Goal: Contribute content: Contribute content

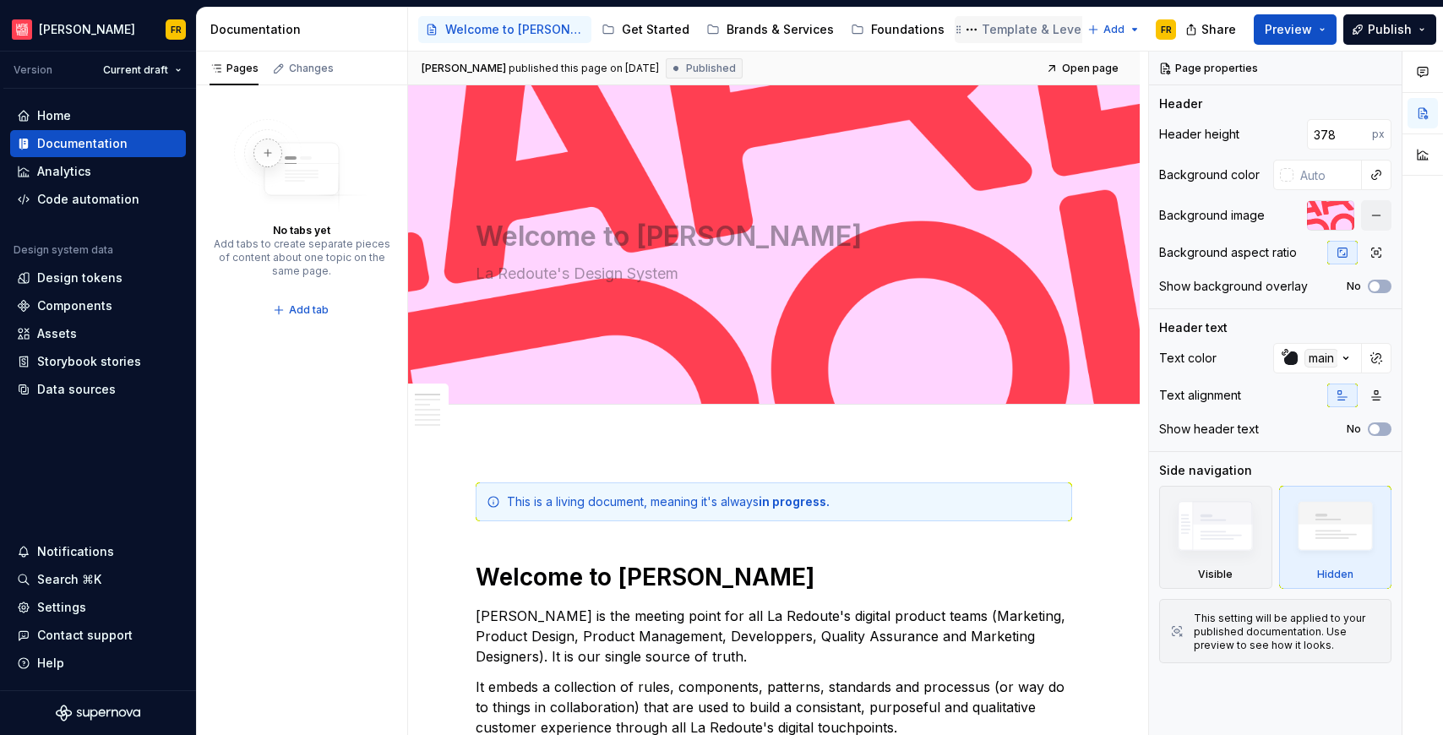
click at [994, 31] on div "Template & Levers" at bounding box center [1037, 29] width 111 height 17
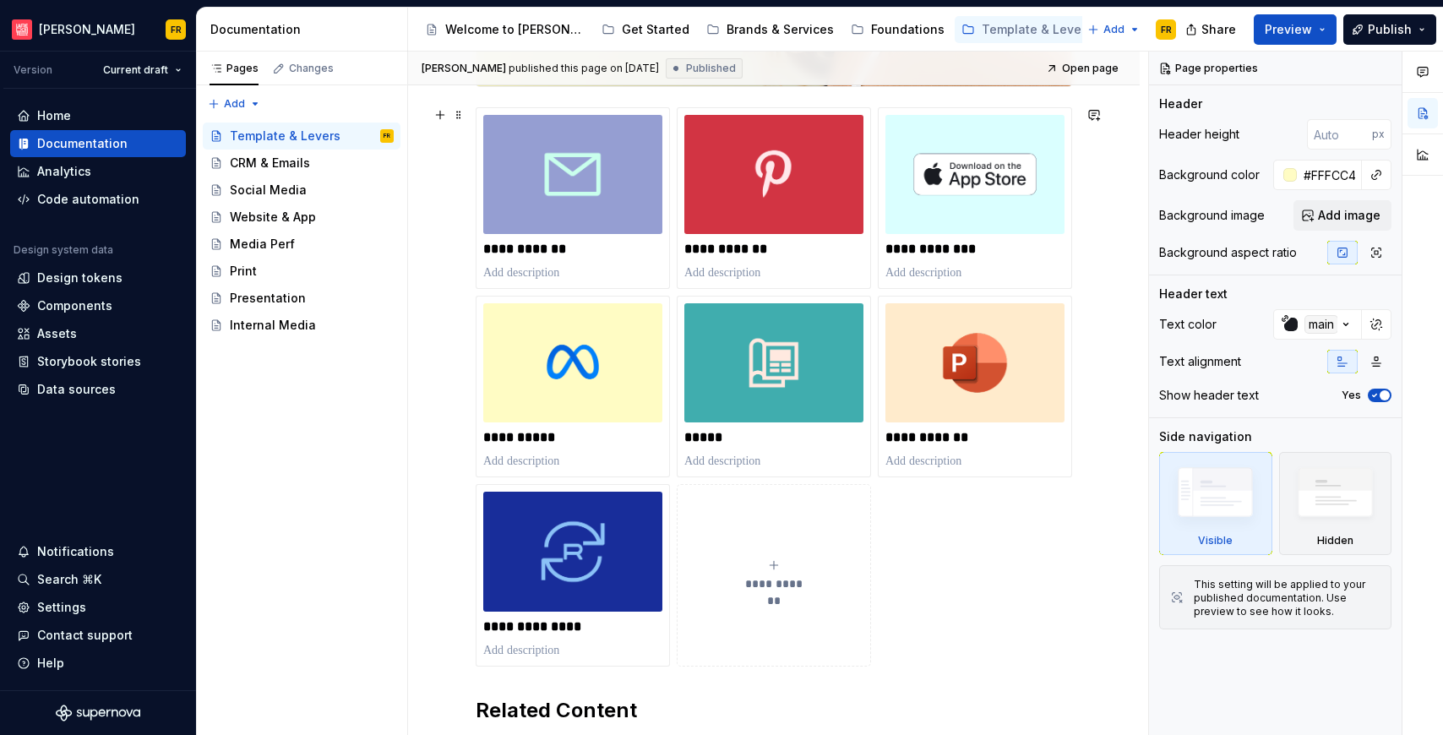
scroll to position [444, 0]
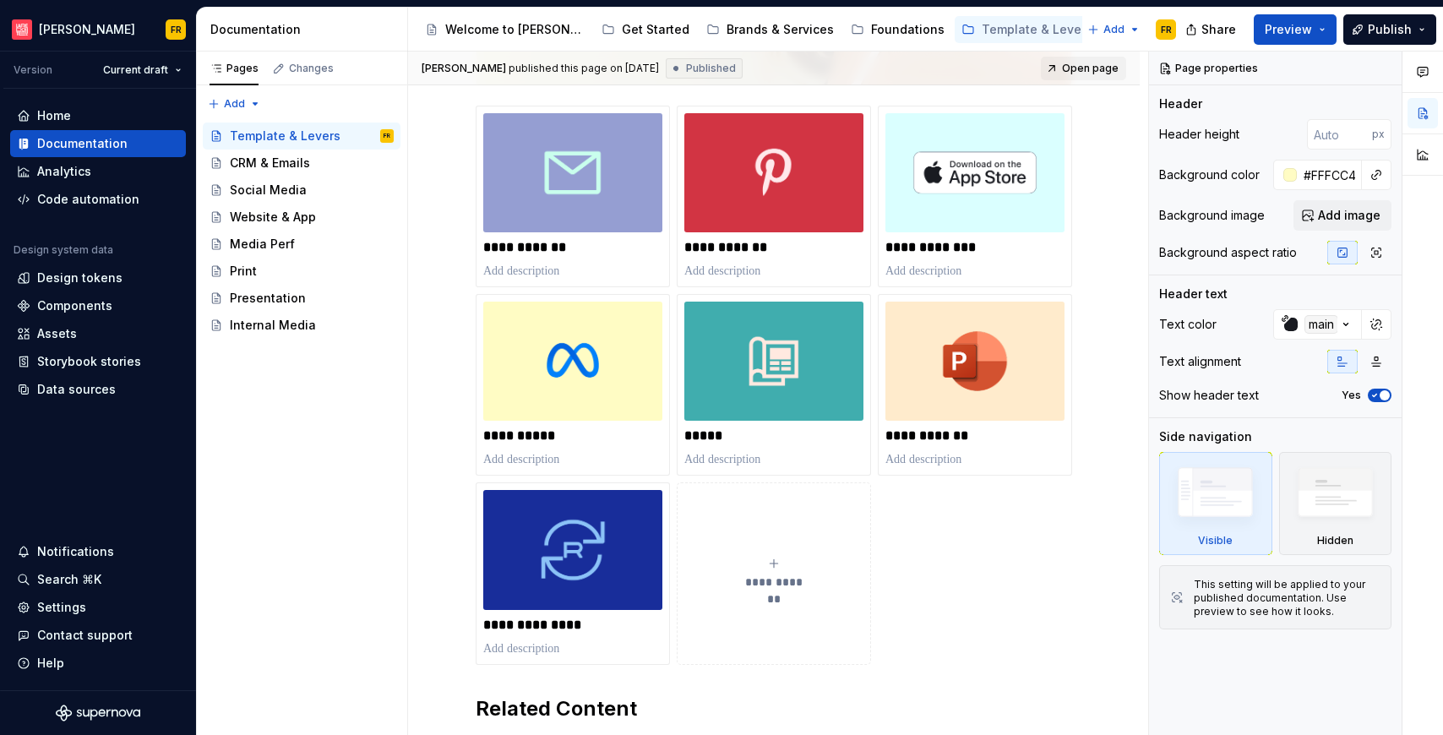
click at [1097, 69] on span "Open page" at bounding box center [1090, 69] width 57 height 14
click at [252, 166] on div "CRM & Emails" at bounding box center [270, 163] width 80 height 17
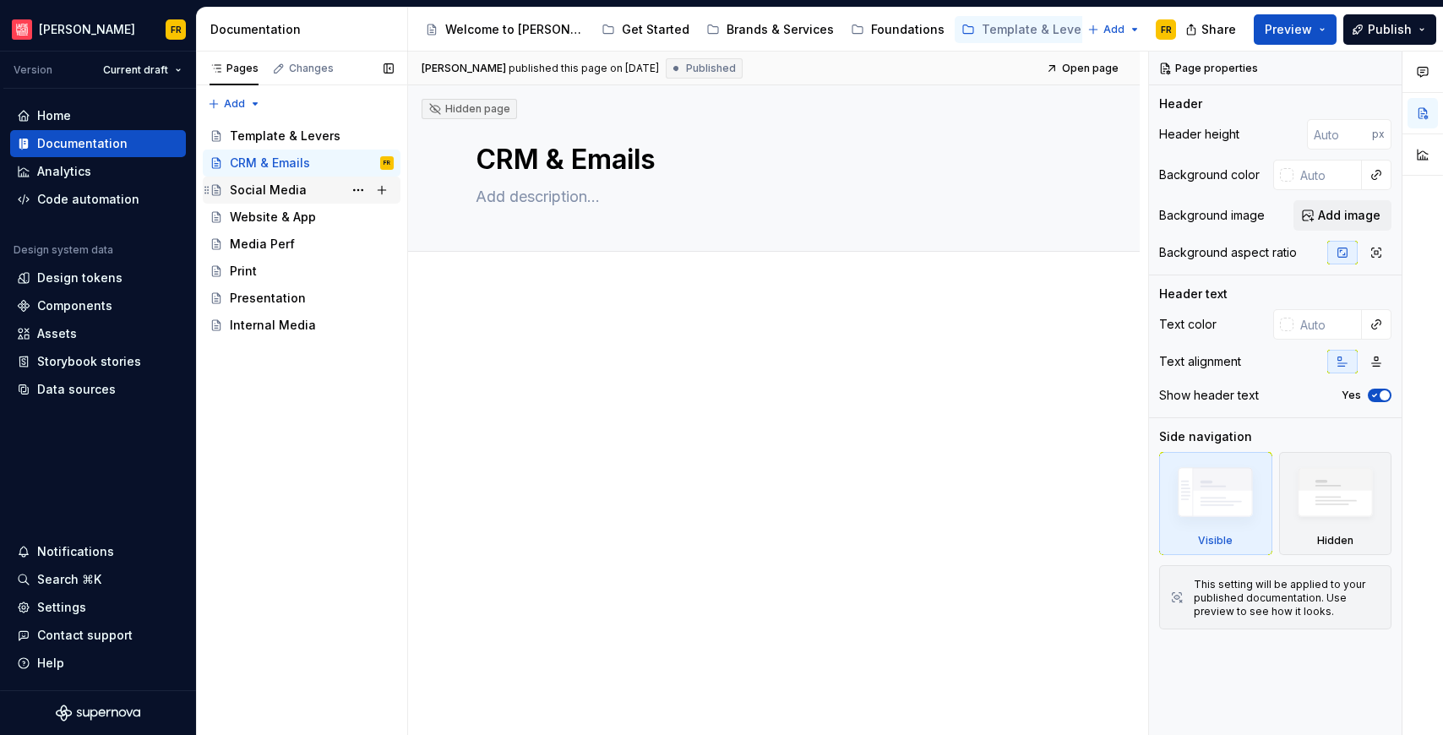
click at [262, 188] on div "Social Media" at bounding box center [268, 190] width 77 height 17
click at [269, 222] on div "Website & App" at bounding box center [273, 217] width 86 height 17
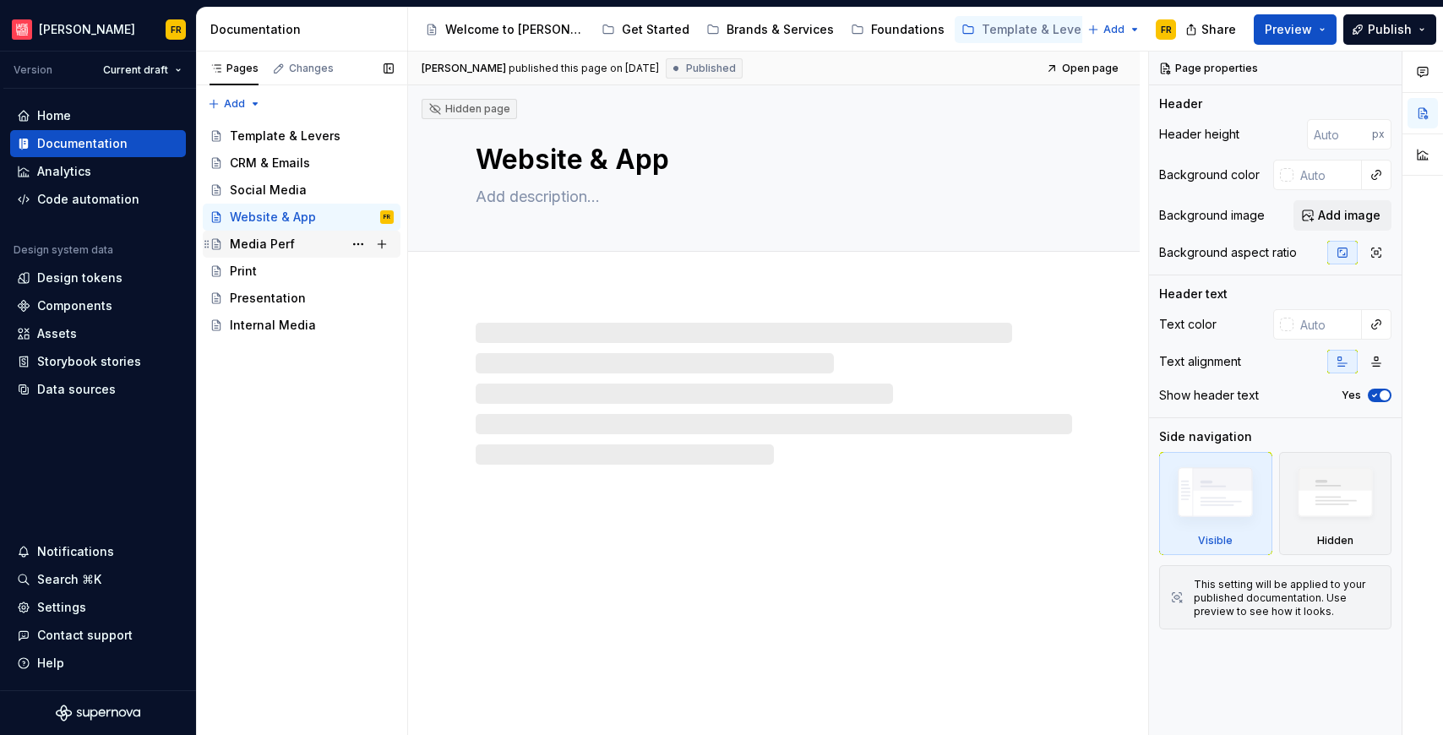
click at [288, 251] on div "Media Perf" at bounding box center [262, 244] width 65 height 17
click at [275, 275] on div "Print" at bounding box center [312, 271] width 164 height 24
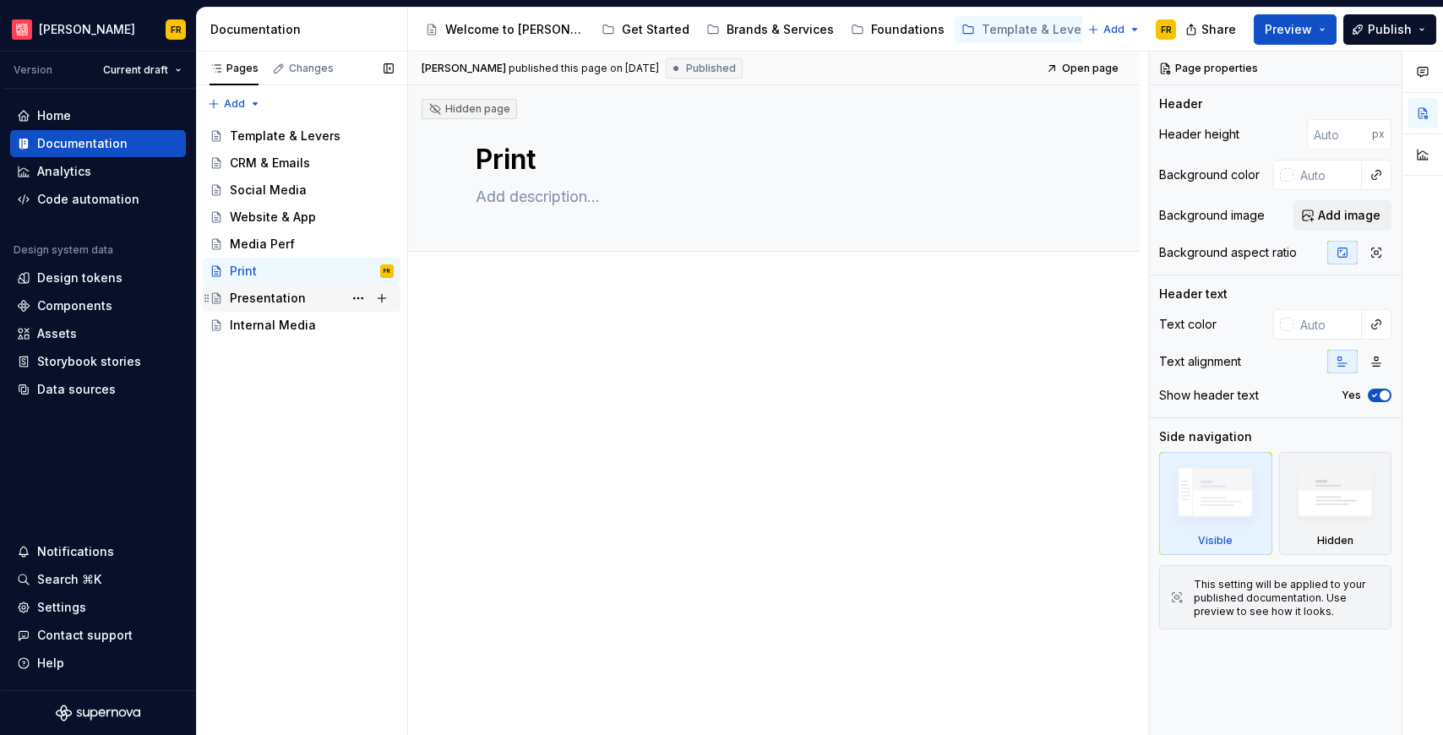
click at [280, 299] on div "Presentation" at bounding box center [268, 298] width 76 height 17
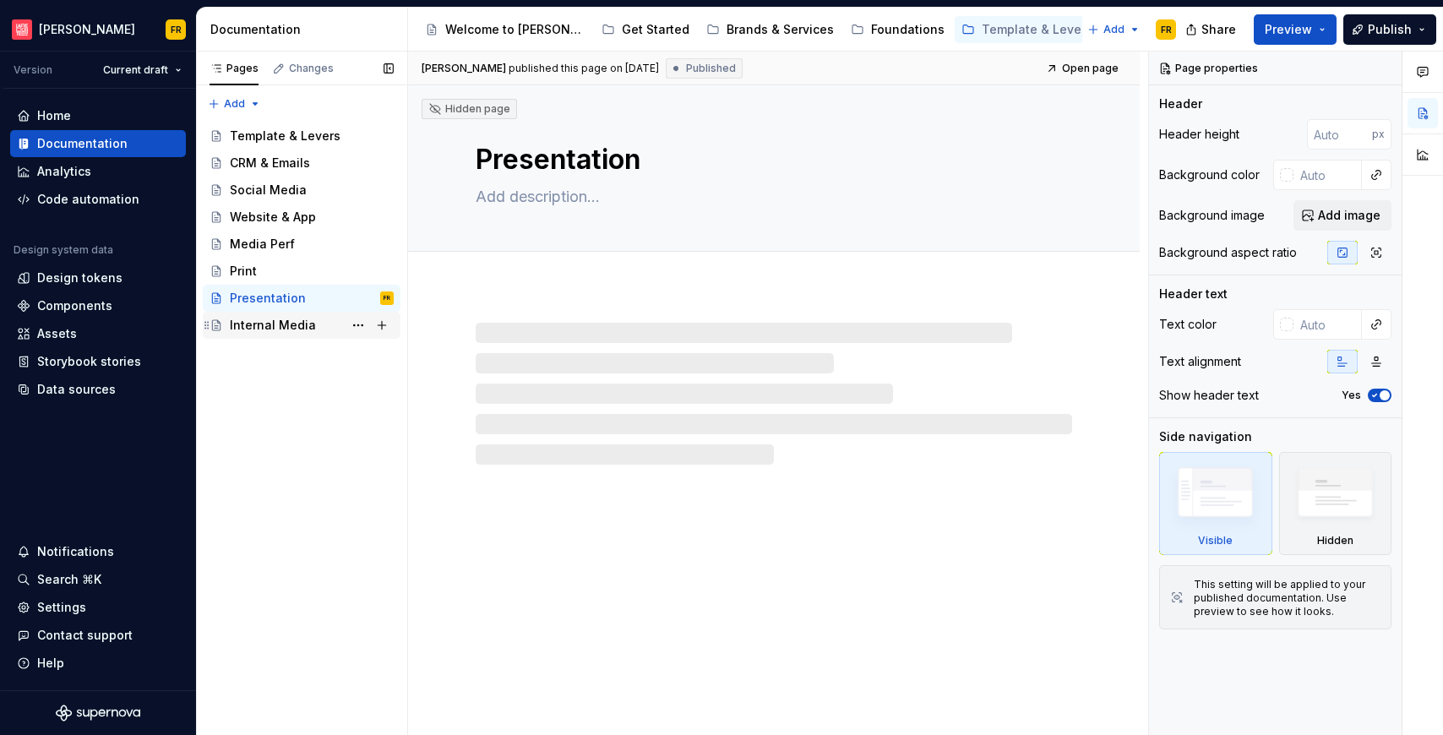
click at [284, 333] on div "Internal Media" at bounding box center [273, 325] width 86 height 17
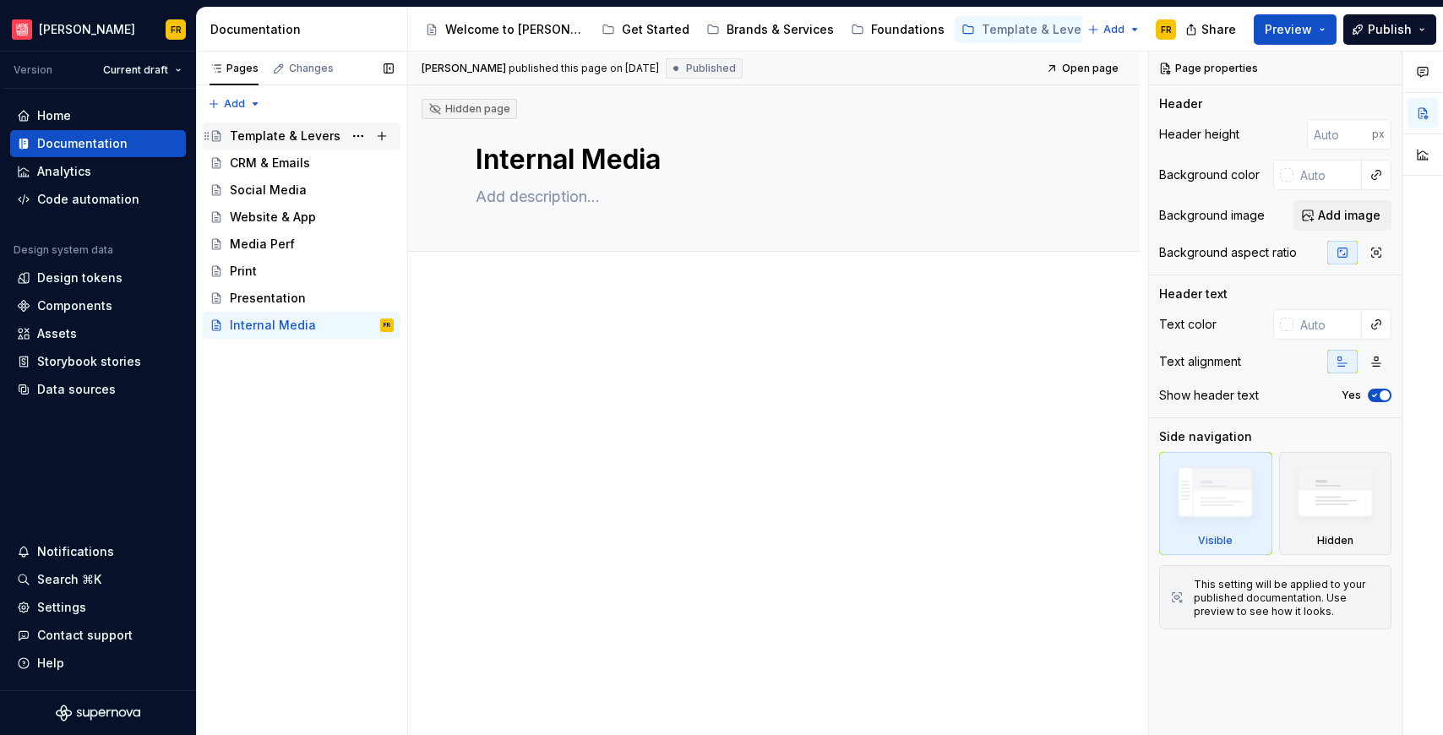
click at [271, 138] on div "Template & Levers" at bounding box center [285, 136] width 111 height 17
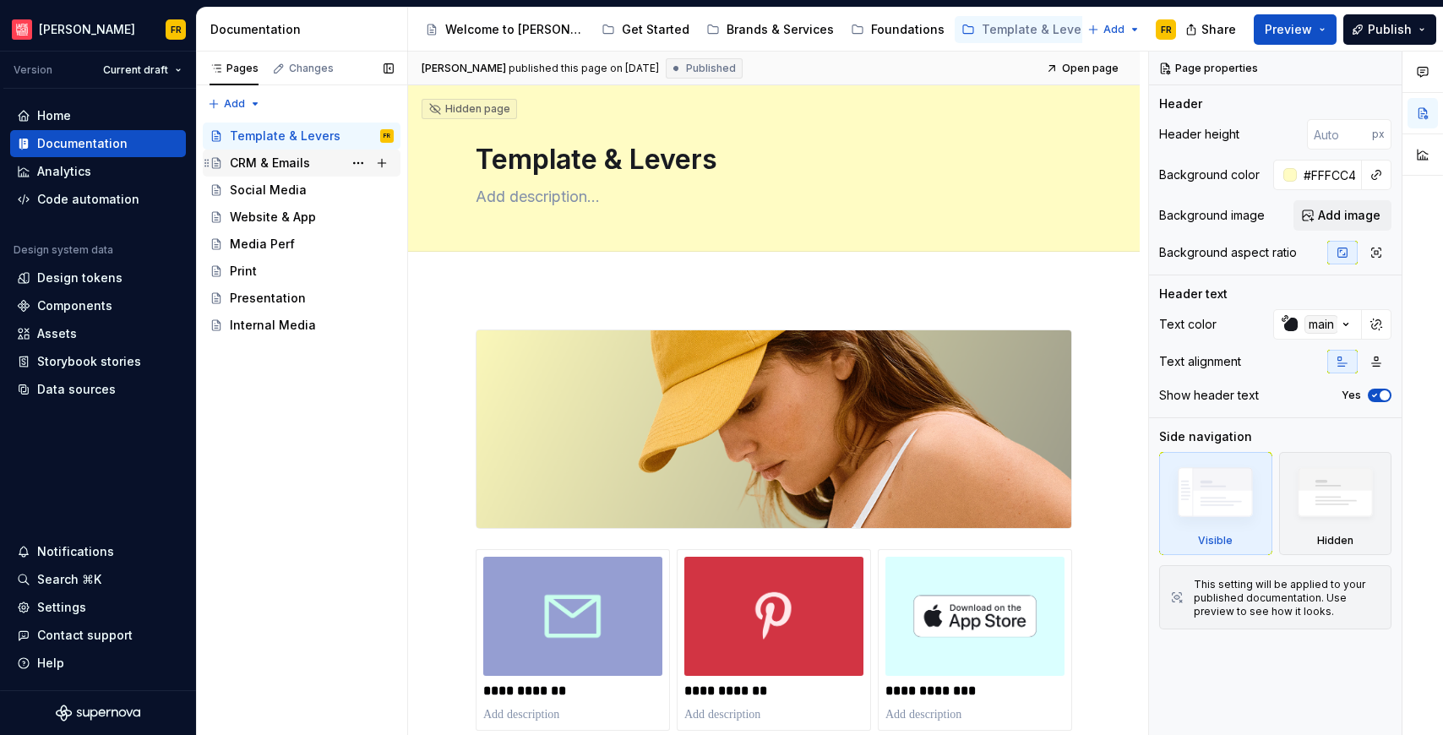
click at [291, 162] on div "CRM & Emails" at bounding box center [270, 163] width 80 height 17
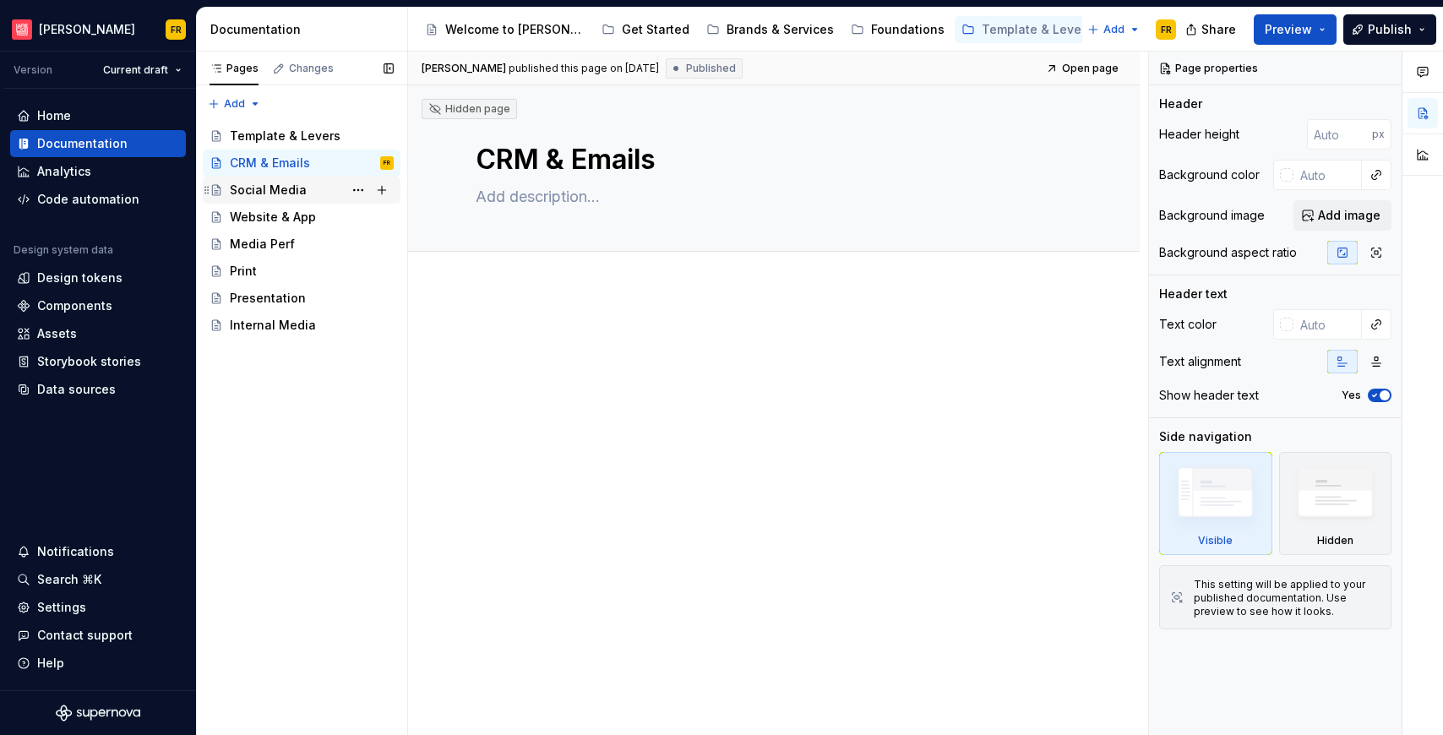
click at [292, 194] on div "Social Media" at bounding box center [268, 190] width 77 height 17
click at [288, 219] on div "Website & App" at bounding box center [273, 217] width 86 height 17
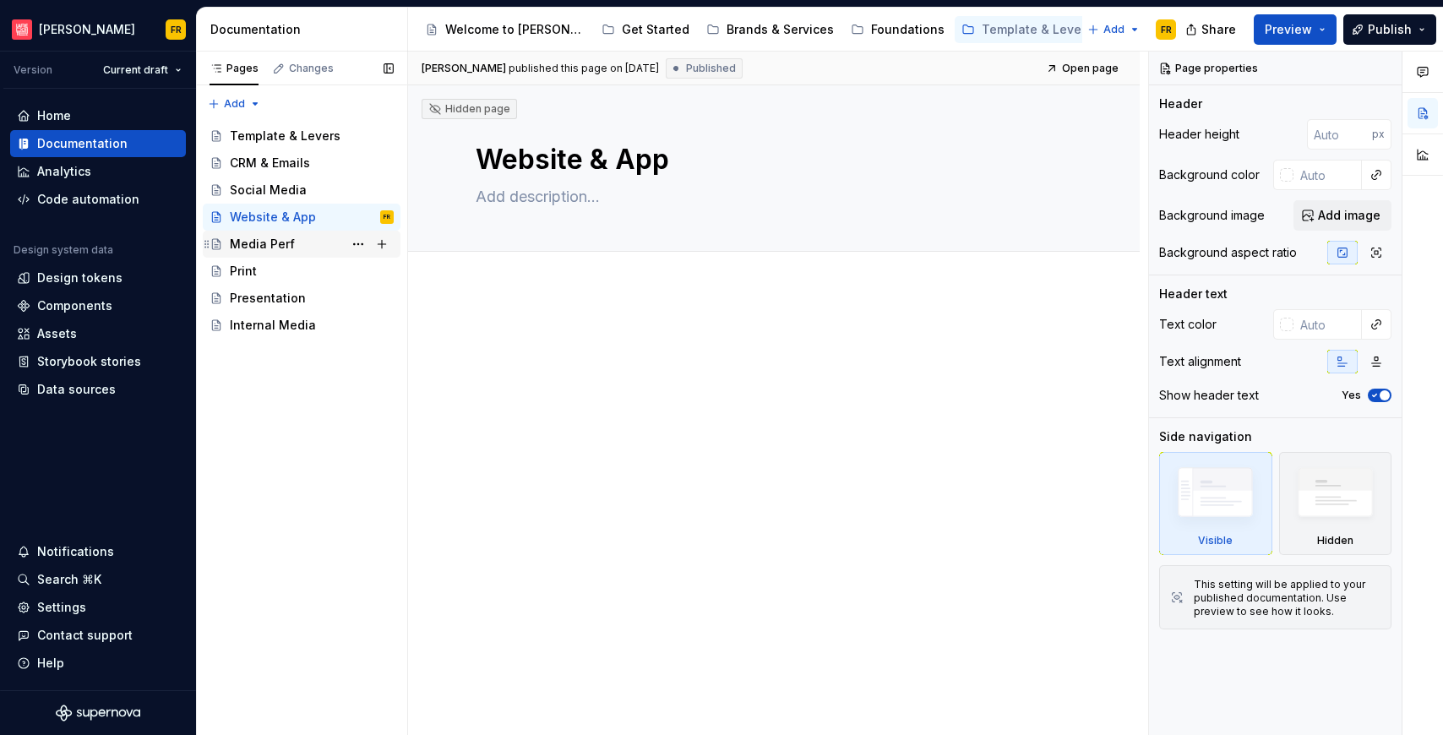
click at [250, 248] on div "Media Perf" at bounding box center [262, 244] width 65 height 17
click at [248, 266] on div "Print" at bounding box center [243, 271] width 27 height 17
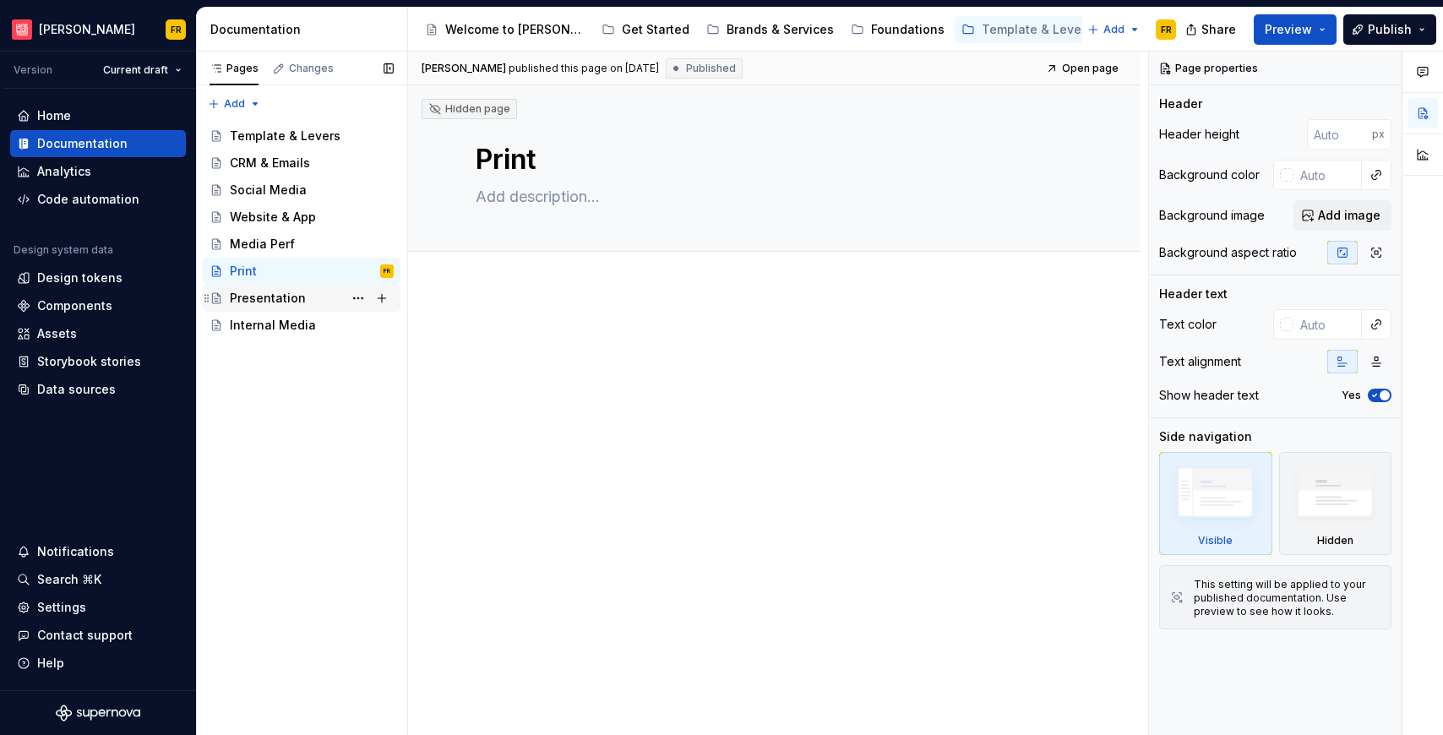
click at [264, 297] on div "Presentation" at bounding box center [268, 298] width 76 height 17
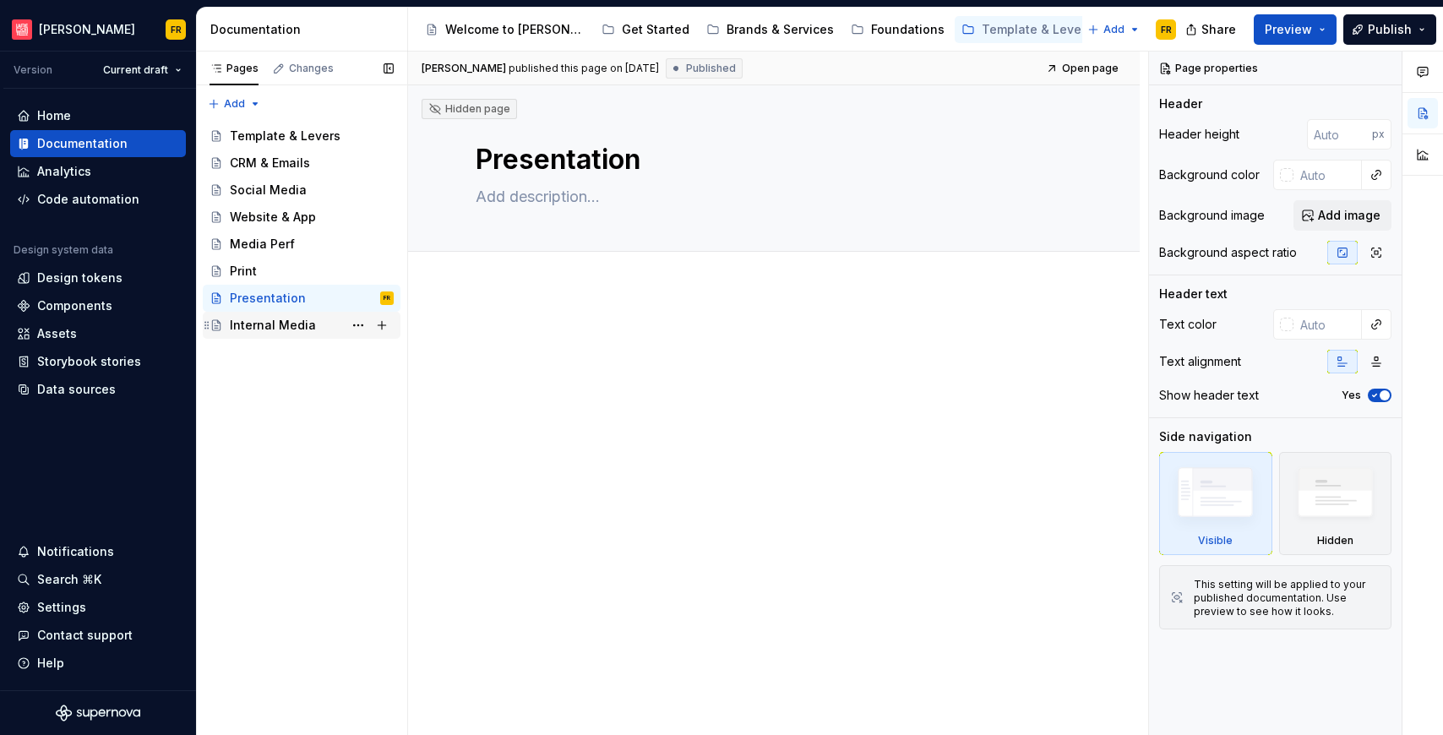
click at [259, 320] on div "Internal Media" at bounding box center [273, 325] width 86 height 17
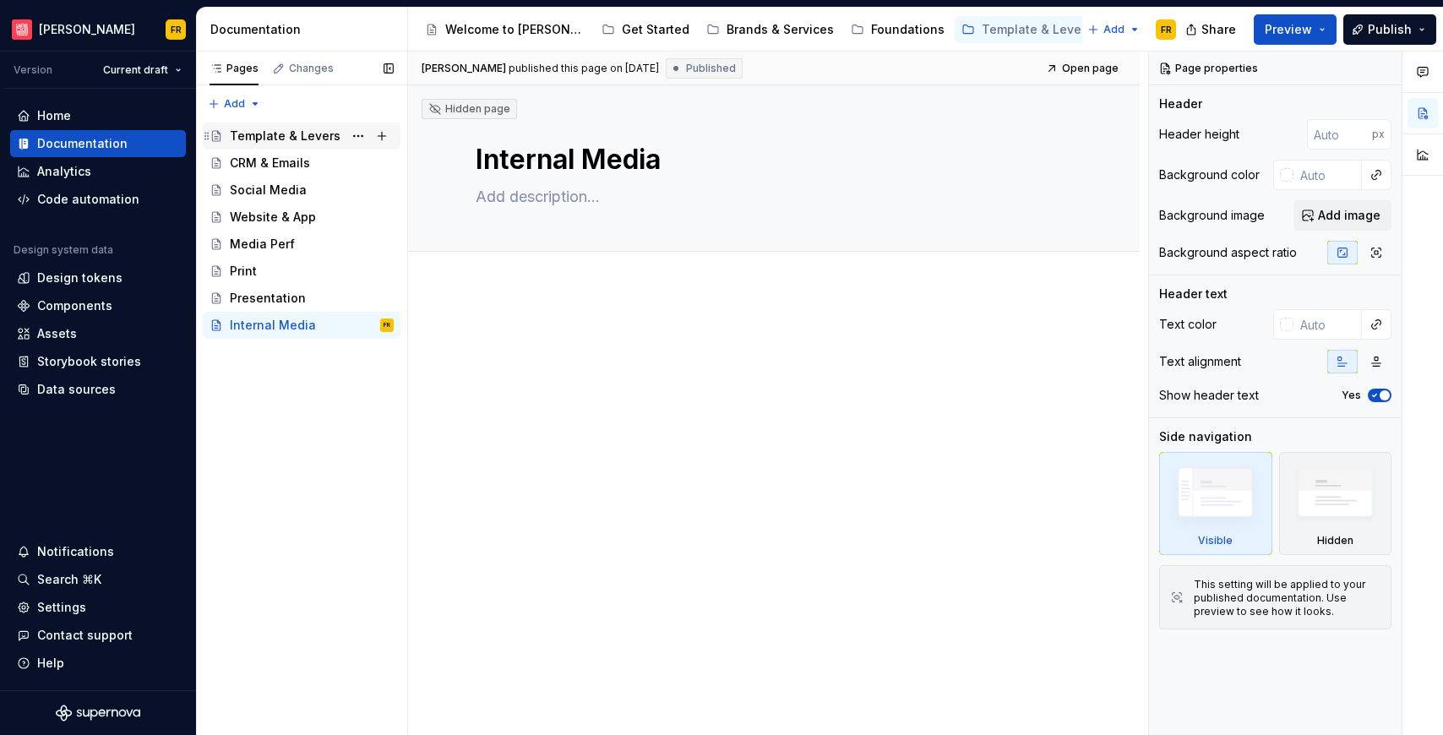
click at [307, 128] on div "Template & Levers" at bounding box center [285, 136] width 111 height 17
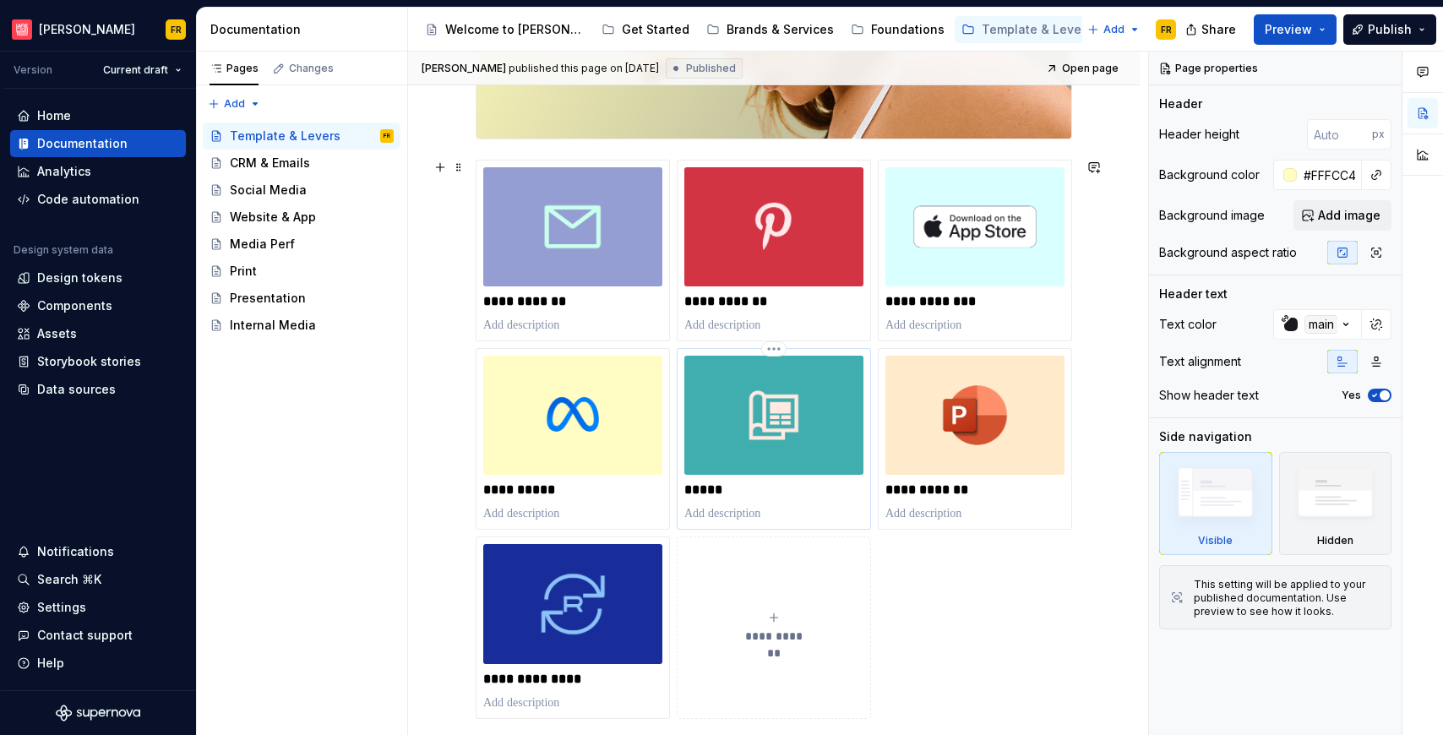
scroll to position [394, 0]
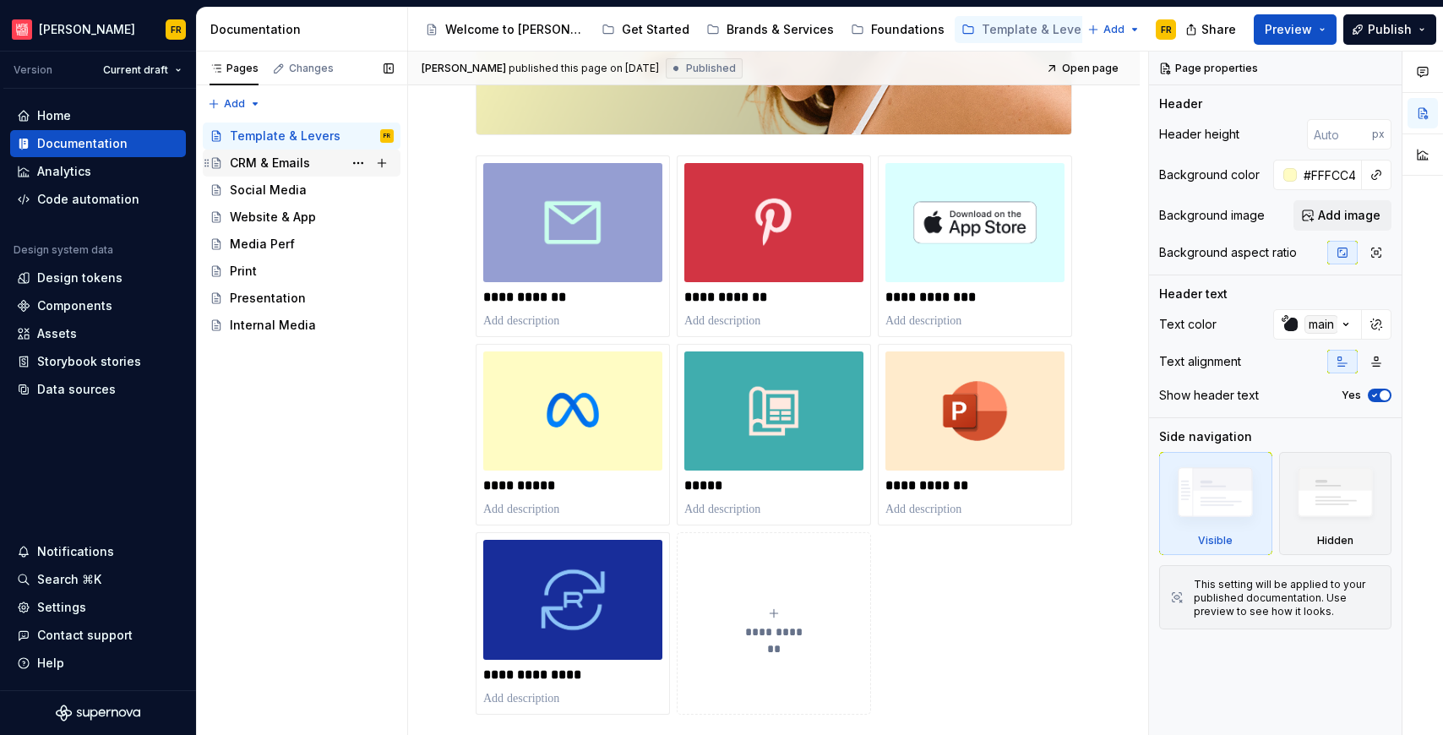
click at [287, 171] on div "CRM & Emails" at bounding box center [270, 163] width 80 height 17
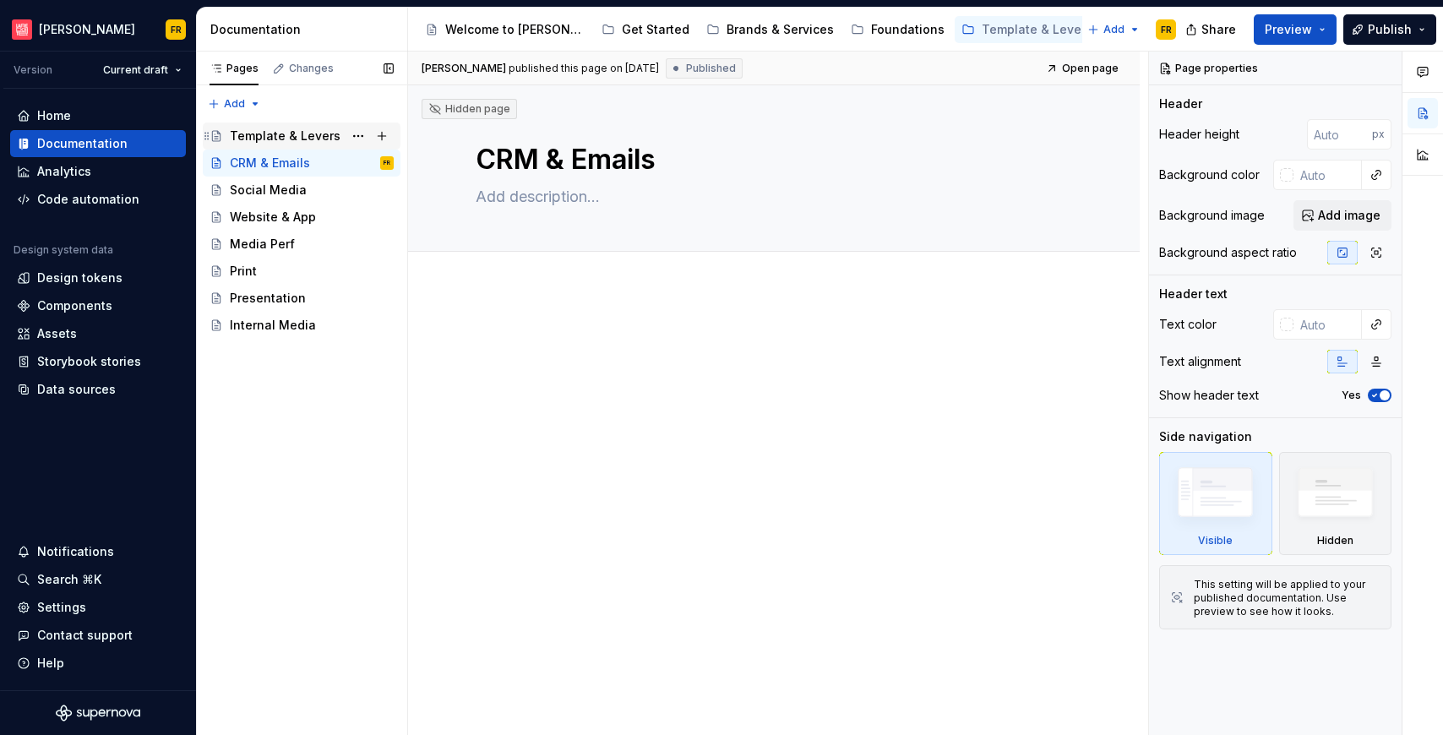
click at [265, 135] on div "Template & Levers" at bounding box center [285, 136] width 111 height 17
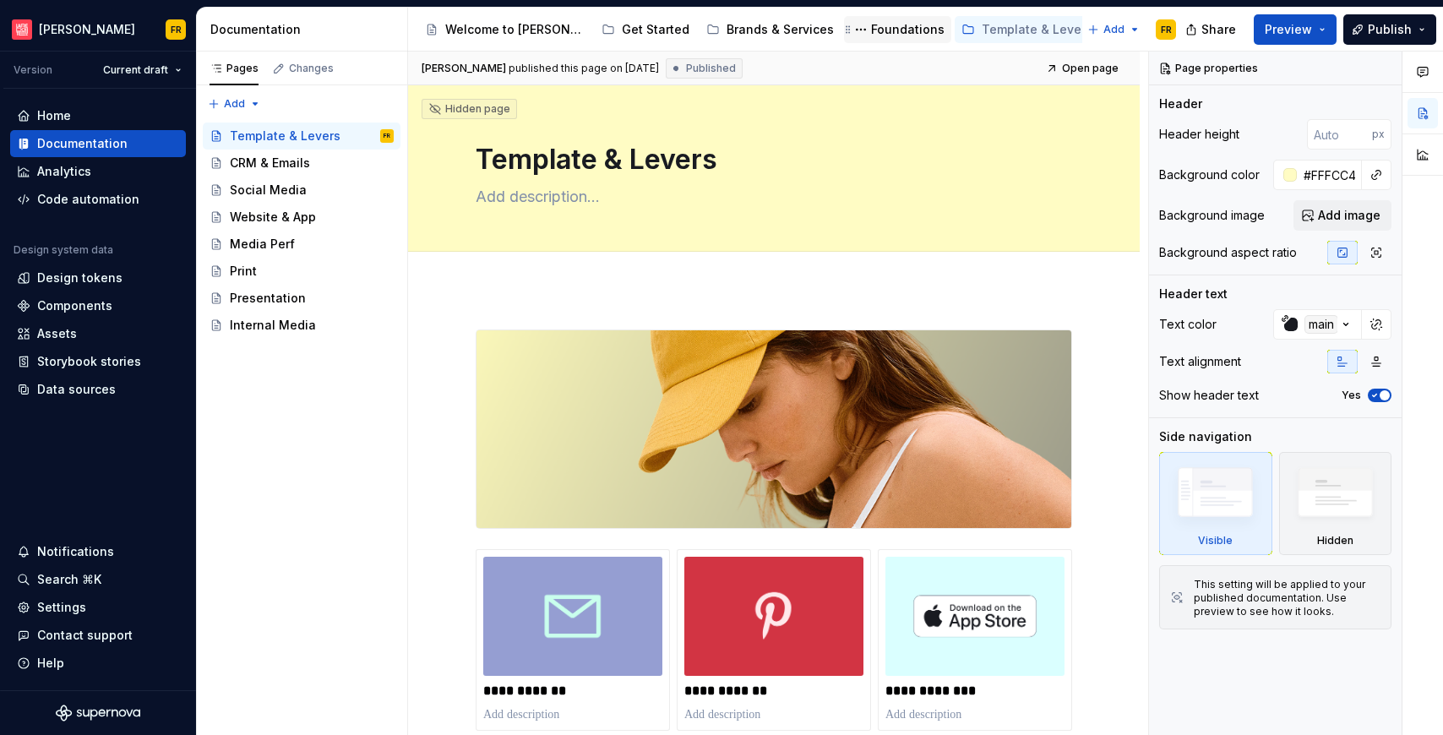
click at [872, 22] on div "Foundations" at bounding box center [907, 29] width 73 height 17
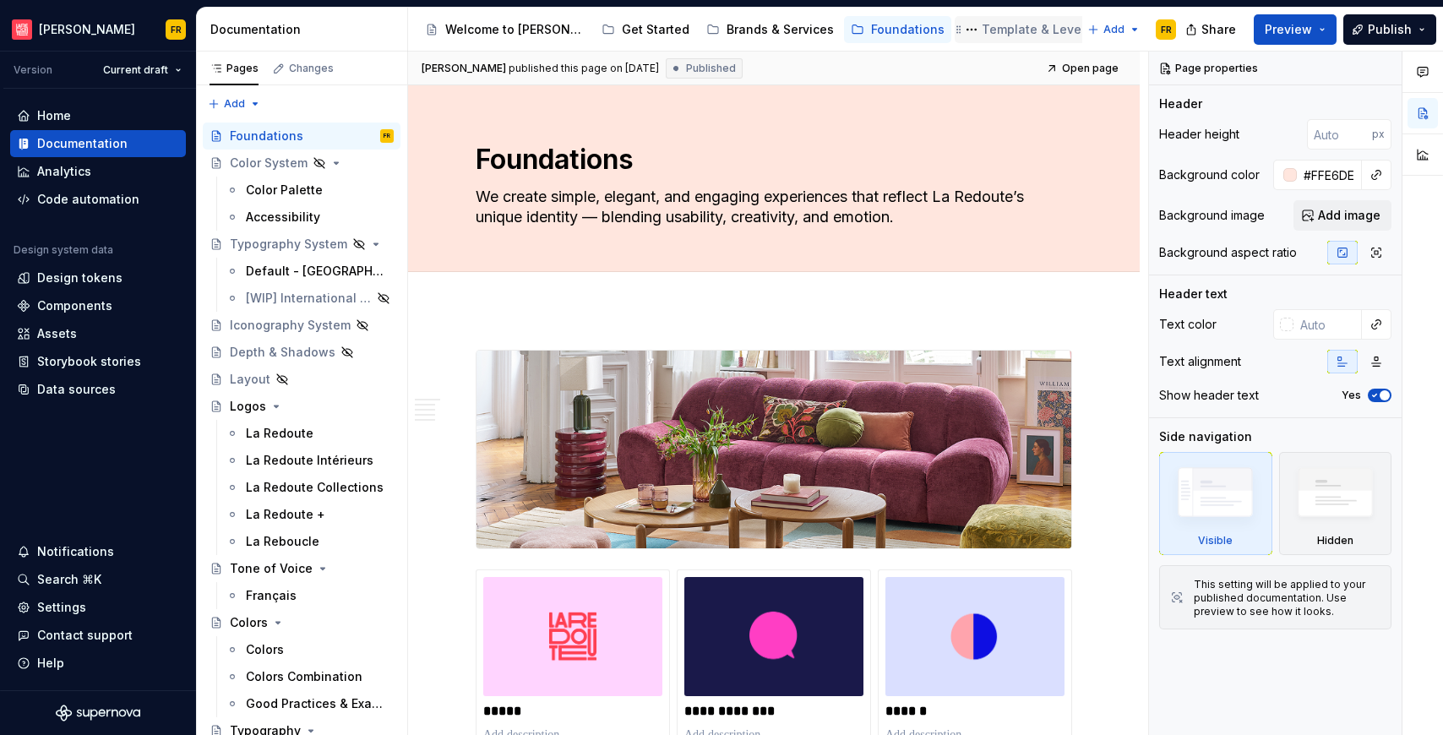
click at [982, 28] on div "Template & Levers" at bounding box center [1037, 29] width 111 height 17
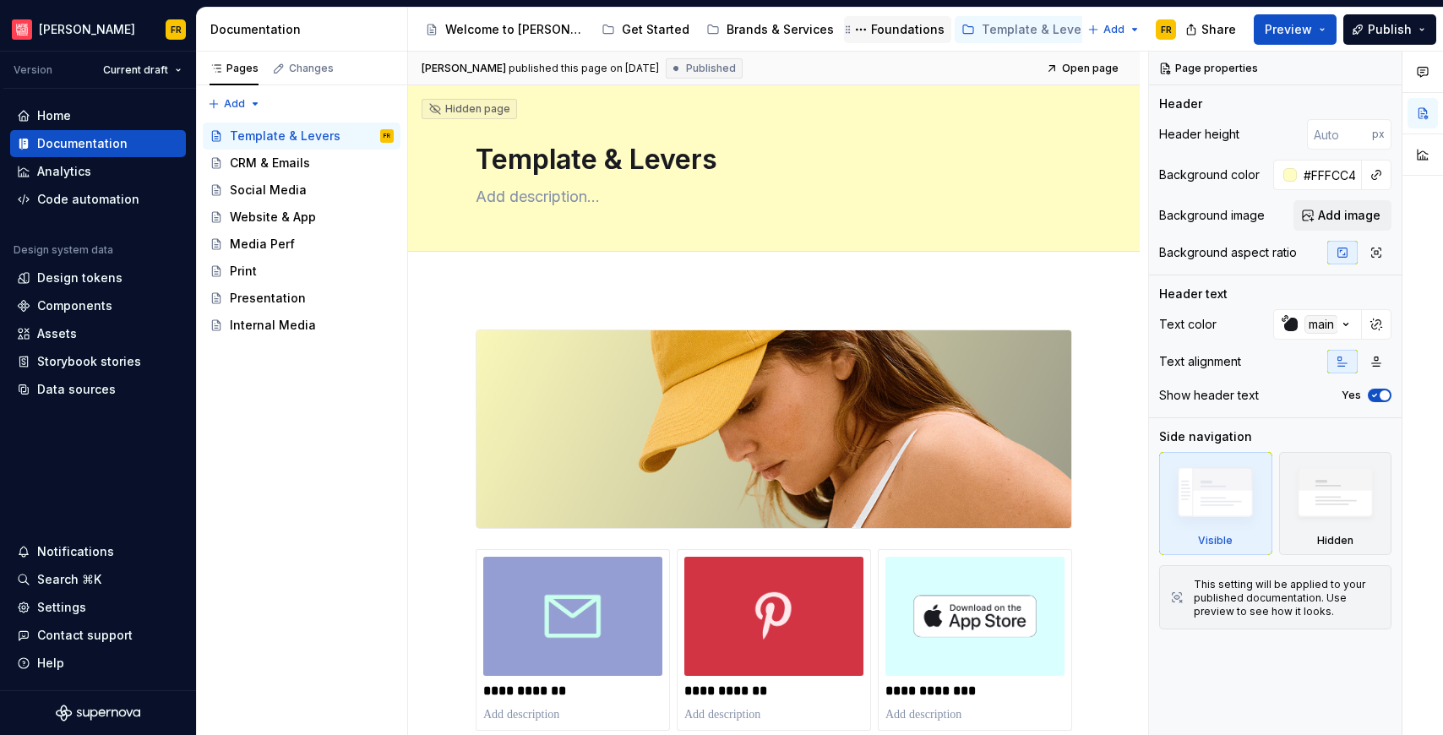
click at [871, 31] on div "Foundations" at bounding box center [907, 29] width 73 height 17
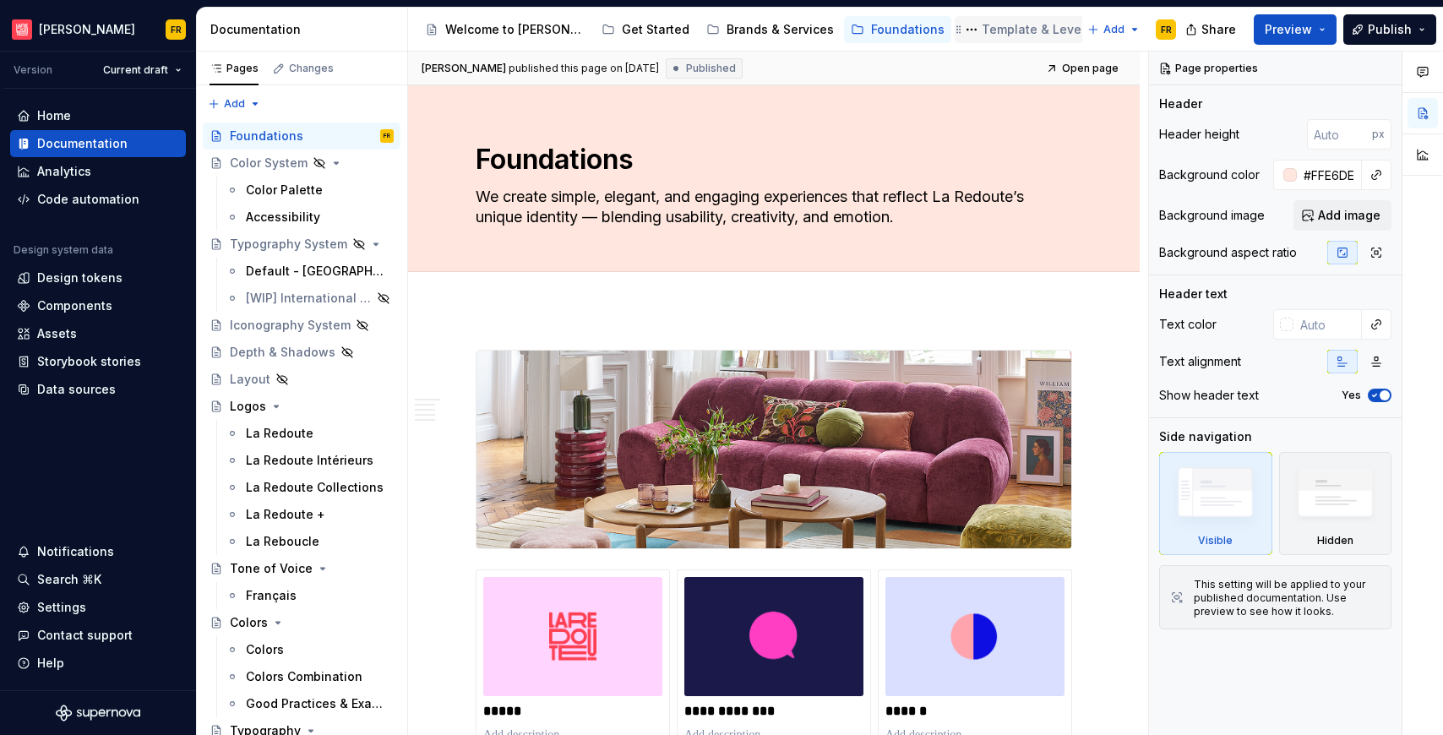
click at [994, 30] on div "Template & Levers" at bounding box center [1037, 29] width 111 height 17
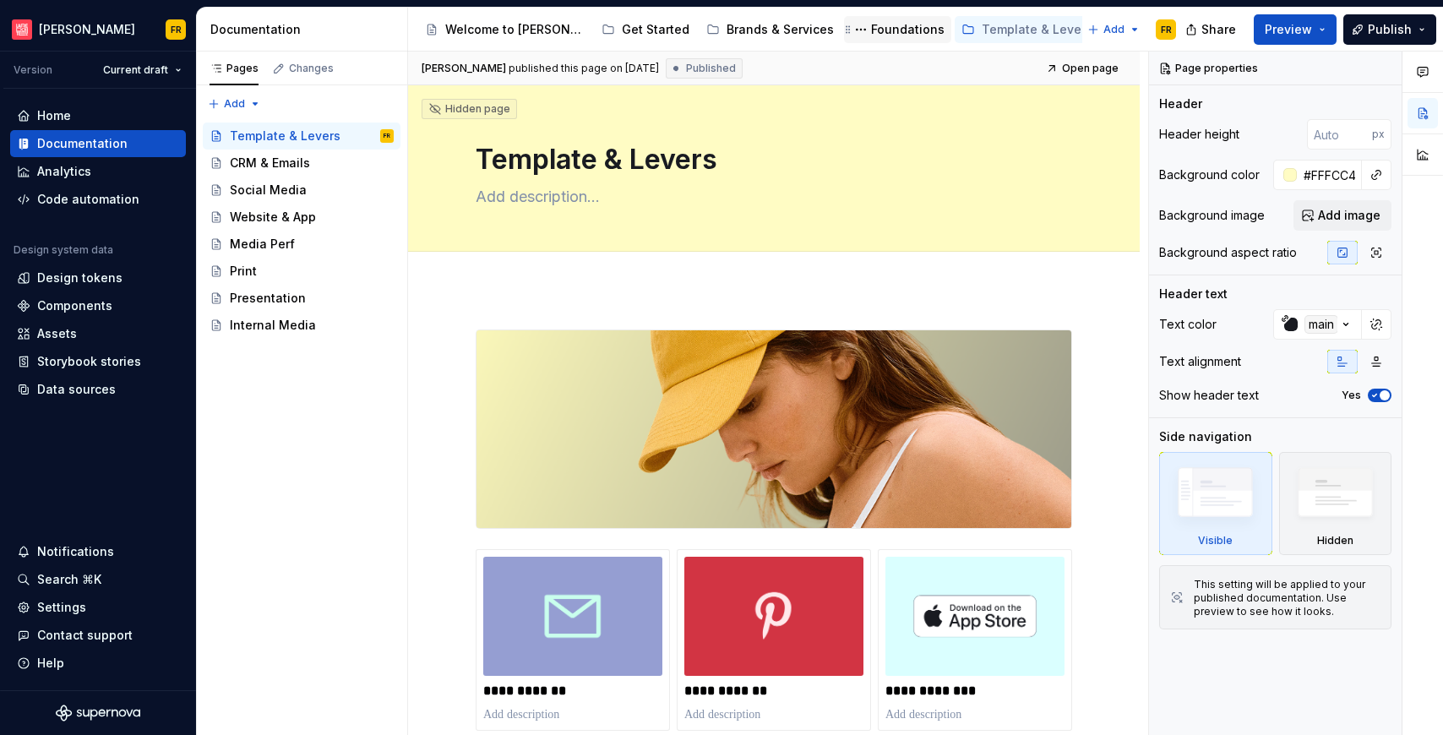
click at [871, 24] on div "Foundations" at bounding box center [907, 29] width 73 height 17
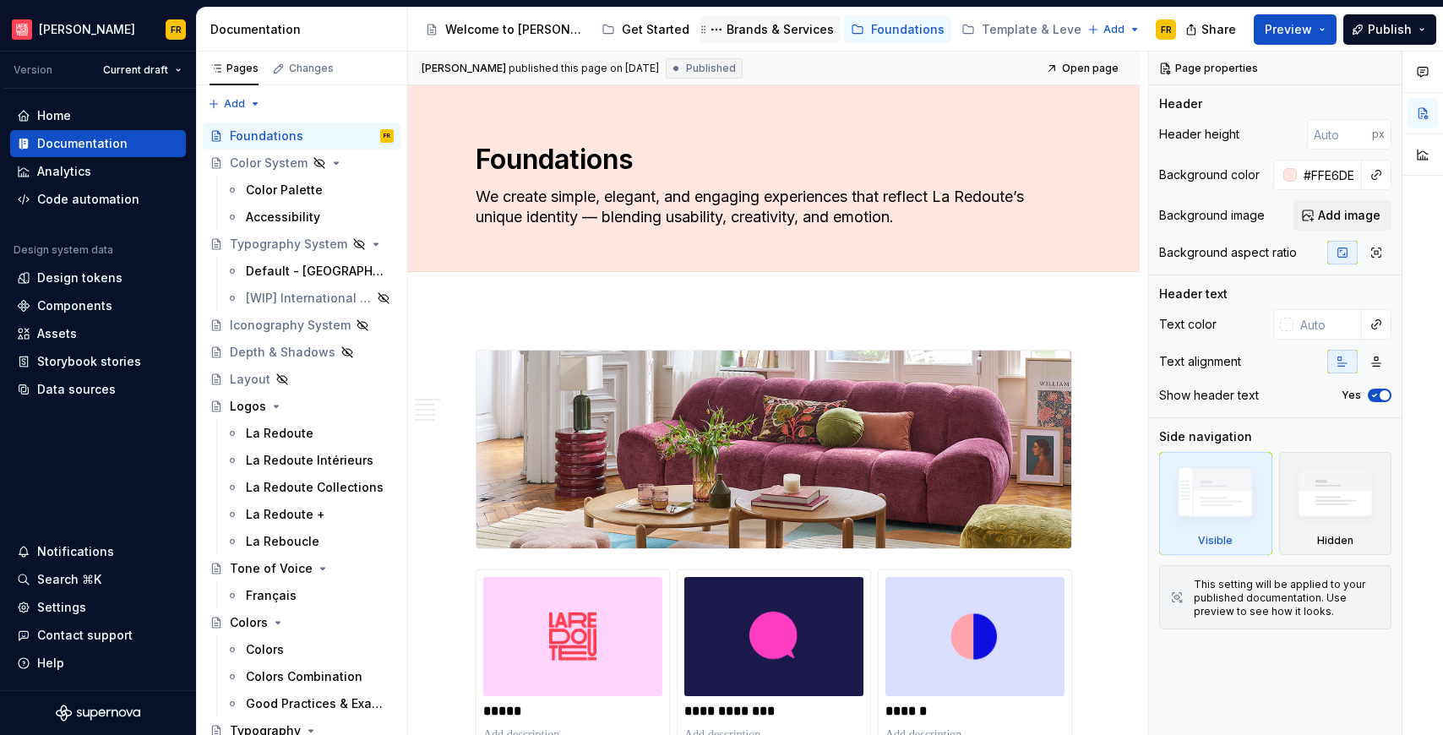
click at [747, 33] on div "Brands & Services" at bounding box center [780, 29] width 107 height 17
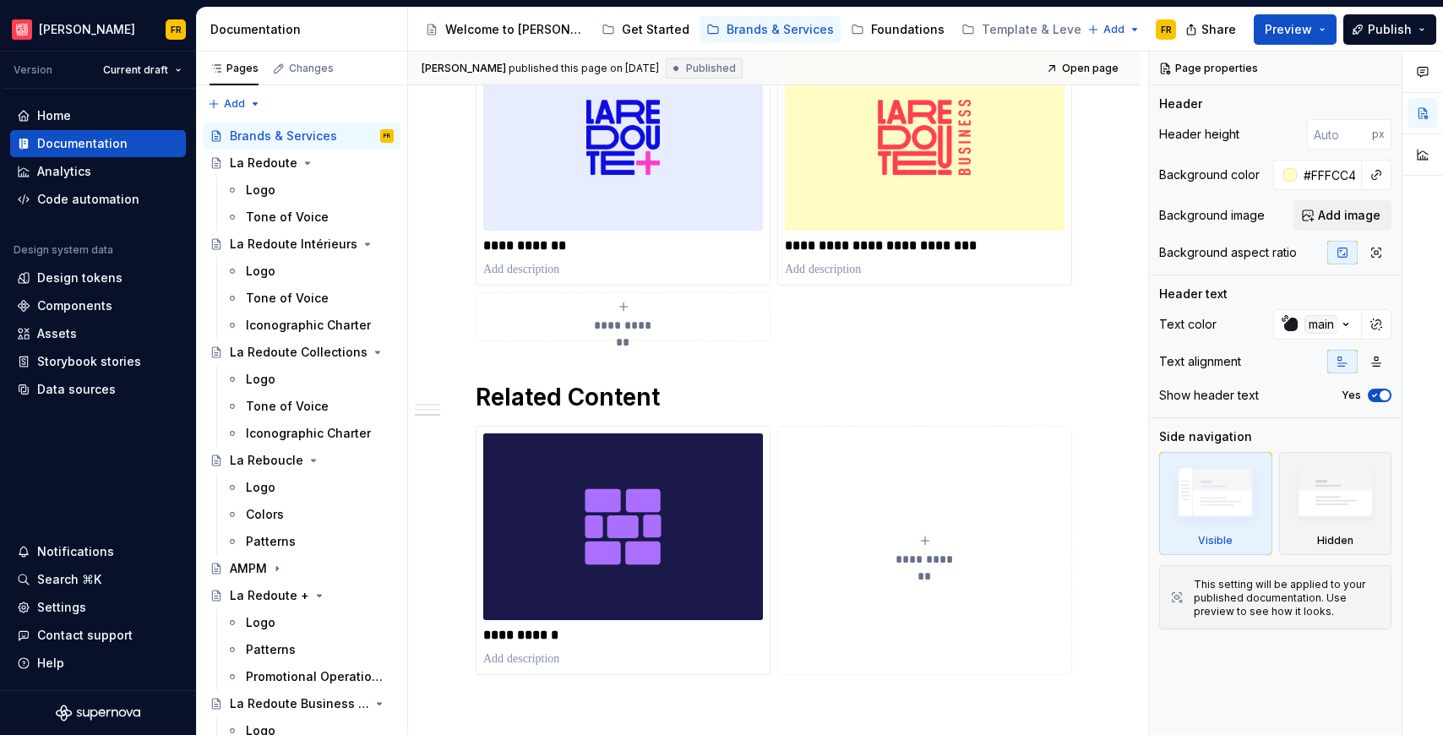
scroll to position [1359, 0]
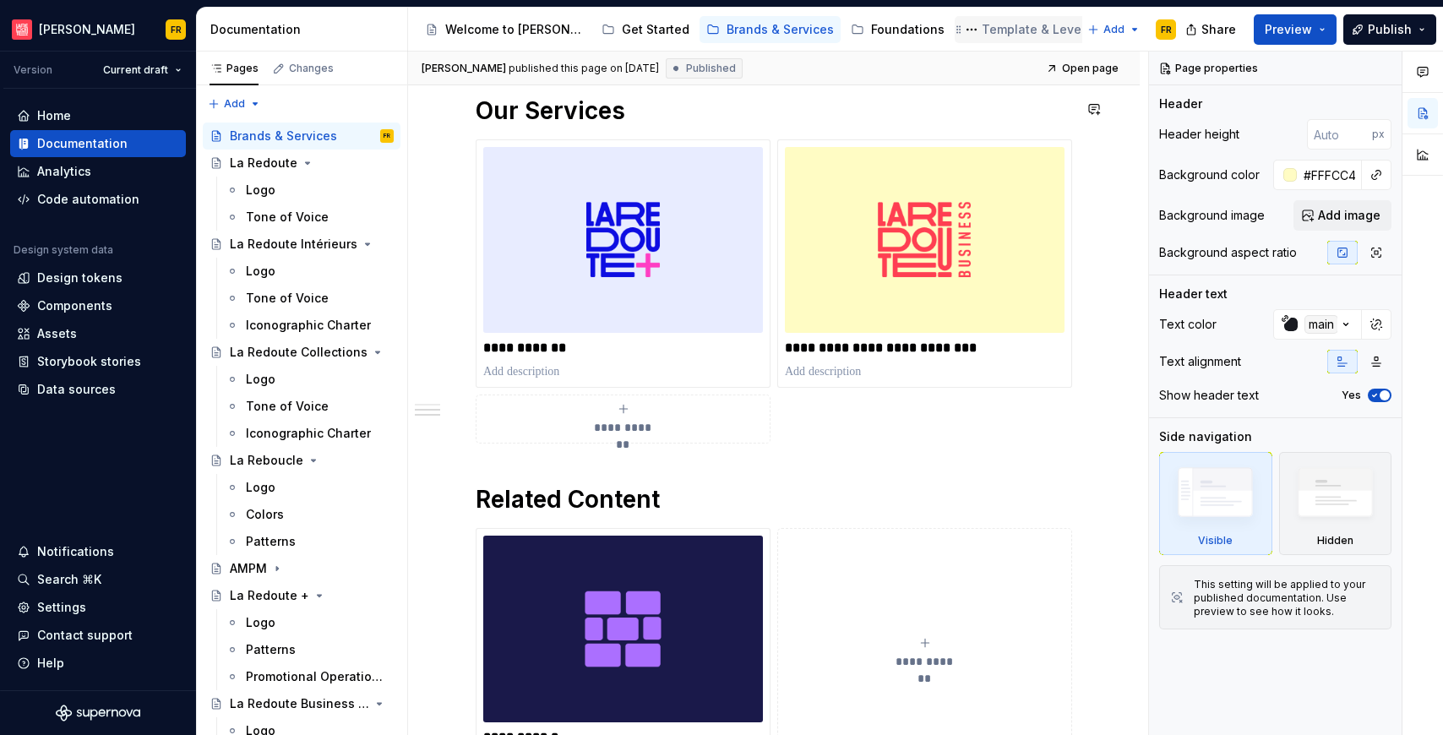
click at [982, 30] on div "Template & Levers" at bounding box center [1037, 29] width 111 height 17
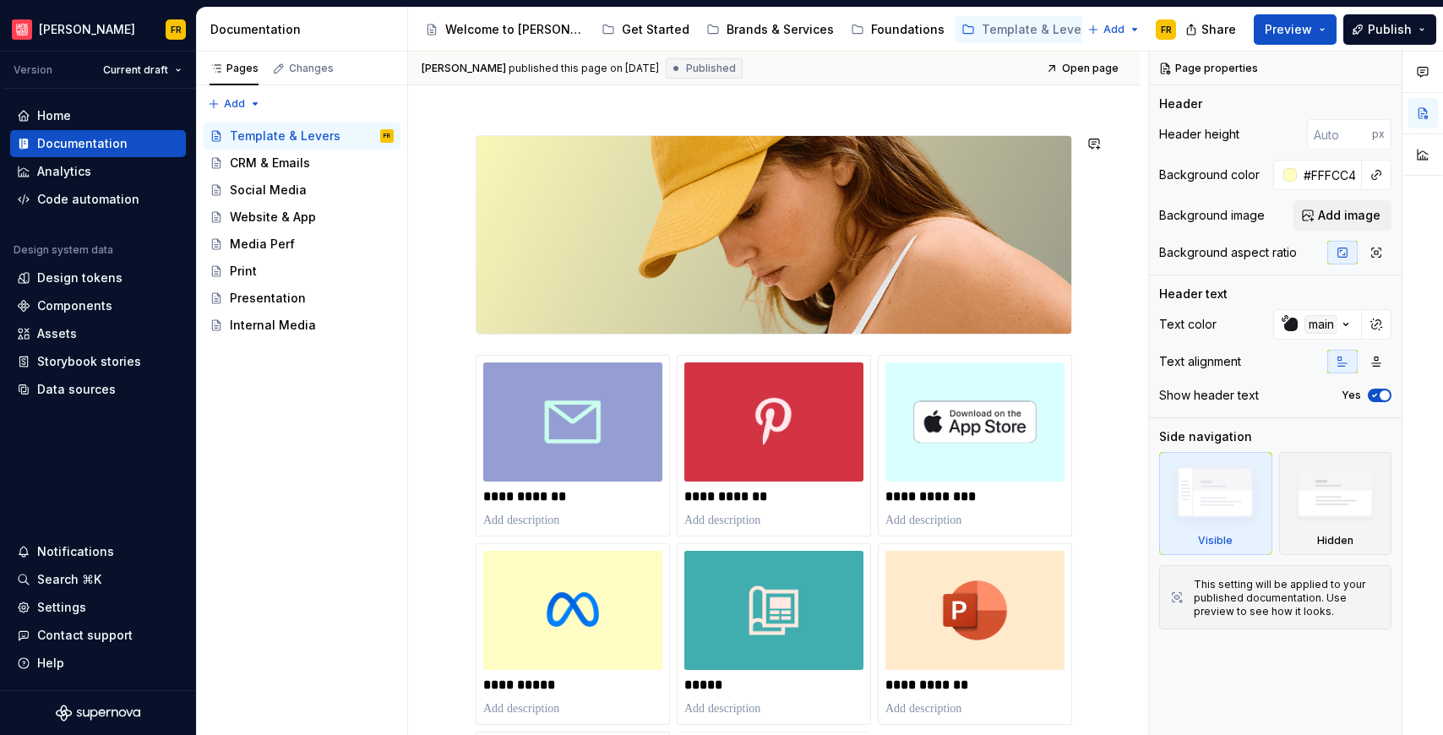
scroll to position [190, 0]
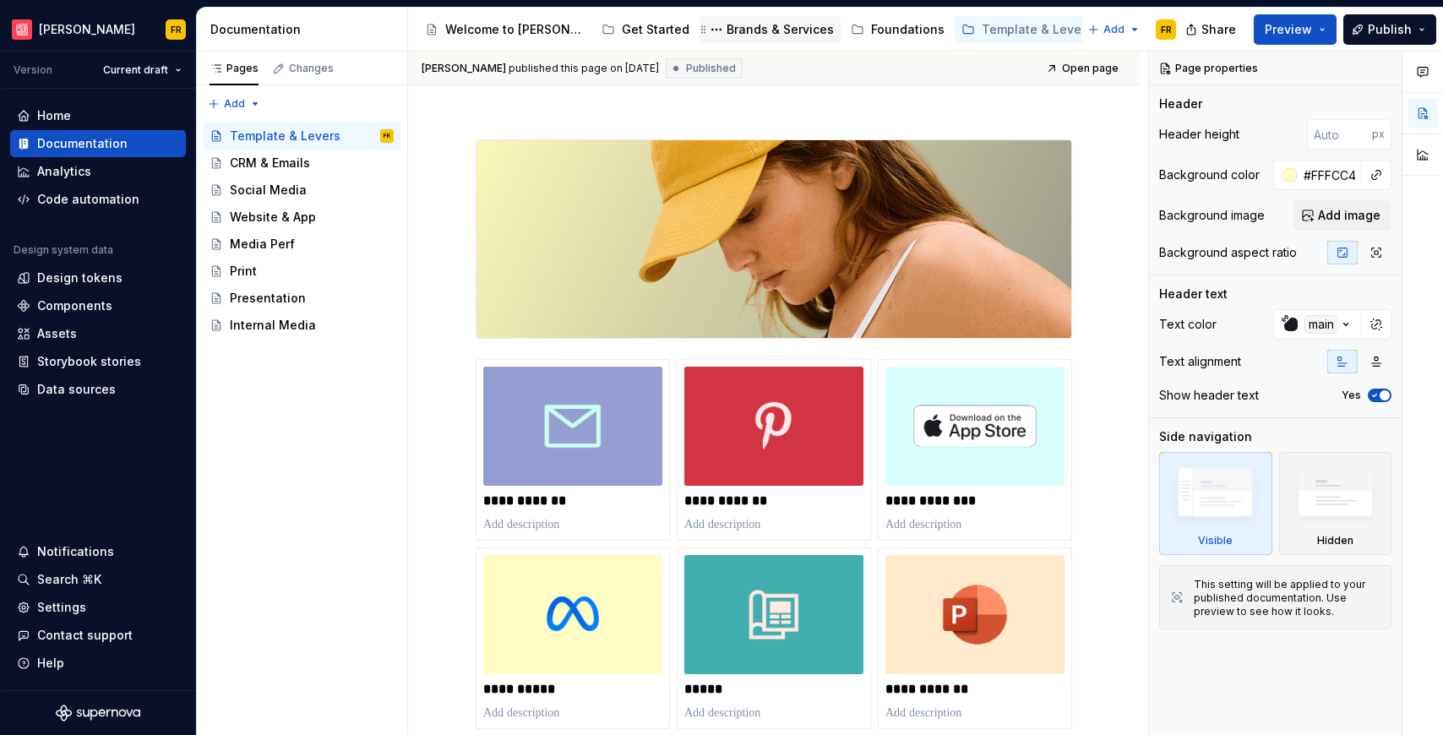
click at [764, 34] on div "Brands & Services" at bounding box center [780, 29] width 107 height 17
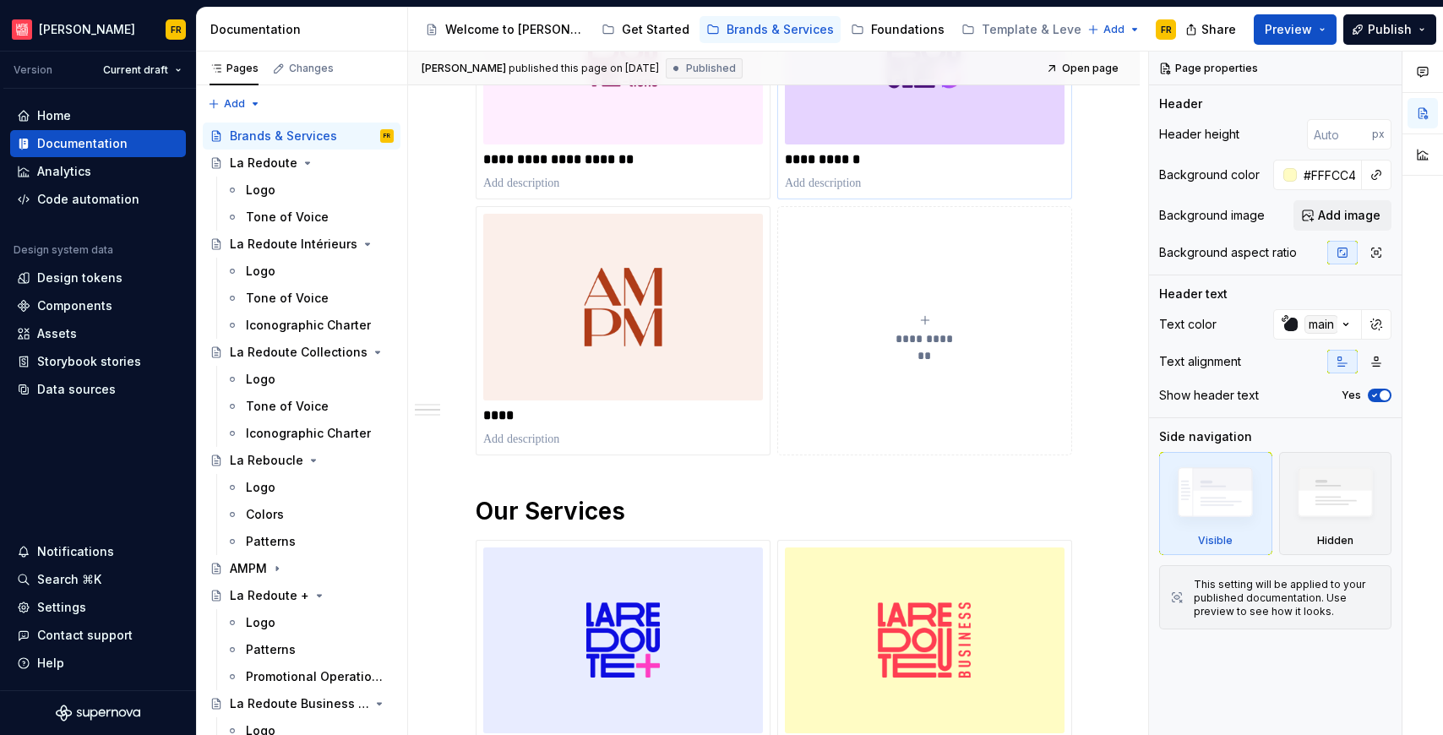
scroll to position [743, 0]
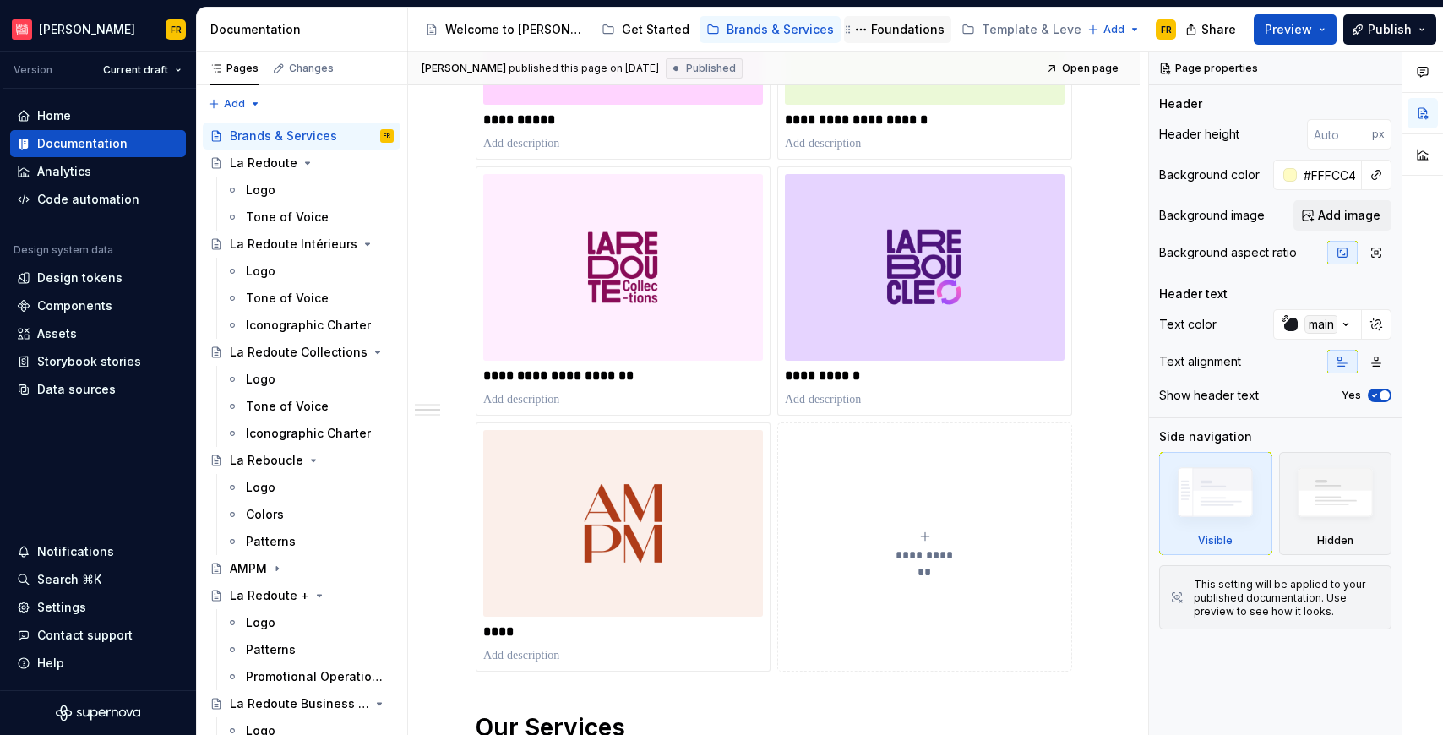
click at [871, 37] on div "Foundations" at bounding box center [907, 29] width 73 height 17
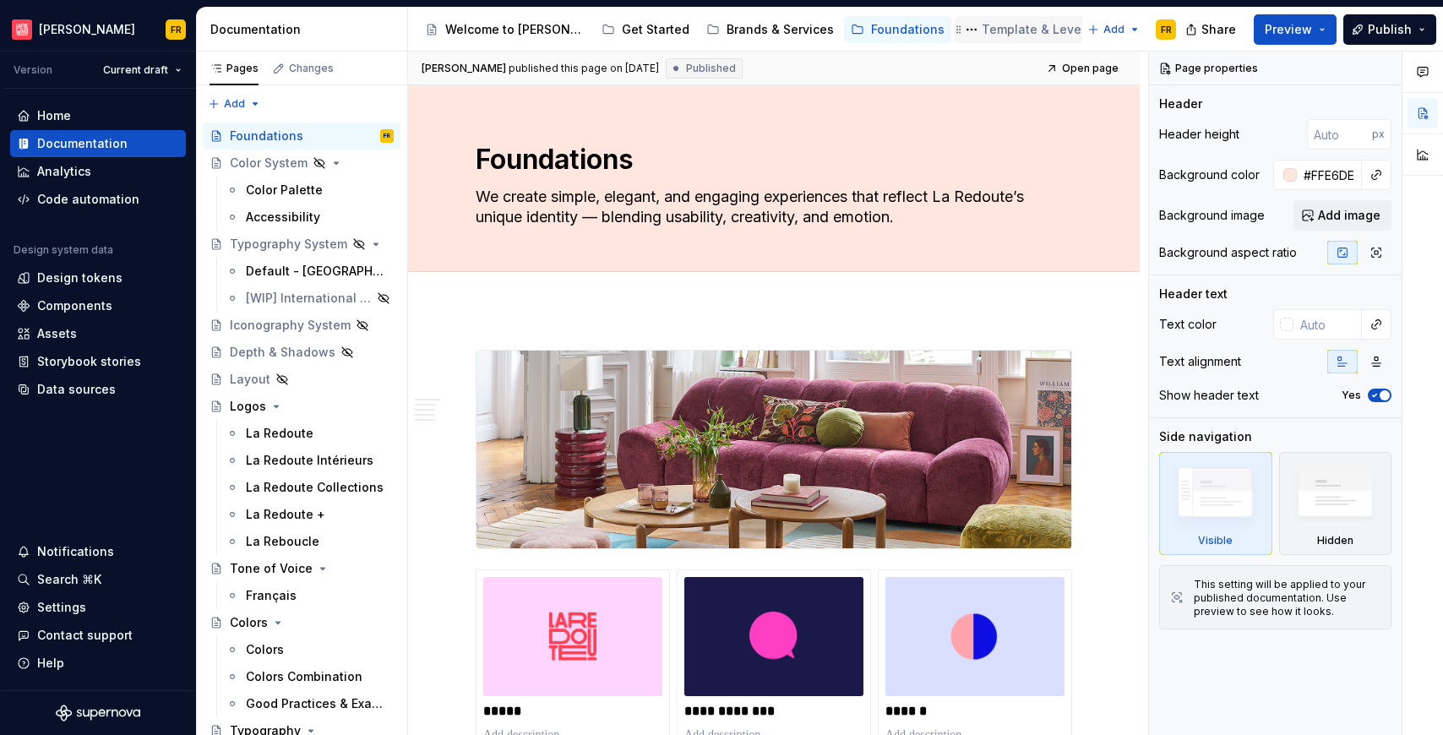
click at [982, 31] on div "Template & Levers" at bounding box center [1037, 29] width 111 height 17
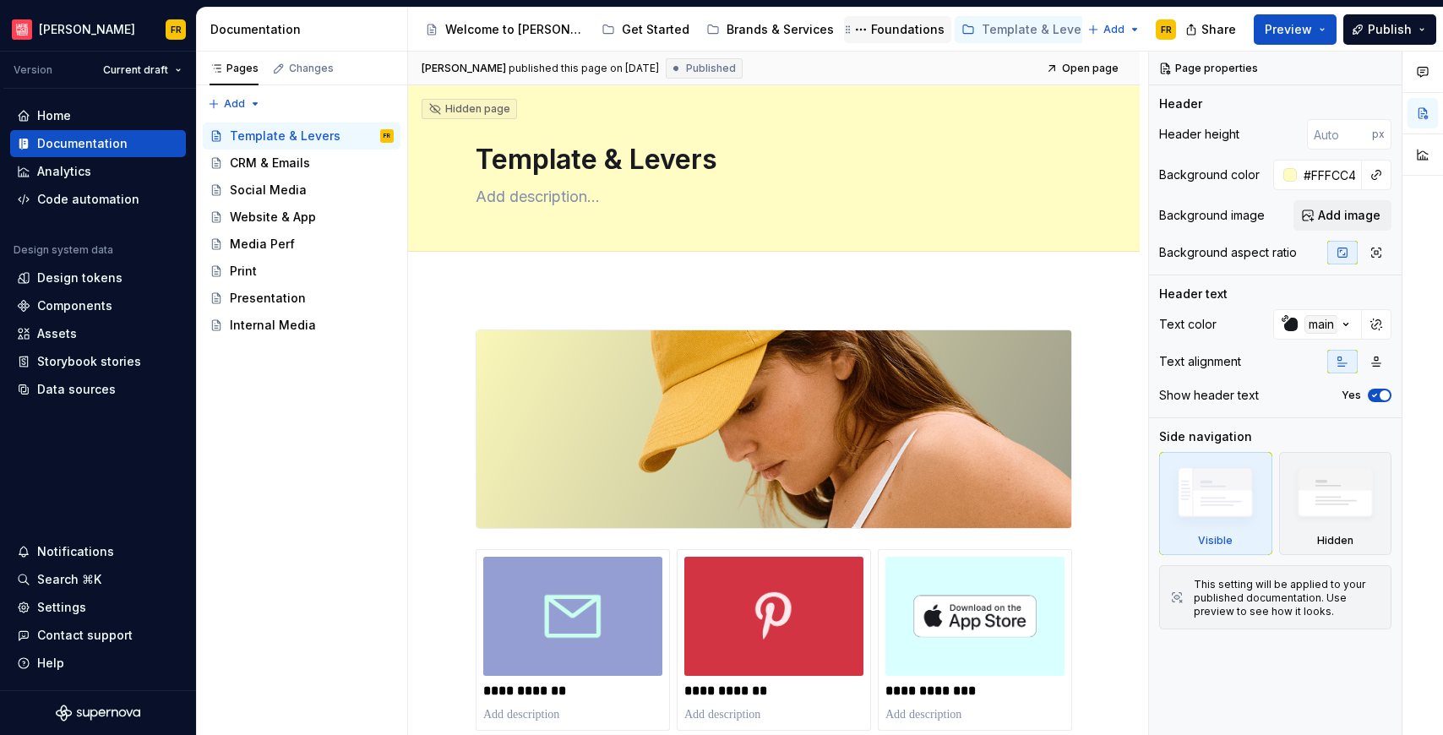
click at [871, 27] on div "Foundations" at bounding box center [907, 29] width 73 height 17
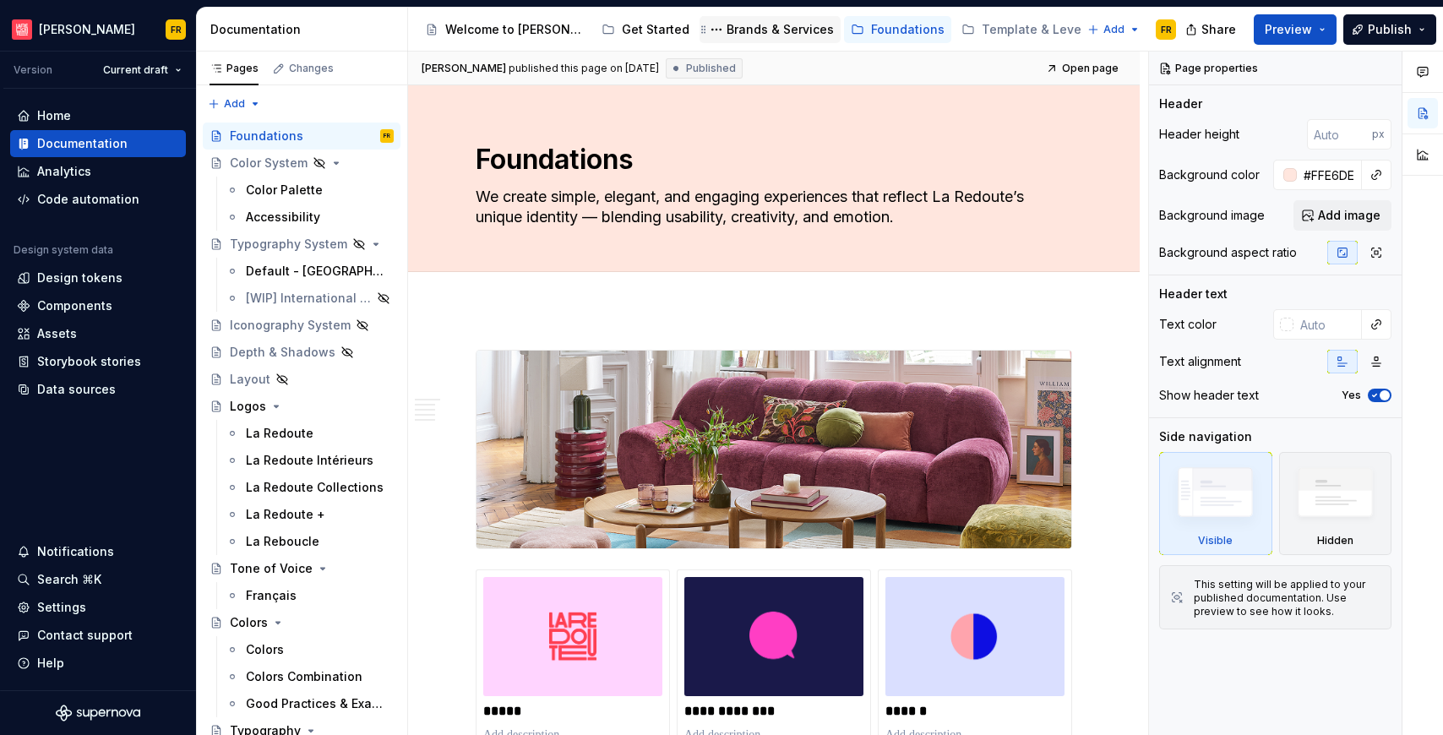
click at [741, 28] on div "Brands & Services" at bounding box center [780, 29] width 107 height 17
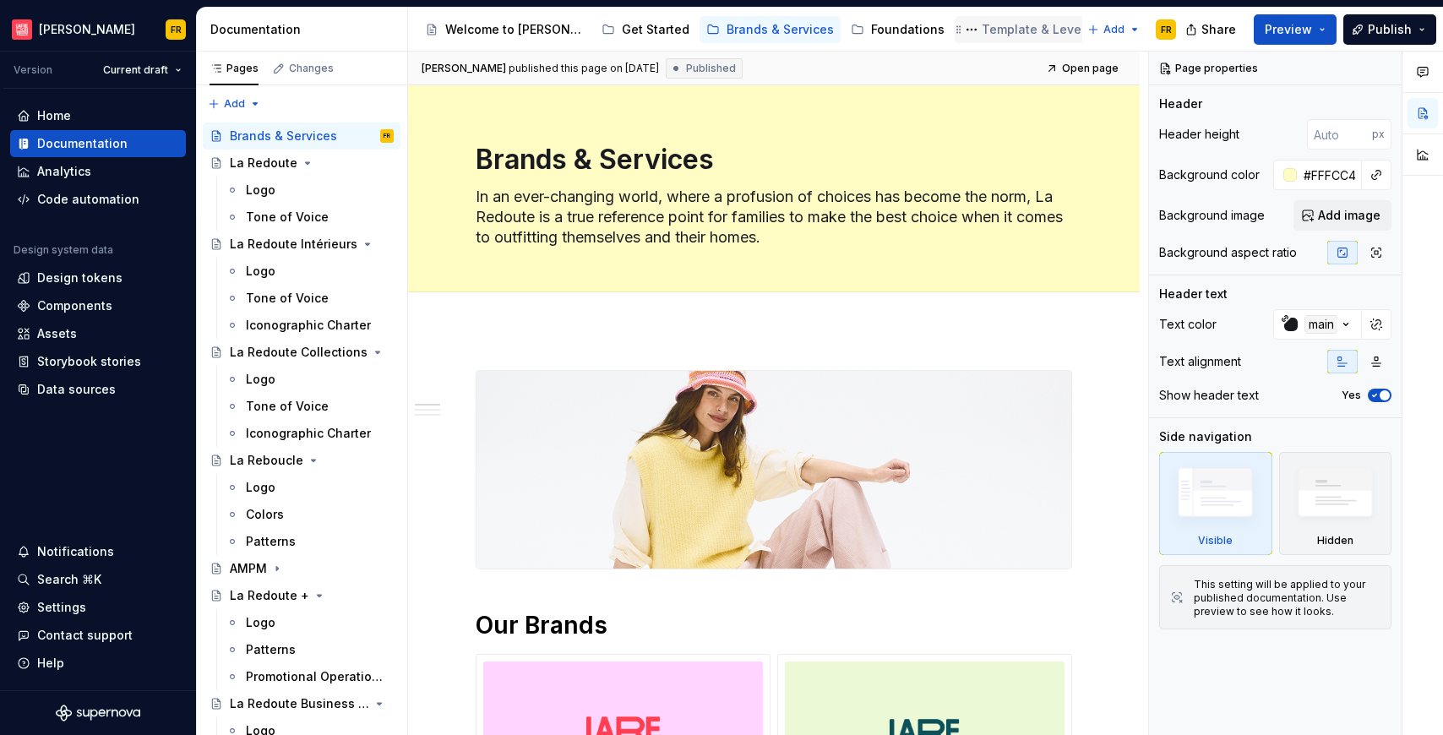
click at [986, 34] on div "Template & Levers" at bounding box center [1037, 29] width 111 height 17
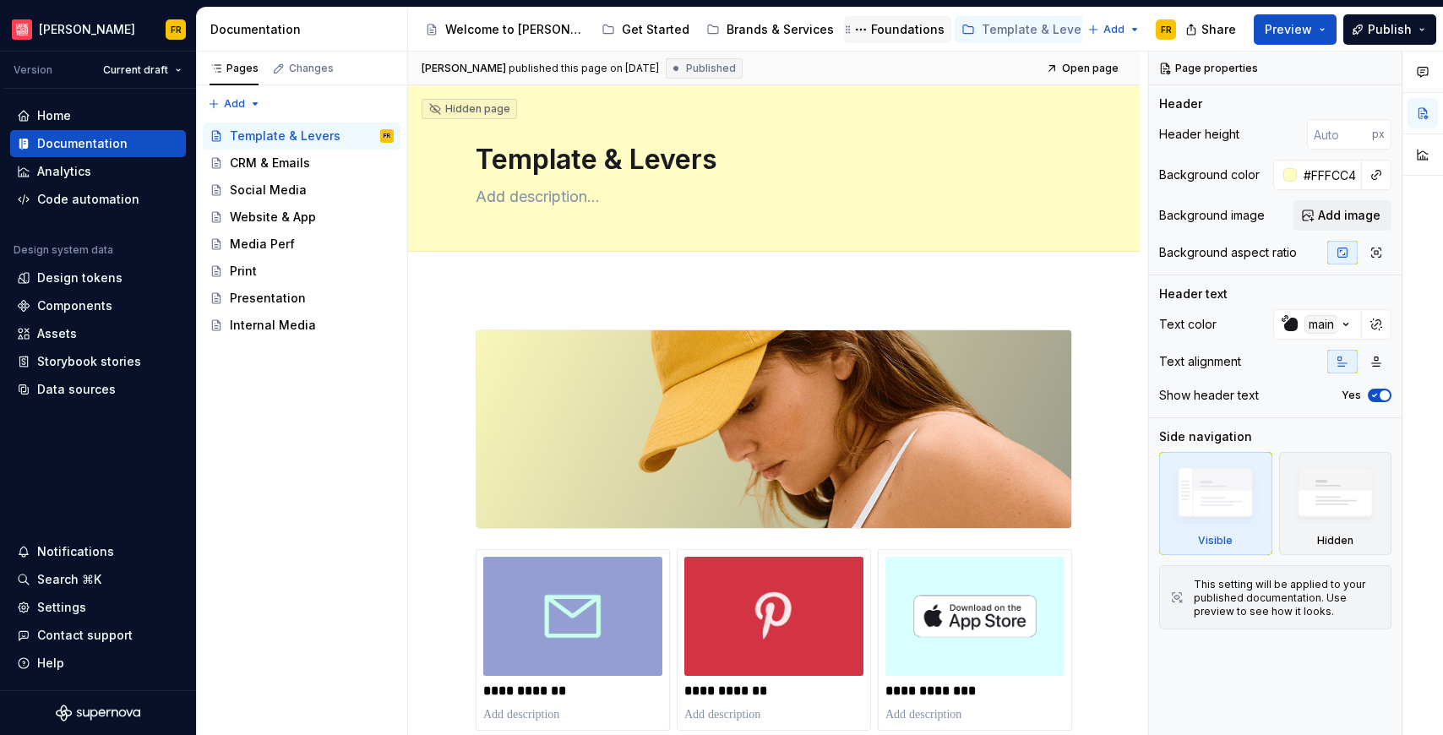
click at [871, 31] on div "Foundations" at bounding box center [907, 29] width 73 height 17
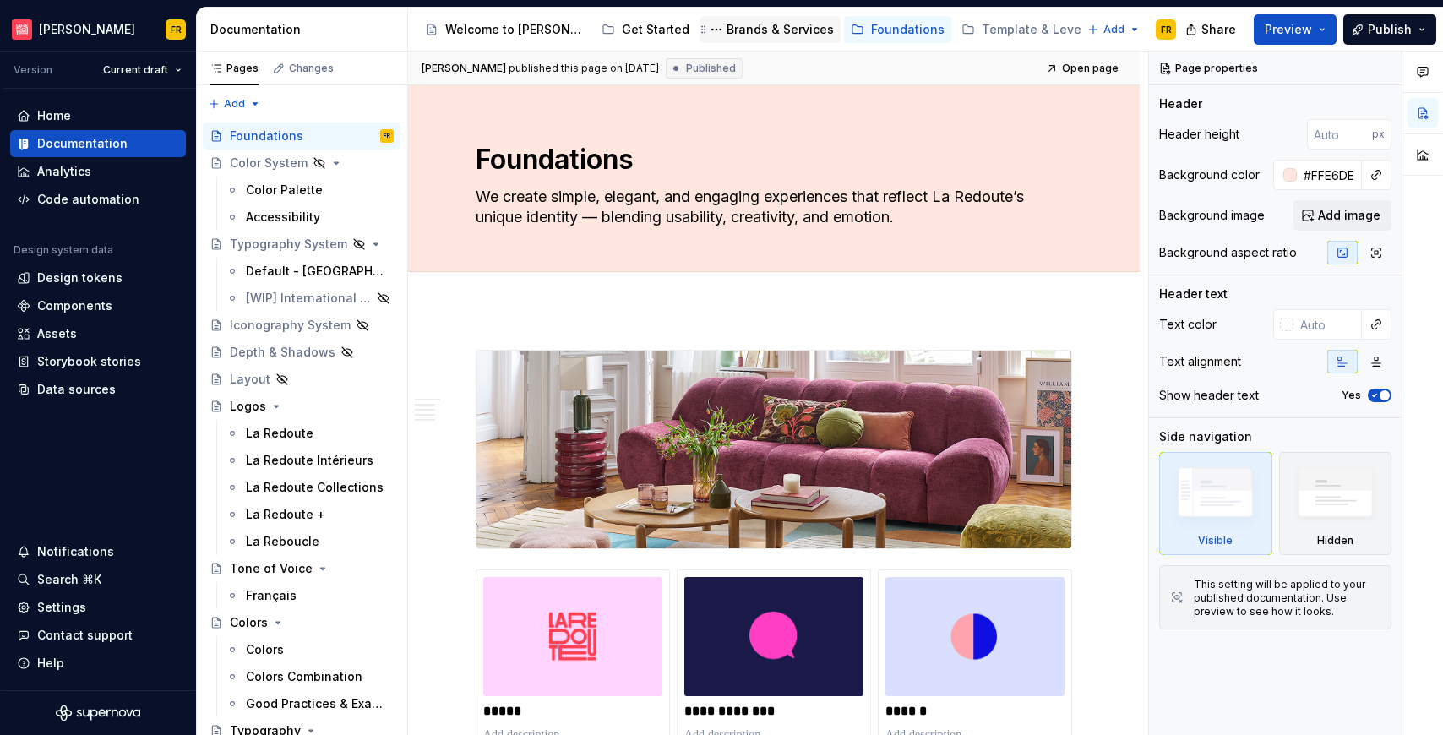
click at [727, 23] on div "Brands & Services" at bounding box center [780, 29] width 107 height 17
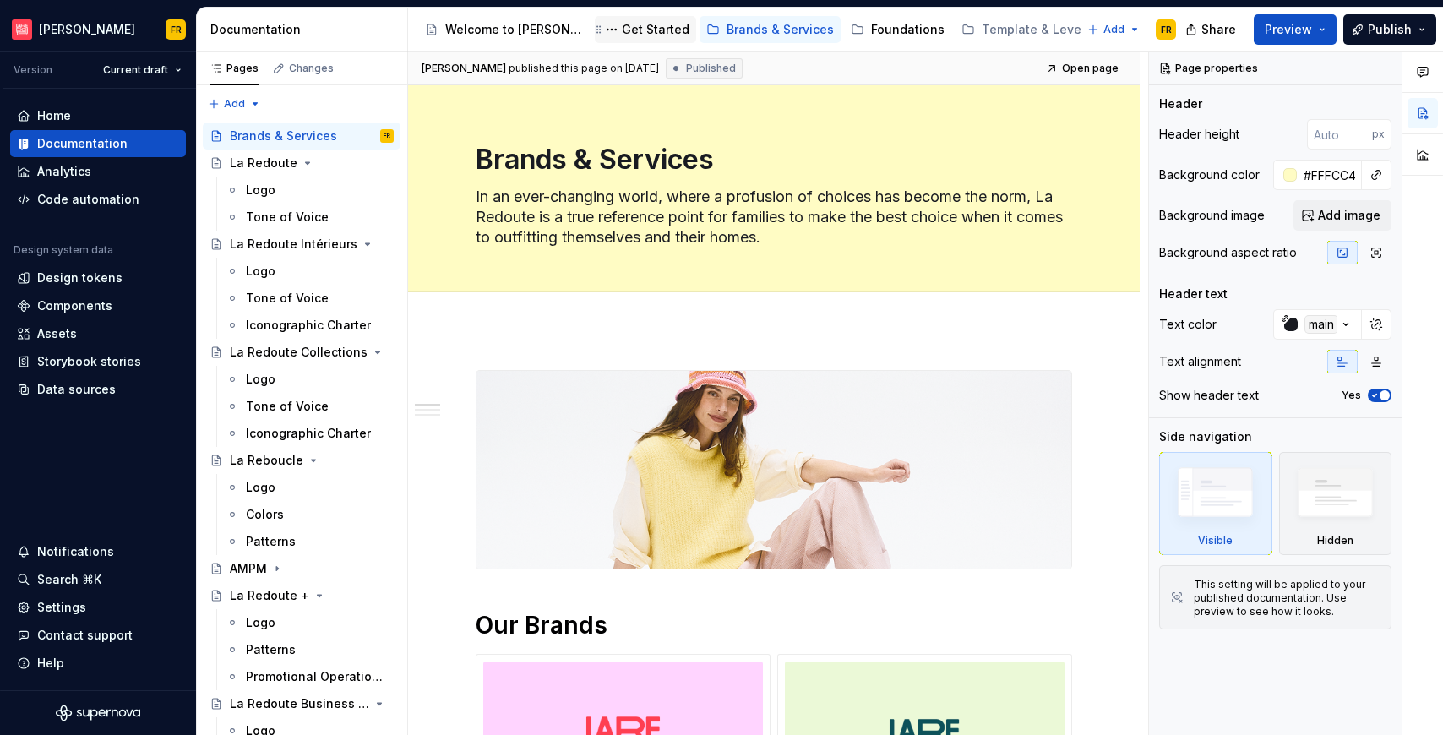
click at [626, 30] on div "Get Started" at bounding box center [656, 29] width 68 height 17
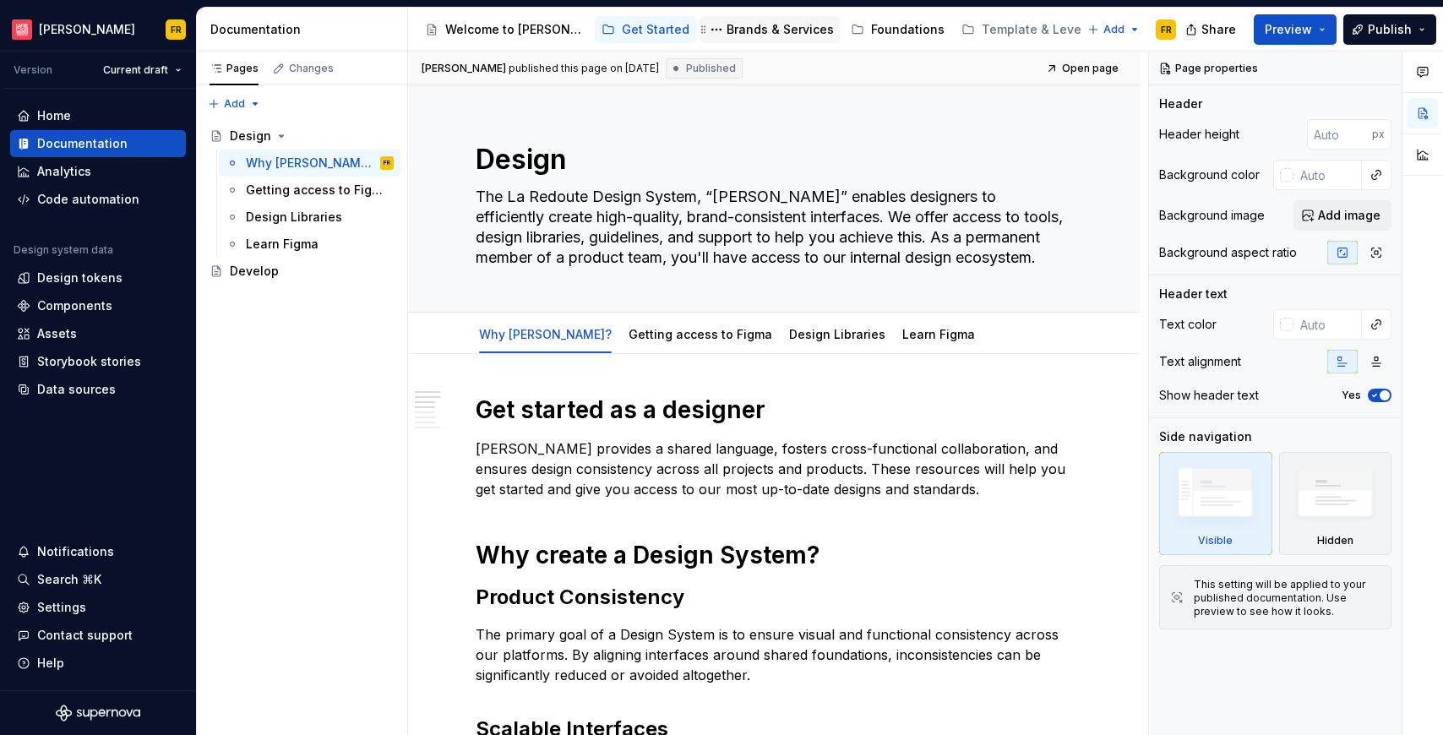
click at [751, 28] on div "Brands & Services" at bounding box center [780, 29] width 107 height 17
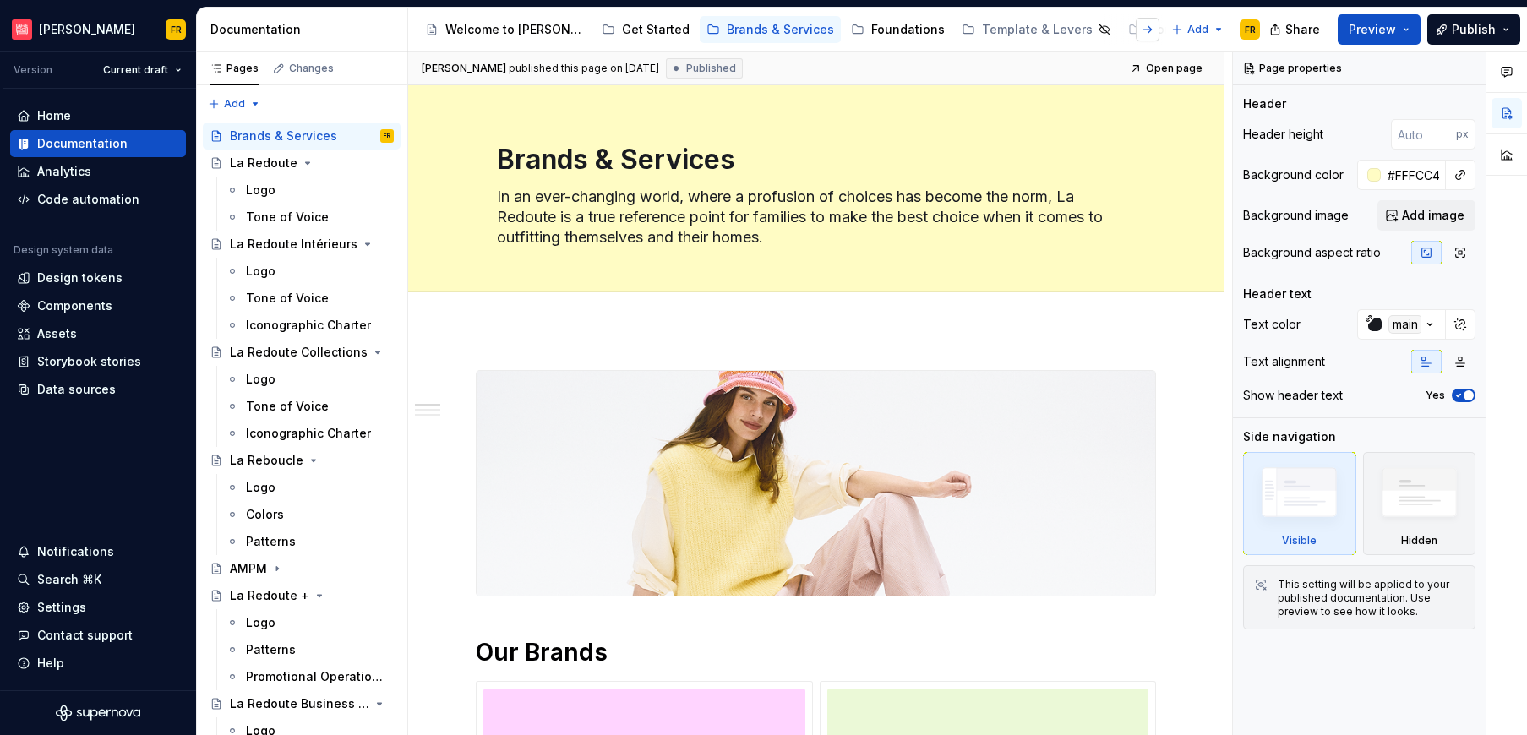
click at [1147, 31] on button "button" at bounding box center [1147, 30] width 24 height 24
click at [937, 36] on div "Resources" at bounding box center [968, 29] width 63 height 17
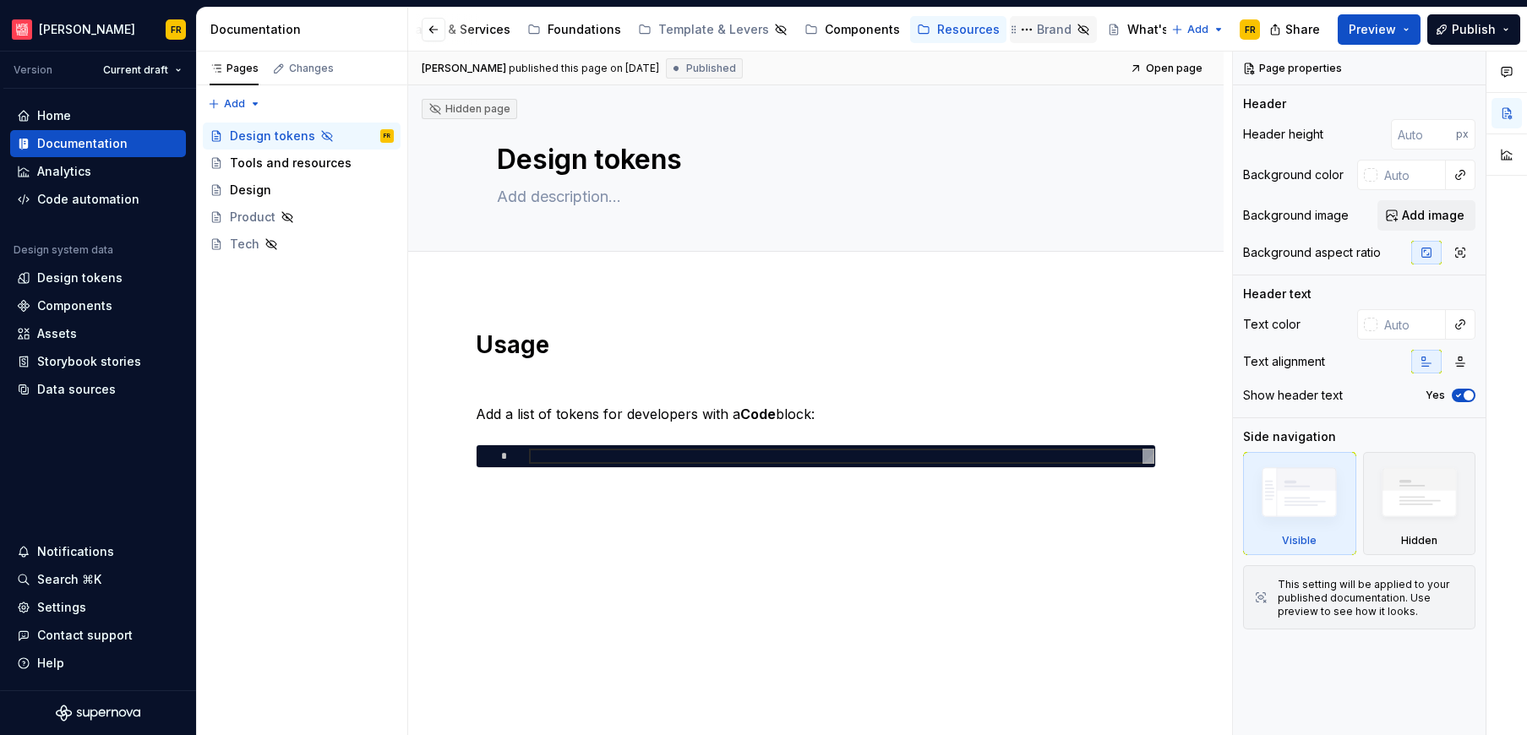
click at [1037, 25] on div "Brand" at bounding box center [1054, 29] width 35 height 17
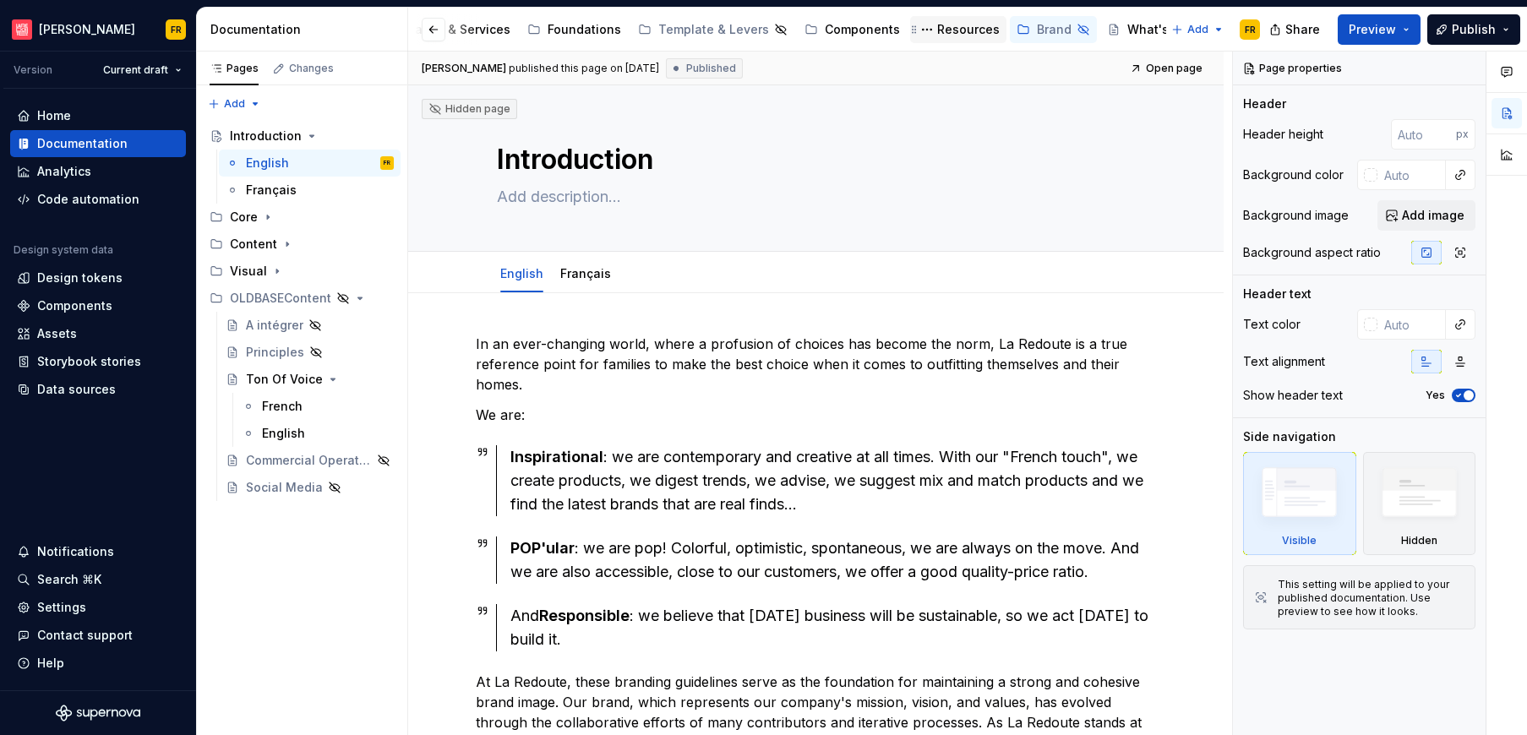
click at [937, 33] on div "Resources" at bounding box center [968, 29] width 63 height 17
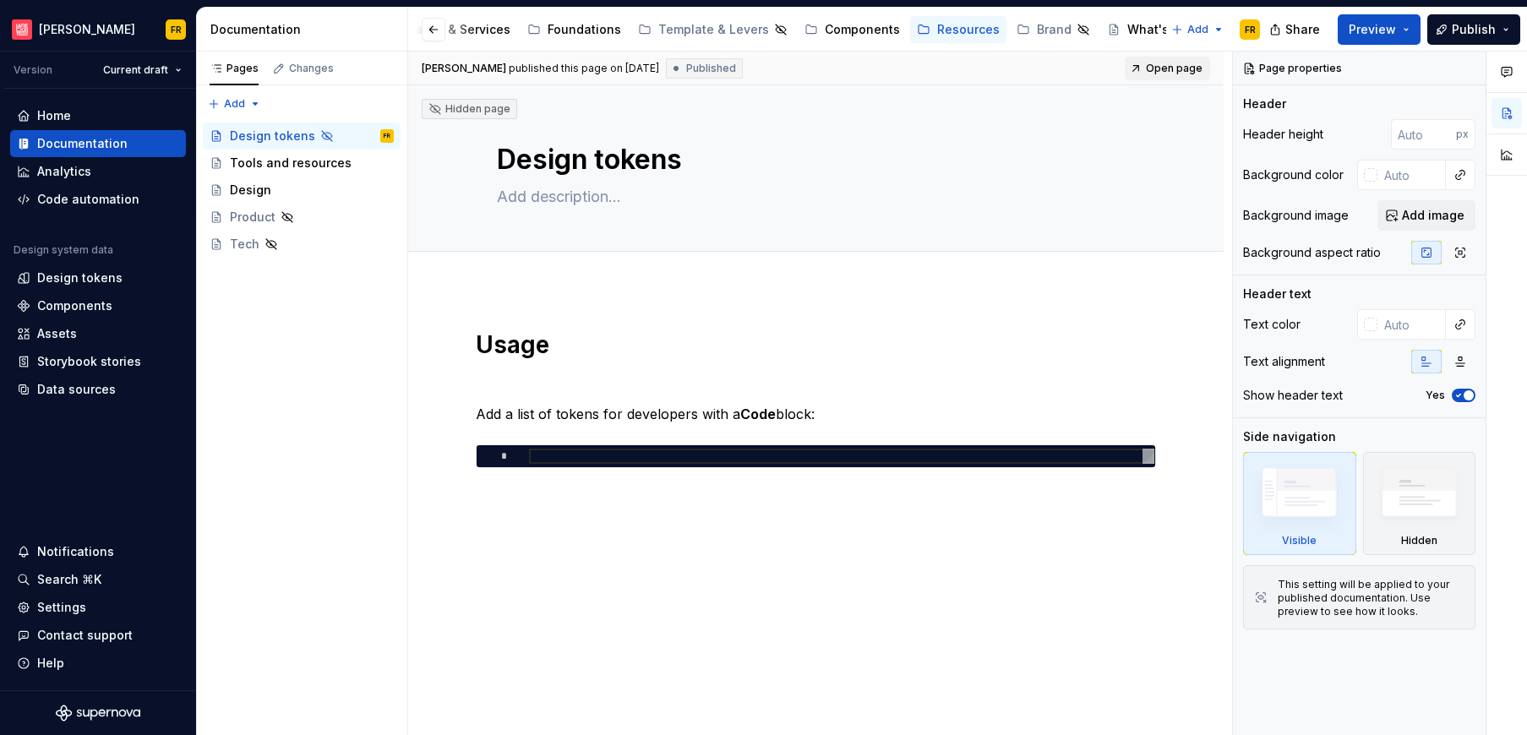
click at [1165, 73] on span "Open page" at bounding box center [1174, 69] width 57 height 14
click at [669, 30] on div "Template & Levers" at bounding box center [713, 29] width 111 height 17
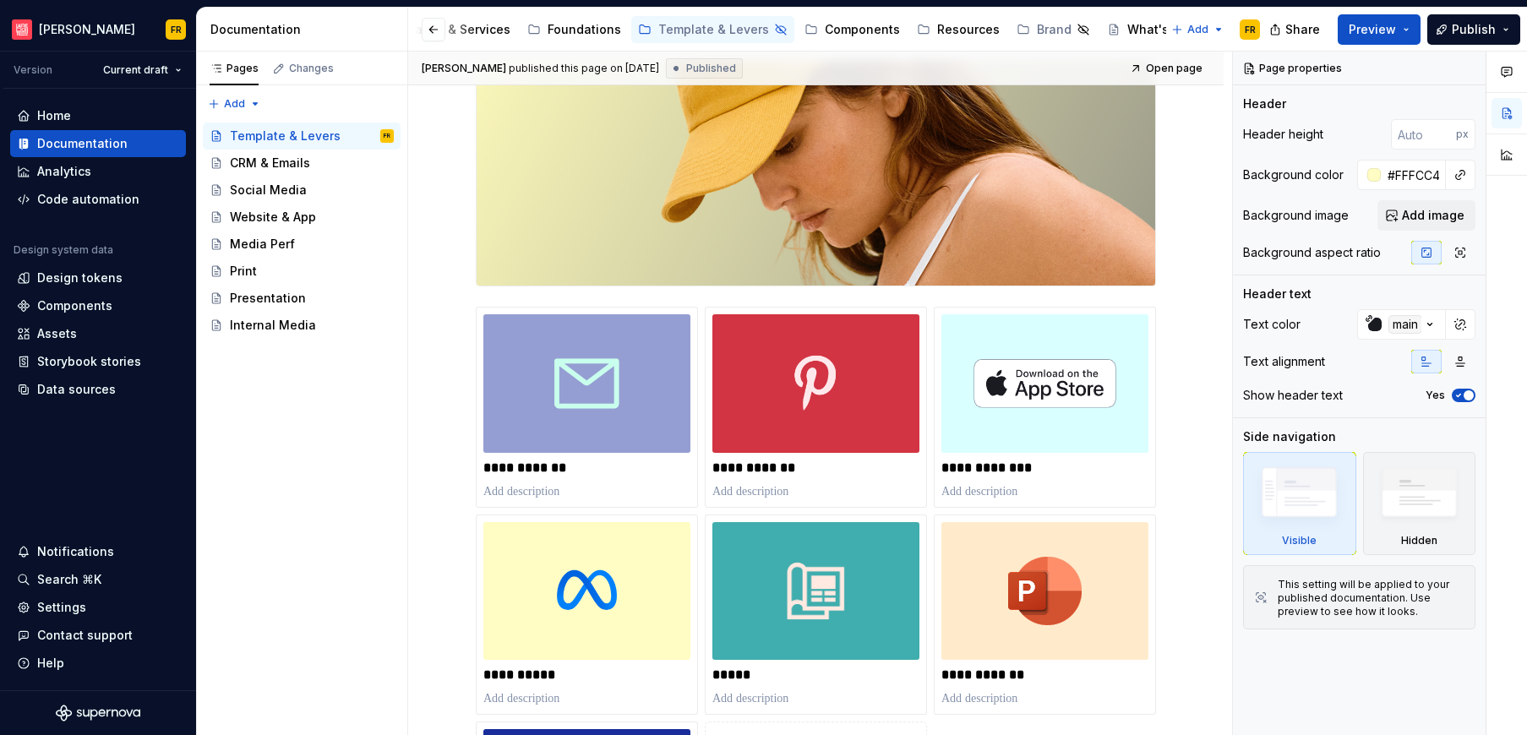
scroll to position [269, 0]
click at [553, 34] on div "Foundations" at bounding box center [583, 29] width 73 height 17
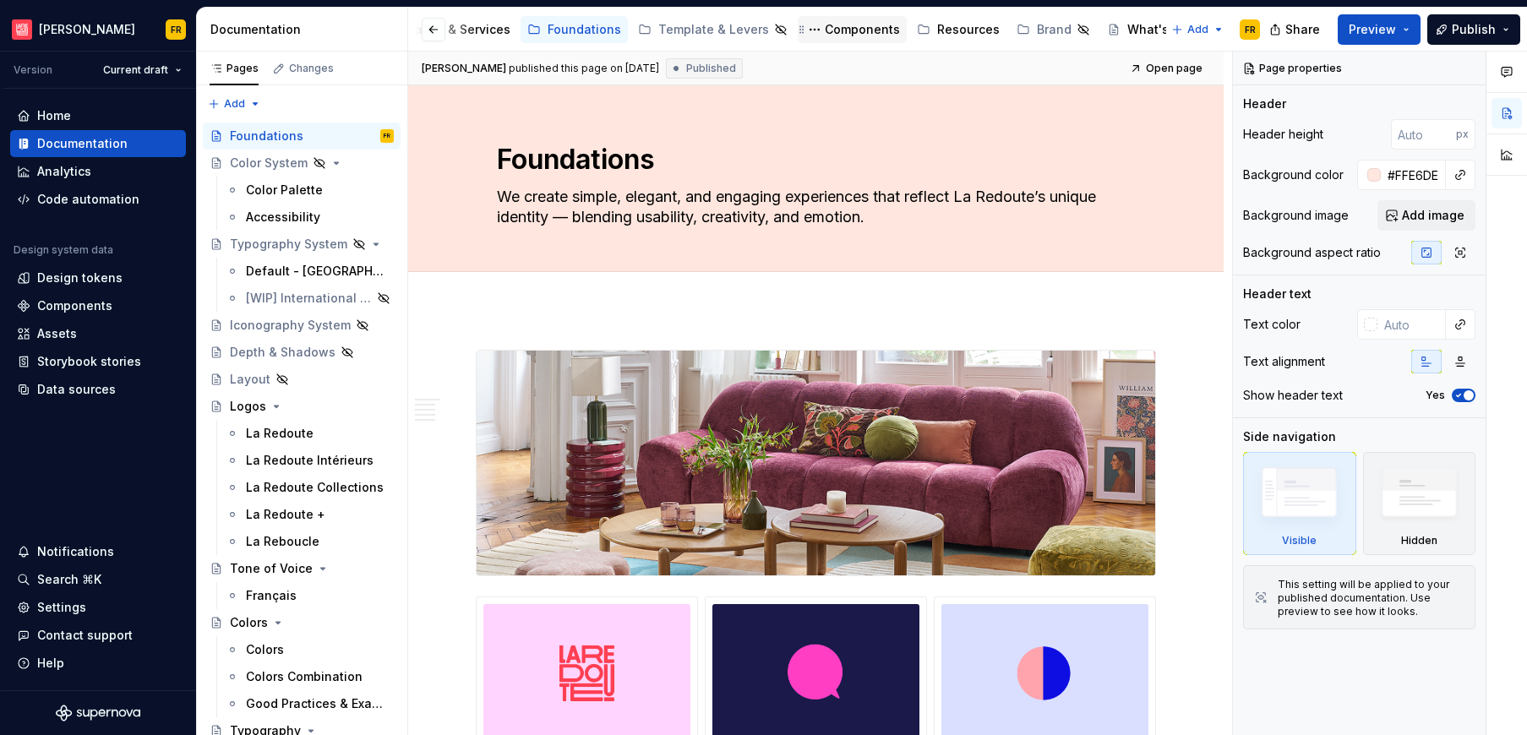
click at [825, 34] on div "Components" at bounding box center [862, 29] width 75 height 17
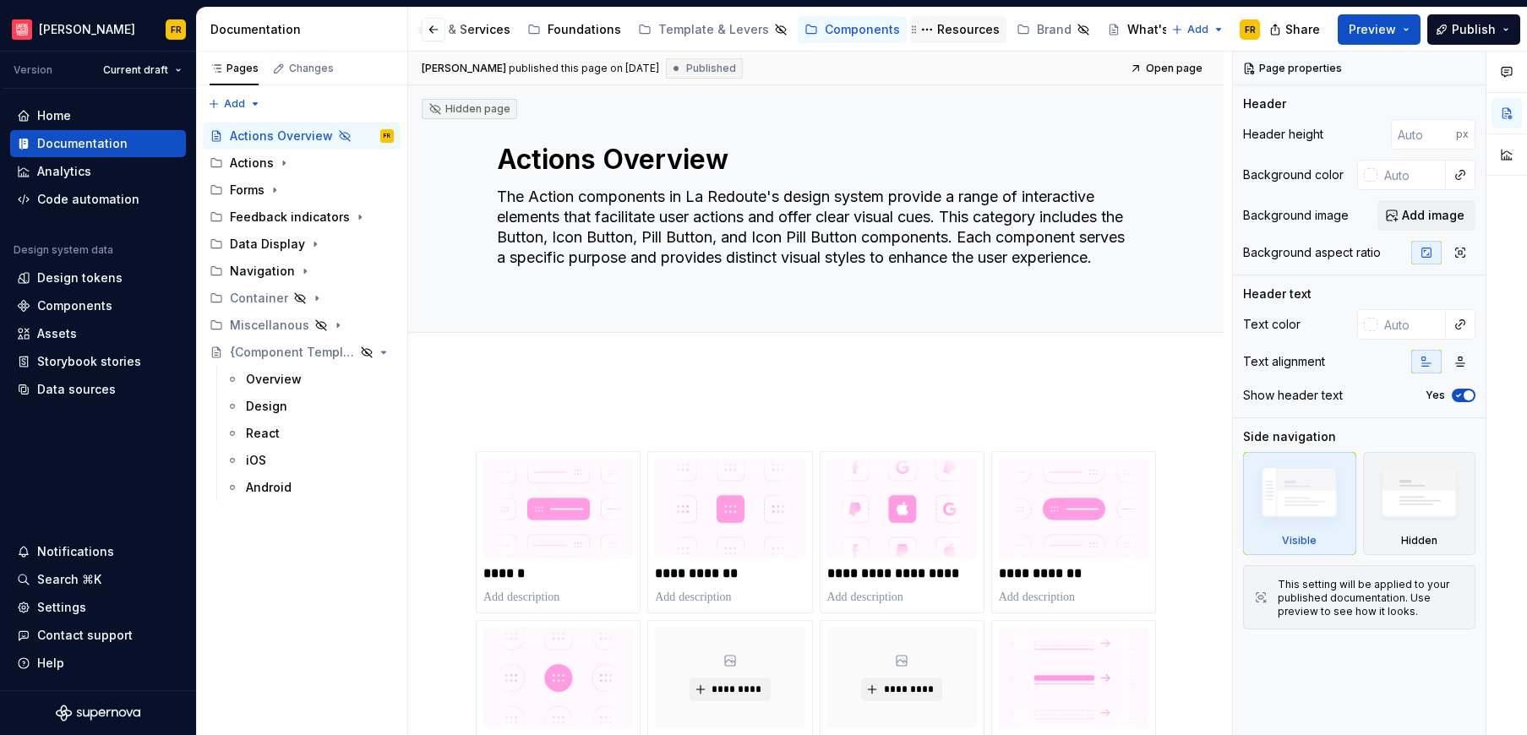
click at [937, 24] on div "Resources" at bounding box center [968, 29] width 63 height 17
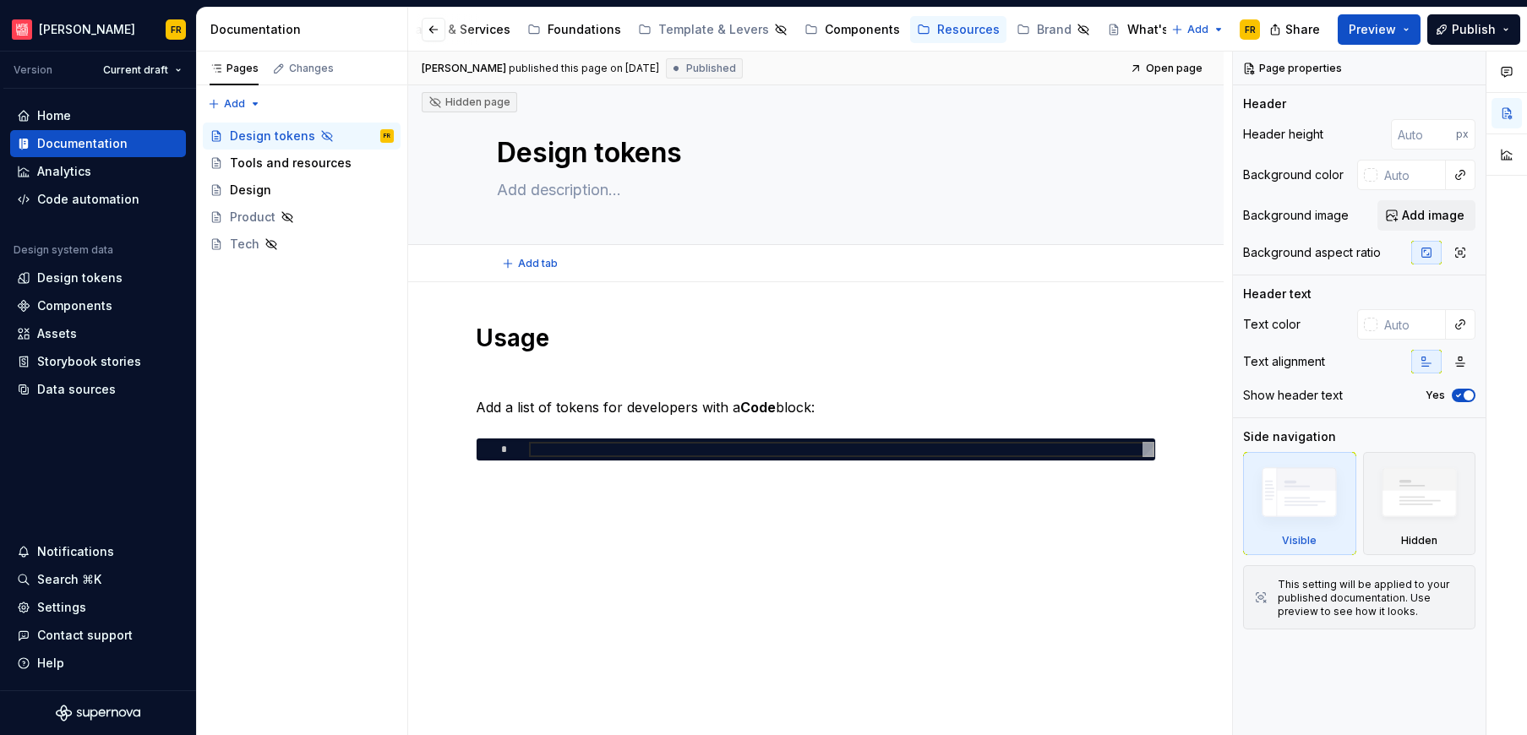
scroll to position [14, 0]
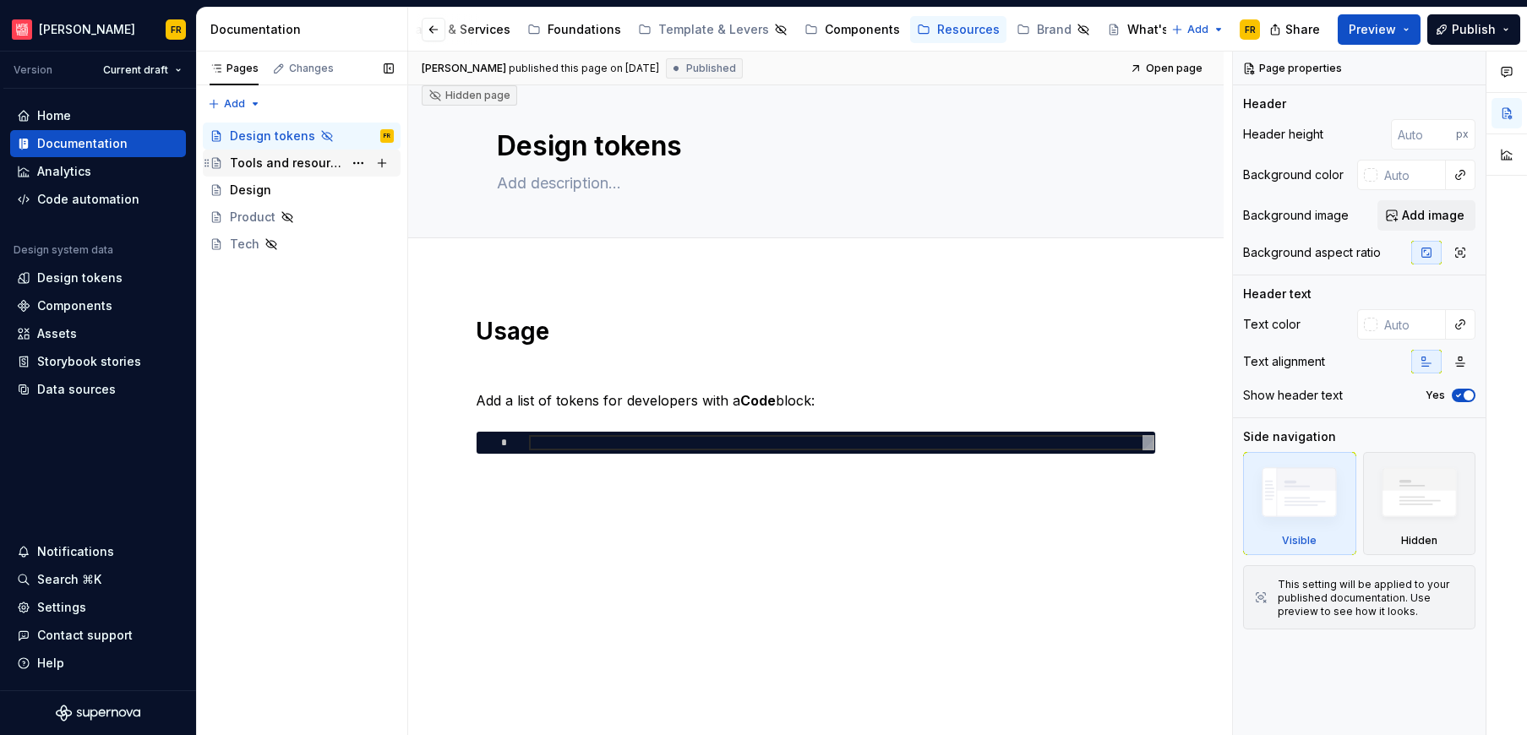
click at [244, 166] on div "Tools and resources" at bounding box center [286, 163] width 113 height 17
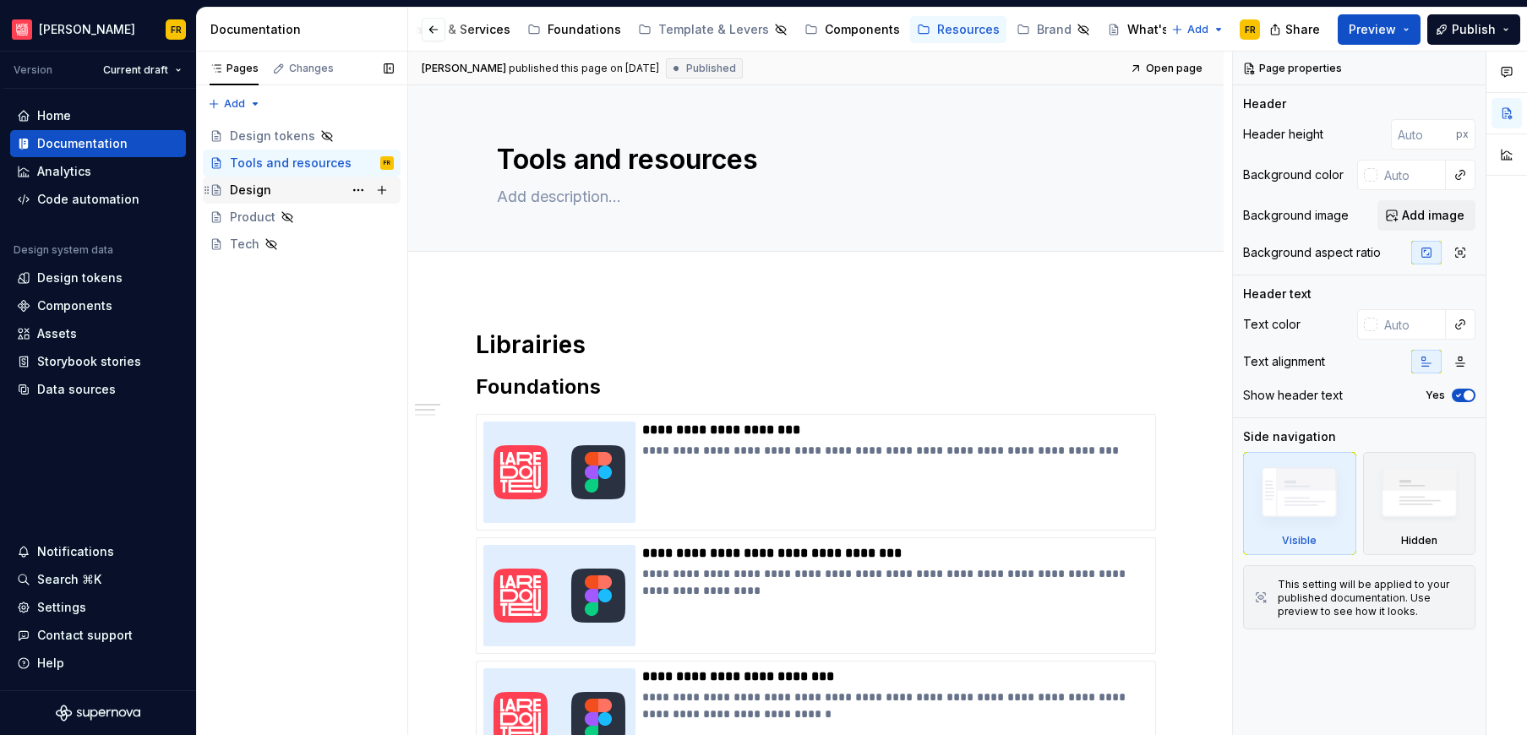
click at [314, 188] on div "Design" at bounding box center [312, 190] width 164 height 24
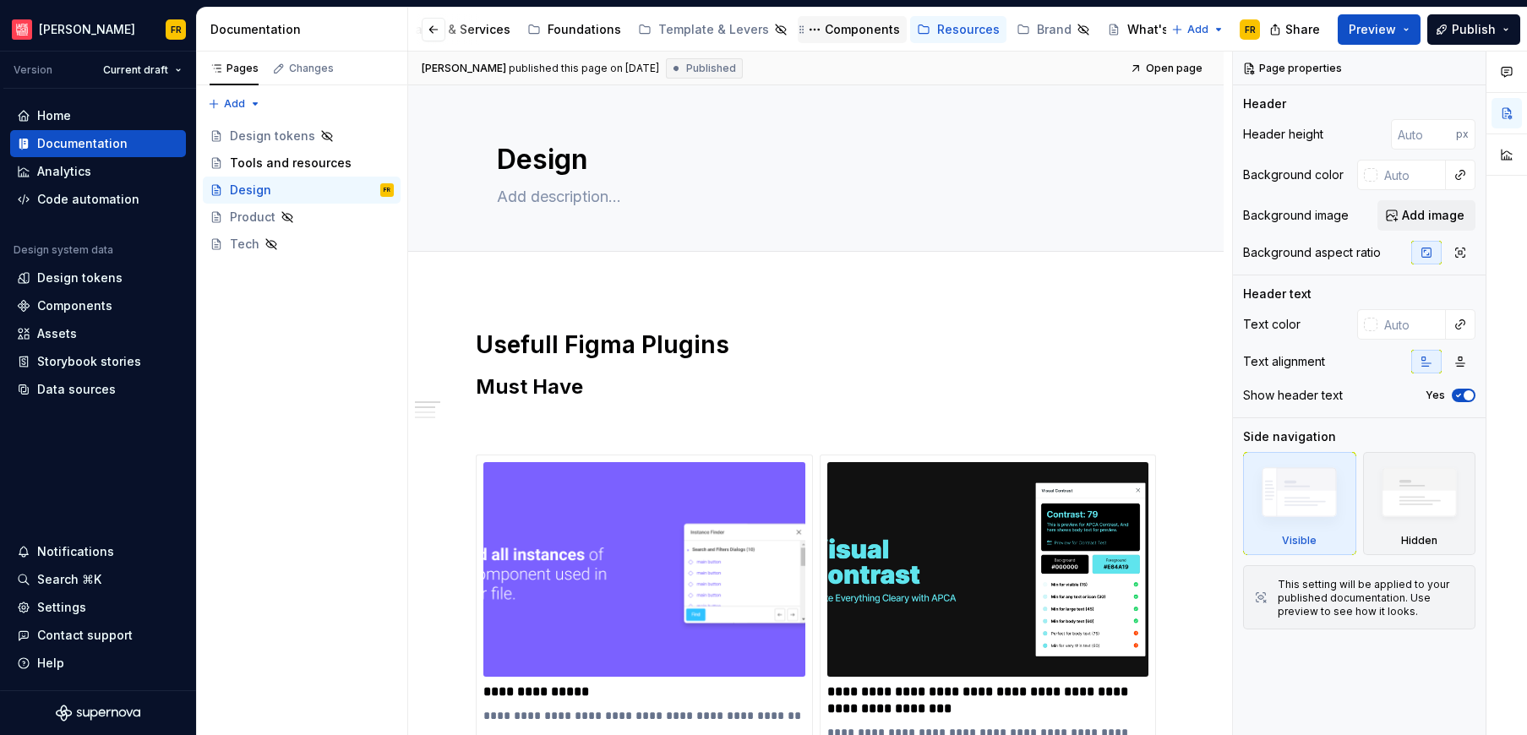
click at [825, 31] on div "Components" at bounding box center [862, 29] width 75 height 17
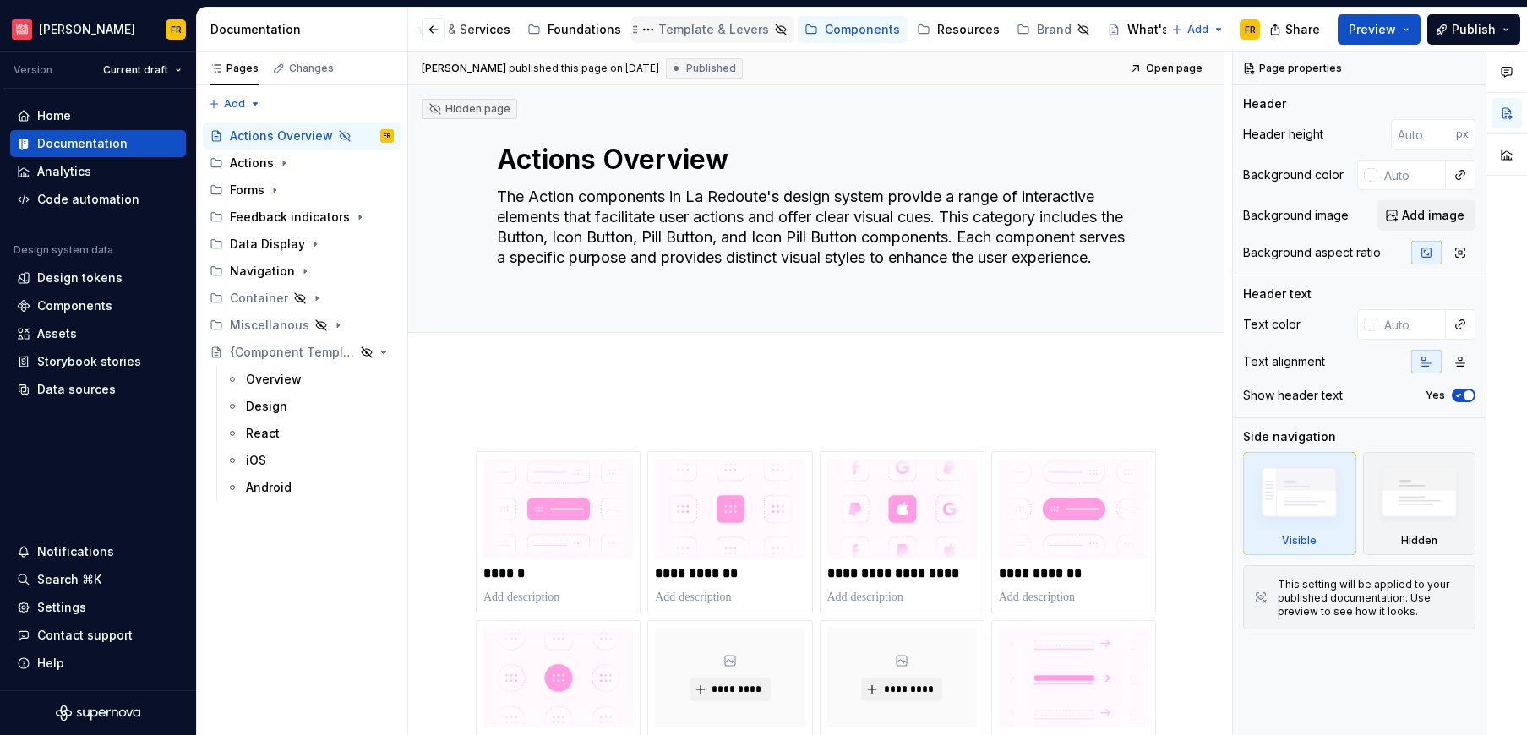
click at [658, 30] on div "Template & Levers" at bounding box center [713, 29] width 111 height 17
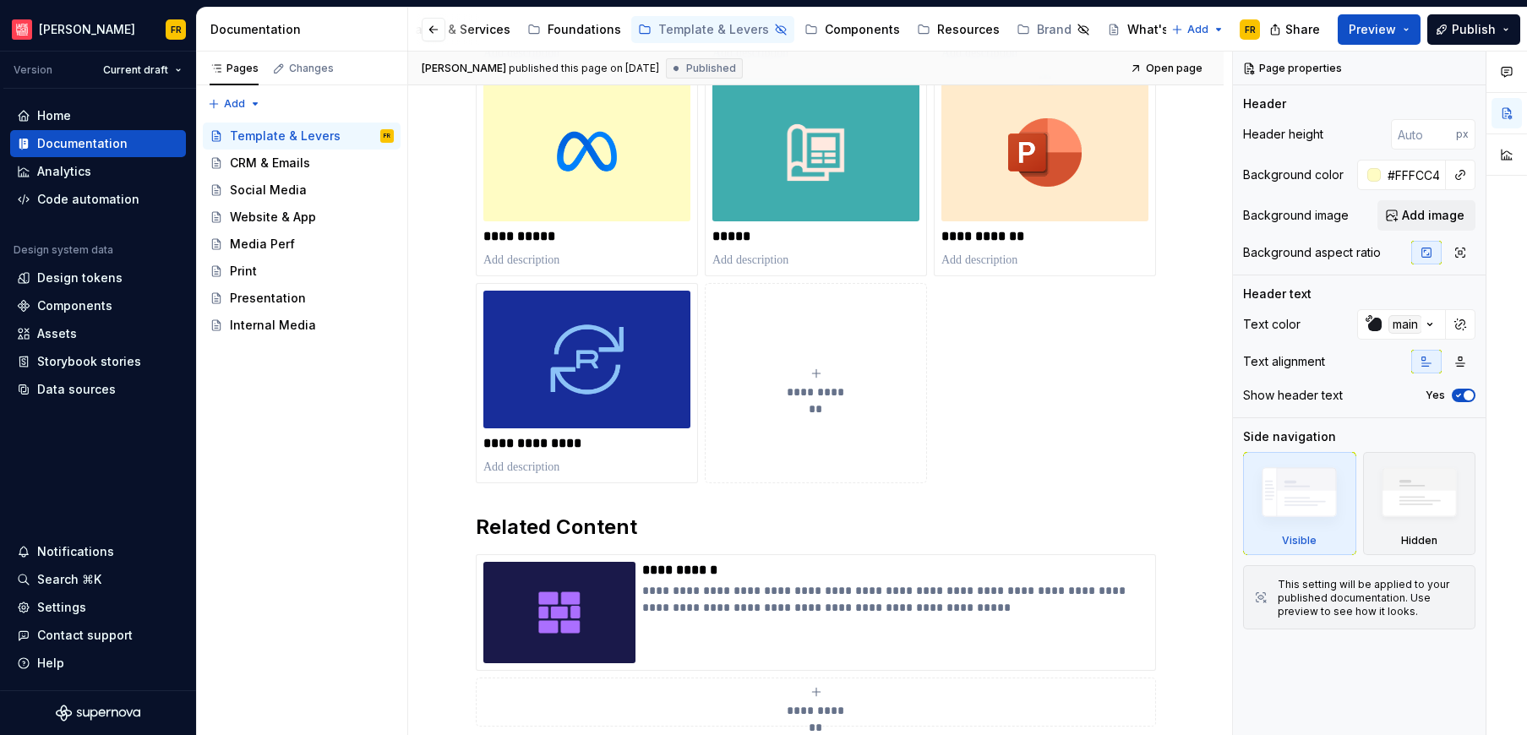
scroll to position [726, 0]
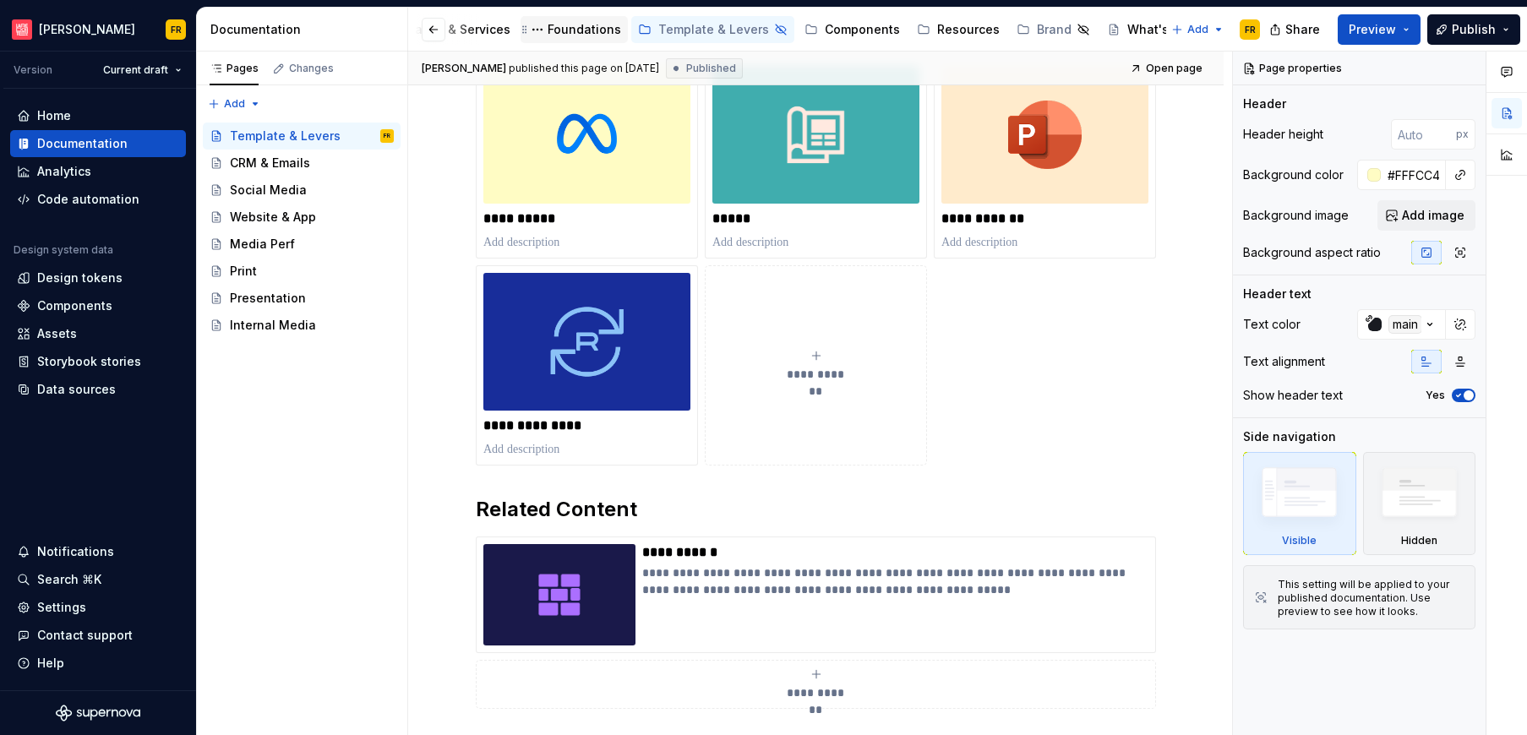
click at [547, 25] on div "Foundations" at bounding box center [583, 29] width 73 height 17
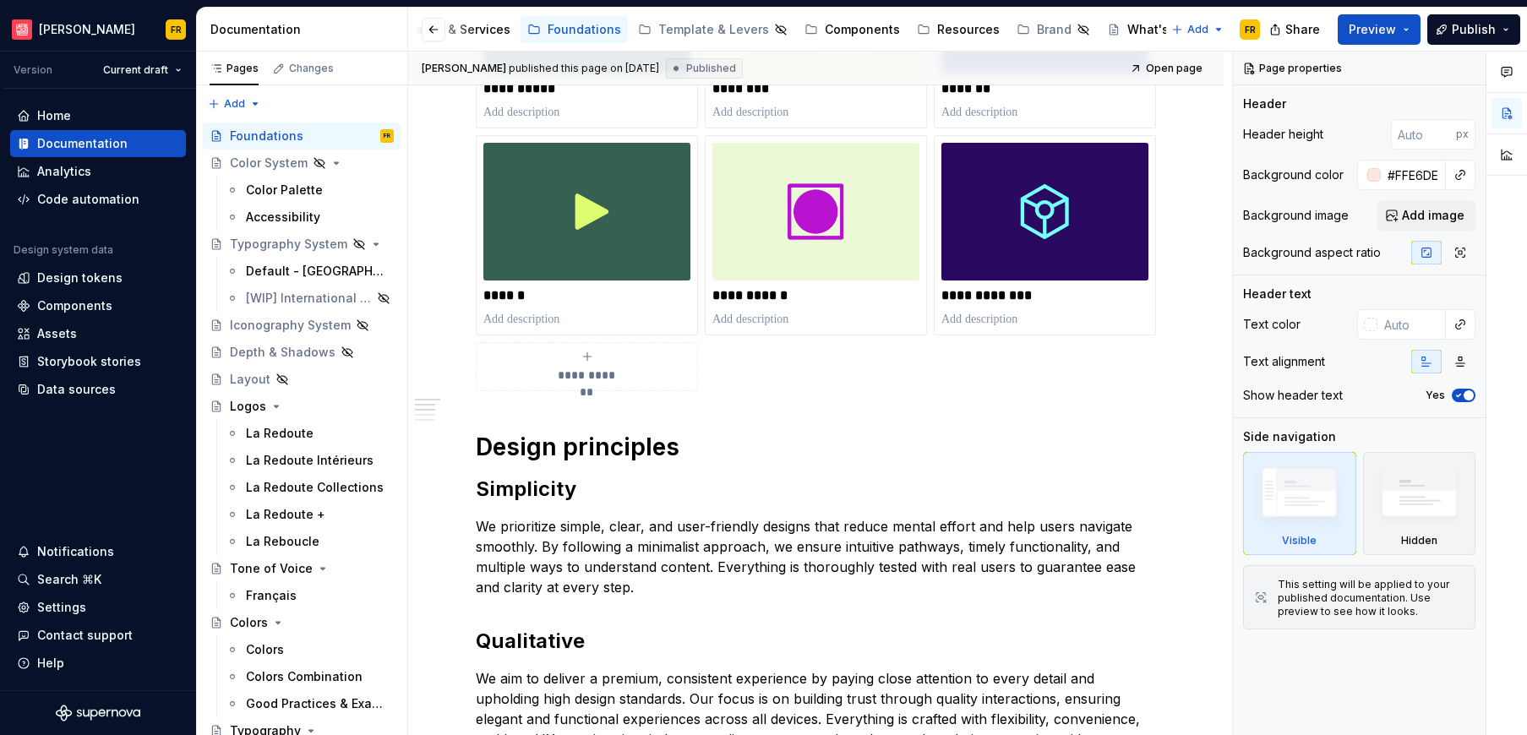
scroll to position [940, 0]
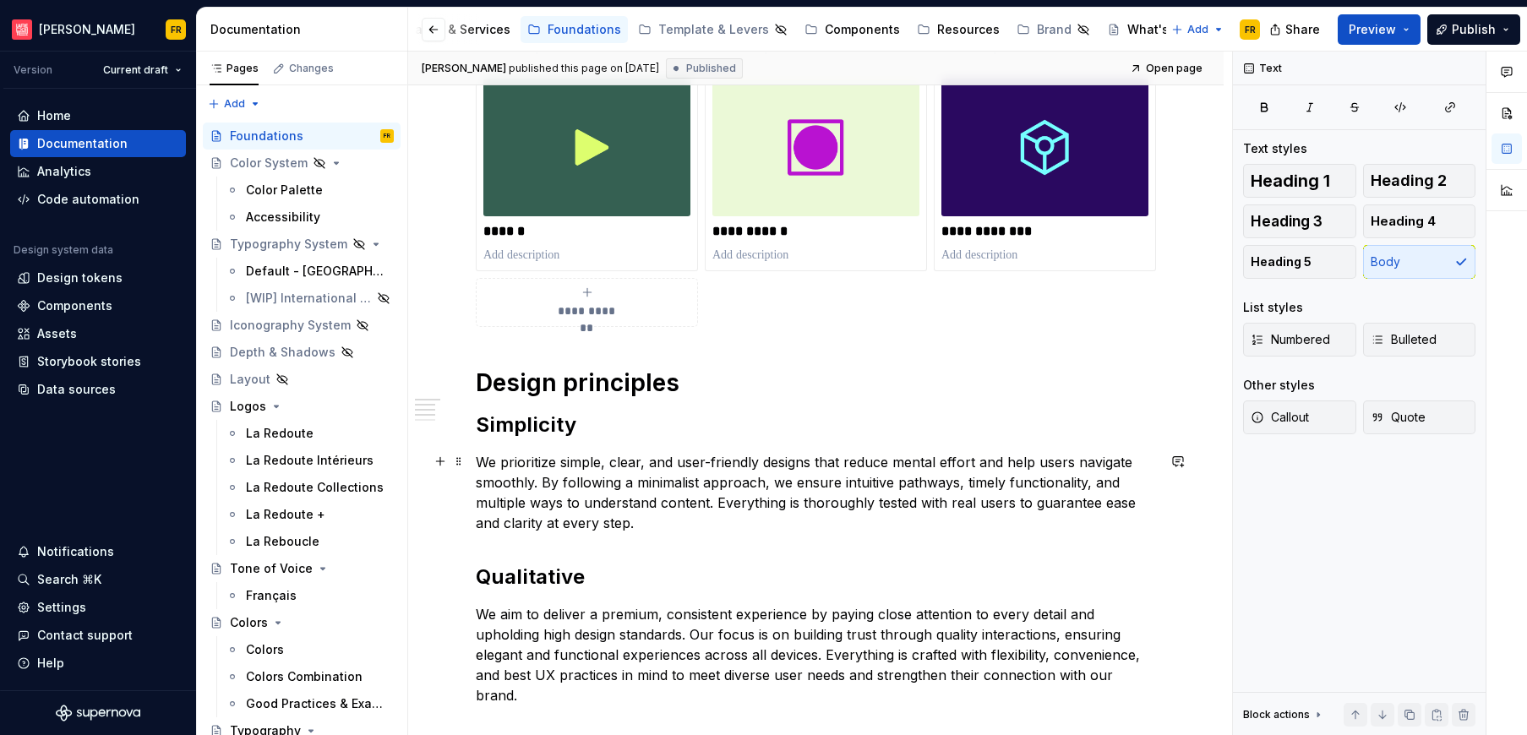
click at [631, 507] on p "We prioritize simple, clear, and user-friendly designs that reduce mental effor…" at bounding box center [816, 492] width 680 height 81
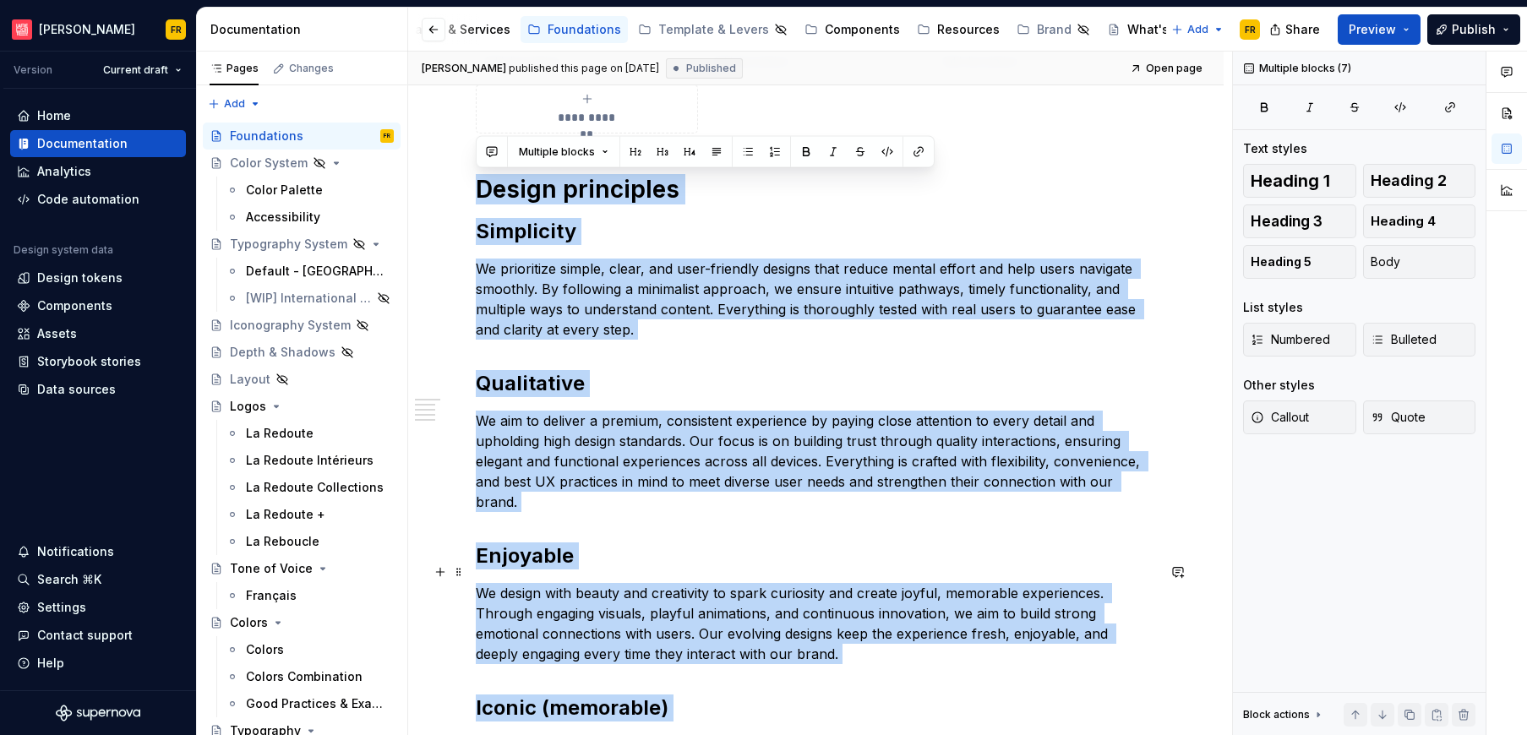
scroll to position [1434, 0]
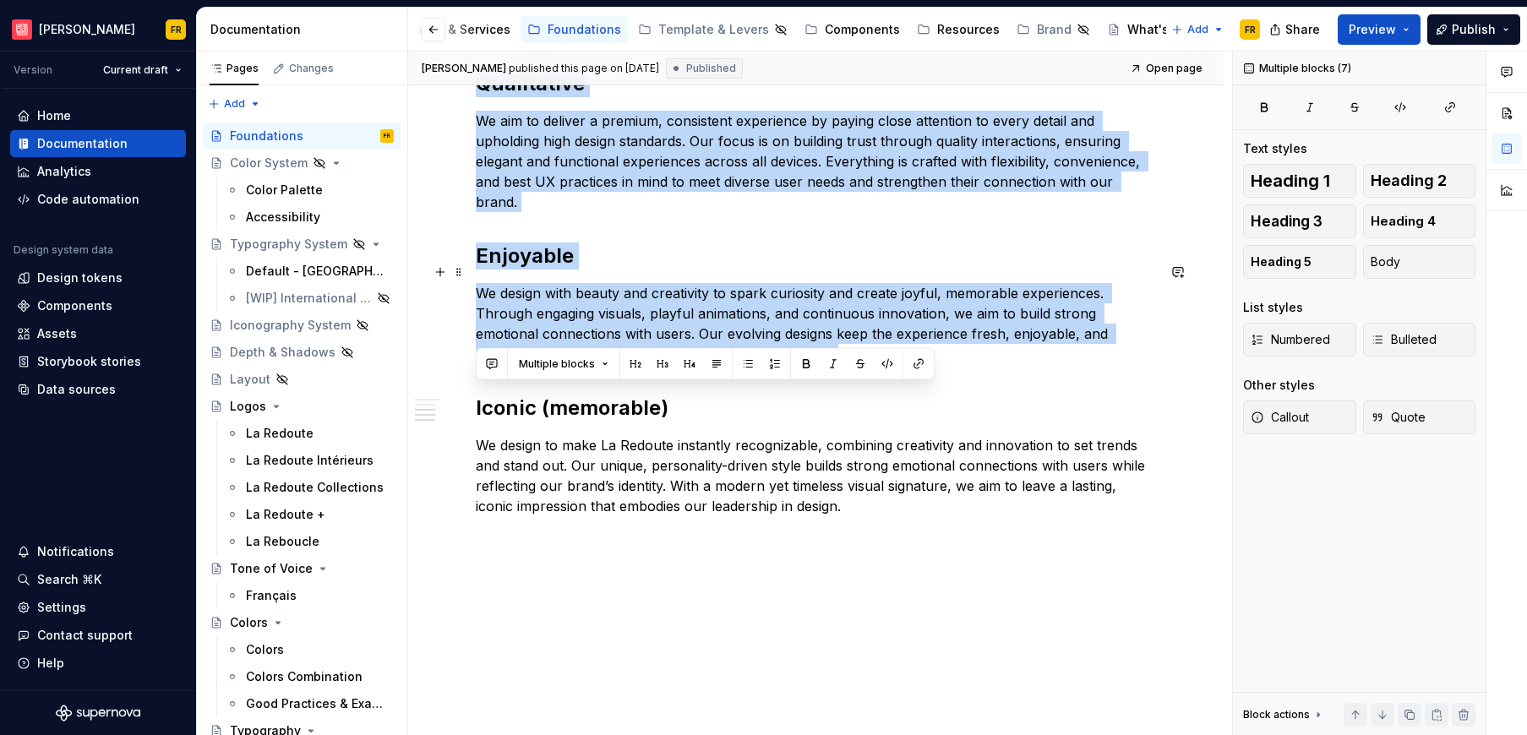
drag, startPoint x: 479, startPoint y: 379, endPoint x: 940, endPoint y: 326, distance: 464.3
copy div "Design principles Simplicity We prioritize simple, clear, and user-friendly des…"
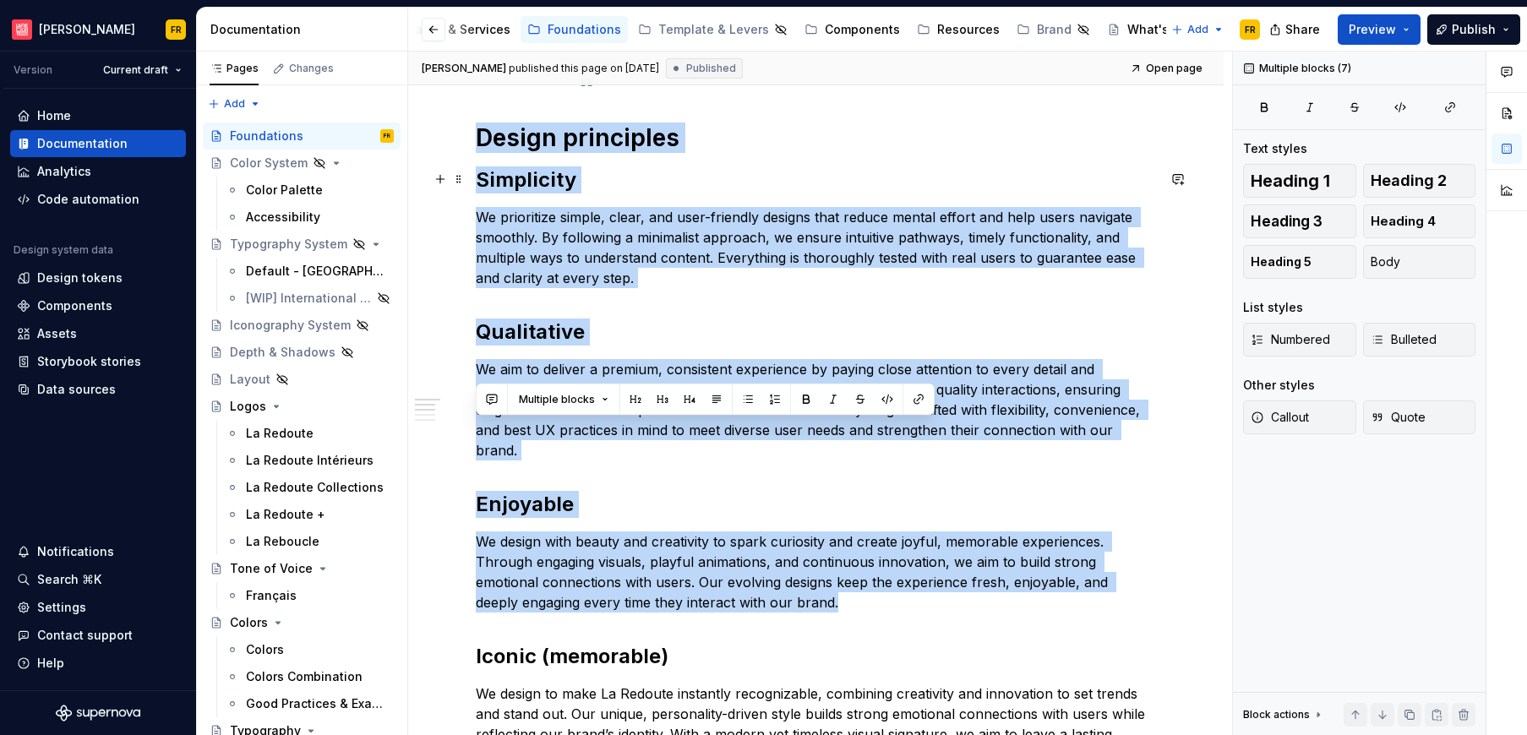
scroll to position [886, 0]
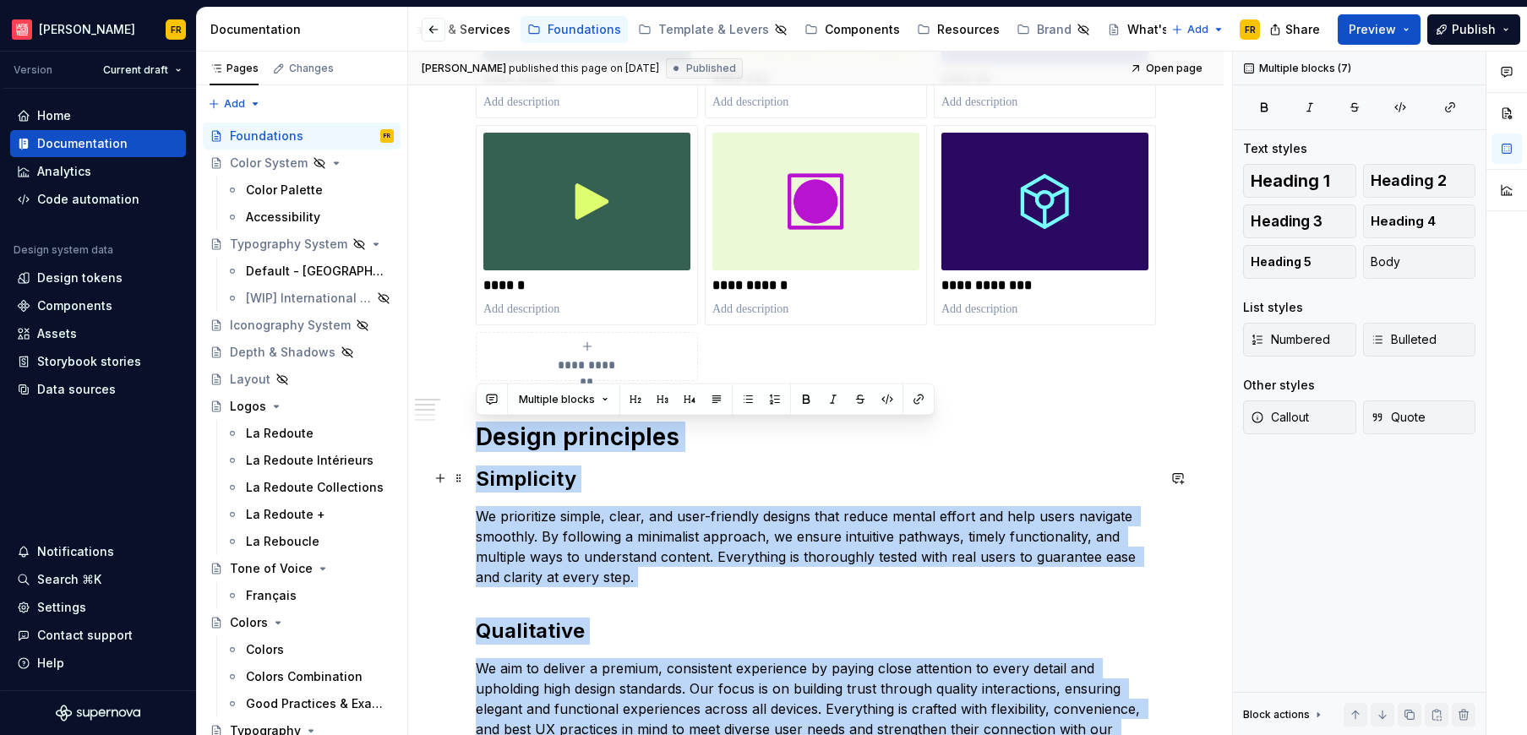
click at [580, 481] on h2 "Simplicity" at bounding box center [816, 478] width 680 height 27
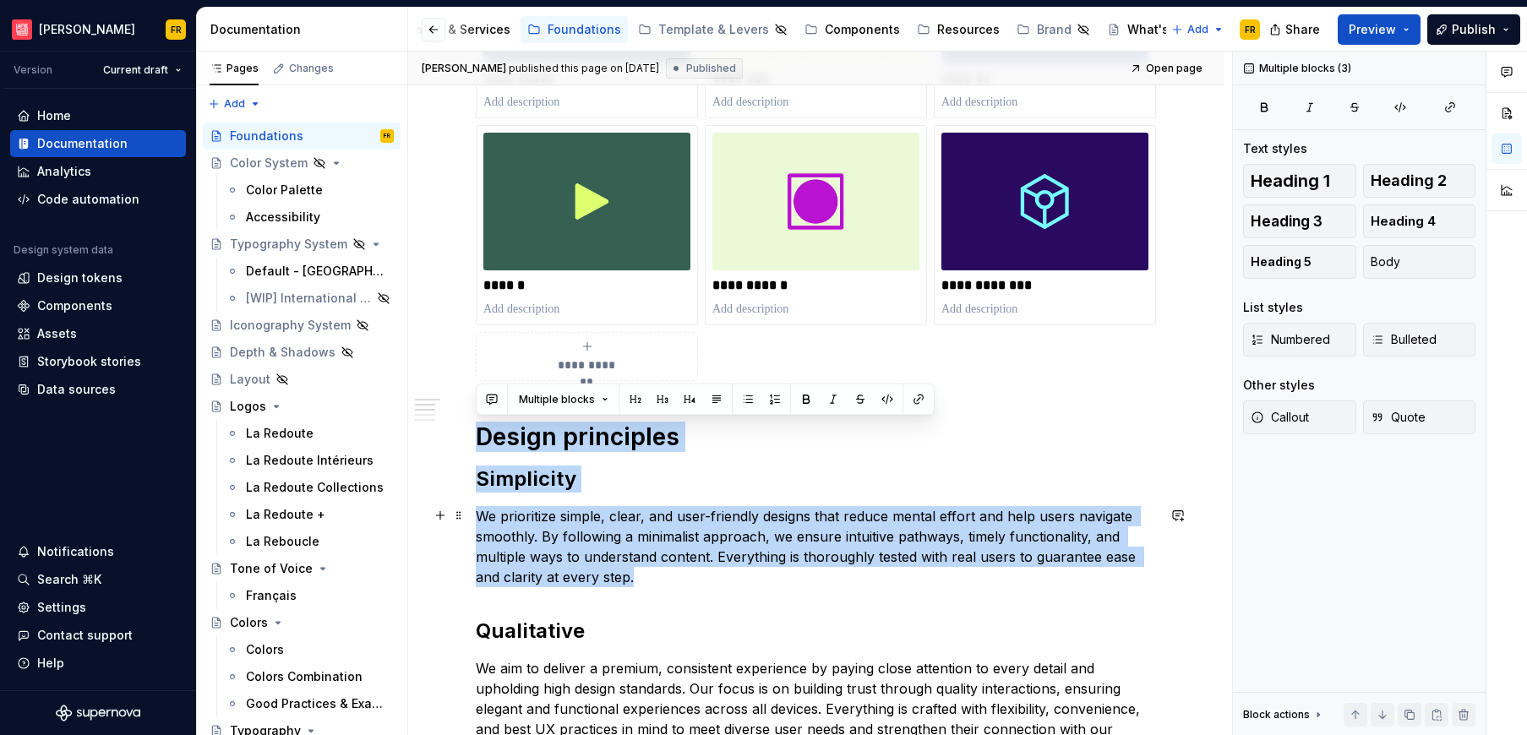
drag, startPoint x: 563, startPoint y: 499, endPoint x: 662, endPoint y: 578, distance: 126.3
click at [663, 580] on div "**********" at bounding box center [816, 264] width 680 height 1600
copy div "Design principles Simplicity We prioritize simple, clear, and user-friendly des…"
click at [663, 27] on div "Template & Levers" at bounding box center [713, 29] width 111 height 17
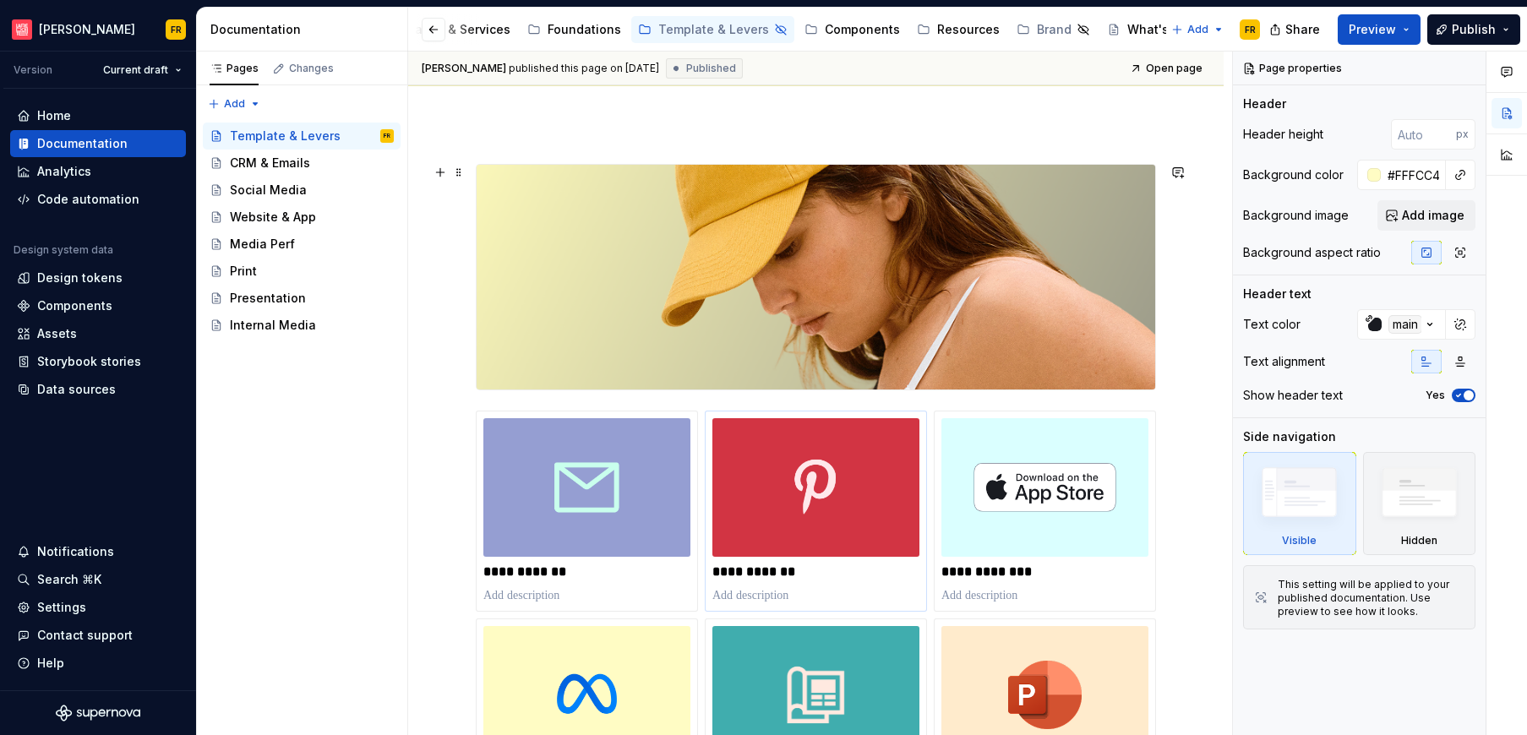
scroll to position [162, 0]
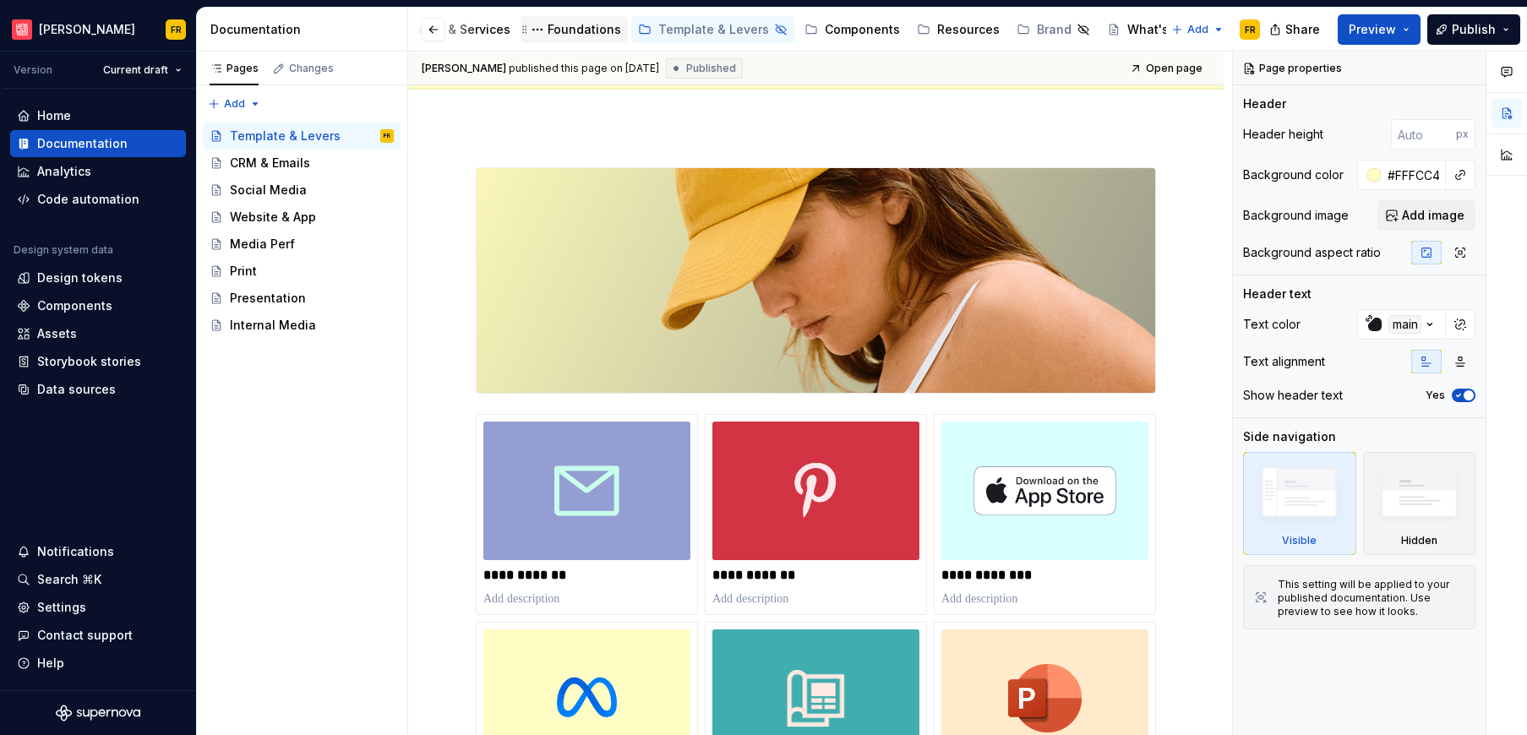
click at [547, 24] on div "Foundations" at bounding box center [583, 29] width 73 height 17
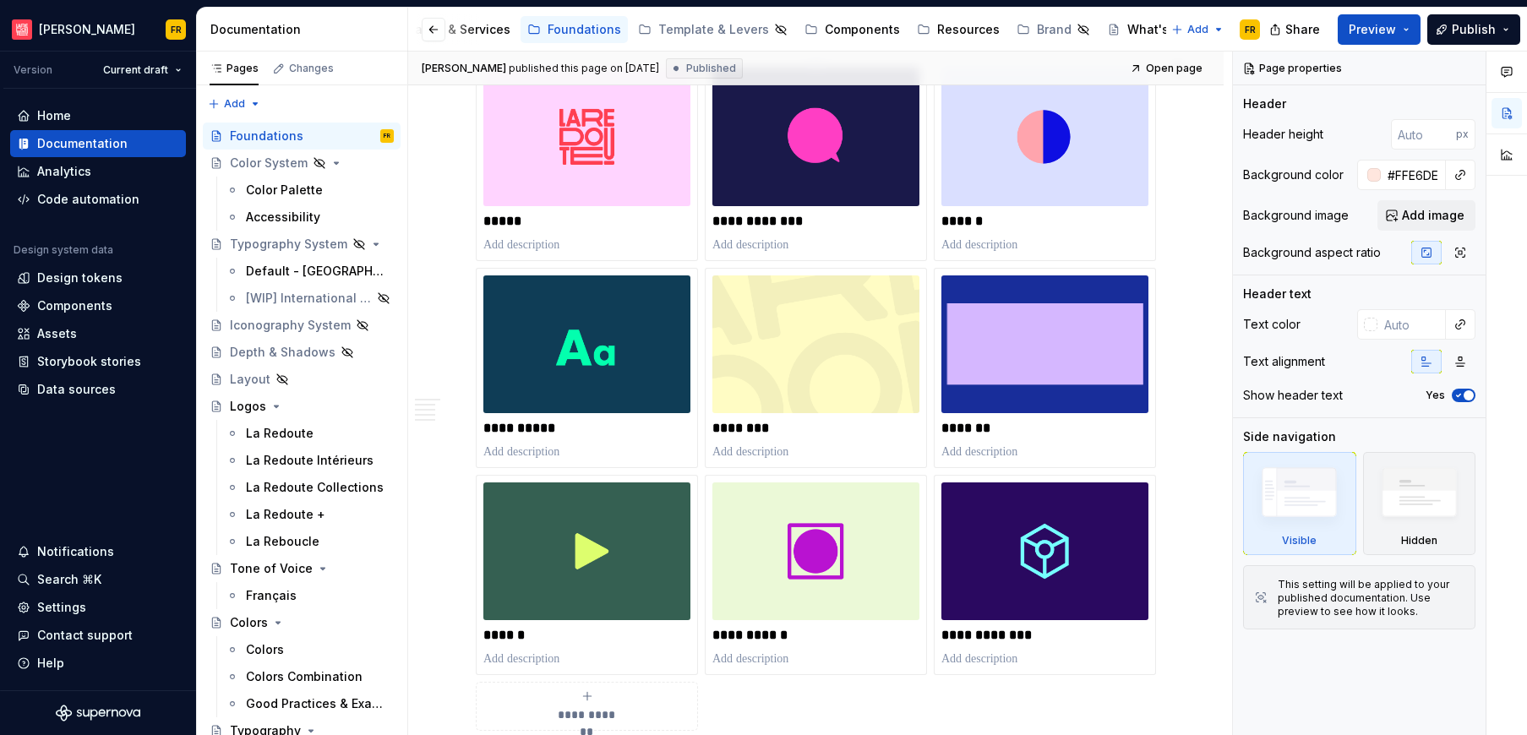
scroll to position [123, 0]
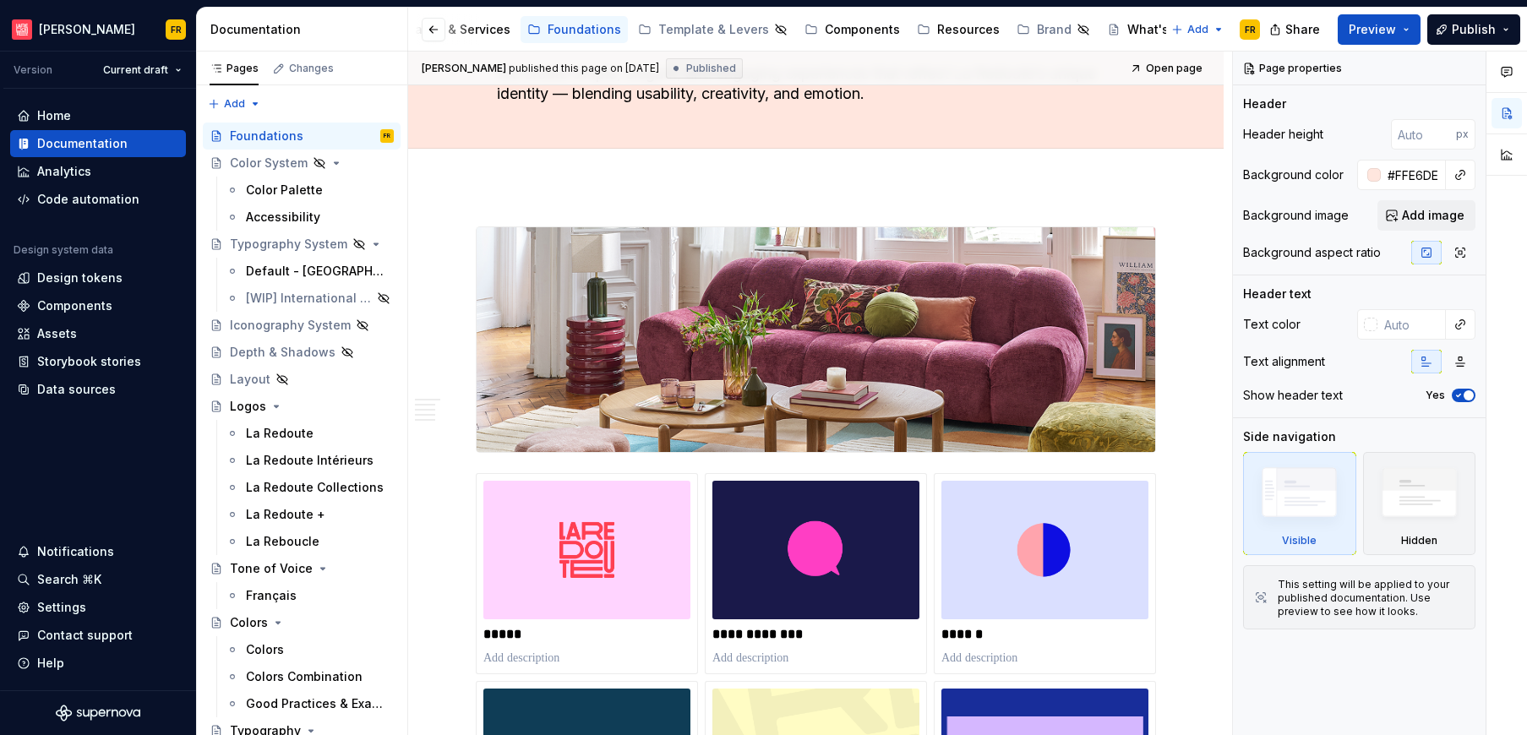
click at [460, 35] on div at bounding box center [447, 29] width 64 height 30
click at [438, 29] on button "button" at bounding box center [434, 30] width 24 height 24
click at [742, 30] on div "Brands & Services" at bounding box center [780, 29] width 107 height 17
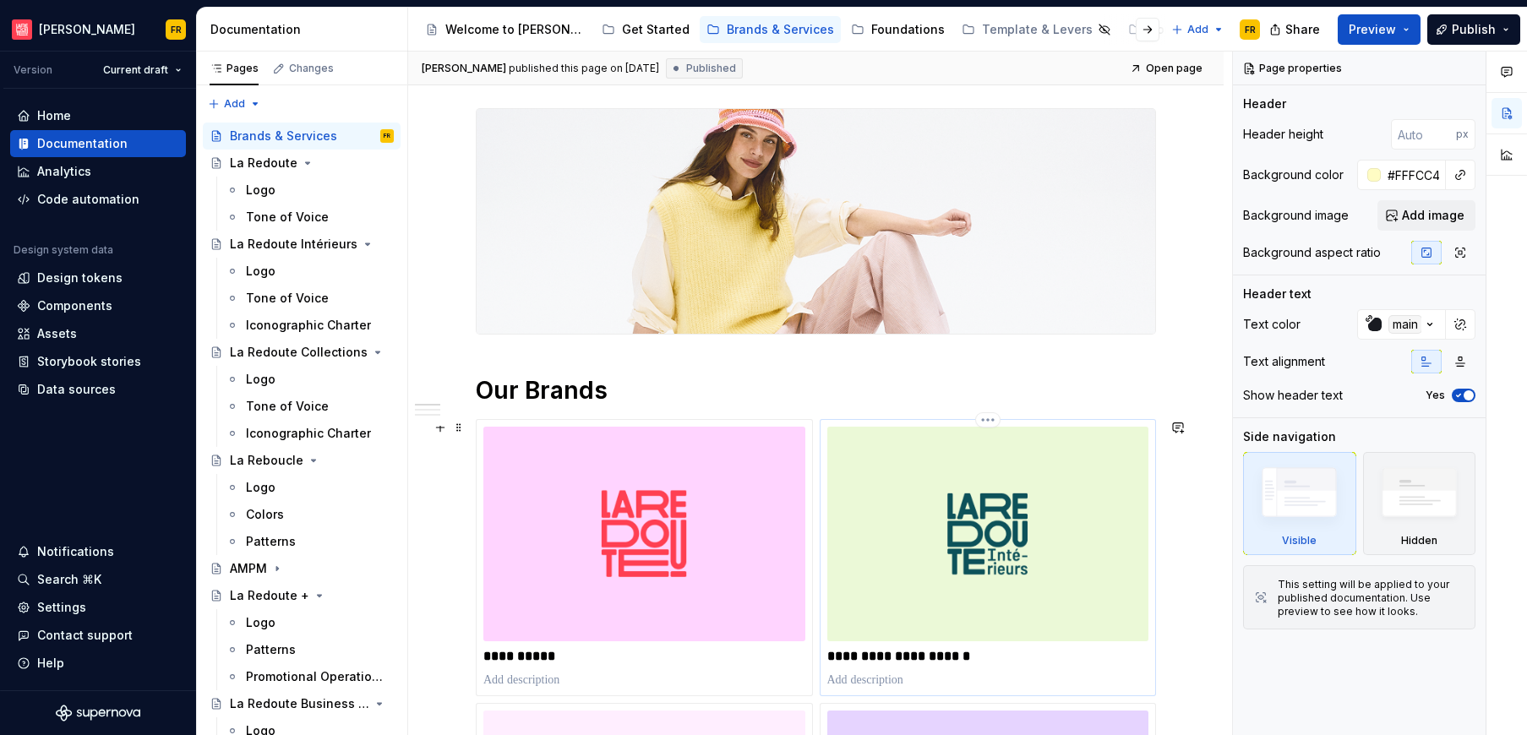
scroll to position [136, 0]
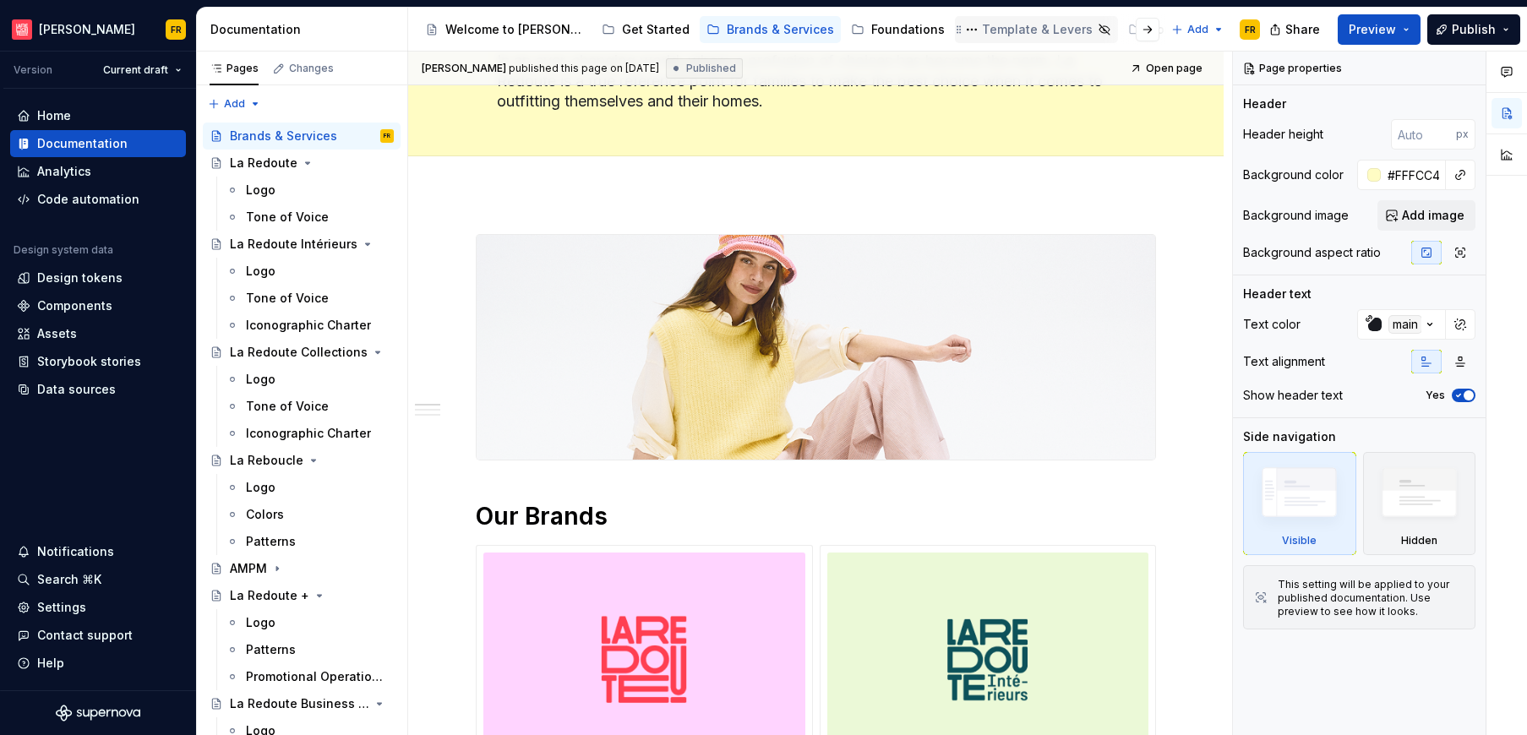
click at [982, 37] on div "Template & Levers" at bounding box center [1037, 29] width 111 height 17
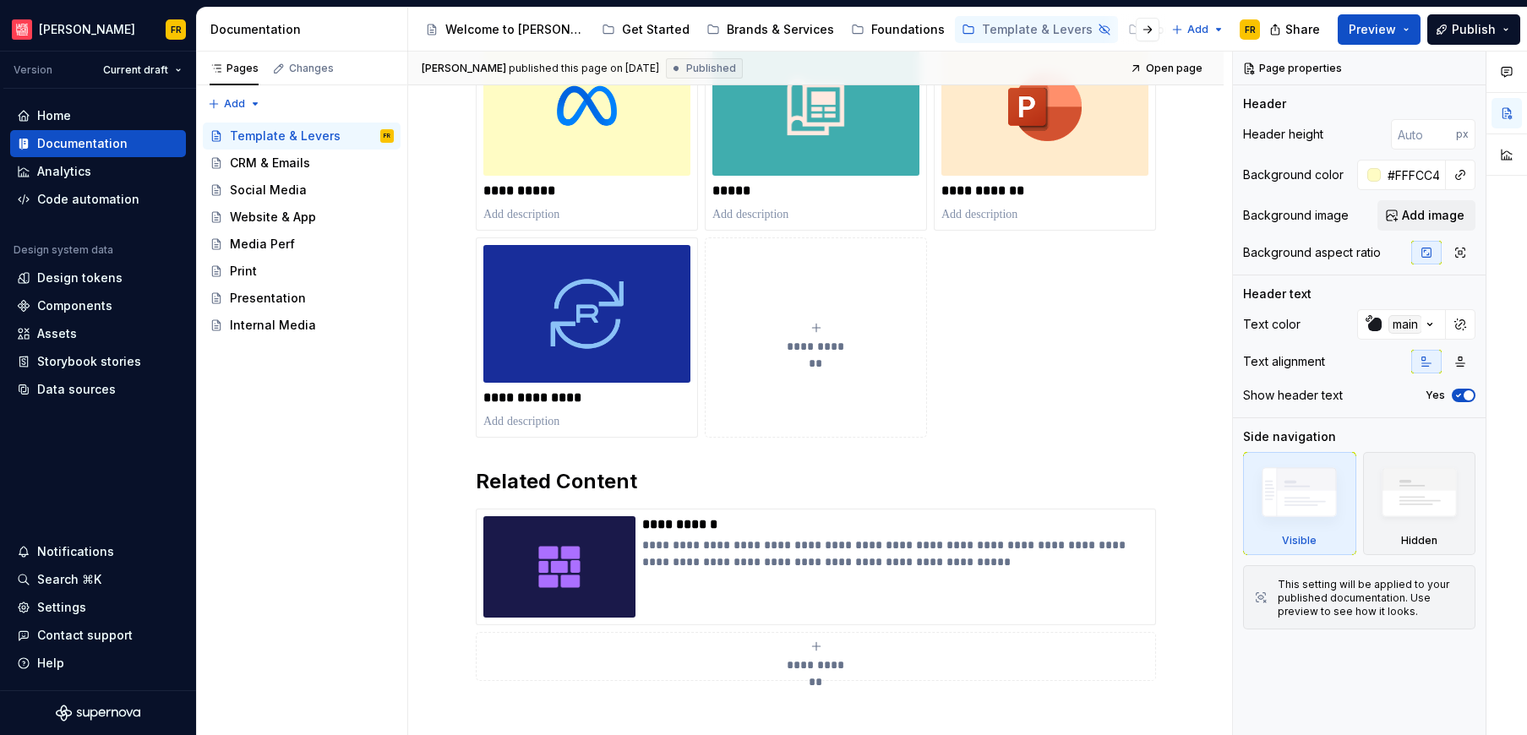
scroll to position [749, 0]
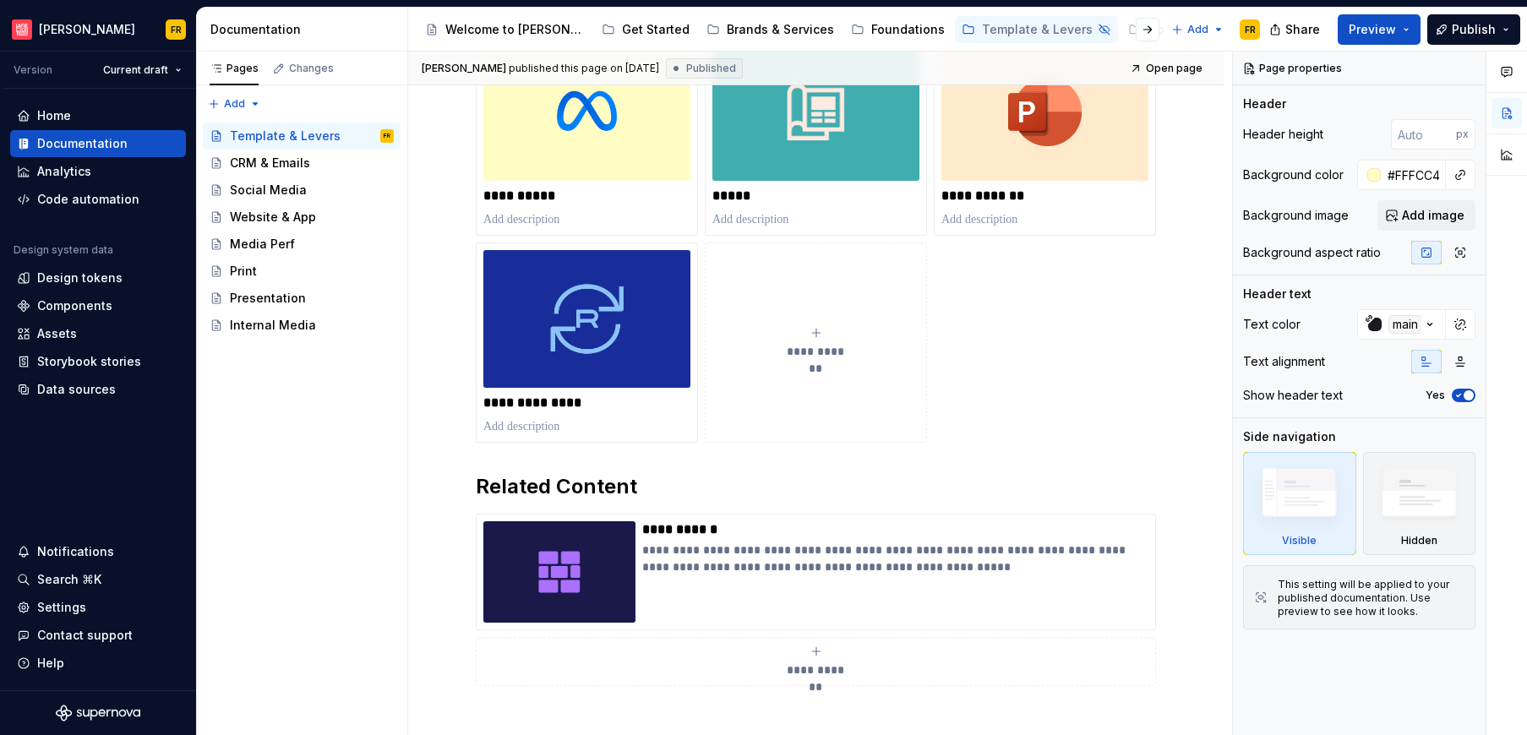
click at [743, 459] on div "**********" at bounding box center [816, 133] width 680 height 1105
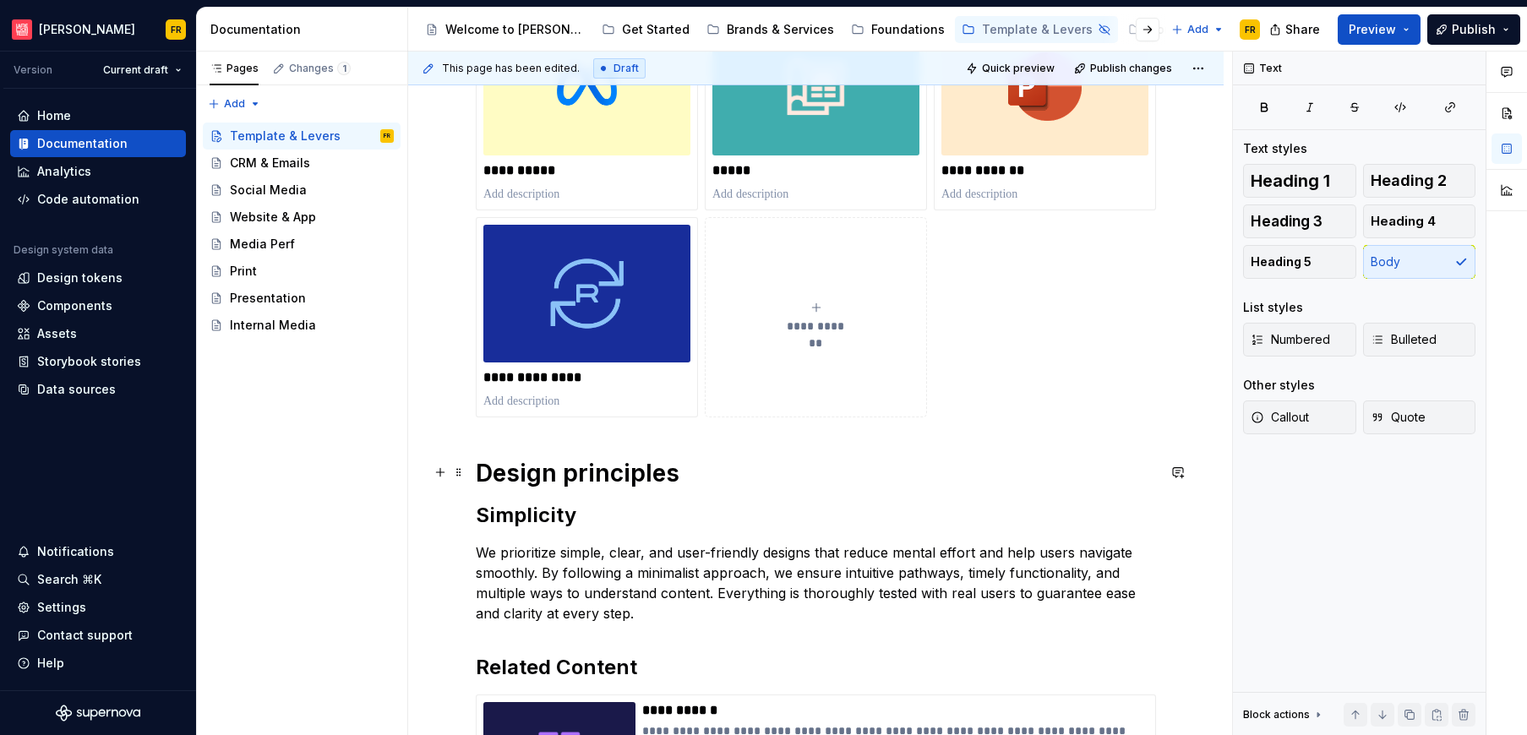
scroll to position [776, 0]
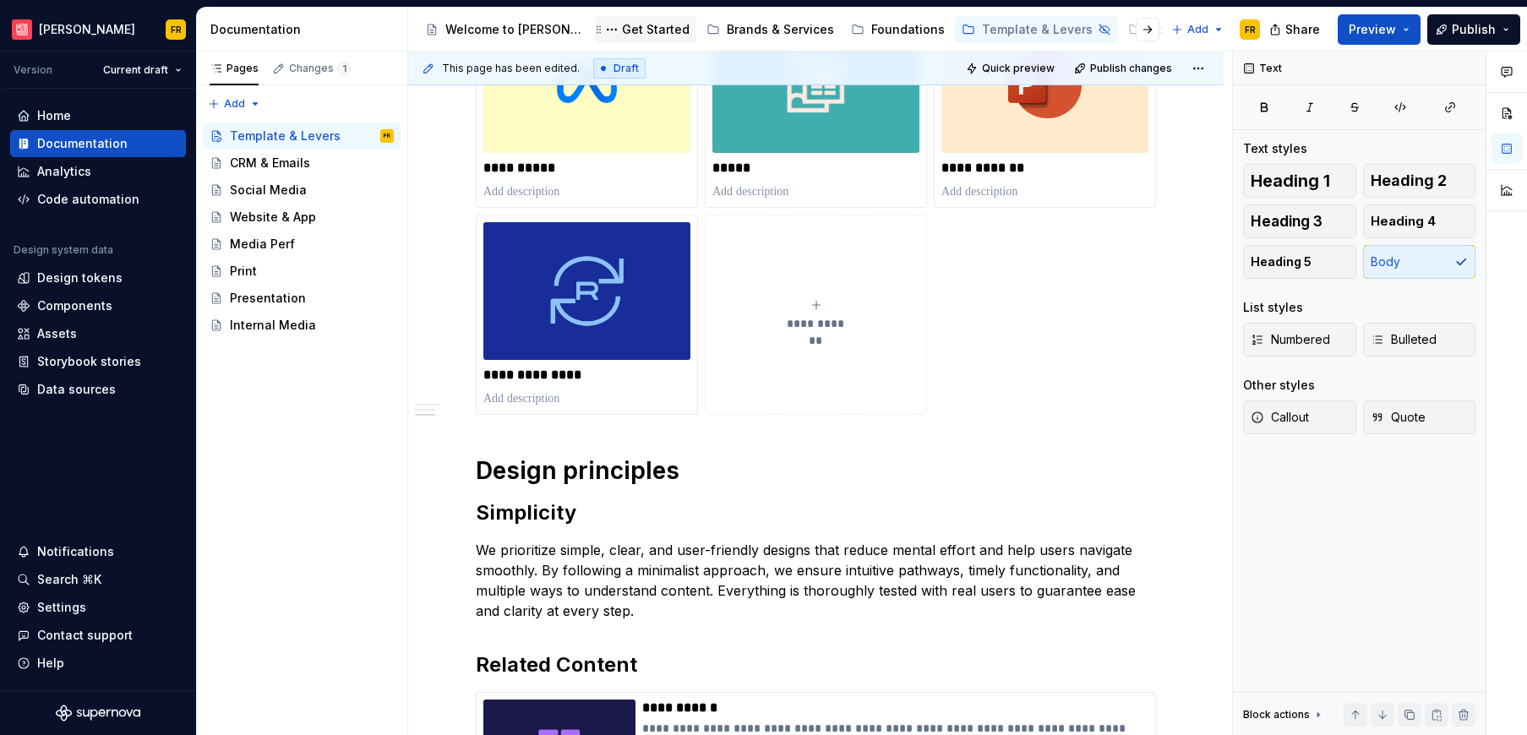
click at [638, 33] on div "Get Started" at bounding box center [656, 29] width 68 height 17
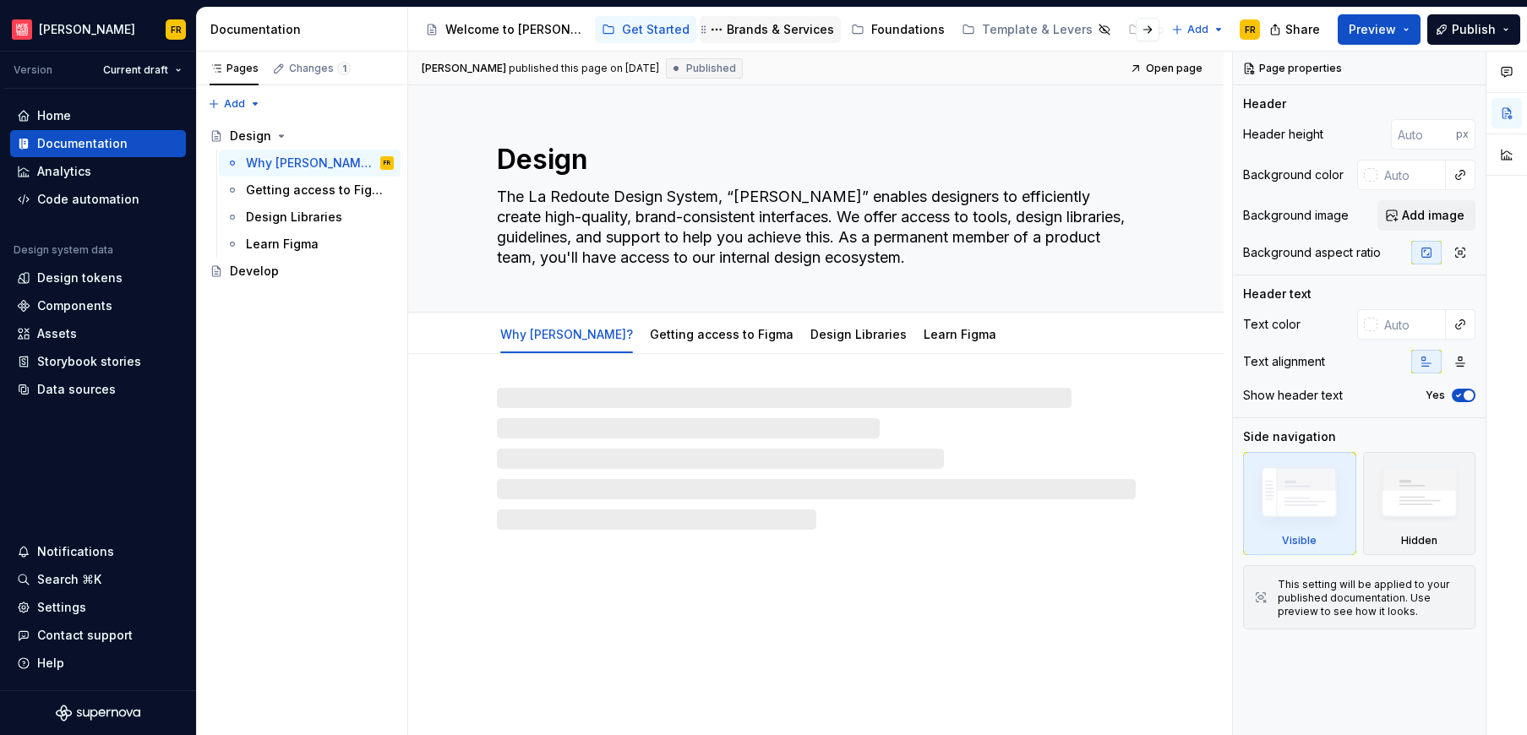
click at [745, 24] on div "Brands & Services" at bounding box center [780, 29] width 107 height 17
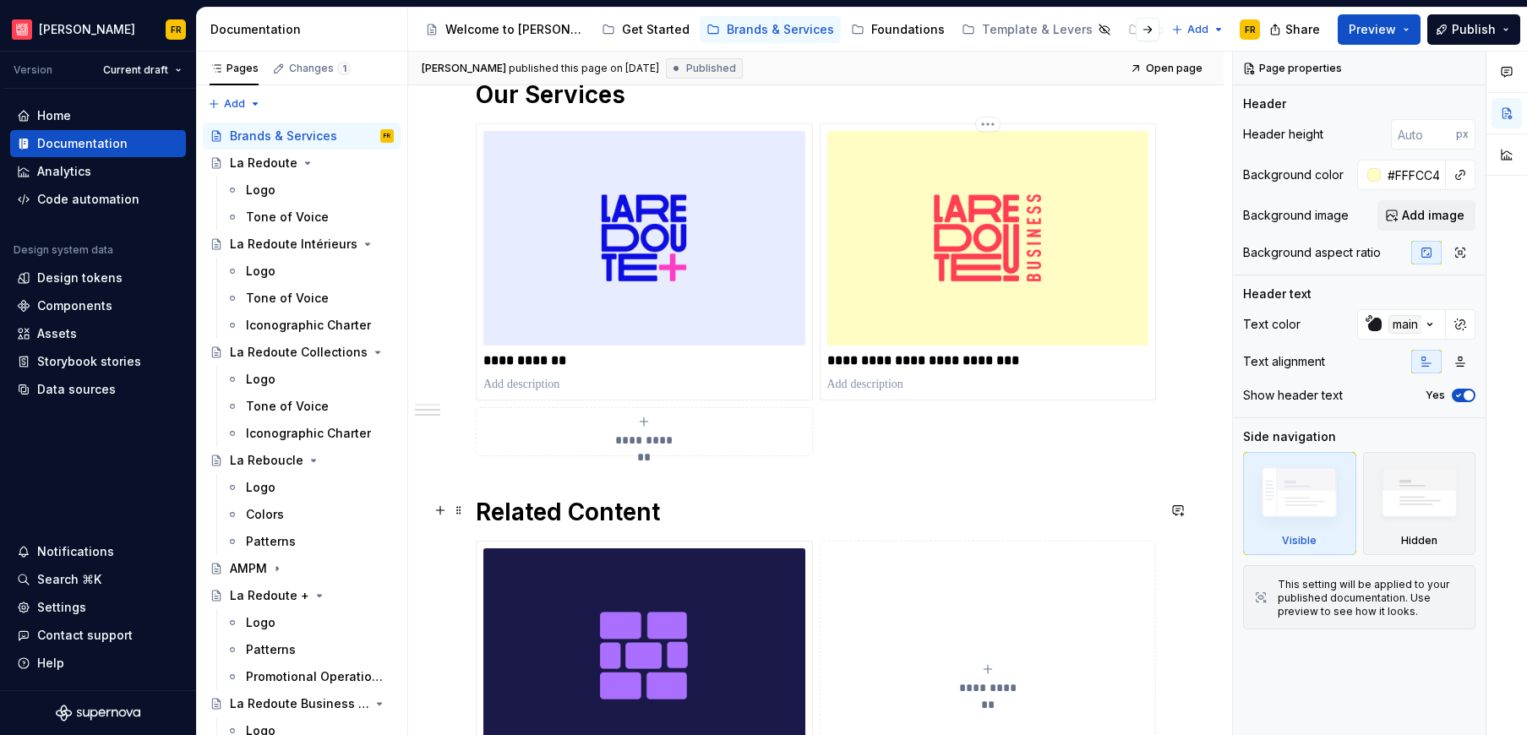
scroll to position [1347, 0]
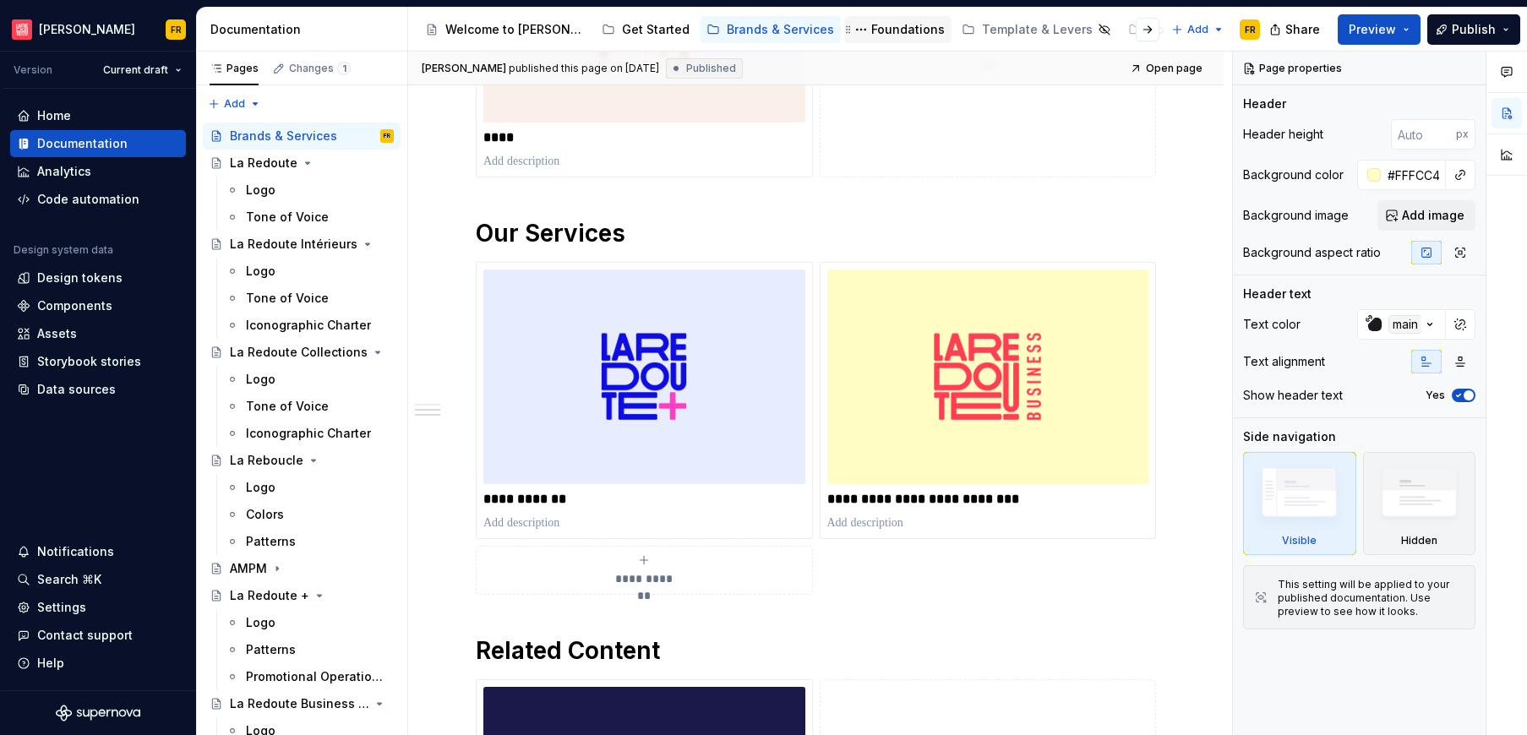
click at [873, 36] on div "Foundations" at bounding box center [907, 29] width 73 height 17
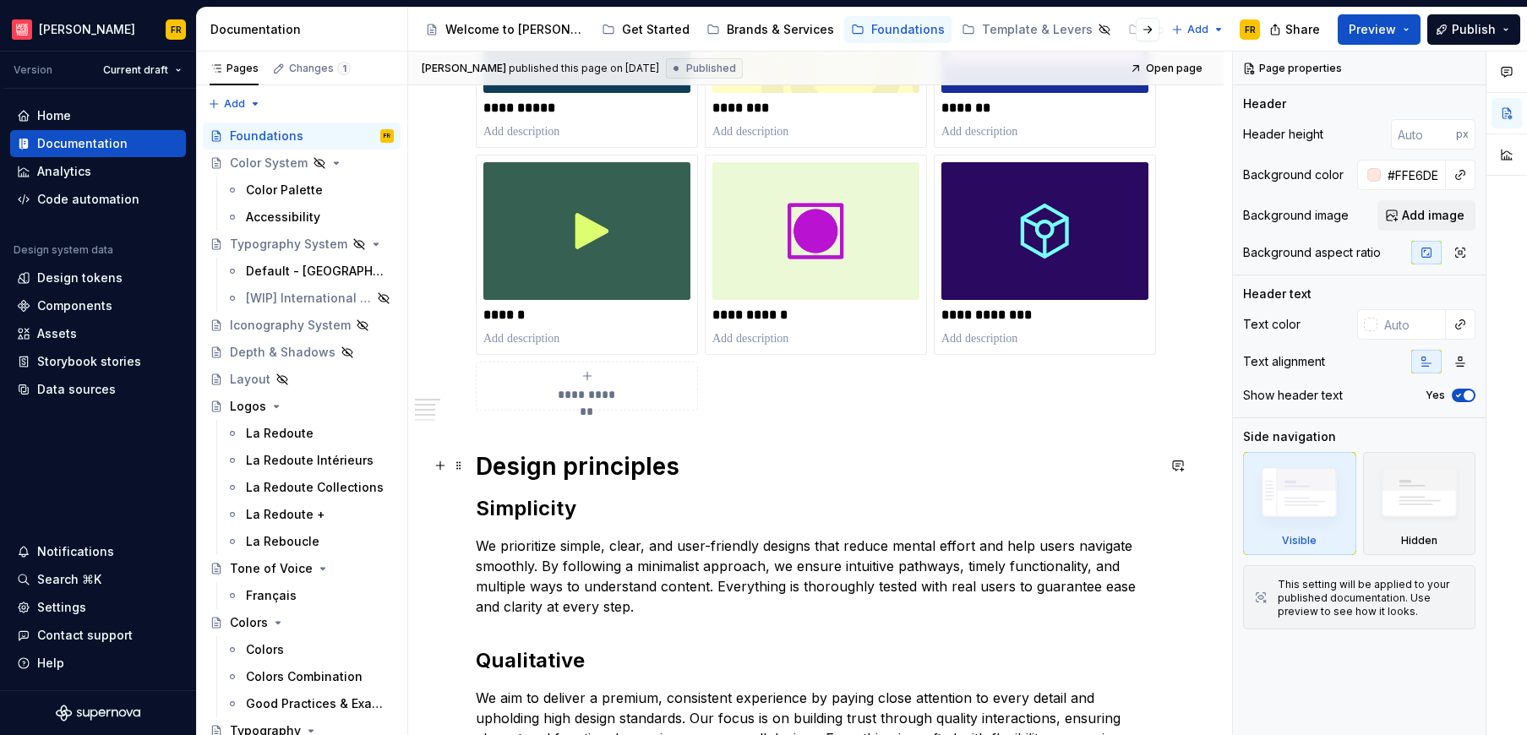
scroll to position [853, 0]
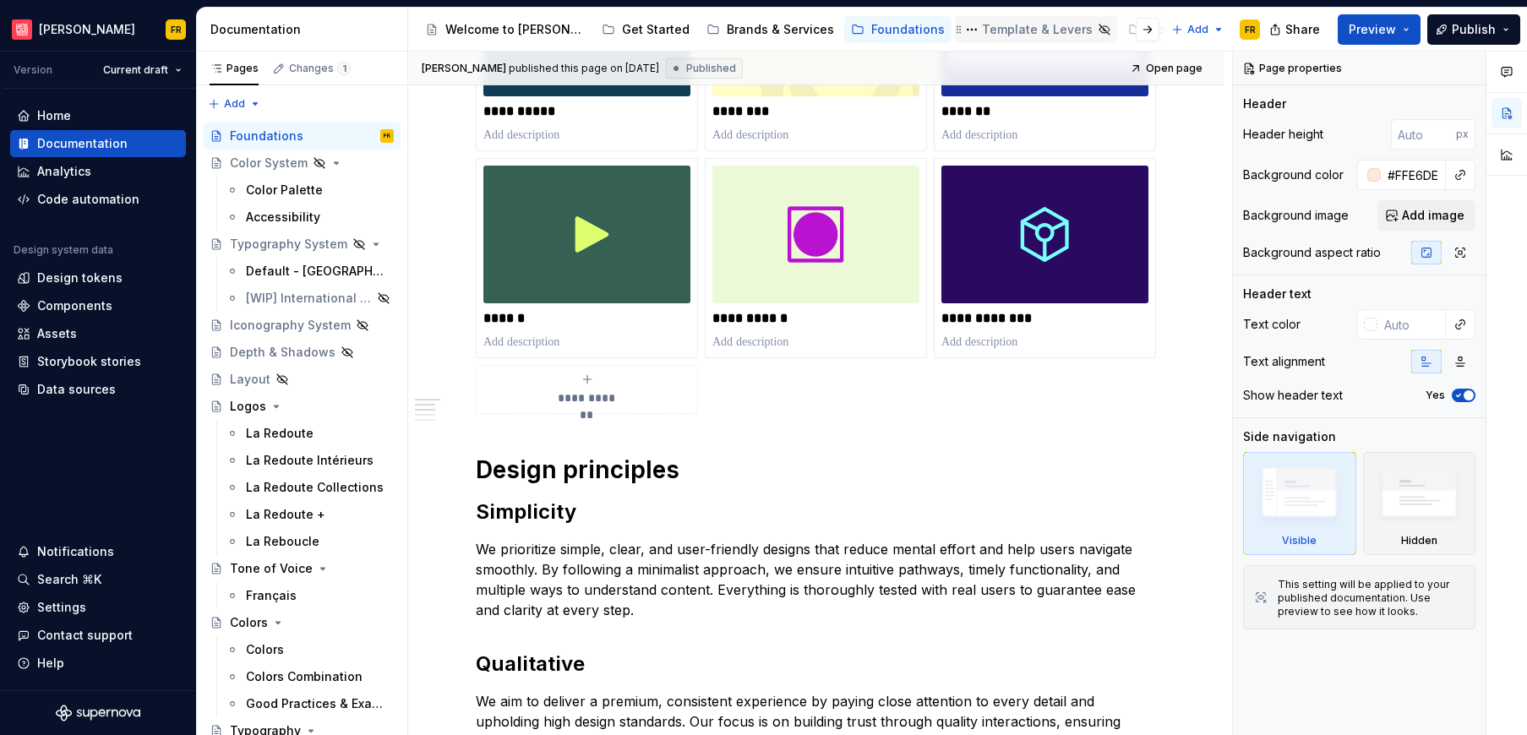
click at [1002, 24] on div "Template & Levers" at bounding box center [1037, 29] width 111 height 17
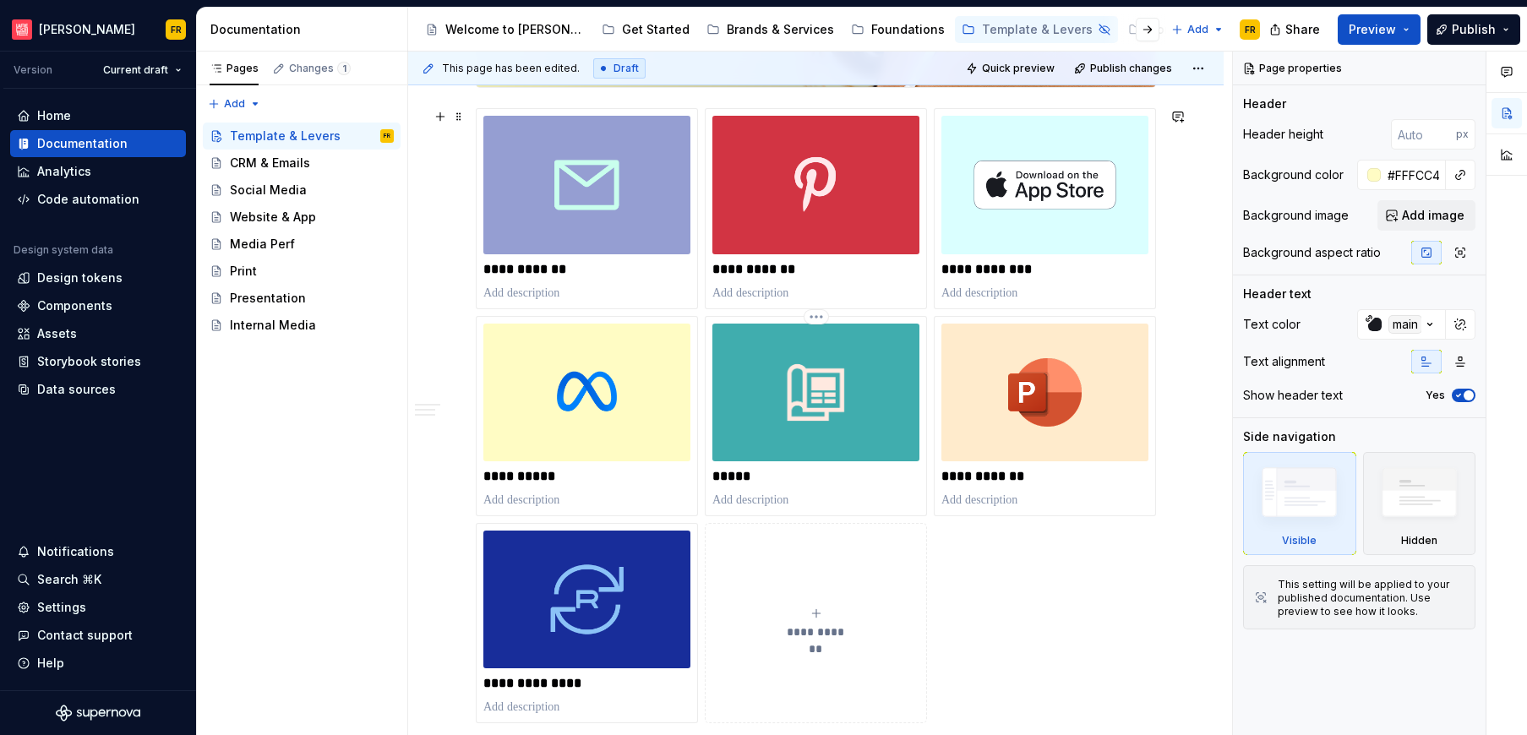
scroll to position [627, 0]
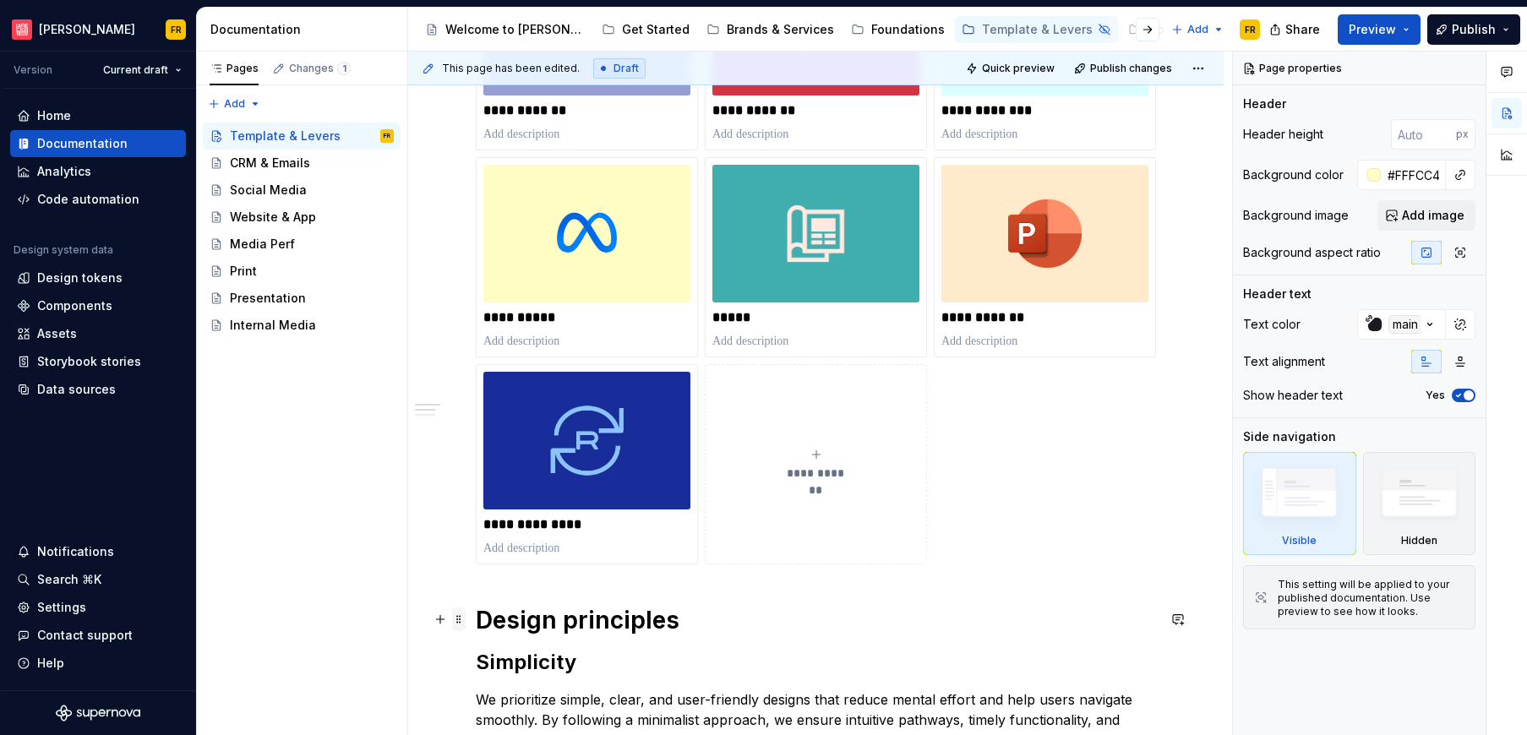
click at [459, 622] on span at bounding box center [459, 619] width 14 height 24
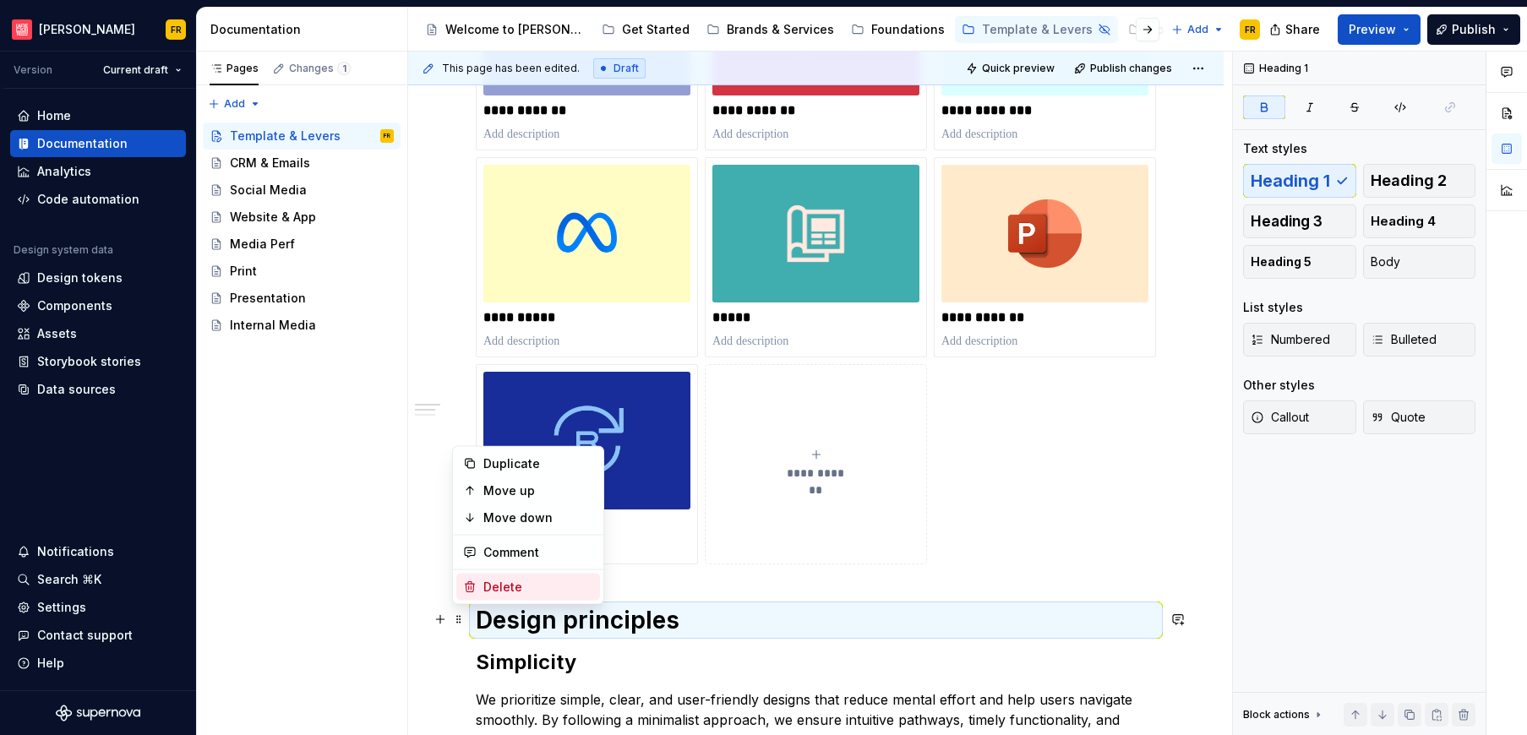
click at [504, 585] on div "Delete" at bounding box center [538, 587] width 110 height 17
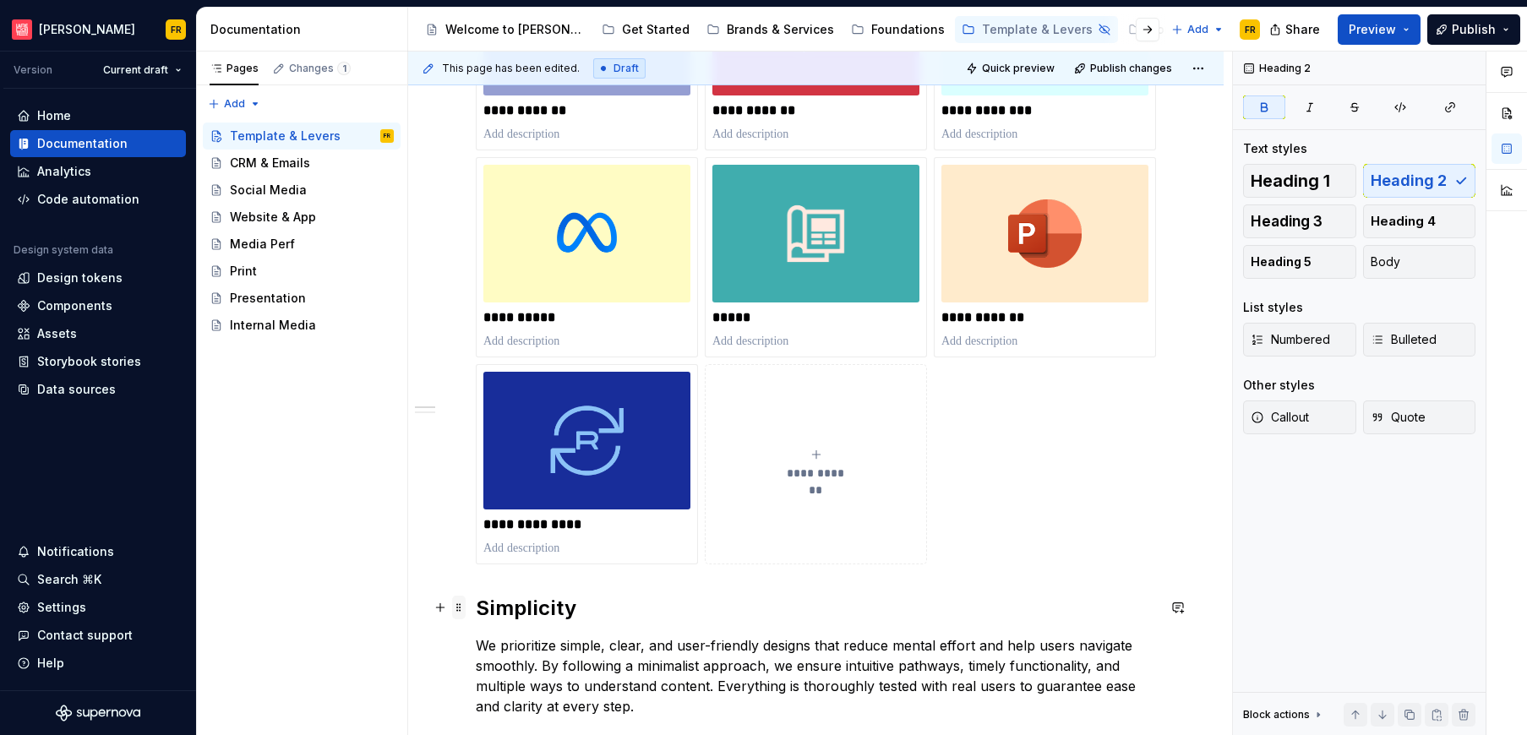
click at [461, 607] on span at bounding box center [459, 608] width 14 height 24
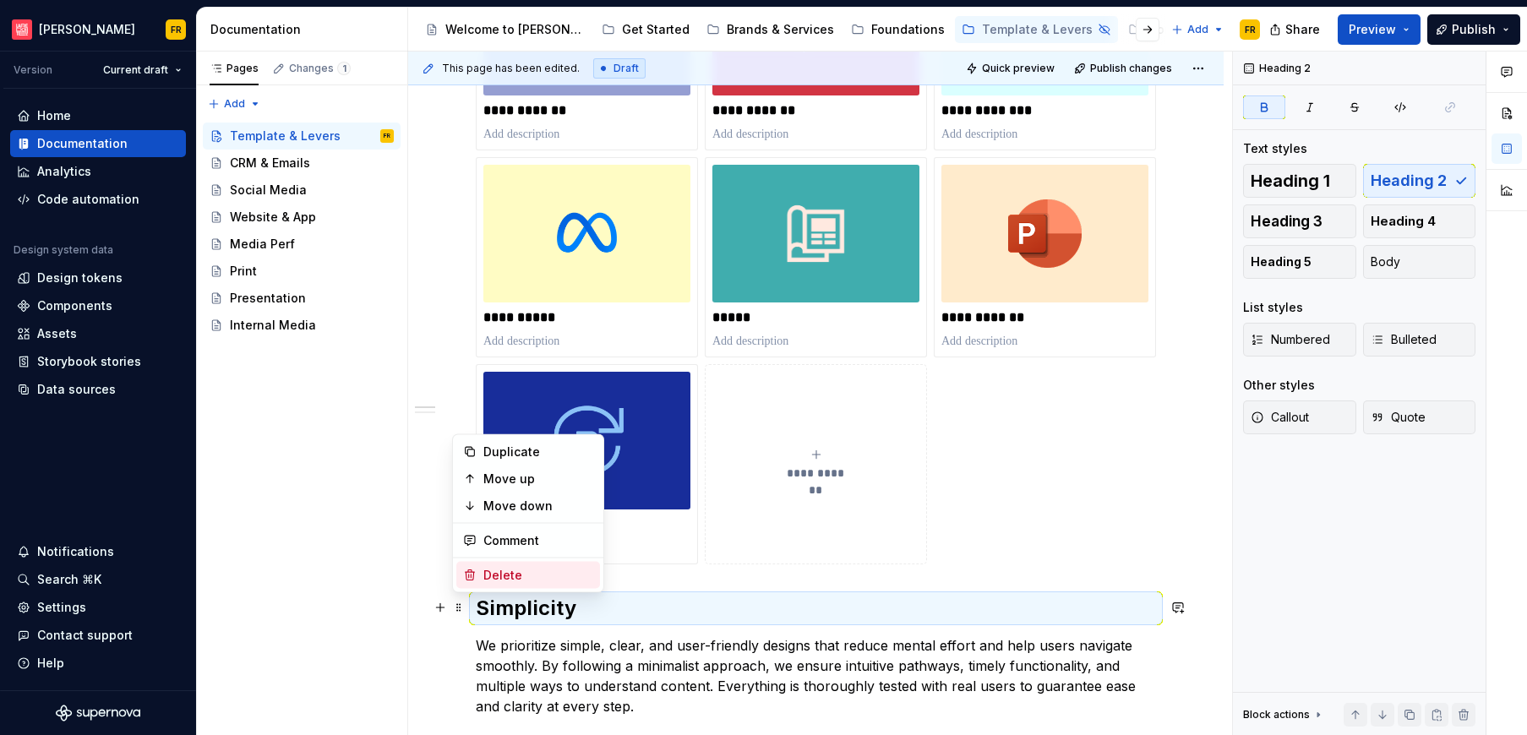
click at [507, 576] on div "Delete" at bounding box center [538, 575] width 110 height 17
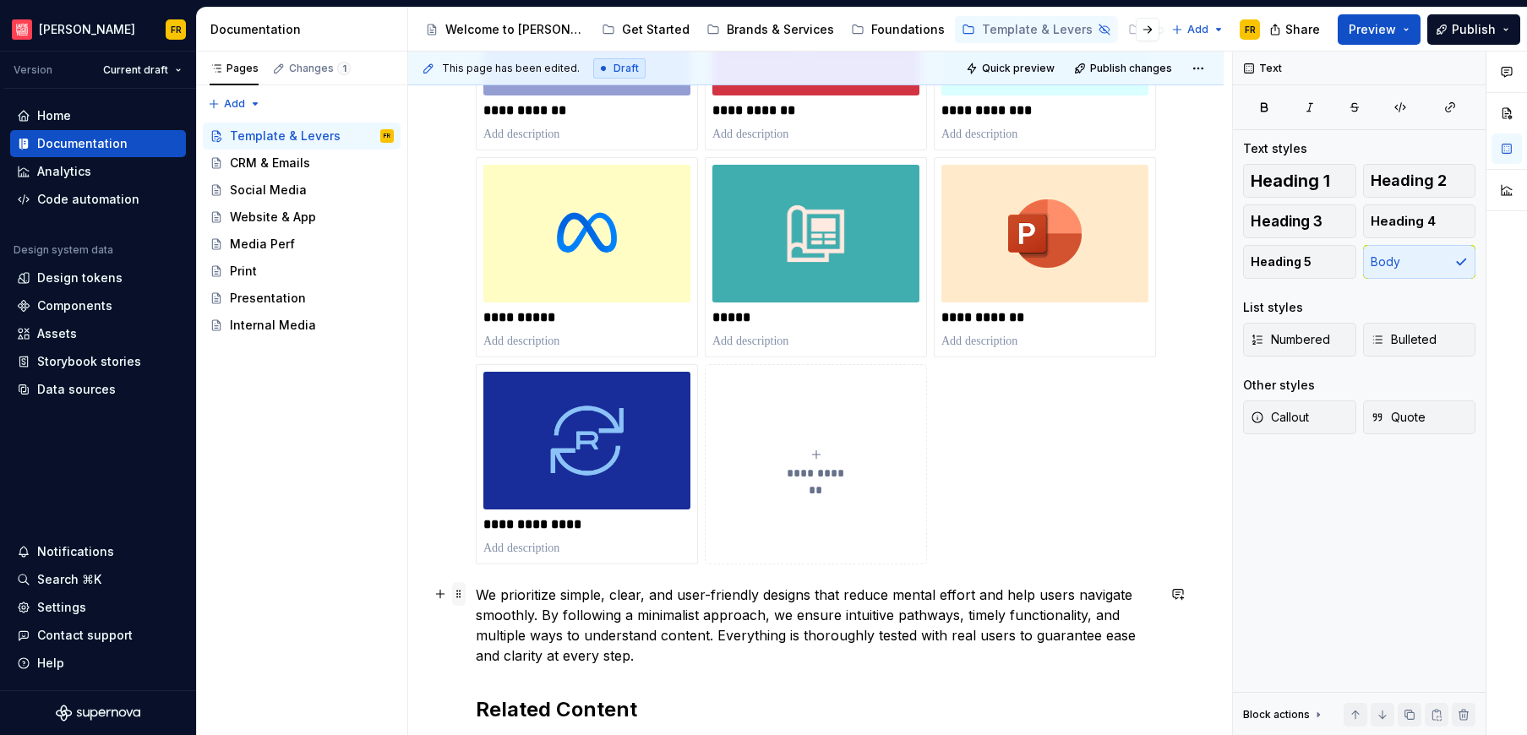
click at [460, 596] on span at bounding box center [459, 594] width 14 height 24
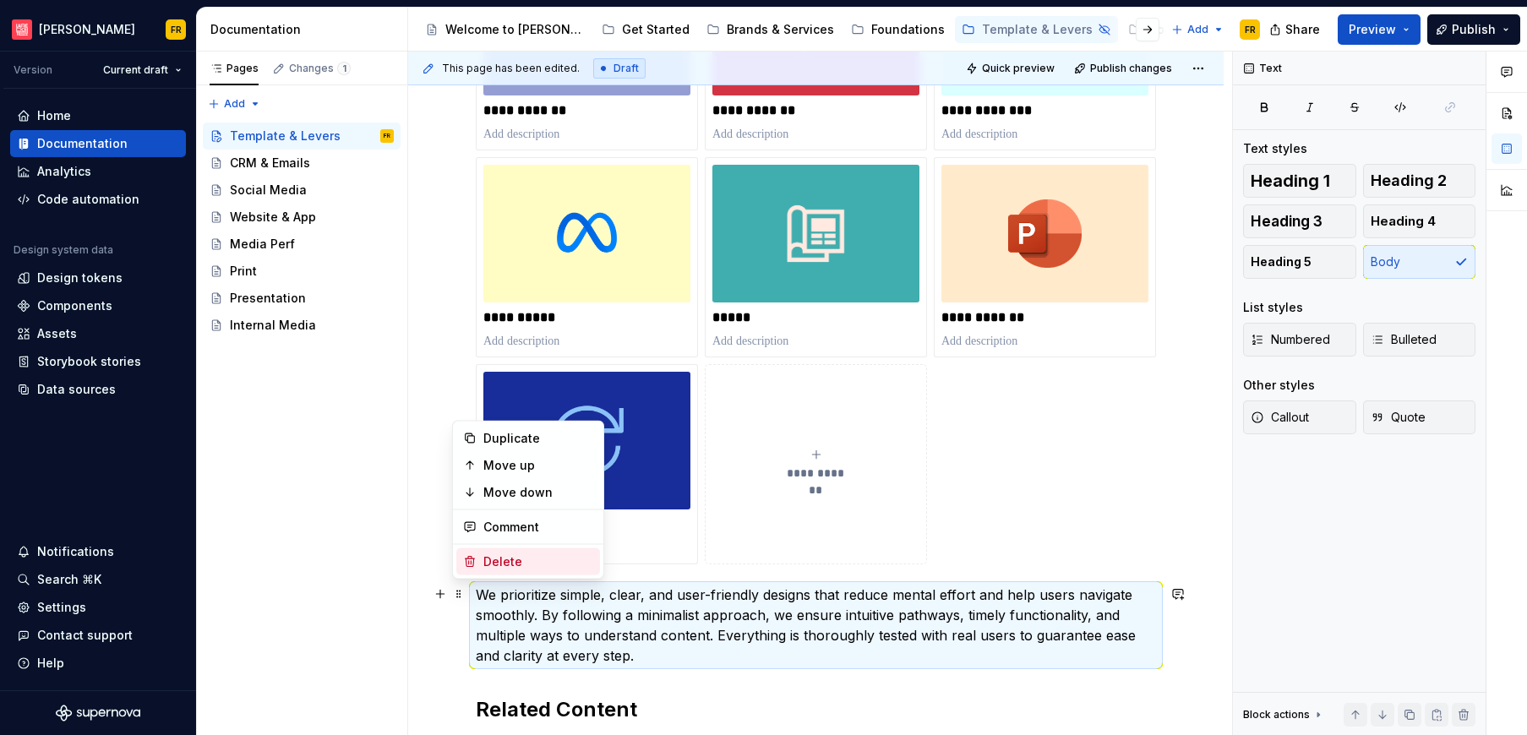
click at [525, 565] on div "Delete" at bounding box center [538, 561] width 110 height 17
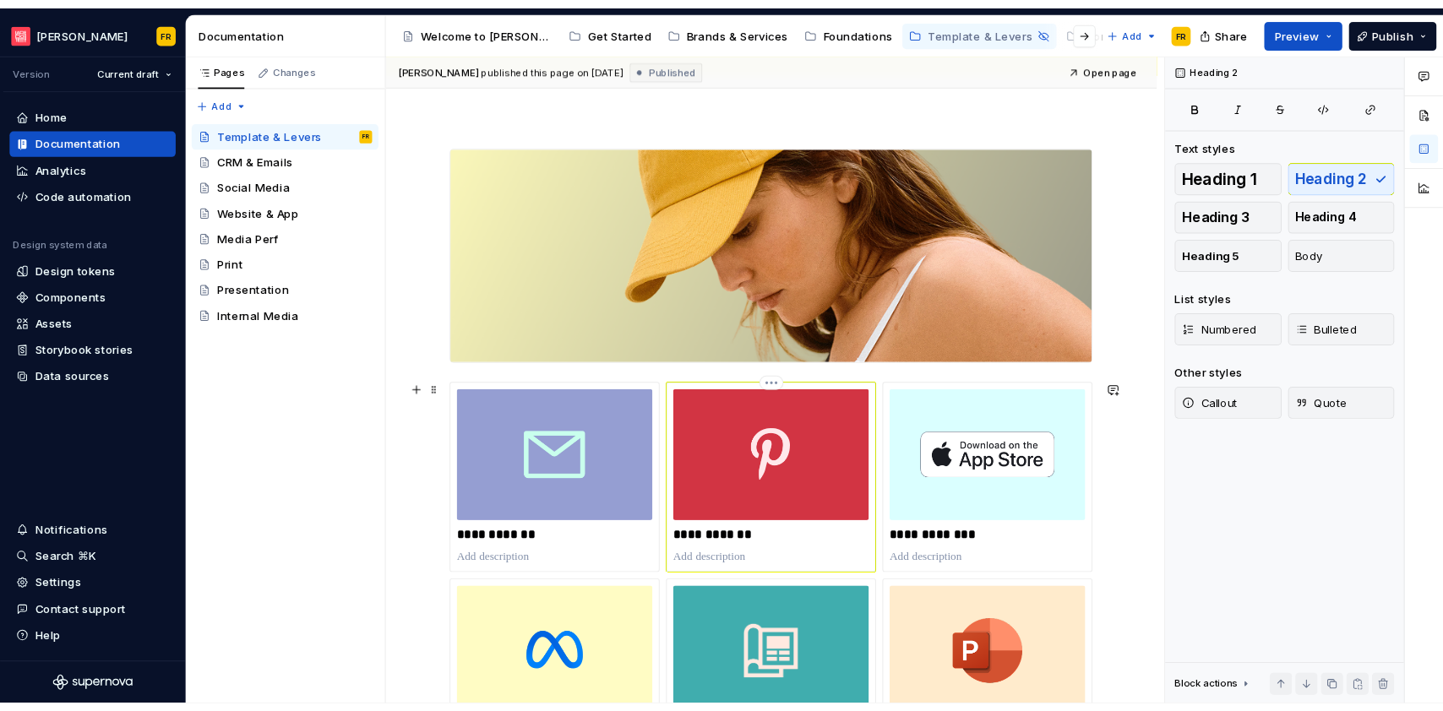
scroll to position [0, 0]
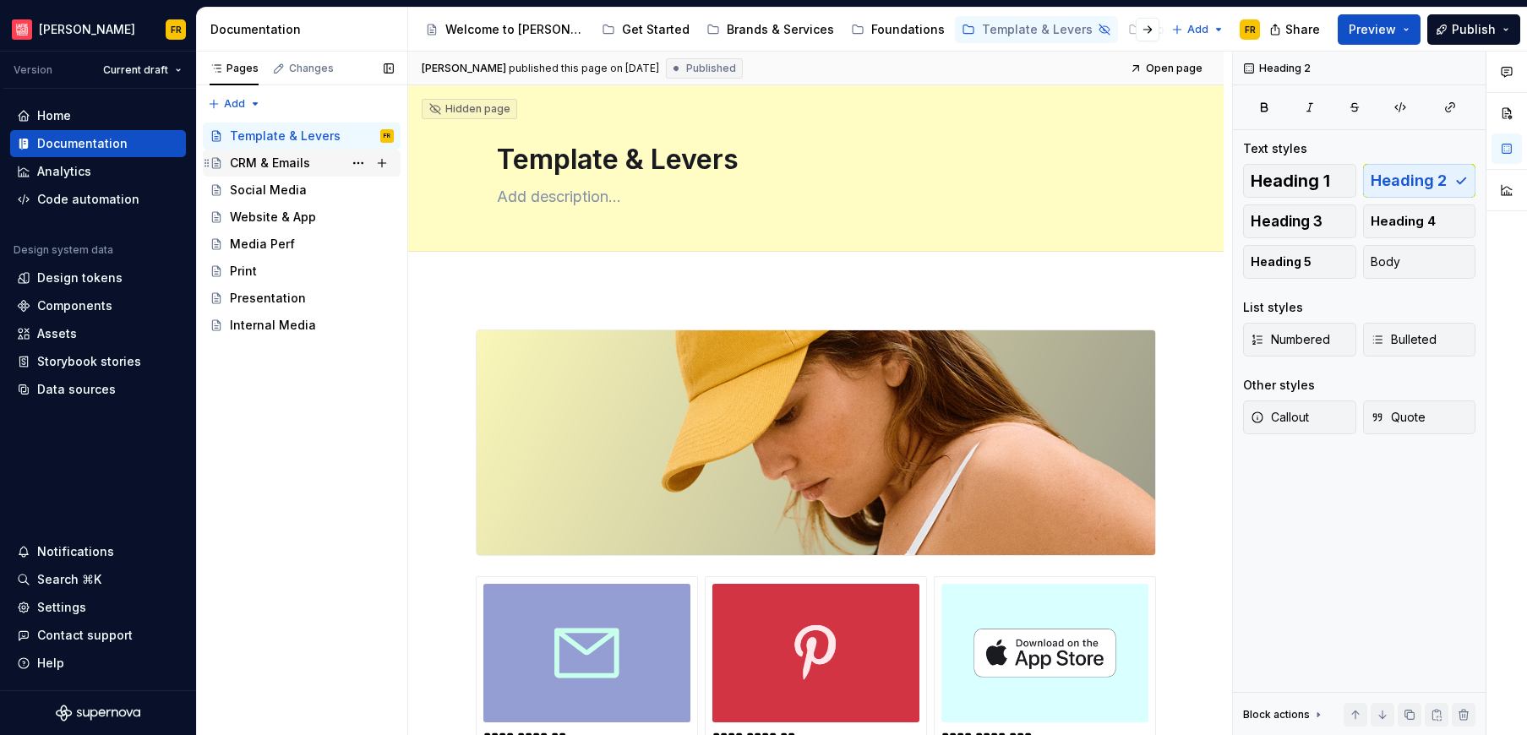
click at [256, 160] on div "CRM & Emails" at bounding box center [270, 163] width 80 height 17
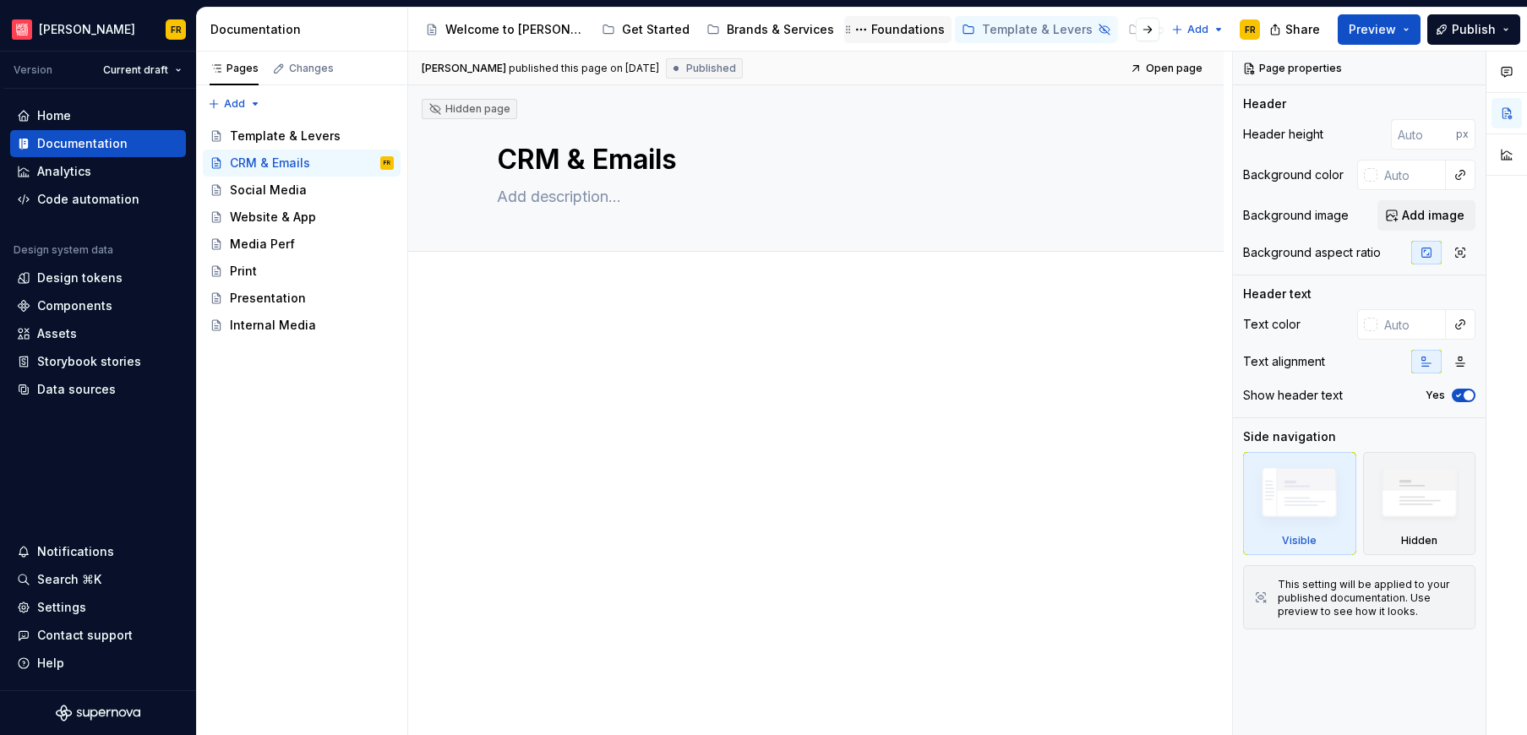
click at [871, 29] on div "Foundations" at bounding box center [907, 29] width 73 height 17
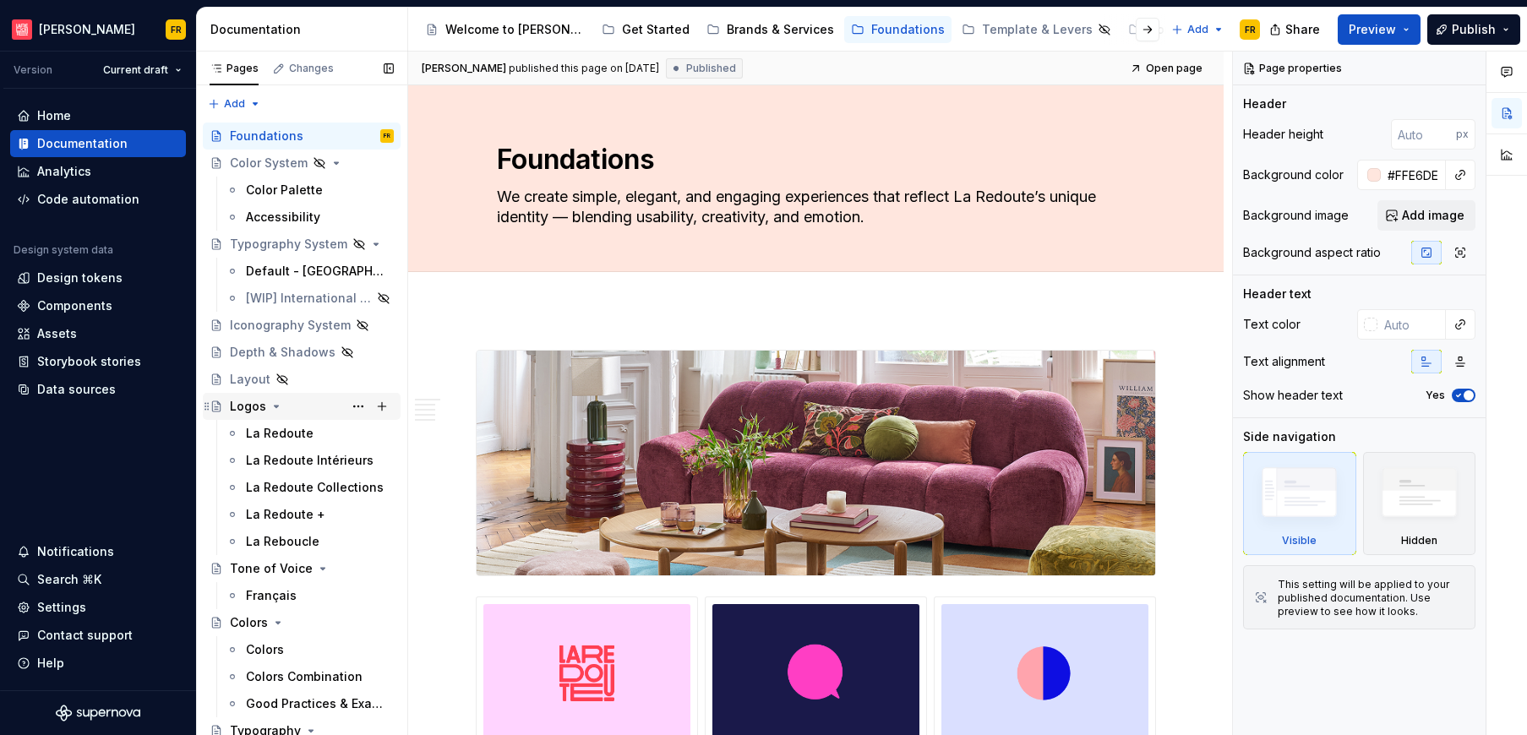
click at [248, 403] on div "Logos" at bounding box center [248, 406] width 36 height 17
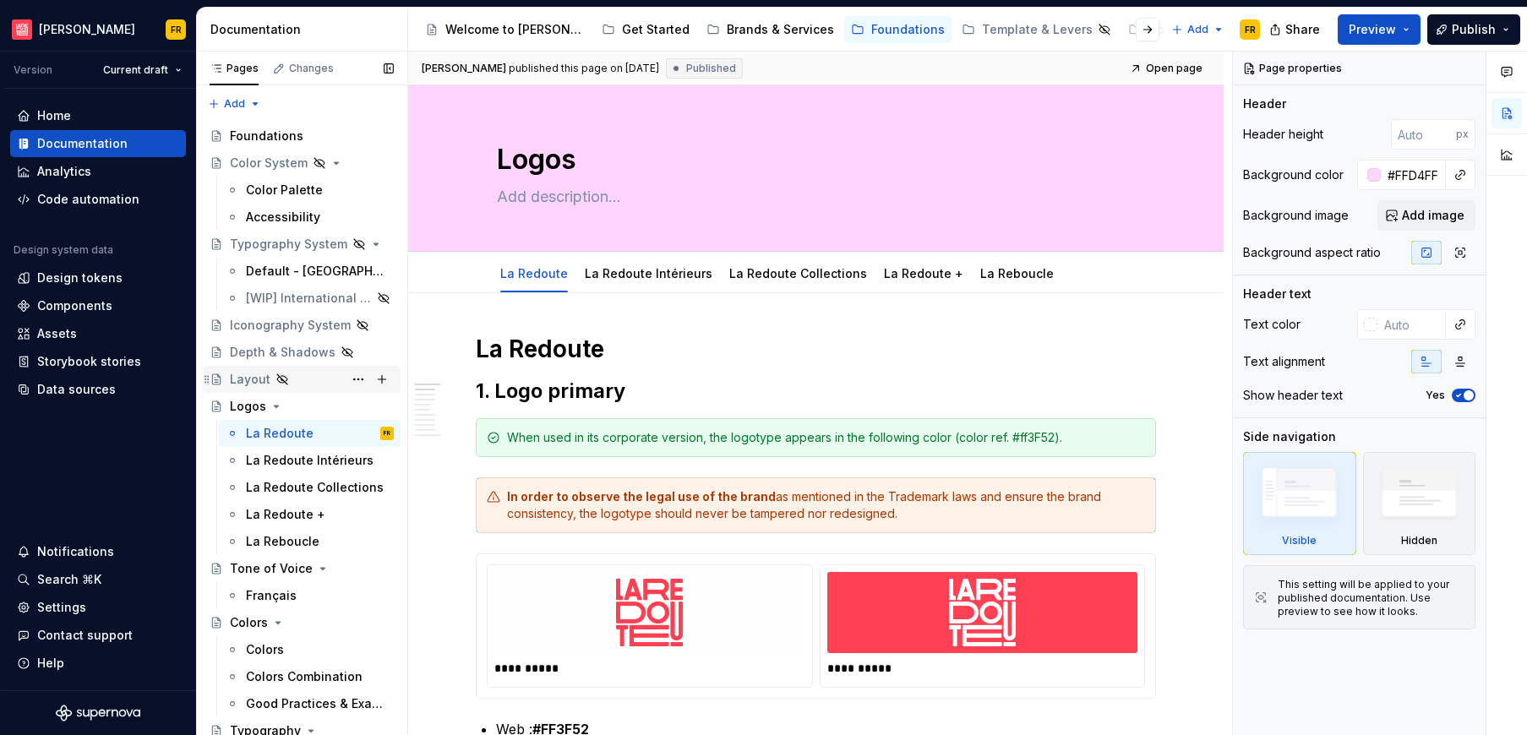
click at [238, 379] on div "Layout" at bounding box center [250, 379] width 41 height 17
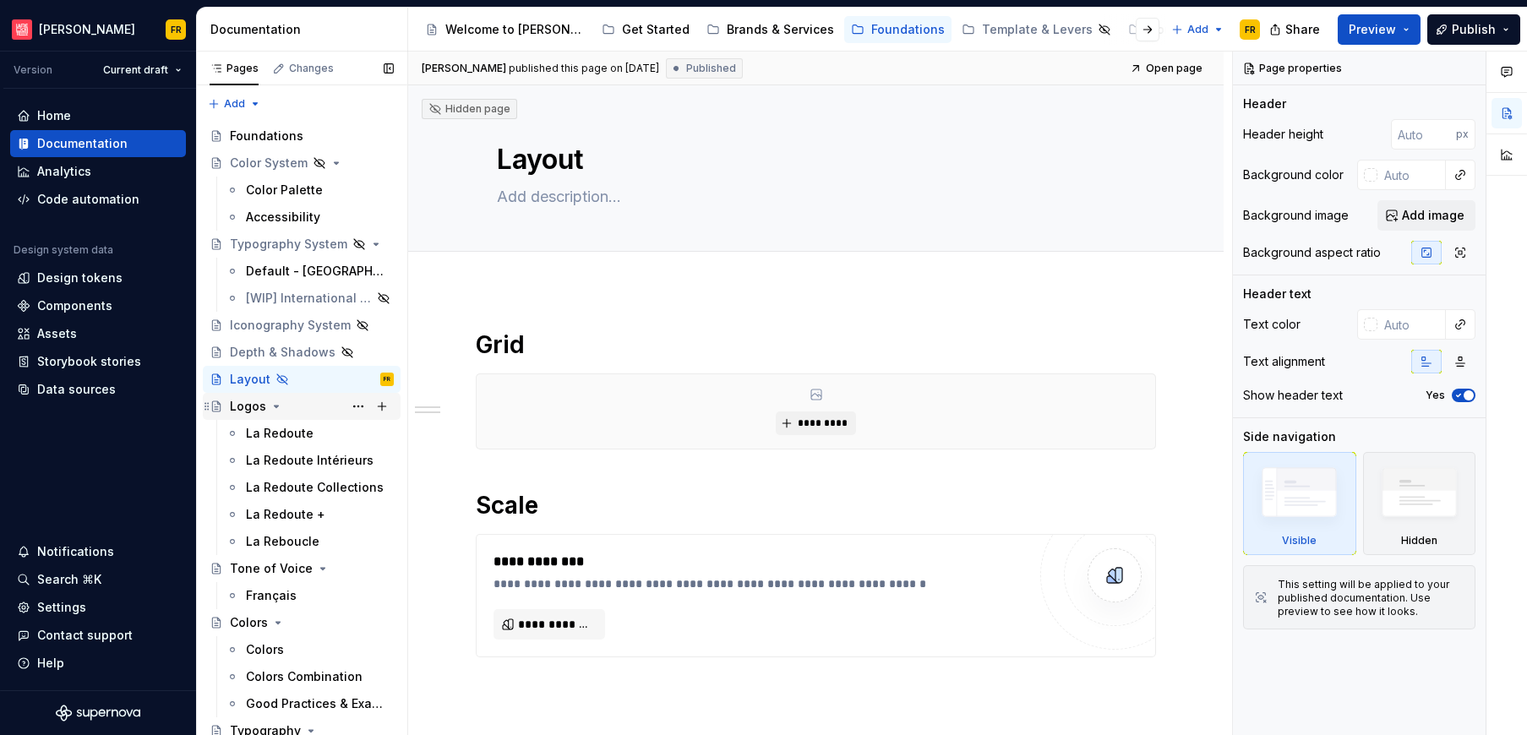
click at [246, 411] on div "Logos" at bounding box center [248, 406] width 36 height 17
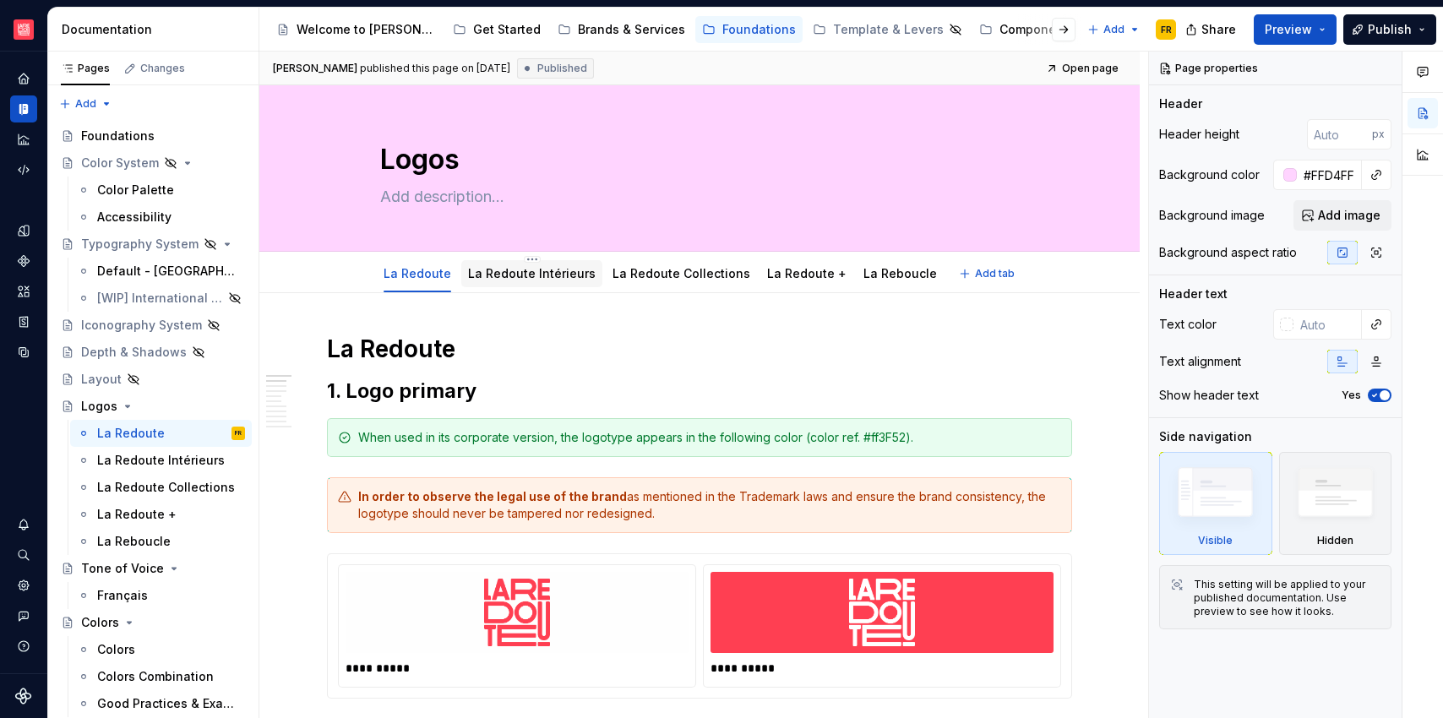
click at [517, 276] on link "La Redoute Intérieurs" at bounding box center [532, 273] width 128 height 14
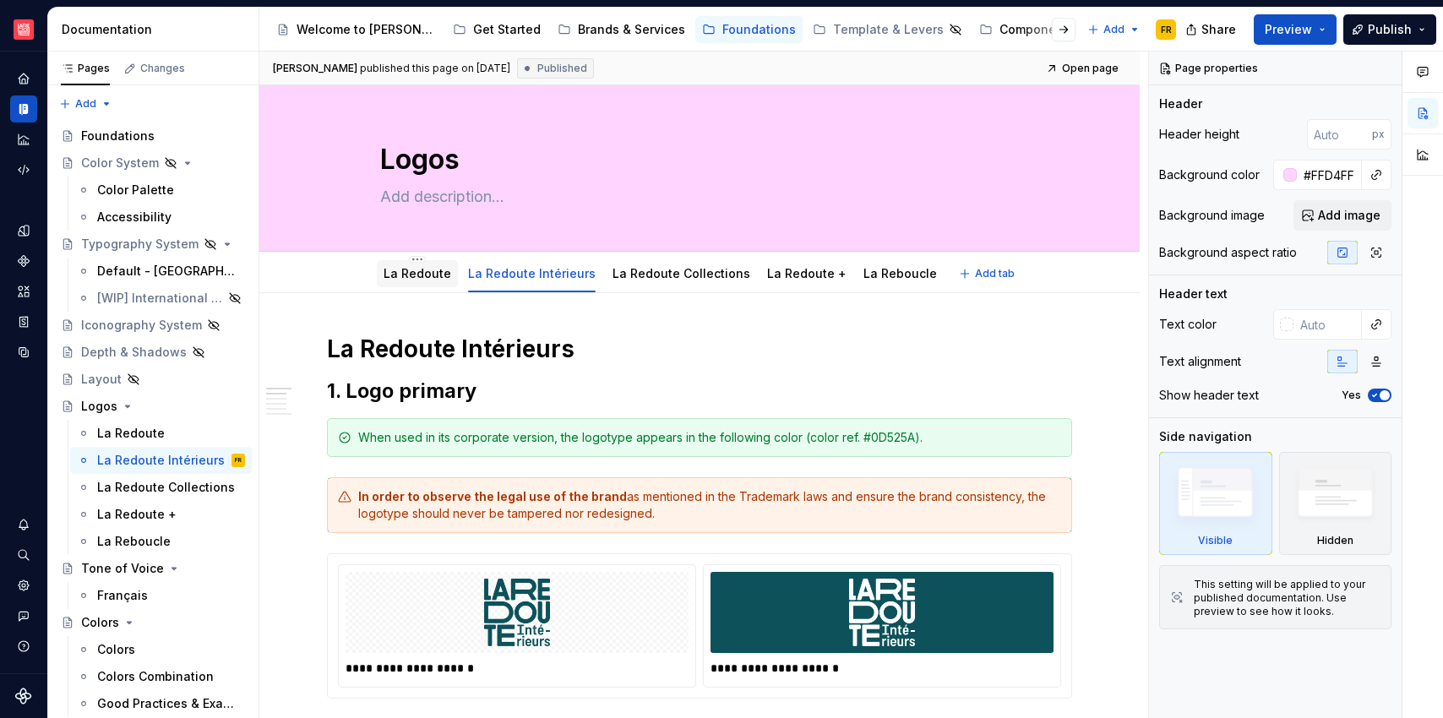
click at [416, 274] on link "La Redoute" at bounding box center [418, 273] width 68 height 14
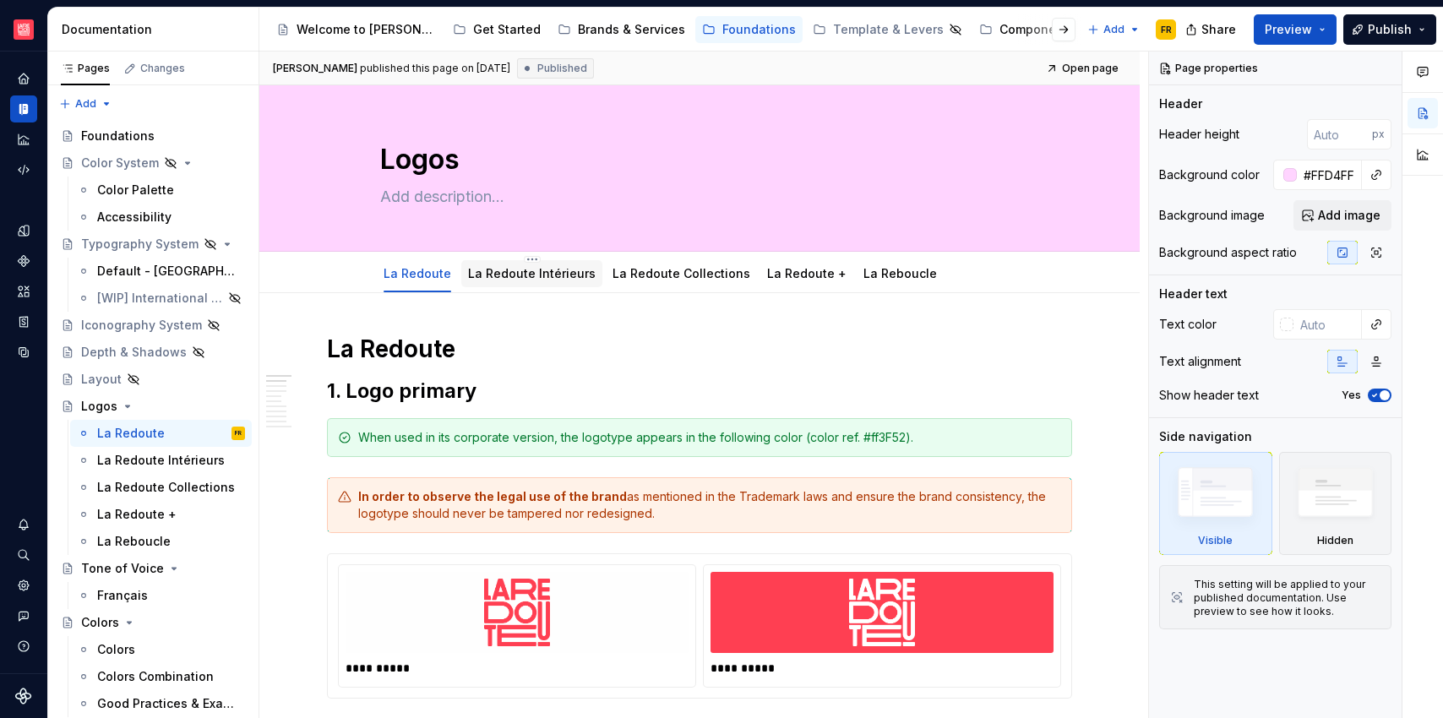
click at [558, 273] on link "La Redoute Intérieurs" at bounding box center [532, 273] width 128 height 14
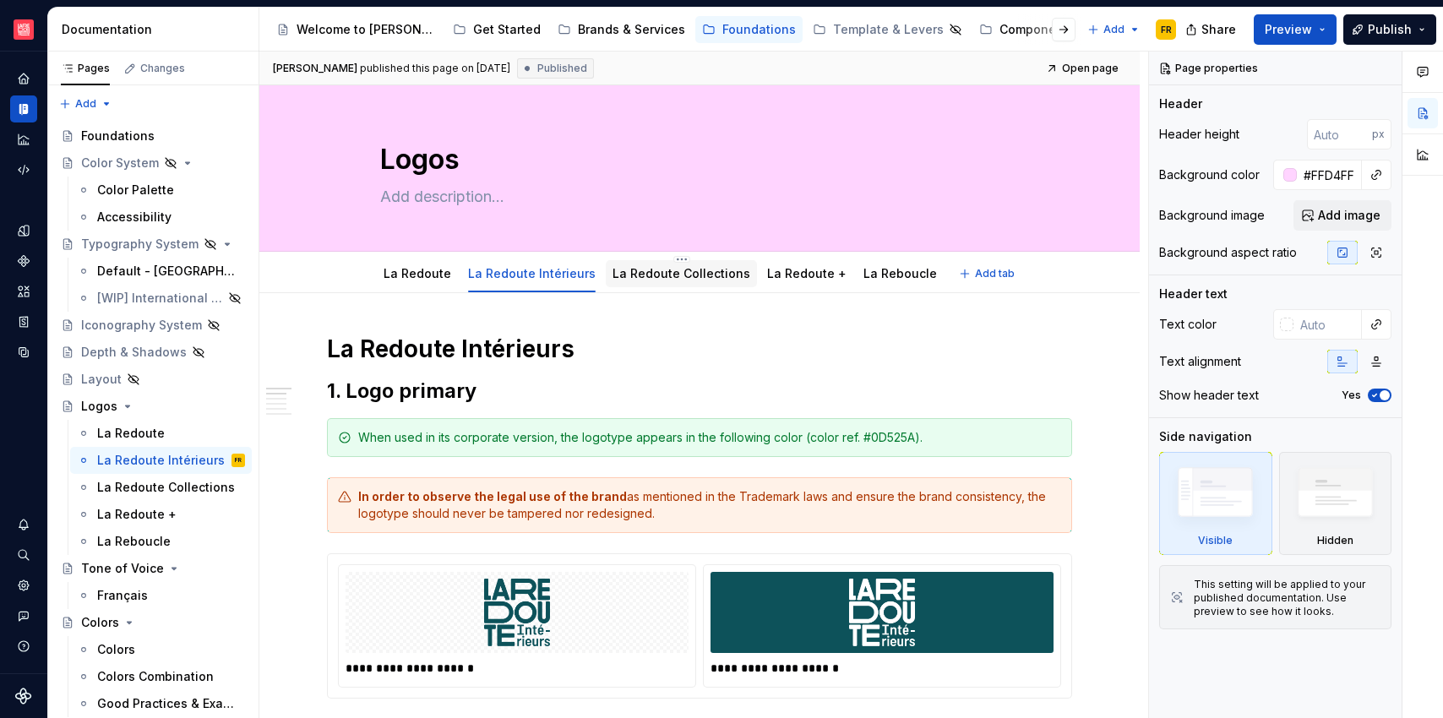
click at [645, 272] on link "La Redoute Collections" at bounding box center [681, 273] width 138 height 14
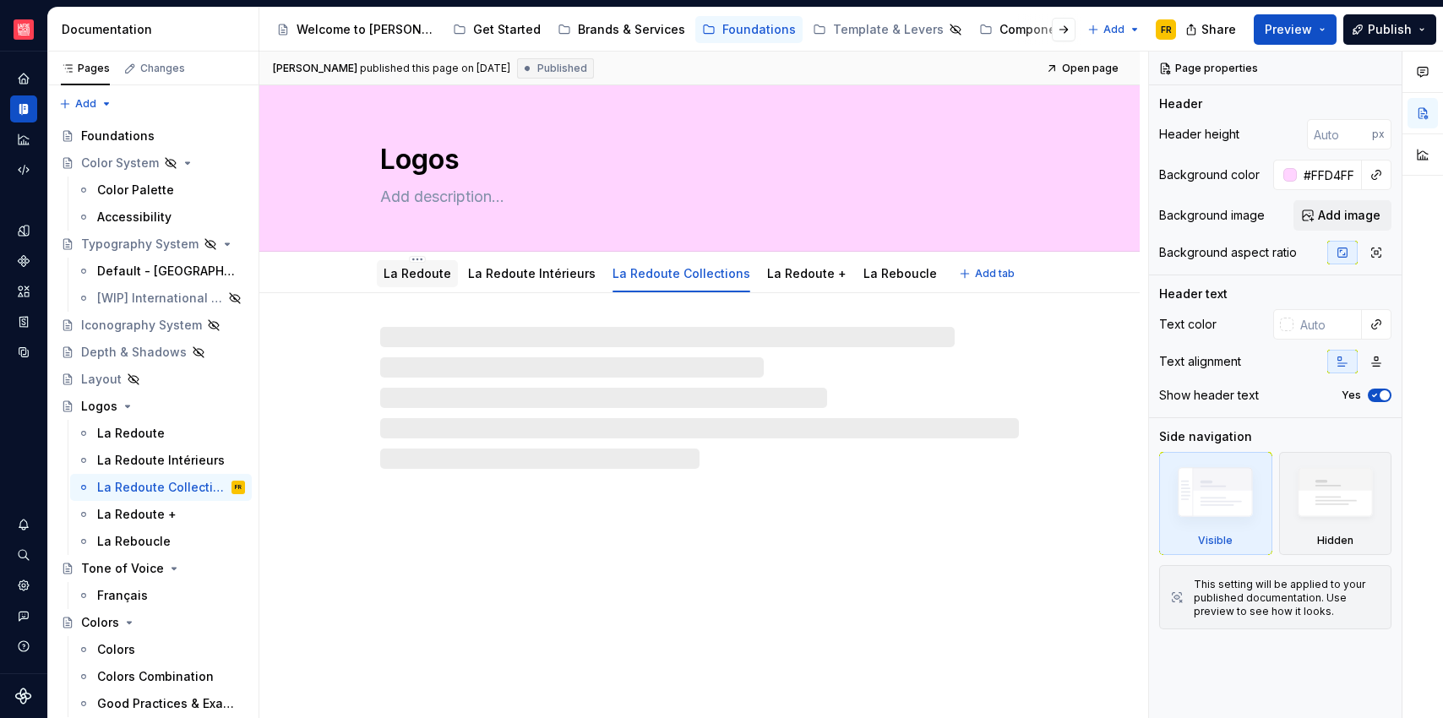
click at [410, 275] on link "La Redoute" at bounding box center [418, 273] width 68 height 14
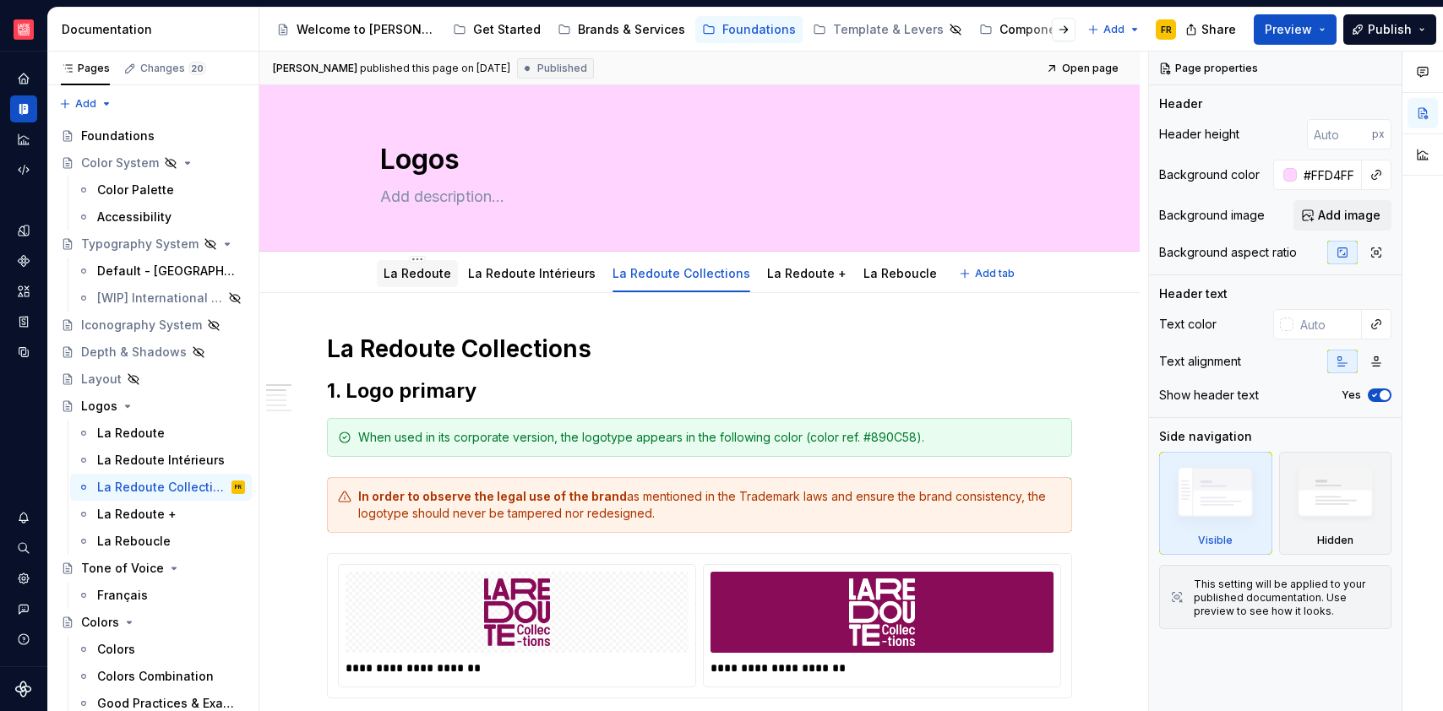
click at [422, 276] on link "La Redoute" at bounding box center [418, 273] width 68 height 14
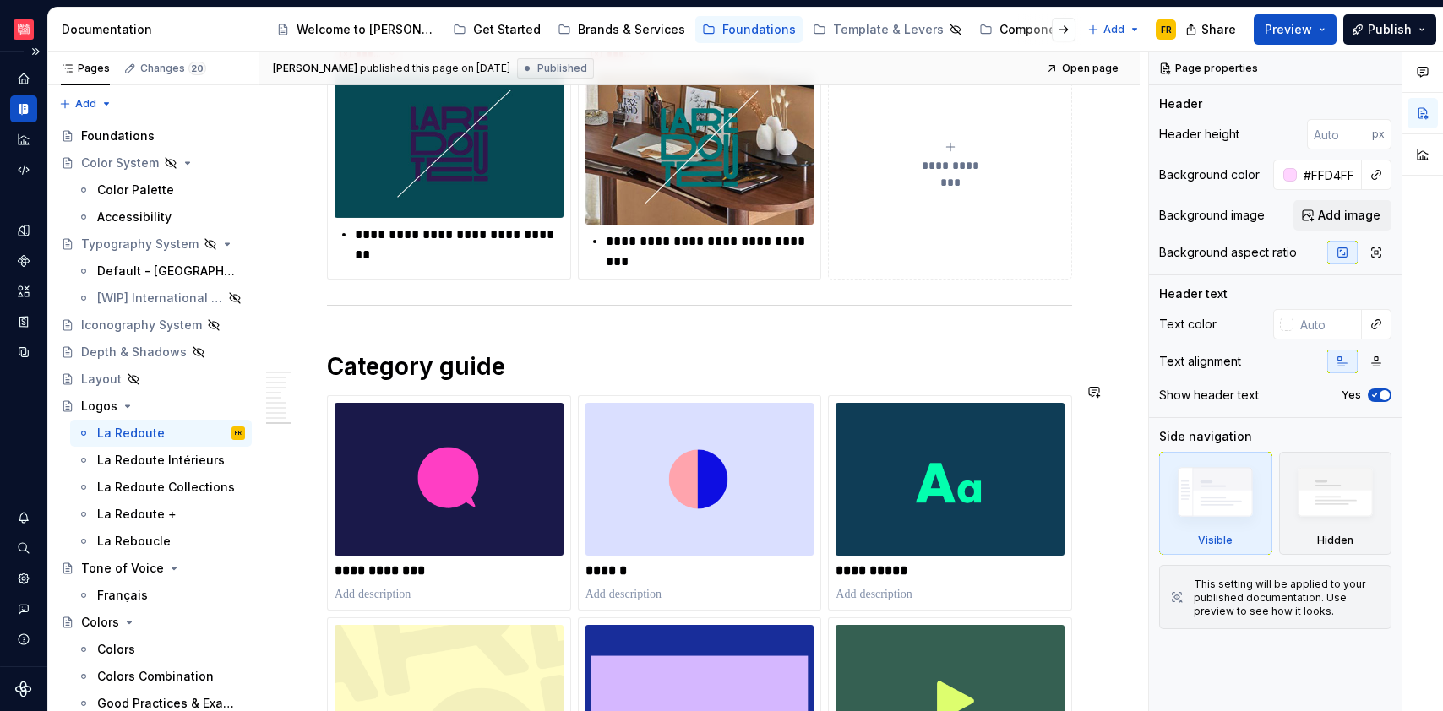
scroll to position [5331, 0]
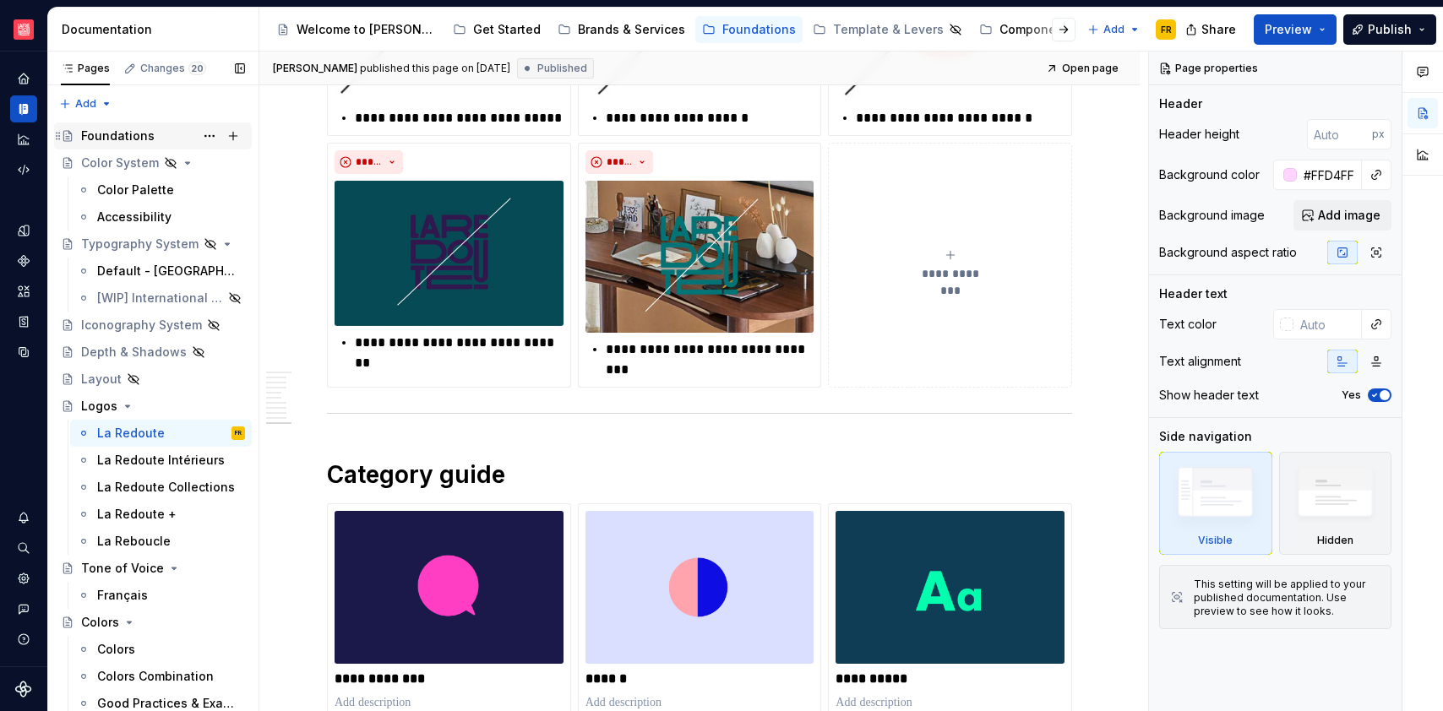
click at [114, 136] on div "Foundations" at bounding box center [117, 136] width 73 height 17
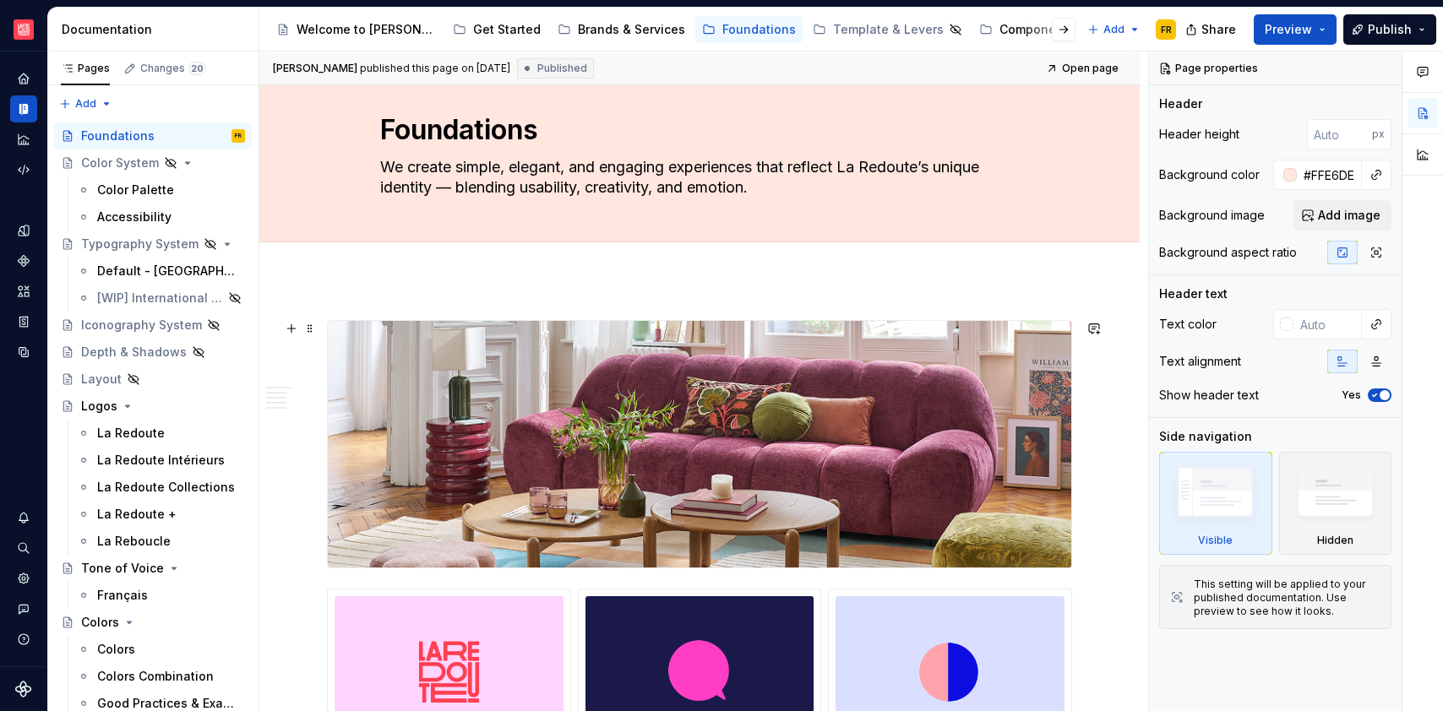
scroll to position [114, 0]
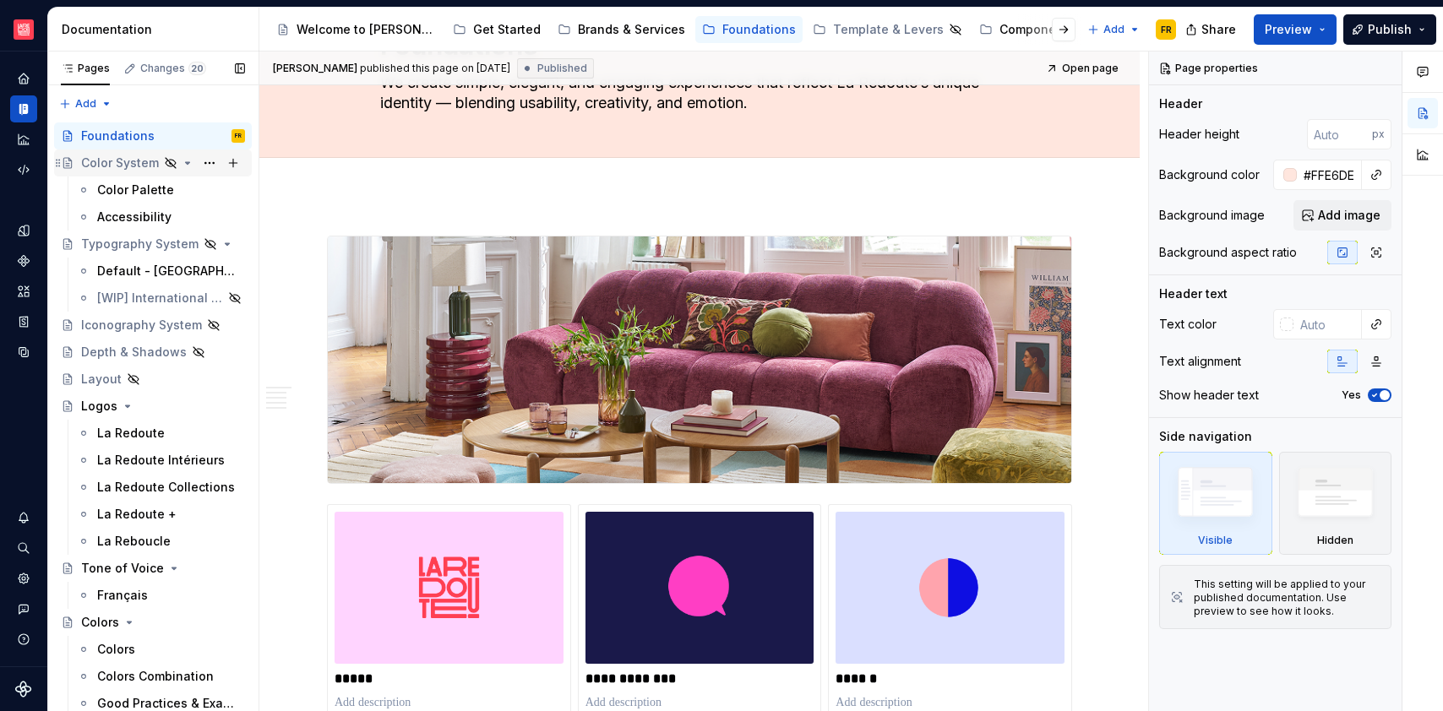
click at [95, 163] on div "Color System" at bounding box center [120, 163] width 78 height 17
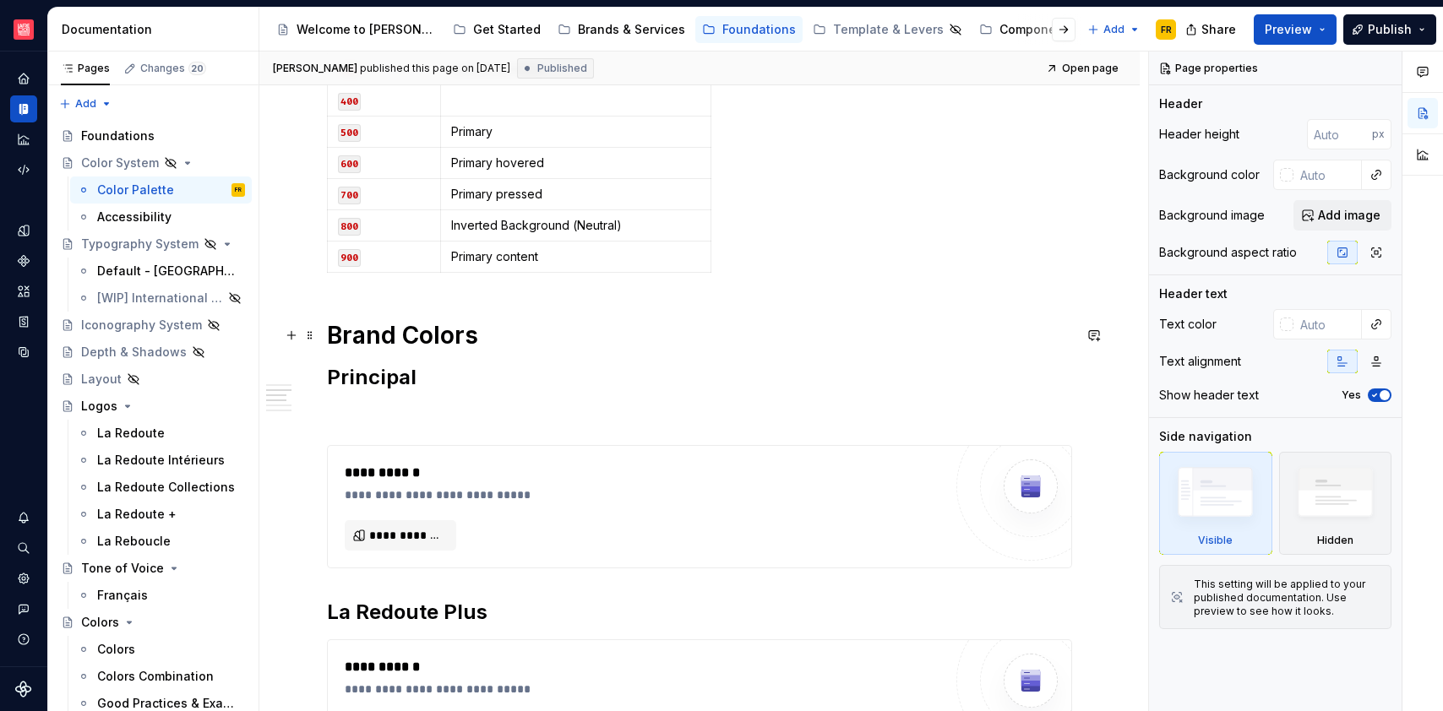
scroll to position [1257, 0]
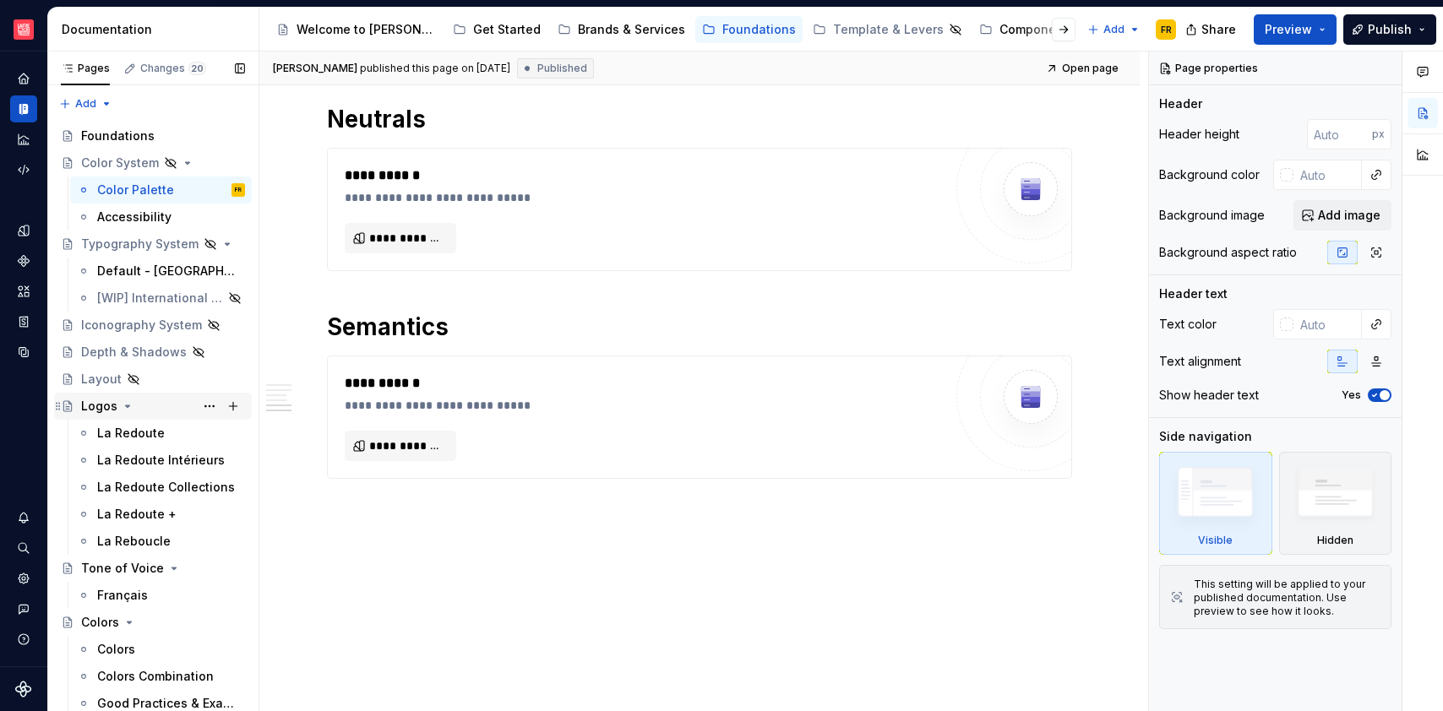
click at [112, 406] on div "Logos" at bounding box center [99, 406] width 36 height 17
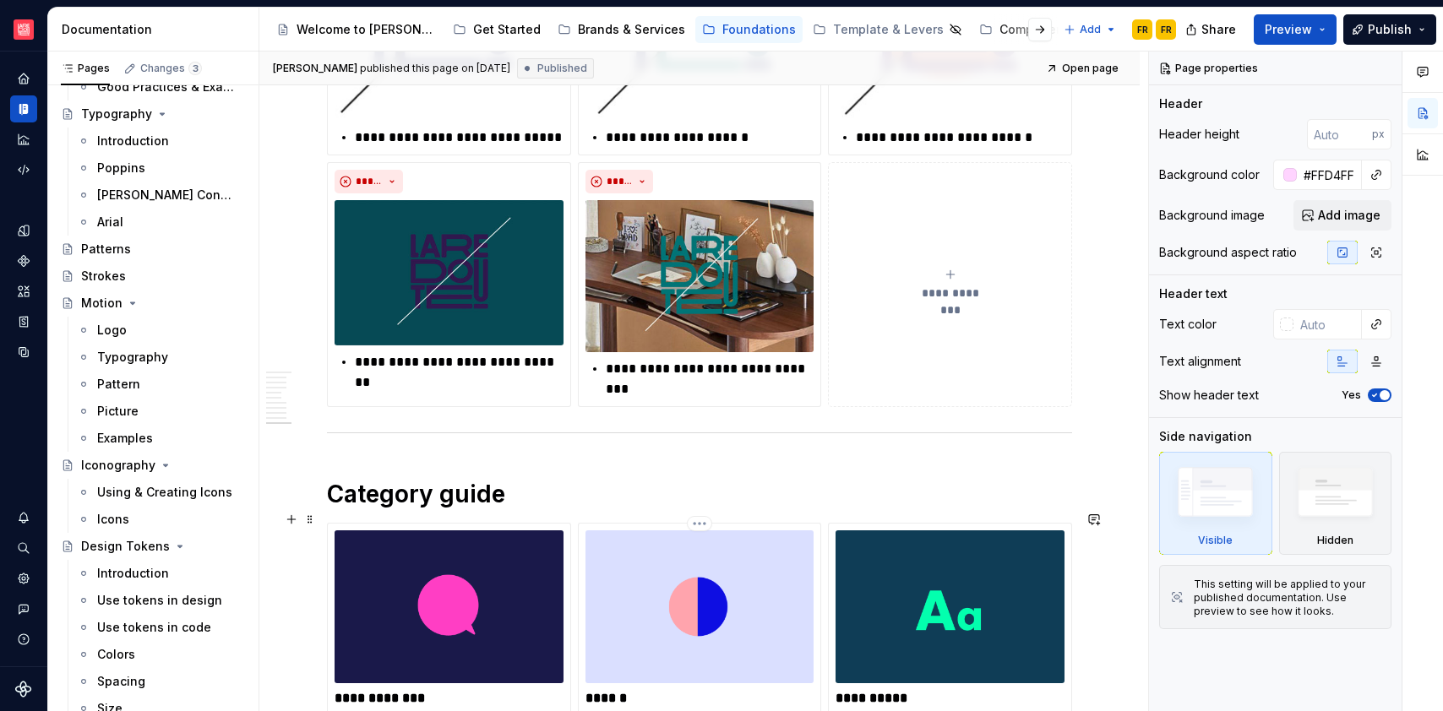
scroll to position [5519, 0]
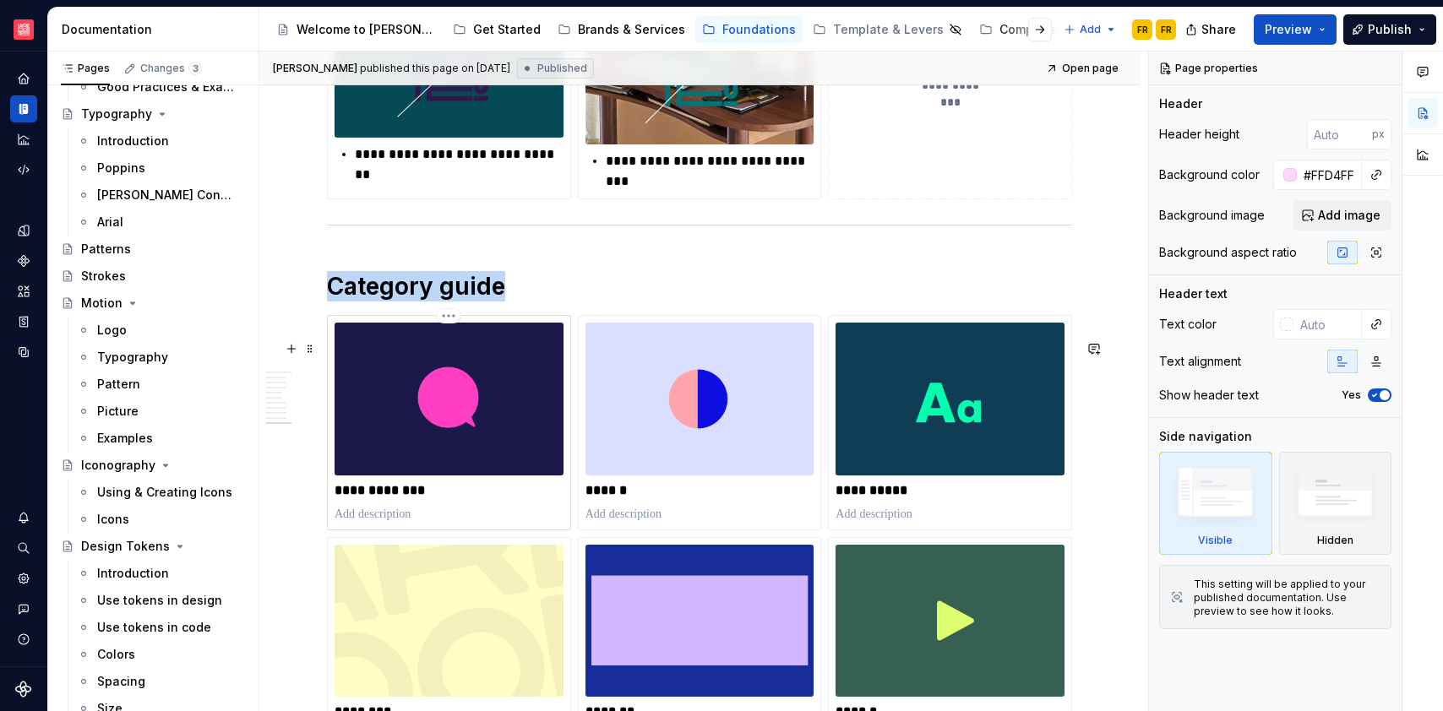
click at [429, 437] on img at bounding box center [449, 399] width 229 height 152
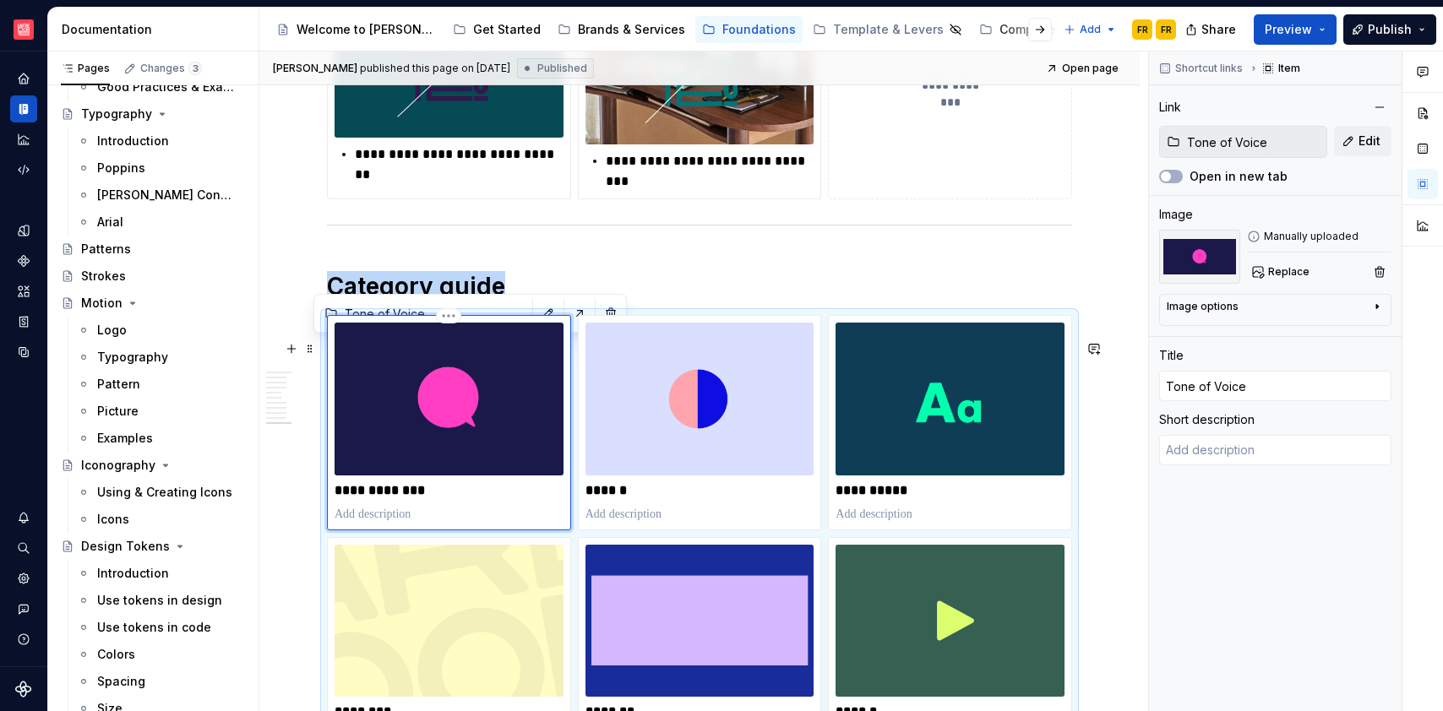
click at [433, 523] on p at bounding box center [449, 514] width 229 height 17
click at [609, 24] on div "Brands & Services" at bounding box center [631, 29] width 107 height 17
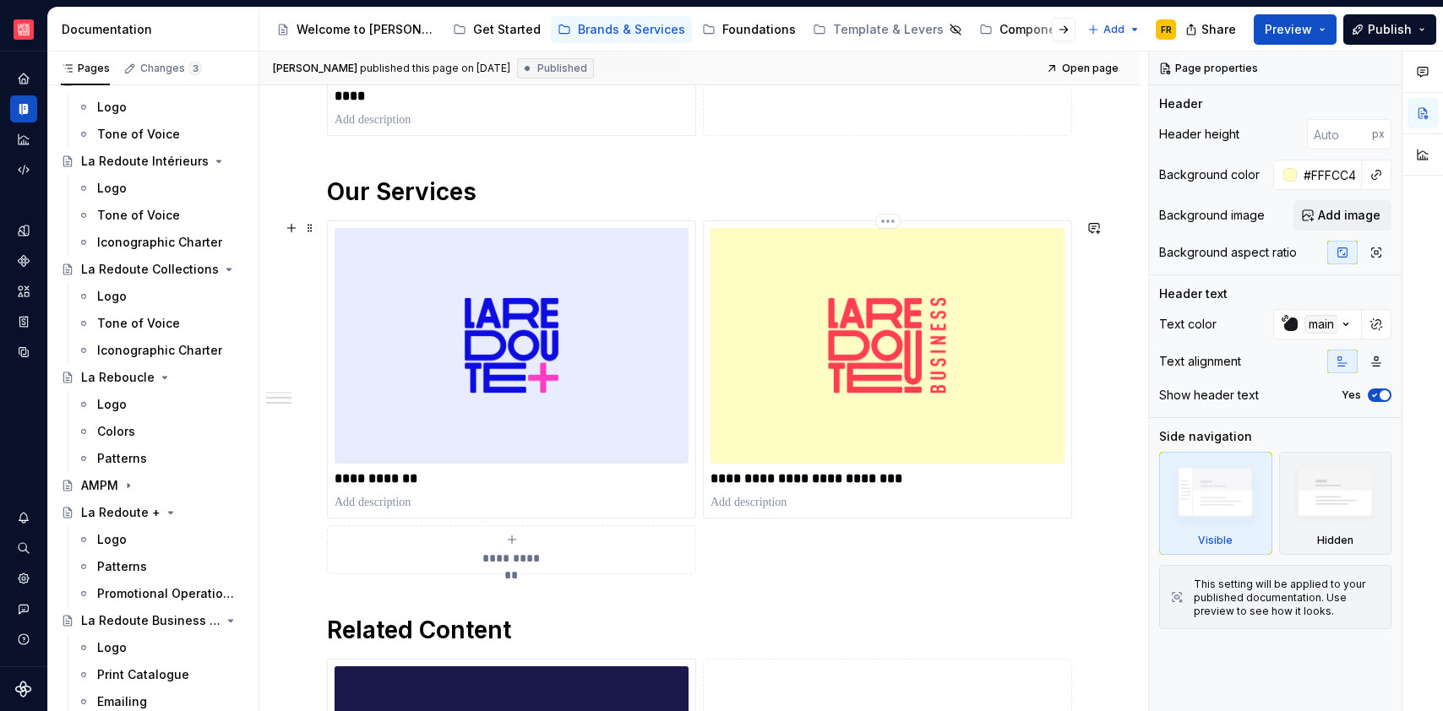
scroll to position [1540, 0]
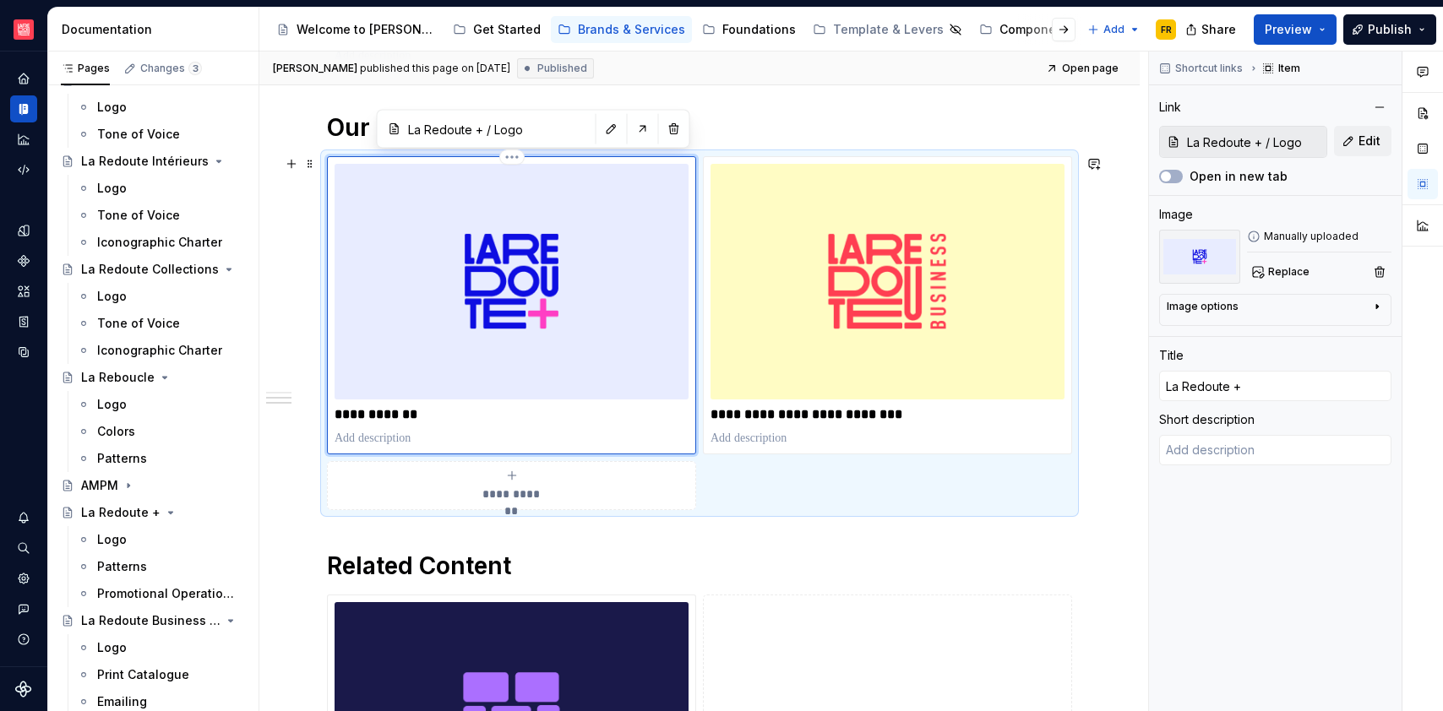
click at [610, 348] on img at bounding box center [512, 282] width 354 height 236
click at [850, 34] on div "Template & Levers" at bounding box center [888, 29] width 111 height 17
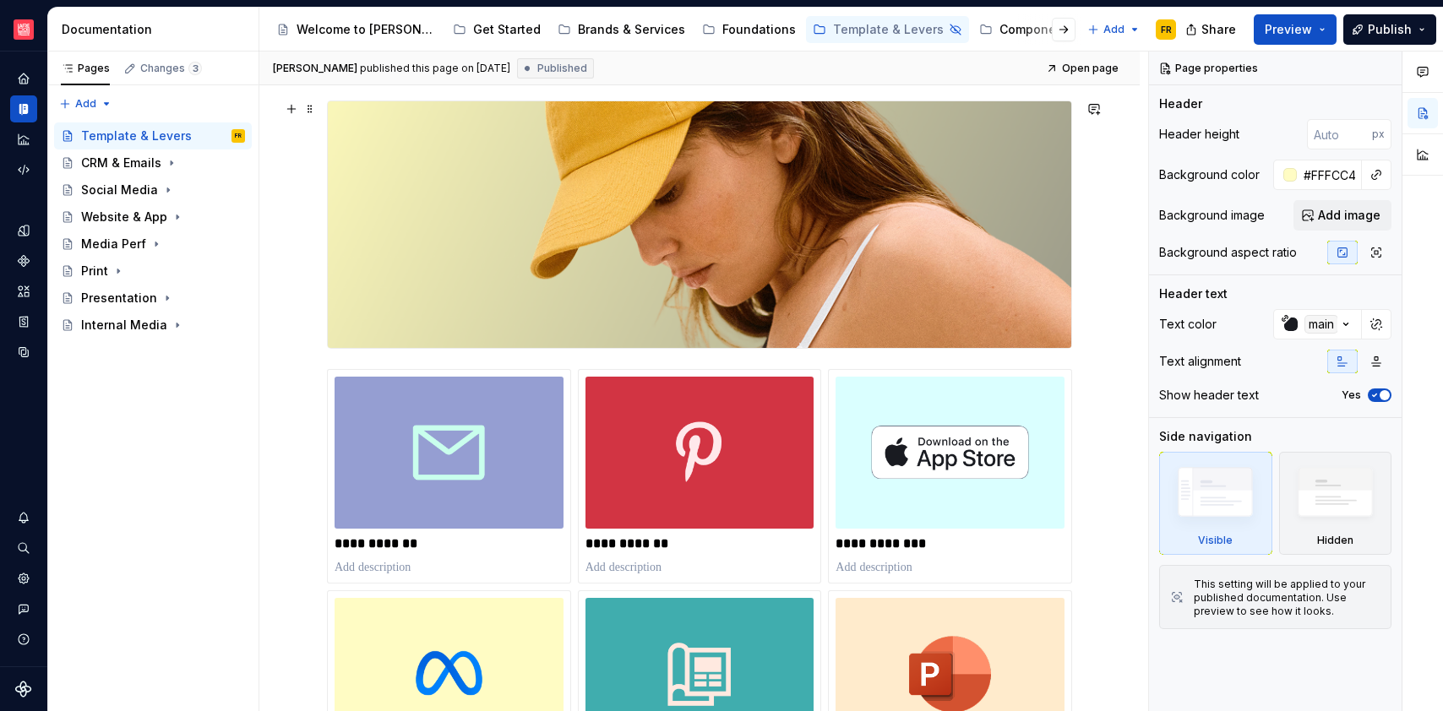
scroll to position [716, 0]
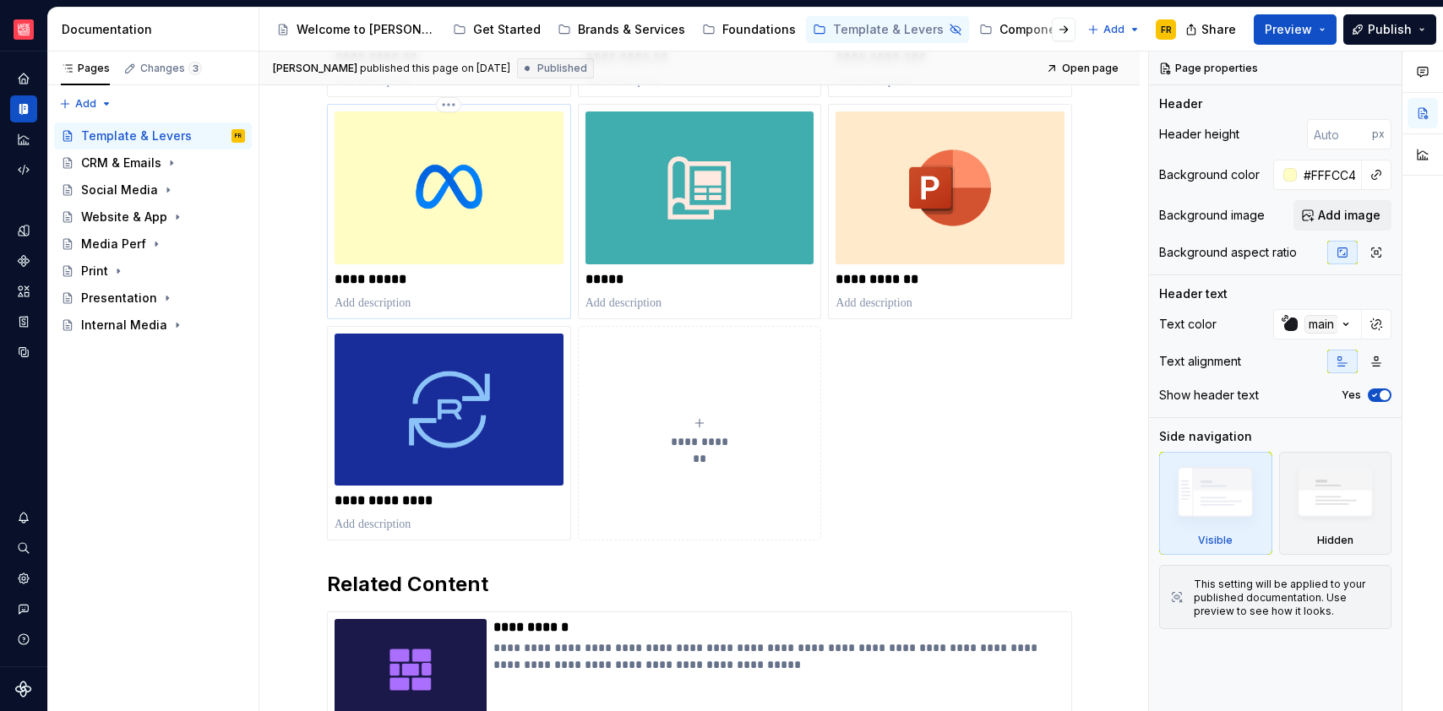
click at [401, 280] on p "**********" at bounding box center [449, 279] width 228 height 17
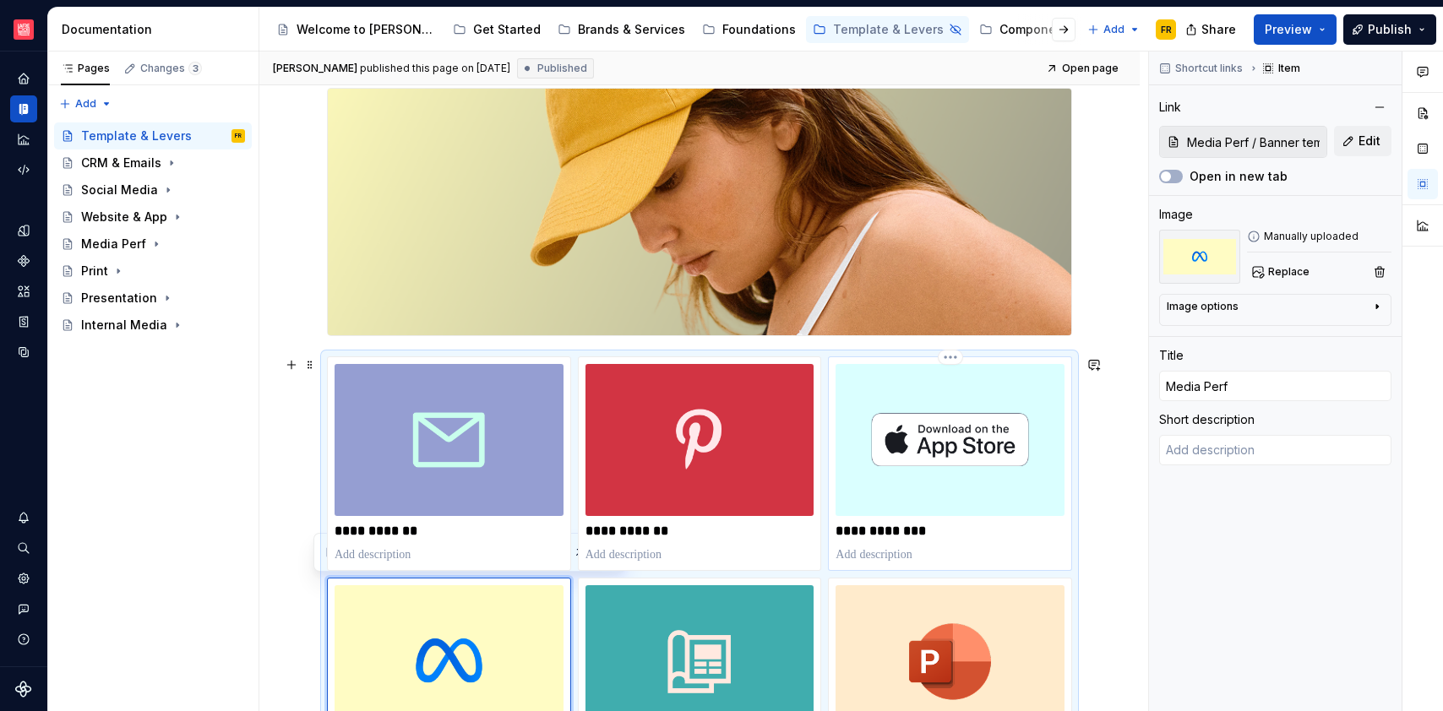
scroll to position [241, 0]
type textarea "*"
type input "Social Media / Template for organic social networks"
type input "Social Media"
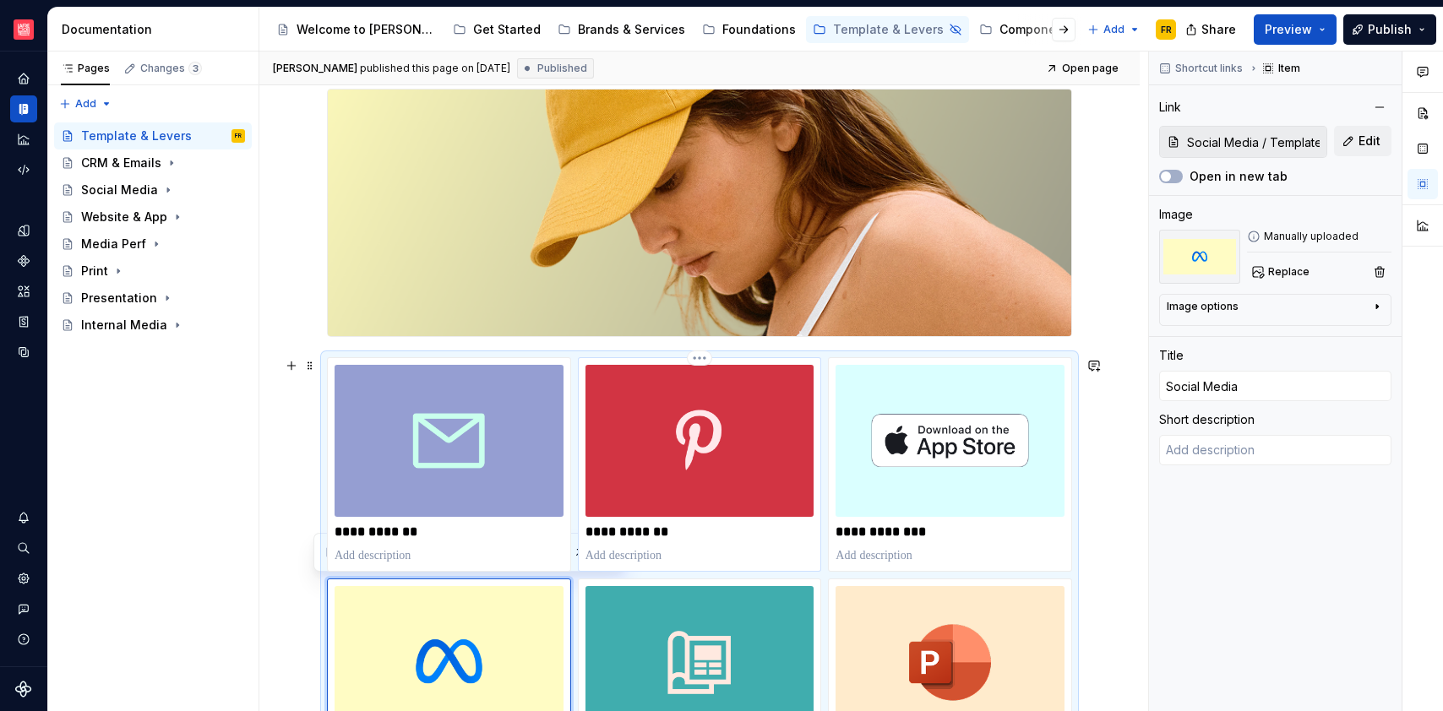
click at [688, 441] on img at bounding box center [699, 441] width 229 height 152
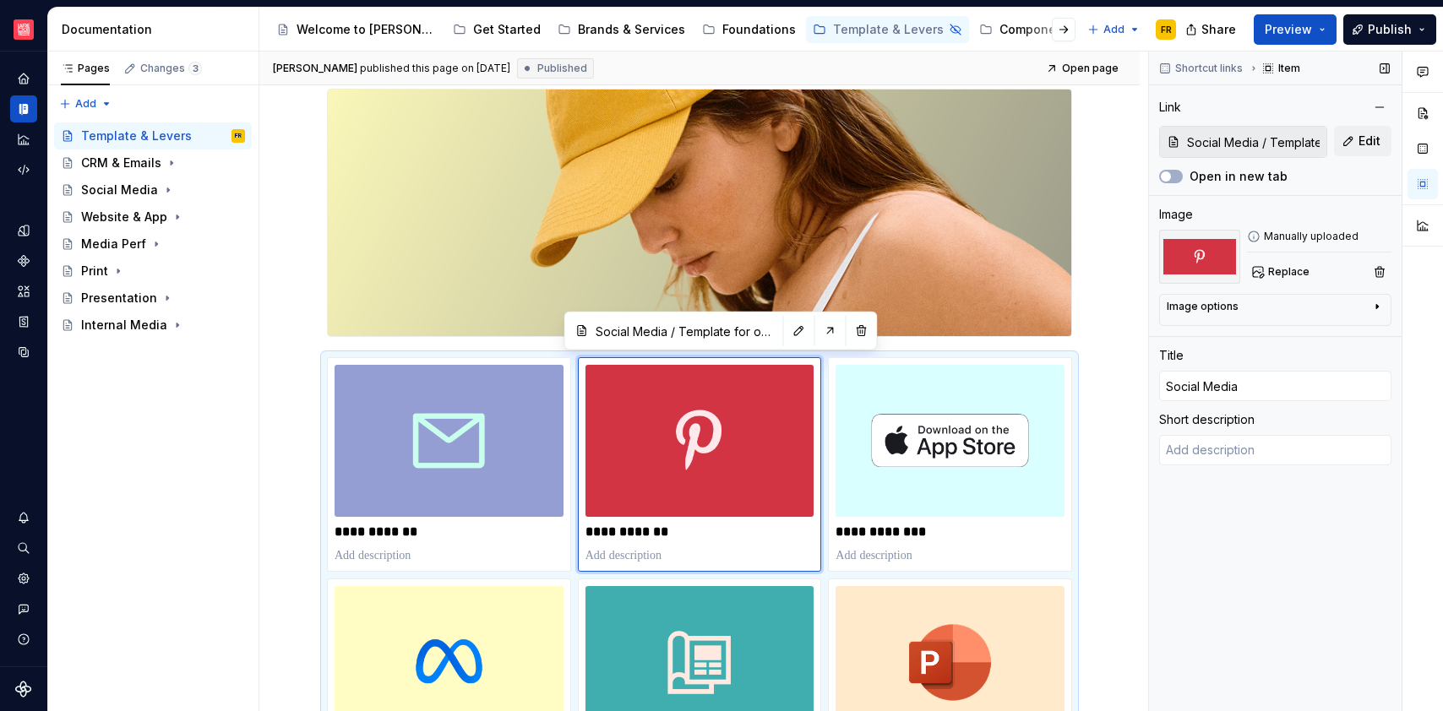
click at [1250, 582] on div "Shortcut links Item Link Social Media / Template for organic social networks Ed…" at bounding box center [1275, 382] width 253 height 661
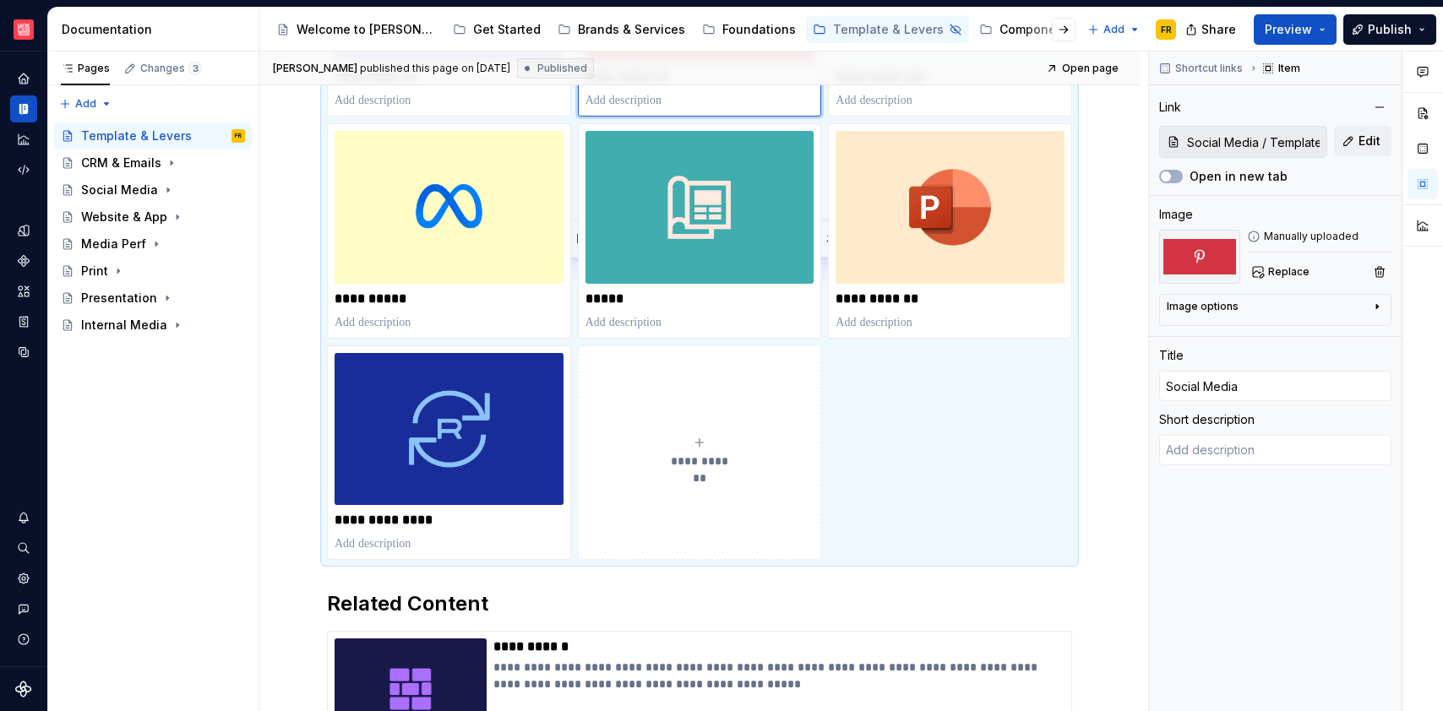
scroll to position [699, 0]
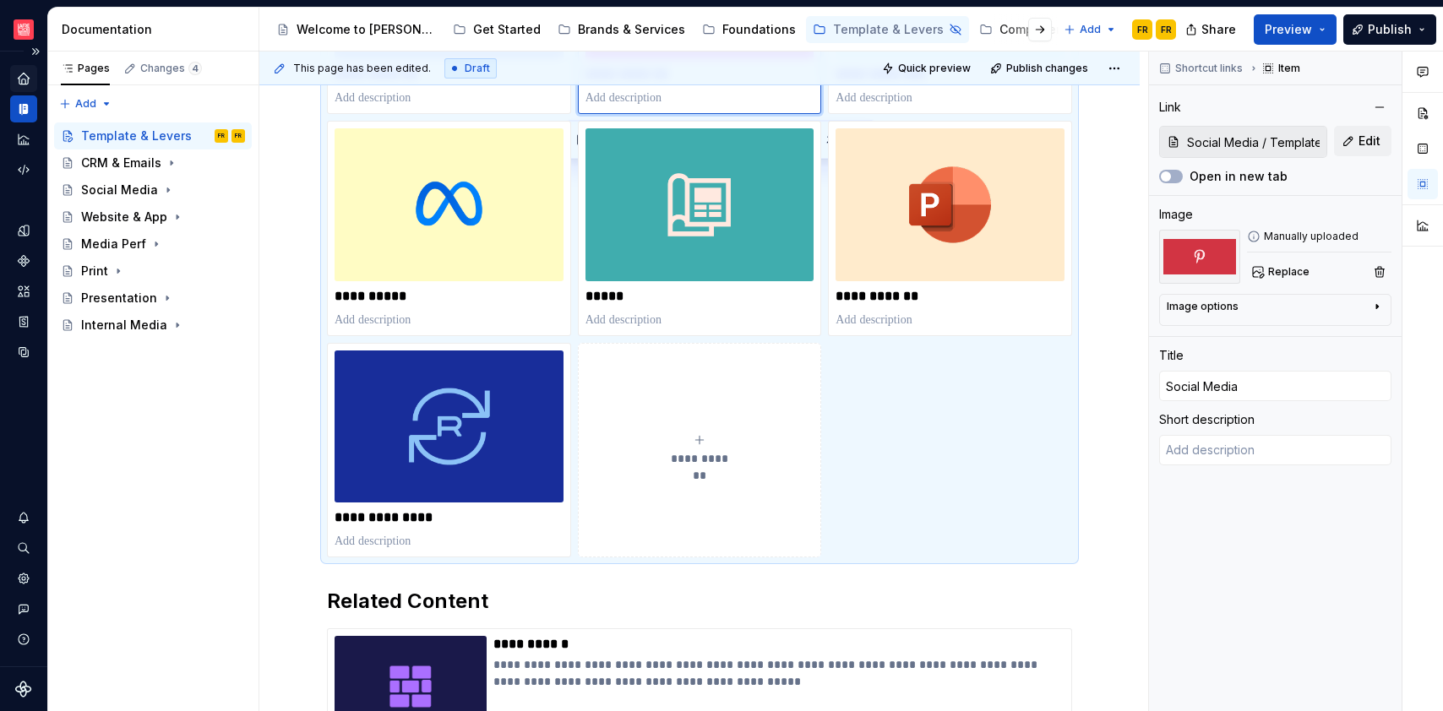
type textarea "*"
type input "Social Media"
type textarea "*"
type input "Social Media"
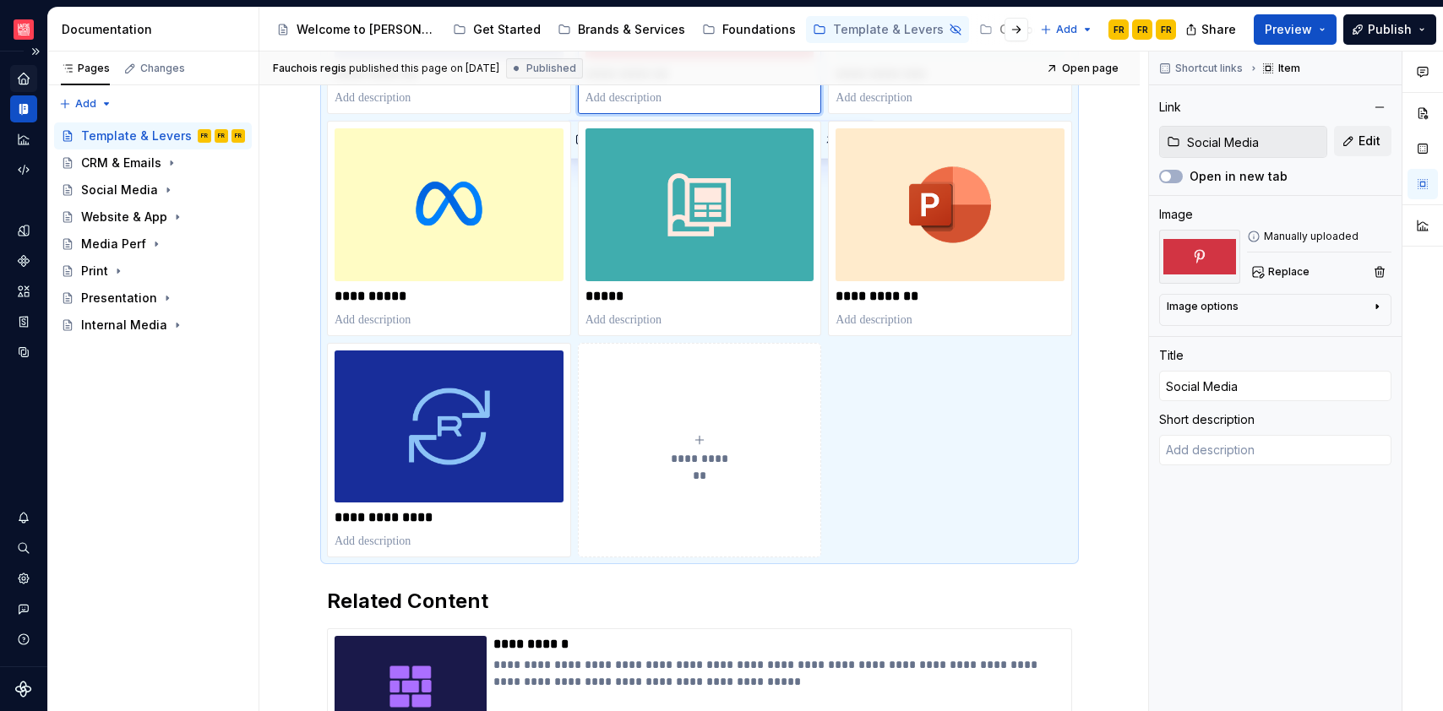
type textarea "*"
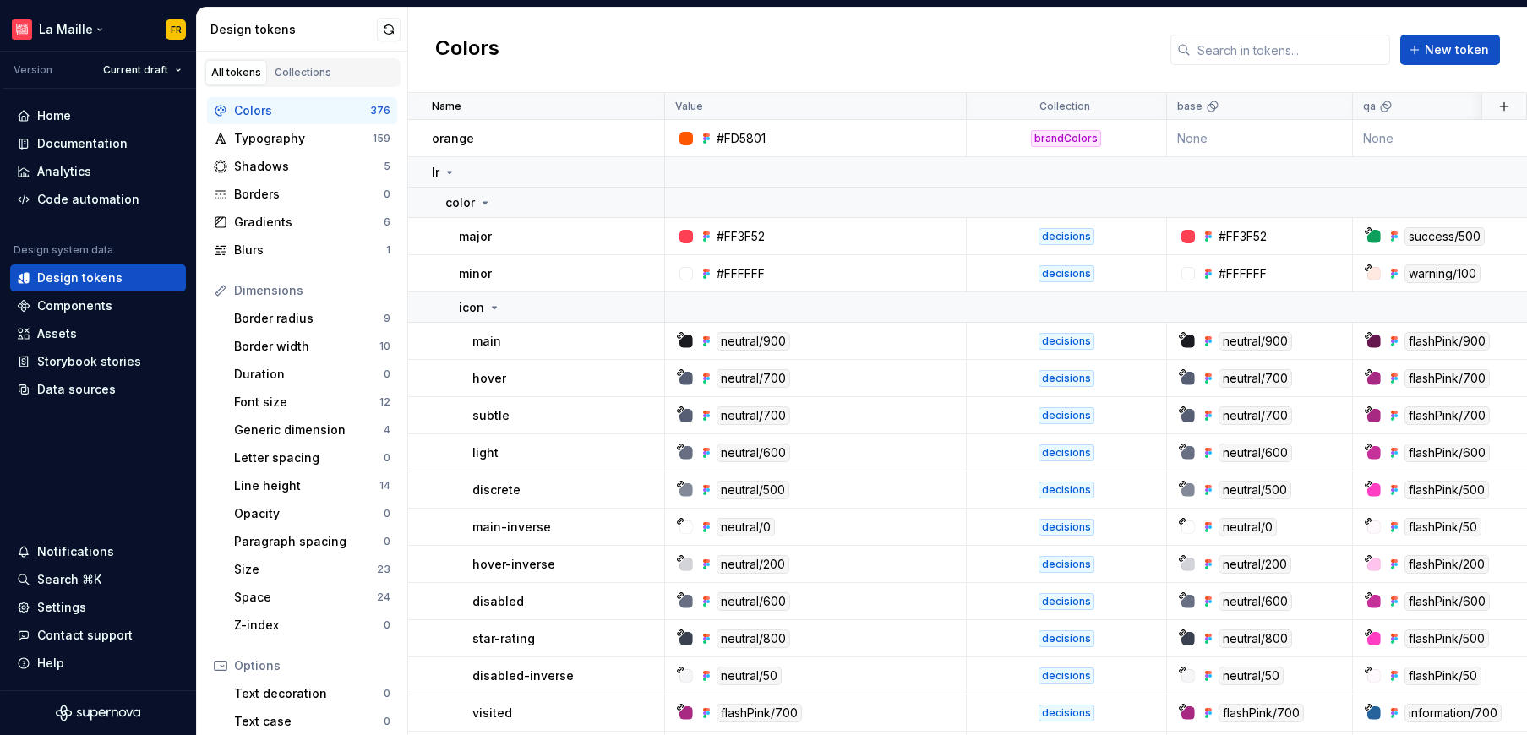
click at [75, 32] on html "La Maille FR Version Current draft Home Documentation Analytics Code automation…" at bounding box center [763, 367] width 1527 height 735
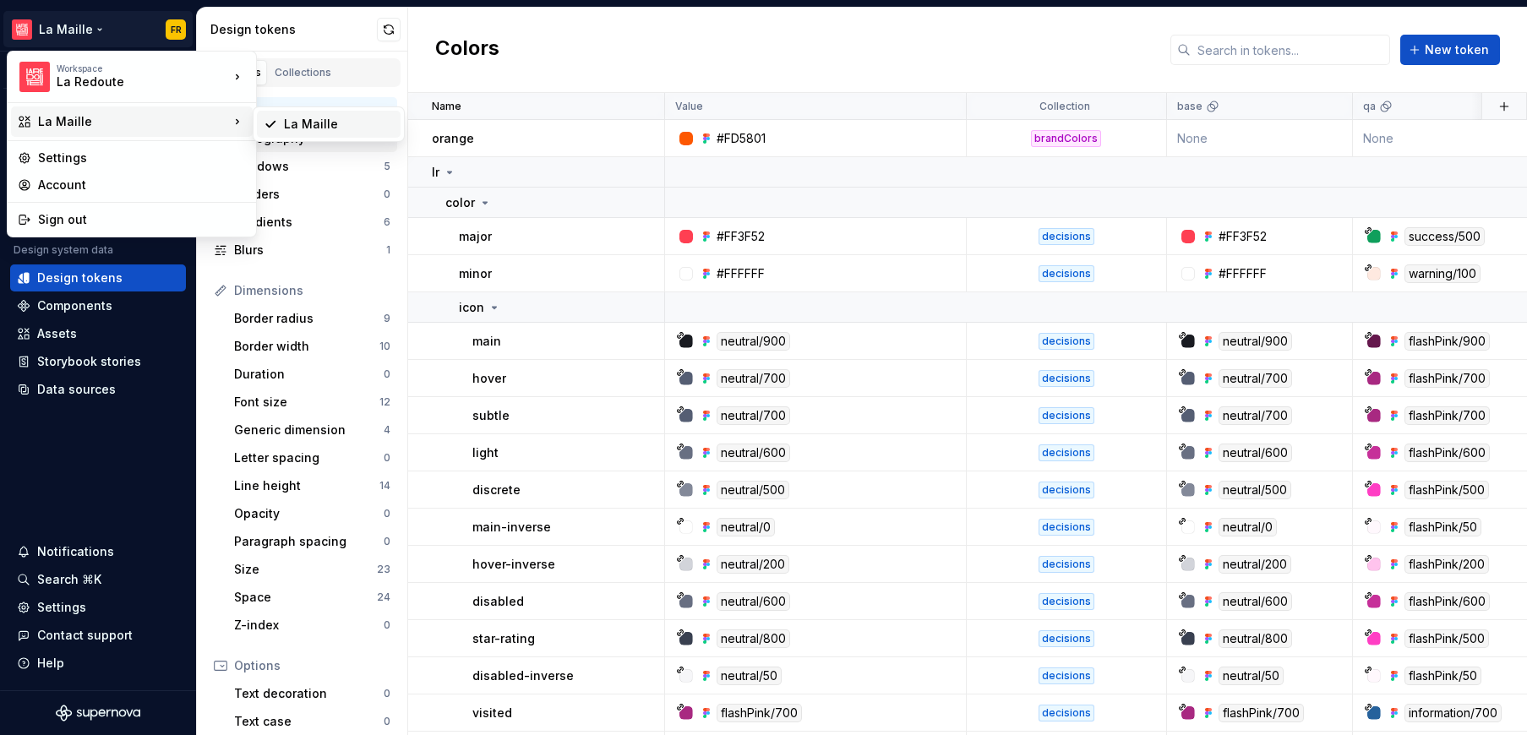
click at [299, 122] on div "La Maille" at bounding box center [339, 124] width 110 height 17
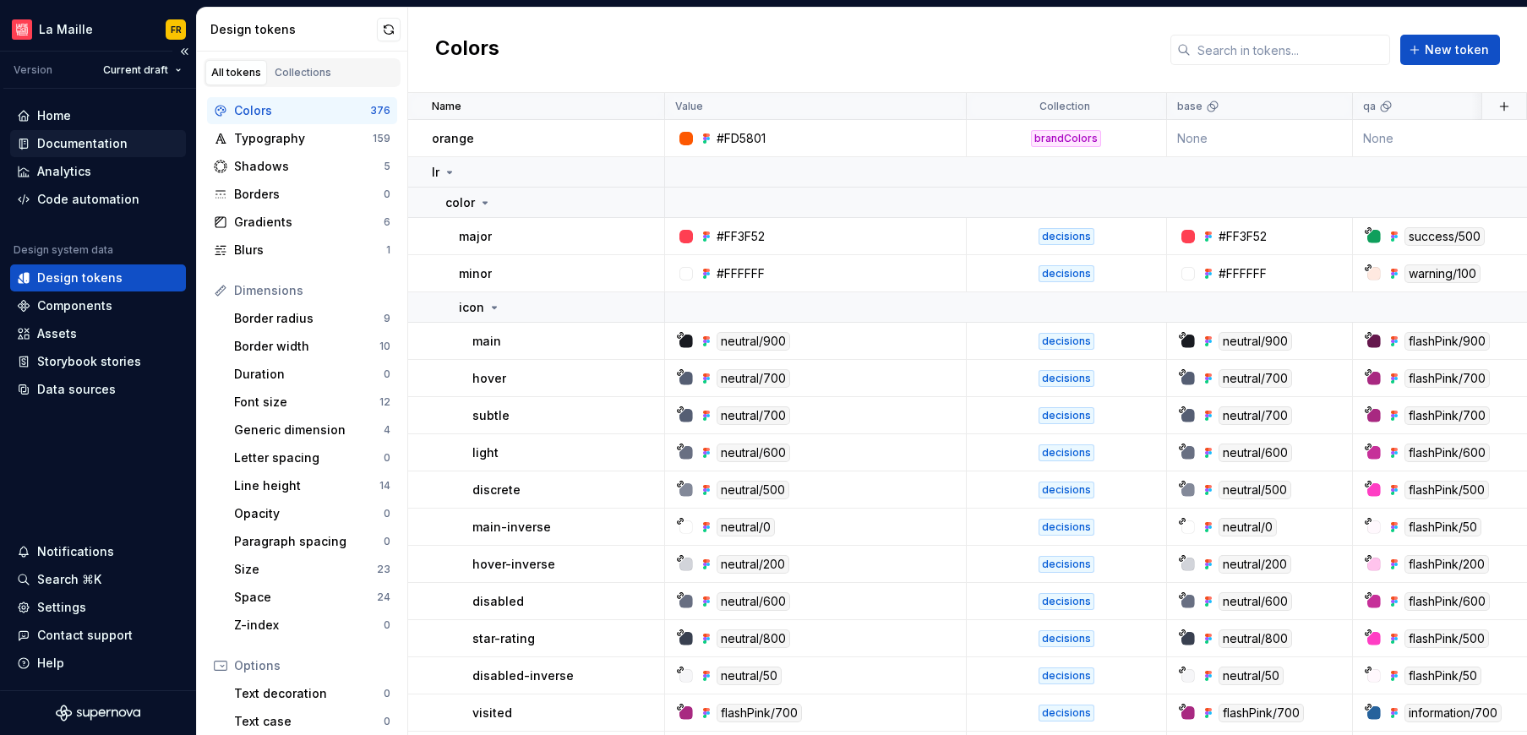
click at [77, 143] on div "Documentation" at bounding box center [82, 143] width 90 height 17
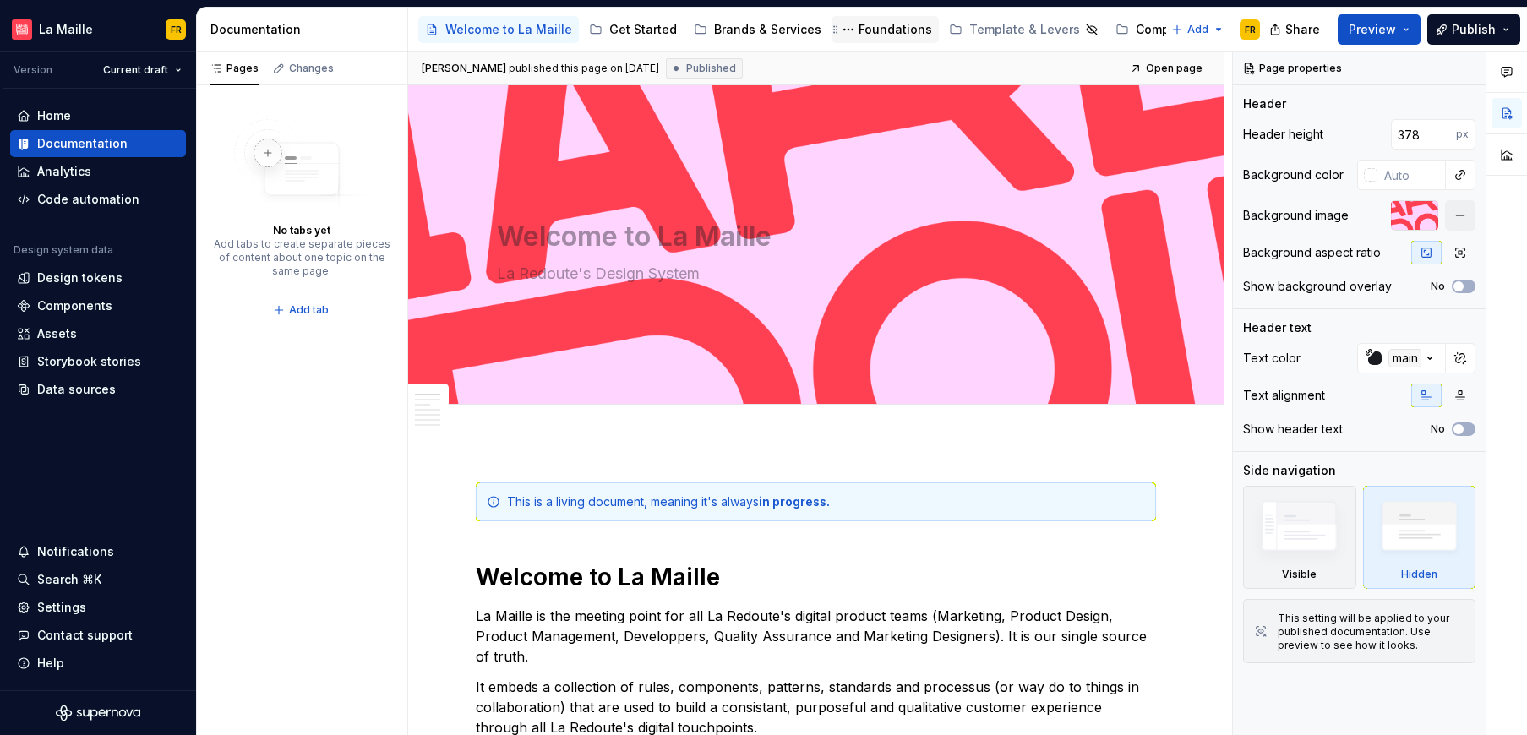
click at [859, 31] on div "Foundations" at bounding box center [894, 29] width 73 height 17
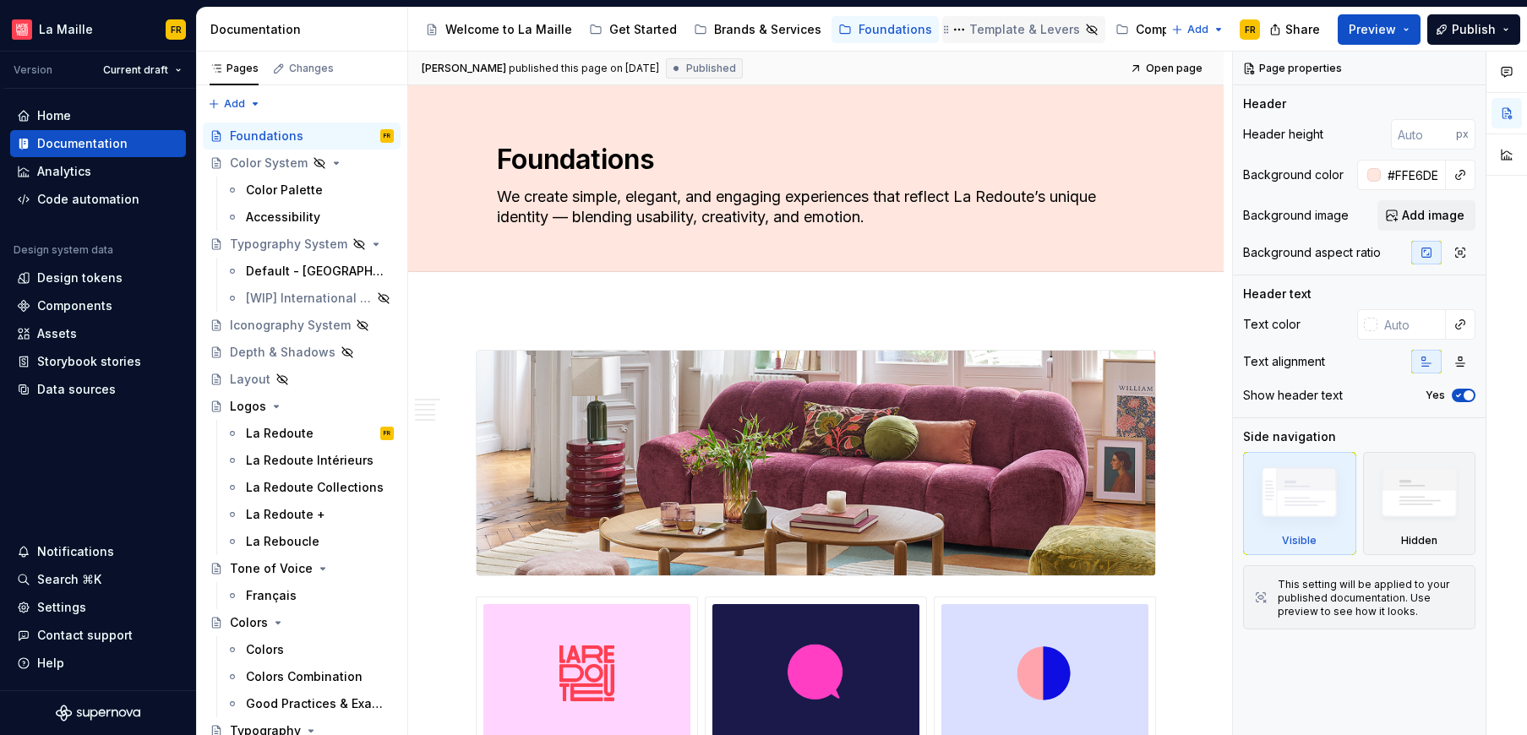
click at [970, 26] on div "Template & Levers" at bounding box center [1024, 29] width 111 height 17
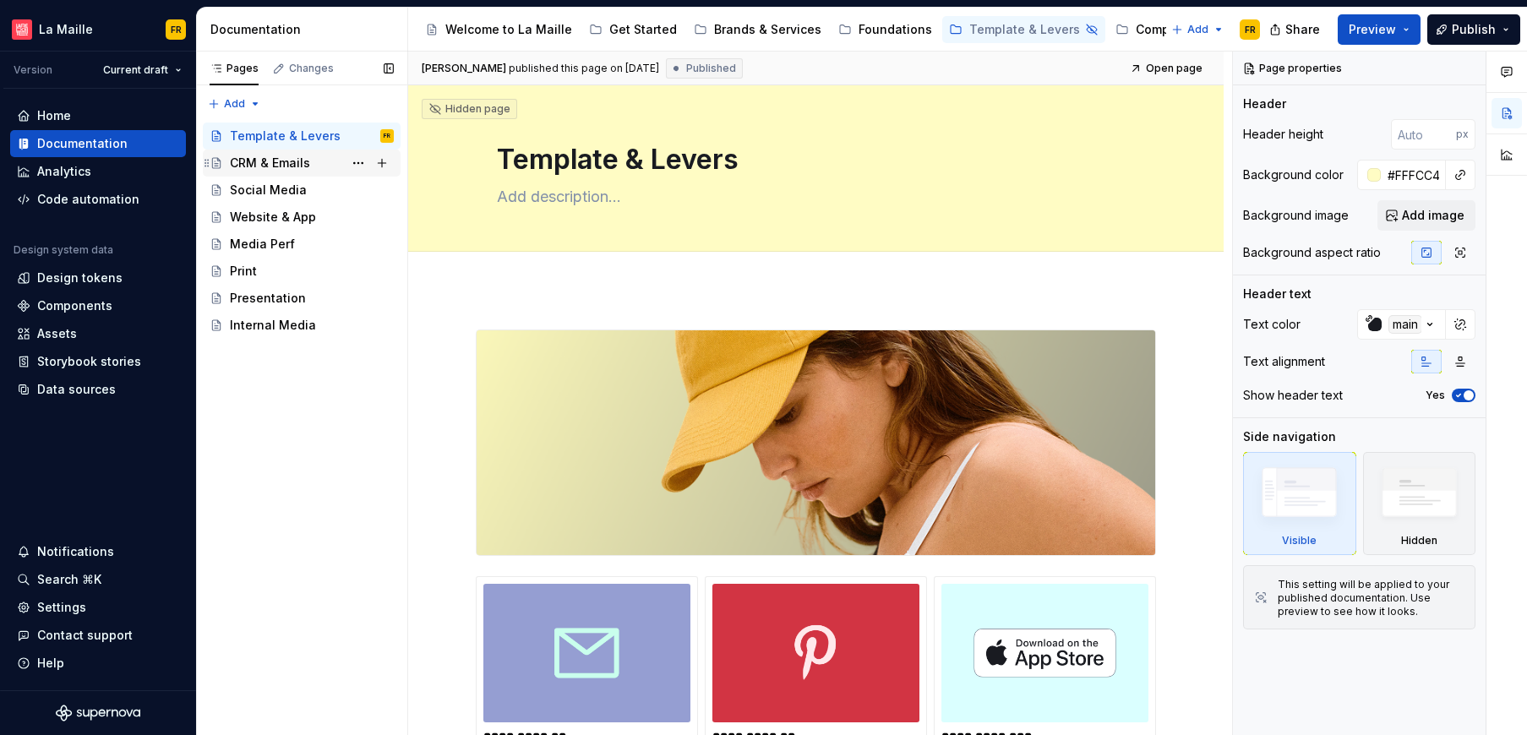
click at [290, 170] on div "CRM & Emails" at bounding box center [270, 163] width 80 height 17
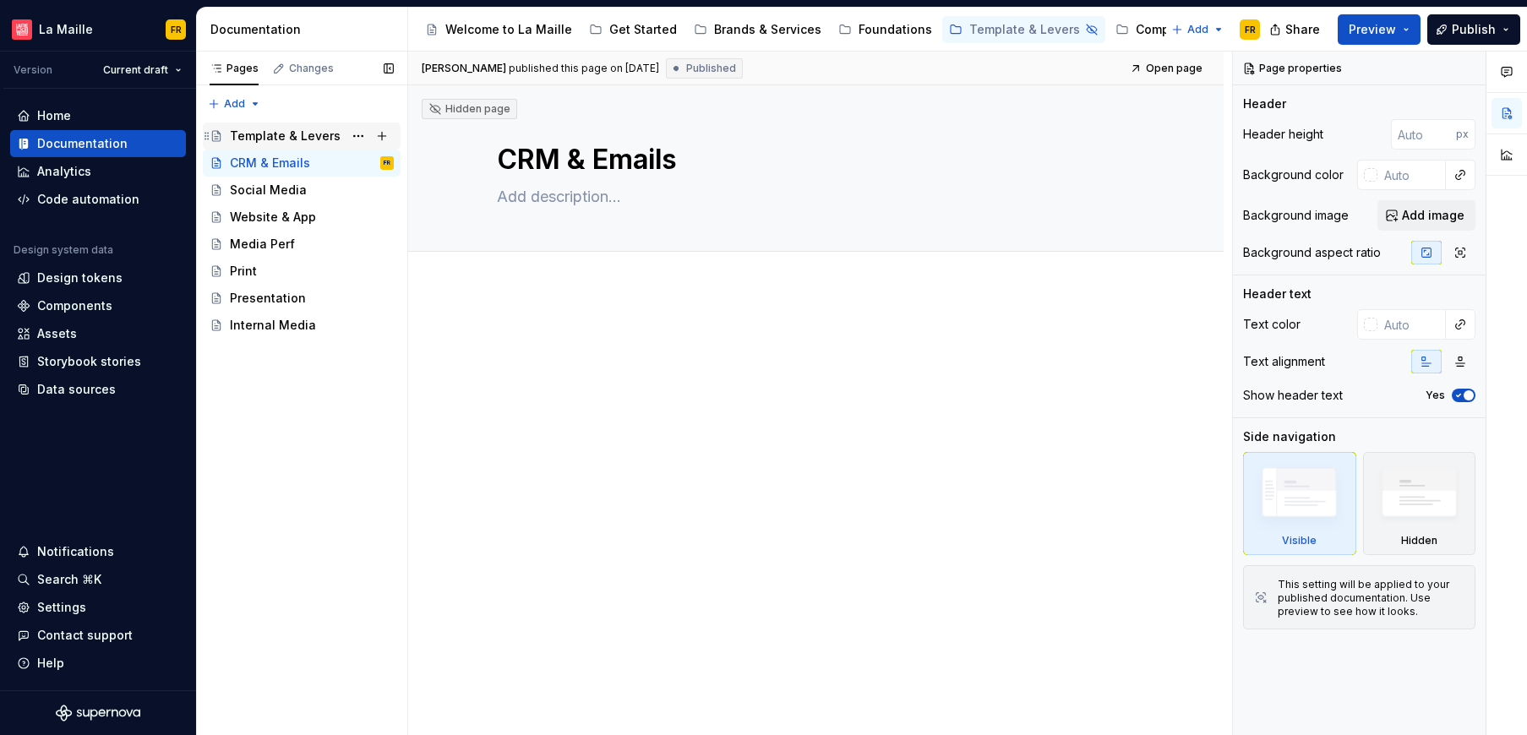
click at [240, 135] on div "Template & Levers" at bounding box center [285, 136] width 111 height 17
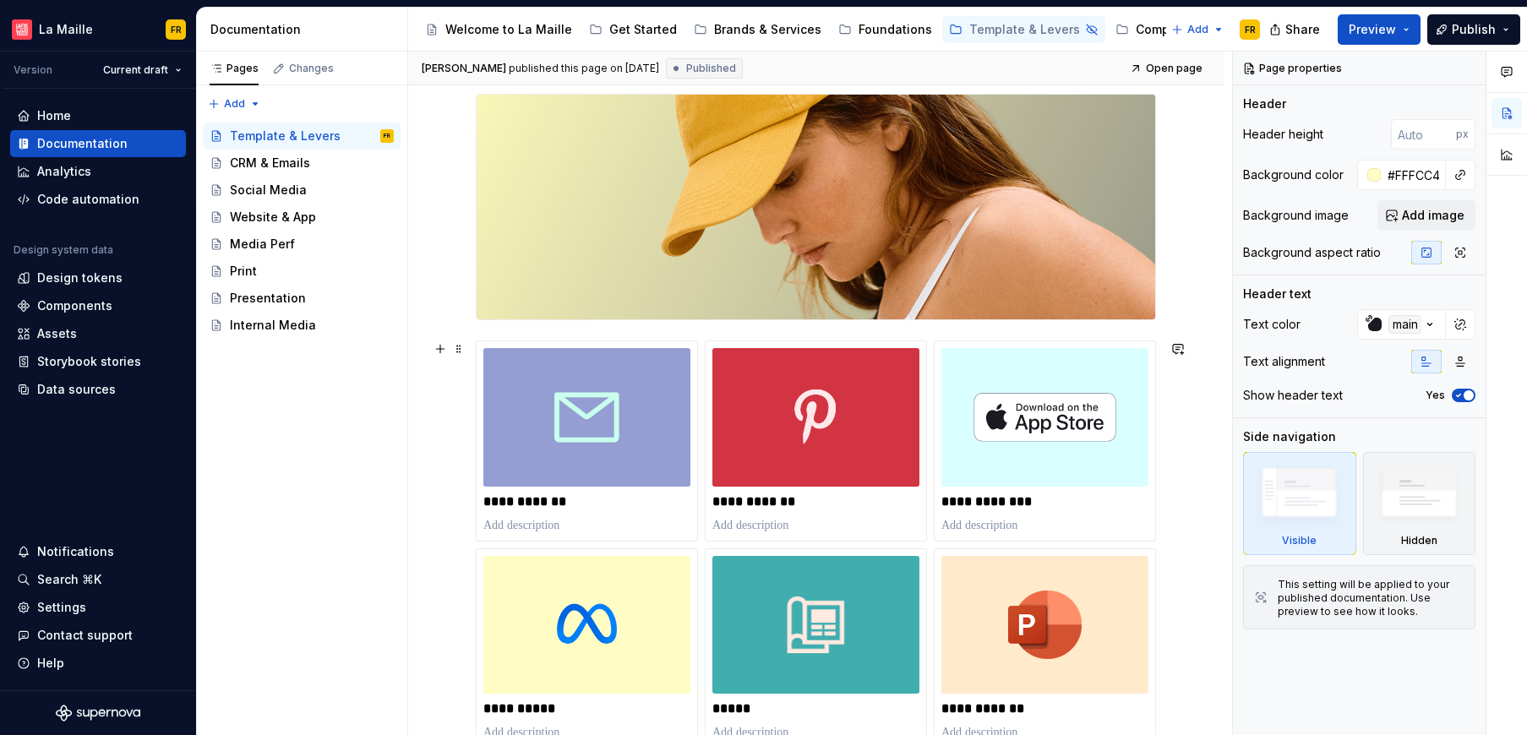
scroll to position [232, 0]
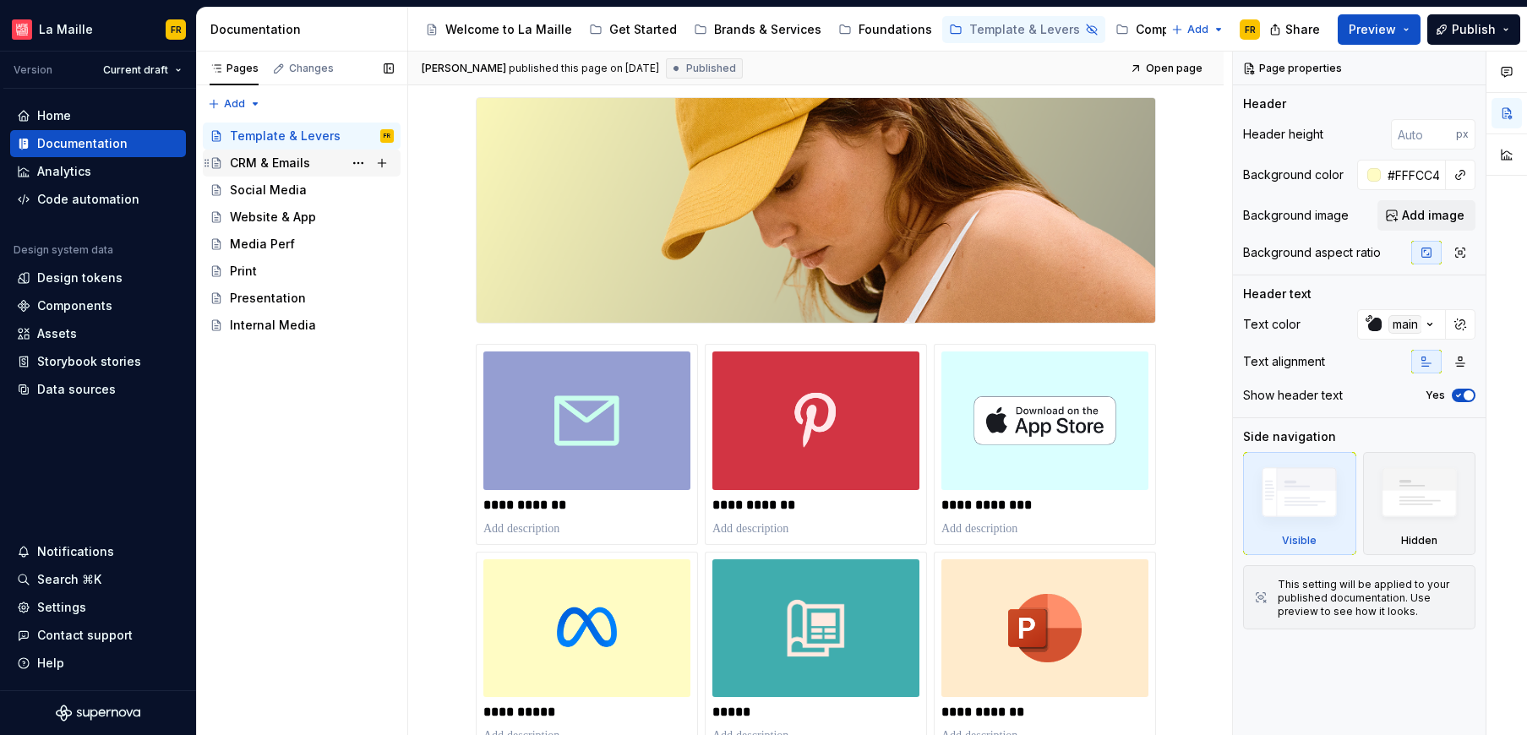
click at [266, 160] on div "CRM & Emails" at bounding box center [270, 163] width 80 height 17
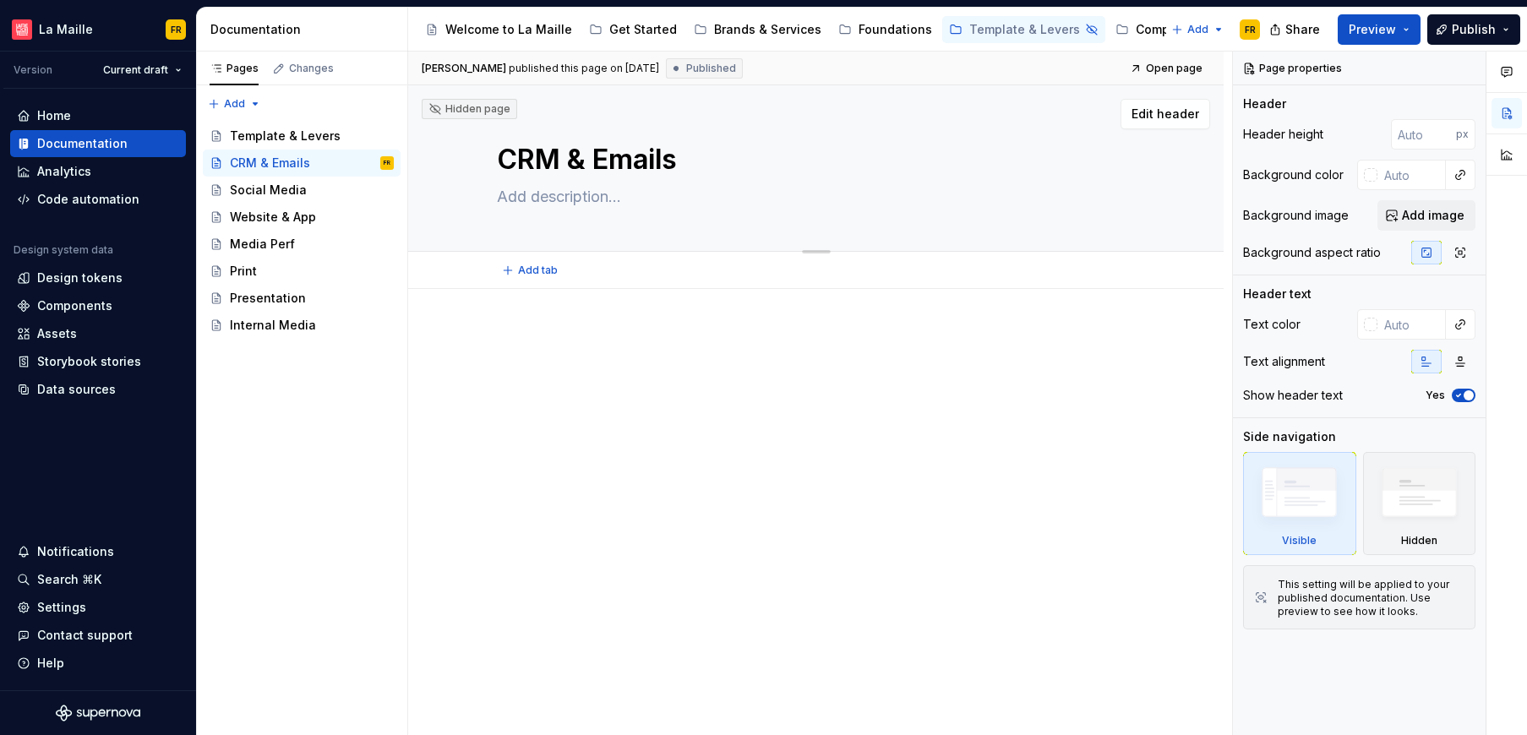
click at [818, 211] on div "CRM & Emails" at bounding box center [816, 168] width 639 height 166
click at [1426, 222] on span "Add image" at bounding box center [1433, 215] width 63 height 17
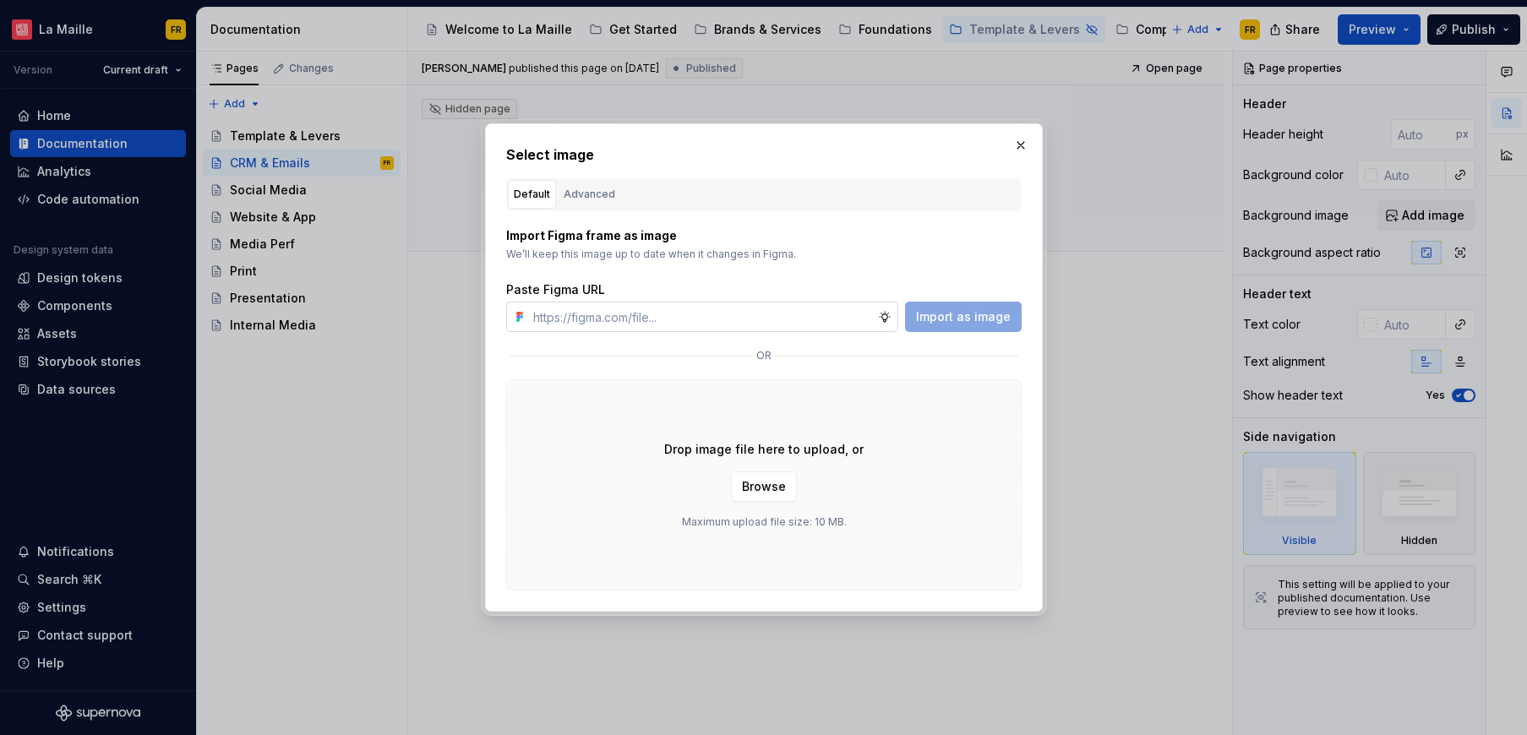
click at [819, 318] on input "text" at bounding box center [701, 317] width 351 height 30
click at [794, 319] on input "text" at bounding box center [701, 317] width 351 height 30
click at [940, 438] on div "Drop image file here to upload, or Browse Maximum upload file size: 10 MB." at bounding box center [763, 484] width 515 height 211
click at [778, 481] on span "Browse" at bounding box center [764, 486] width 44 height 17
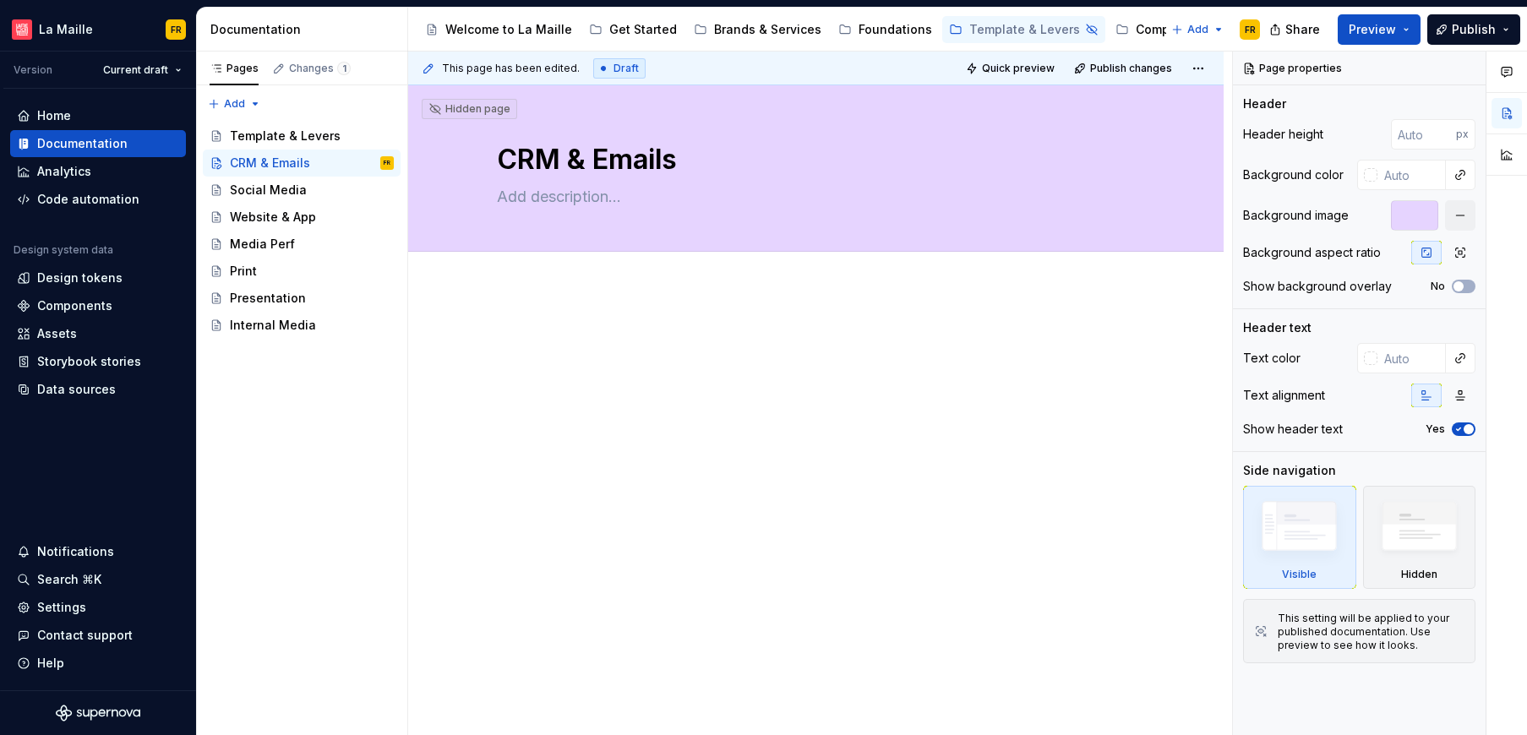
click at [818, 386] on div at bounding box center [816, 361] width 680 height 64
click at [525, 266] on span "Add tab" at bounding box center [538, 271] width 40 height 14
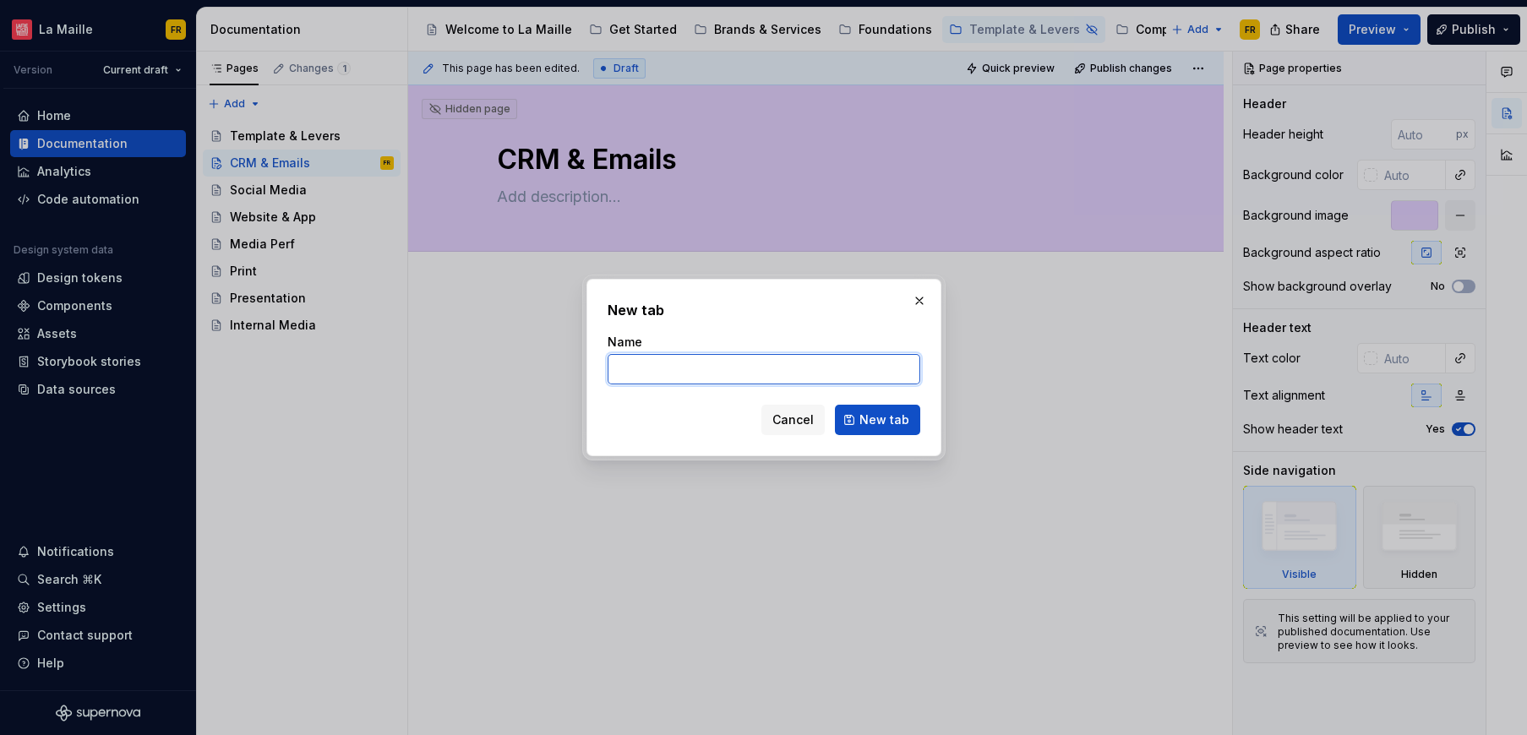
type textarea "*"
type input "La Redoute"
type textarea "*"
type input "La Redoute"
click at [887, 422] on span "New tab" at bounding box center [884, 419] width 50 height 17
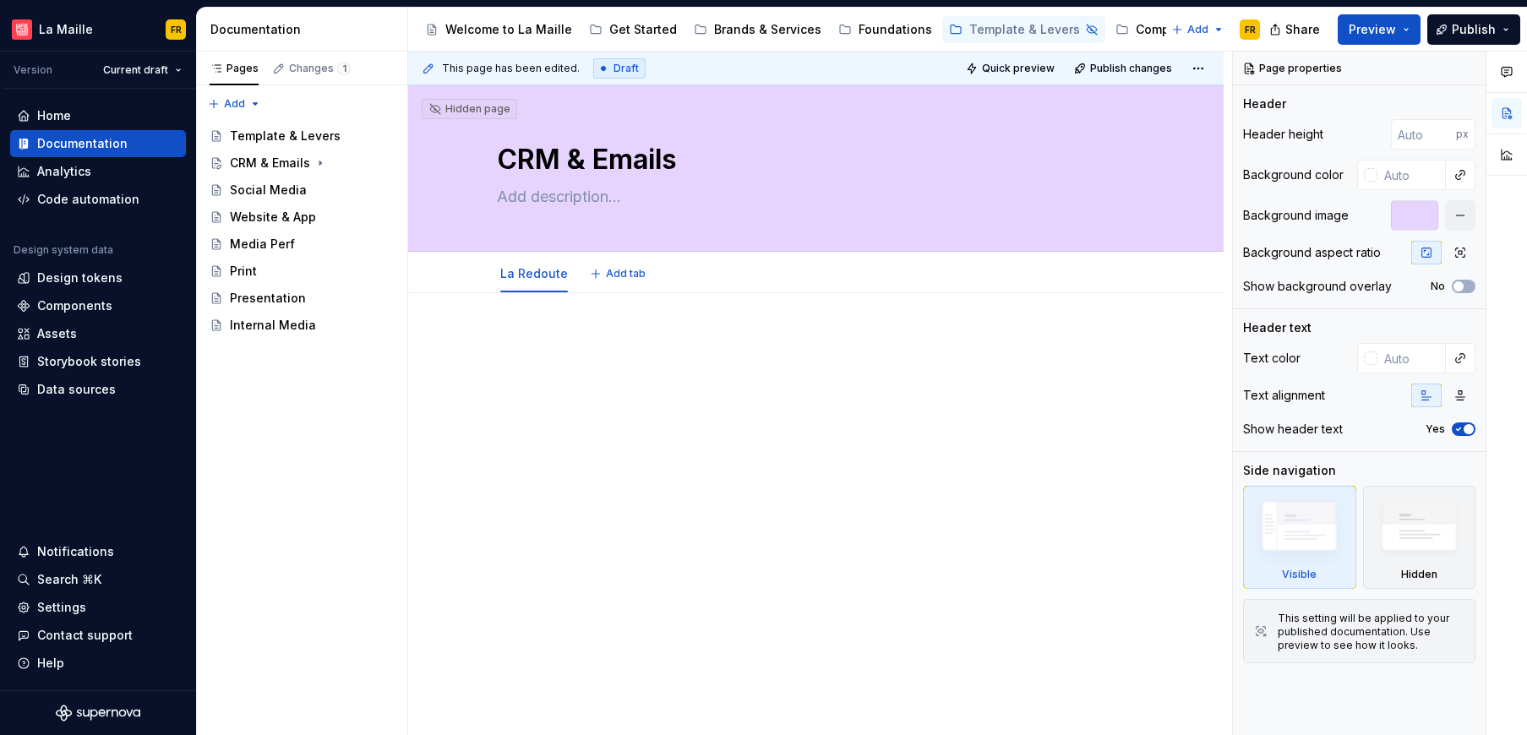
type textarea "*"
click at [618, 276] on span "Add tab" at bounding box center [626, 274] width 40 height 14
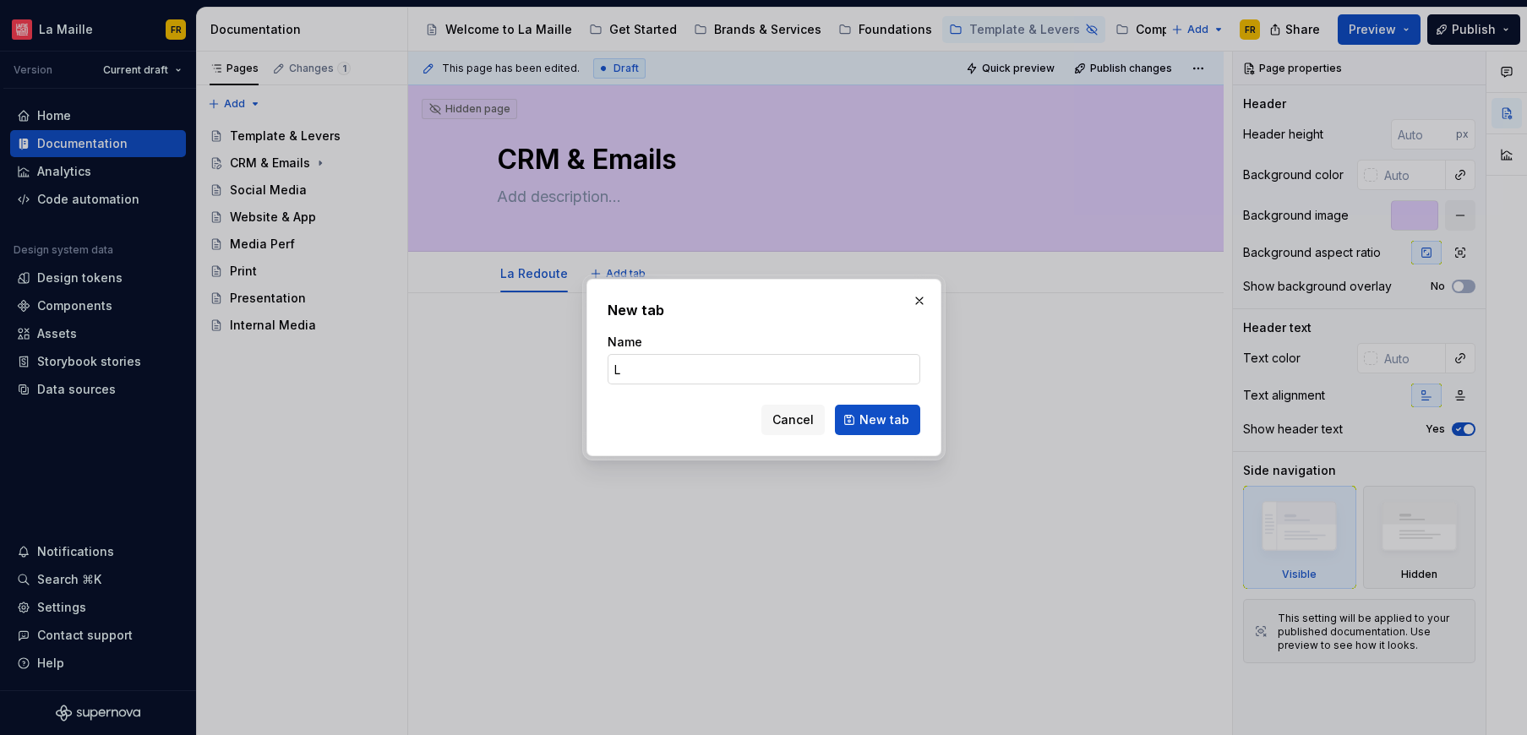
type input "La"
type textarea "*"
type input "La Redoute"
type textarea "*"
type input "La Redoute Intérieur"
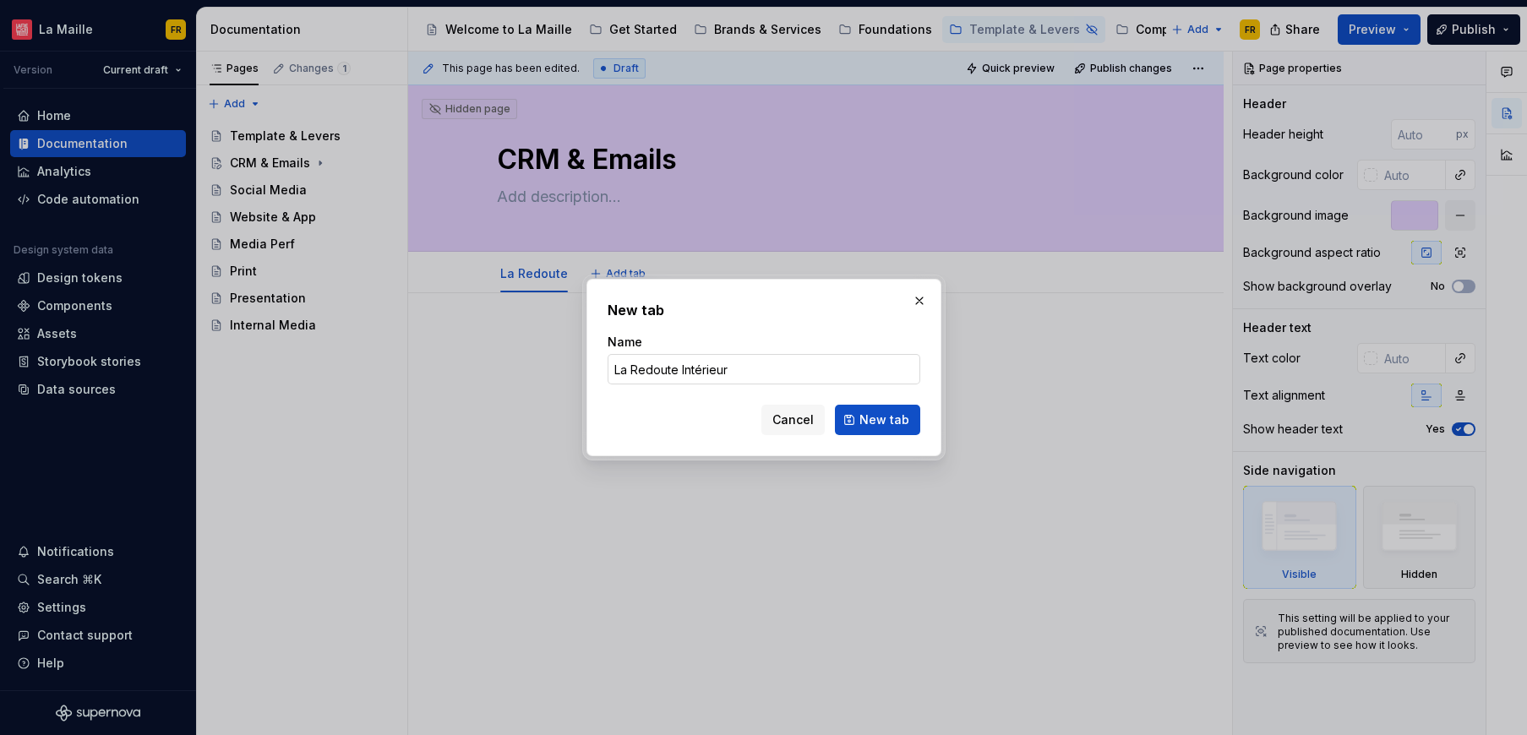
click button "New tab" at bounding box center [877, 420] width 85 height 30
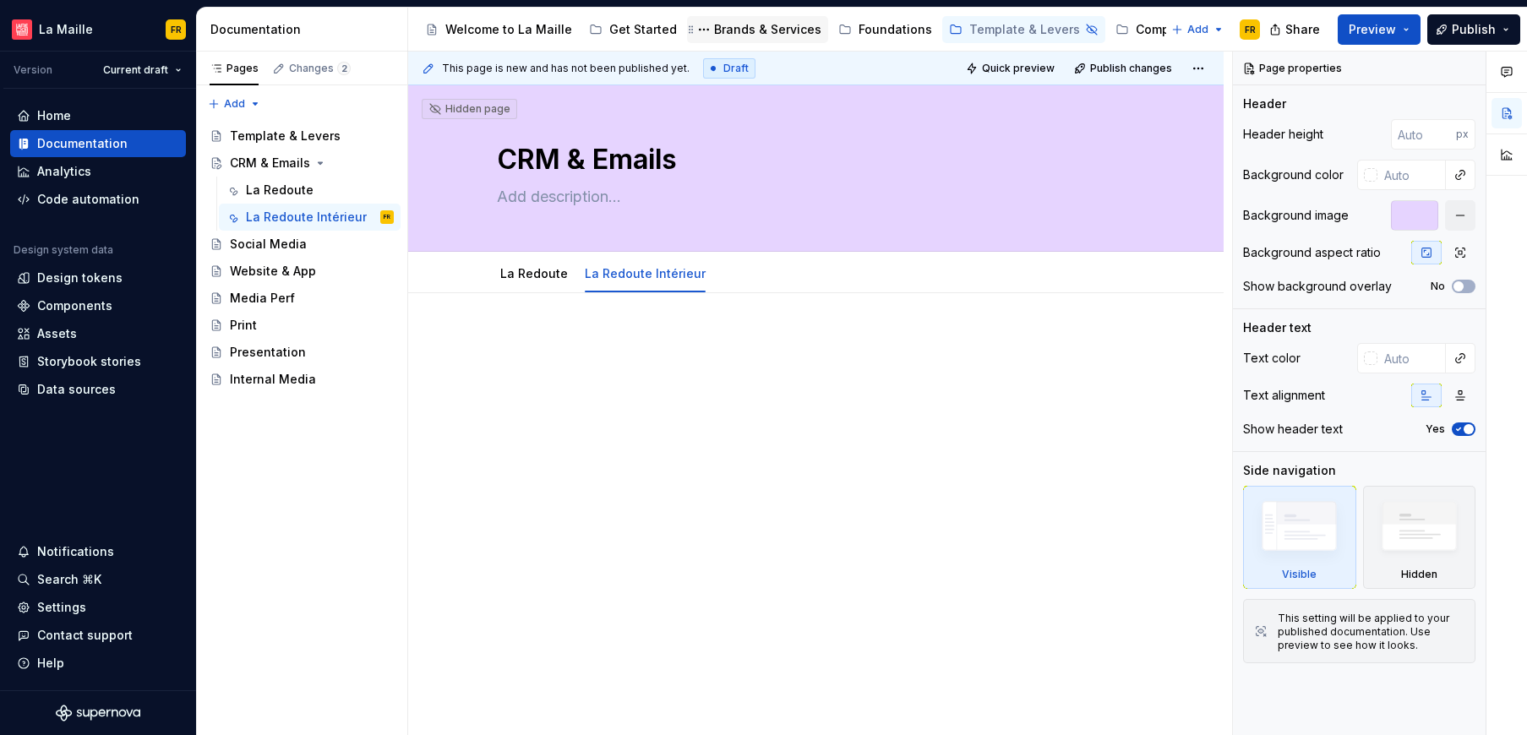
click at [734, 23] on div "Brands & Services" at bounding box center [767, 29] width 107 height 17
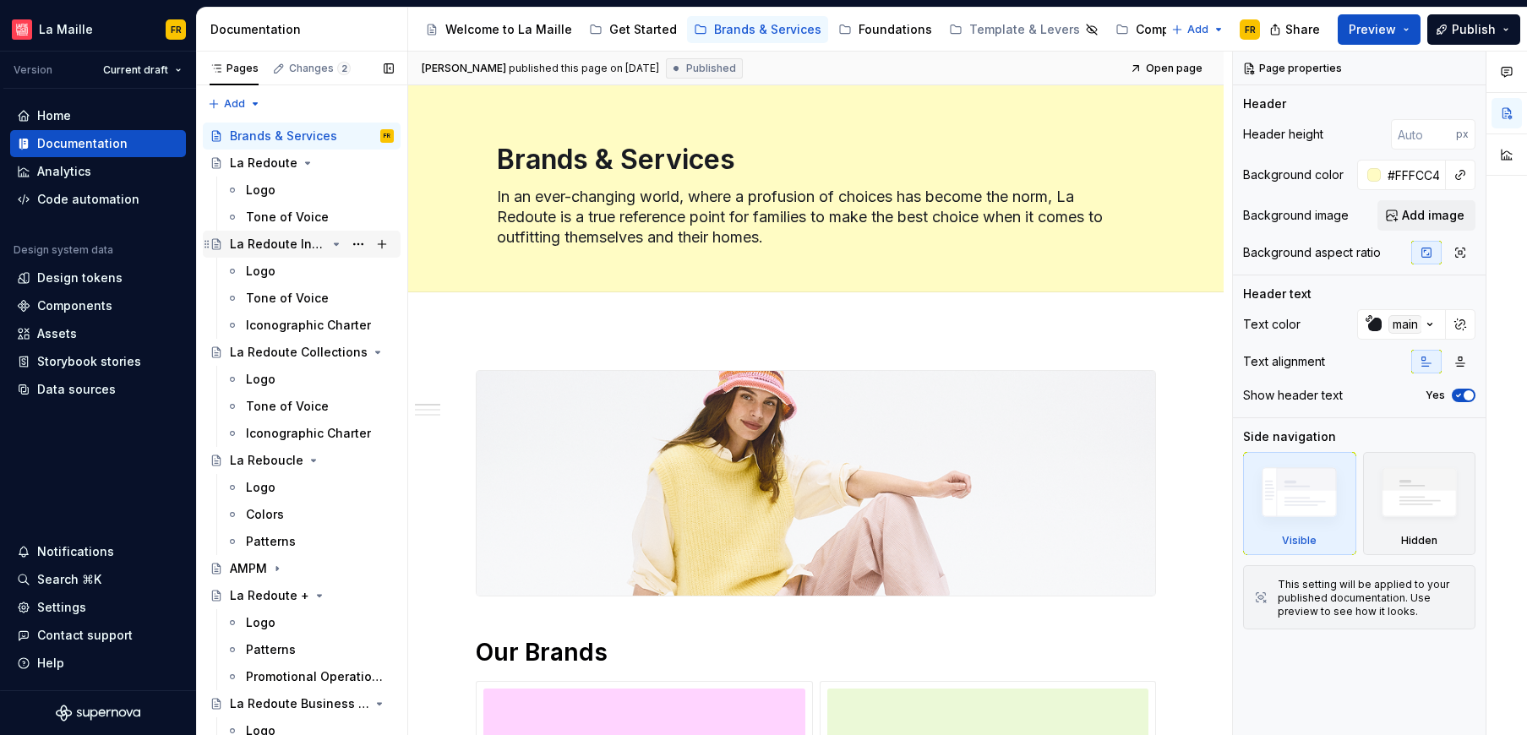
click at [302, 237] on div "La Redoute Intérieurs" at bounding box center [278, 244] width 96 height 17
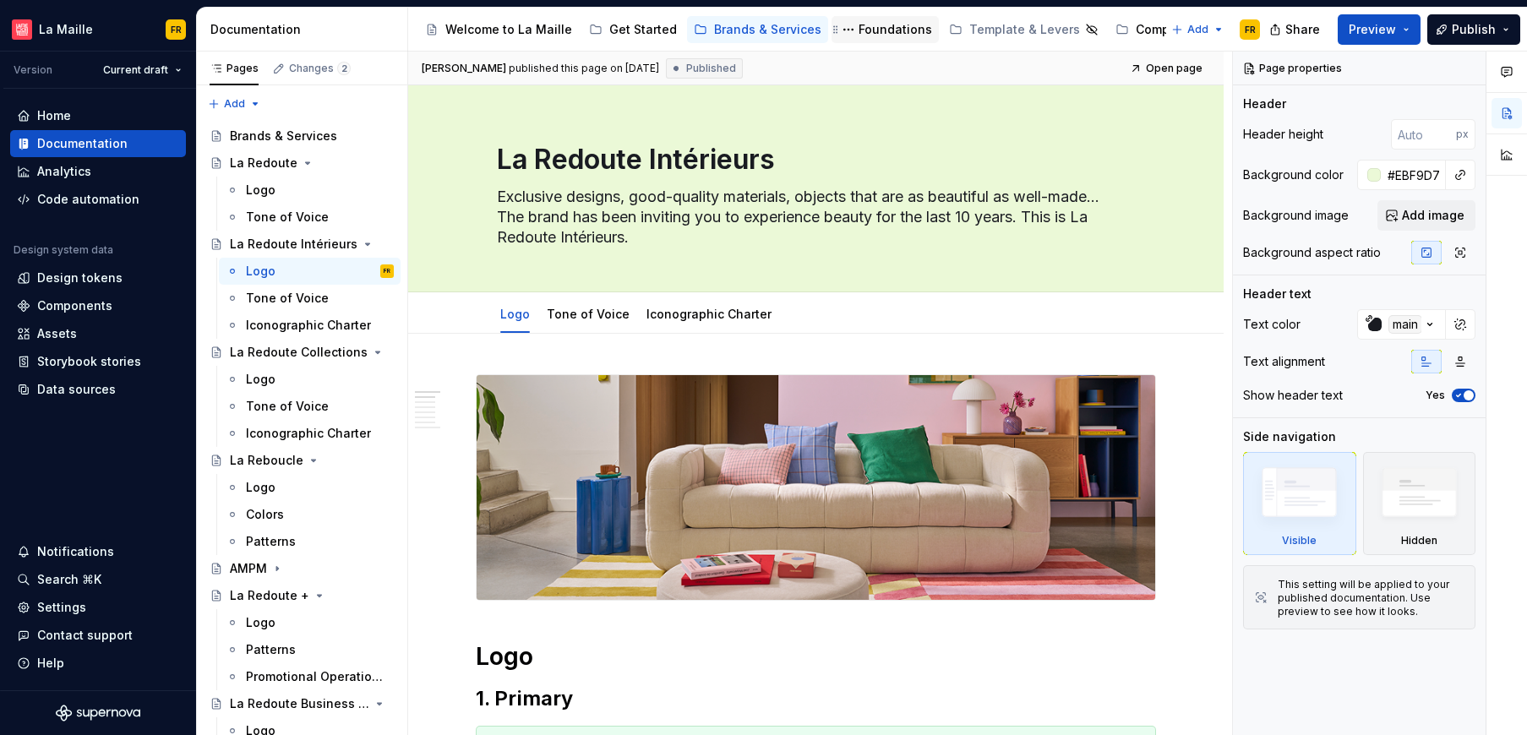
click at [879, 32] on div "Foundations" at bounding box center [894, 29] width 73 height 17
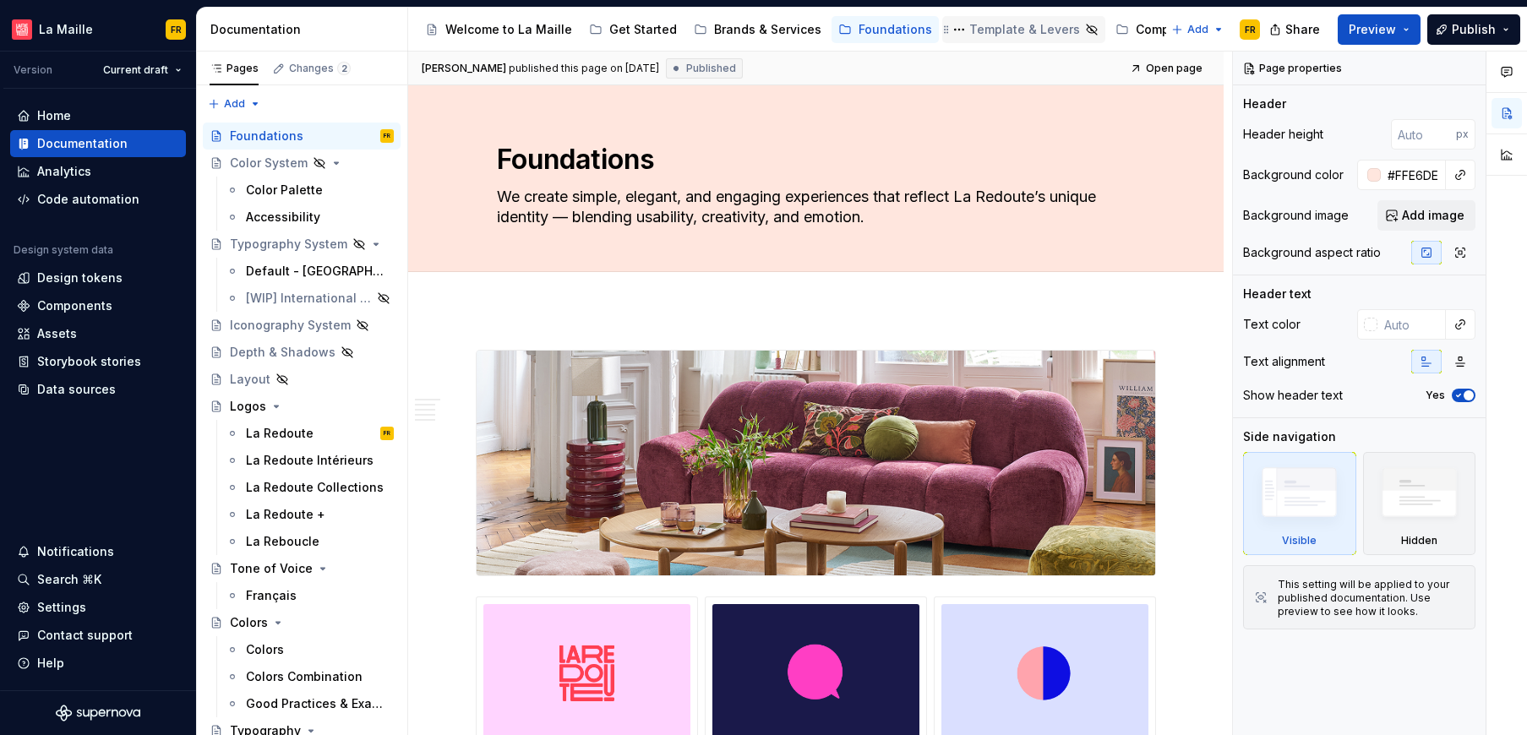
click at [969, 30] on div "Template & Levers" at bounding box center [1024, 29] width 111 height 17
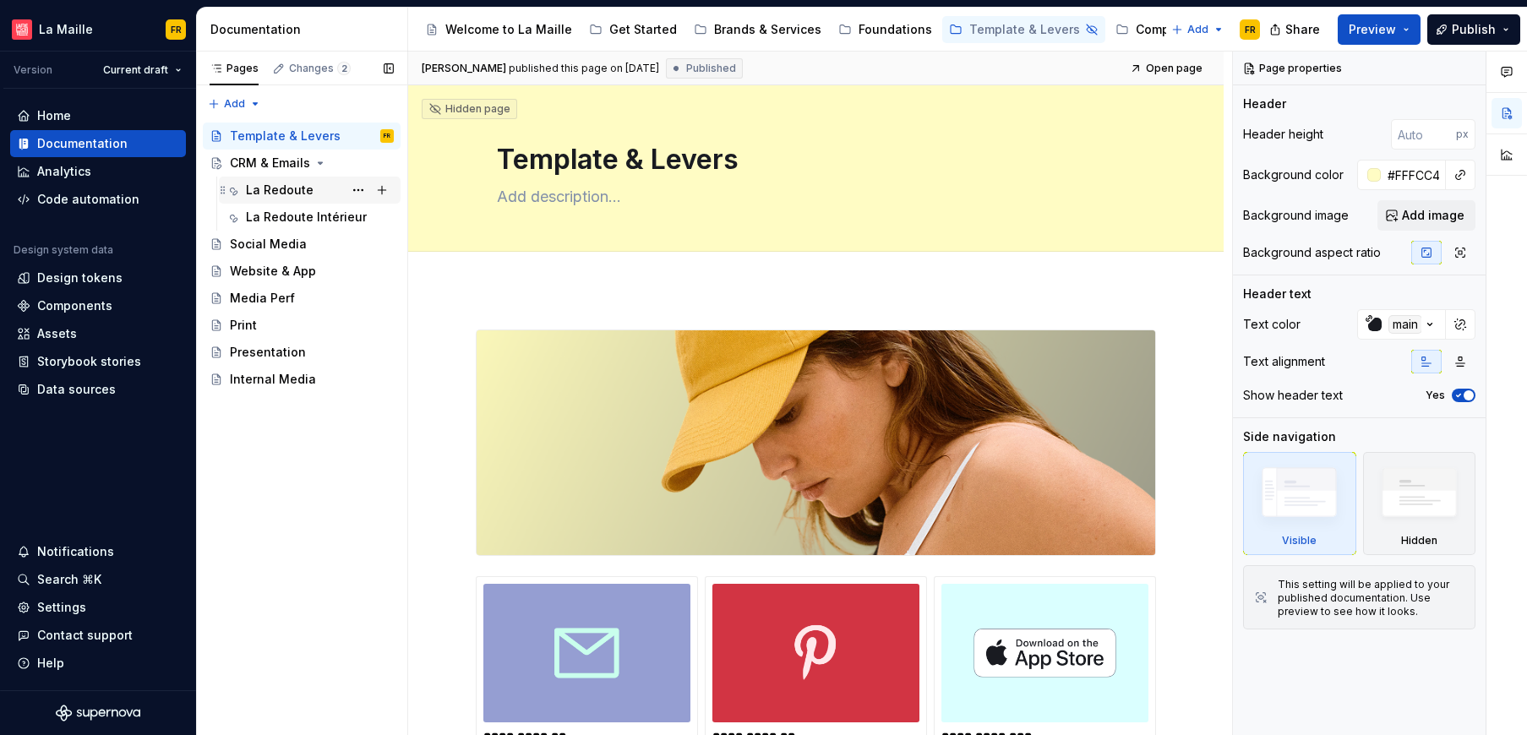
click at [270, 188] on div "La Redoute" at bounding box center [280, 190] width 68 height 17
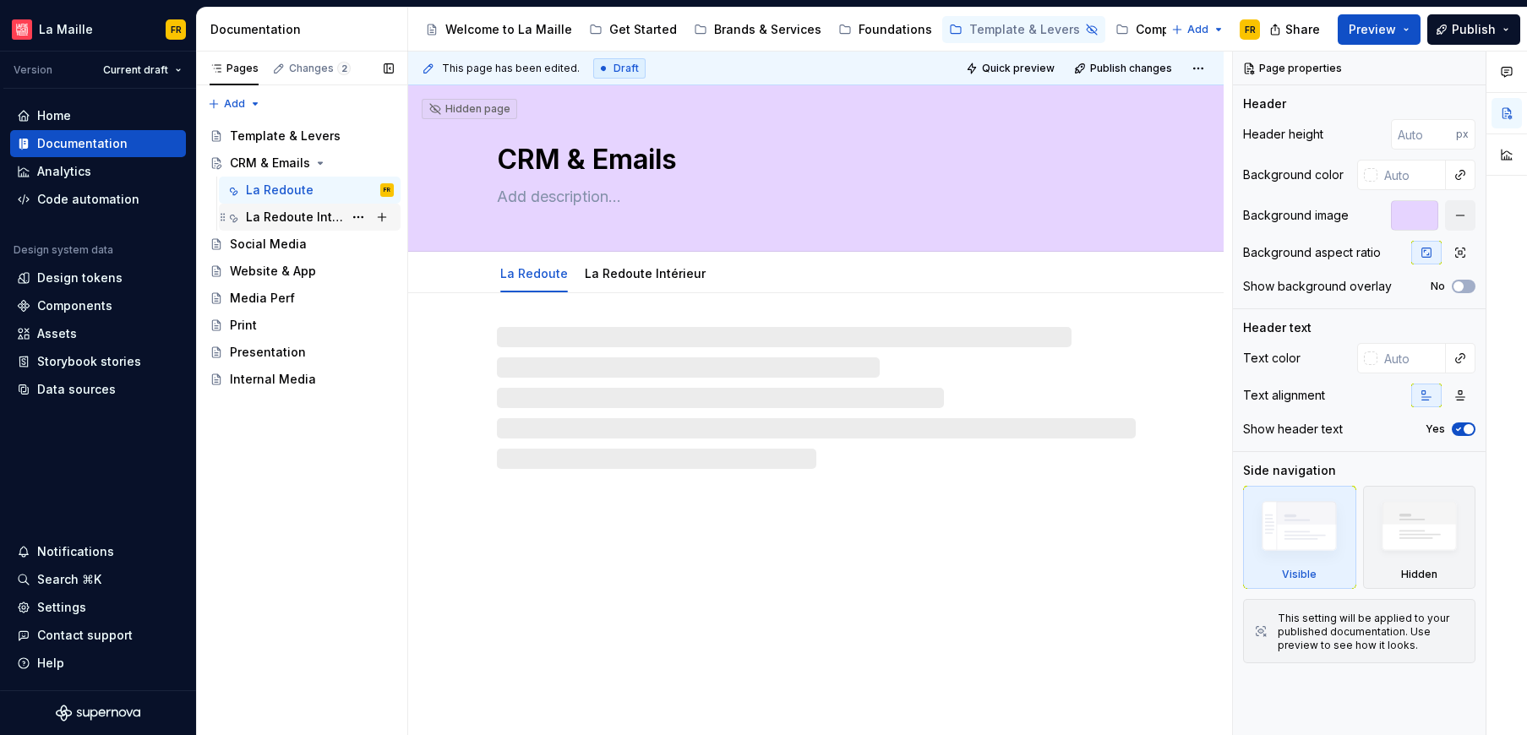
click at [268, 217] on div "La Redoute Intérieur" at bounding box center [294, 217] width 97 height 17
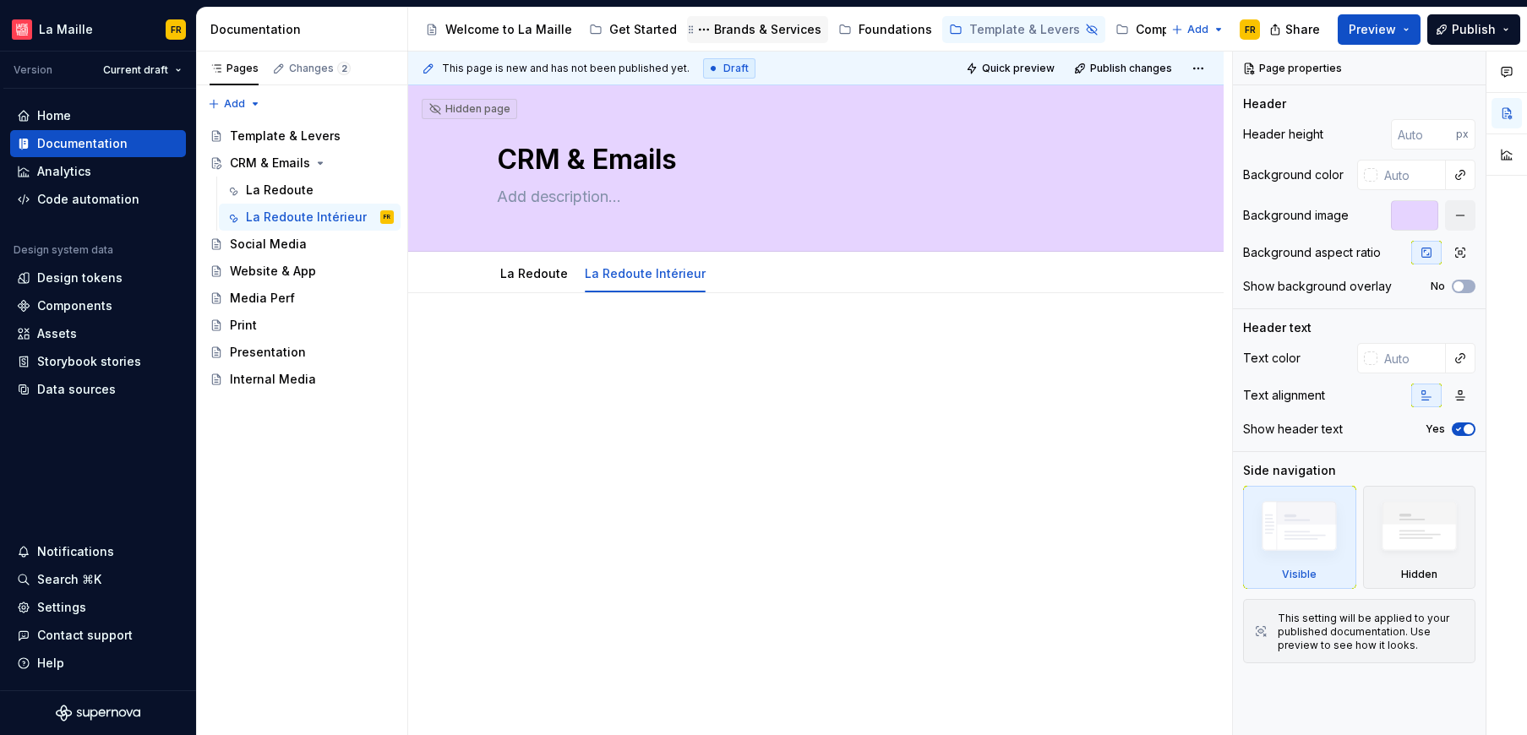
click at [754, 30] on div "Brands & Services" at bounding box center [767, 29] width 107 height 17
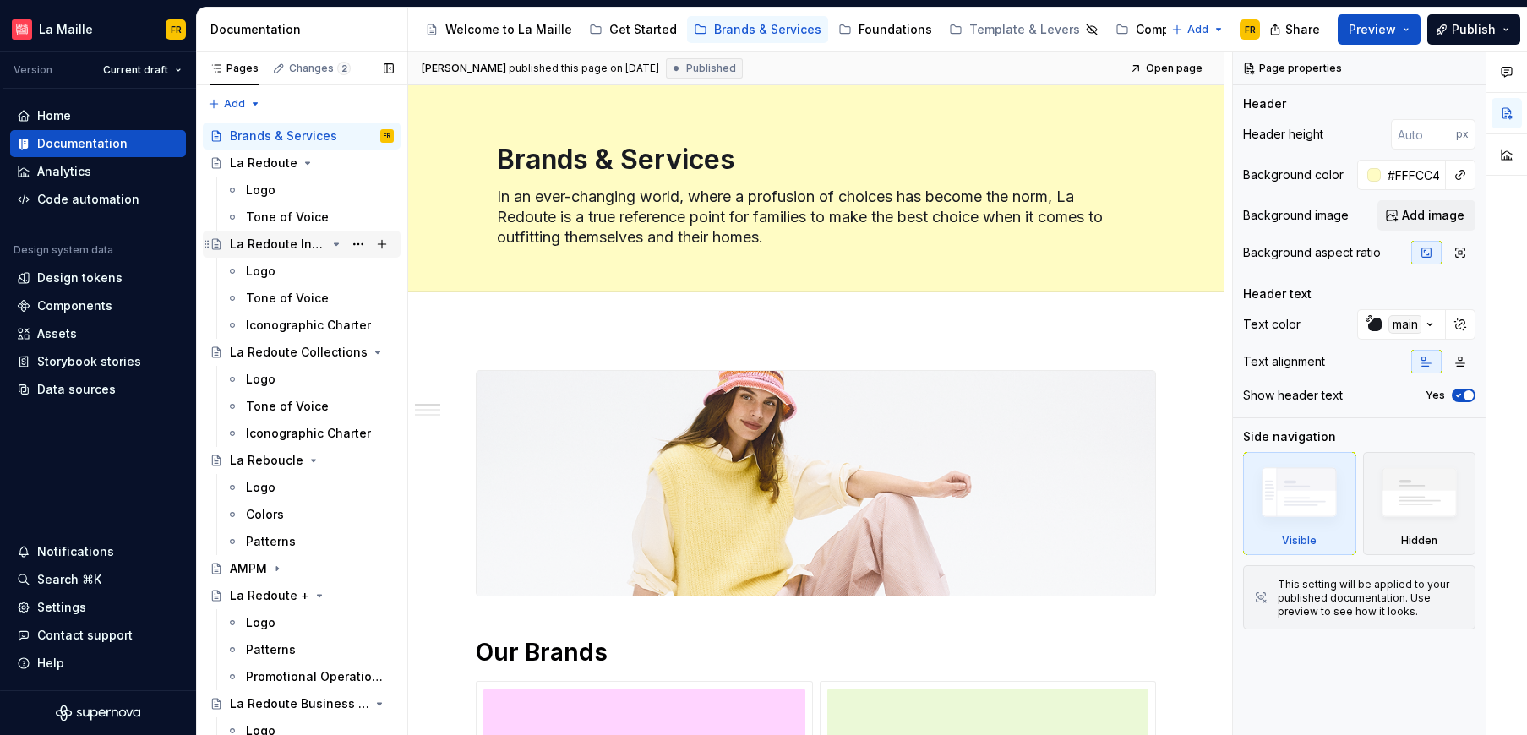
click at [268, 242] on div "La Redoute Intérieurs" at bounding box center [278, 244] width 96 height 17
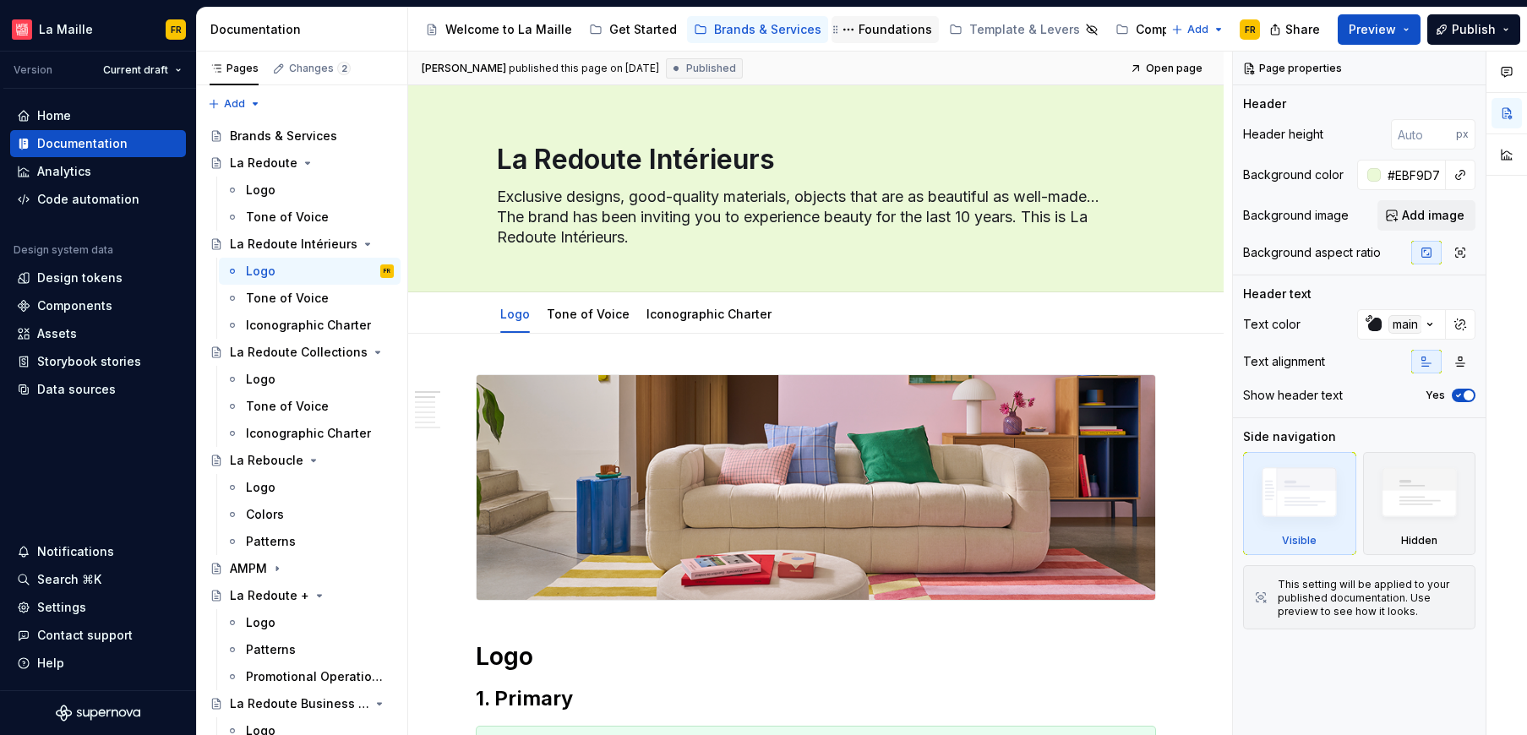
click at [868, 31] on div "Foundations" at bounding box center [894, 29] width 73 height 17
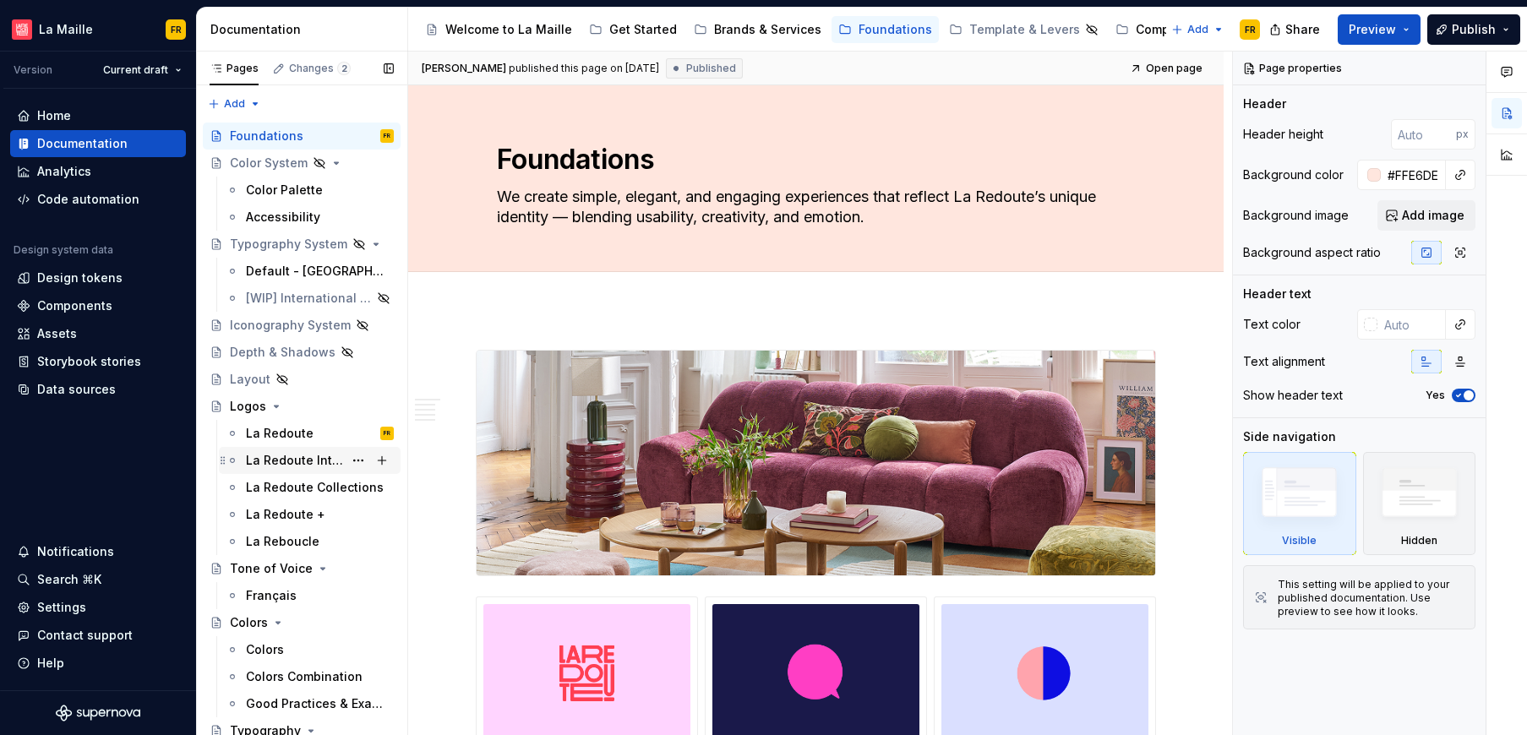
click at [266, 459] on div "La Redoute Intérieurs" at bounding box center [294, 460] width 97 height 17
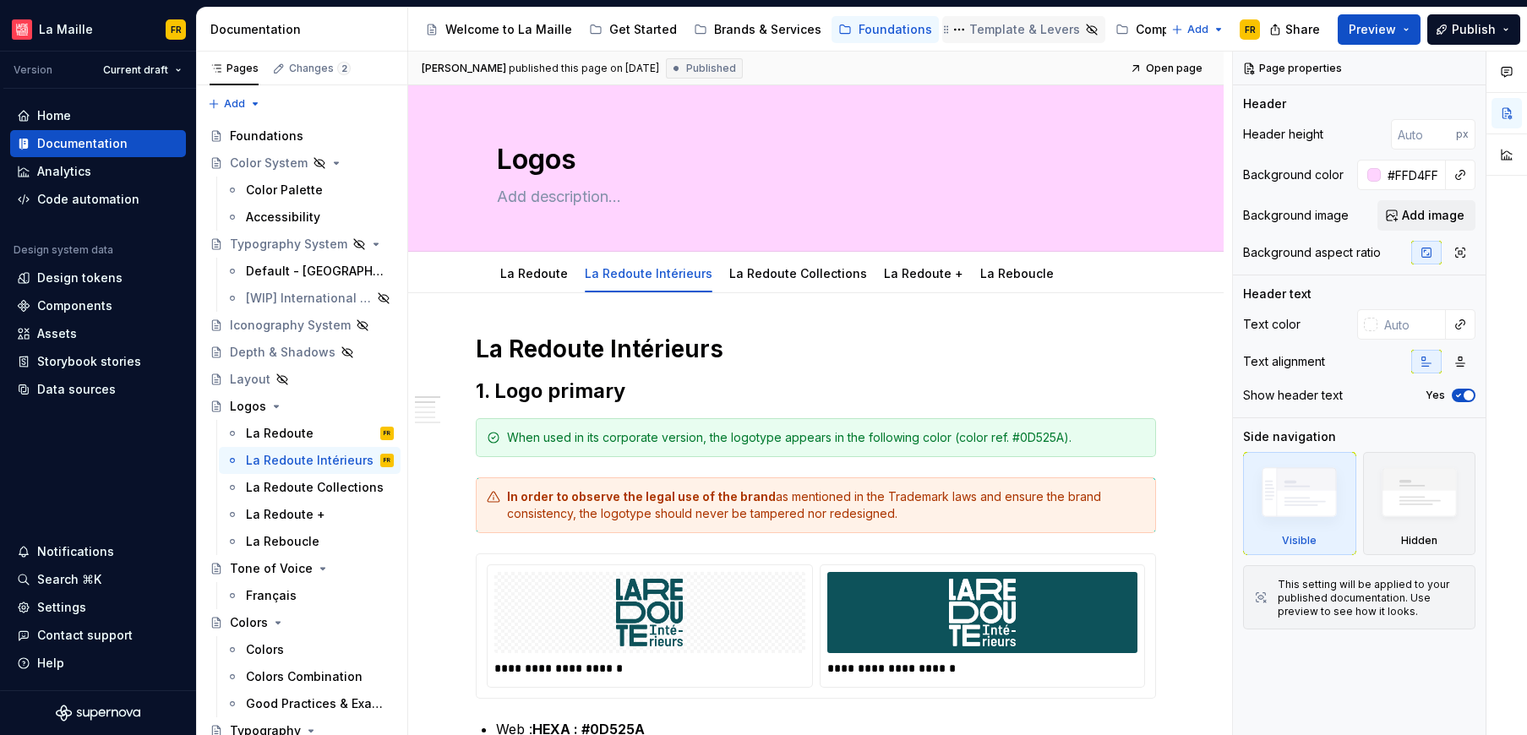
click at [991, 27] on div "Template & Levers" at bounding box center [1024, 29] width 111 height 17
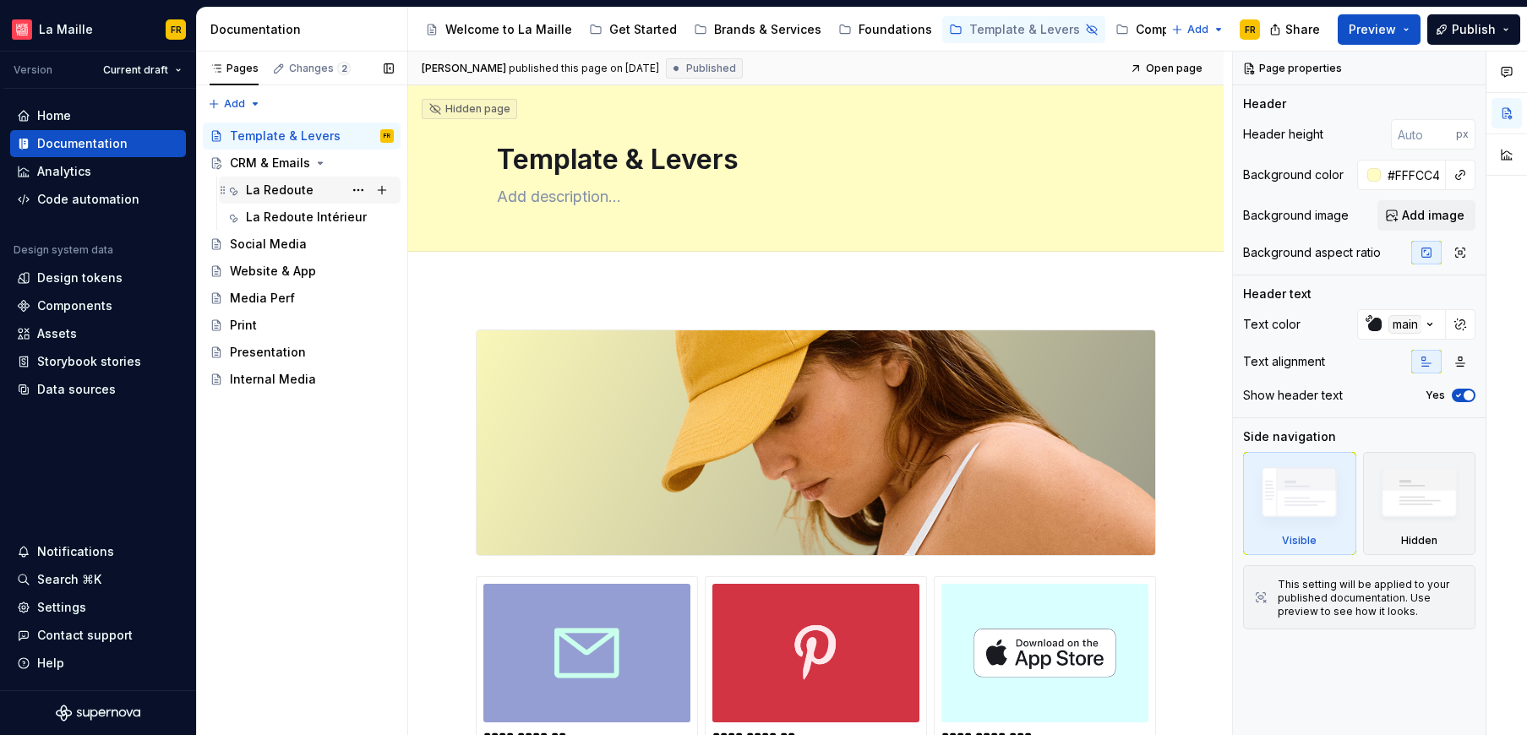
click at [286, 192] on div "La Redoute" at bounding box center [280, 190] width 68 height 17
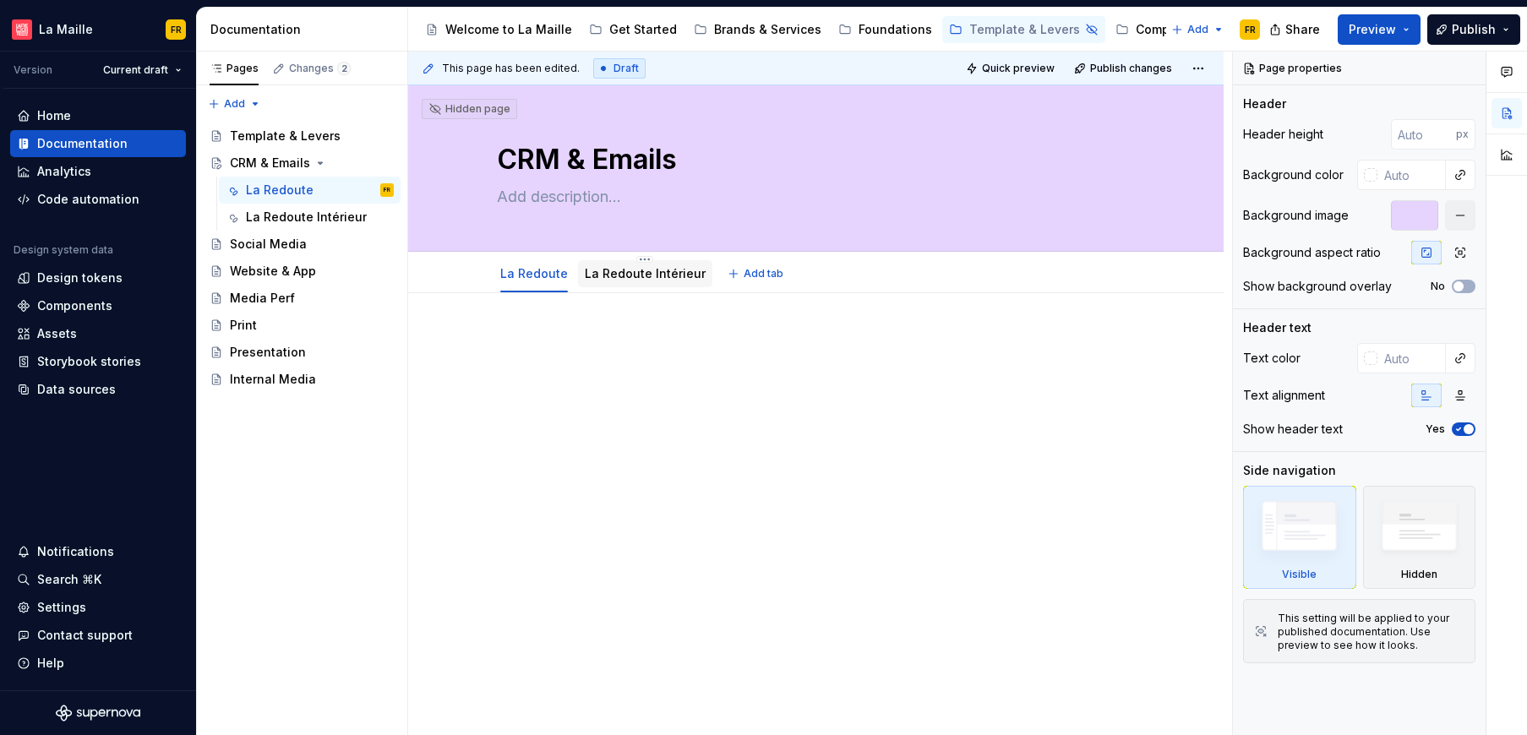
click at [601, 271] on link "La Redoute Intérieur" at bounding box center [645, 273] width 121 height 14
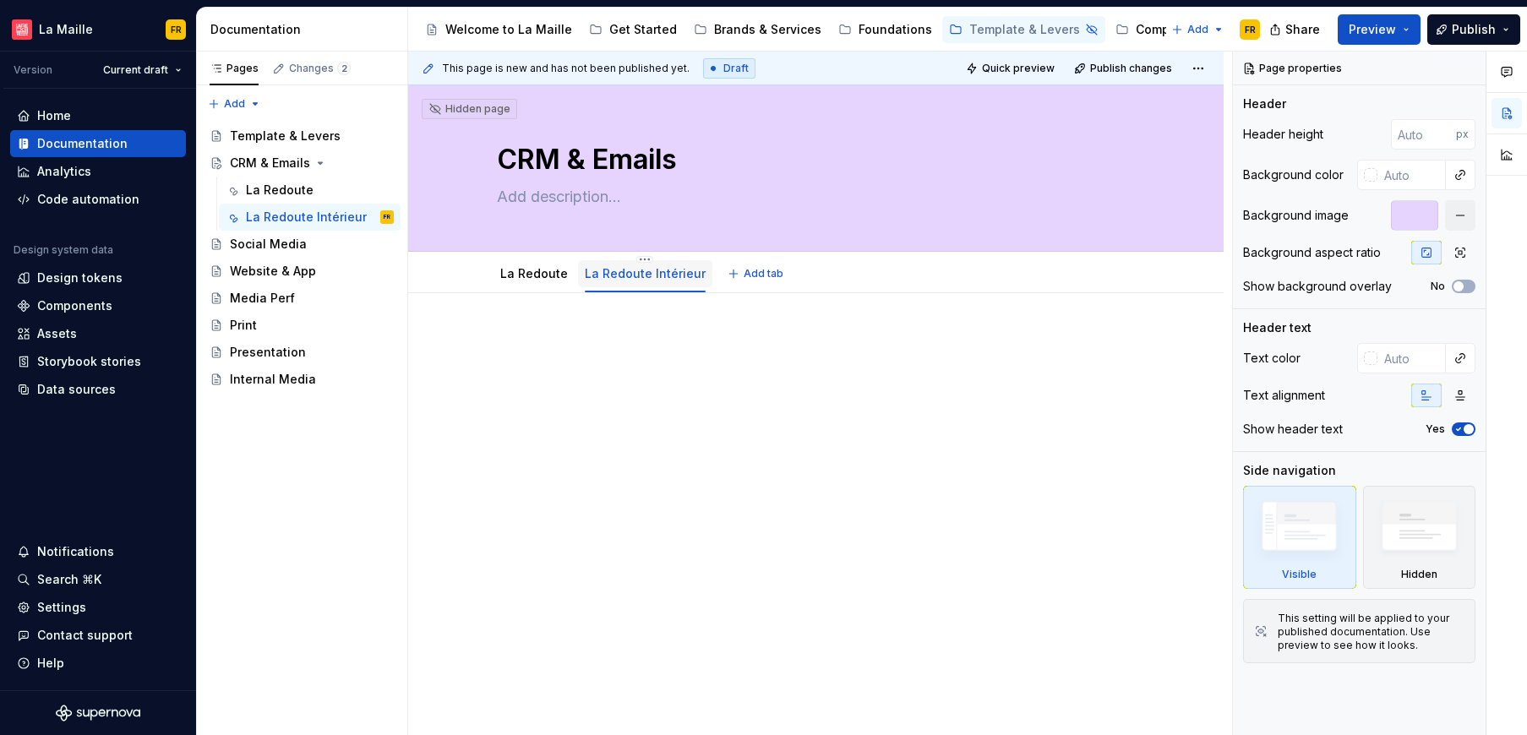
click at [668, 277] on link "La Redoute Intérieur" at bounding box center [645, 273] width 121 height 14
click at [661, 273] on link "La Redoute Intérieur" at bounding box center [645, 273] width 121 height 14
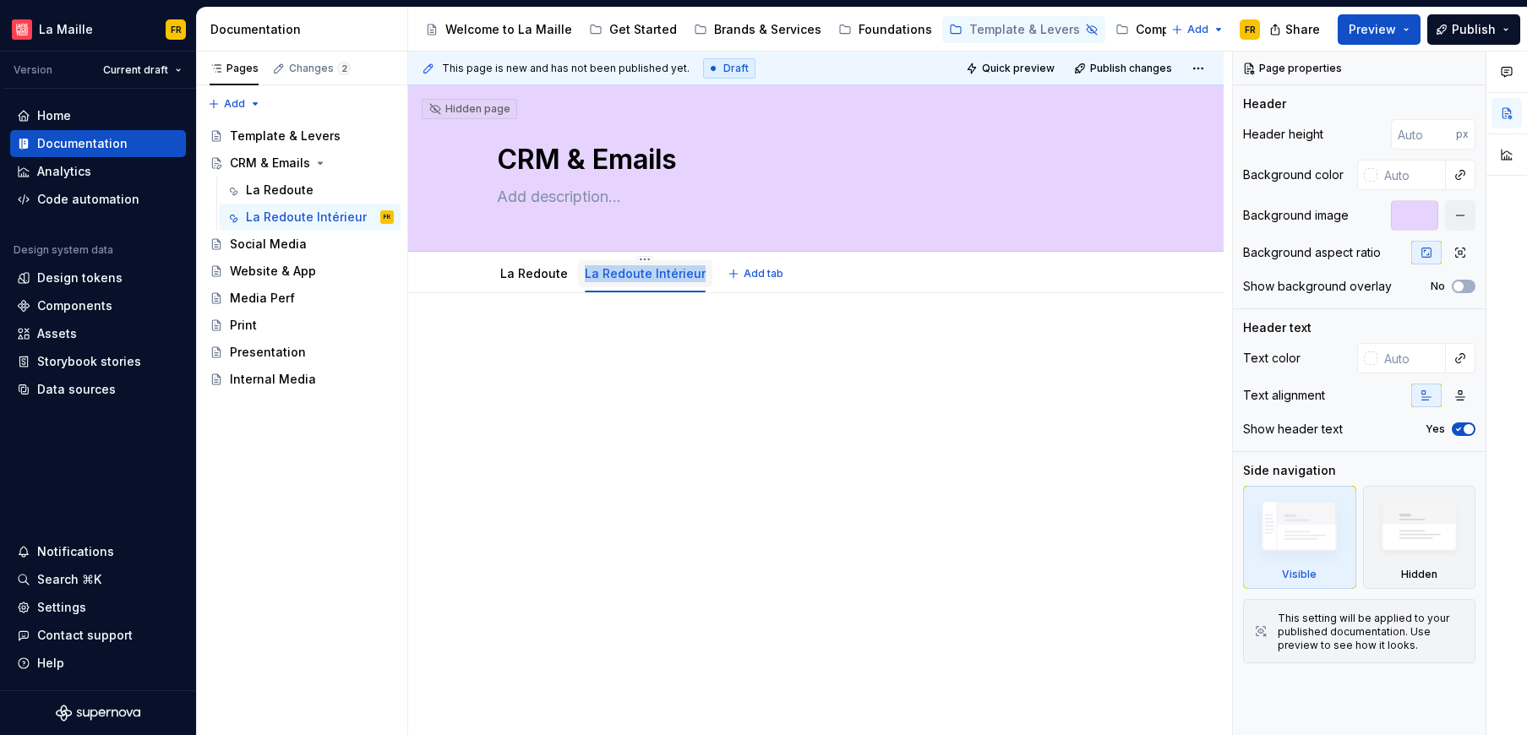
click at [643, 273] on link "La Redoute Intérieur" at bounding box center [645, 273] width 121 height 14
click at [640, 257] on html "La Maille FR Version Current draft Home Documentation Analytics Code automation…" at bounding box center [763, 367] width 1527 height 735
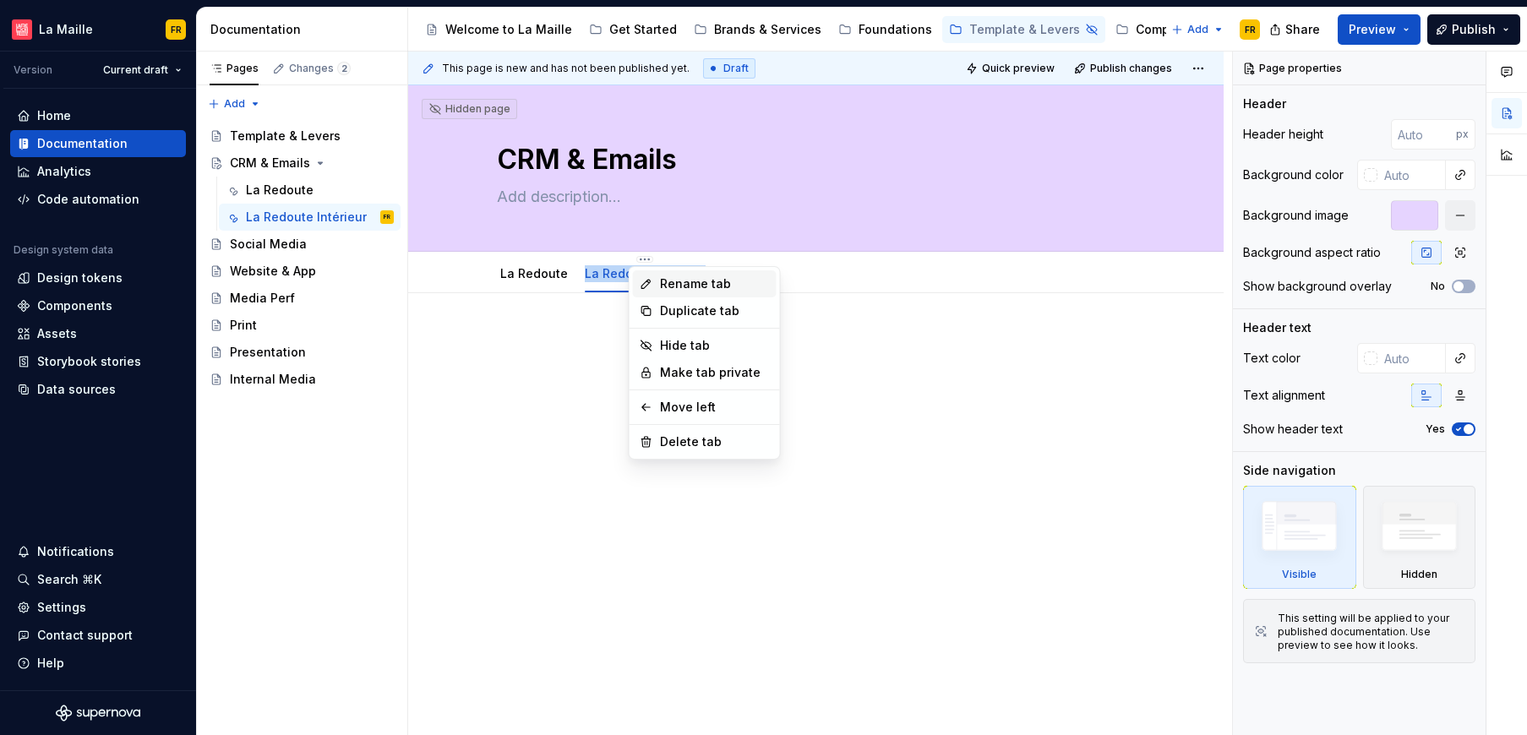
type textarea "*"
click at [713, 283] on div "Rename tab" at bounding box center [715, 283] width 110 height 17
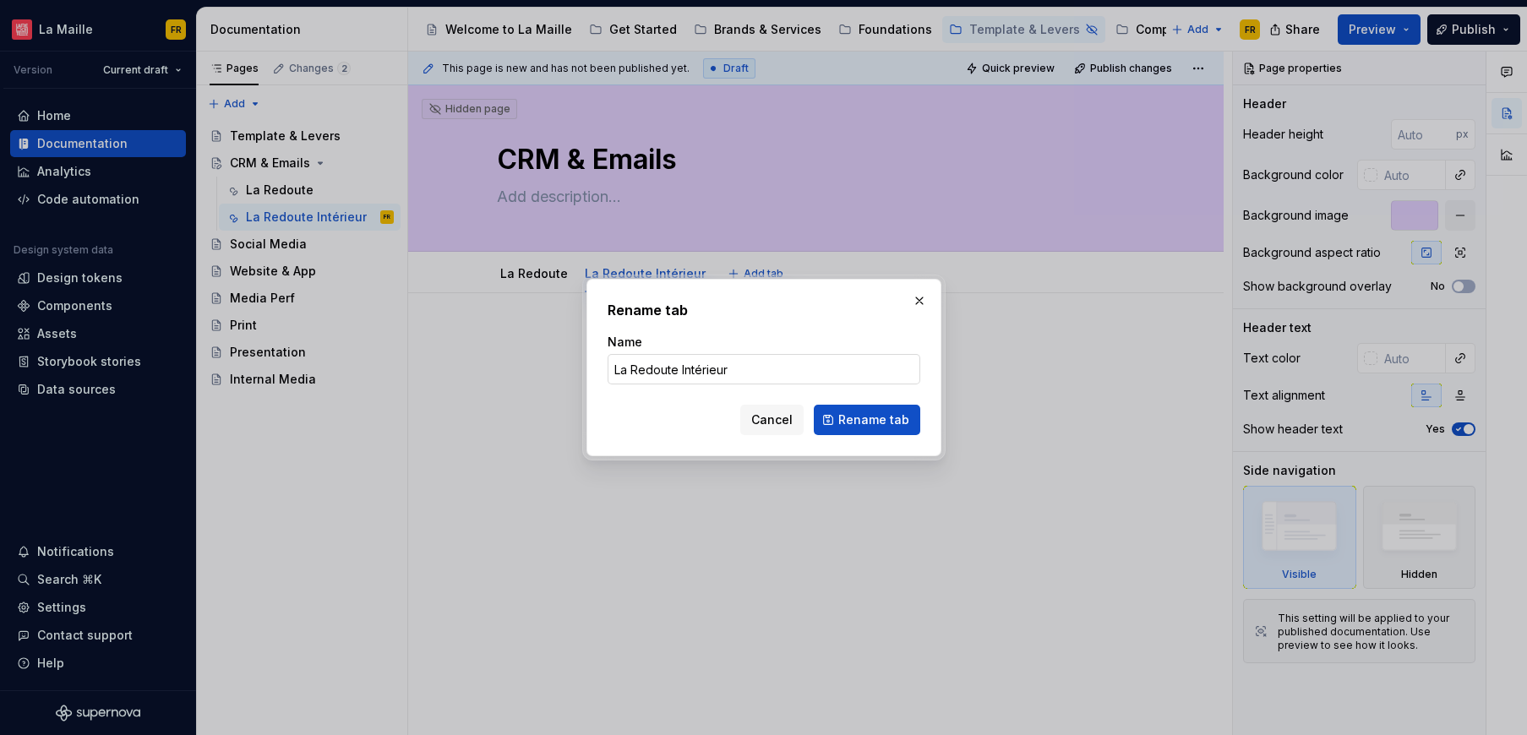
click at [750, 371] on input "La Redoute Intérieur" at bounding box center [763, 369] width 313 height 30
type input "La Redoute Intérieurs"
click at [866, 424] on span "Rename tab" at bounding box center [873, 419] width 71 height 17
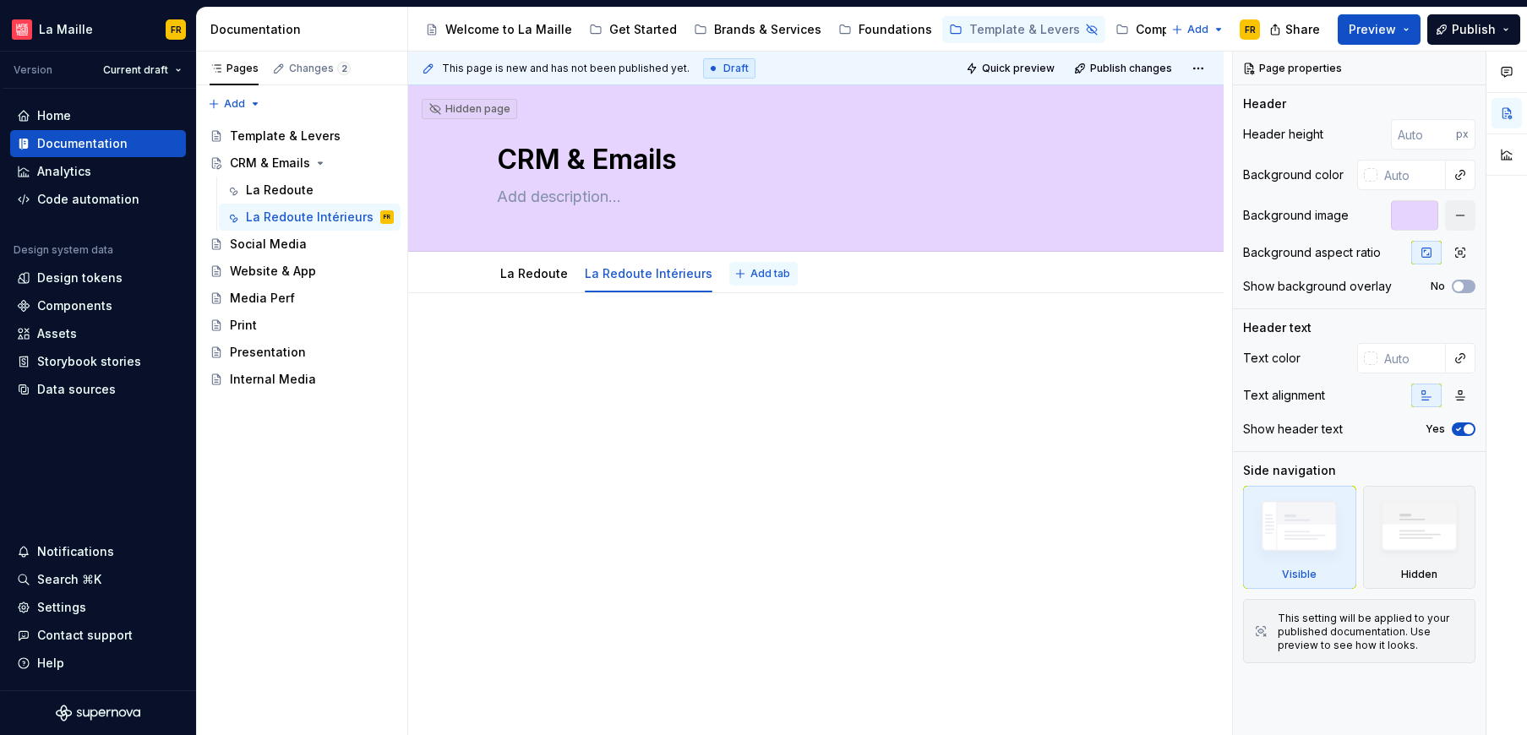
type textarea "*"
click at [774, 273] on span "Add tab" at bounding box center [770, 274] width 40 height 14
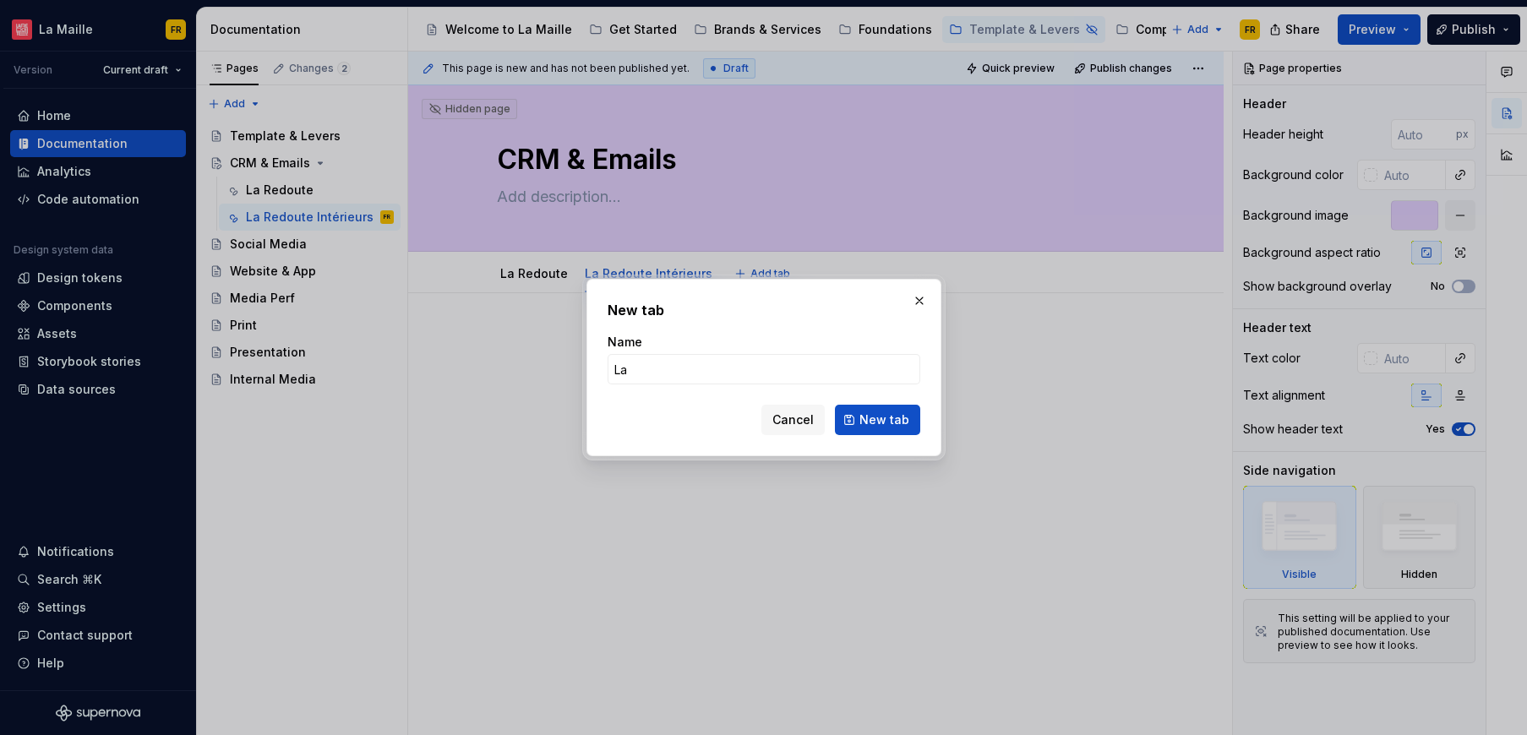
type input "La"
type textarea "*"
type input "La Redoute Collections"
click at [877, 409] on button "New tab" at bounding box center [877, 420] width 85 height 30
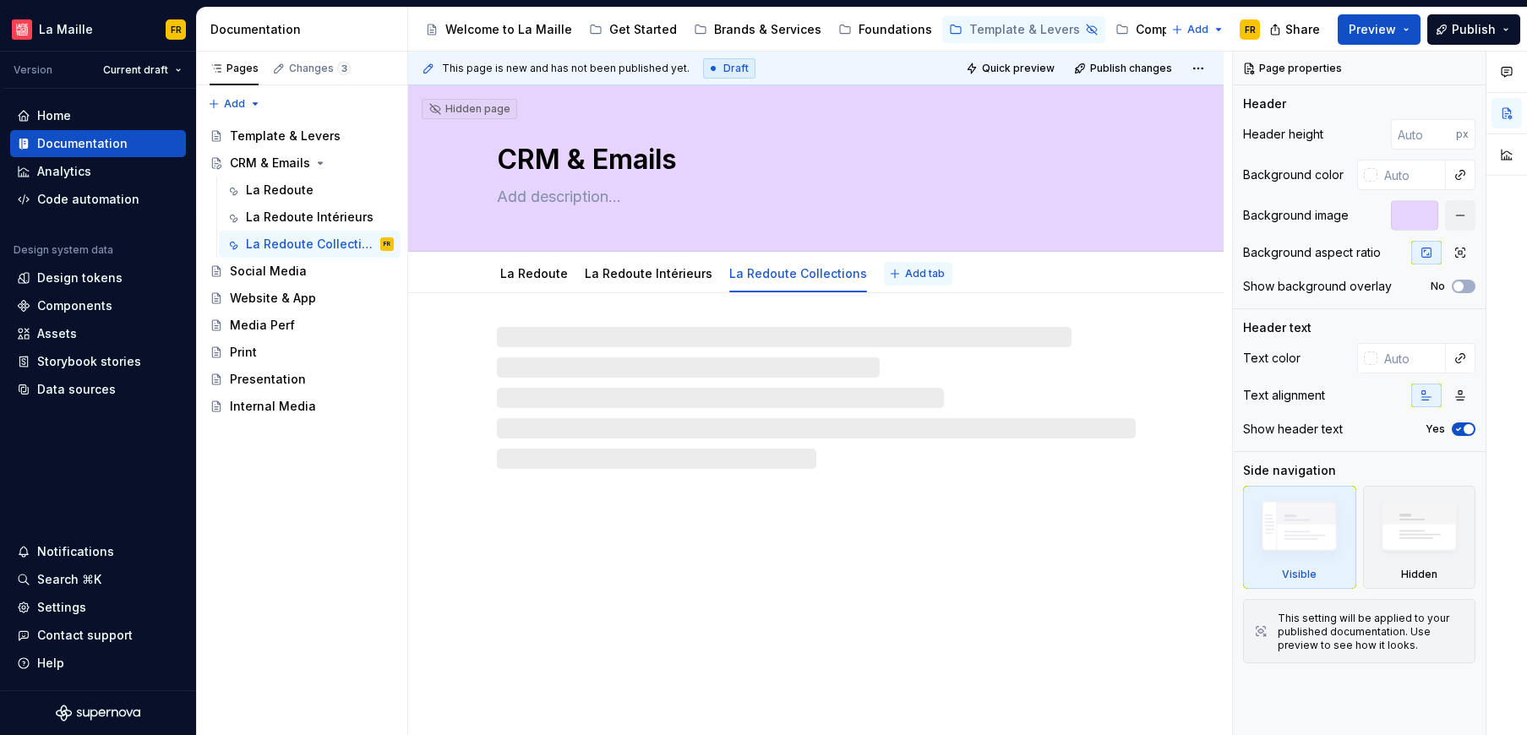
type textarea "*"
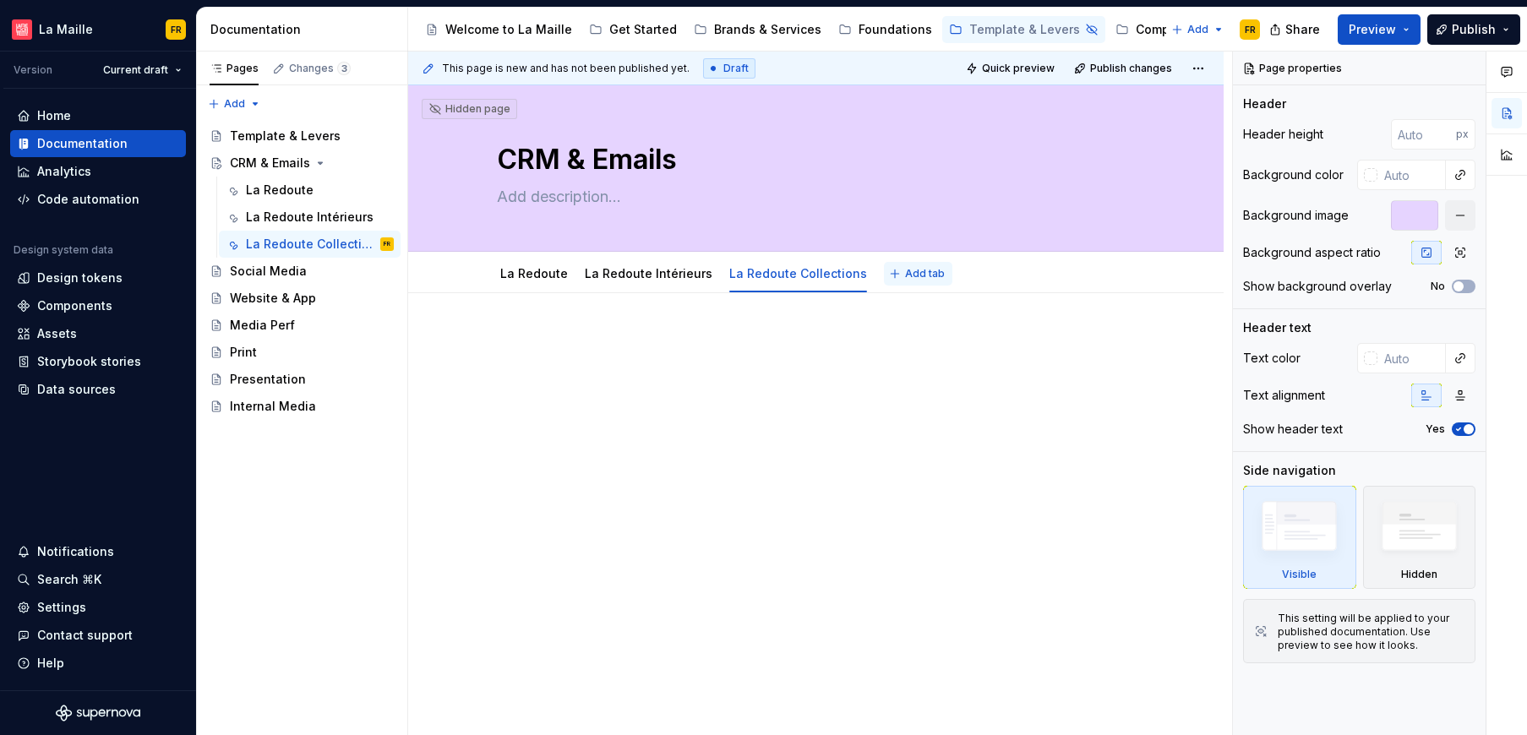
click at [905, 270] on span "Add tab" at bounding box center [925, 274] width 40 height 14
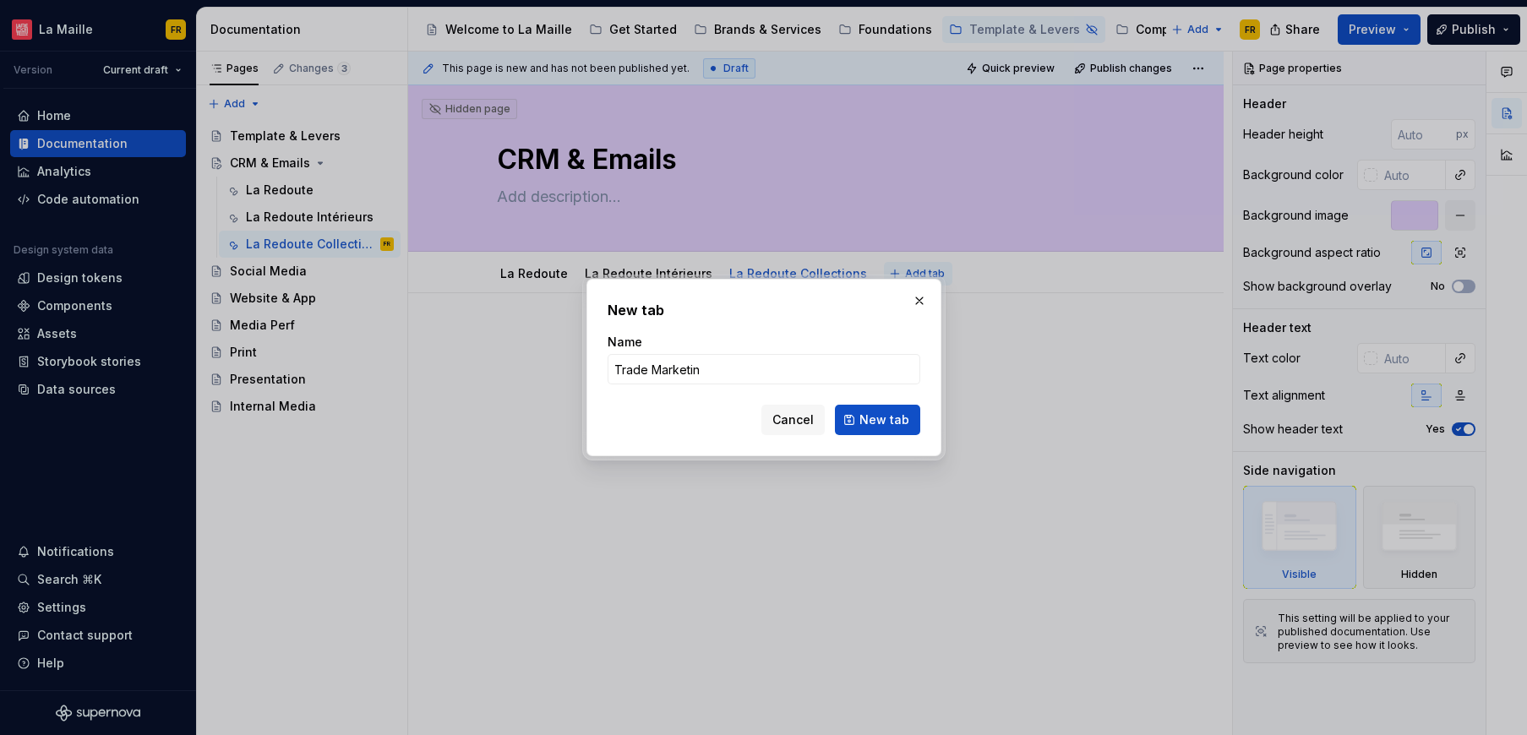
type input "Trade Marketing"
click button "New tab" at bounding box center [877, 420] width 85 height 30
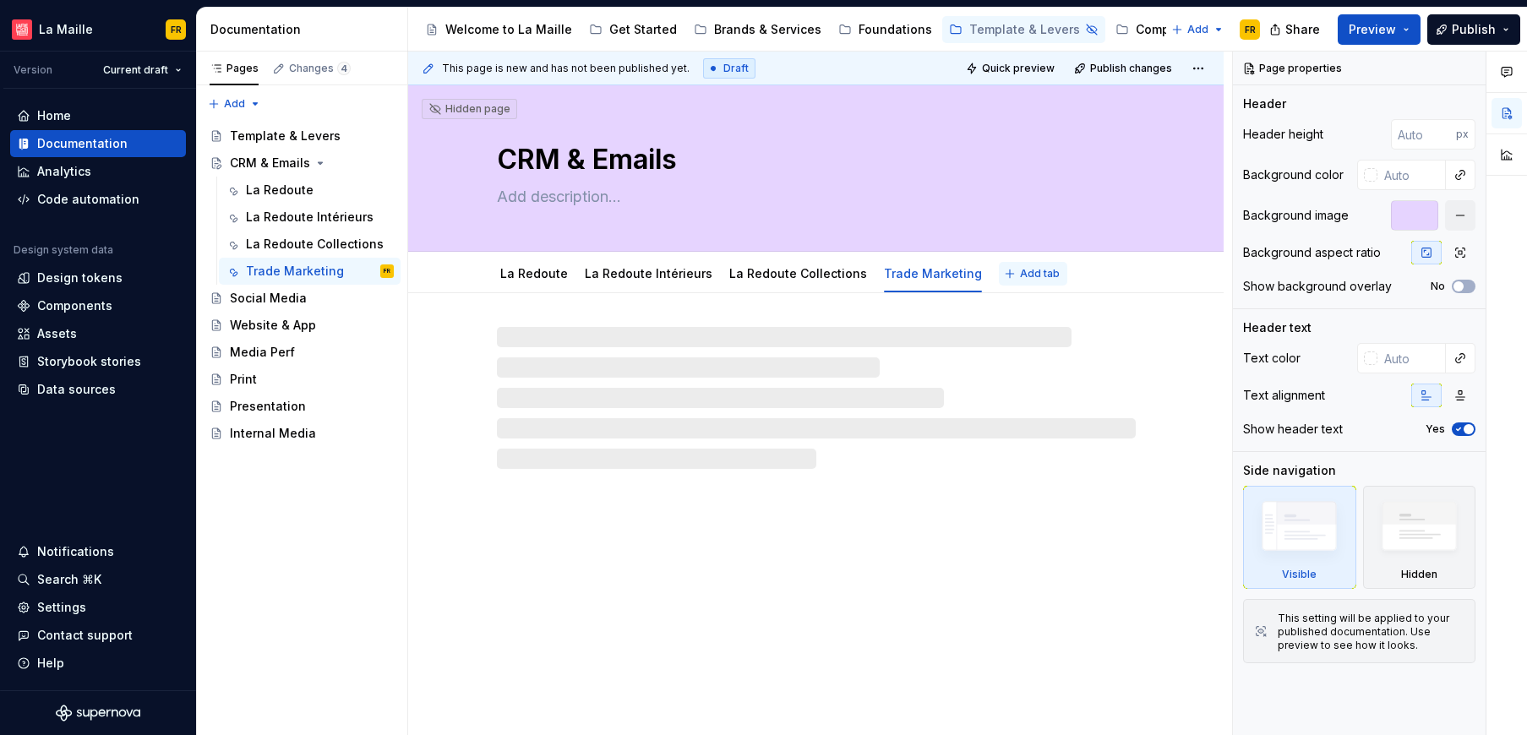
click at [1020, 273] on span "Add tab" at bounding box center [1040, 274] width 40 height 14
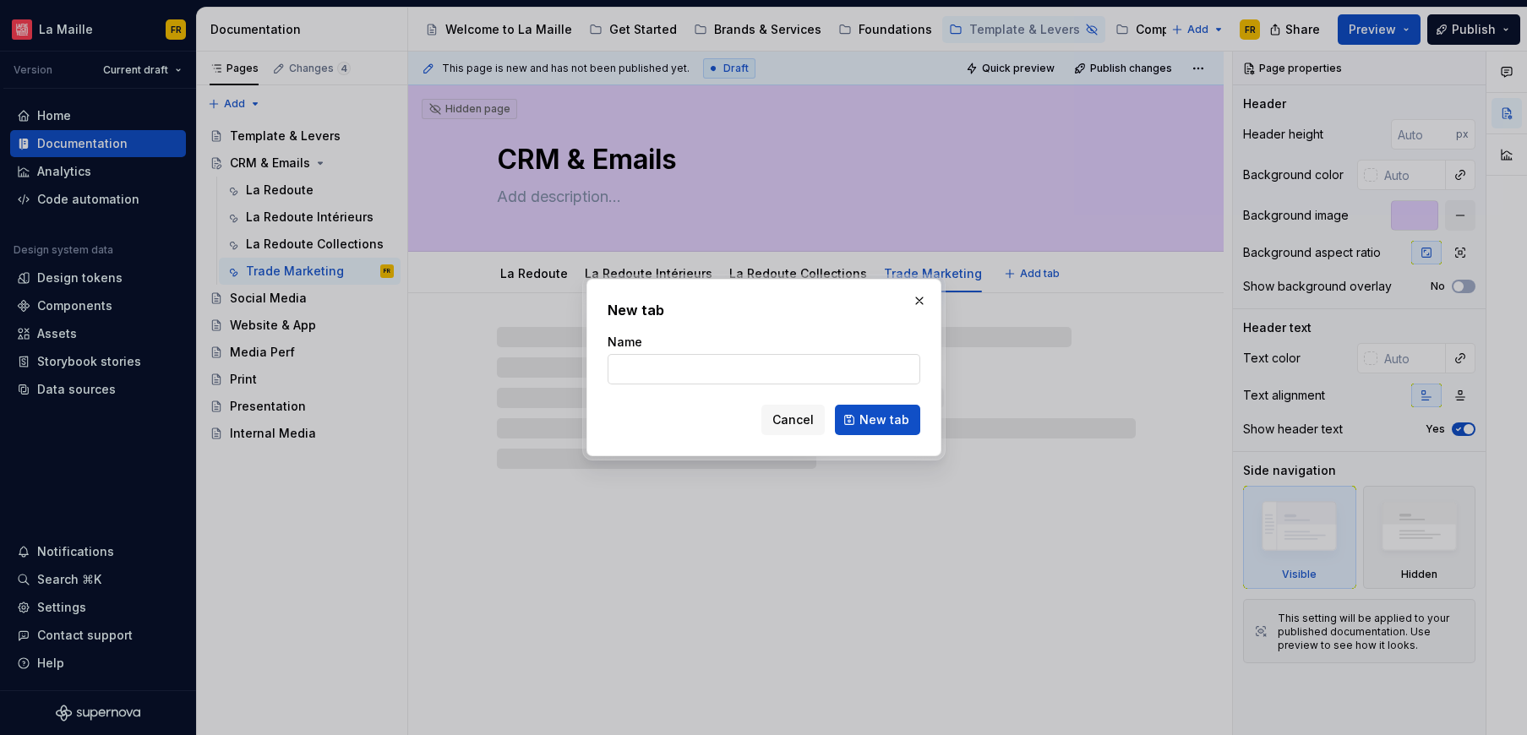
type textarea "*"
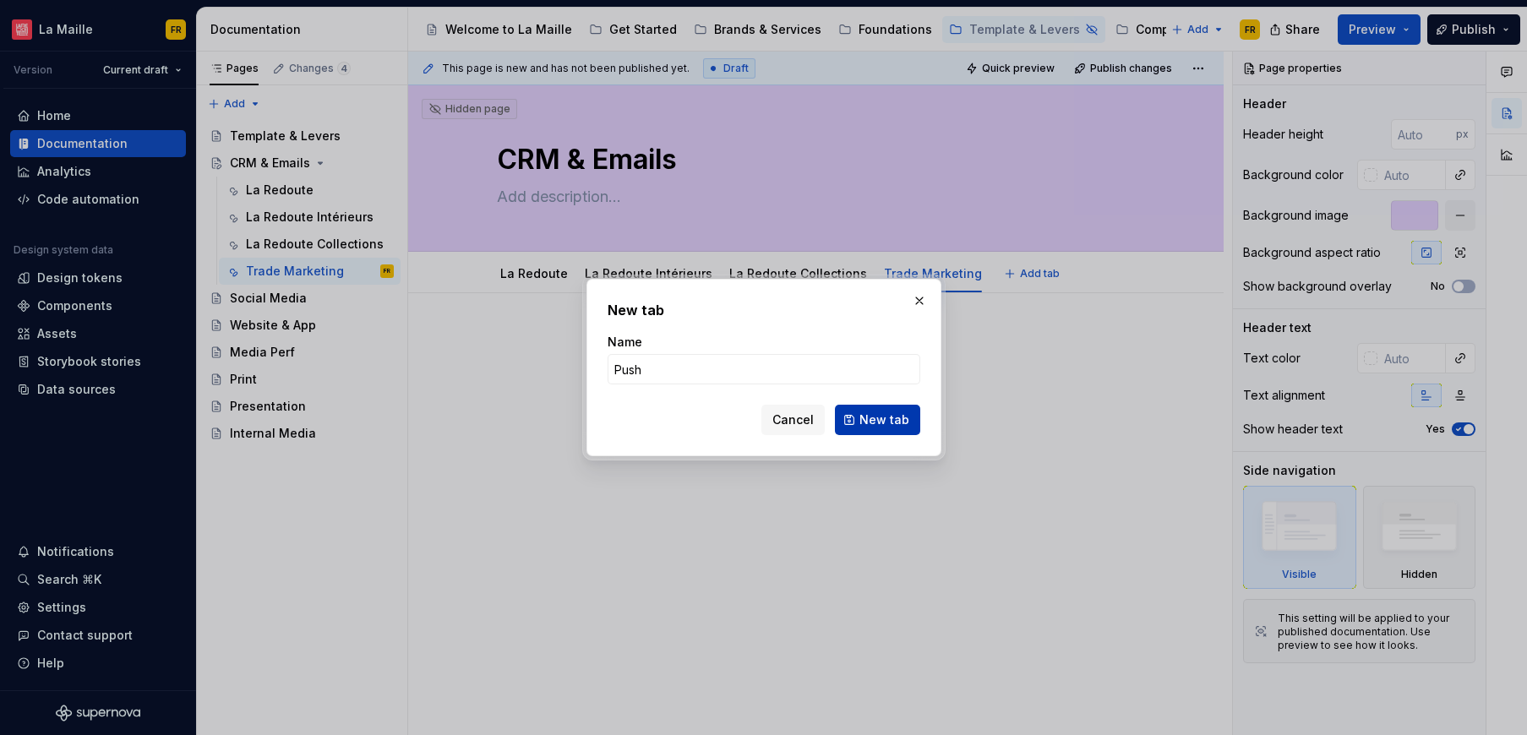
type input "Push"
click at [882, 419] on span "New tab" at bounding box center [884, 419] width 50 height 17
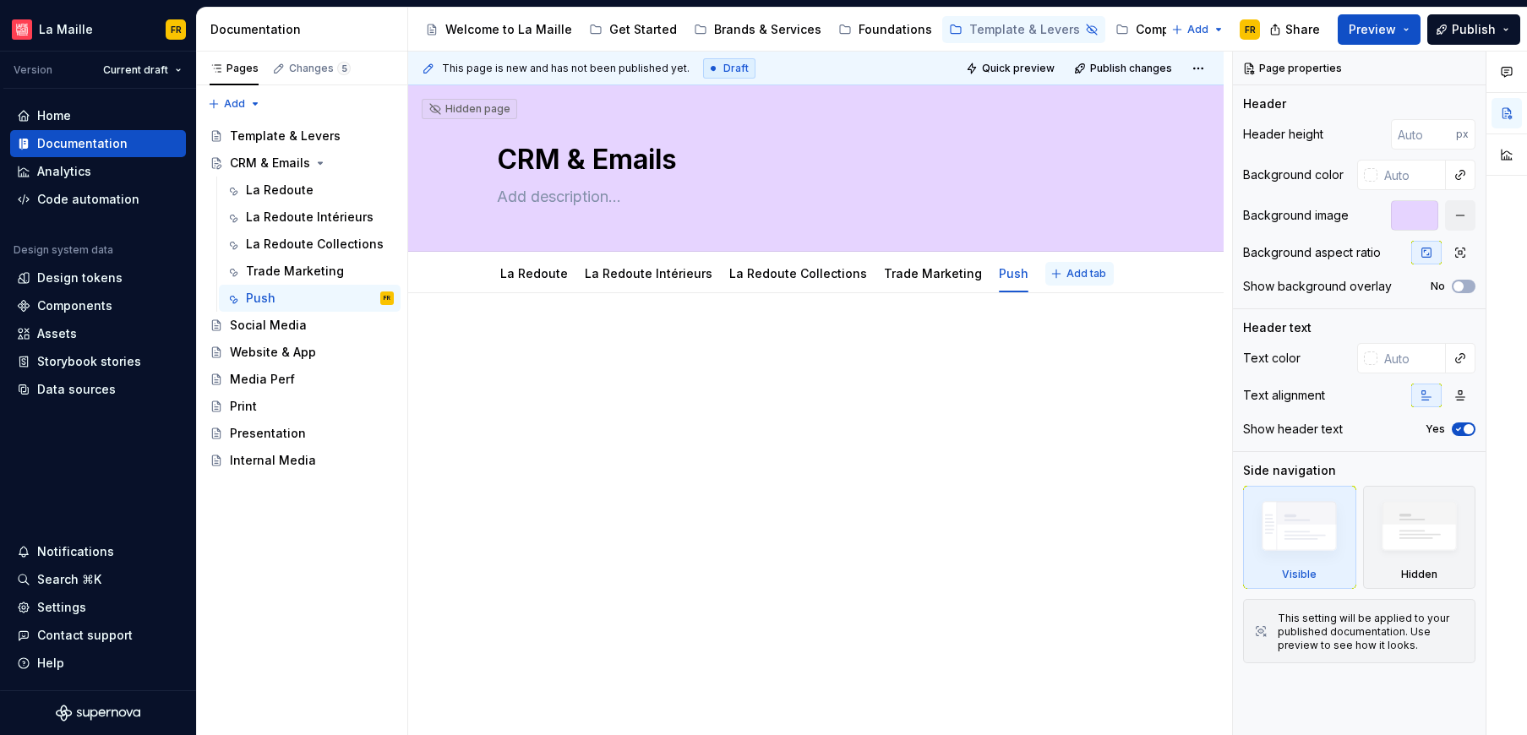
click at [1066, 275] on span "Add tab" at bounding box center [1086, 274] width 40 height 14
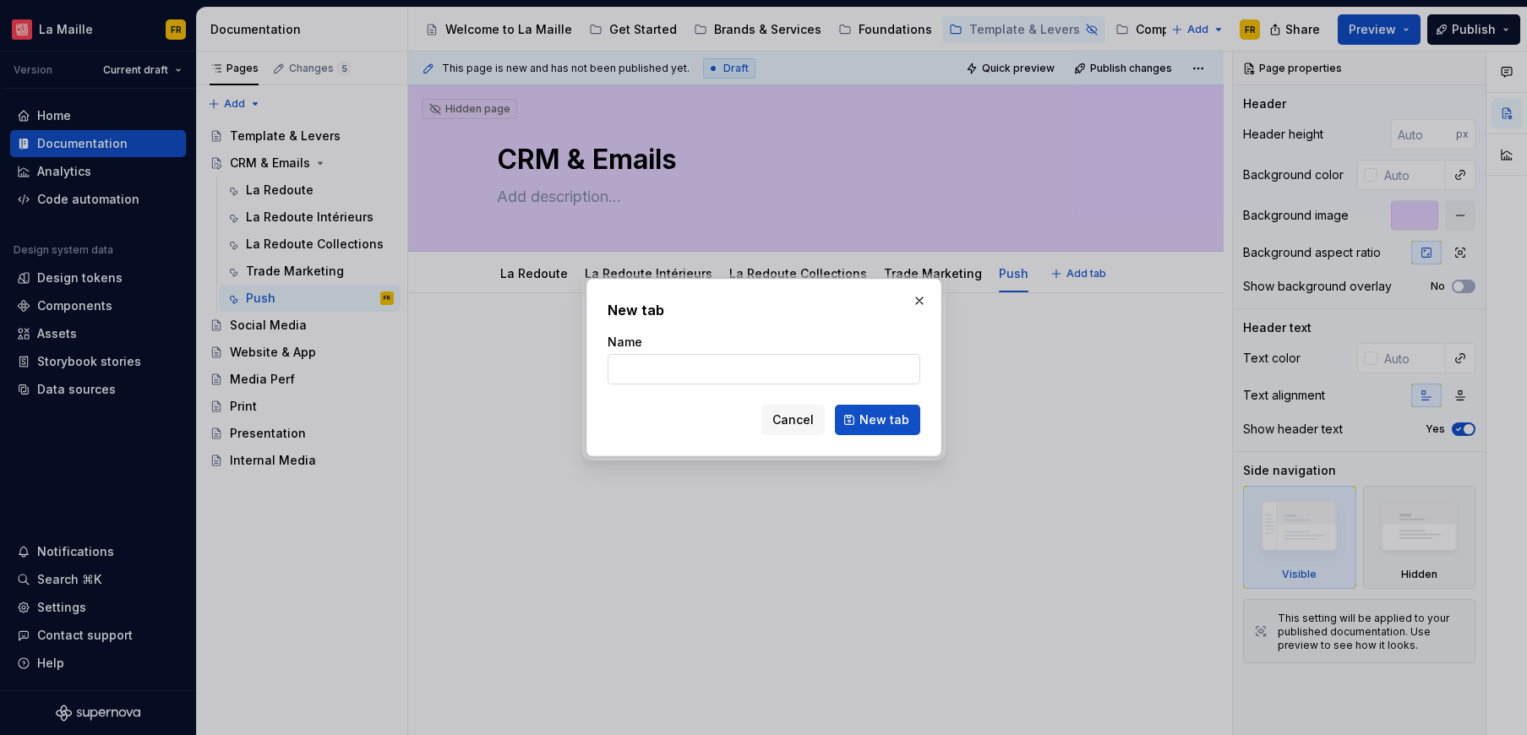
type textarea "*"
type input "Guidelines Dark Mode"
click at [897, 422] on span "New tab" at bounding box center [884, 419] width 50 height 17
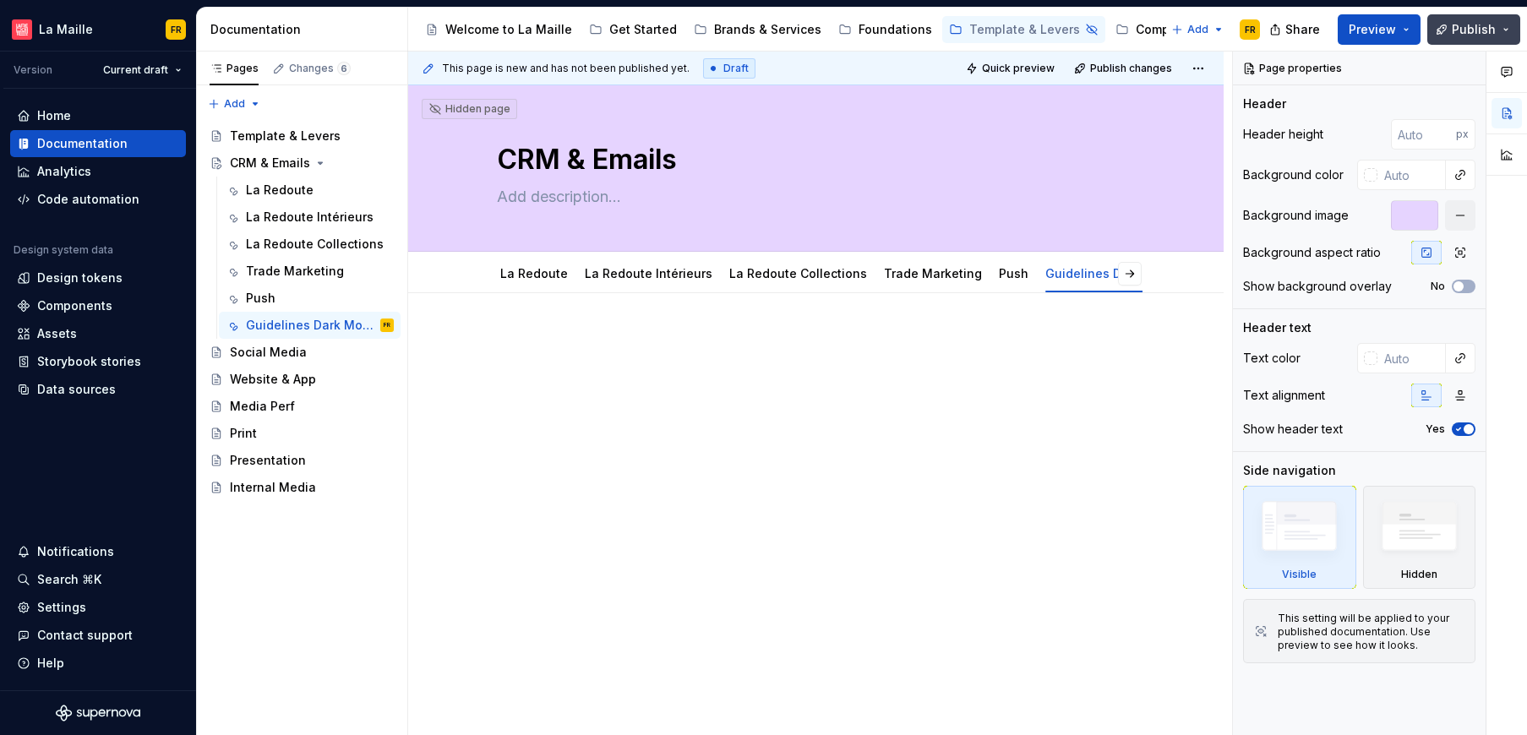
click at [1469, 31] on span "Publish" at bounding box center [1473, 29] width 44 height 17
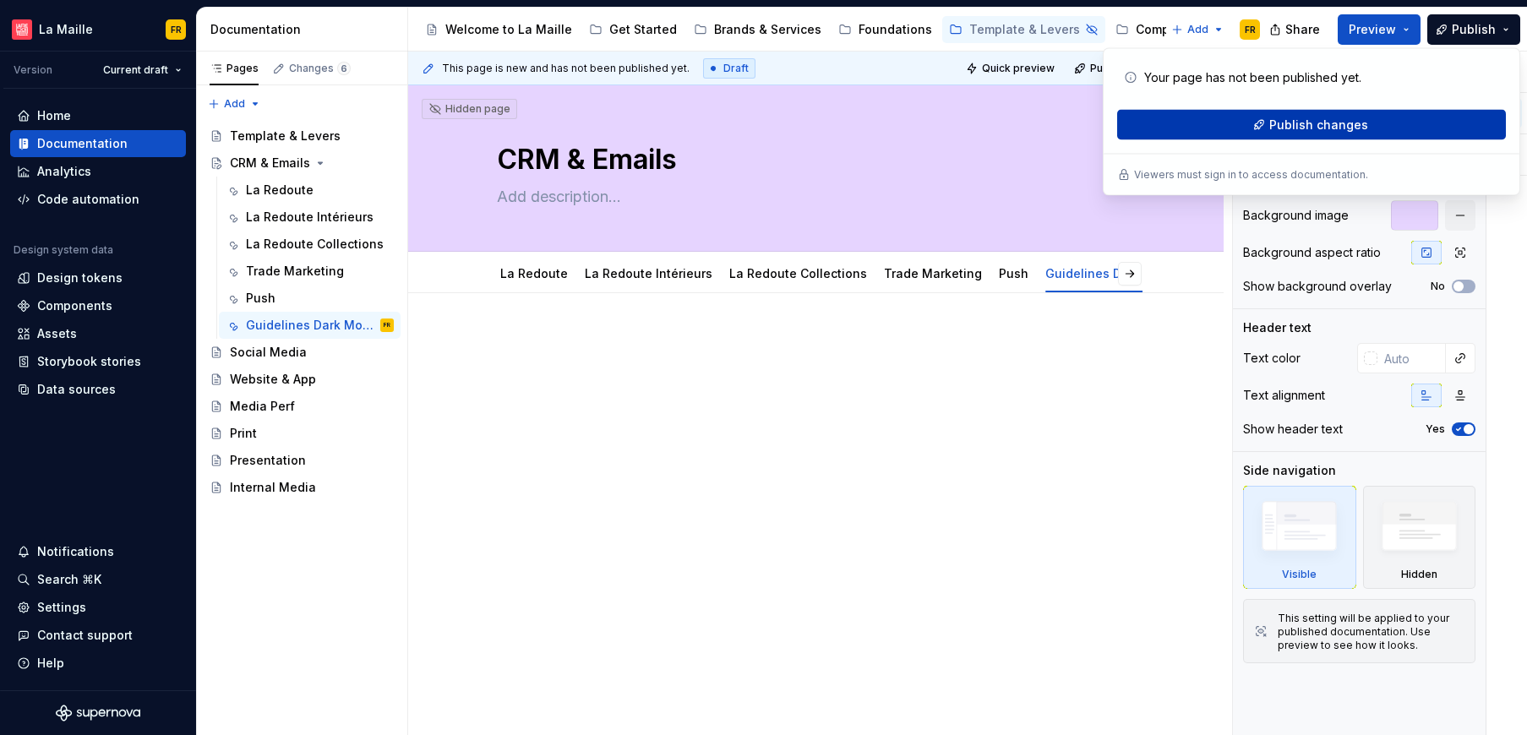
click at [1331, 133] on button "Publish changes" at bounding box center [1311, 125] width 389 height 30
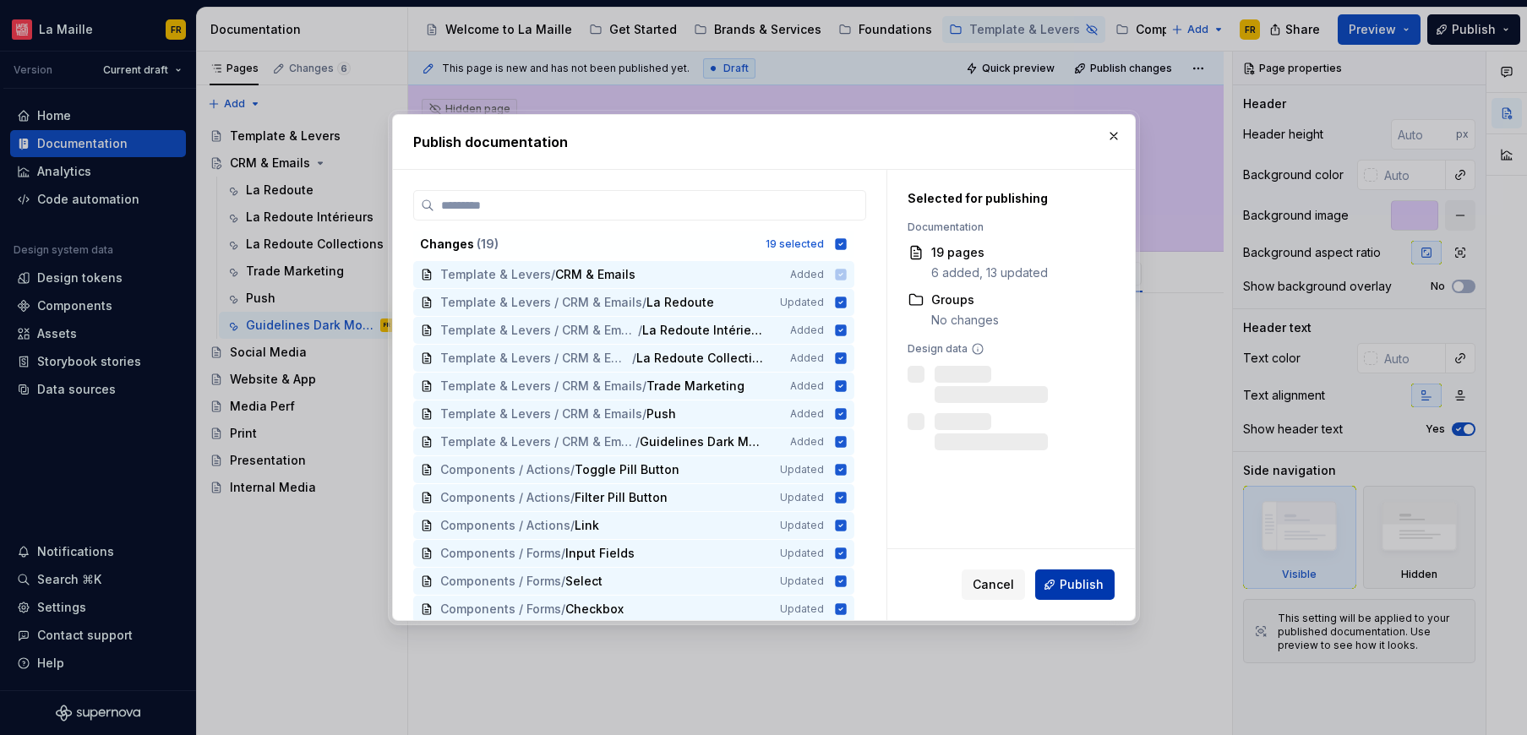
click at [1075, 591] on span "Publish" at bounding box center [1081, 584] width 44 height 17
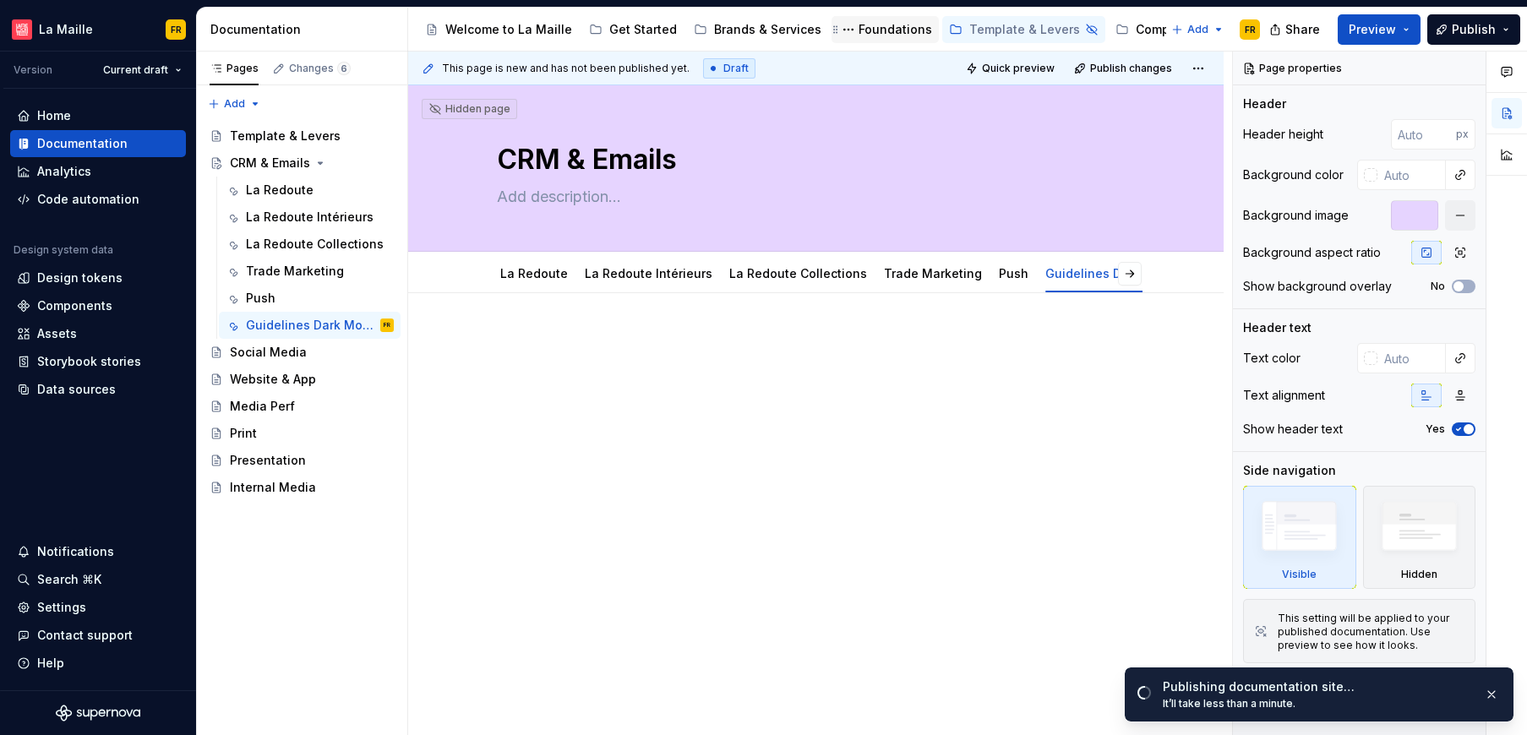
click at [858, 31] on div "Foundations" at bounding box center [894, 29] width 73 height 17
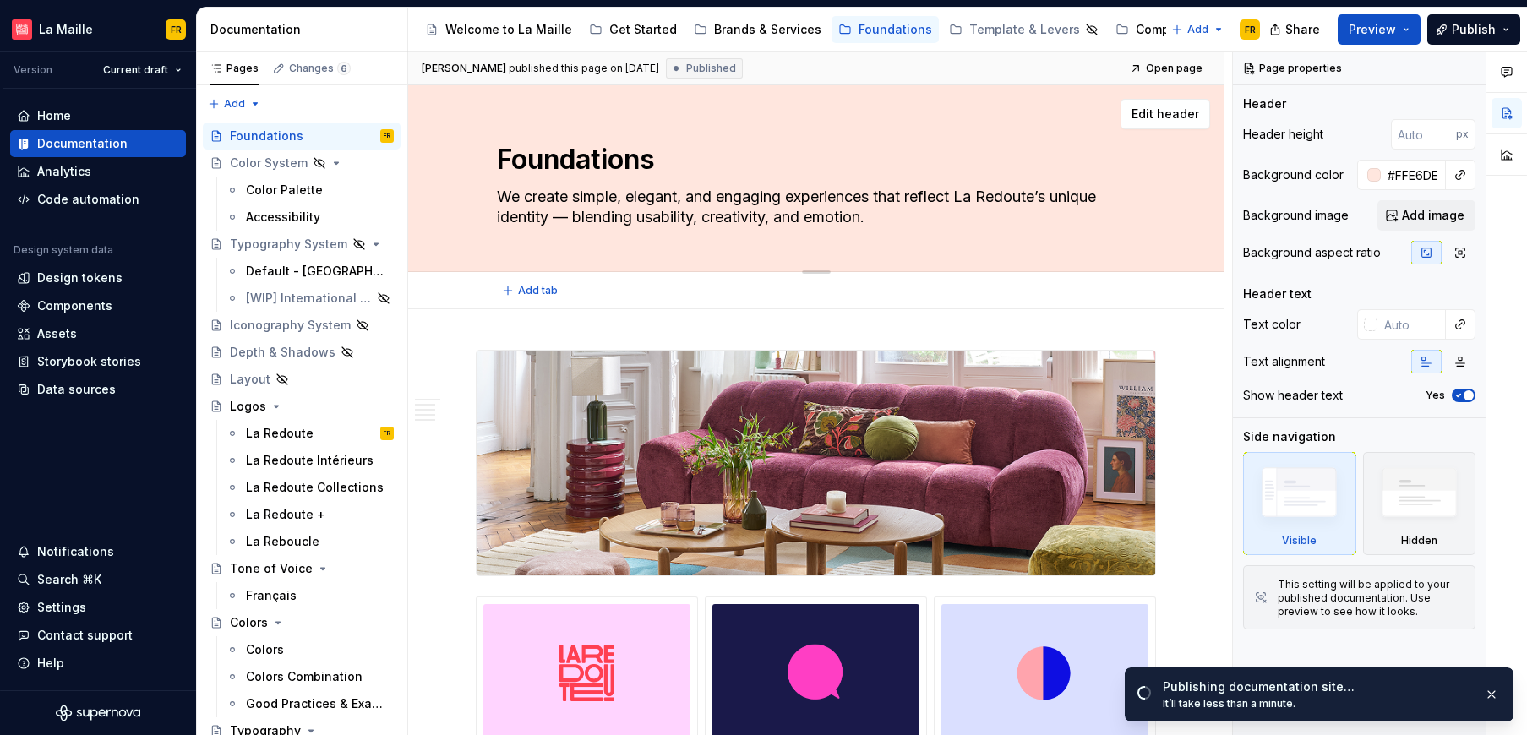
click at [722, 94] on div "Foundations We create simple, elegant, and engaging experiences that reflect La…" at bounding box center [816, 178] width 639 height 186
click at [731, 138] on div "Foundations We create simple, elegant, and engaging experiences that reflect La…" at bounding box center [816, 178] width 639 height 186
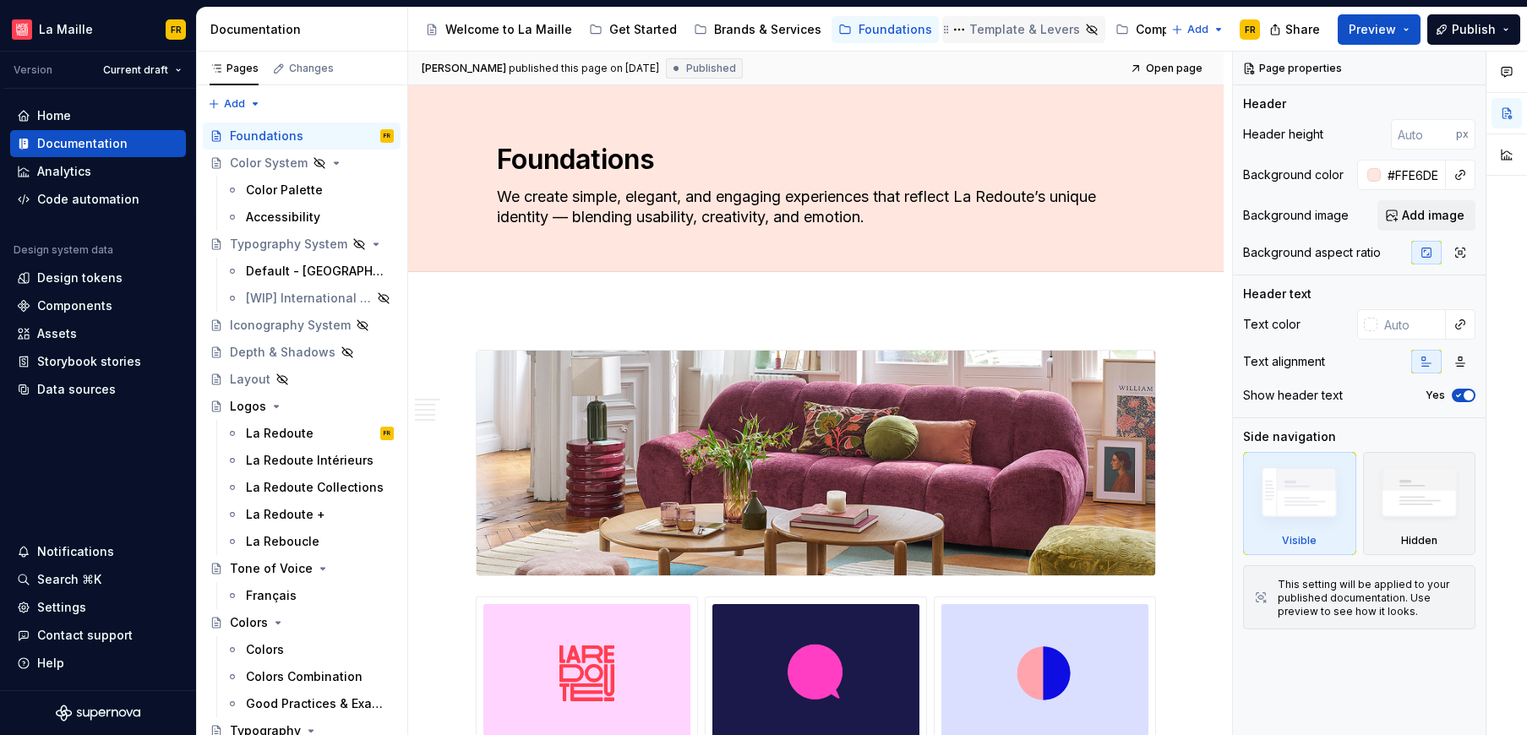
click at [969, 25] on div "Template & Levers" at bounding box center [1024, 29] width 111 height 17
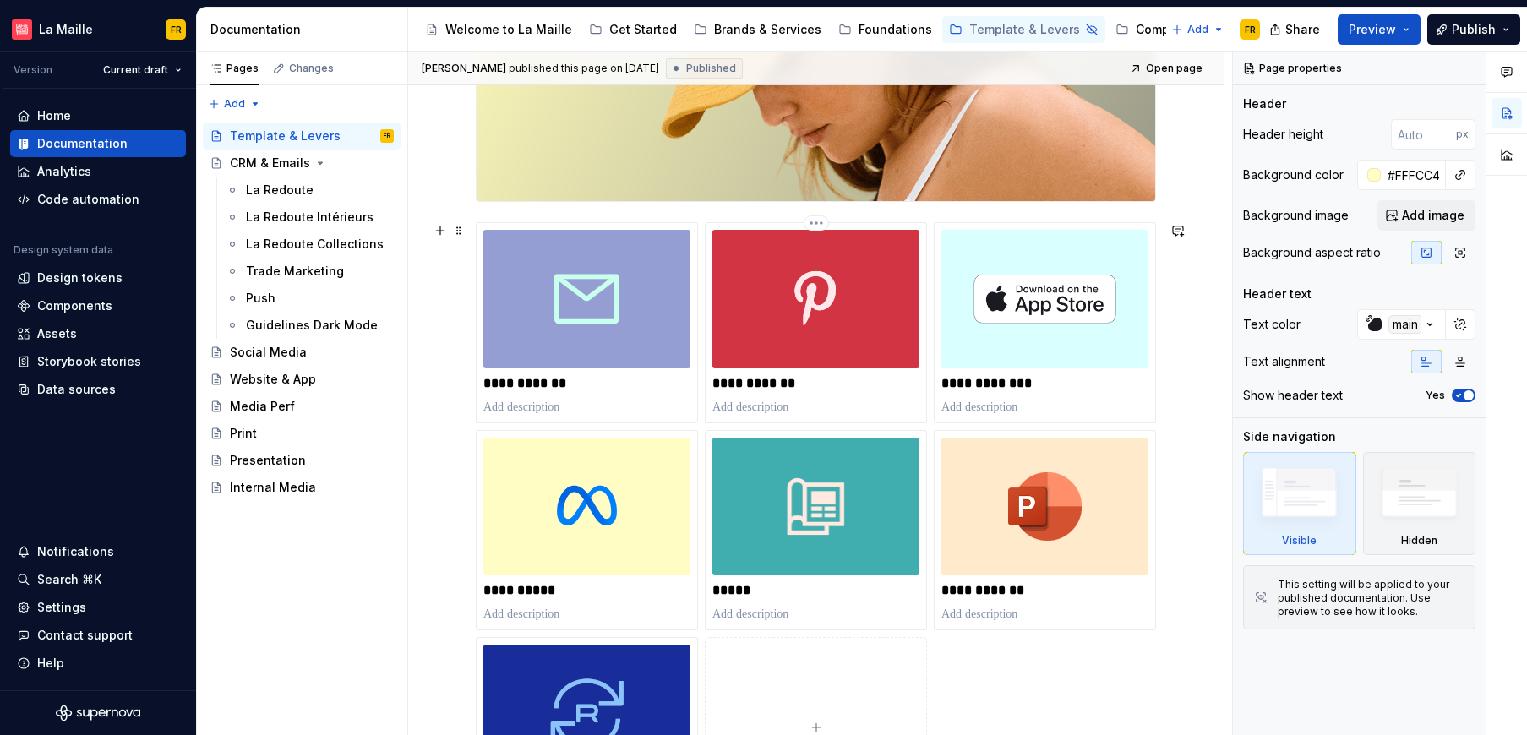
scroll to position [334, 0]
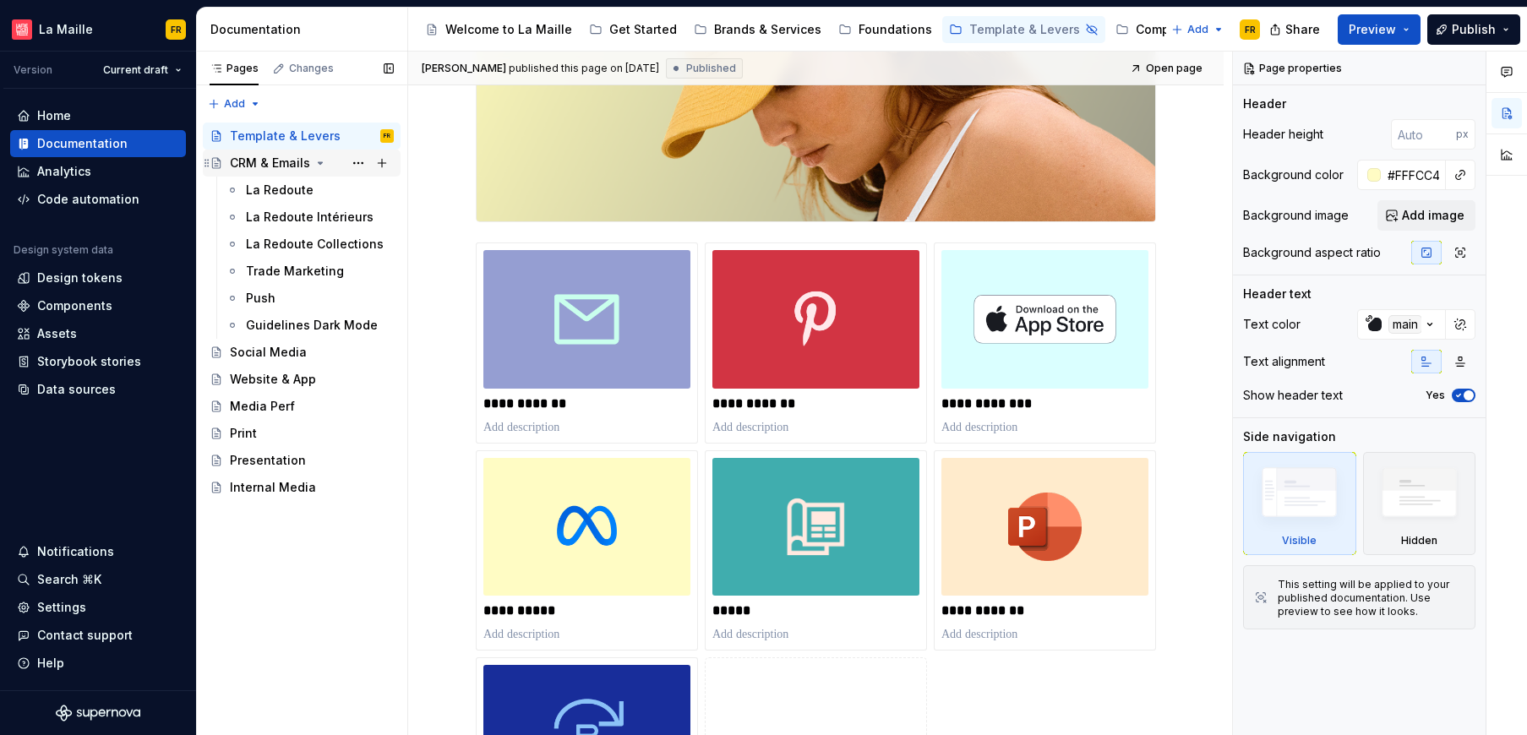
click at [278, 161] on div "CRM & Emails" at bounding box center [270, 163] width 80 height 17
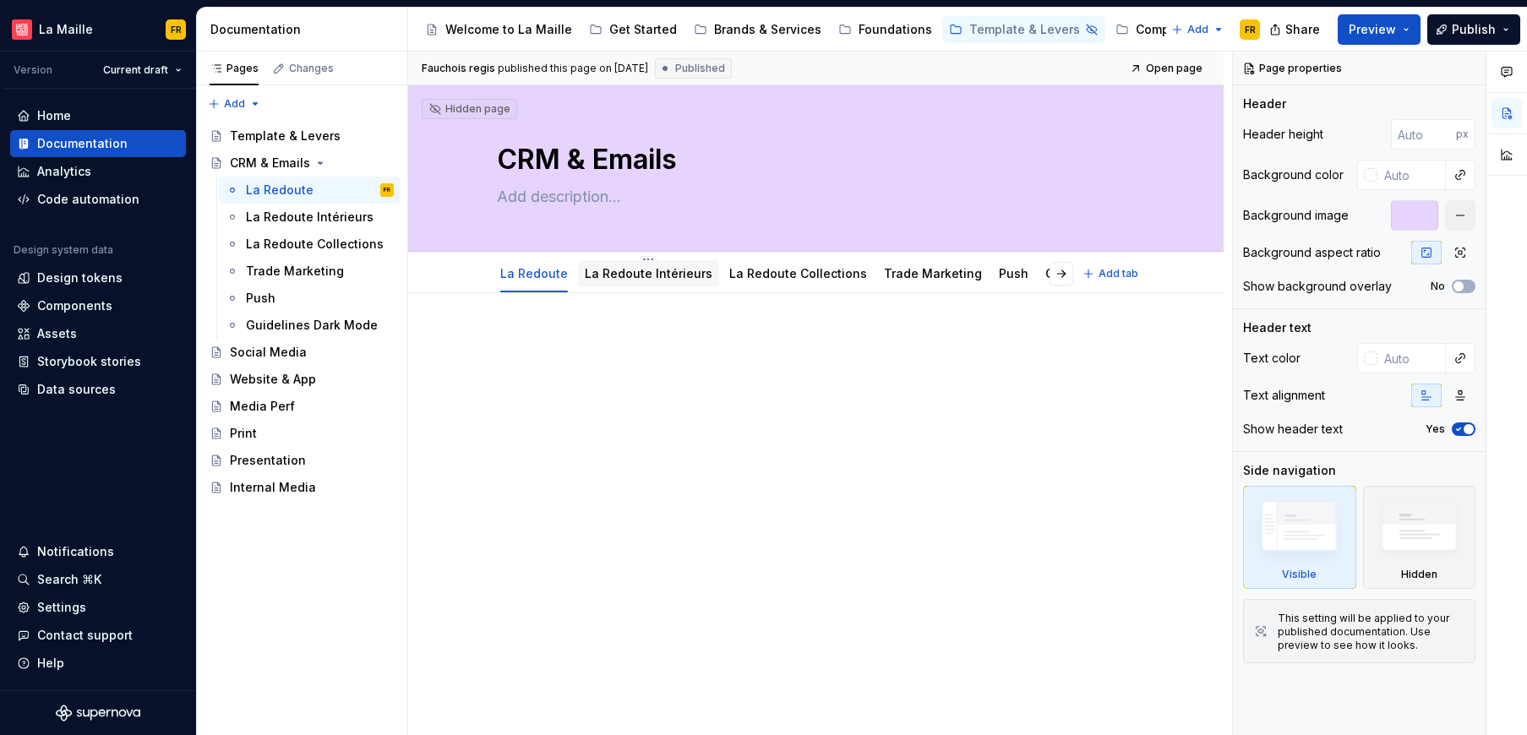
click at [668, 280] on link "La Redoute Intérieurs" at bounding box center [649, 273] width 128 height 14
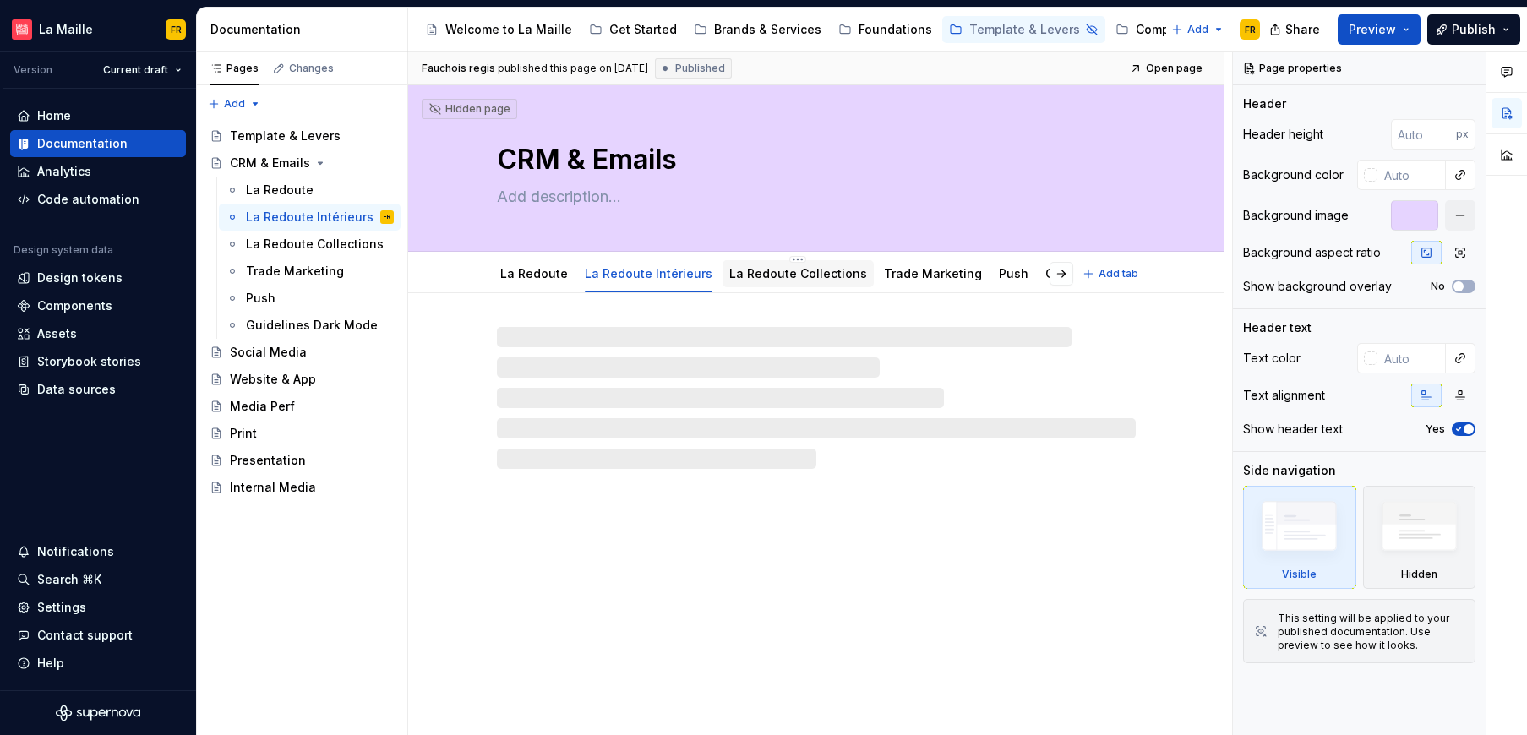
click at [760, 277] on link "La Redoute Collections" at bounding box center [798, 273] width 138 height 14
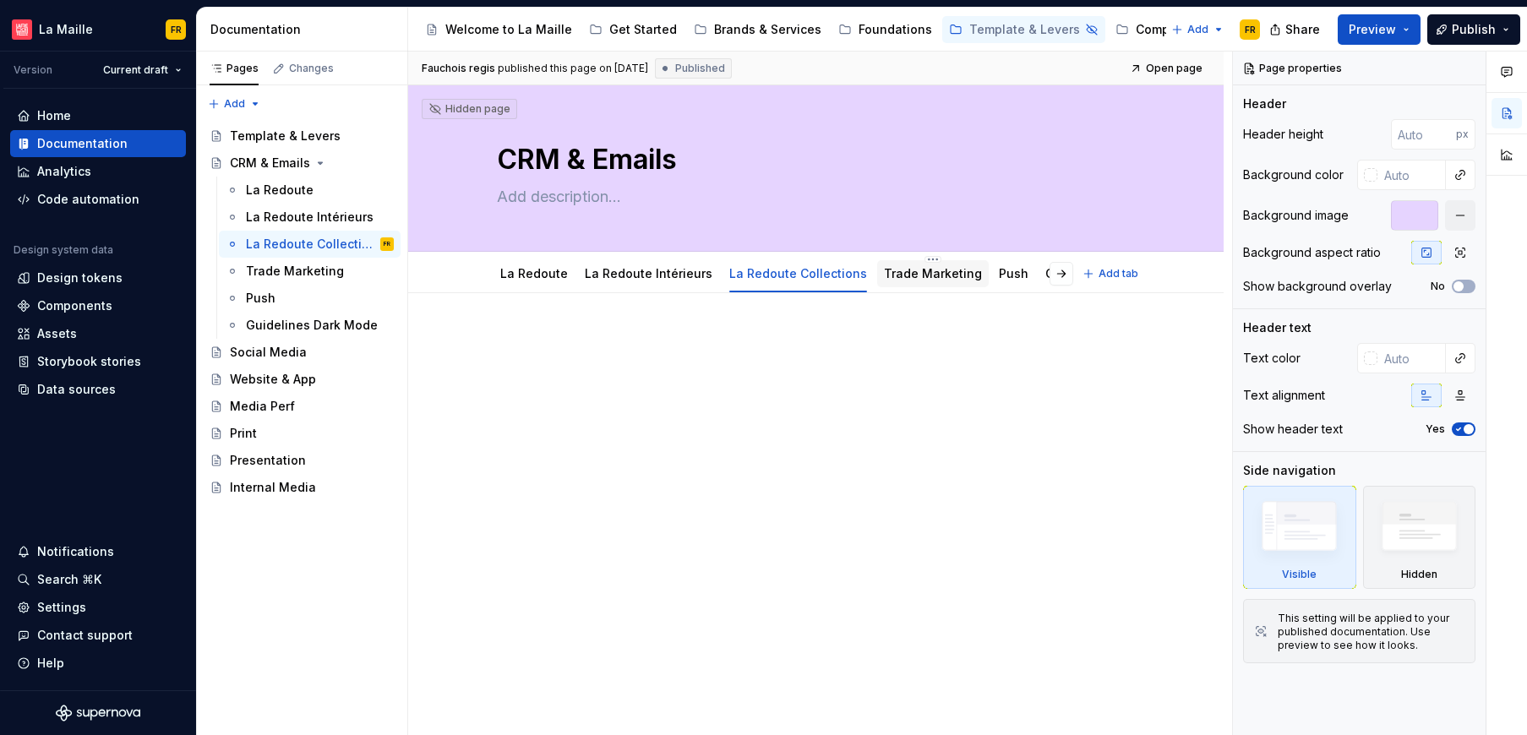
click at [914, 277] on link "Trade Marketing" at bounding box center [933, 273] width 98 height 14
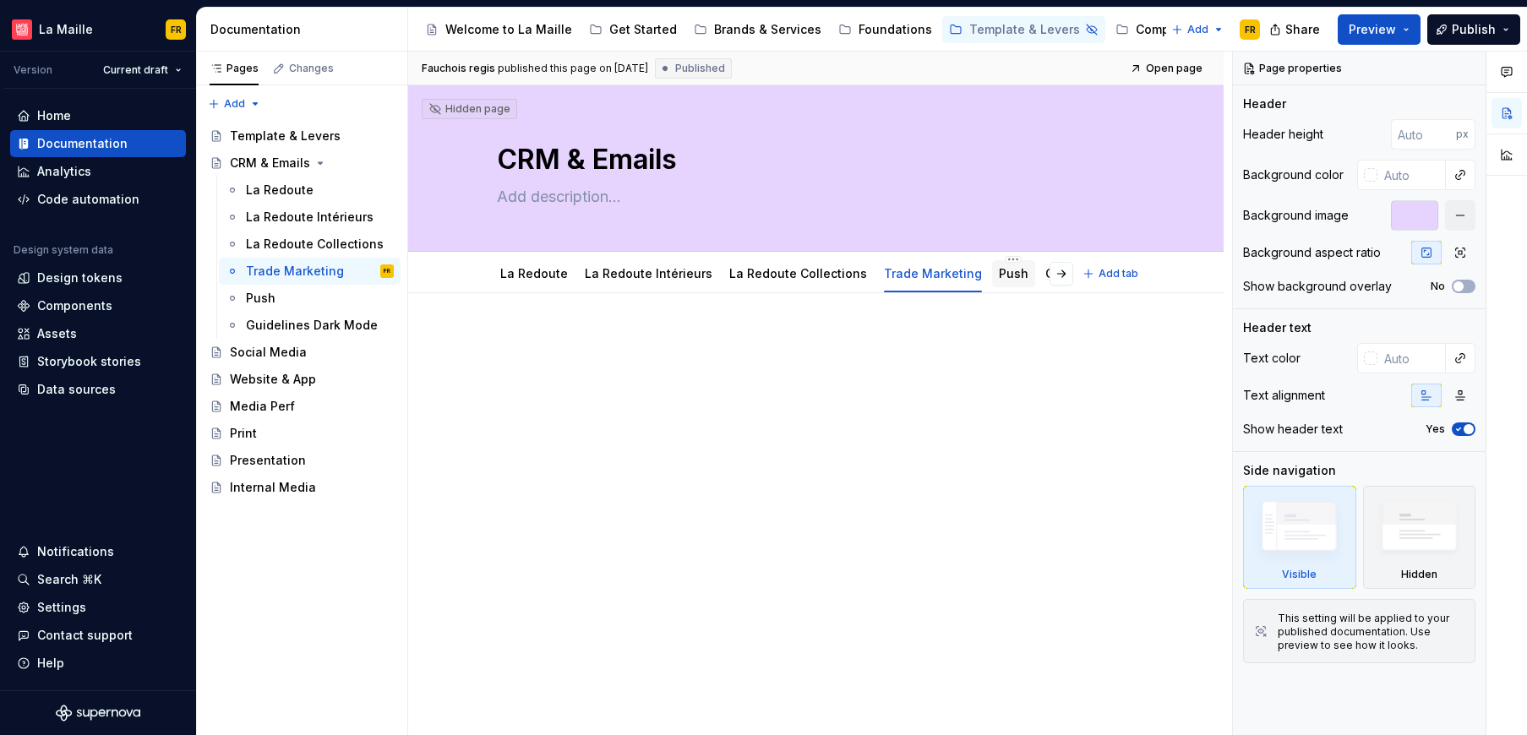
click at [999, 275] on link "Push" at bounding box center [1014, 273] width 30 height 14
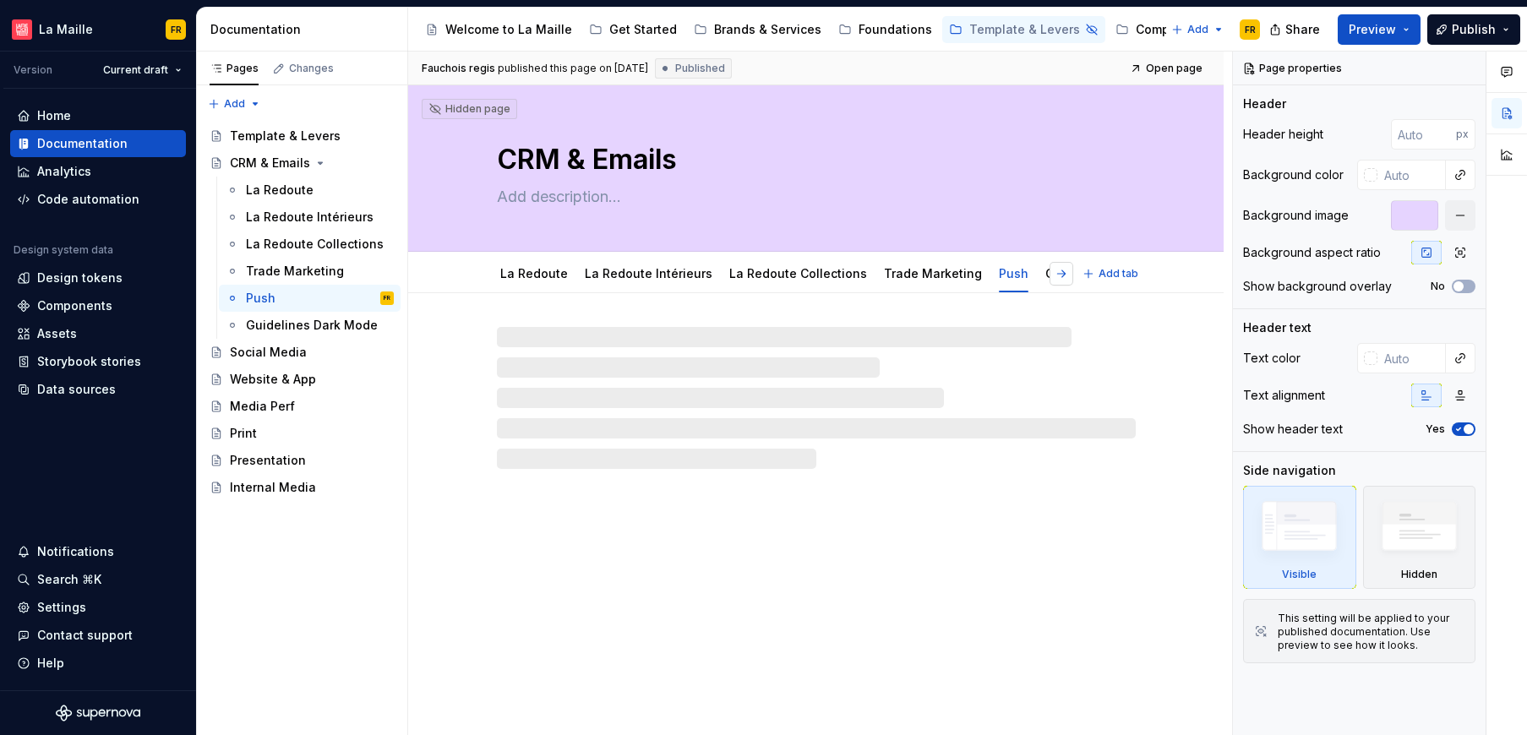
click at [1064, 275] on button "button" at bounding box center [1061, 274] width 24 height 24
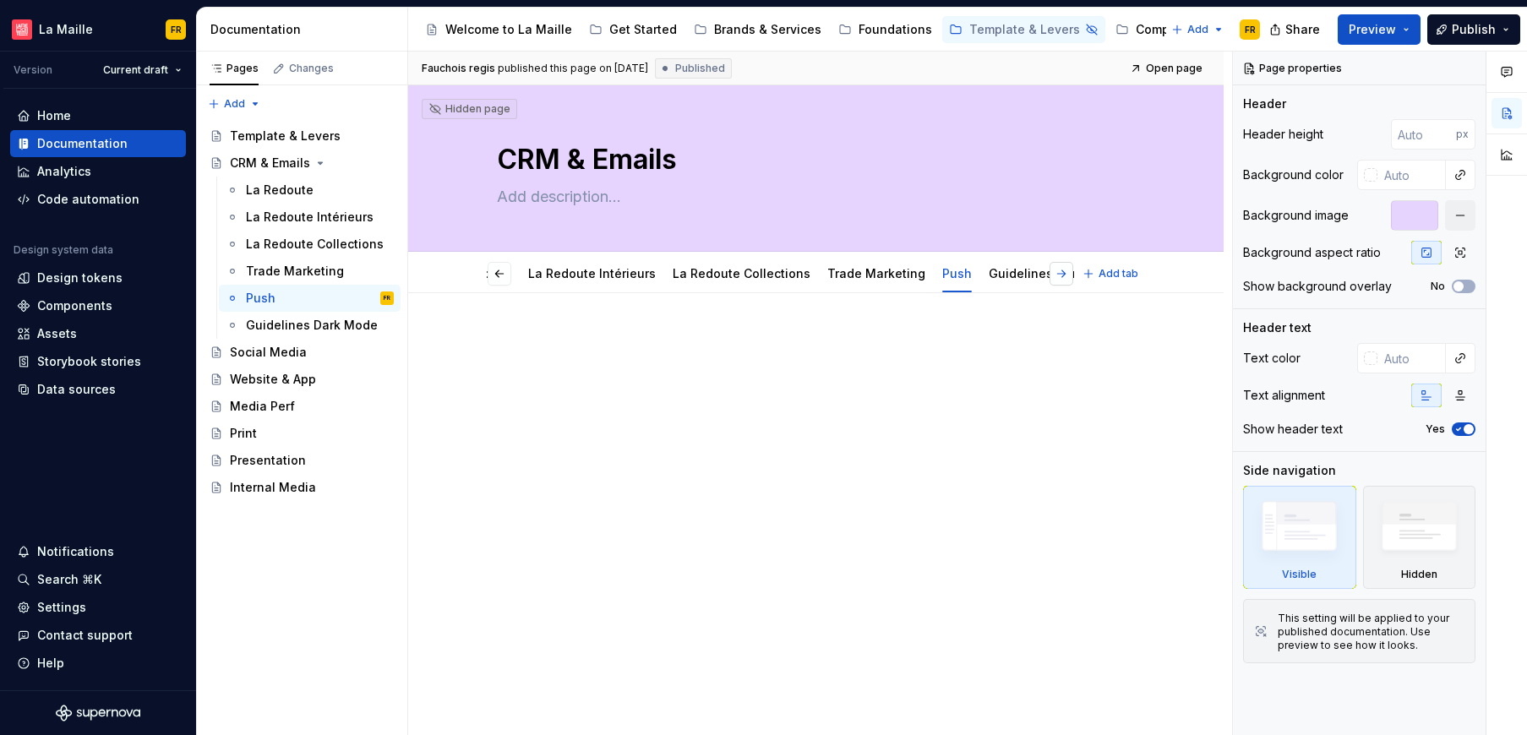
scroll to position [0, 82]
click at [1014, 269] on link "Guidelines Dark Mode" at bounding box center [1029, 273] width 132 height 14
click at [548, 277] on link "La Redoute" at bounding box center [534, 273] width 68 height 14
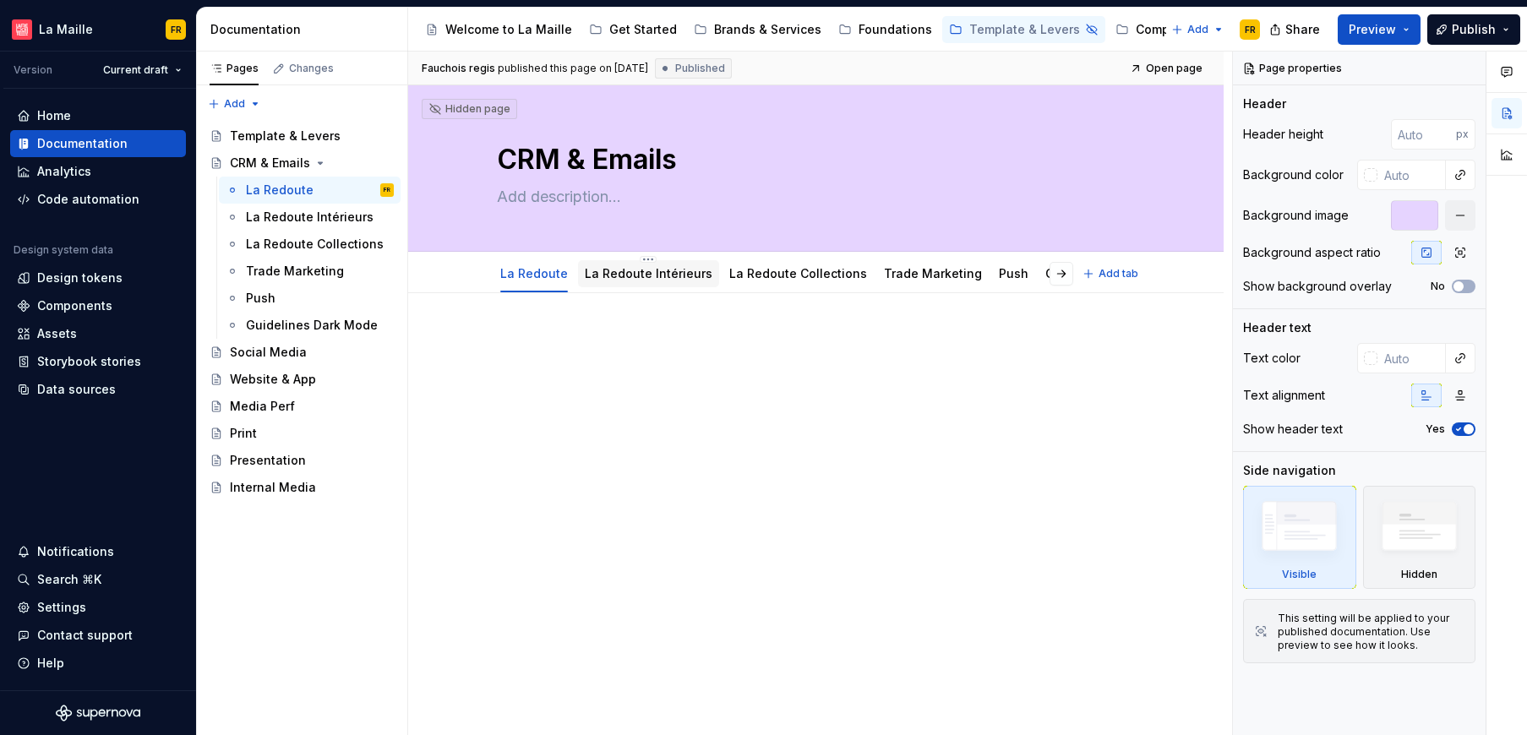
click at [658, 279] on link "La Redoute Intérieurs" at bounding box center [649, 273] width 128 height 14
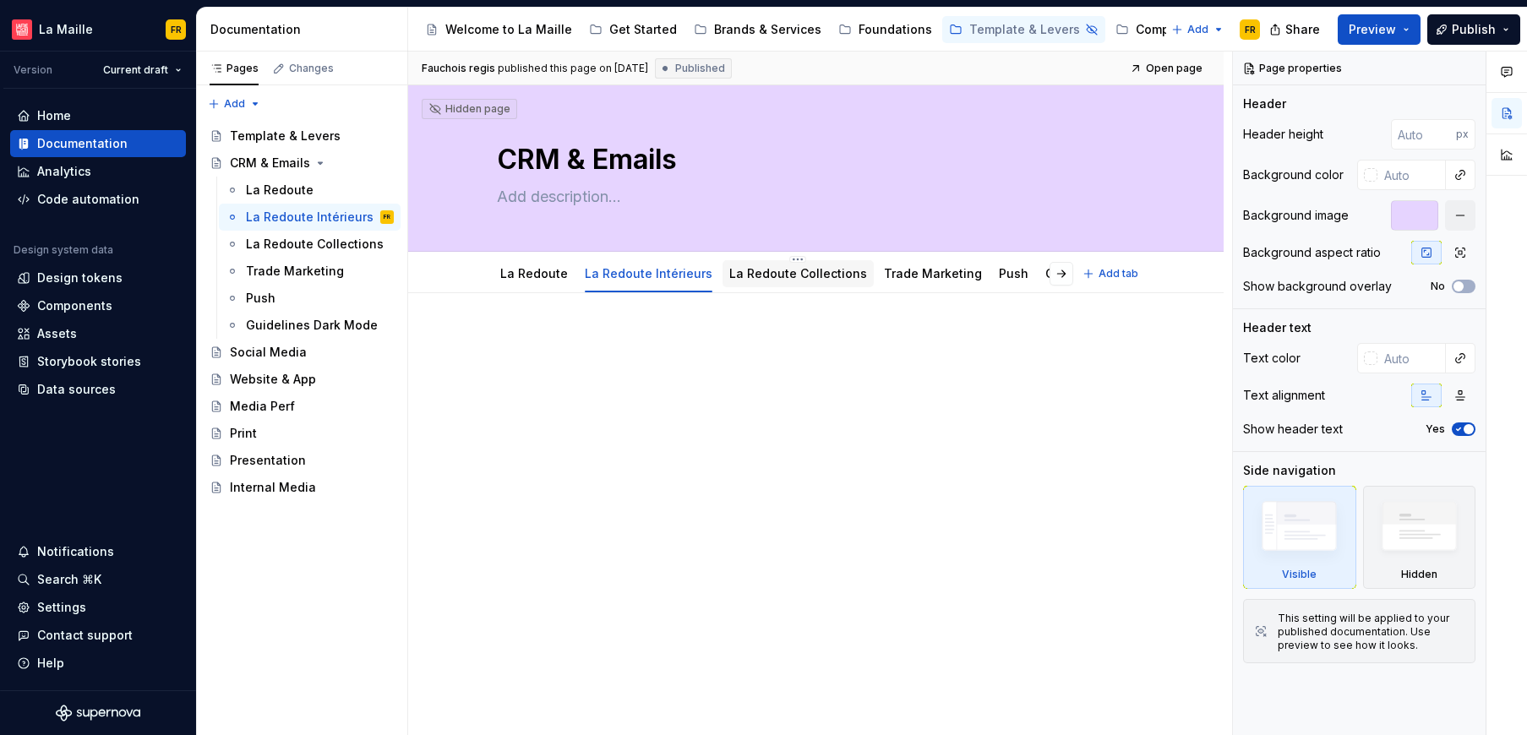
click at [787, 273] on link "La Redoute Collections" at bounding box center [798, 273] width 138 height 14
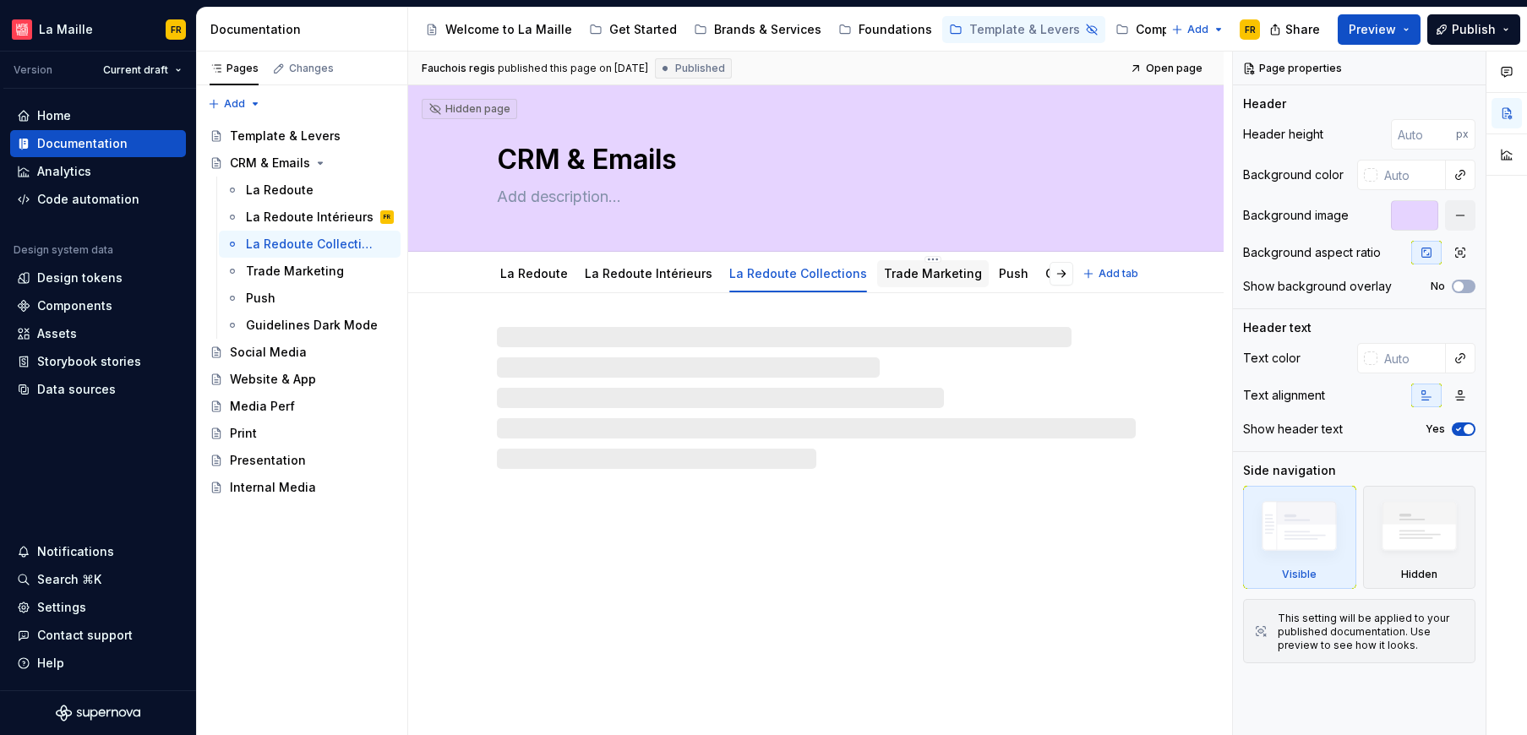
click at [884, 274] on link "Trade Marketing" at bounding box center [933, 273] width 98 height 14
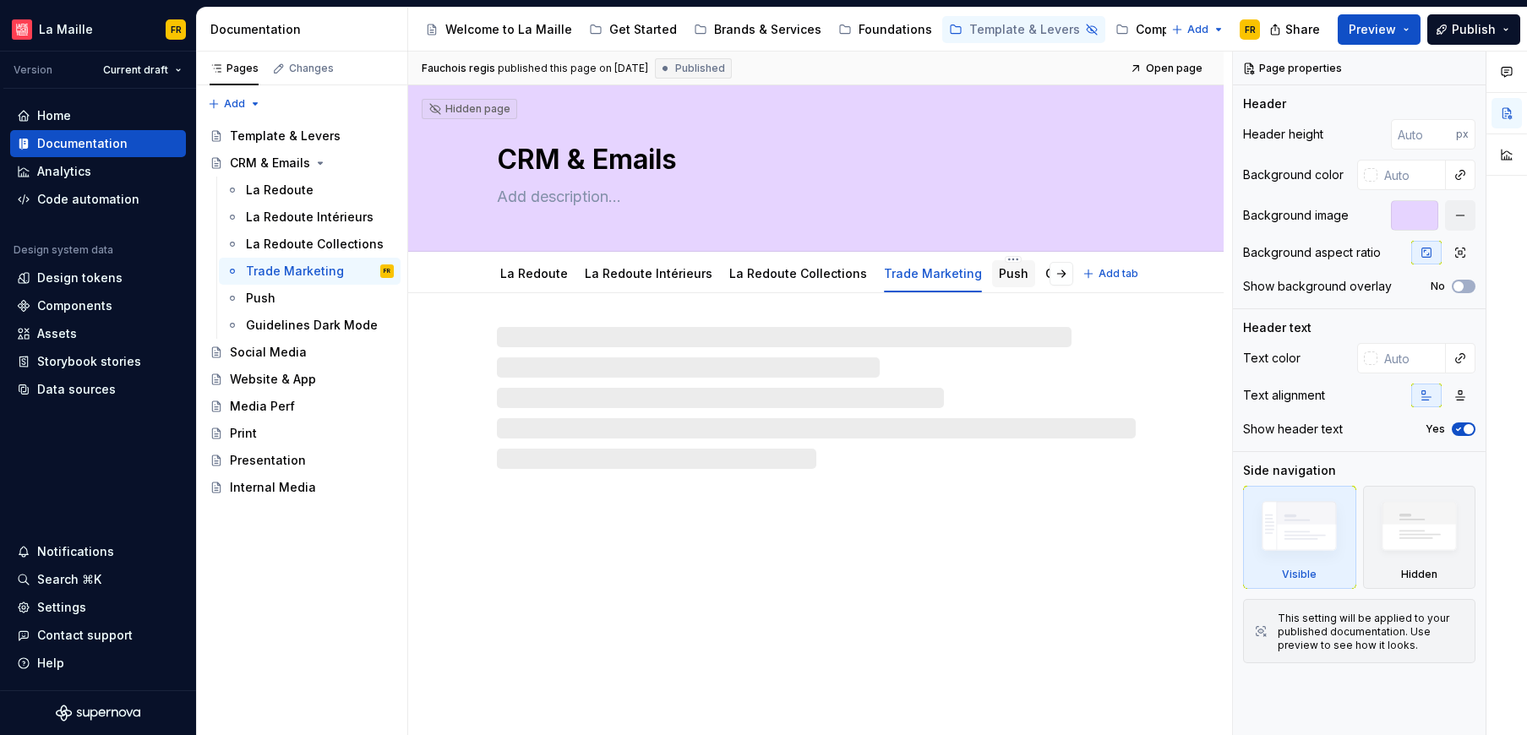
click at [1007, 277] on div "Push" at bounding box center [1013, 273] width 43 height 27
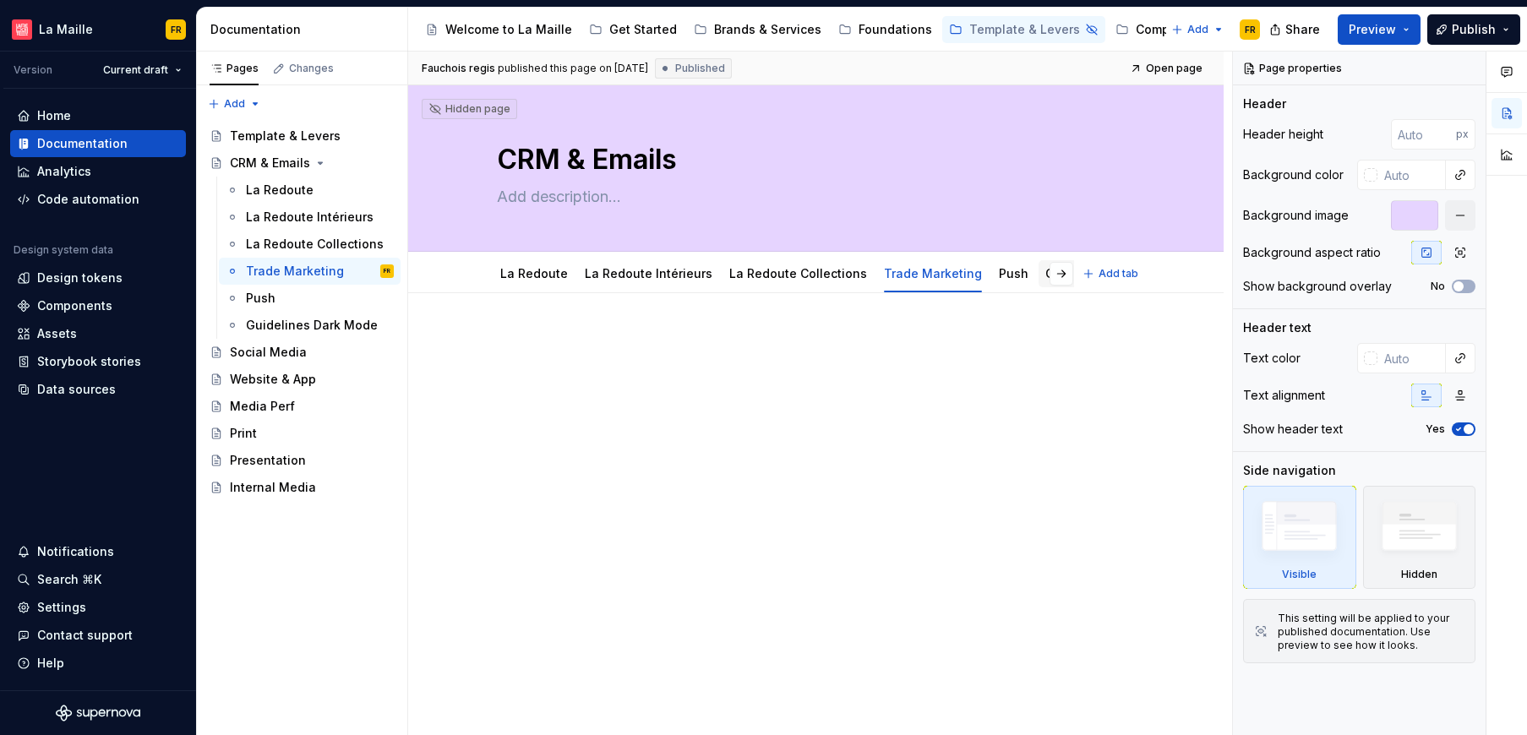
click at [1045, 276] on link "Guidelines Dark Mode" at bounding box center [1111, 273] width 132 height 14
click at [1179, 68] on span "Open page" at bounding box center [1174, 69] width 57 height 14
click at [723, 34] on div "Brands & Services" at bounding box center [767, 29] width 107 height 17
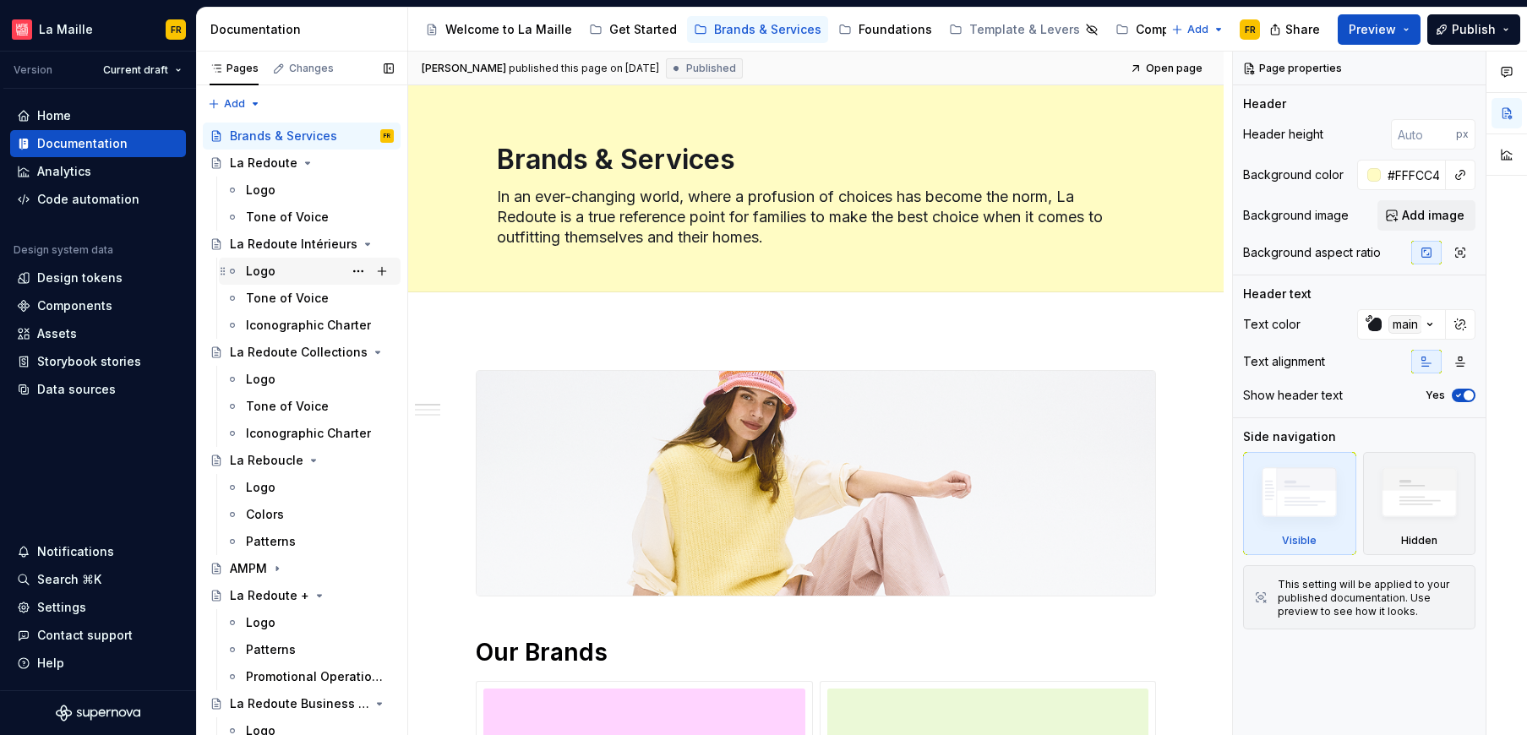
click at [257, 280] on div "Logo" at bounding box center [320, 271] width 148 height 24
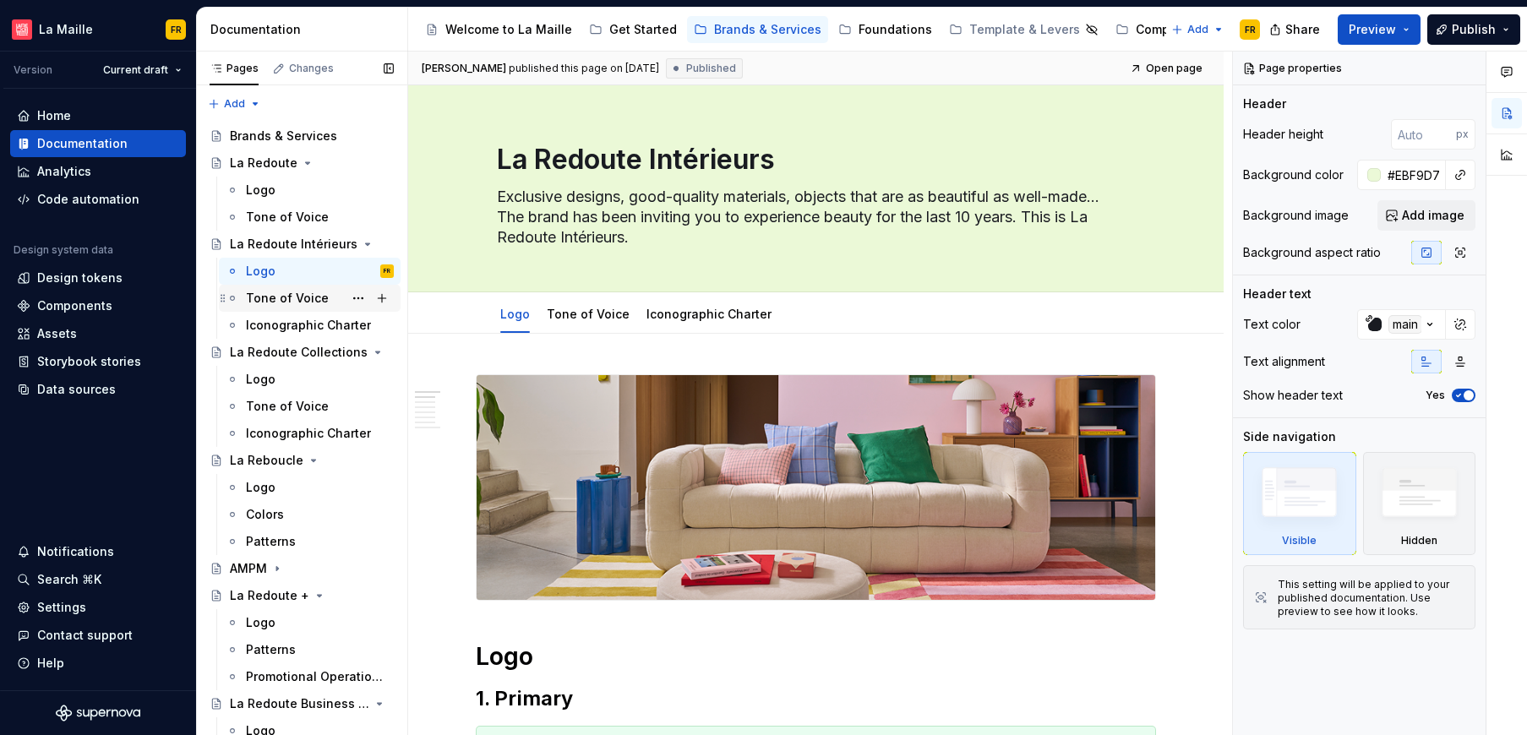
click at [264, 294] on div "Tone of Voice" at bounding box center [287, 298] width 83 height 17
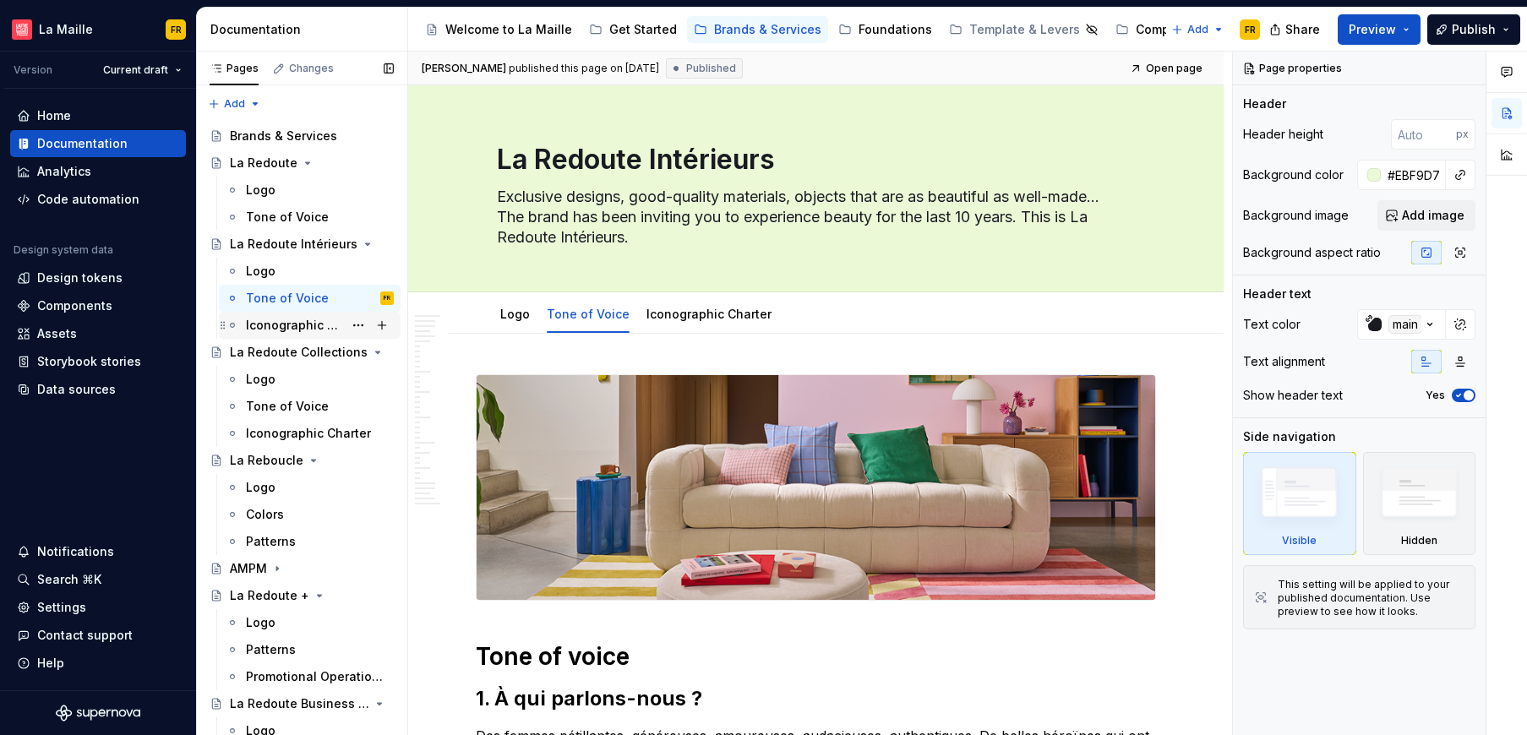
click at [269, 330] on div "Iconographic Charter" at bounding box center [294, 325] width 97 height 17
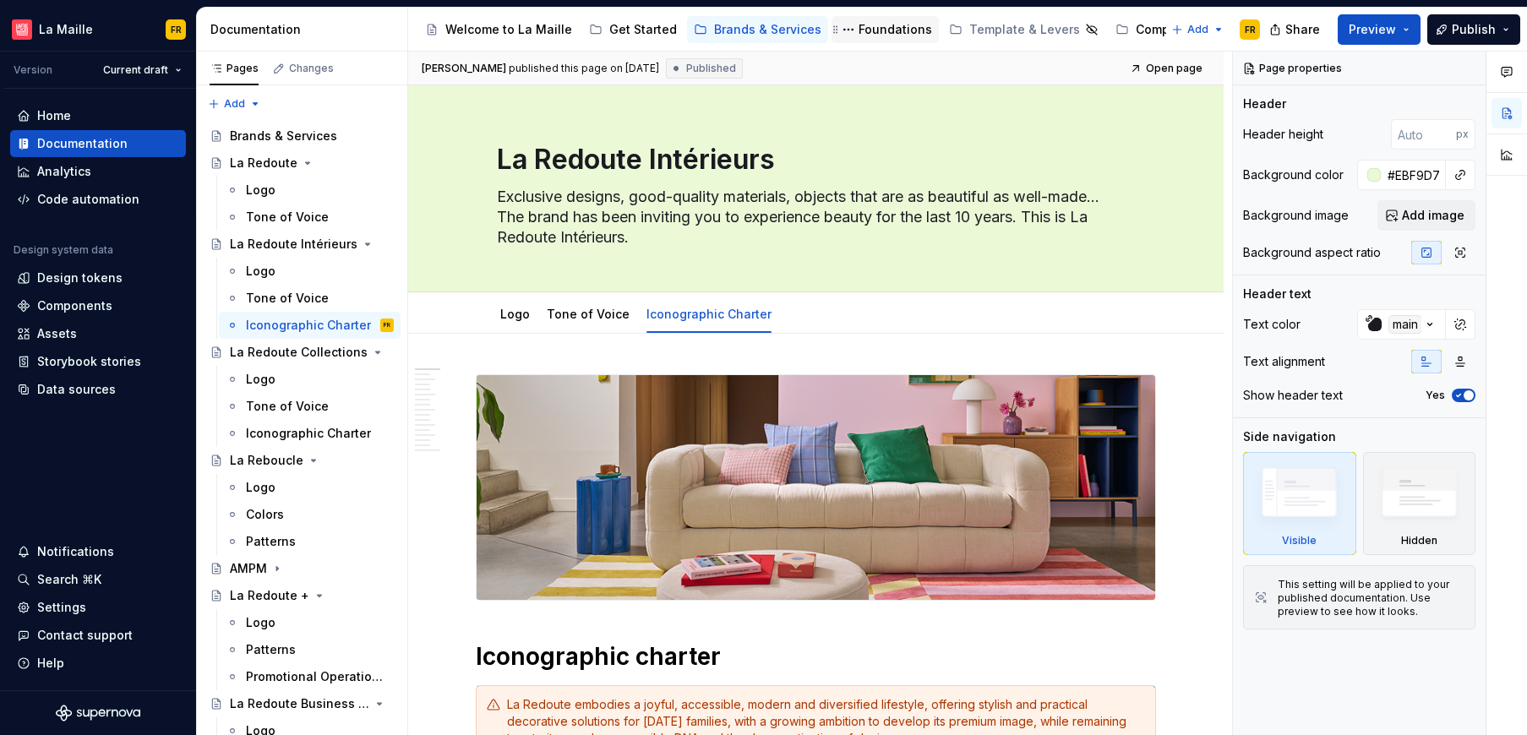
click at [885, 27] on div "Foundations" at bounding box center [894, 29] width 73 height 17
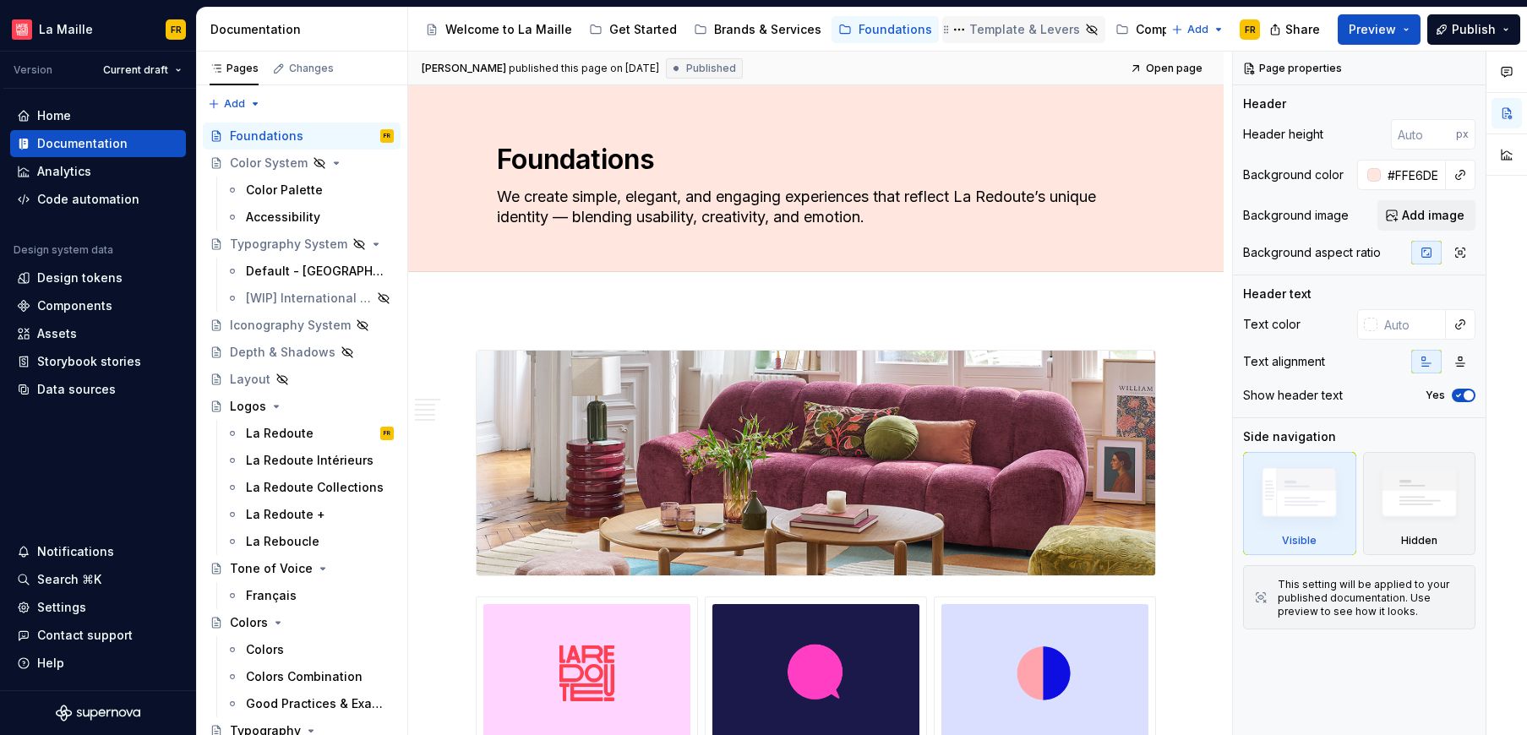
click at [1006, 30] on div "Template & Levers" at bounding box center [1024, 29] width 111 height 17
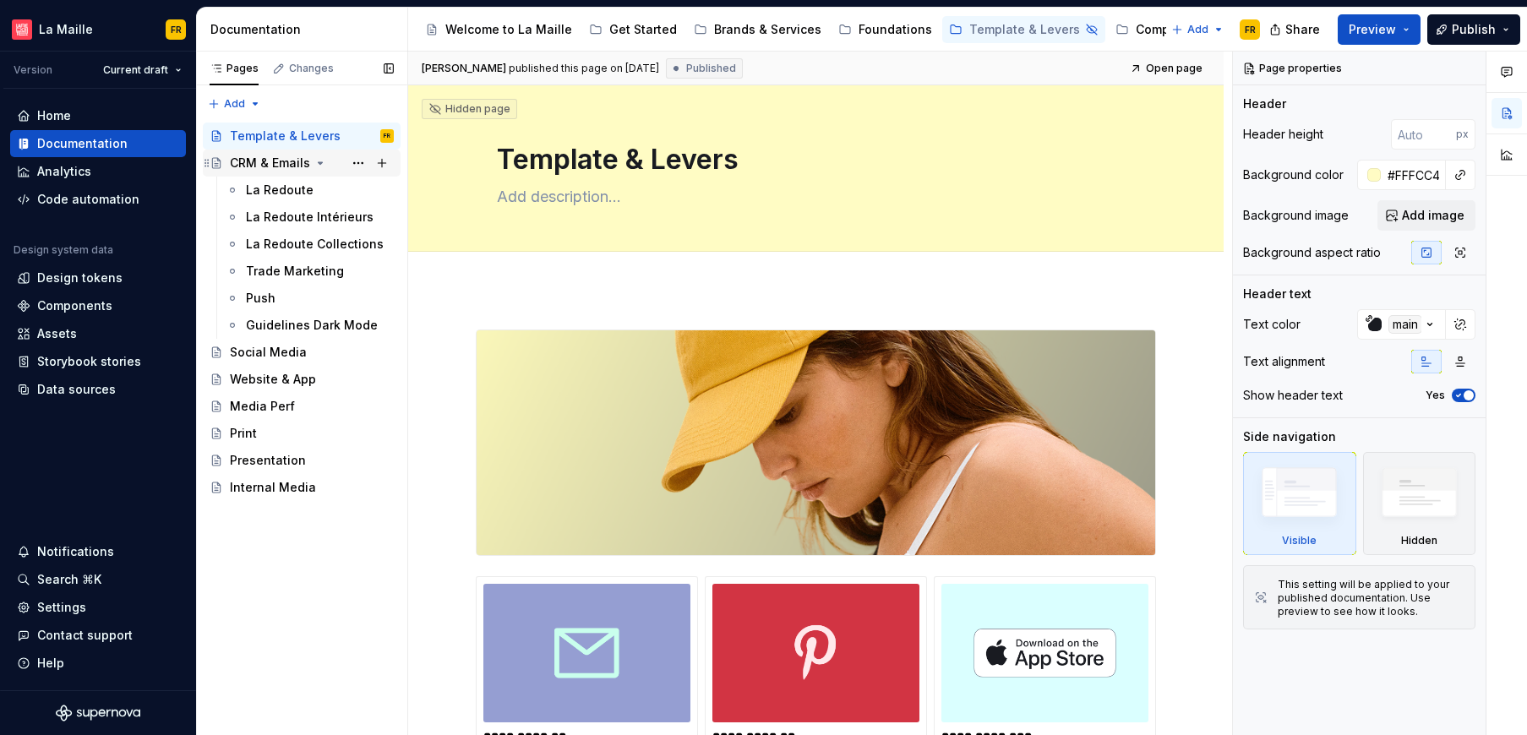
click at [316, 163] on icon "Page tree" at bounding box center [320, 163] width 14 height 14
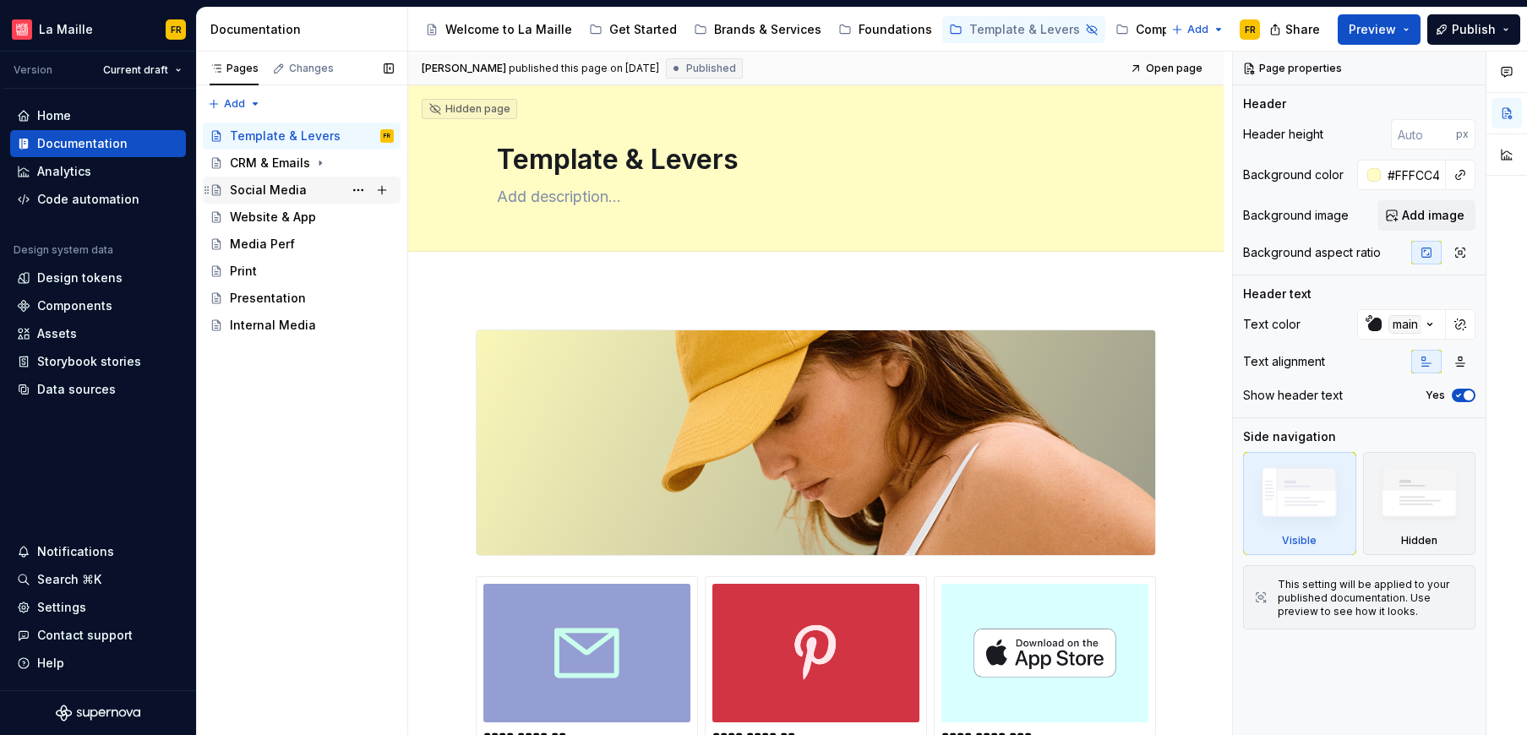
click at [281, 188] on div "Social Media" at bounding box center [268, 190] width 77 height 17
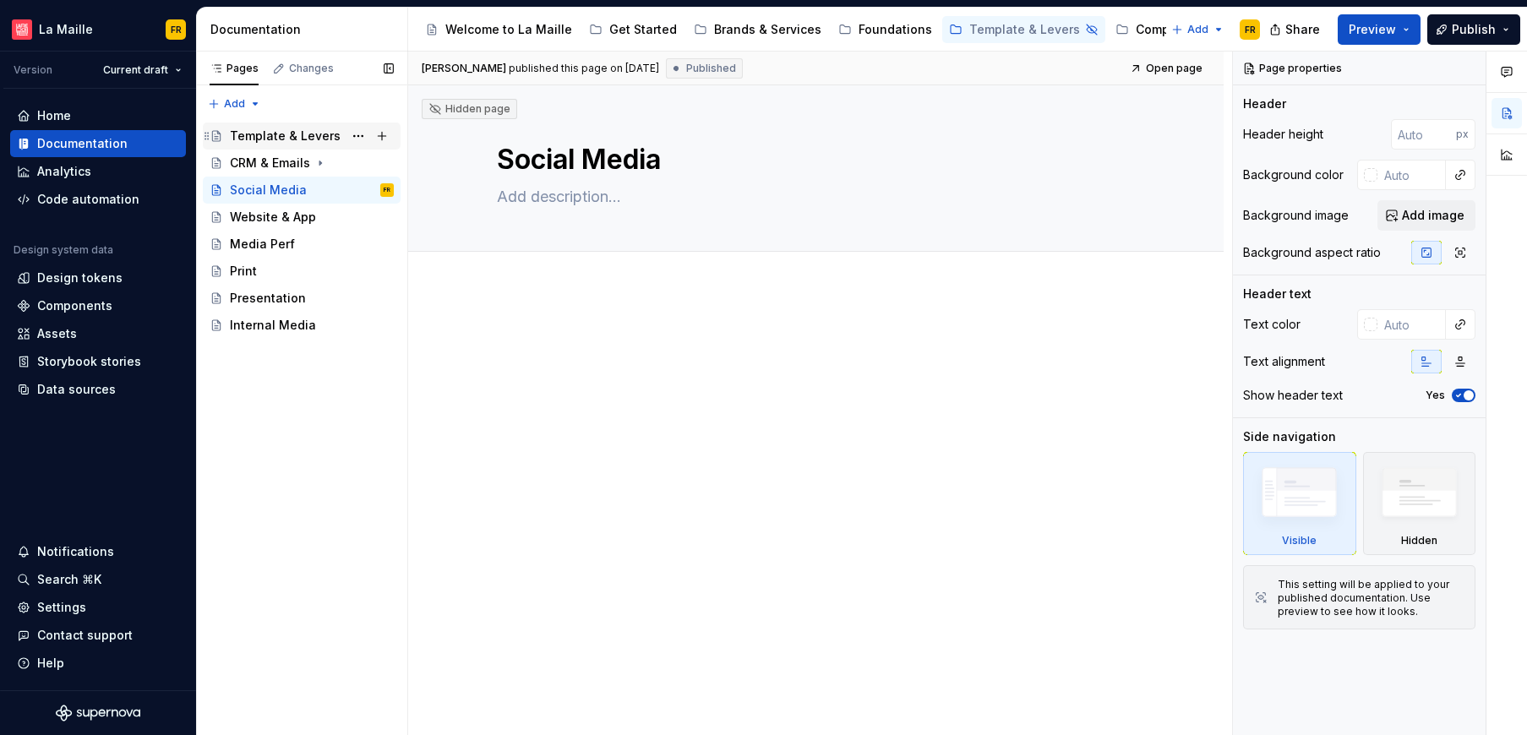
click at [301, 128] on div "Template & Levers" at bounding box center [285, 136] width 111 height 17
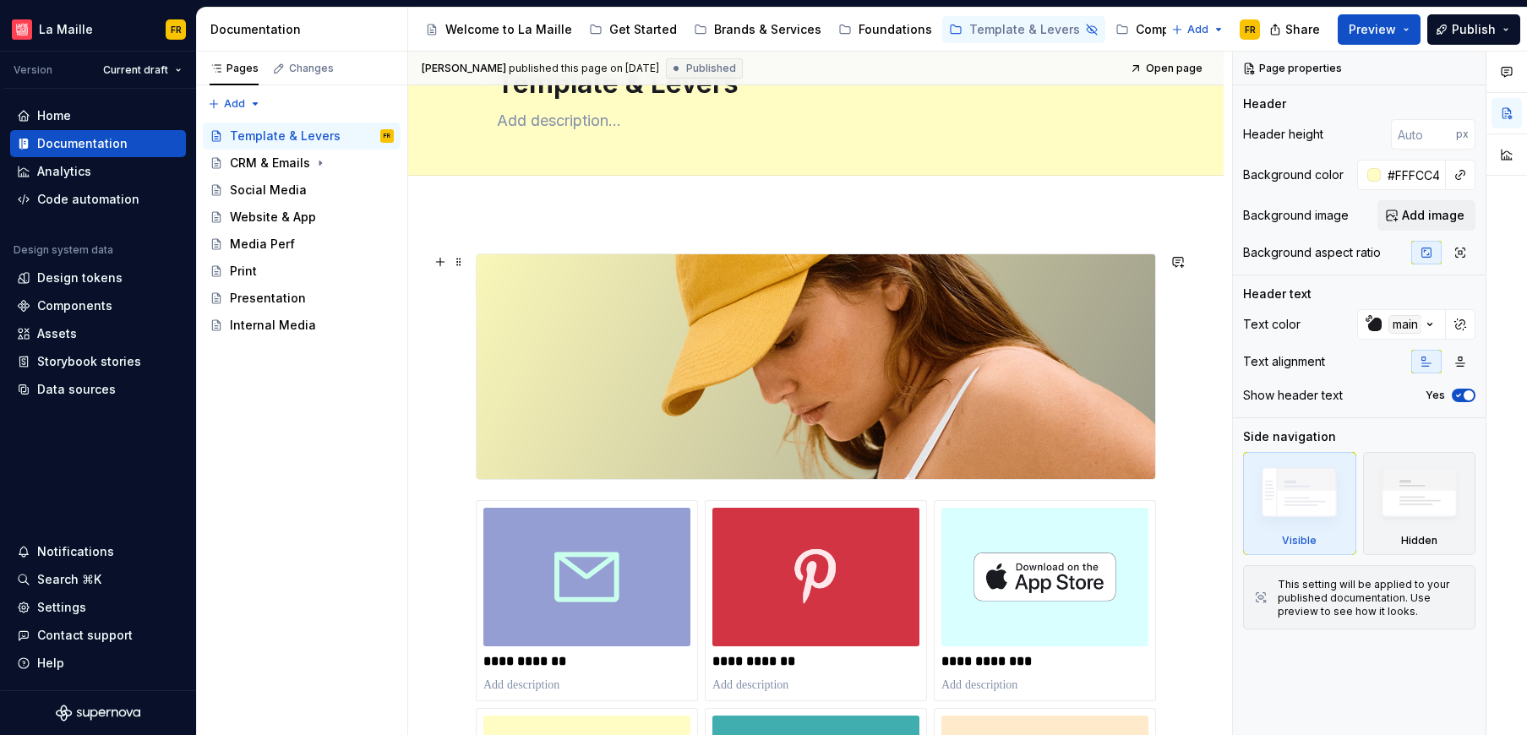
scroll to position [60, 0]
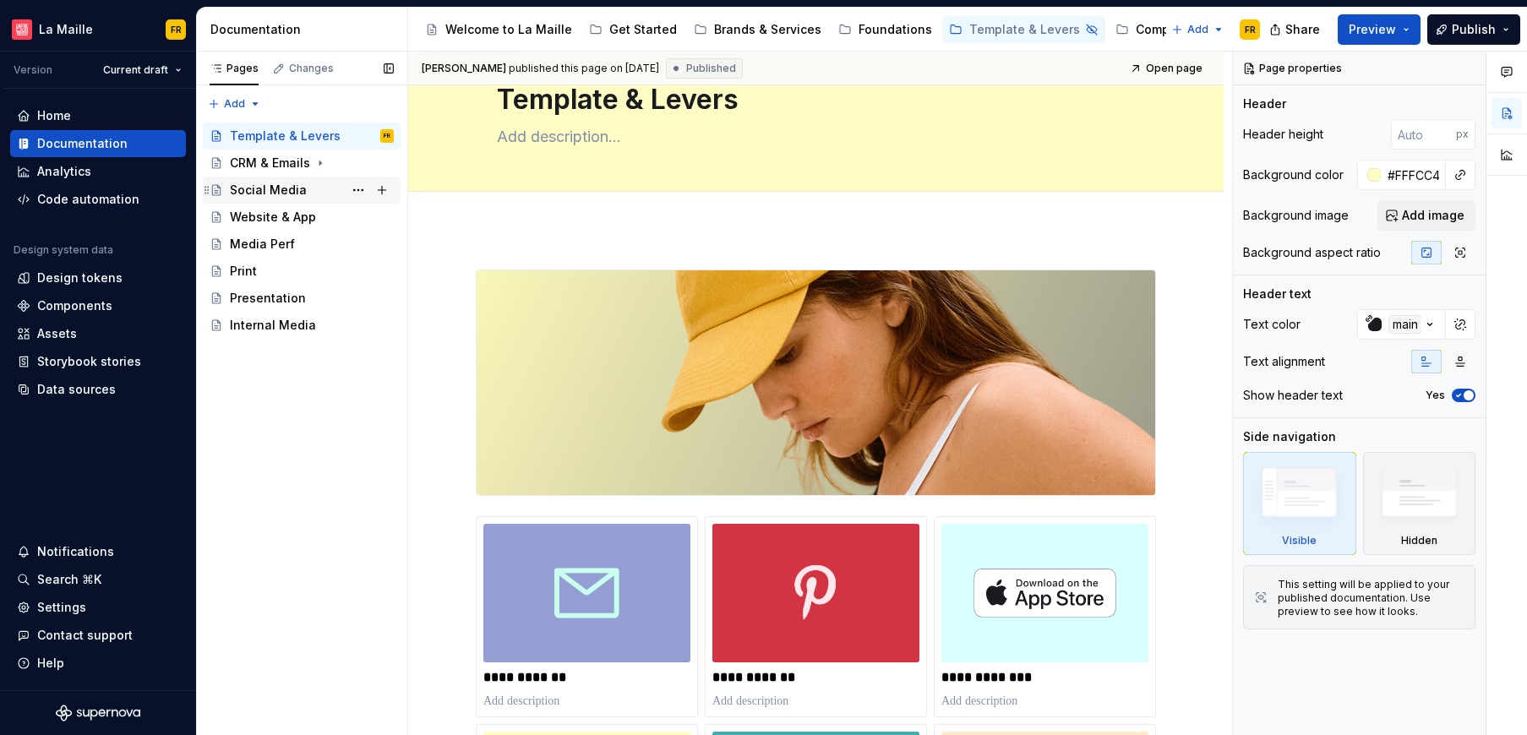
click at [267, 195] on div "Social Media" at bounding box center [268, 190] width 77 height 17
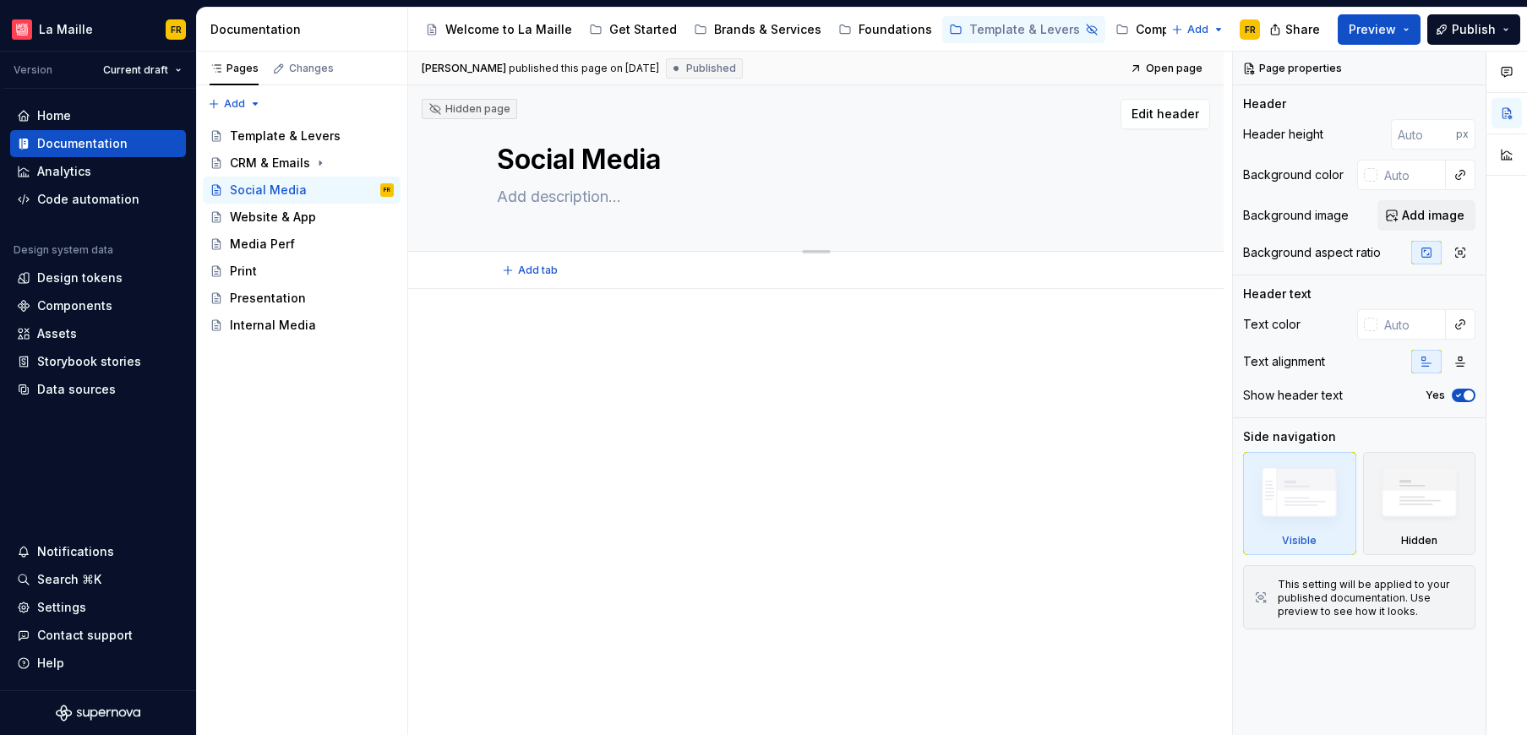
click at [903, 117] on div "Edit header" at bounding box center [809, 114] width 802 height 30
click at [1430, 219] on span "Add image" at bounding box center [1433, 215] width 63 height 17
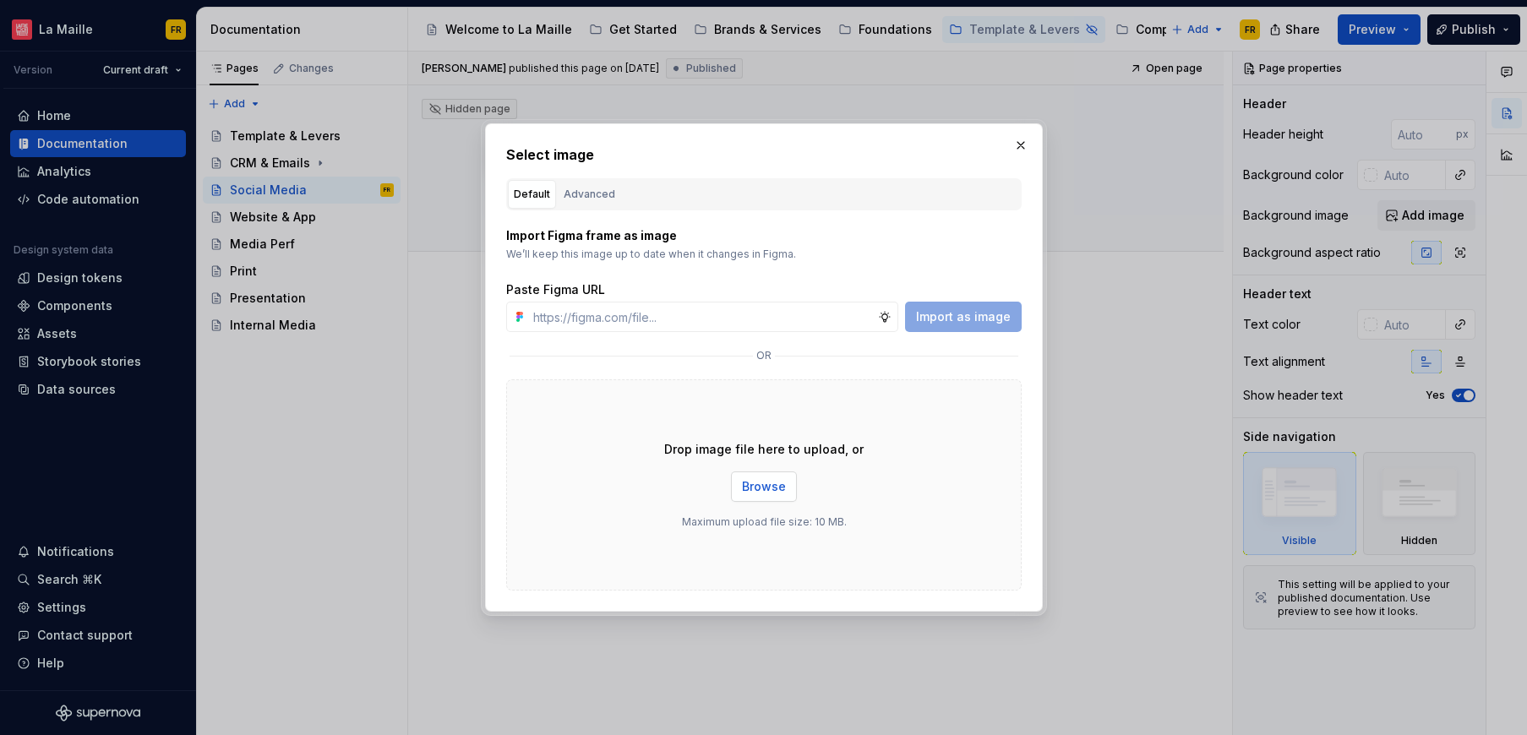
click at [762, 490] on span "Browse" at bounding box center [764, 486] width 44 height 17
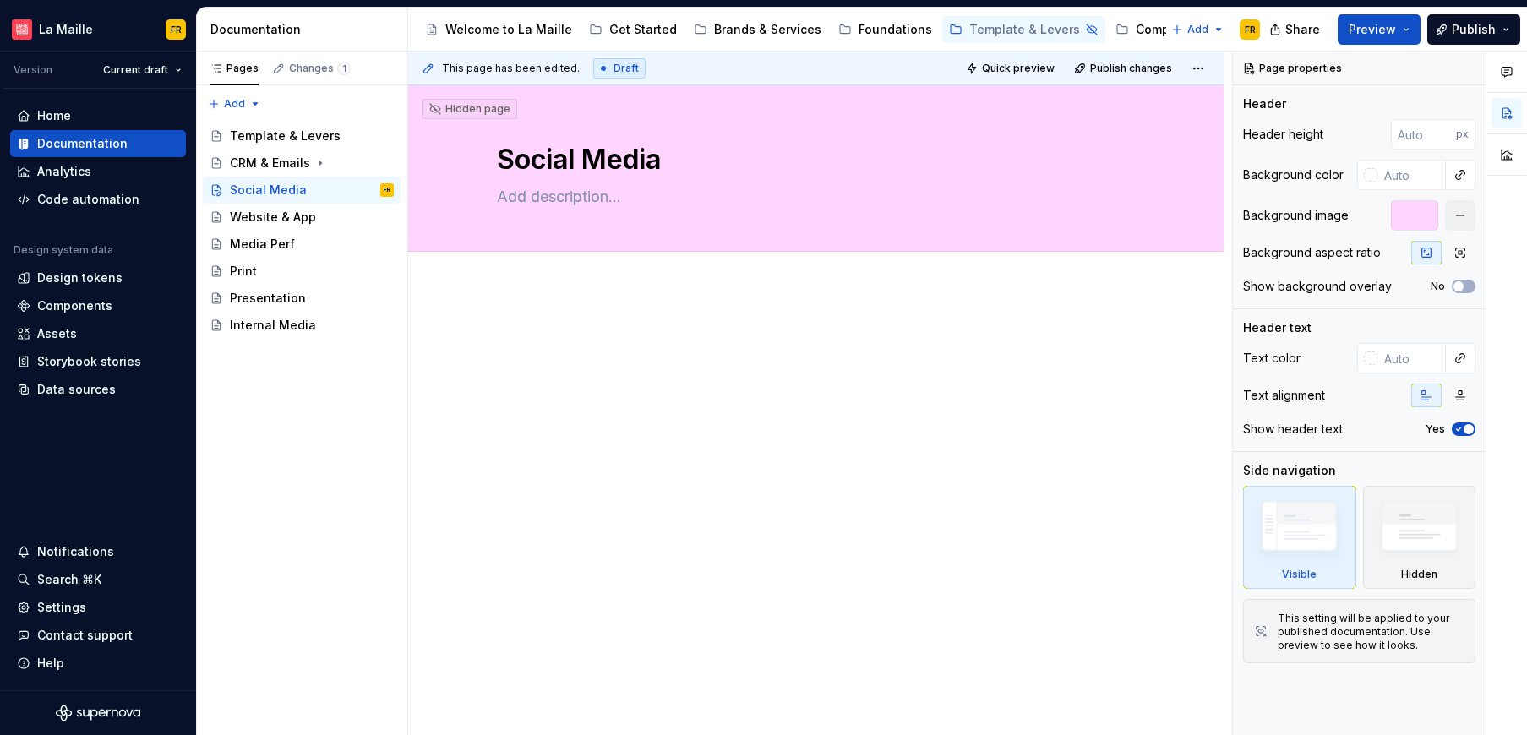
click at [999, 379] on div at bounding box center [816, 361] width 680 height 64
click at [237, 165] on div "CRM & Emails" at bounding box center [270, 163] width 80 height 17
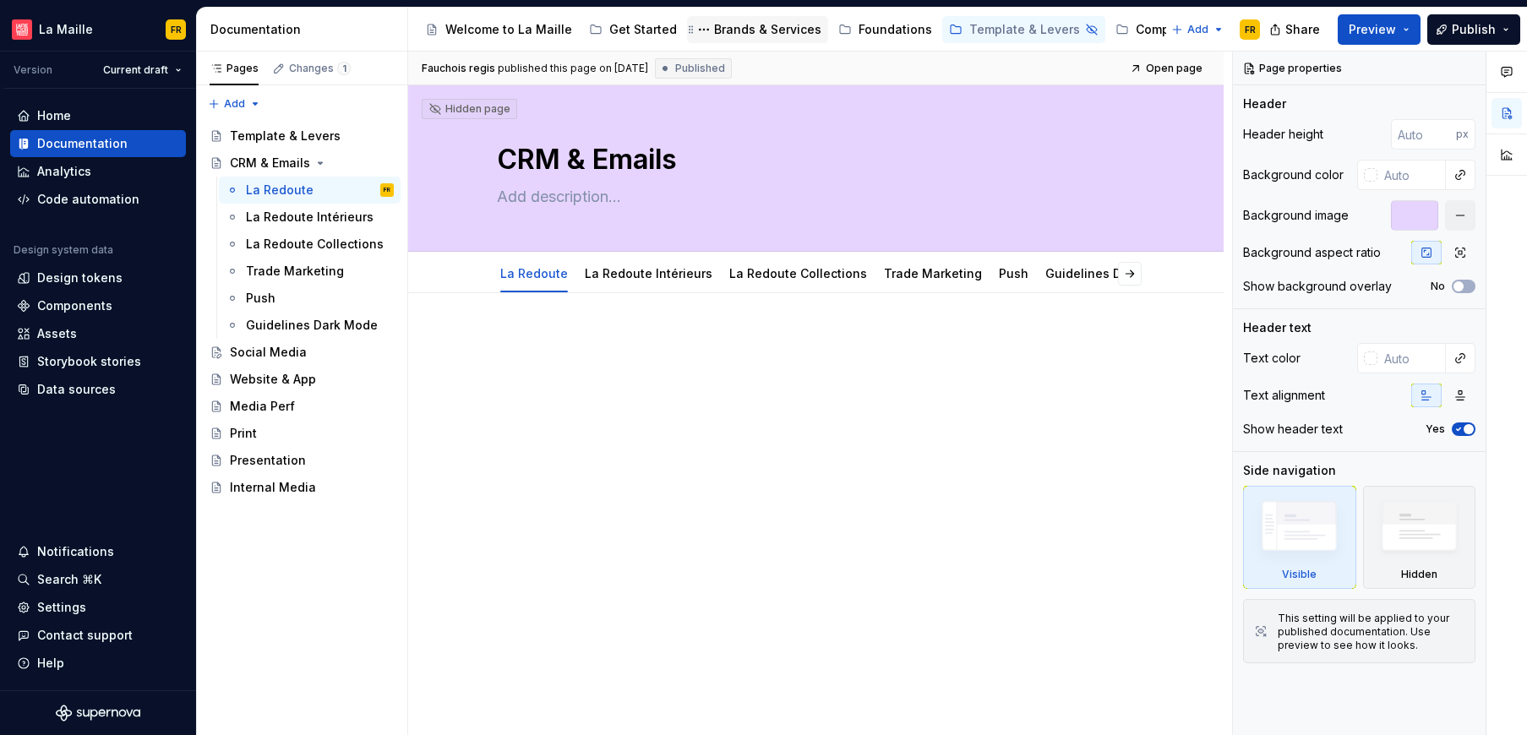
click at [741, 25] on div "Brands & Services" at bounding box center [767, 29] width 107 height 17
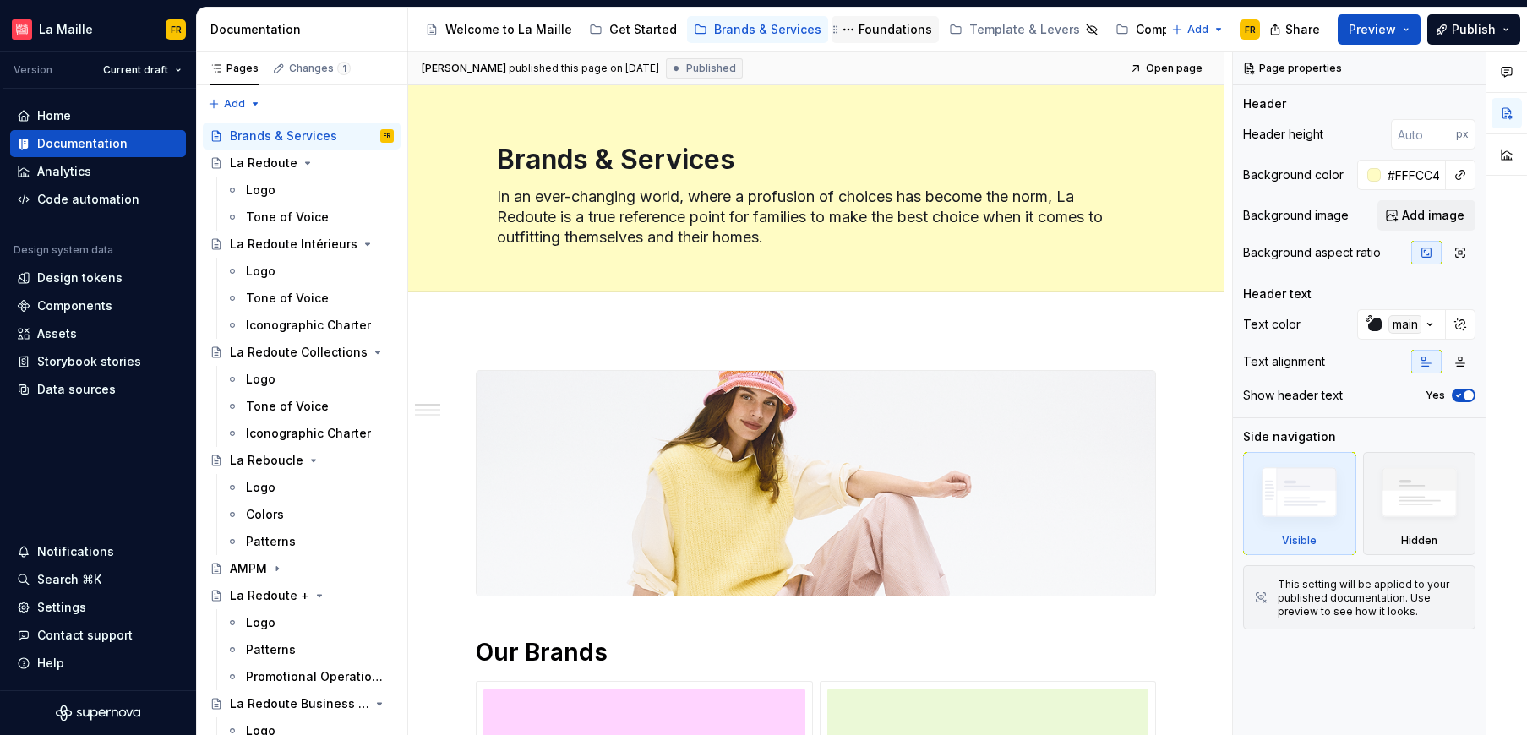
click at [879, 28] on div "Foundations" at bounding box center [894, 29] width 73 height 17
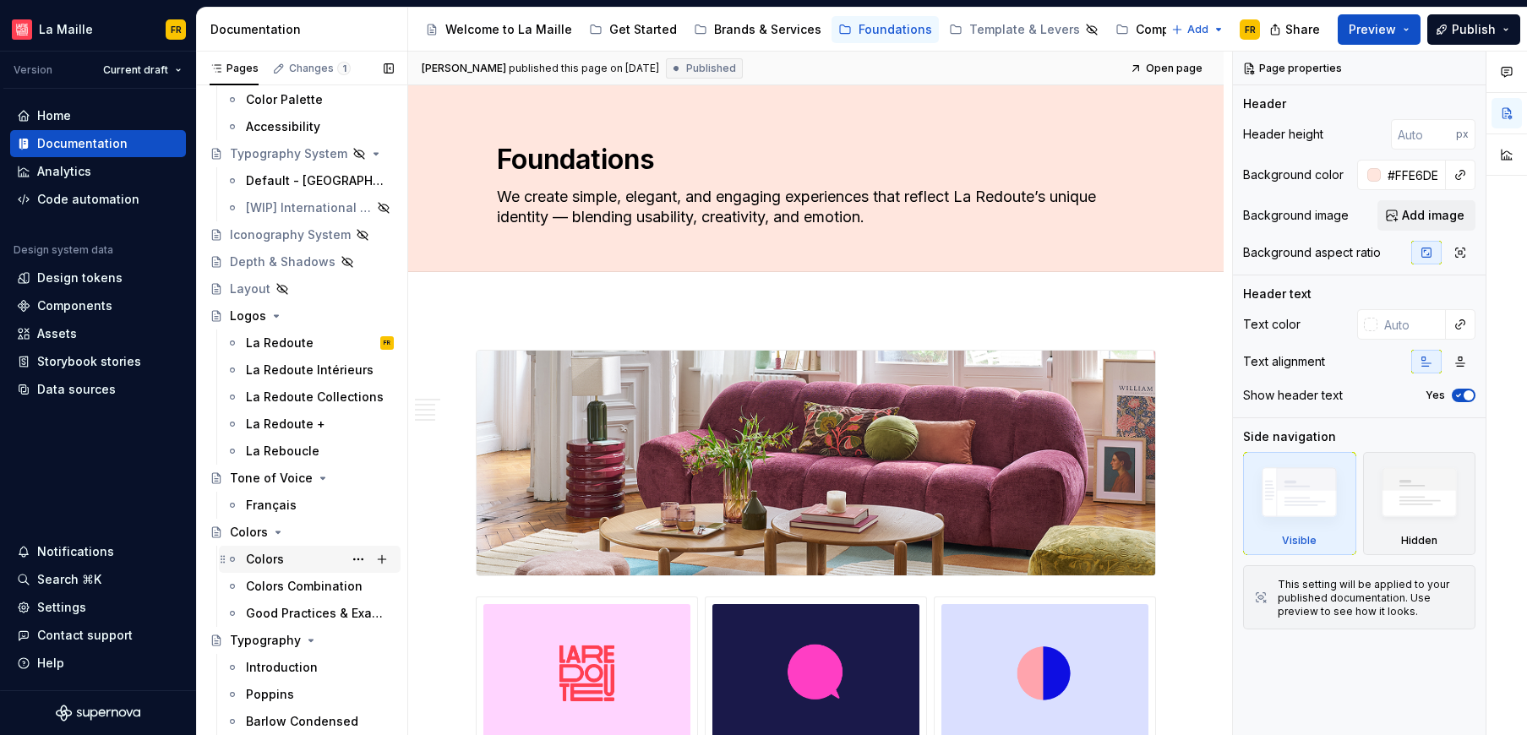
scroll to position [91, 0]
click at [993, 34] on div "Template & Levers" at bounding box center [1024, 29] width 111 height 17
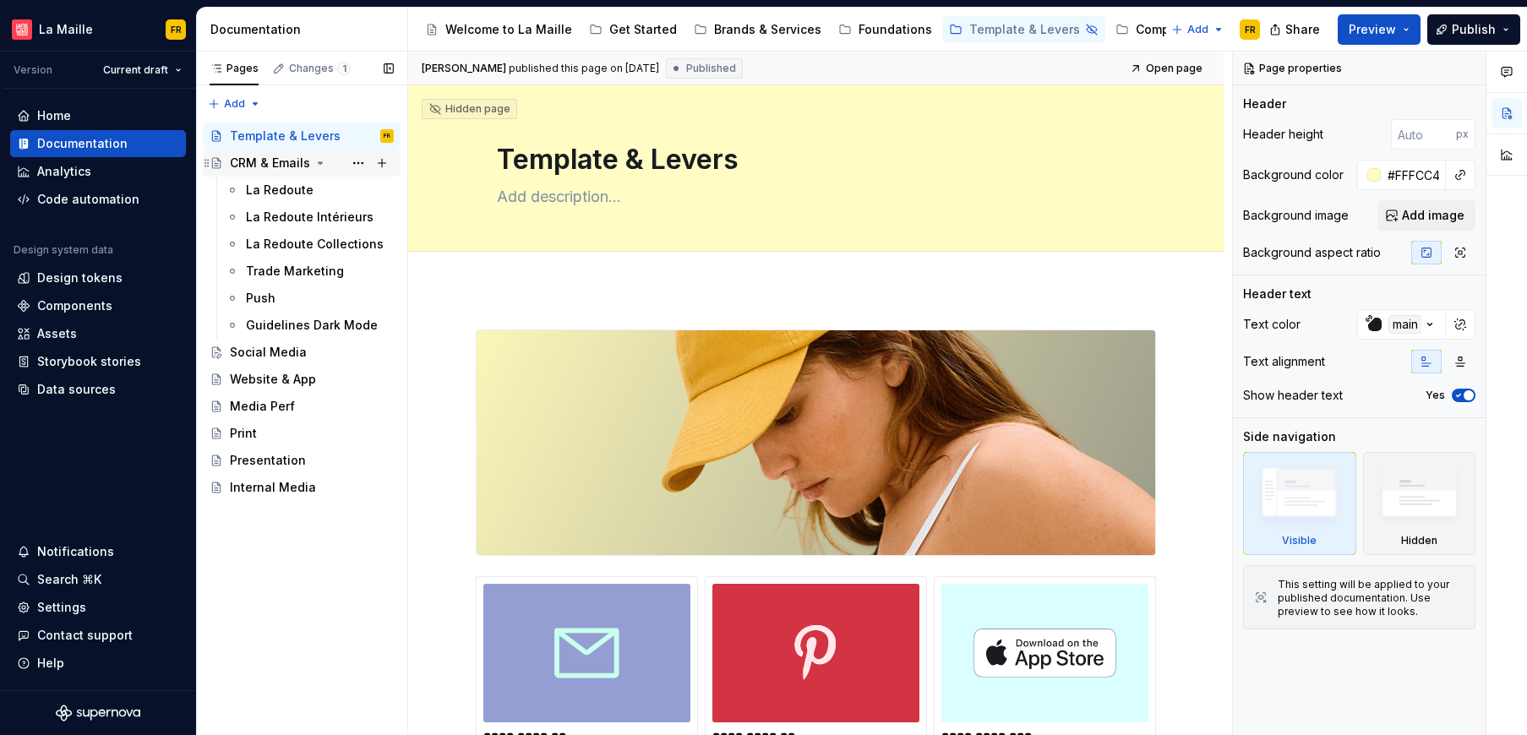
click at [315, 161] on icon "Page tree" at bounding box center [320, 163] width 14 height 14
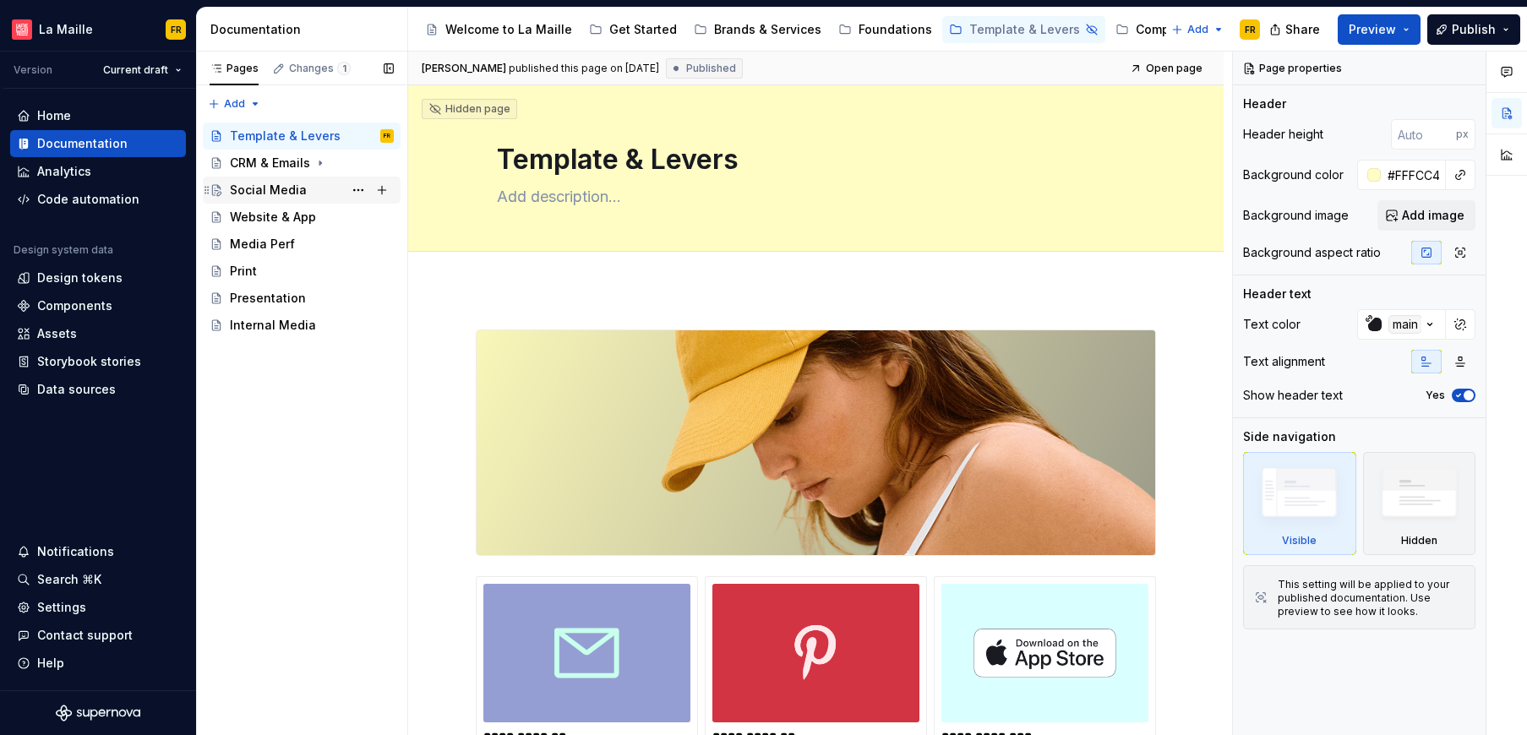
click at [302, 191] on div "Social Media" at bounding box center [312, 190] width 164 height 24
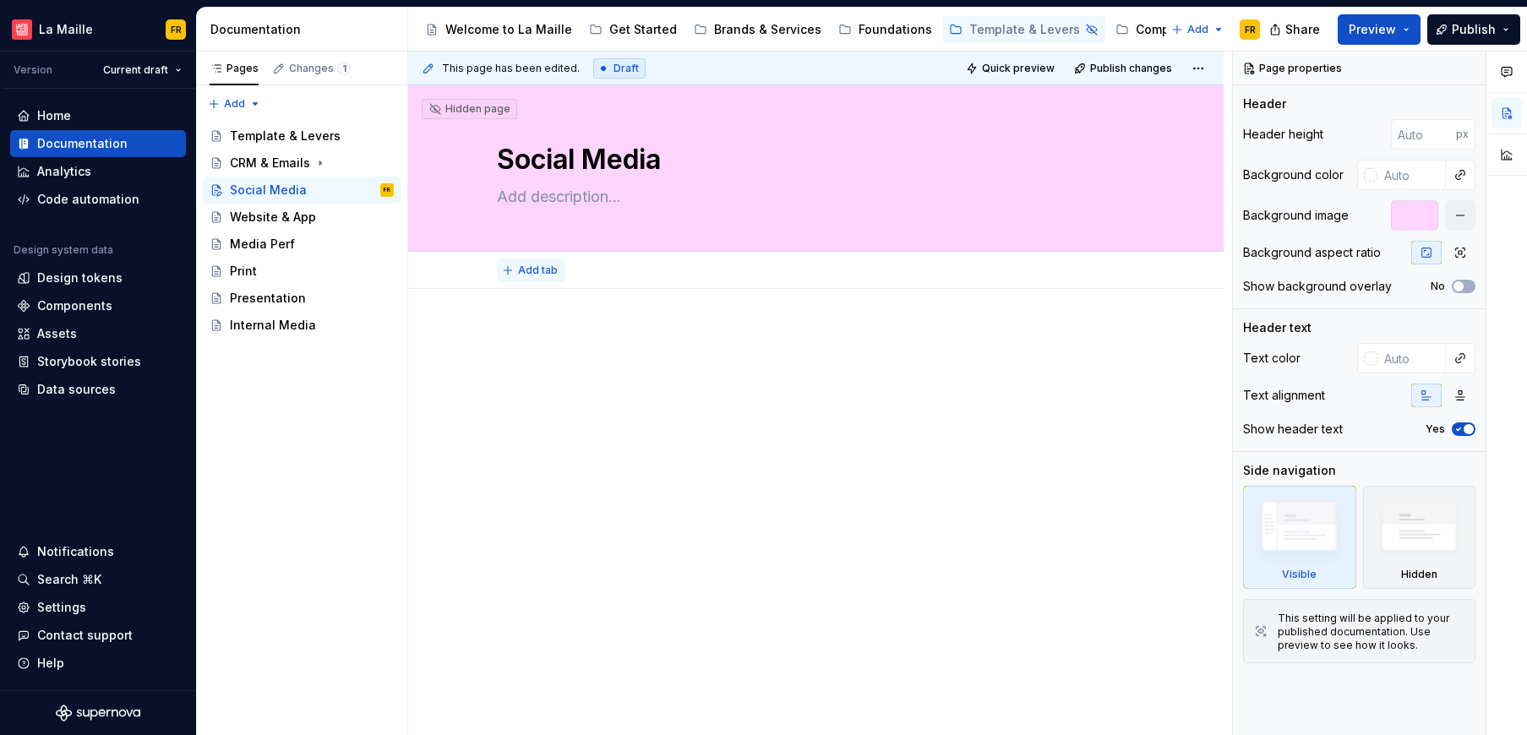
type textarea "*"
click at [553, 271] on span "Add tab" at bounding box center [538, 271] width 40 height 14
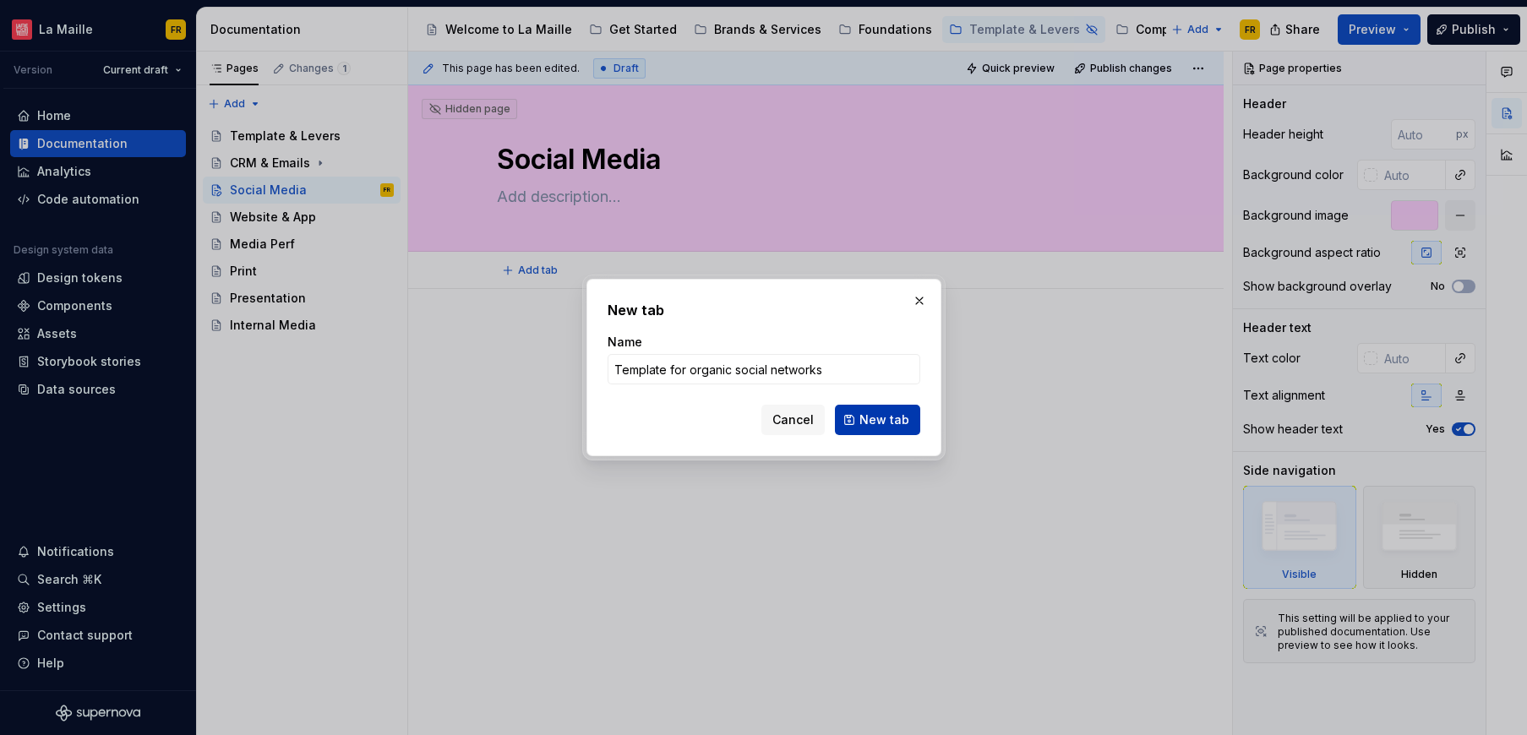
type input "Template for organic social networks"
click at [876, 431] on button "New tab" at bounding box center [877, 420] width 85 height 30
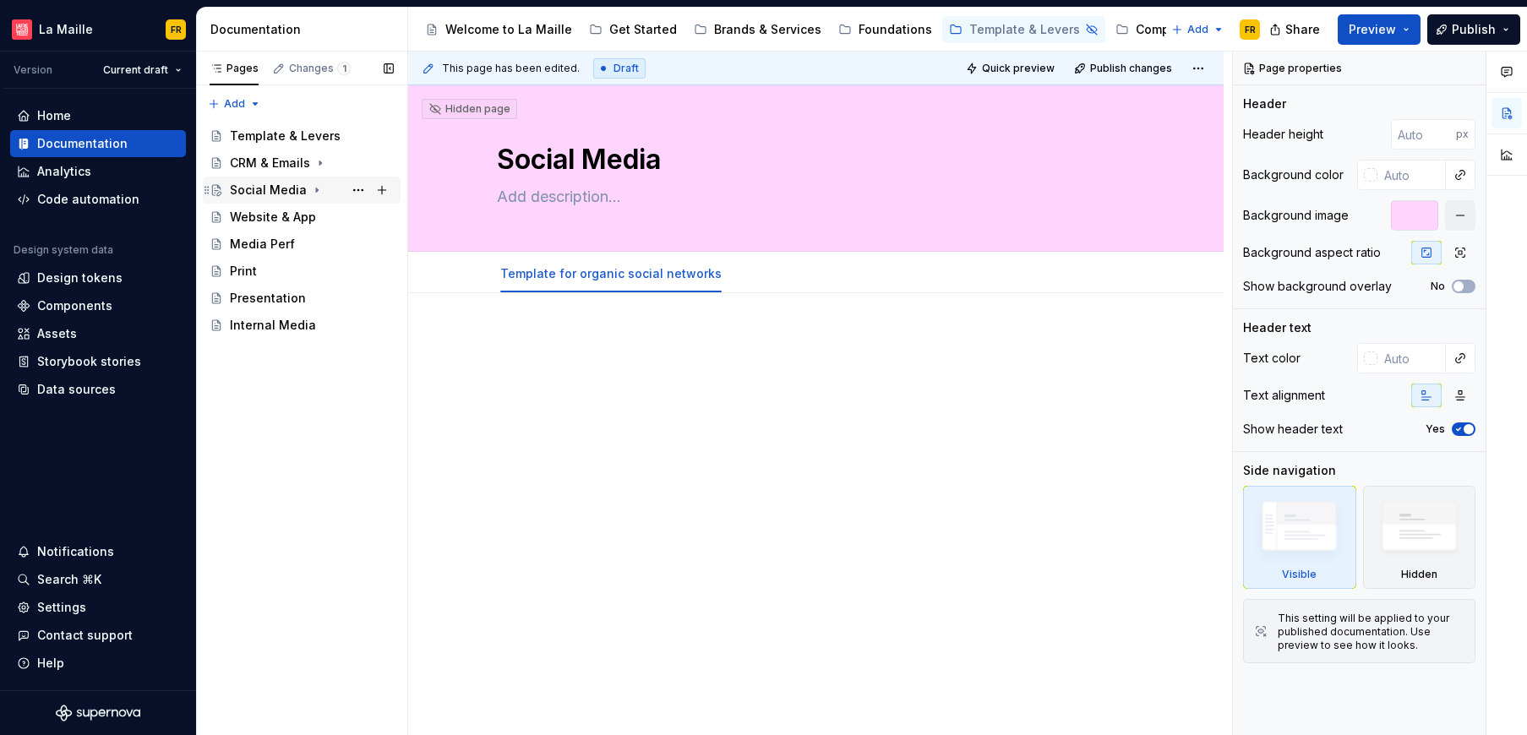
click at [302, 191] on div "Social Media" at bounding box center [312, 190] width 164 height 24
click at [759, 276] on span "Add tab" at bounding box center [779, 274] width 40 height 14
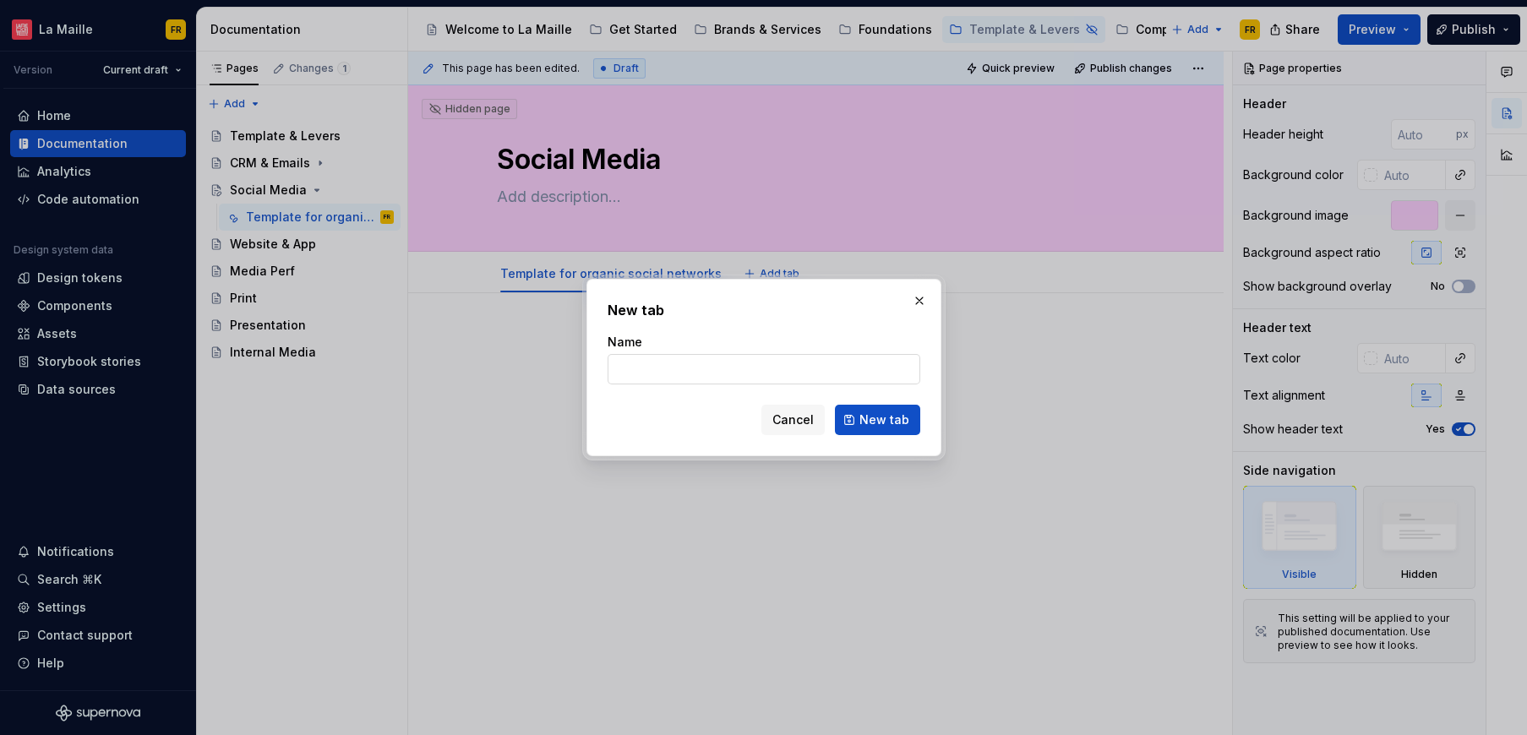
type textarea "*"
click at [716, 367] on input "Name" at bounding box center [763, 369] width 313 height 30
type input "Template for paid"
type textarea "*"
type input "Template for paid social networks"
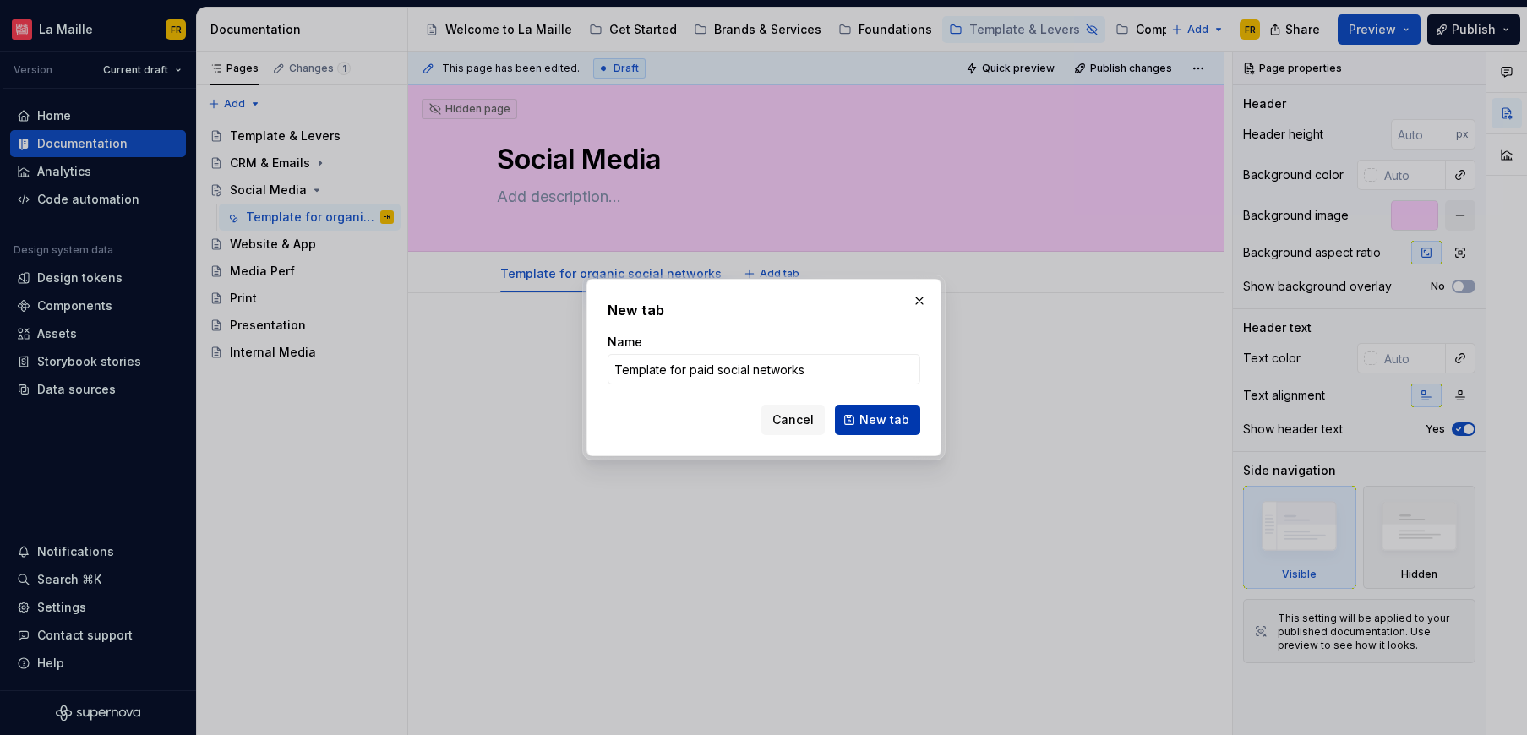
click at [861, 416] on span "New tab" at bounding box center [884, 419] width 50 height 17
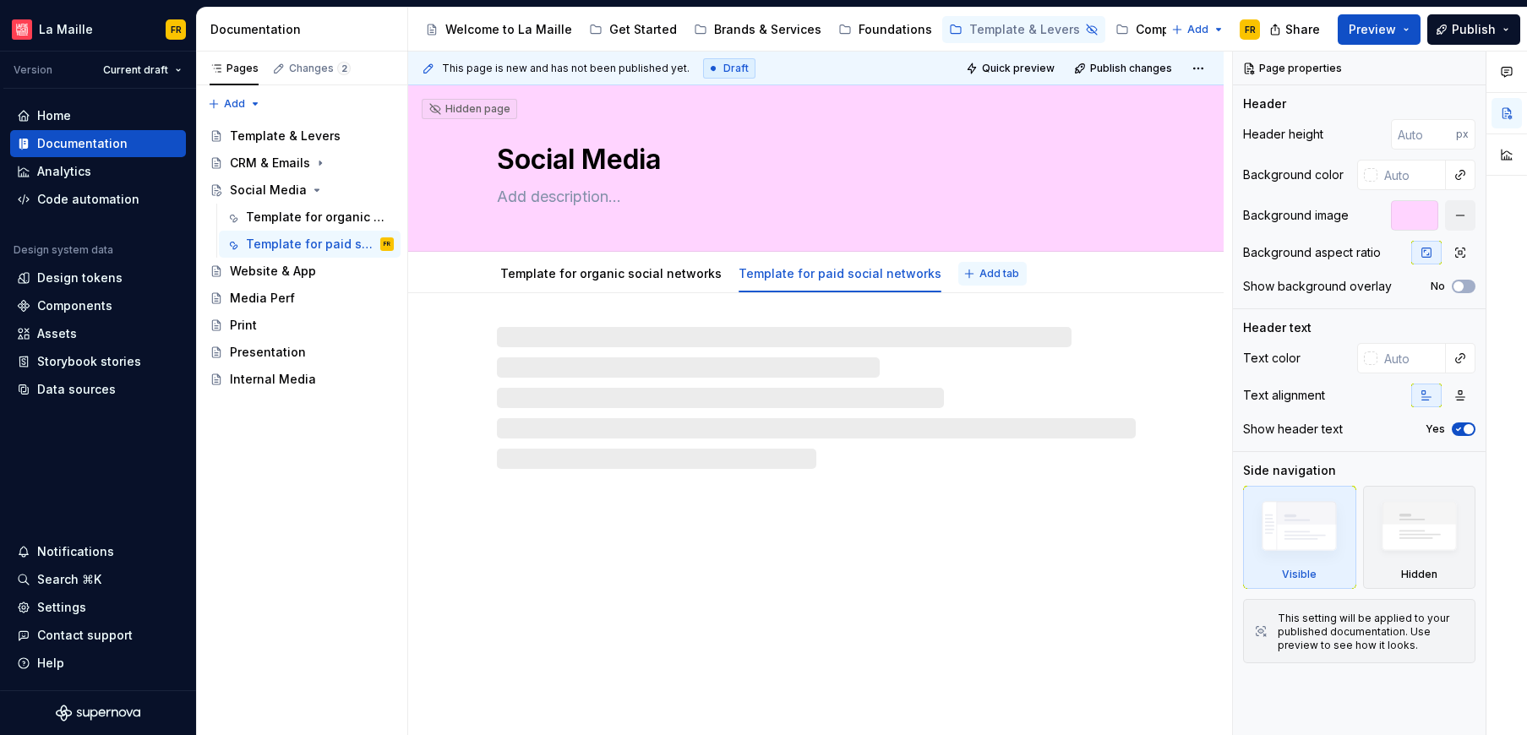
click at [979, 272] on span "Add tab" at bounding box center [999, 274] width 40 height 14
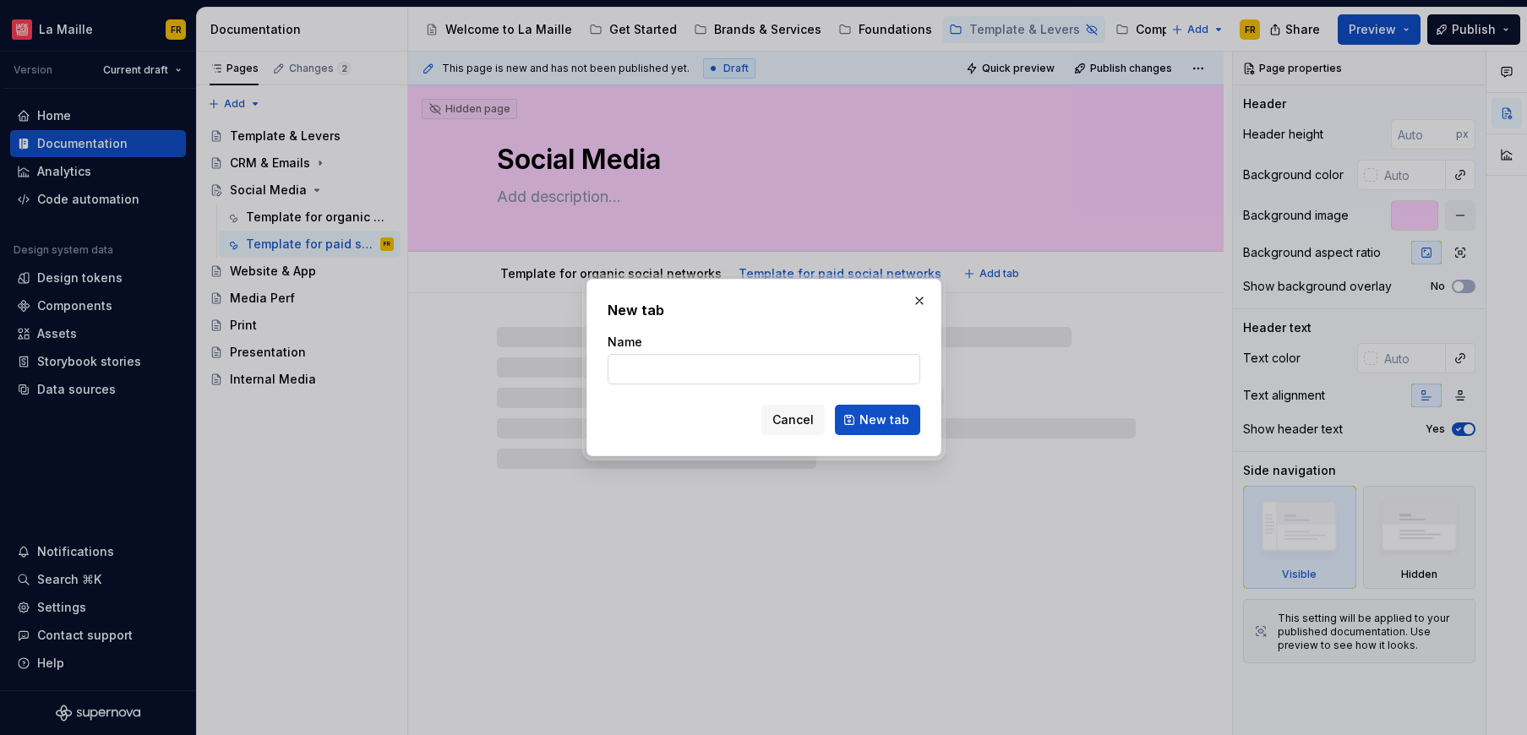
click at [791, 364] on input "Name" at bounding box center [763, 369] width 313 height 30
type textarea "*"
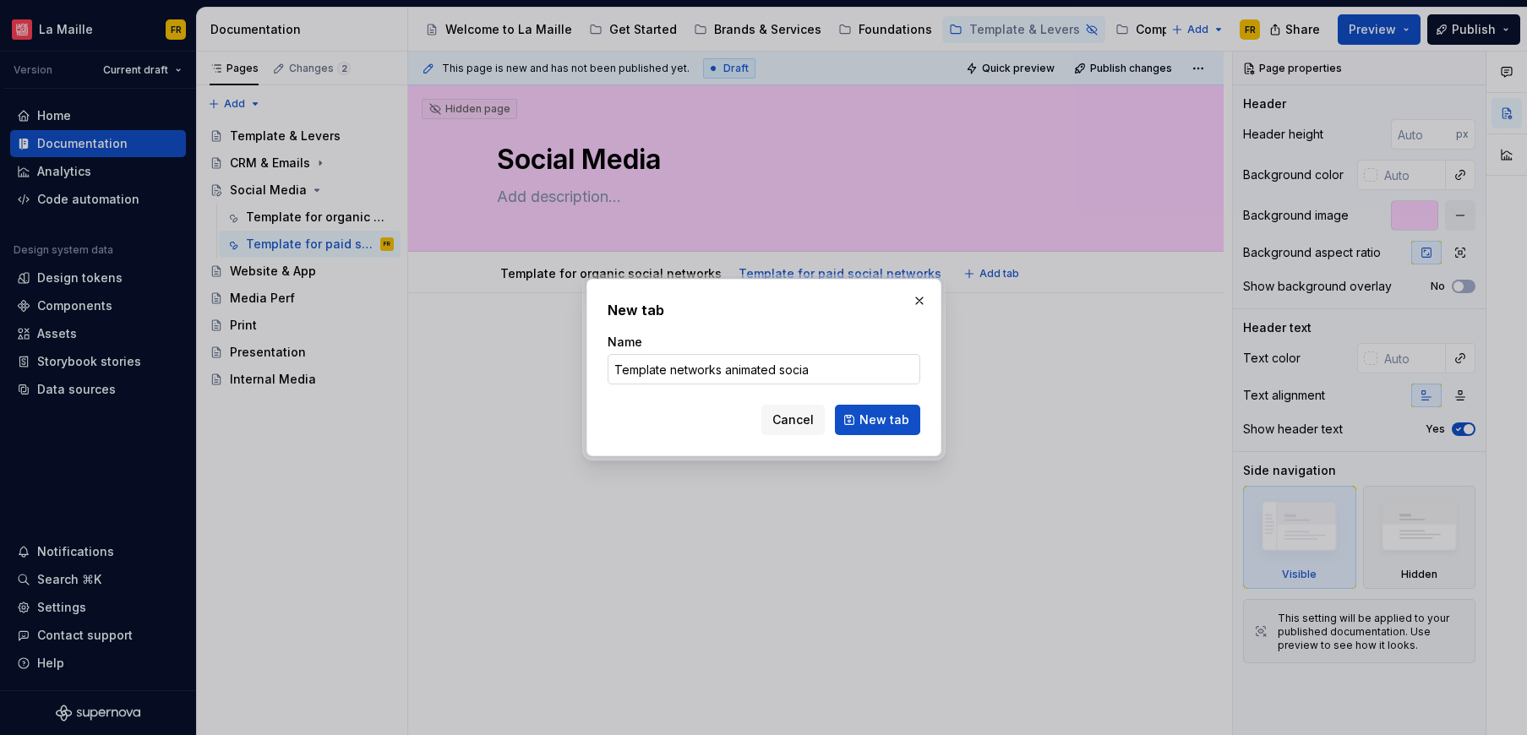
type input "Template networks animated social"
click button "New tab" at bounding box center [877, 420] width 85 height 30
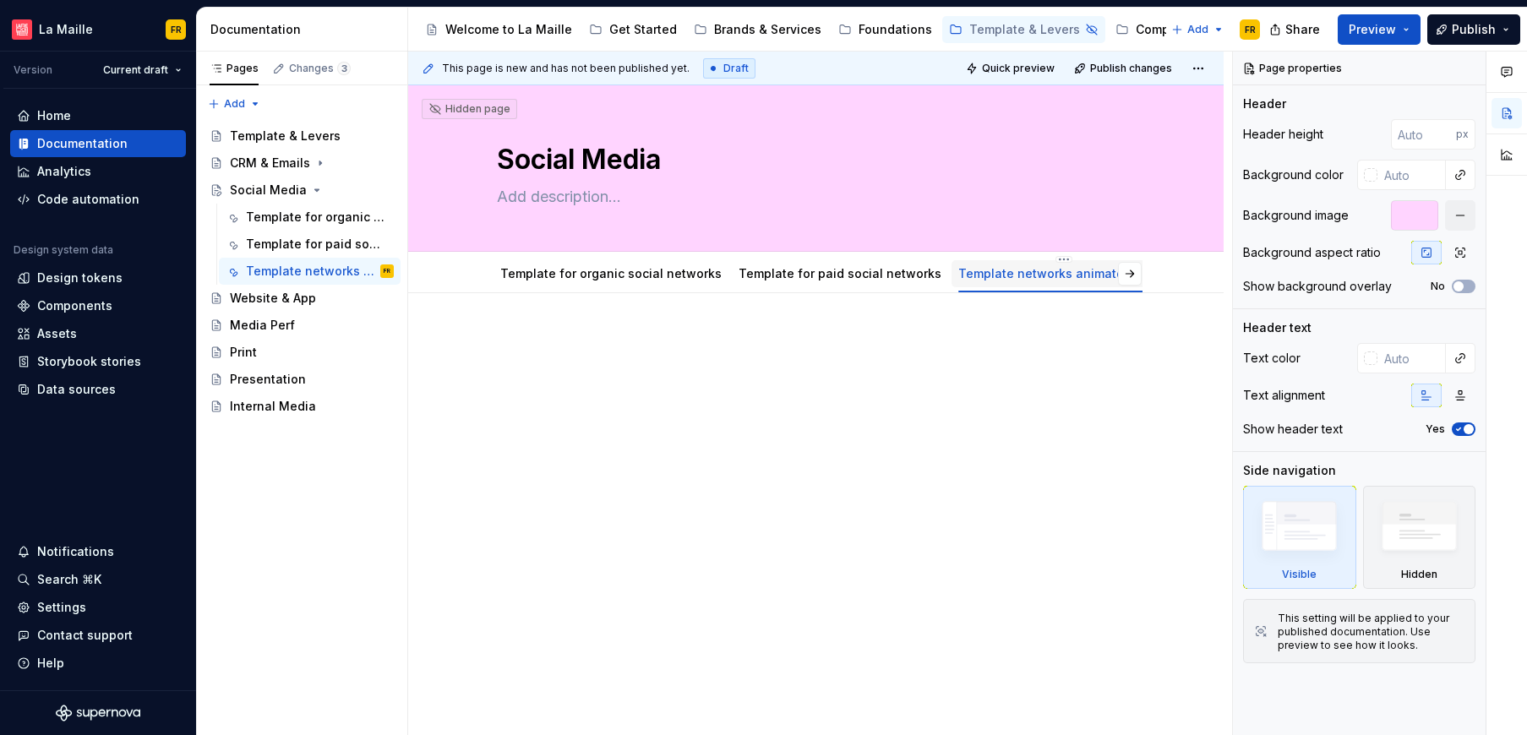
type textarea "*"
click at [1105, 275] on span "Add tab" at bounding box center [1118, 274] width 40 height 14
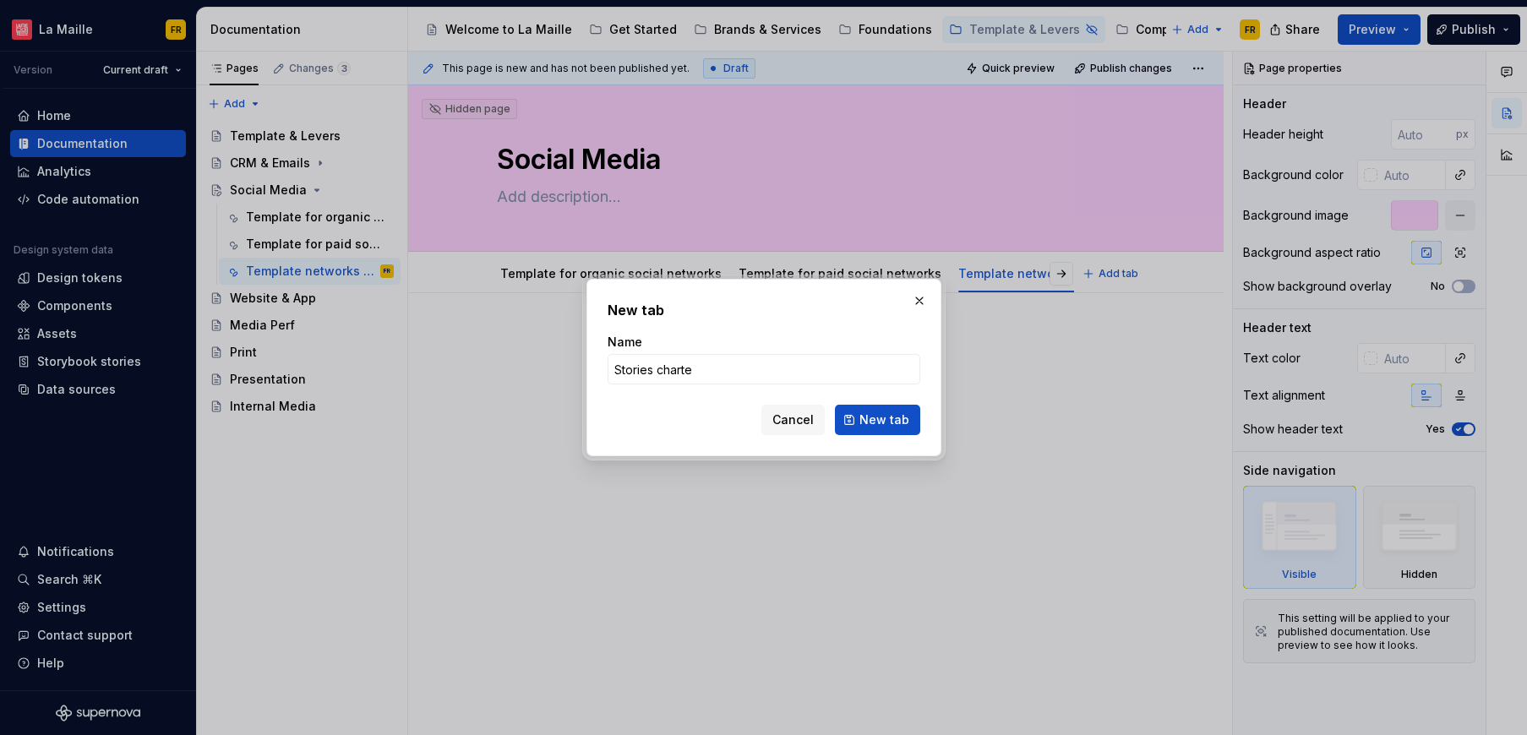
type input "Stories charter"
click button "New tab" at bounding box center [877, 420] width 85 height 30
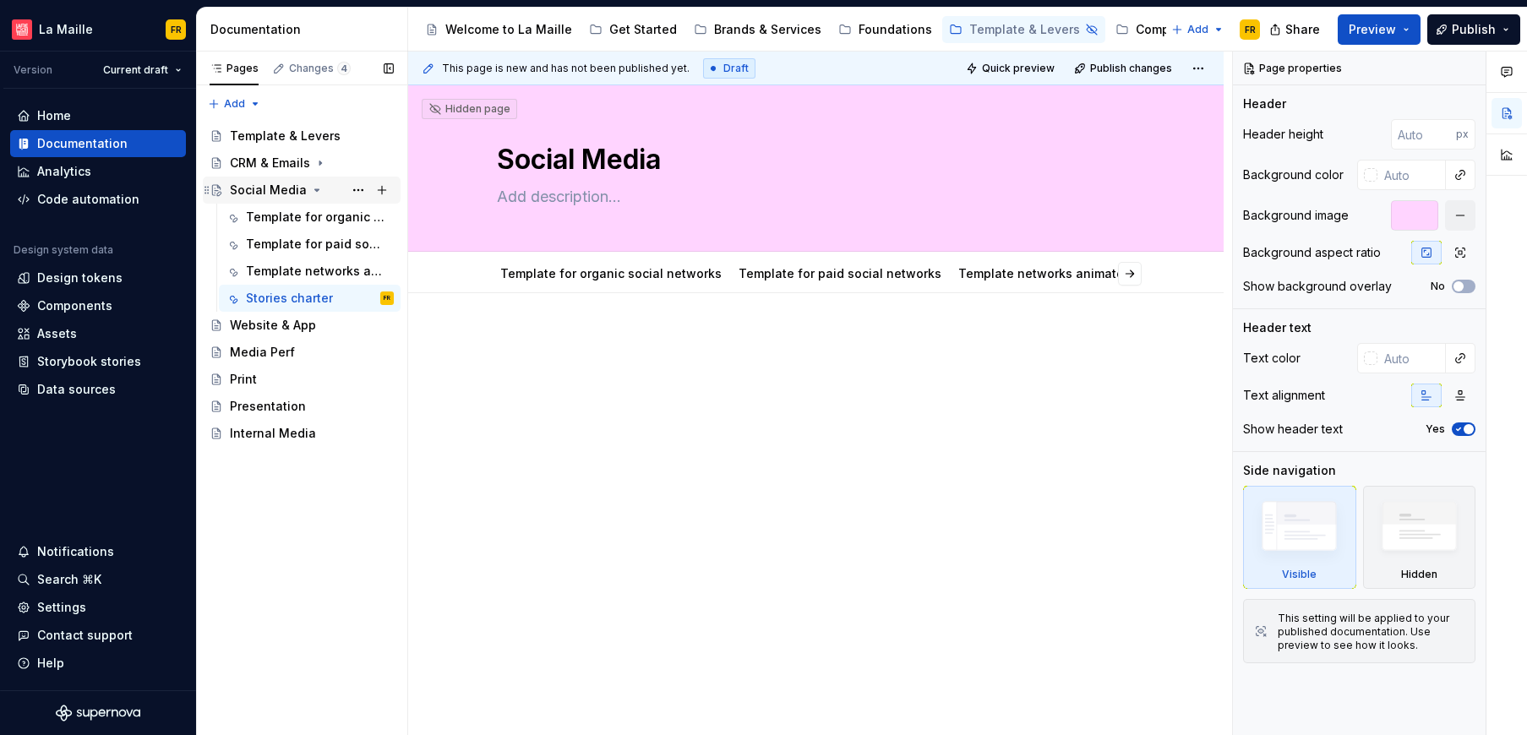
click at [313, 187] on icon "Page tree" at bounding box center [317, 190] width 14 height 14
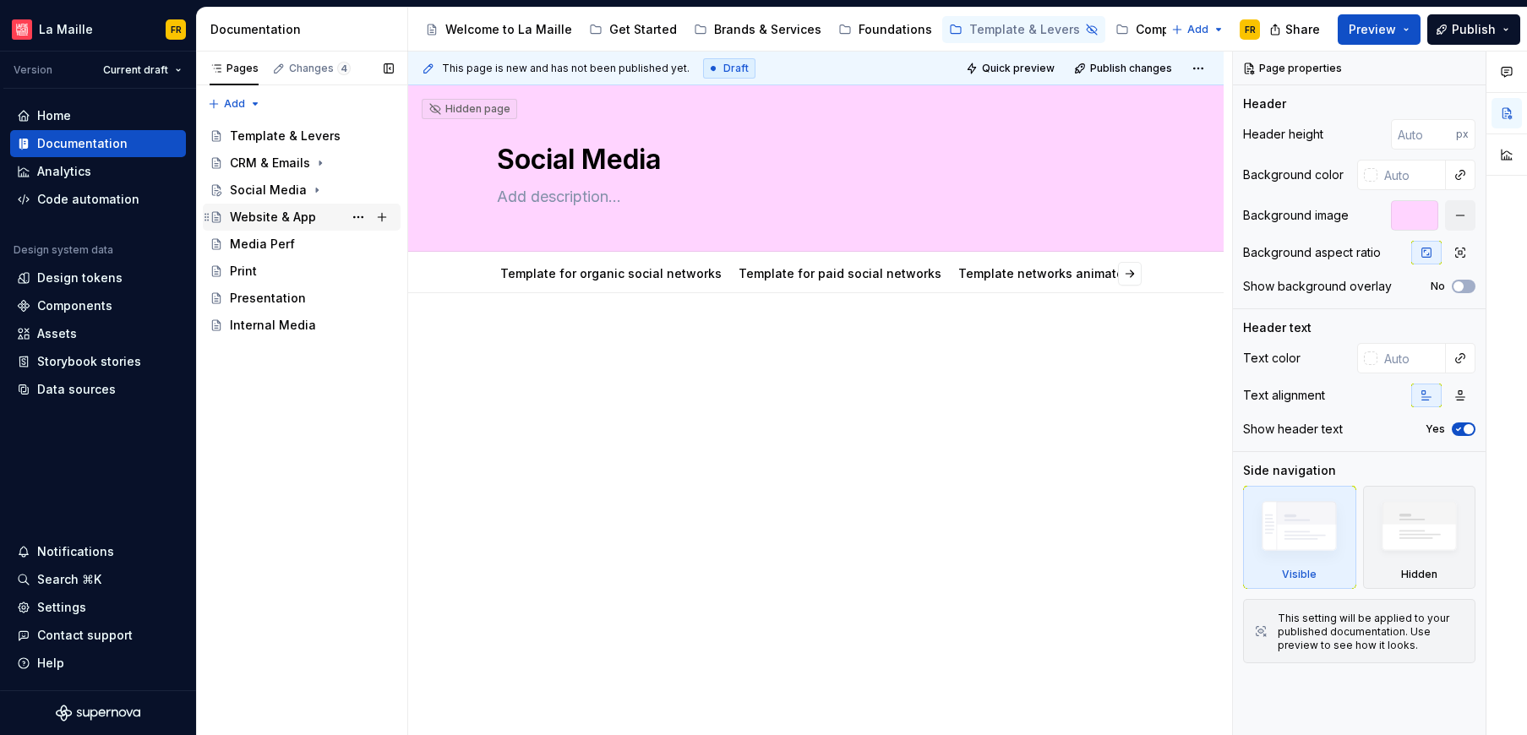
click at [289, 214] on div "Website & App" at bounding box center [273, 217] width 86 height 17
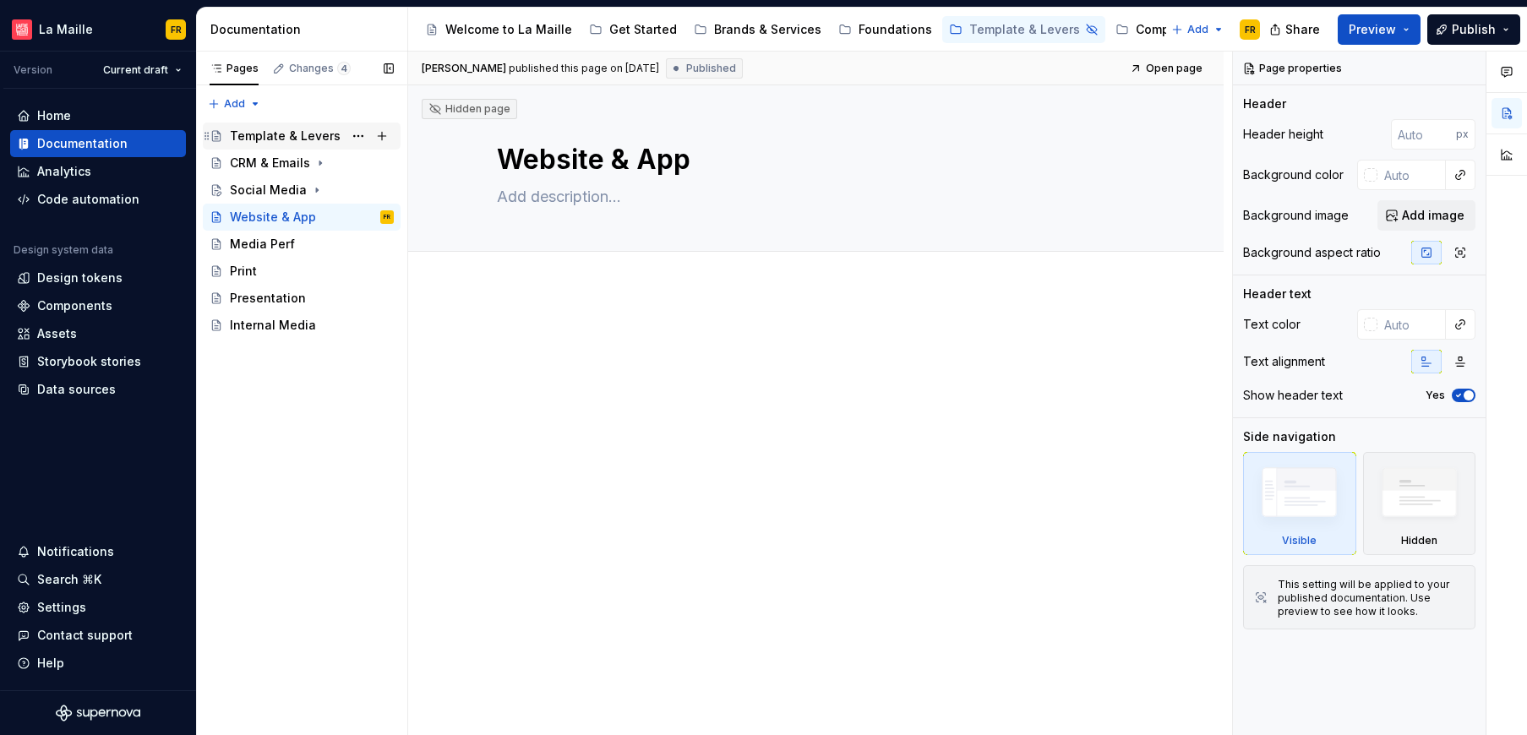
click at [310, 139] on div "Template & Levers" at bounding box center [285, 136] width 111 height 17
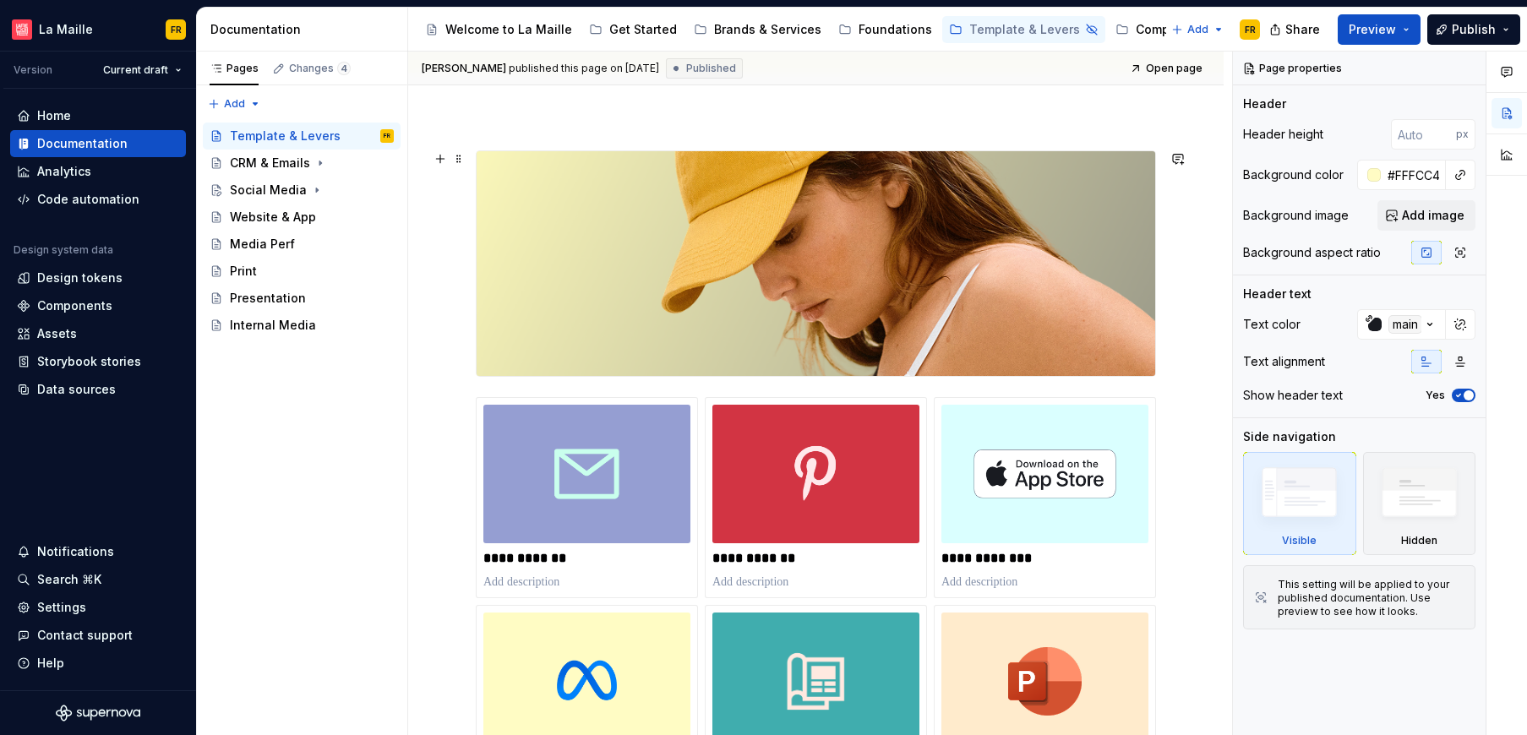
scroll to position [237, 0]
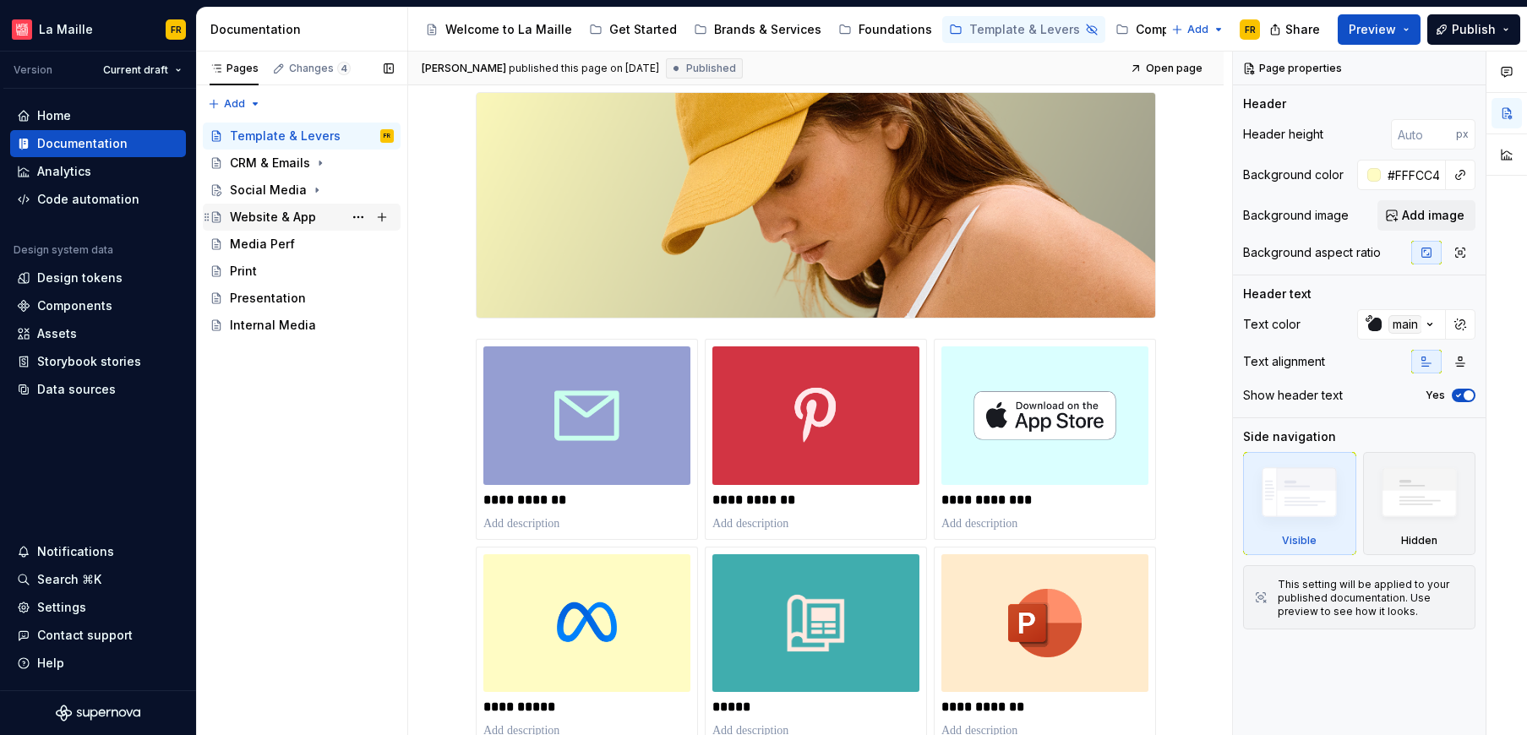
click at [272, 220] on div "Website & App" at bounding box center [273, 217] width 86 height 17
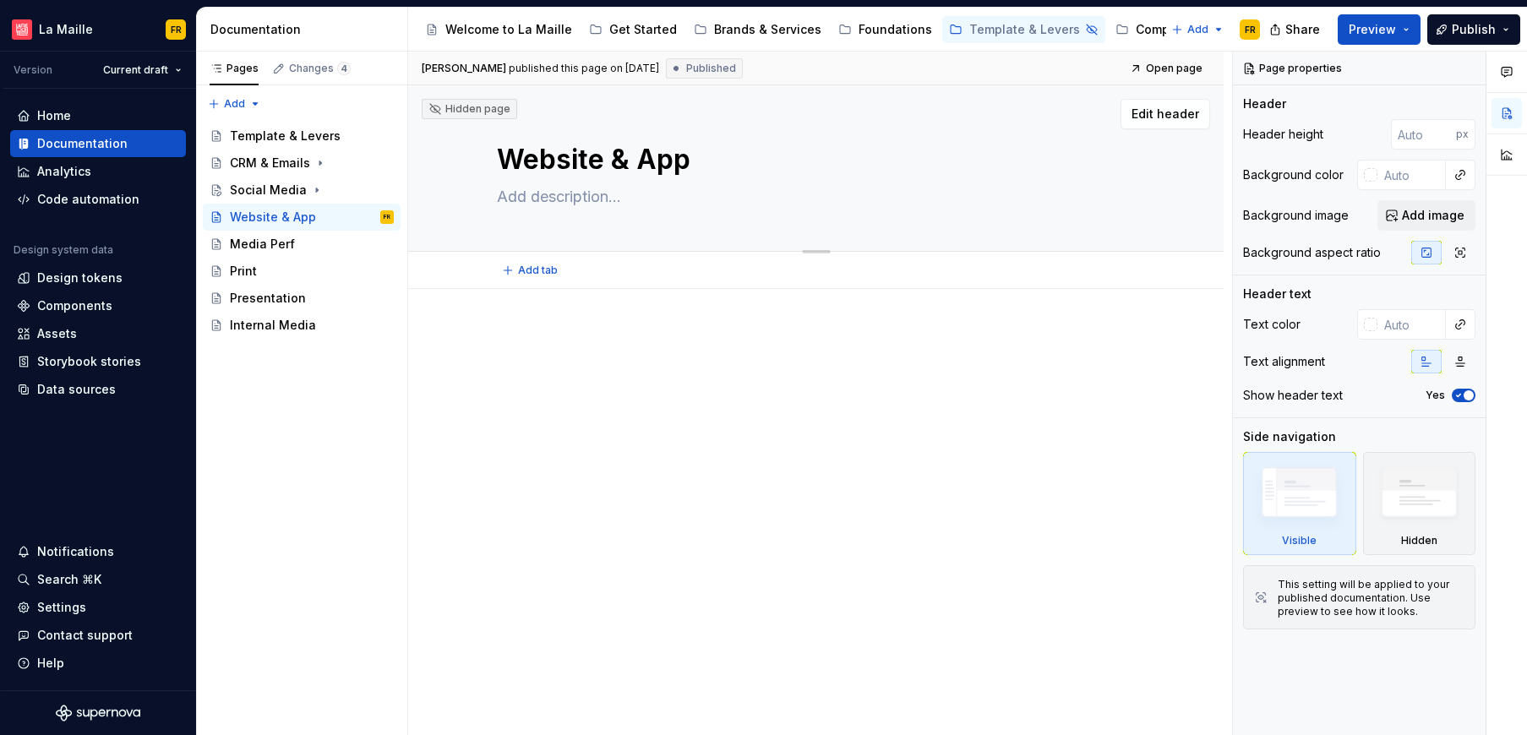
click at [923, 156] on textarea "Website & App" at bounding box center [812, 159] width 639 height 41
click at [1419, 215] on span "Add image" at bounding box center [1433, 215] width 63 height 17
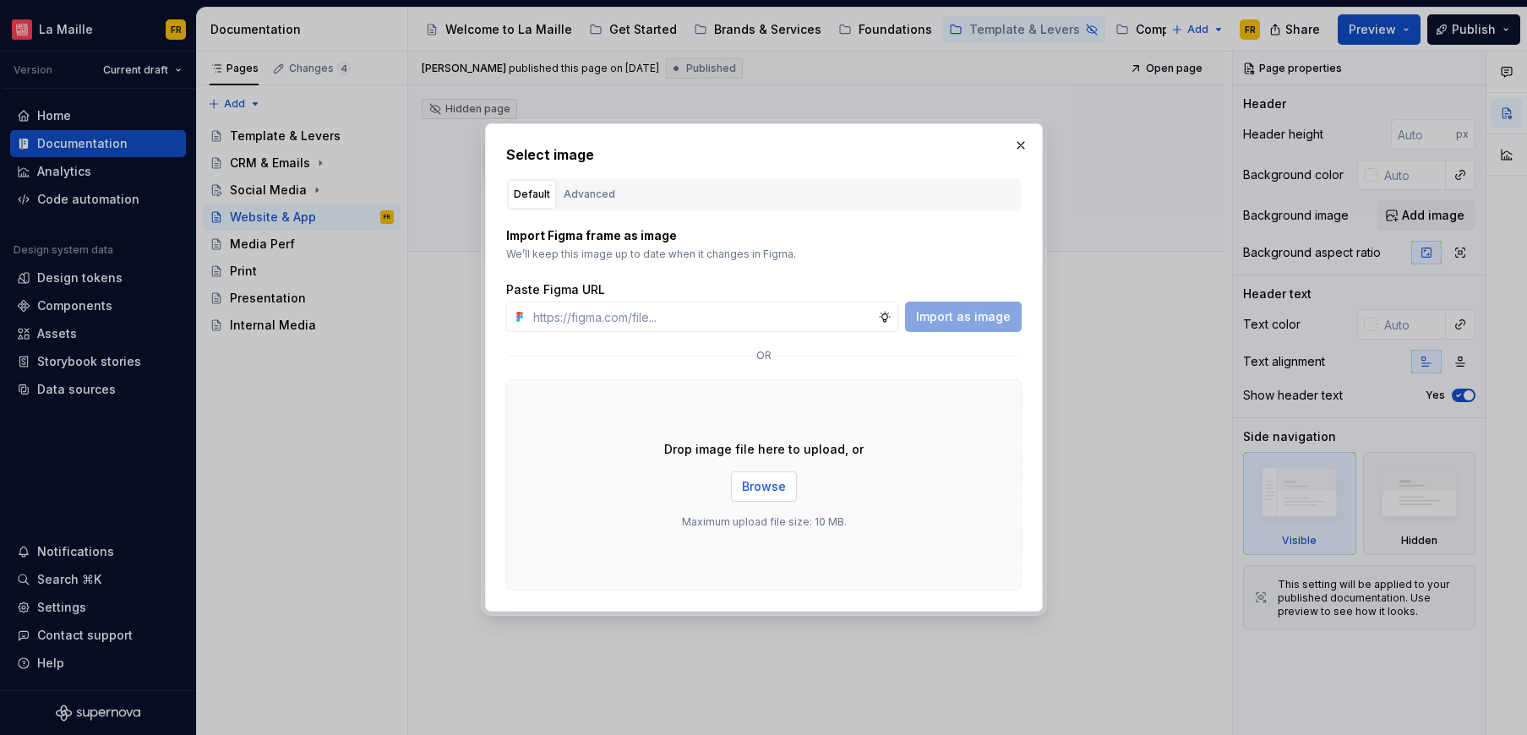
click at [754, 482] on span "Browse" at bounding box center [764, 486] width 44 height 17
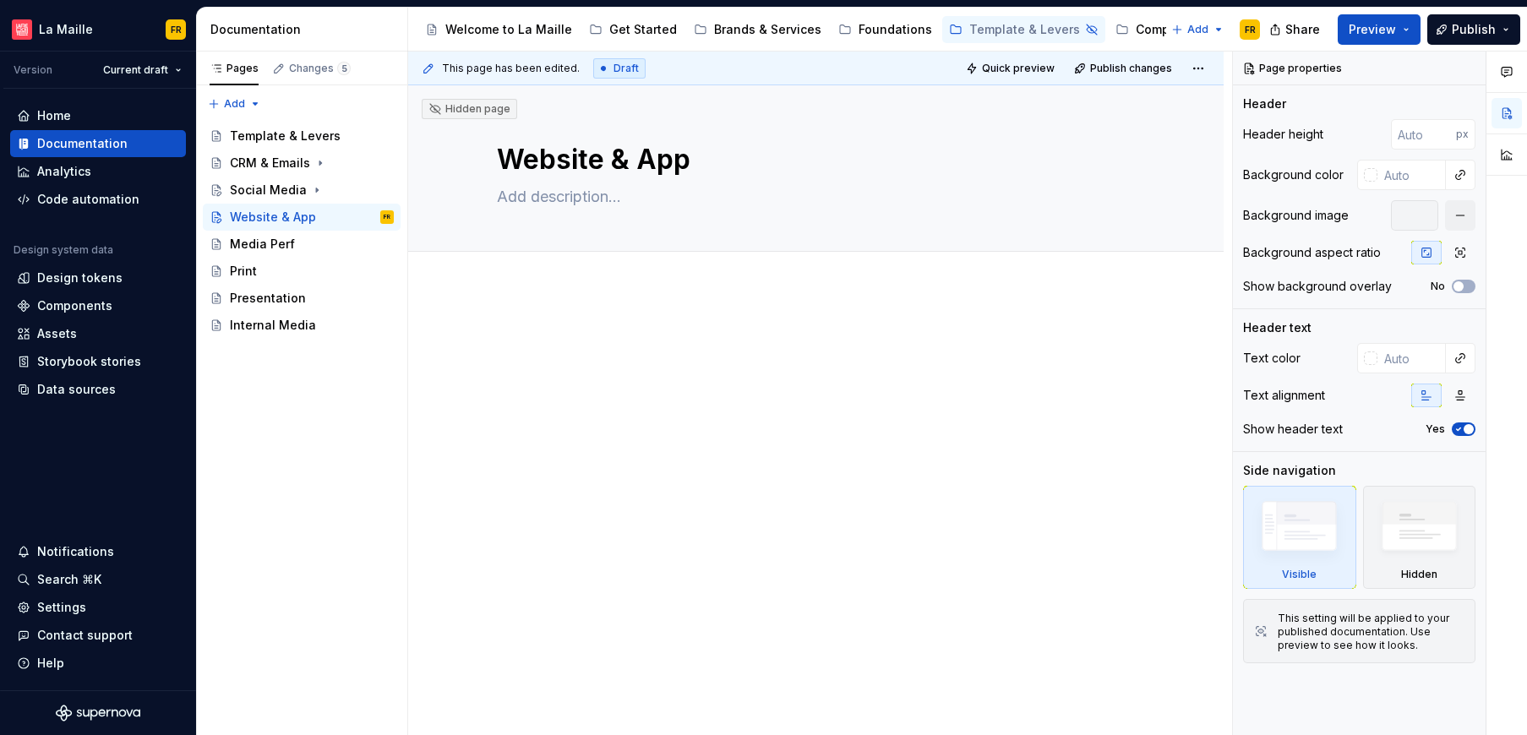
type textarea "*"
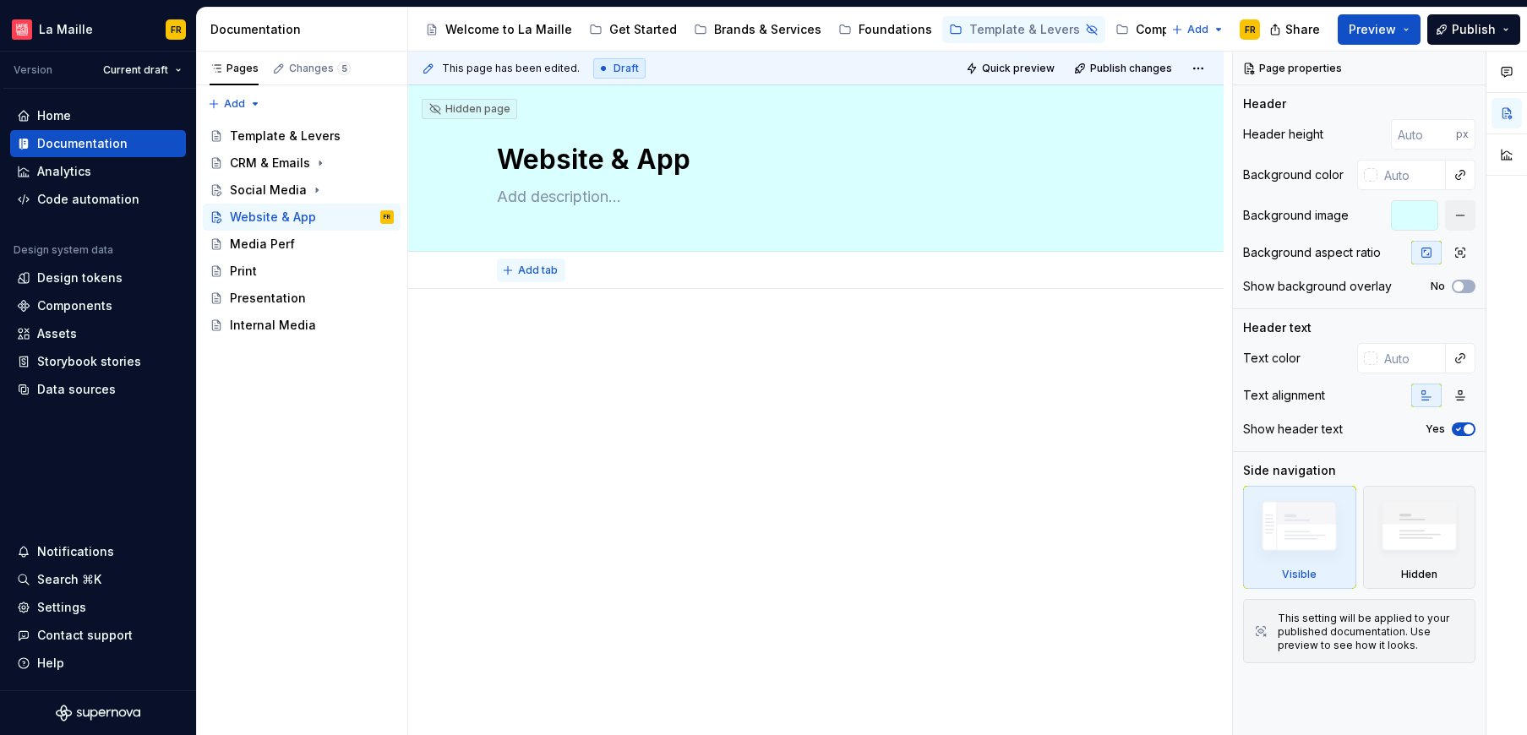
click at [552, 269] on span "Add tab" at bounding box center [538, 271] width 40 height 14
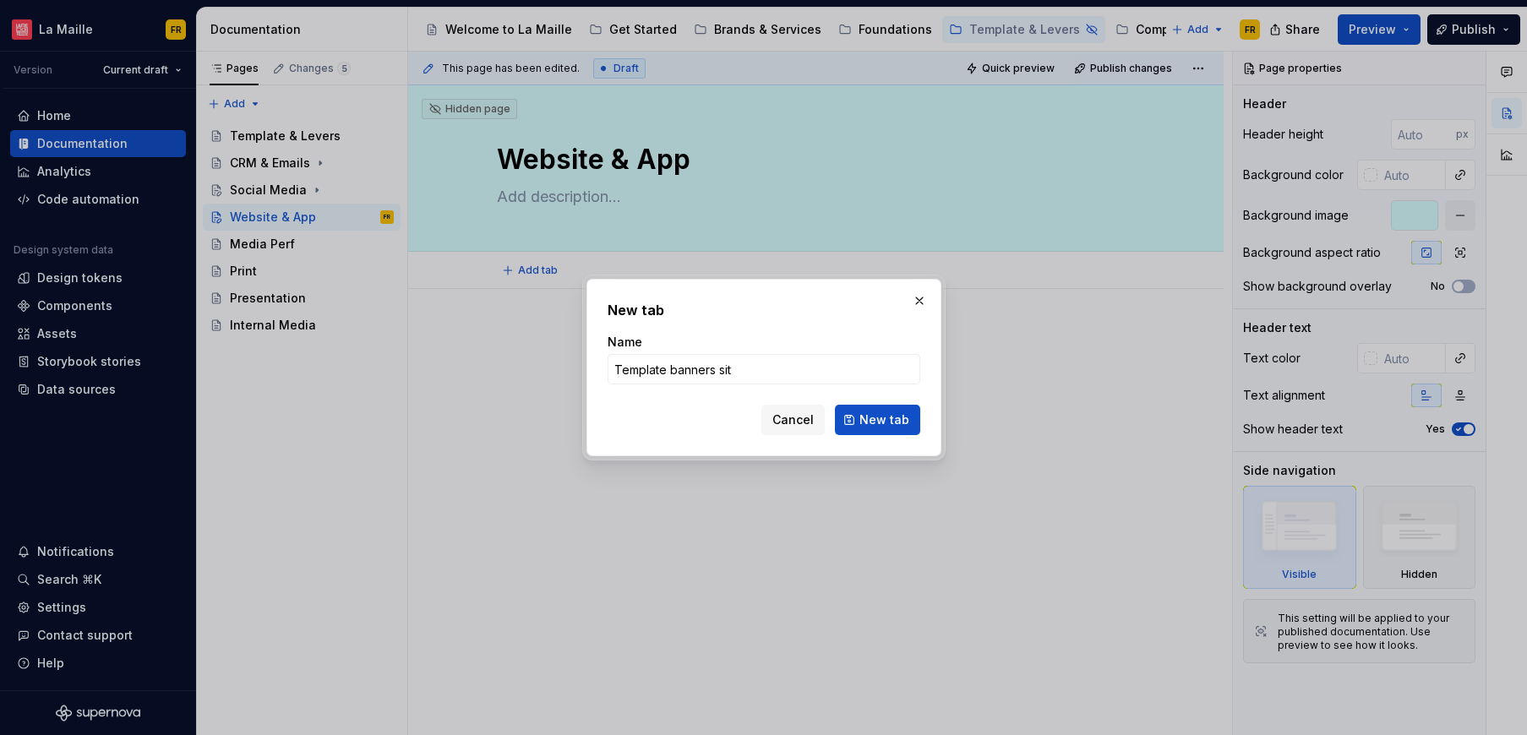
type input "Template banners site"
click button "New tab" at bounding box center [877, 420] width 85 height 30
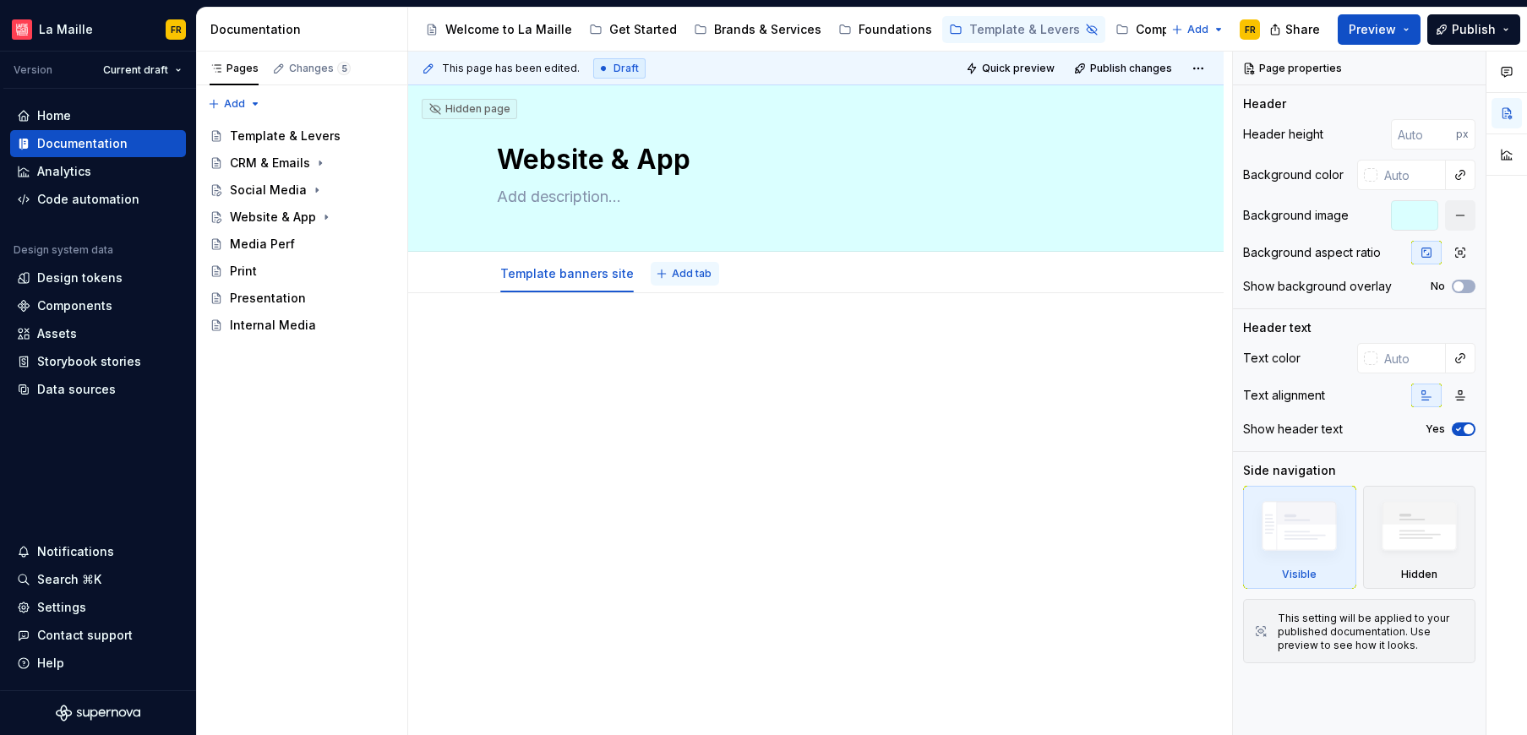
click at [690, 275] on span "Add tab" at bounding box center [692, 274] width 40 height 14
type textarea "*"
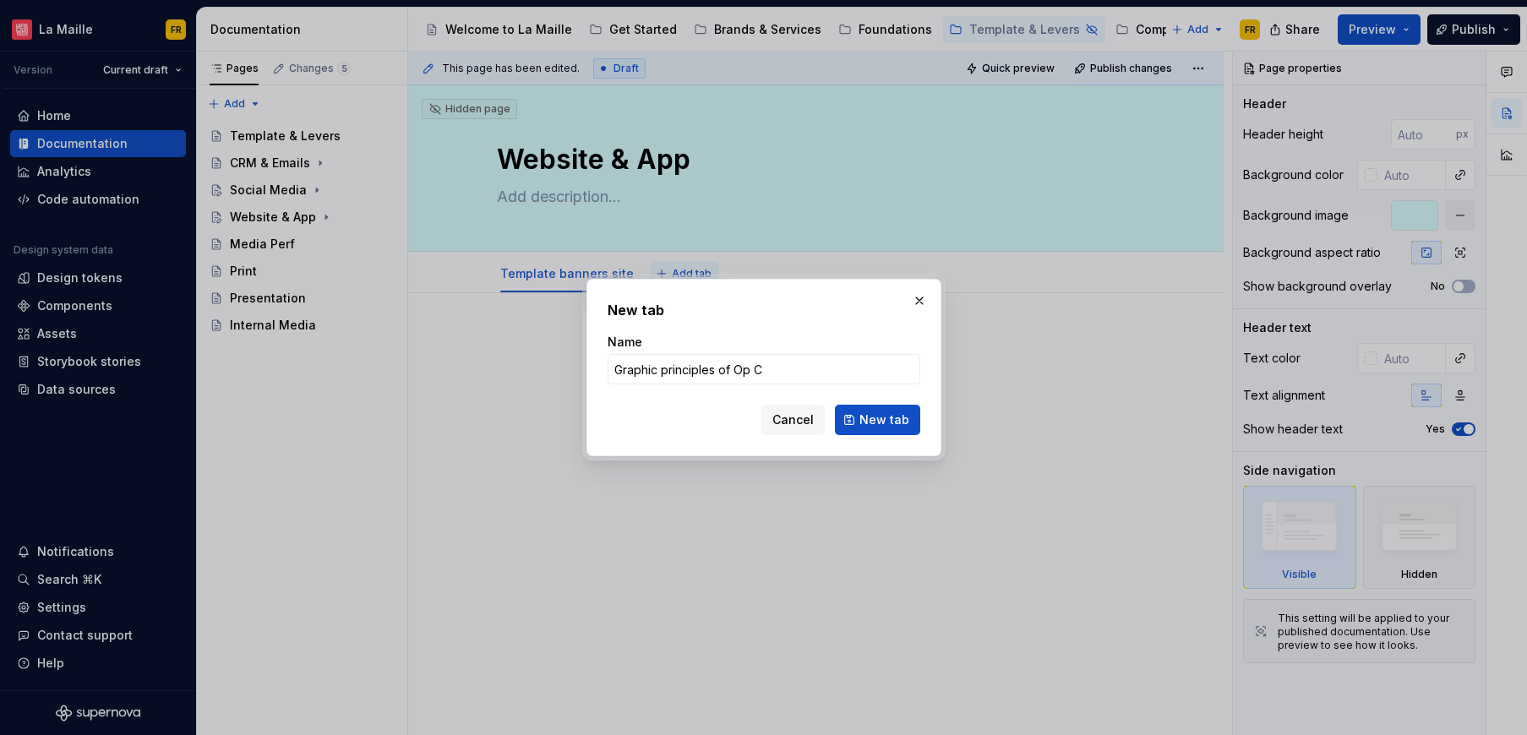
type input "Graphic principles of Op Co"
click button "New tab" at bounding box center [877, 420] width 85 height 30
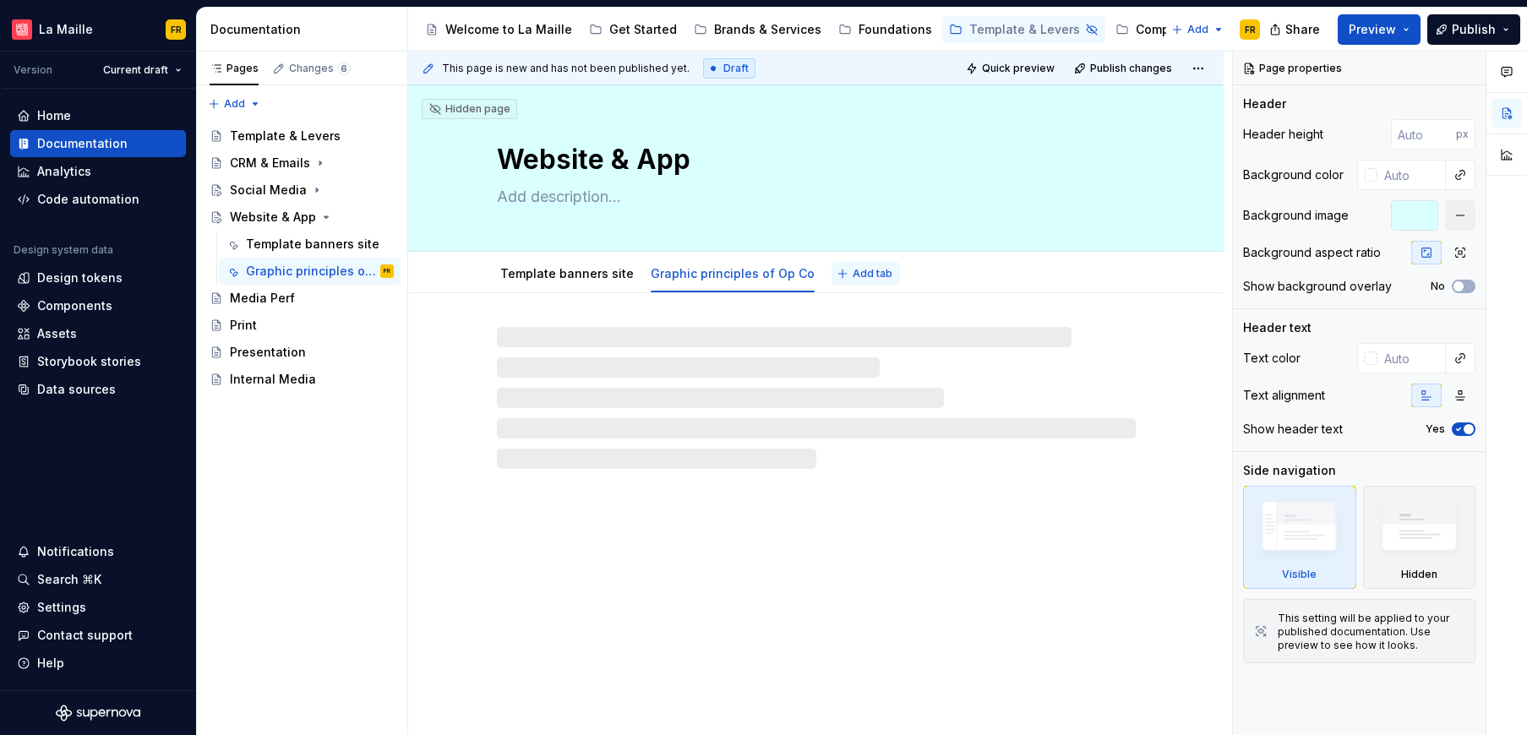
type textarea "*"
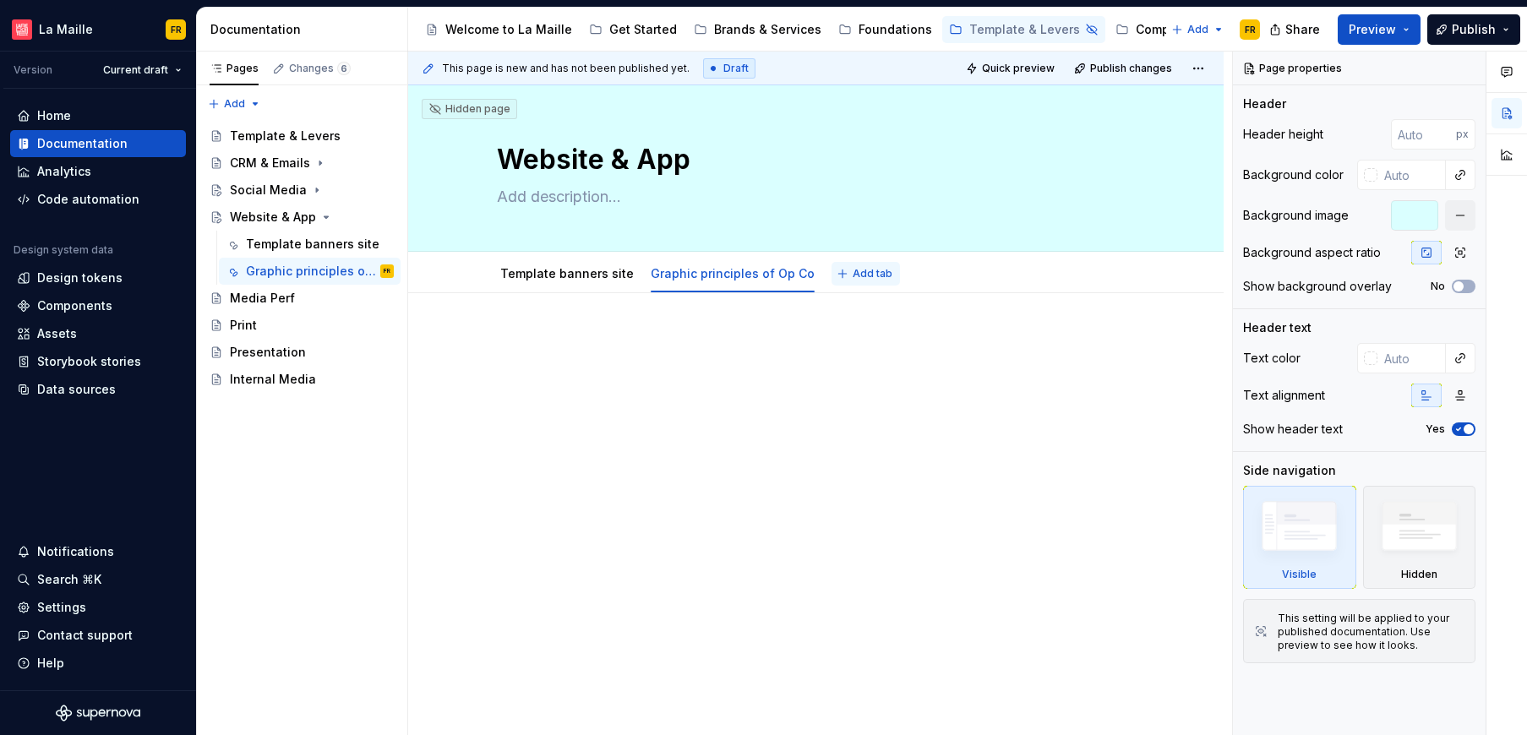
click at [852, 270] on span "Add tab" at bounding box center [872, 274] width 40 height 14
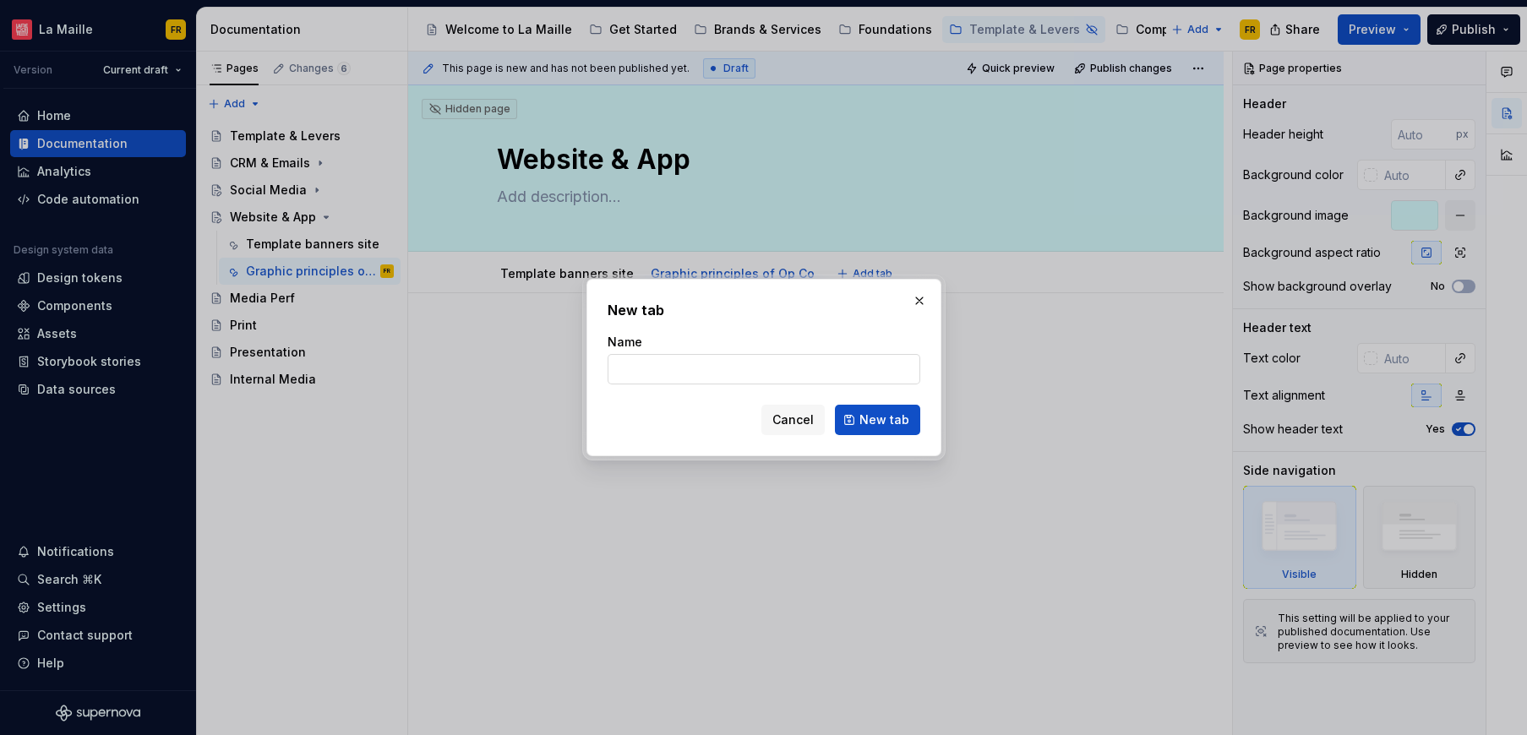
click at [840, 358] on input "Name" at bounding box center [763, 369] width 313 height 30
type input "Examples of Op"
type textarea "*"
type input "Examples of Op Co"
click button "New tab" at bounding box center [877, 420] width 85 height 30
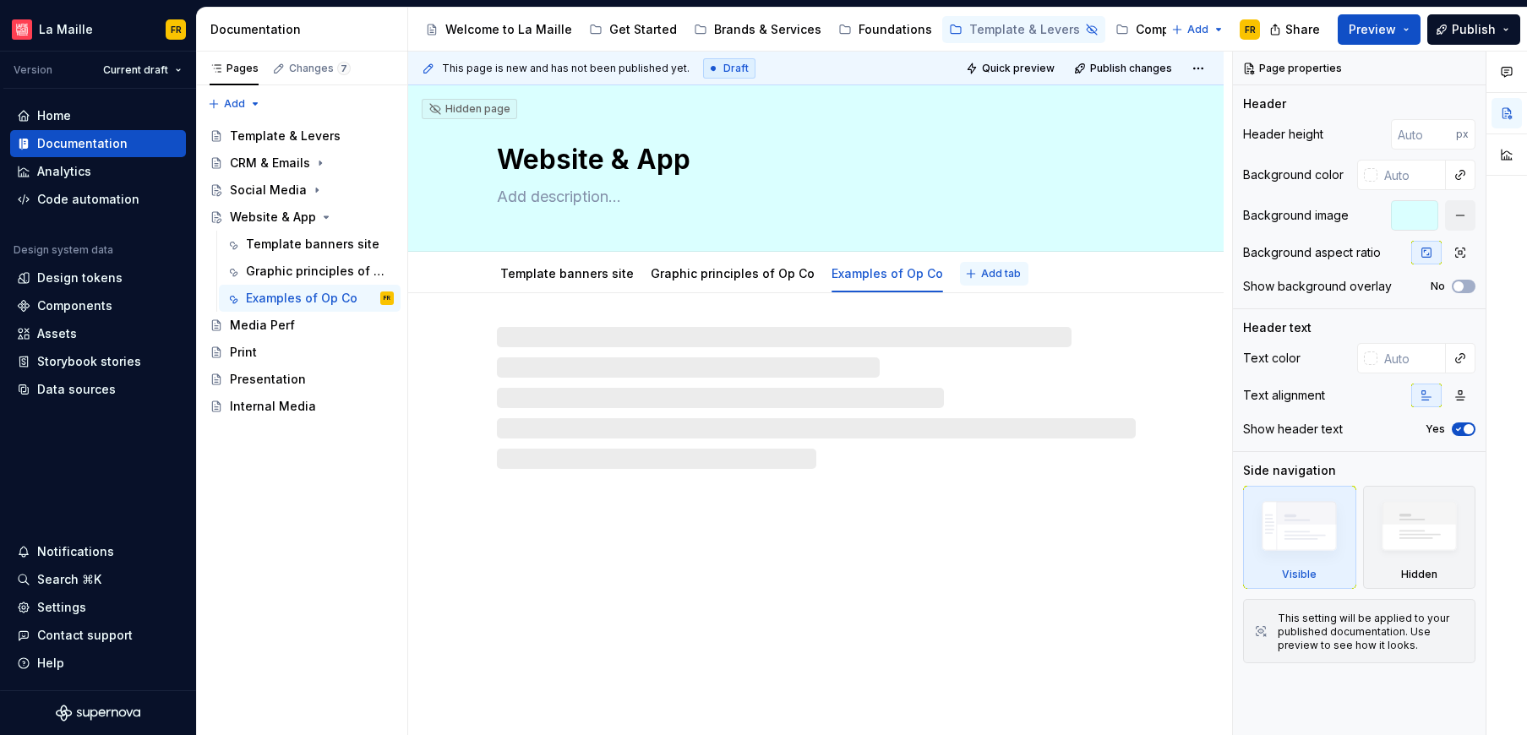
click at [981, 275] on span "Add tab" at bounding box center [1001, 274] width 40 height 14
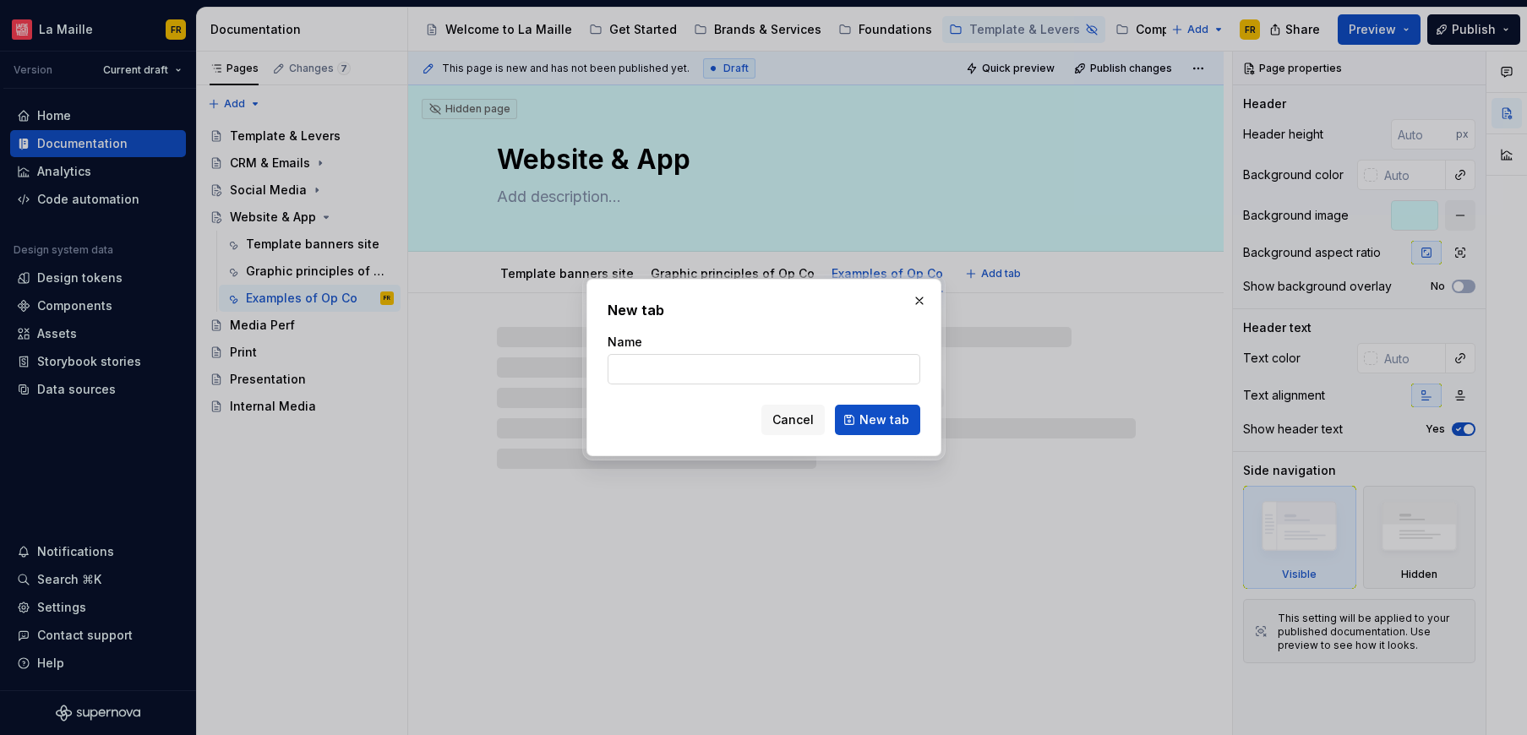
click at [788, 369] on input "Name" at bounding box center [763, 369] width 313 height 30
type textarea "*"
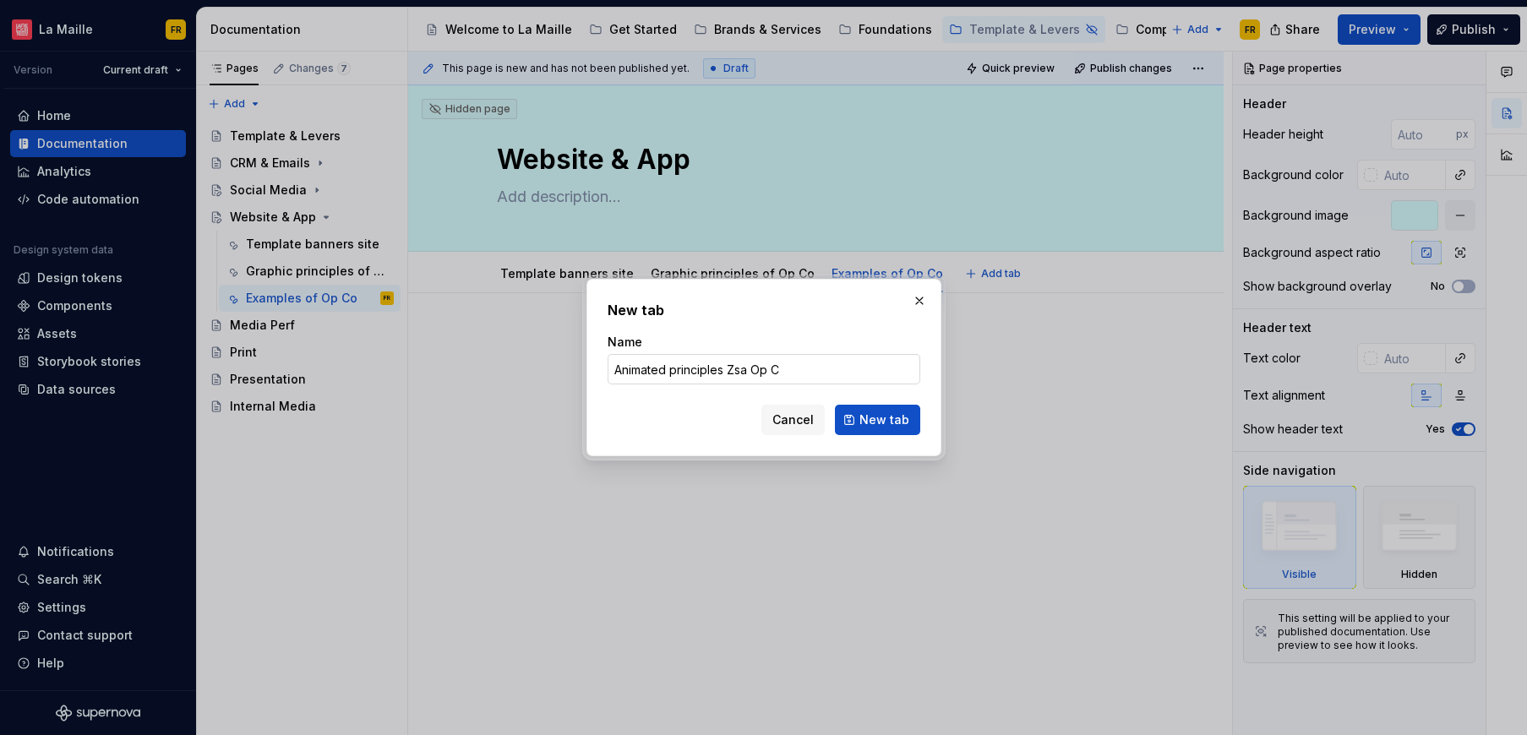
type input "Animated principles Zsa Op Co"
click button "New tab" at bounding box center [877, 420] width 85 height 30
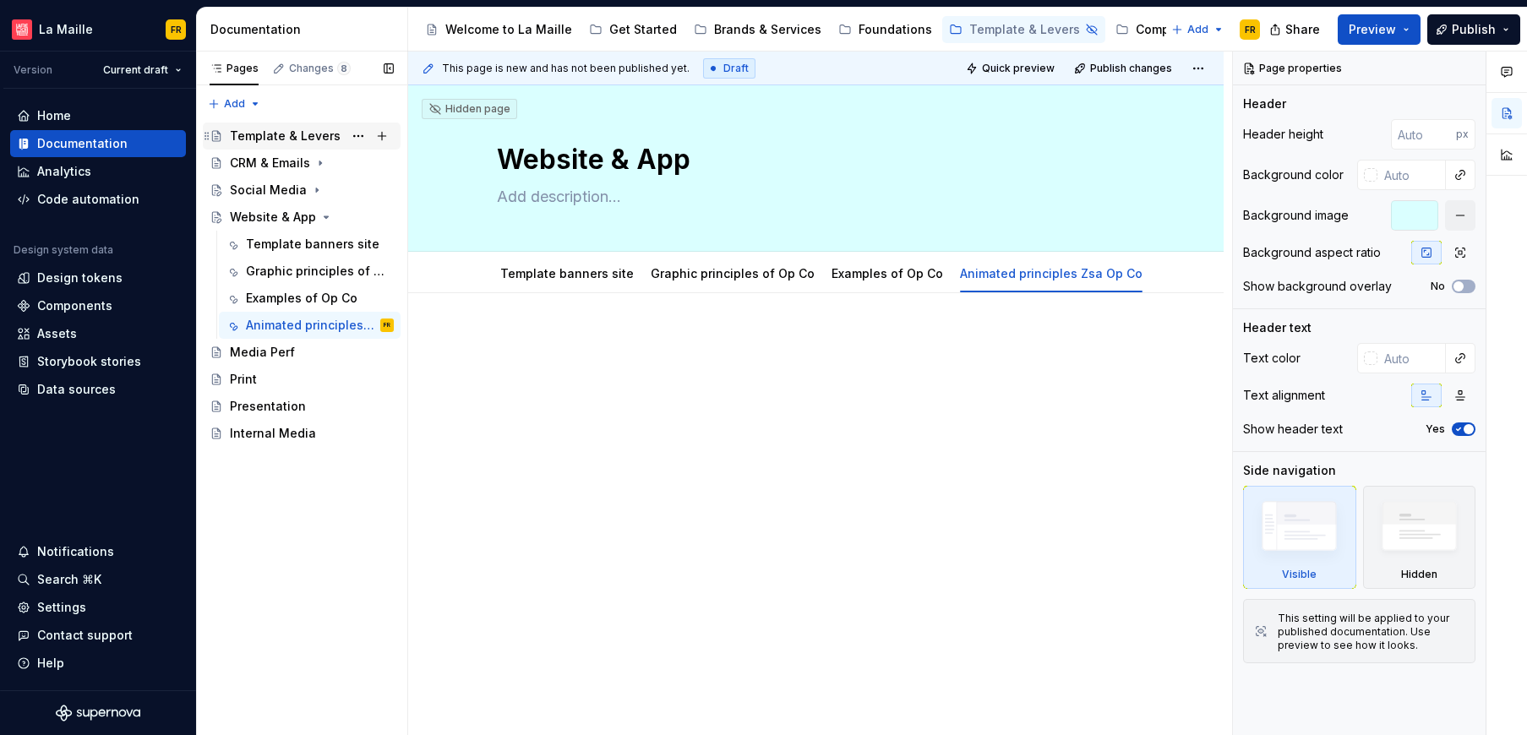
click at [278, 134] on div "Template & Levers" at bounding box center [285, 136] width 111 height 17
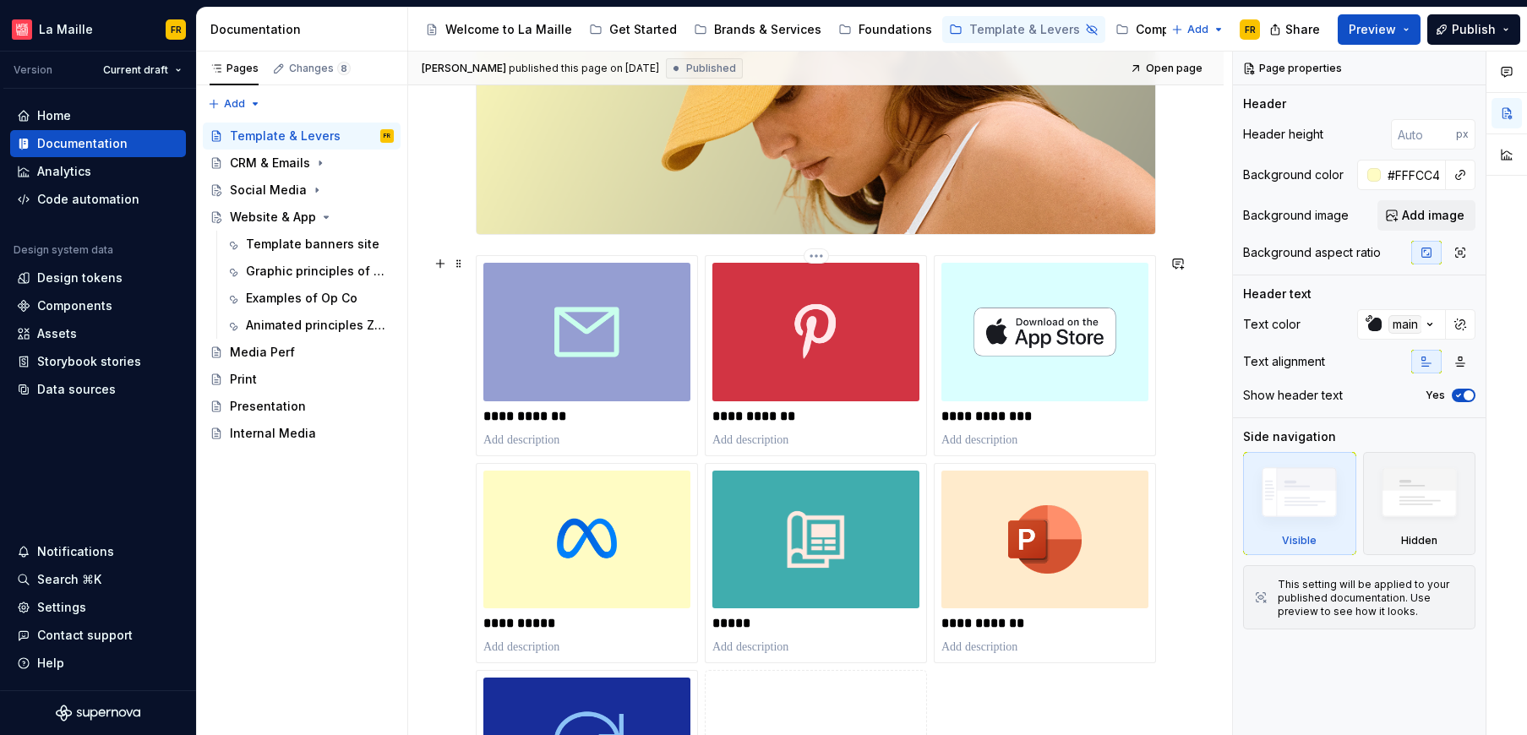
scroll to position [378, 0]
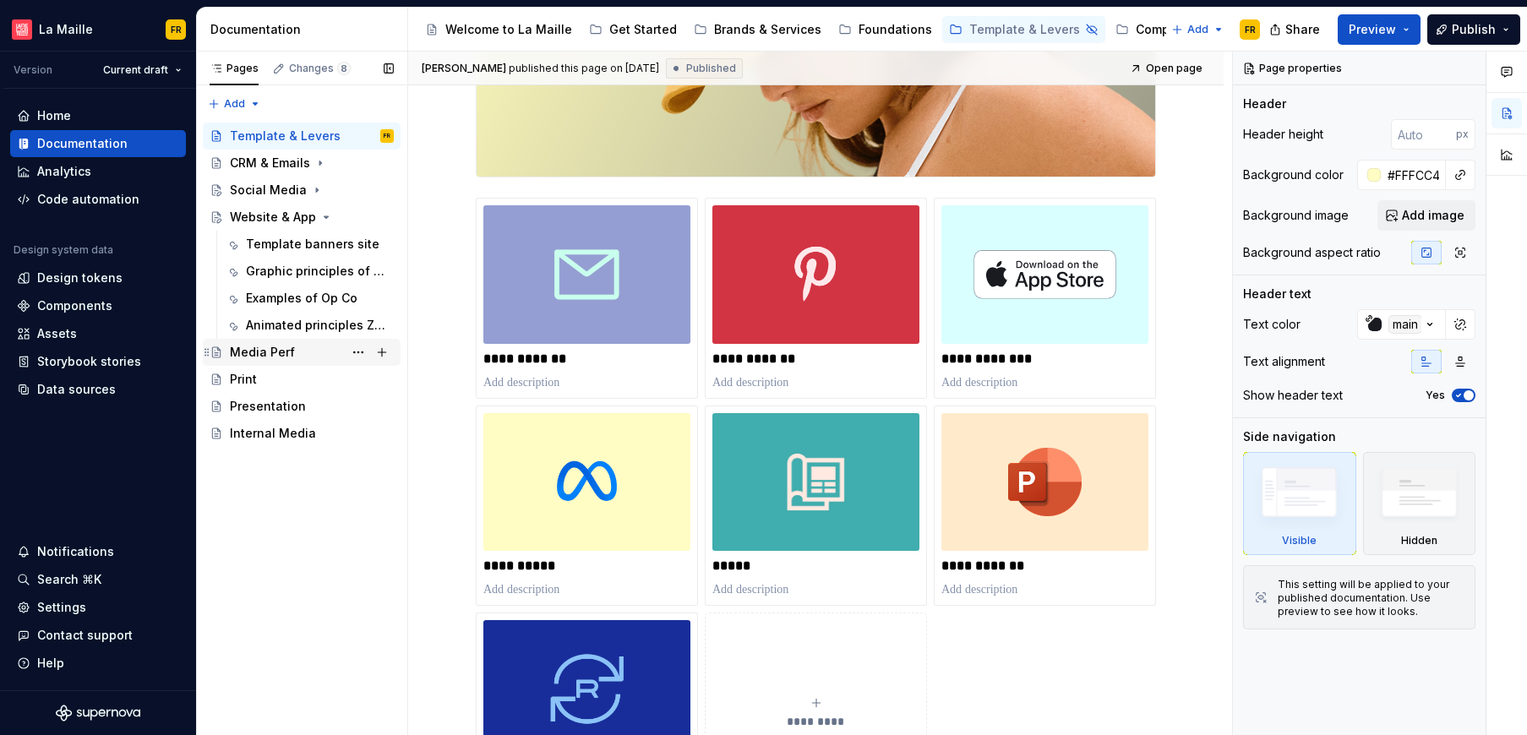
click at [257, 351] on div "Media Perf" at bounding box center [262, 352] width 65 height 17
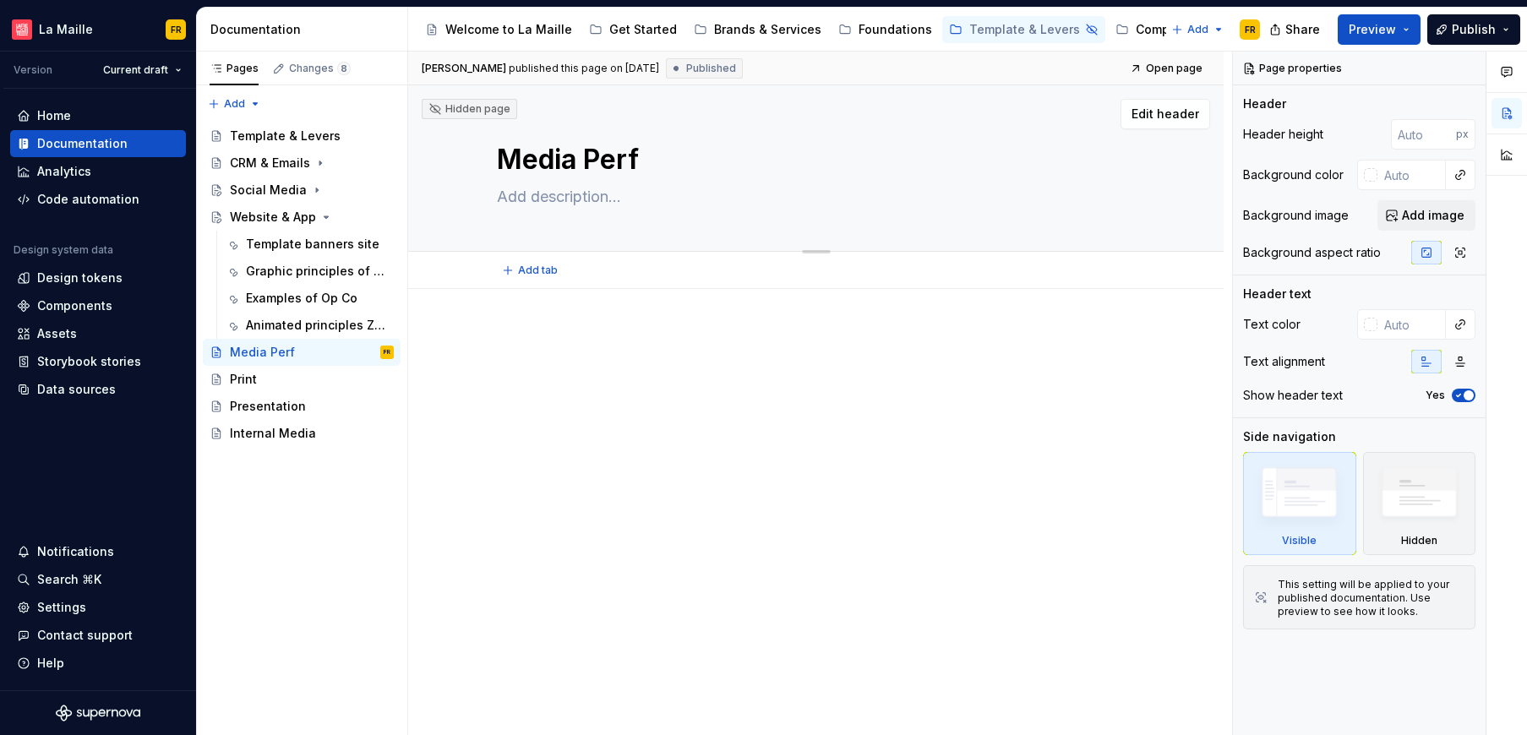
click at [961, 141] on textarea "Media Perf" at bounding box center [812, 159] width 639 height 41
click at [1427, 212] on span "Add image" at bounding box center [1433, 215] width 63 height 17
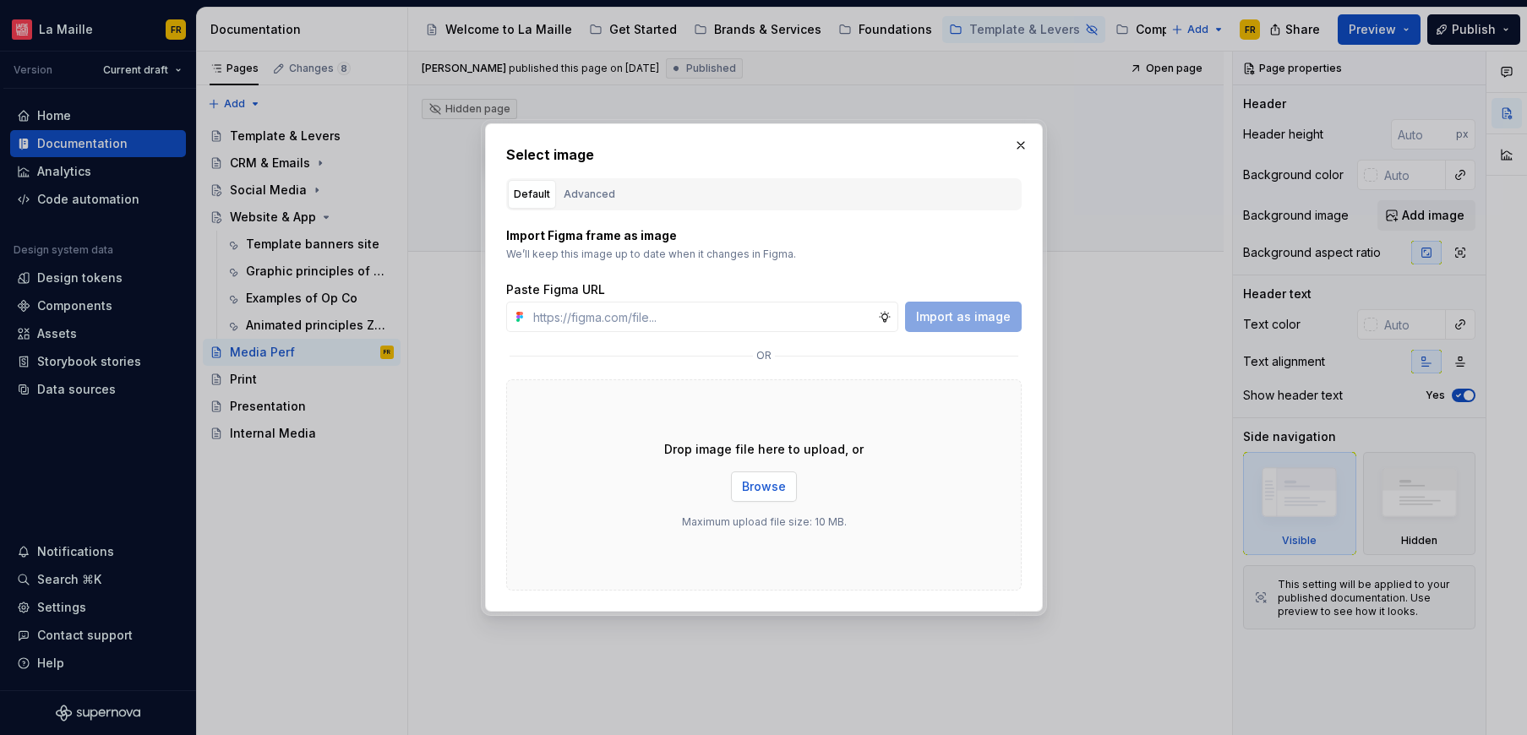
click at [772, 486] on span "Browse" at bounding box center [764, 486] width 44 height 17
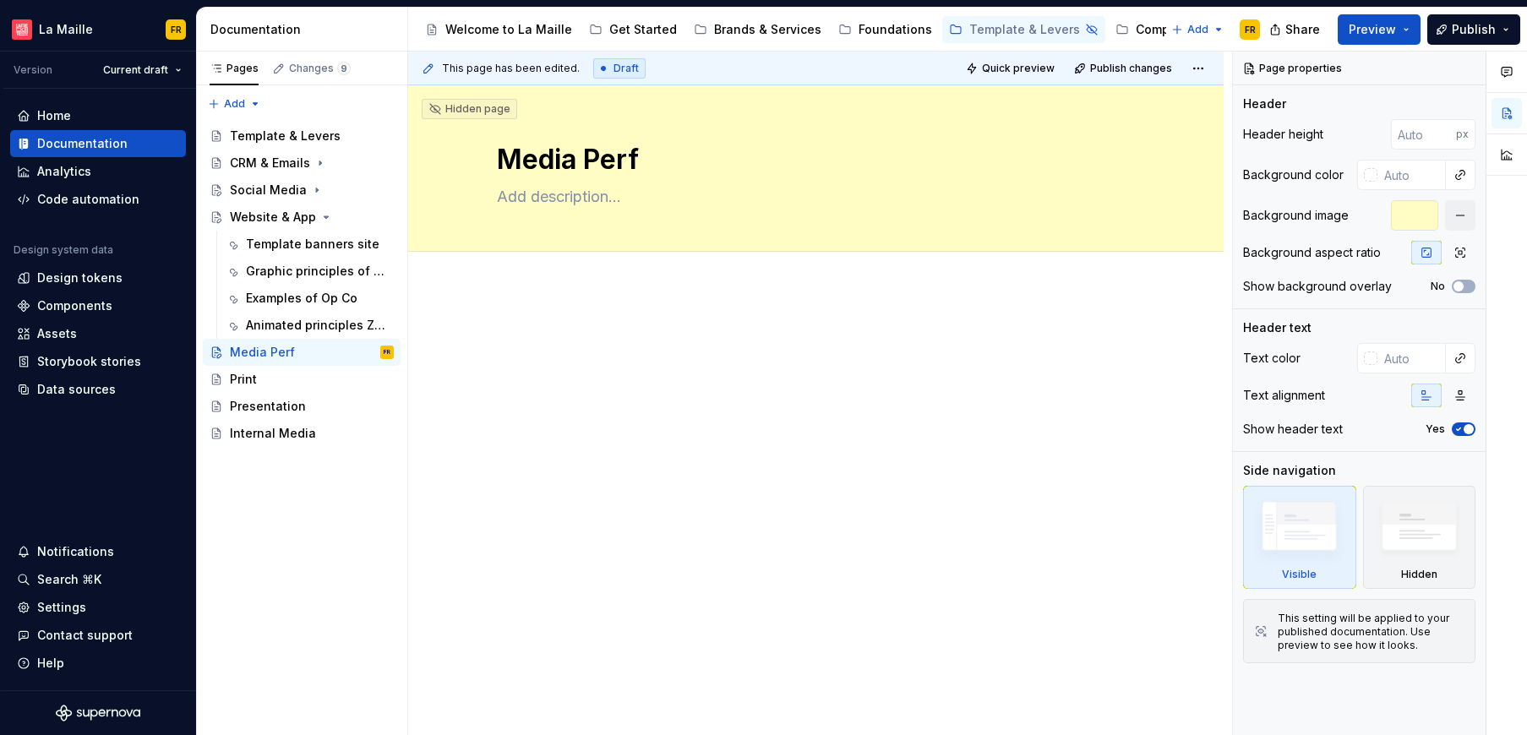
type textarea "*"
click at [549, 275] on span "Add tab" at bounding box center [538, 271] width 40 height 14
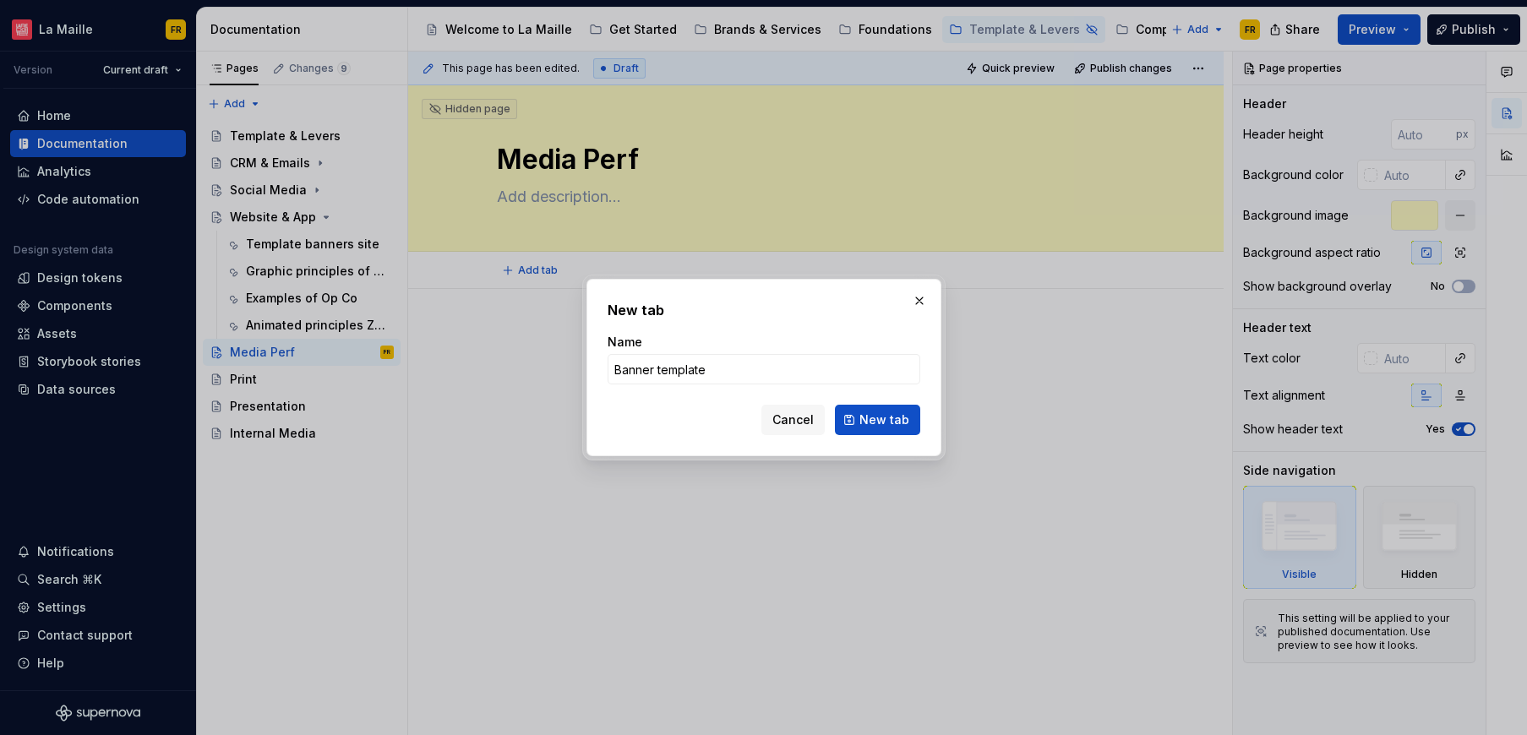
type input "Banner templates"
drag, startPoint x: 683, startPoint y: 387, endPoint x: 601, endPoint y: 375, distance: 83.6
click at [601, 375] on div "New tab Name Banner templates Cancel New tab" at bounding box center [763, 367] width 355 height 177
type textarea "*"
type input "Banner templates"
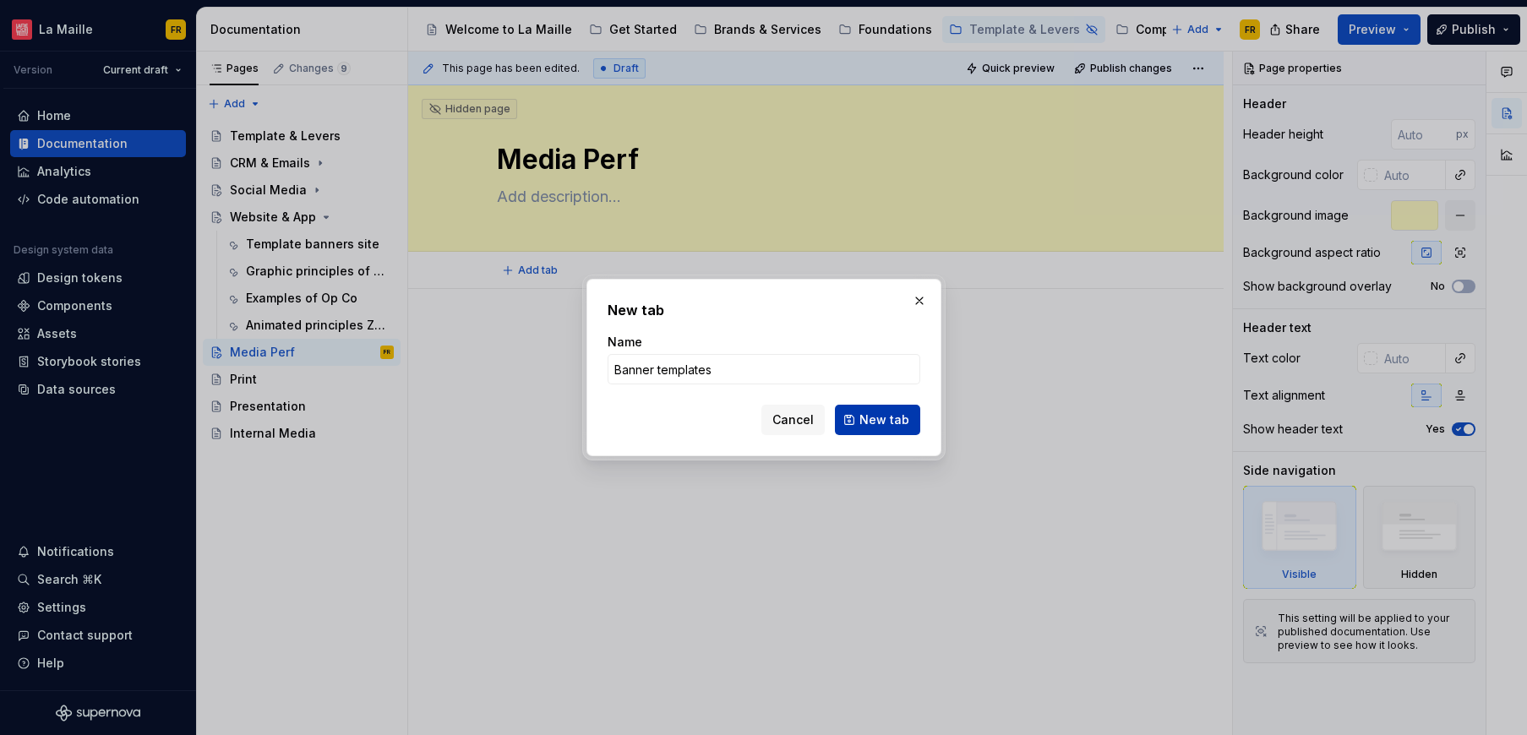
click at [899, 427] on span "New tab" at bounding box center [884, 419] width 50 height 17
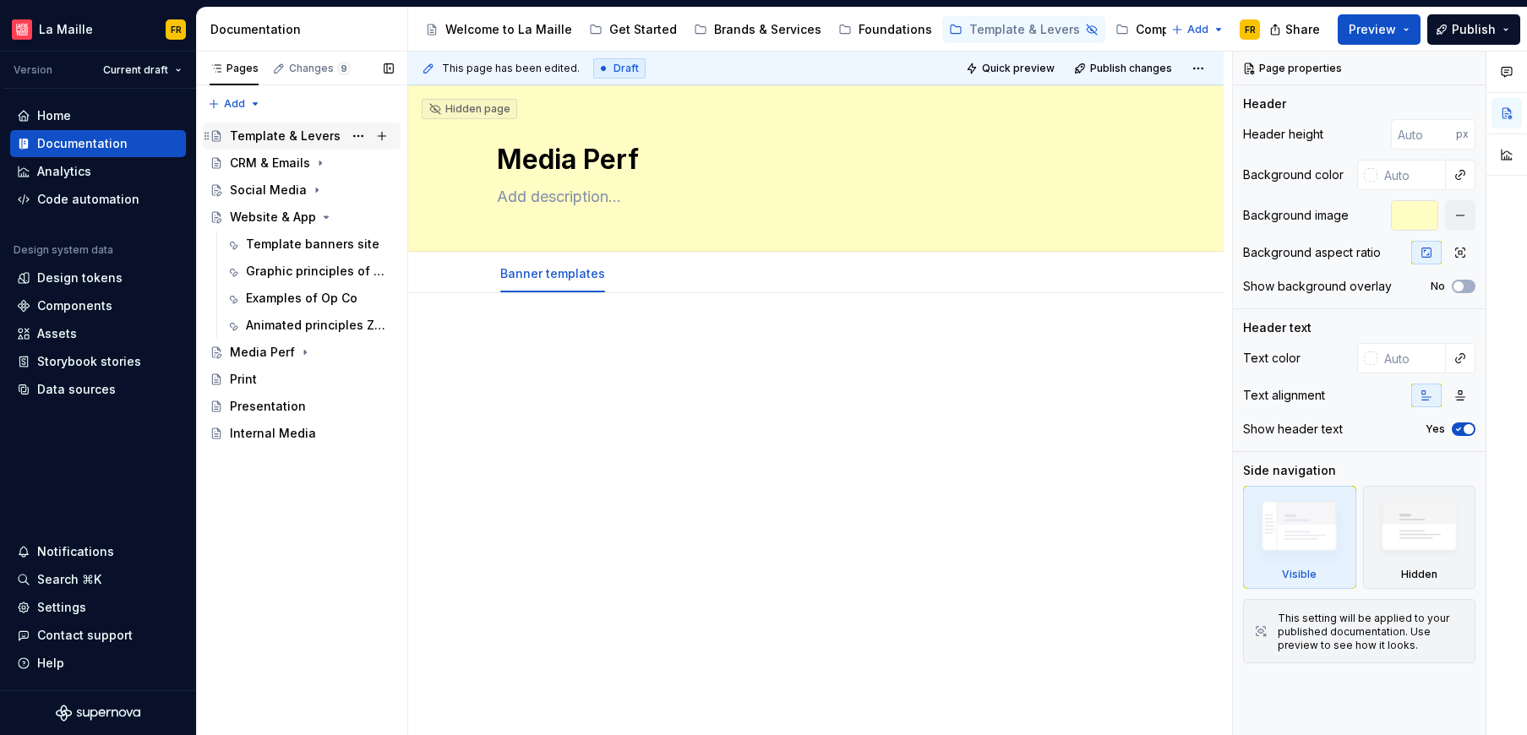
click at [291, 134] on div "Template & Levers" at bounding box center [285, 136] width 111 height 17
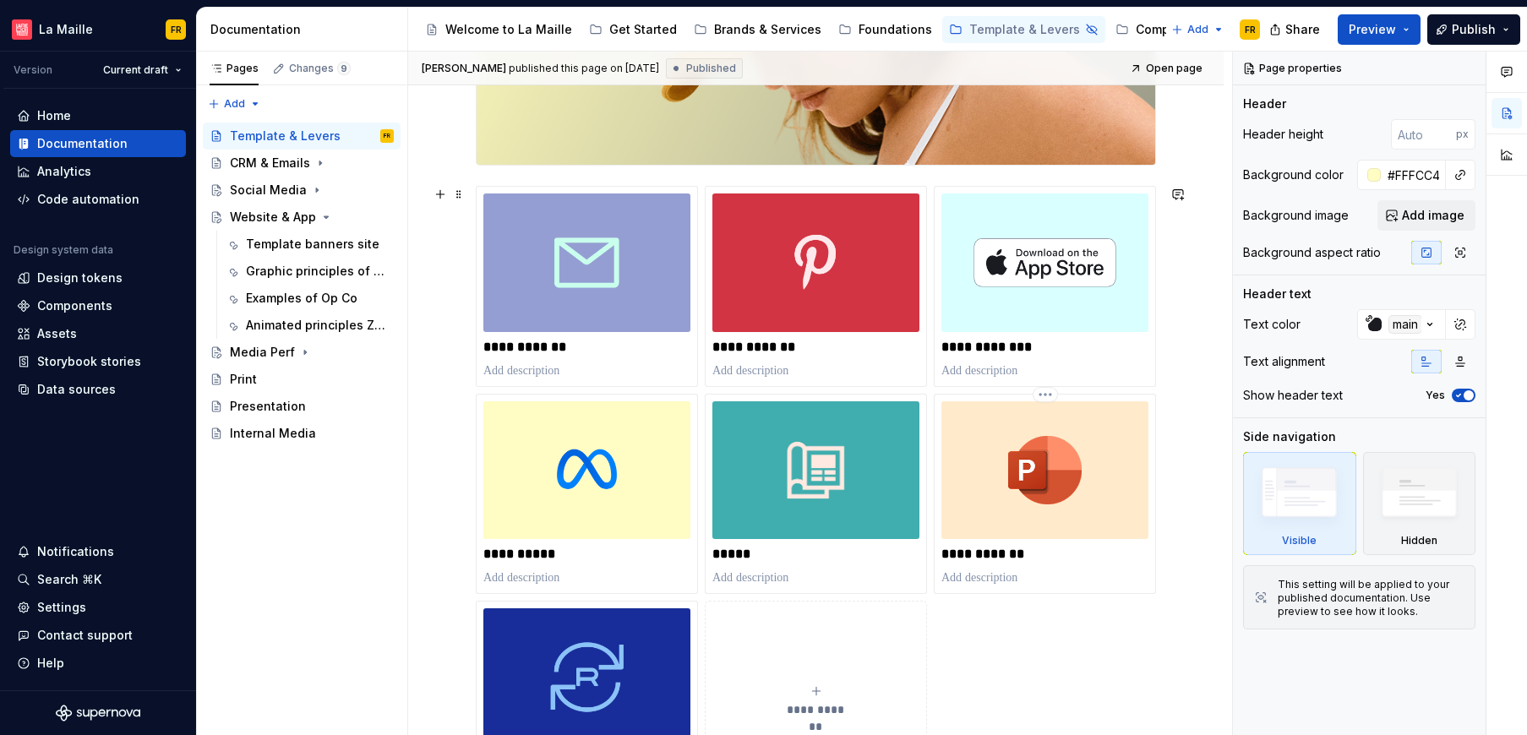
scroll to position [425, 0]
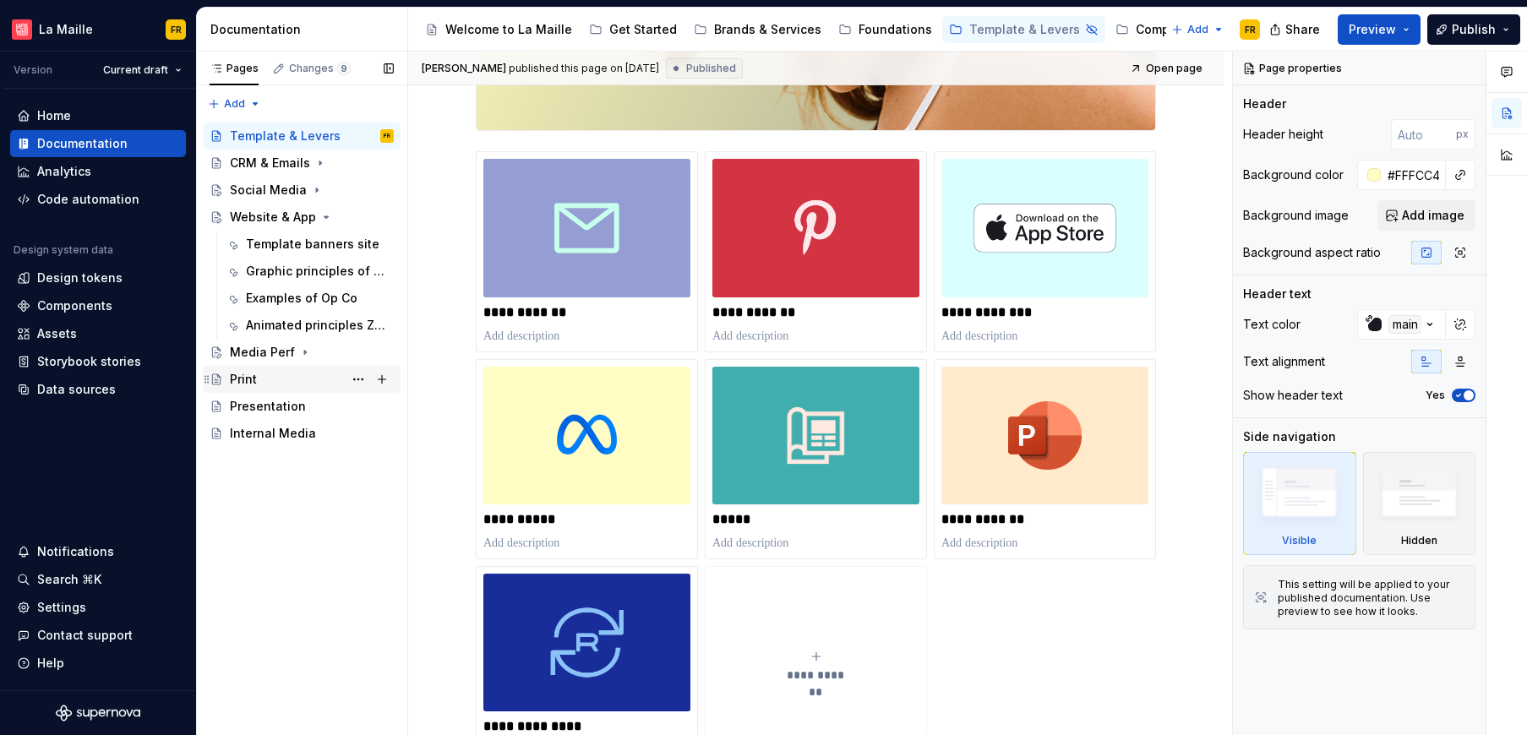
click at [276, 375] on div "Print" at bounding box center [312, 379] width 164 height 24
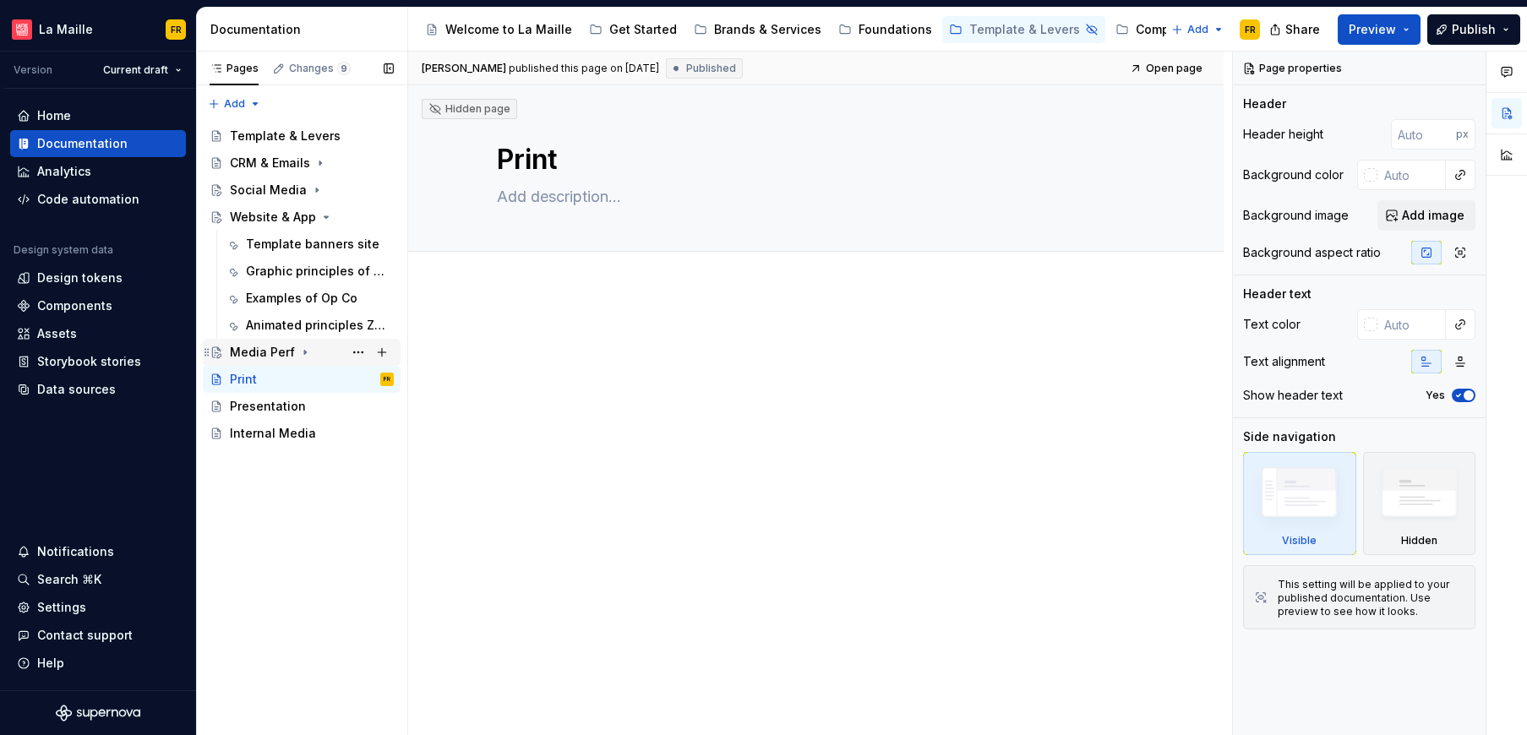
click at [273, 349] on div "Media Perf" at bounding box center [262, 352] width 65 height 17
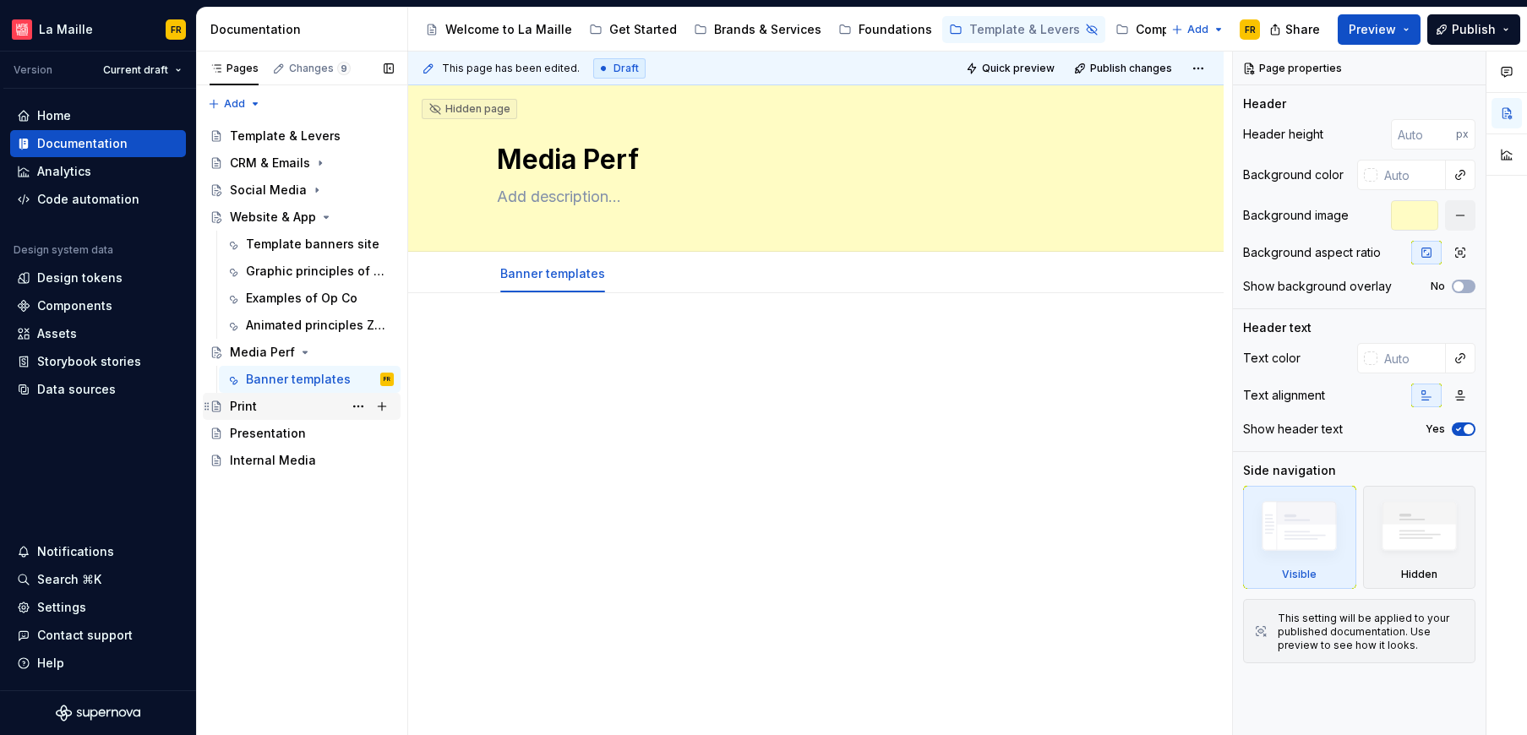
click at [265, 404] on div "Print" at bounding box center [312, 407] width 164 height 24
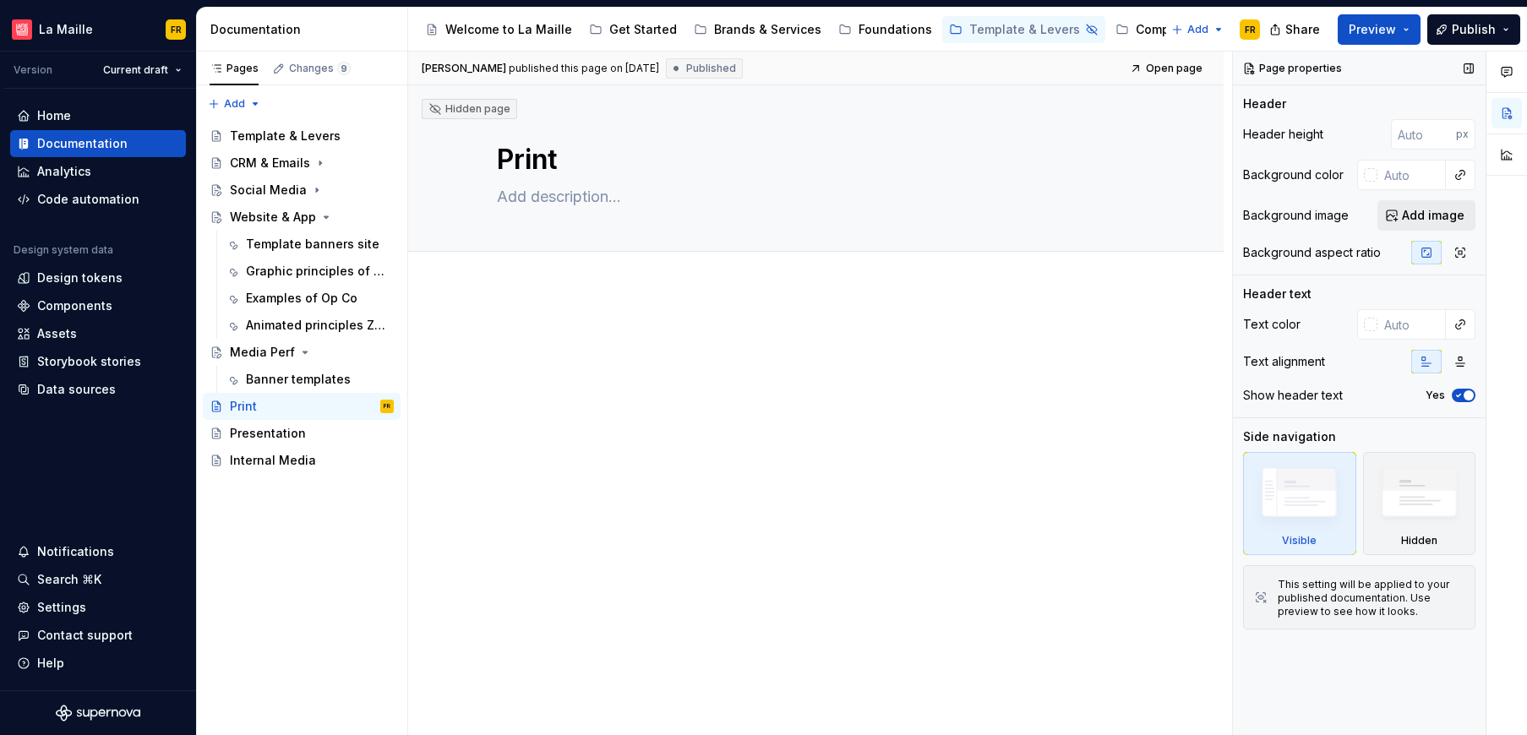
click at [1413, 212] on span "Add image" at bounding box center [1433, 215] width 63 height 17
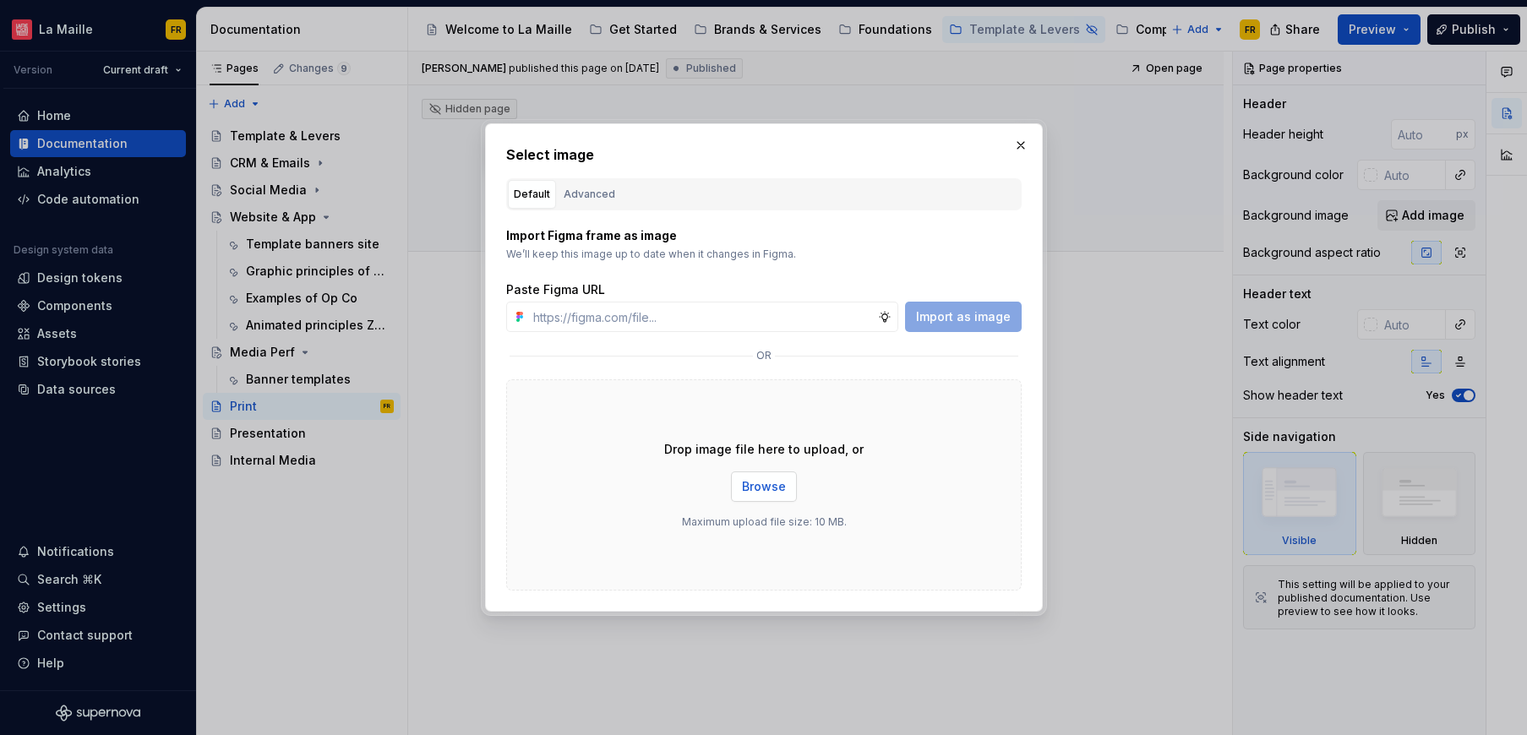
click at [759, 479] on span "Browse" at bounding box center [764, 486] width 44 height 17
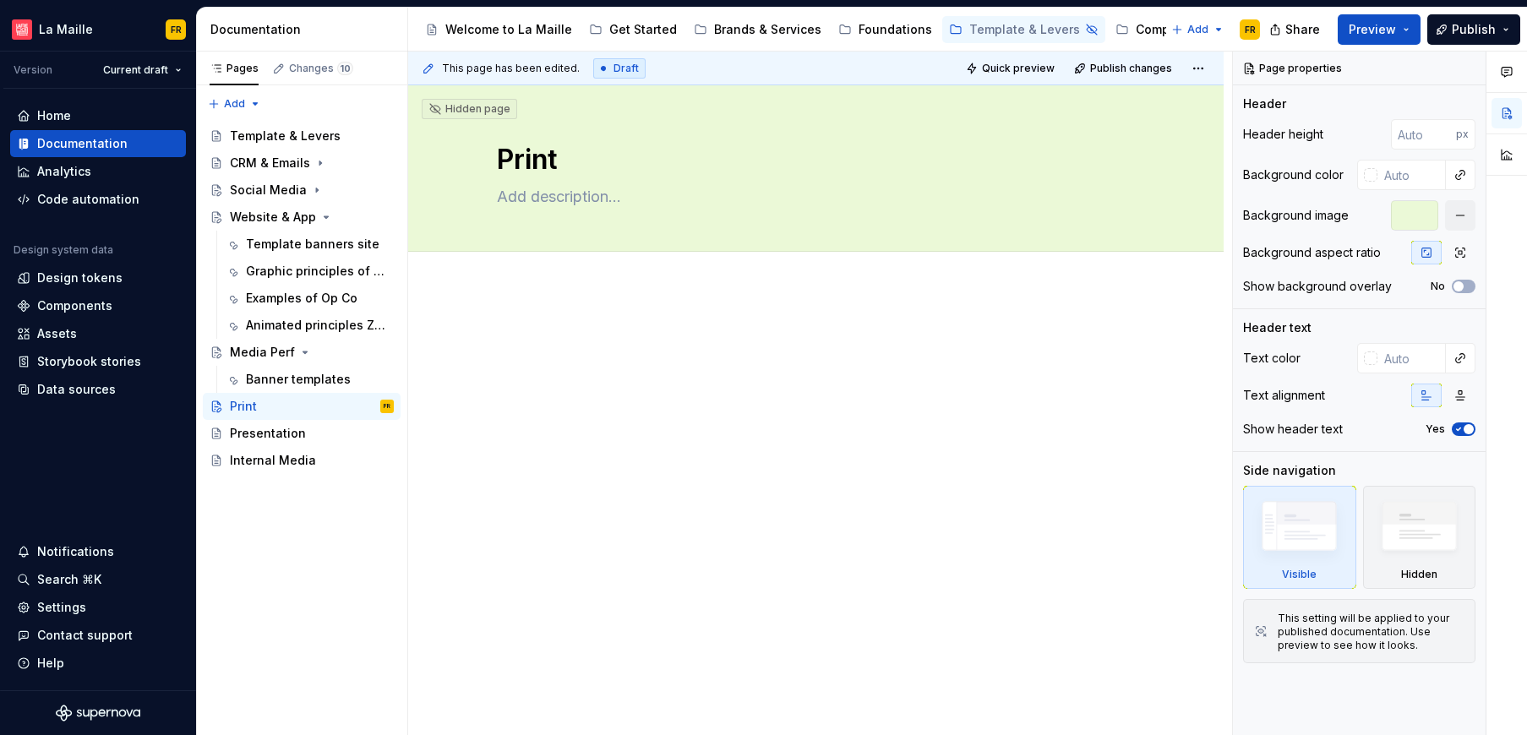
type textarea "*"
click at [534, 268] on span "Add tab" at bounding box center [538, 271] width 40 height 14
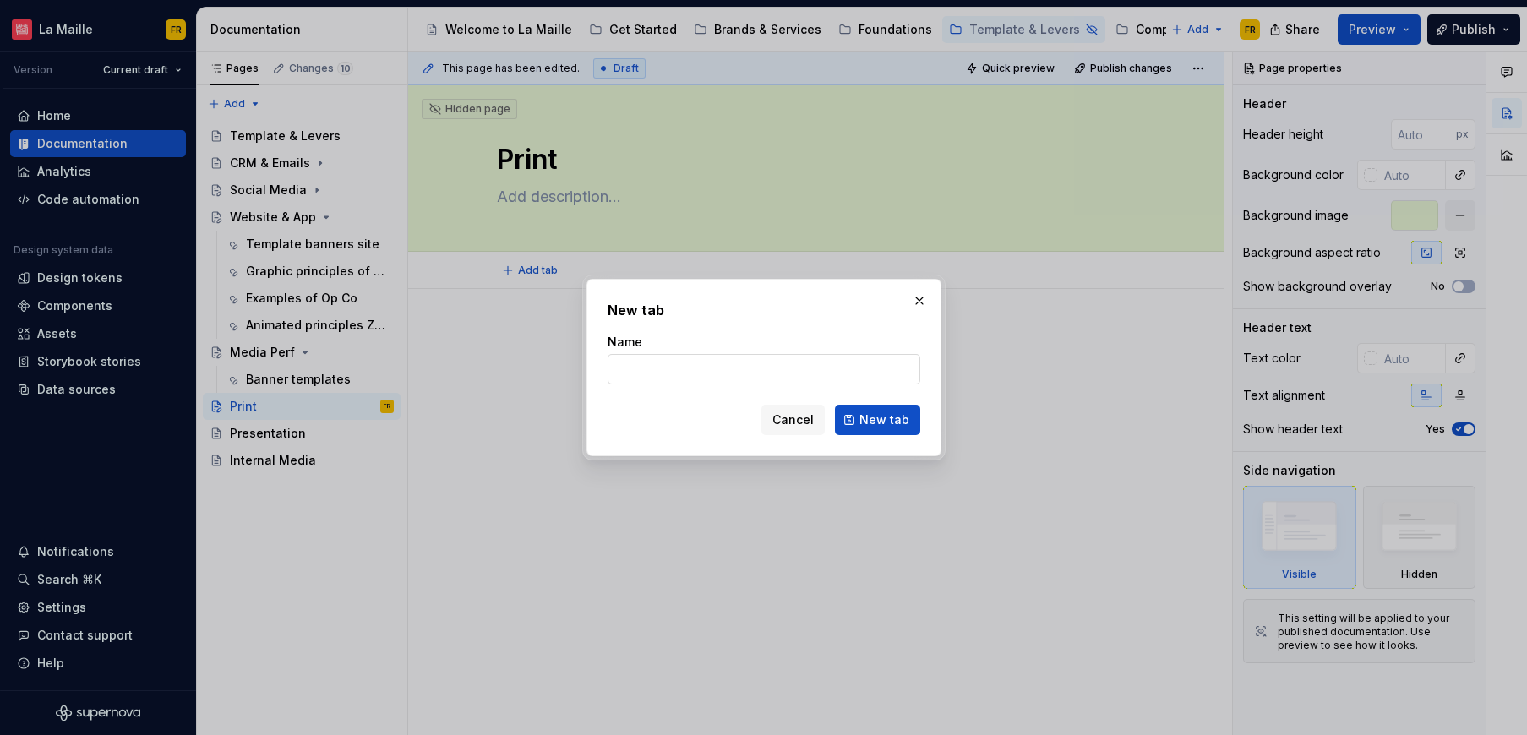
click at [710, 368] on input "Name" at bounding box center [763, 369] width 313 height 30
drag, startPoint x: 819, startPoint y: 366, endPoint x: 687, endPoint y: 363, distance: 131.8
click at [687, 363] on input "Paper bags -Packkkkaqgine" at bounding box center [763, 369] width 313 height 30
type input "Paper bags -Pack"
type textarea "*"
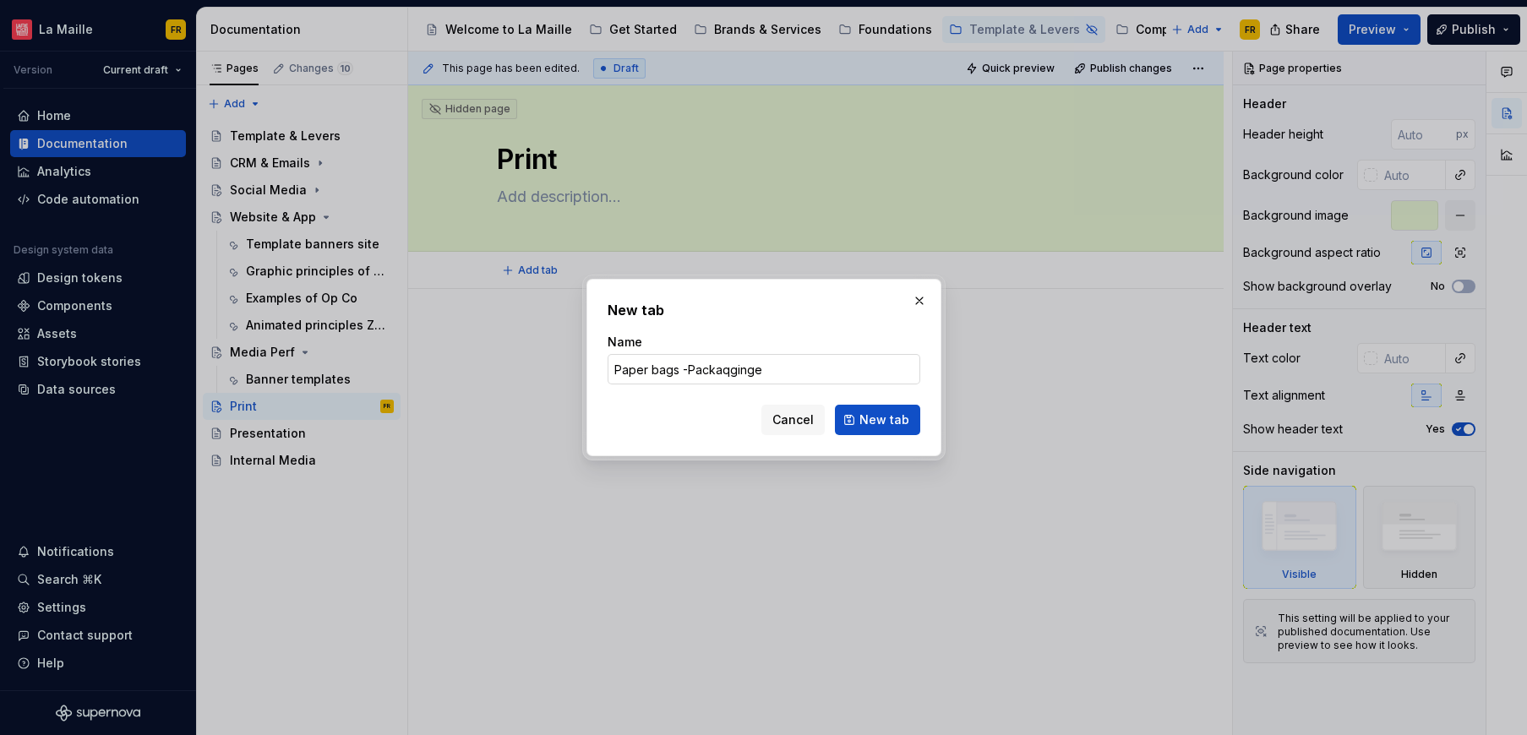
click at [689, 372] on input "Paper bags -Packaqginge" at bounding box center [763, 369] width 313 height 30
drag, startPoint x: 689, startPoint y: 369, endPoint x: 782, endPoint y: 373, distance: 93.0
click at [782, 373] on input "Paper bags - Packaqginge" at bounding box center [763, 369] width 313 height 30
type input "Paper bags - Packaqginge"
click at [881, 422] on span "New tab" at bounding box center [884, 419] width 50 height 17
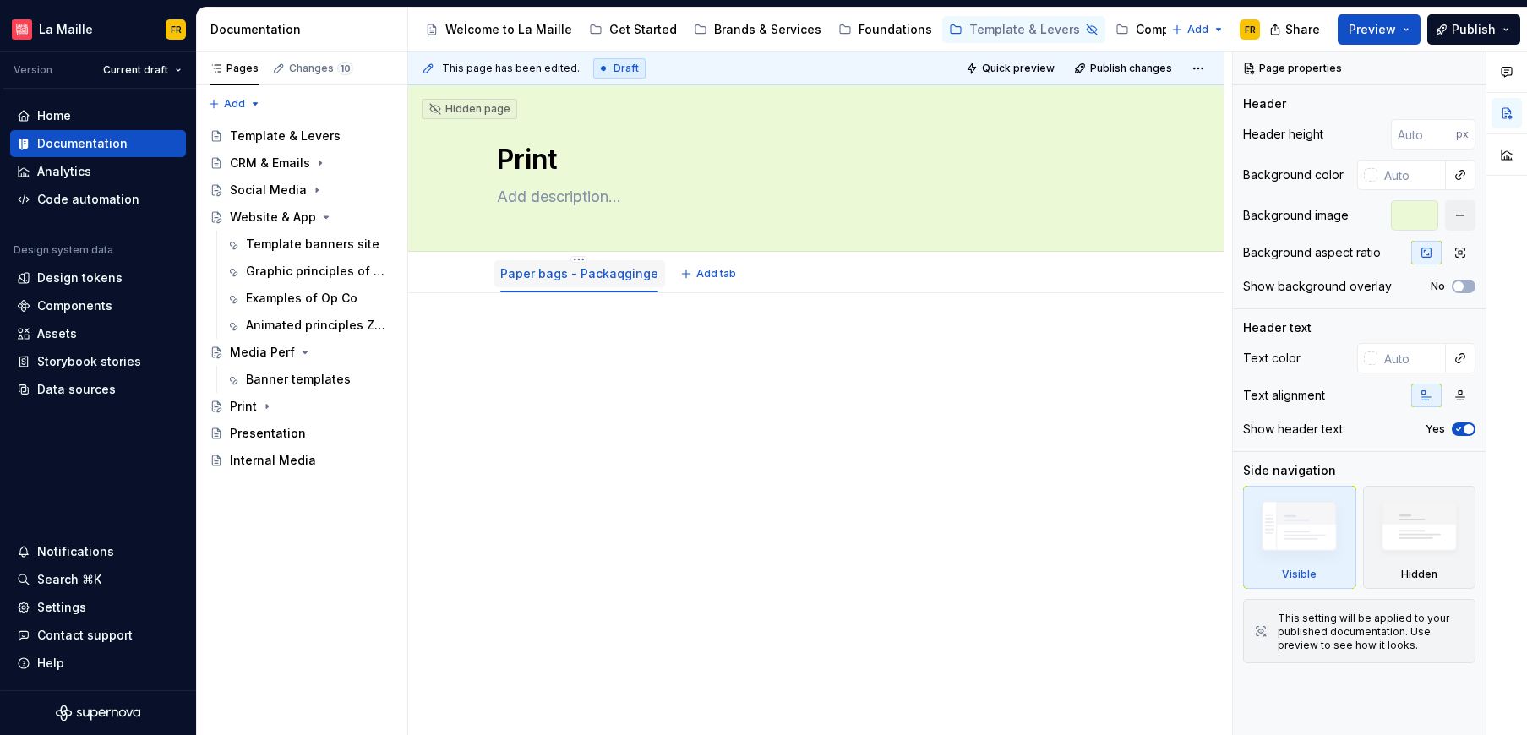
click at [596, 280] on link "Paper bags - Packaqginge" at bounding box center [579, 273] width 158 height 14
click at [598, 277] on link "Paper bags - Packaqginge" at bounding box center [579, 273] width 158 height 14
click at [578, 259] on html "La Maille FR Version Current draft Home Documentation Analytics Code automation…" at bounding box center [763, 367] width 1527 height 735
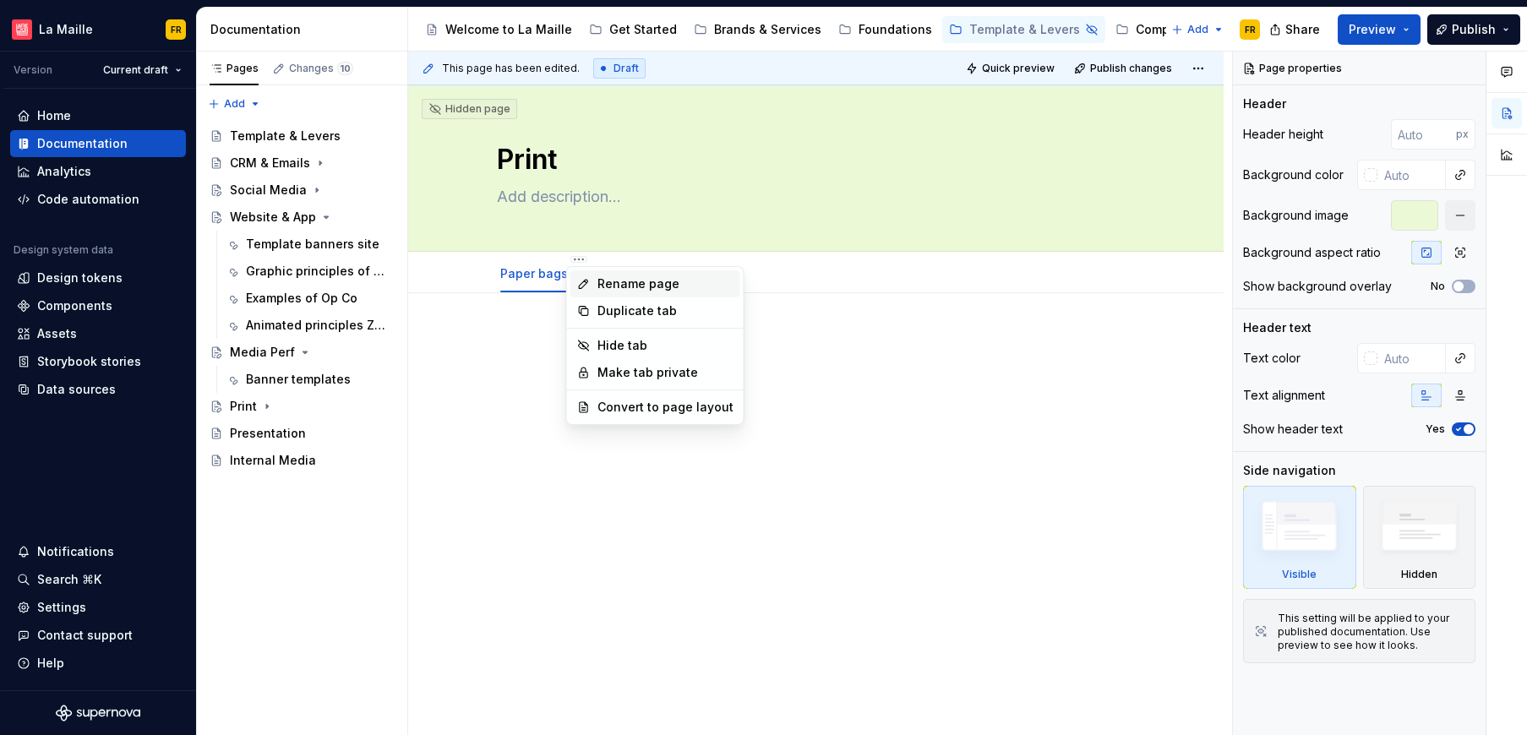
click at [624, 282] on div "Rename page" at bounding box center [665, 283] width 136 height 17
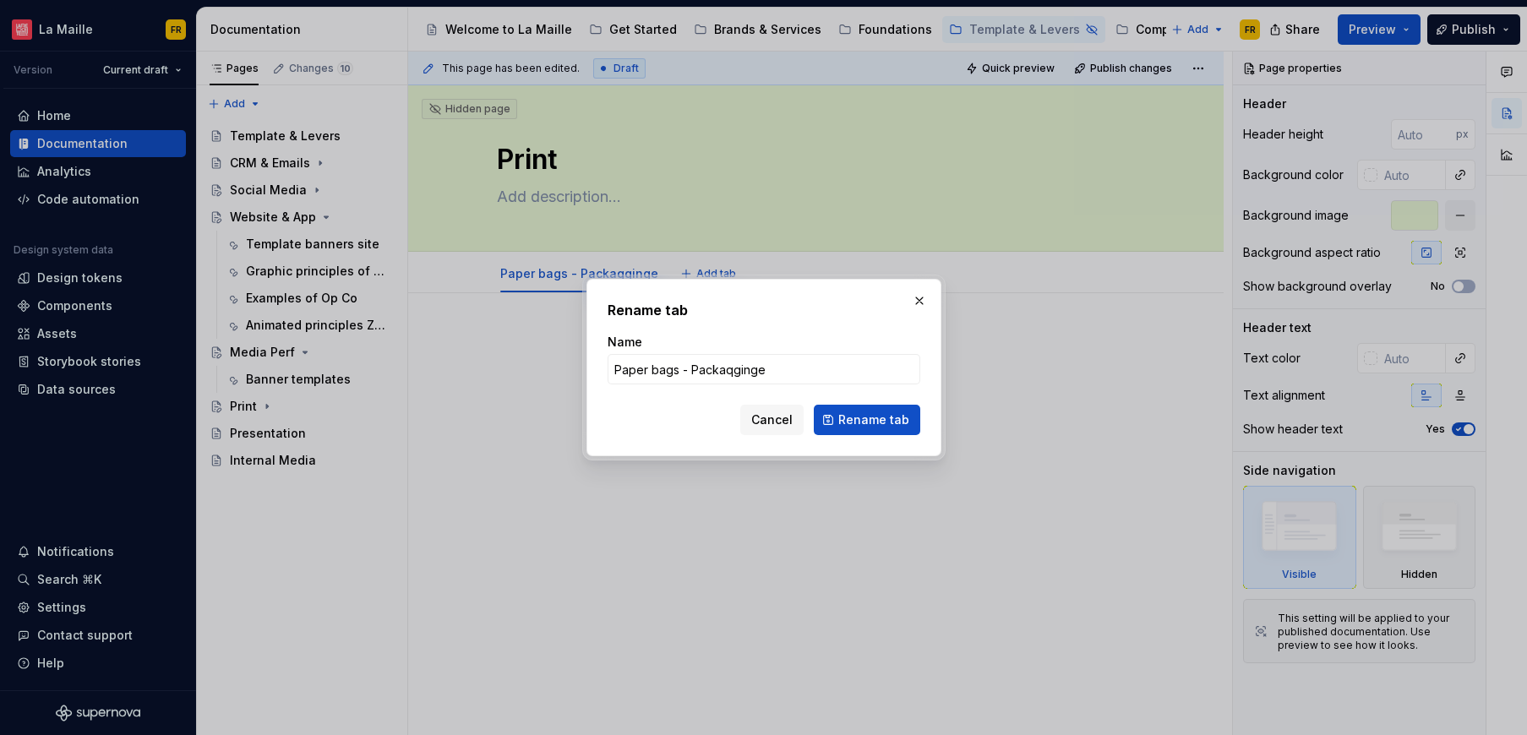
type textarea "*"
click at [742, 367] on input "Paper bags - Packaqginge" at bounding box center [763, 369] width 313 height 30
drag, startPoint x: 689, startPoint y: 368, endPoint x: 782, endPoint y: 373, distance: 93.0
click at [782, 373] on input "Paper bags - Packaqginge" at bounding box center [763, 369] width 313 height 30
paste input "ging"
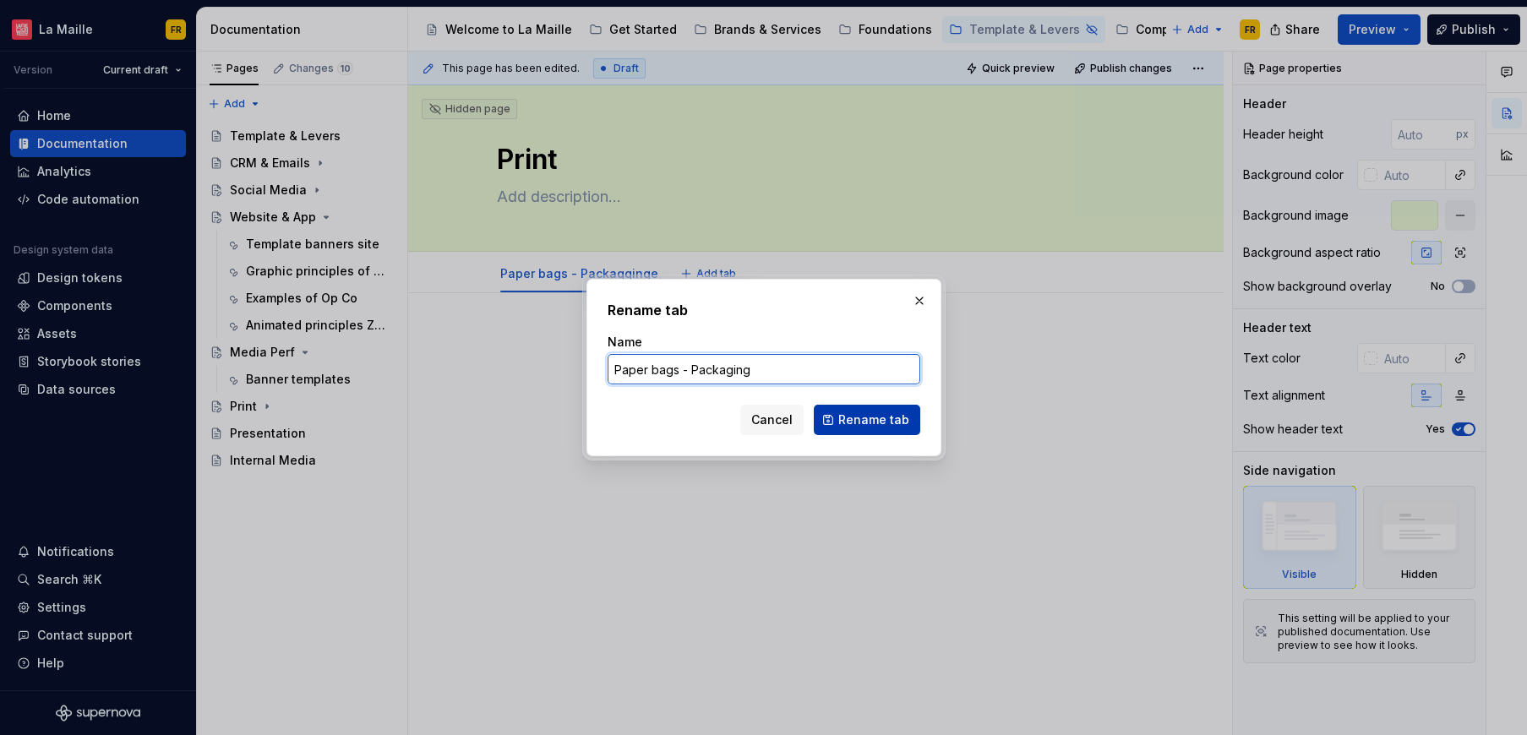
type input "Paper bags - Packaging"
click at [856, 424] on span "Rename tab" at bounding box center [873, 419] width 71 height 17
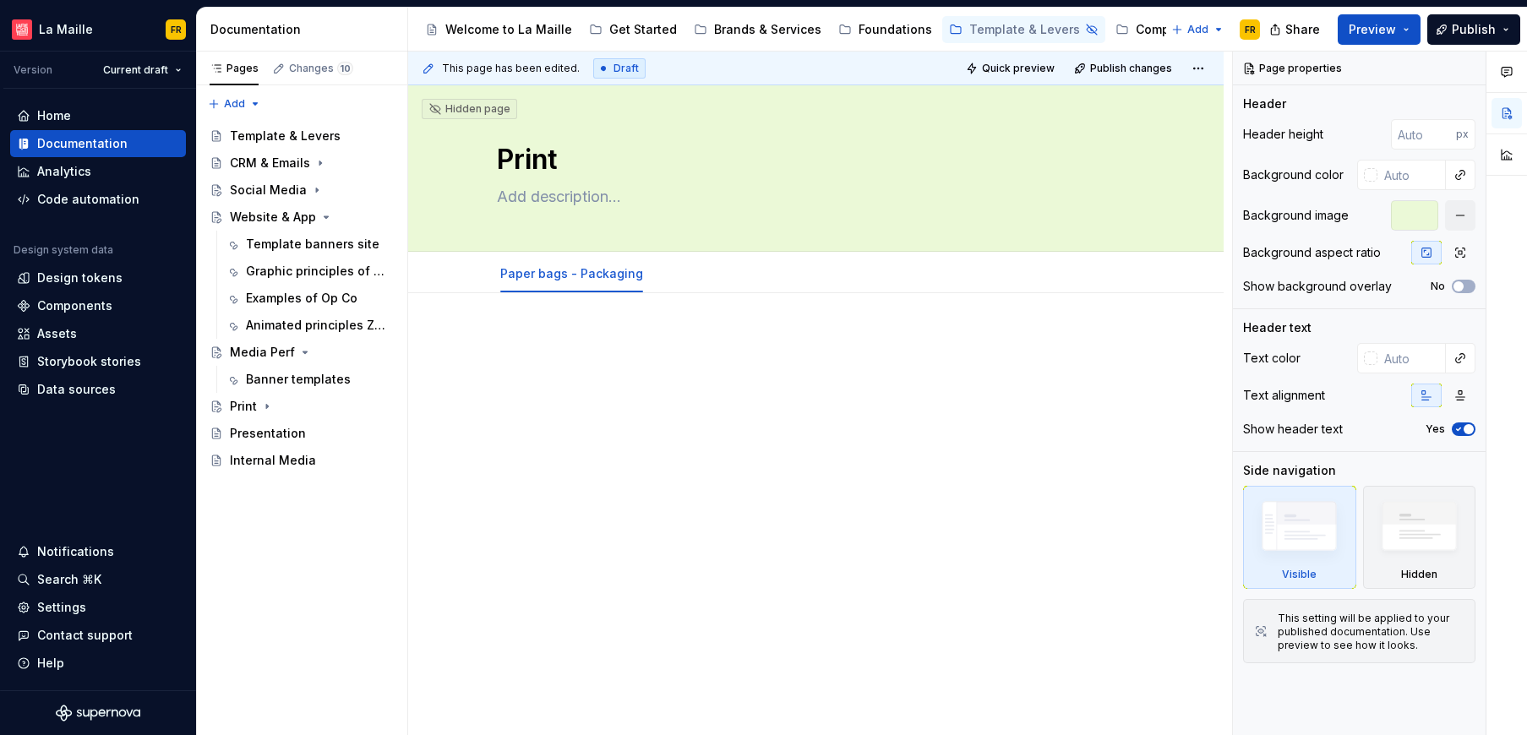
type textarea "*"
click at [686, 273] on span "Add tab" at bounding box center [701, 274] width 40 height 14
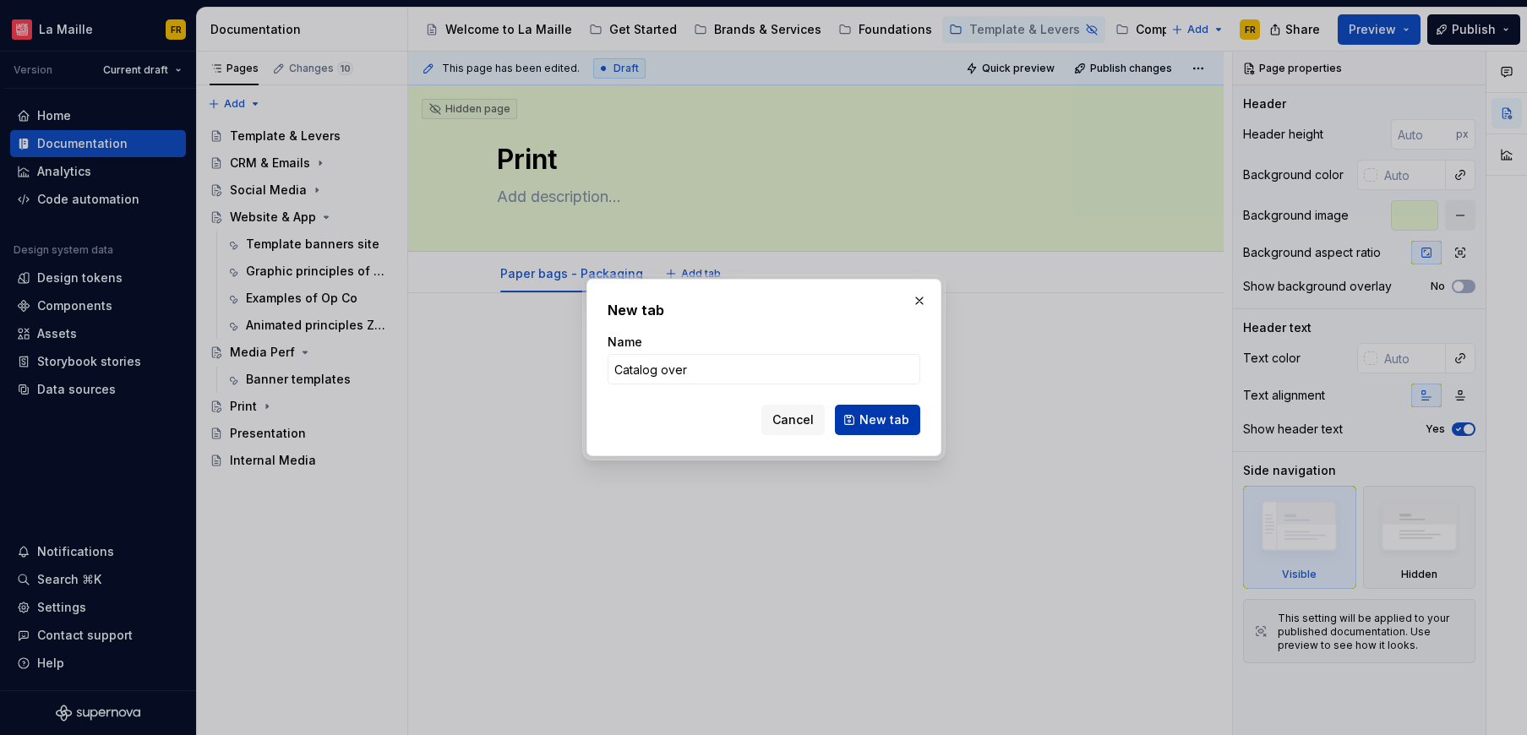
type input "Catalog over"
click at [895, 409] on button "New tab" at bounding box center [877, 420] width 85 height 30
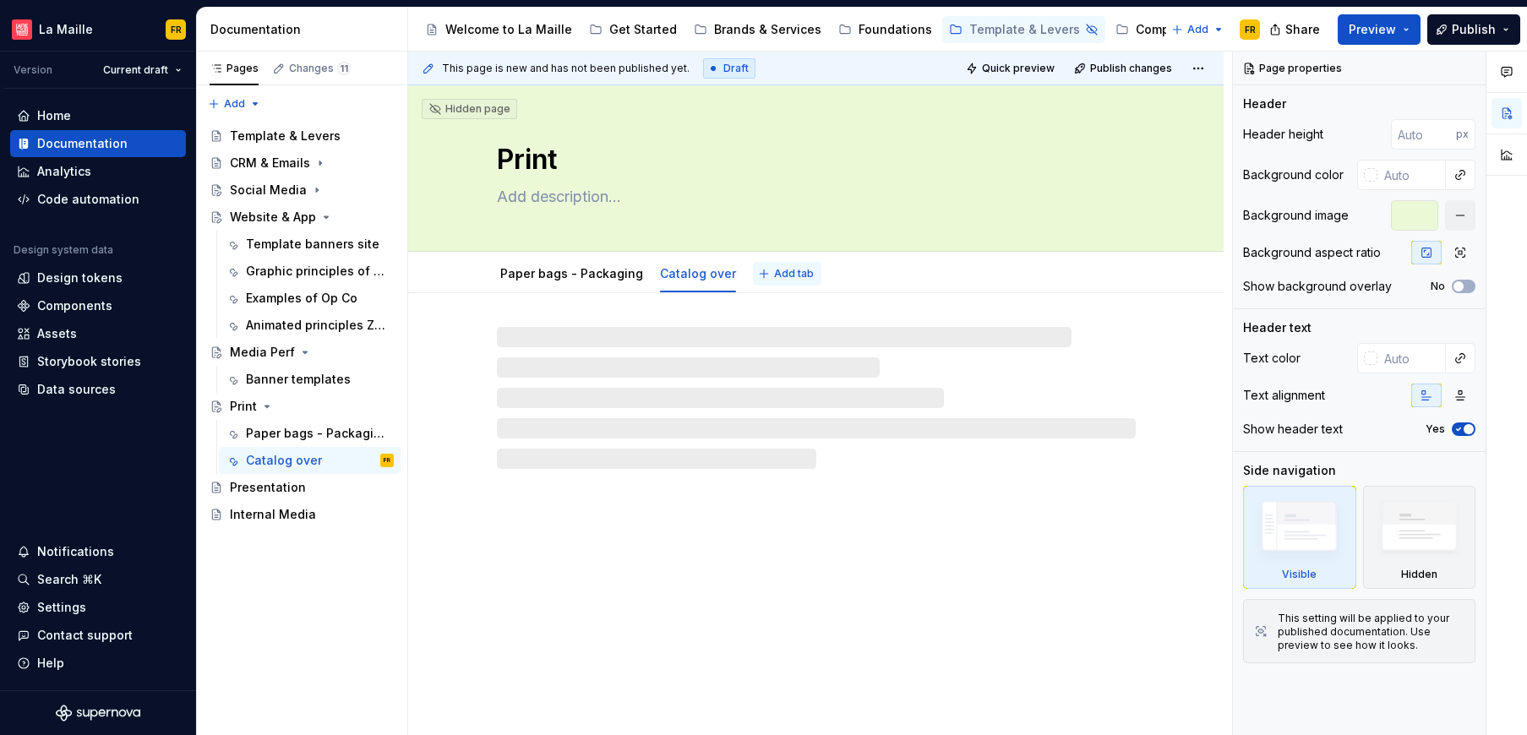
click at [797, 270] on span "Add tab" at bounding box center [794, 274] width 40 height 14
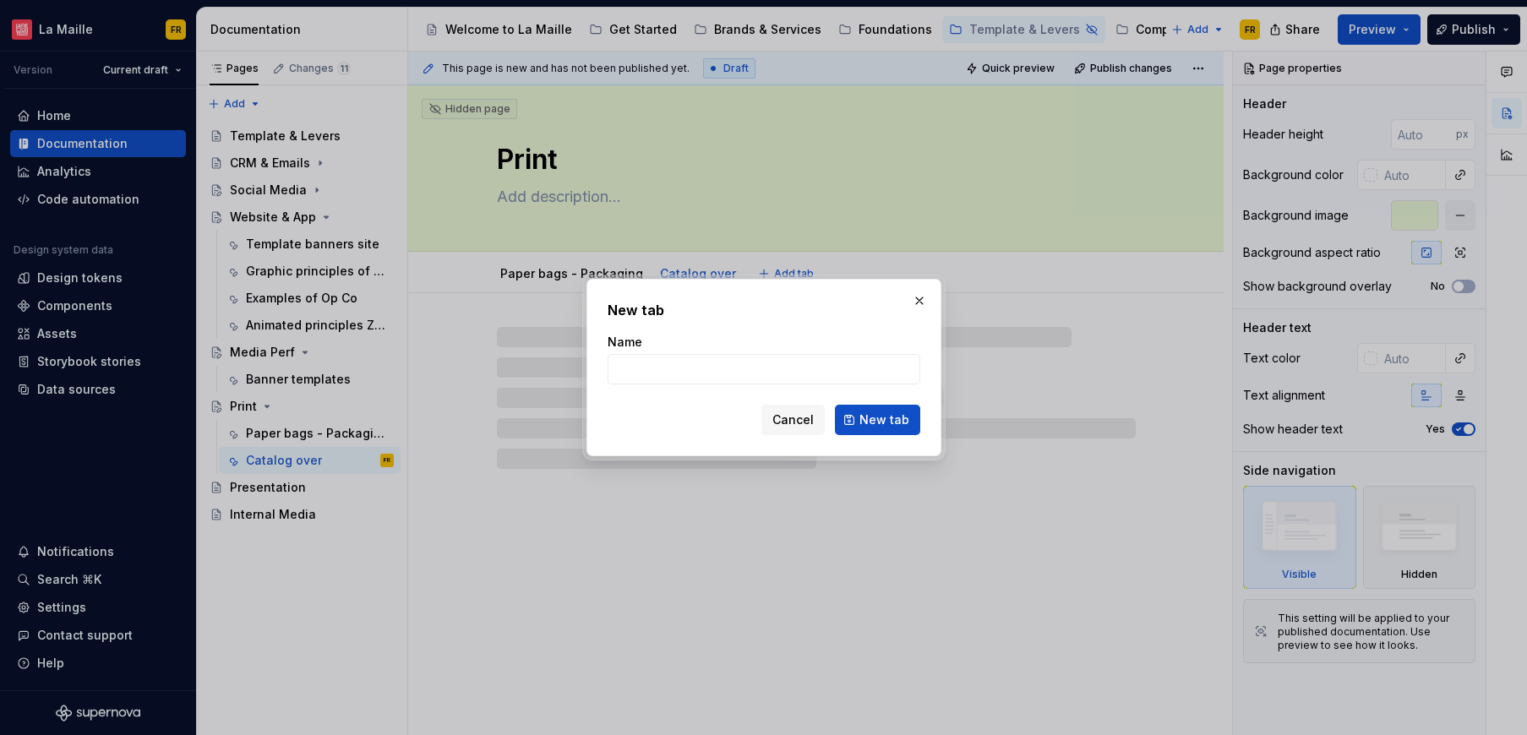
type textarea "*"
type input "Stores"
click button "New tab" at bounding box center [877, 420] width 85 height 30
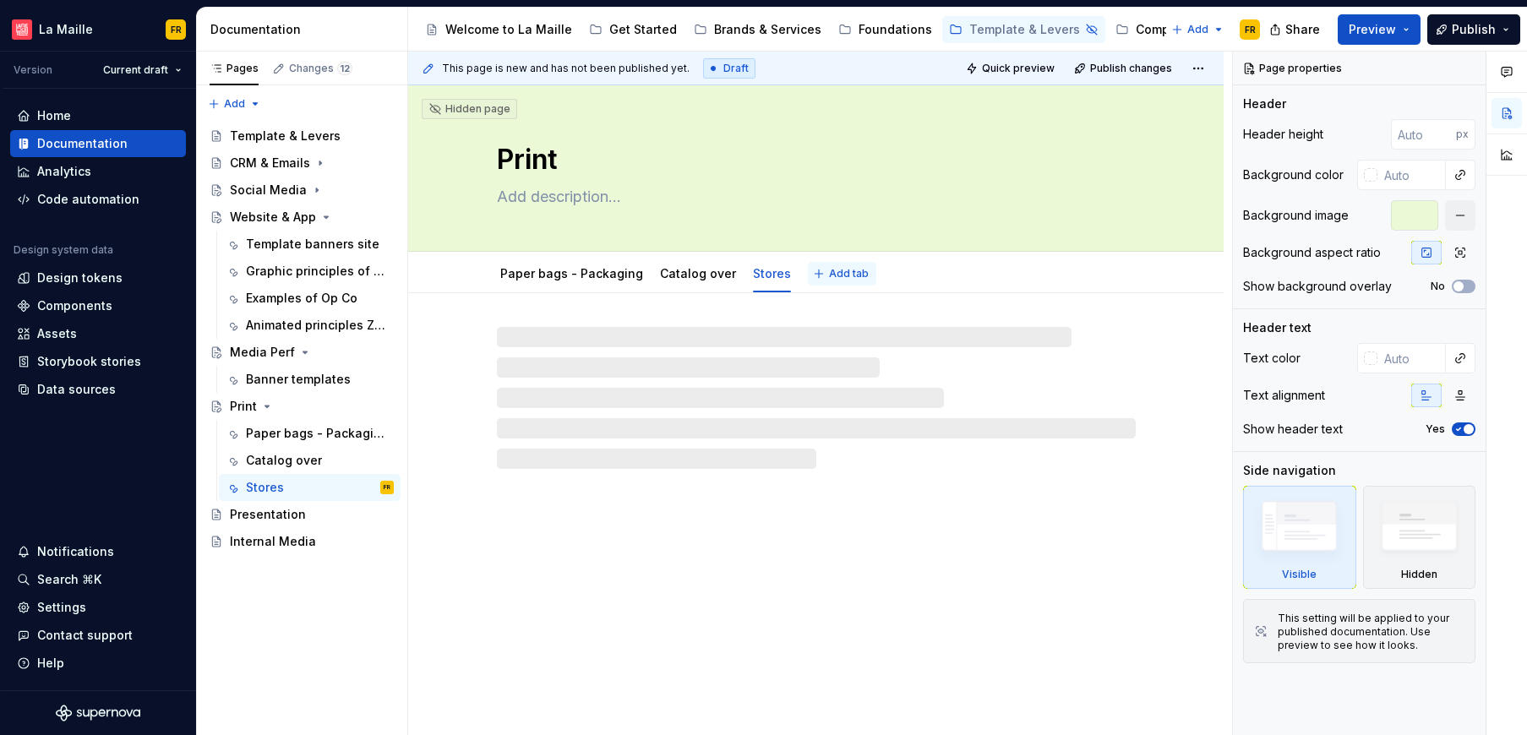
click at [837, 276] on span "Add tab" at bounding box center [849, 274] width 40 height 14
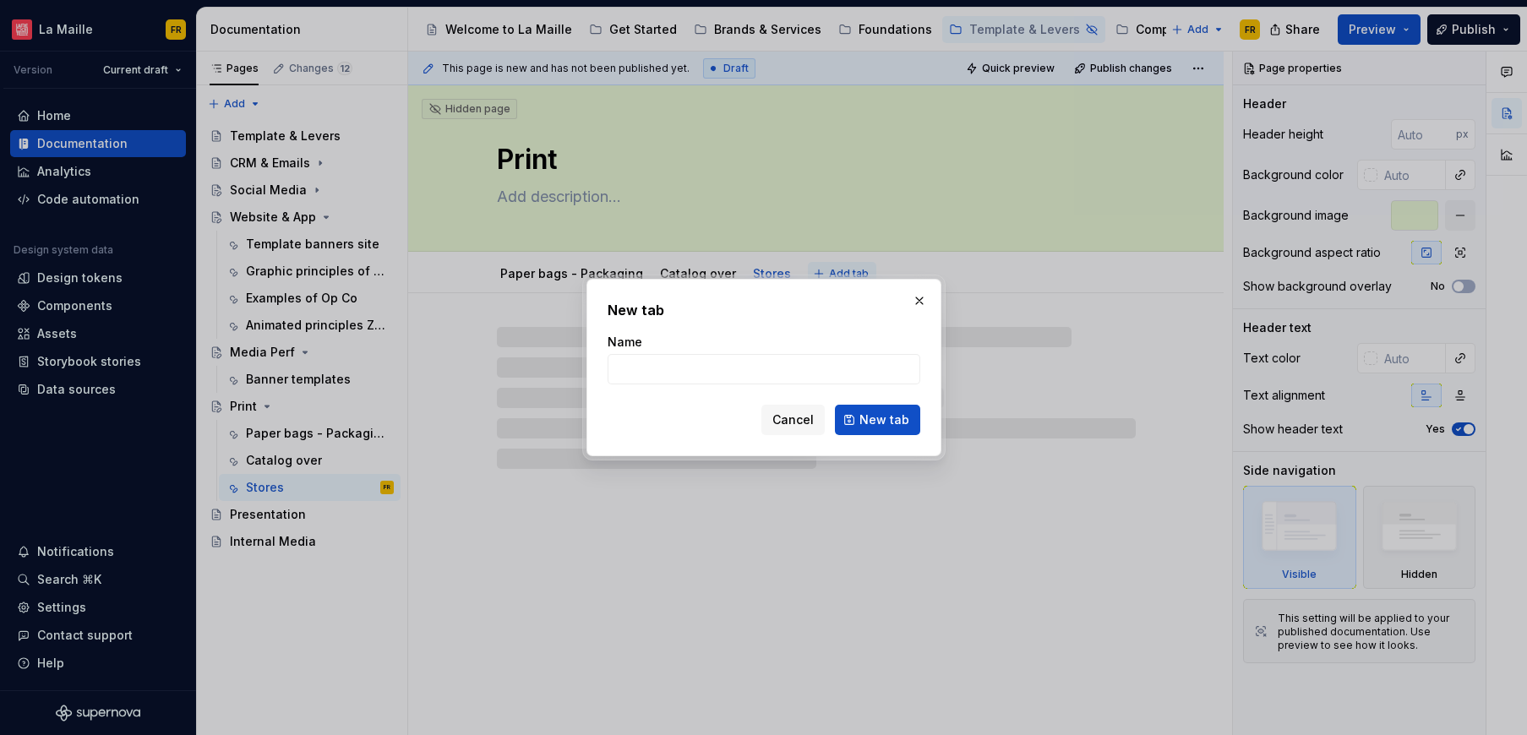
type textarea "*"
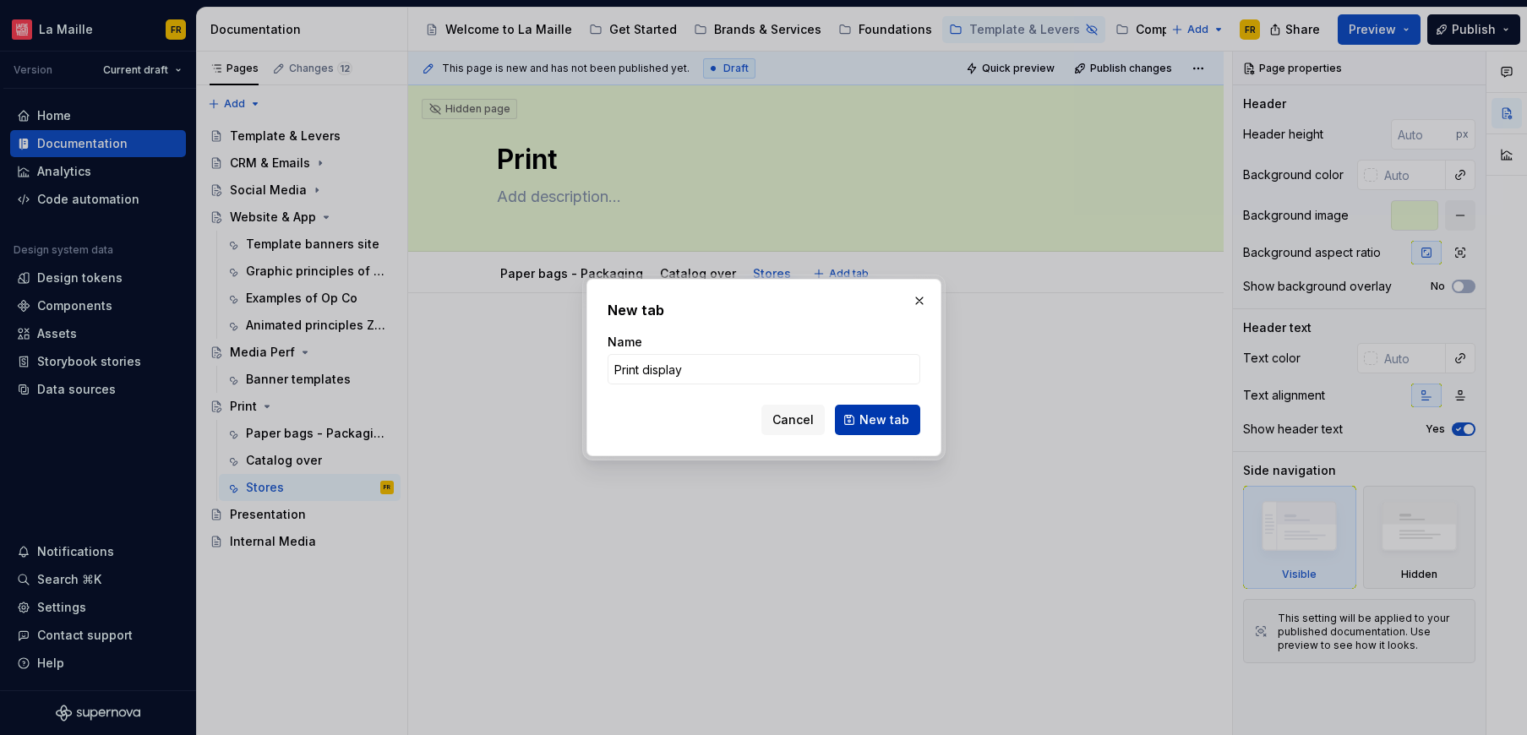
type input "Print display"
click at [885, 428] on button "New tab" at bounding box center [877, 420] width 85 height 30
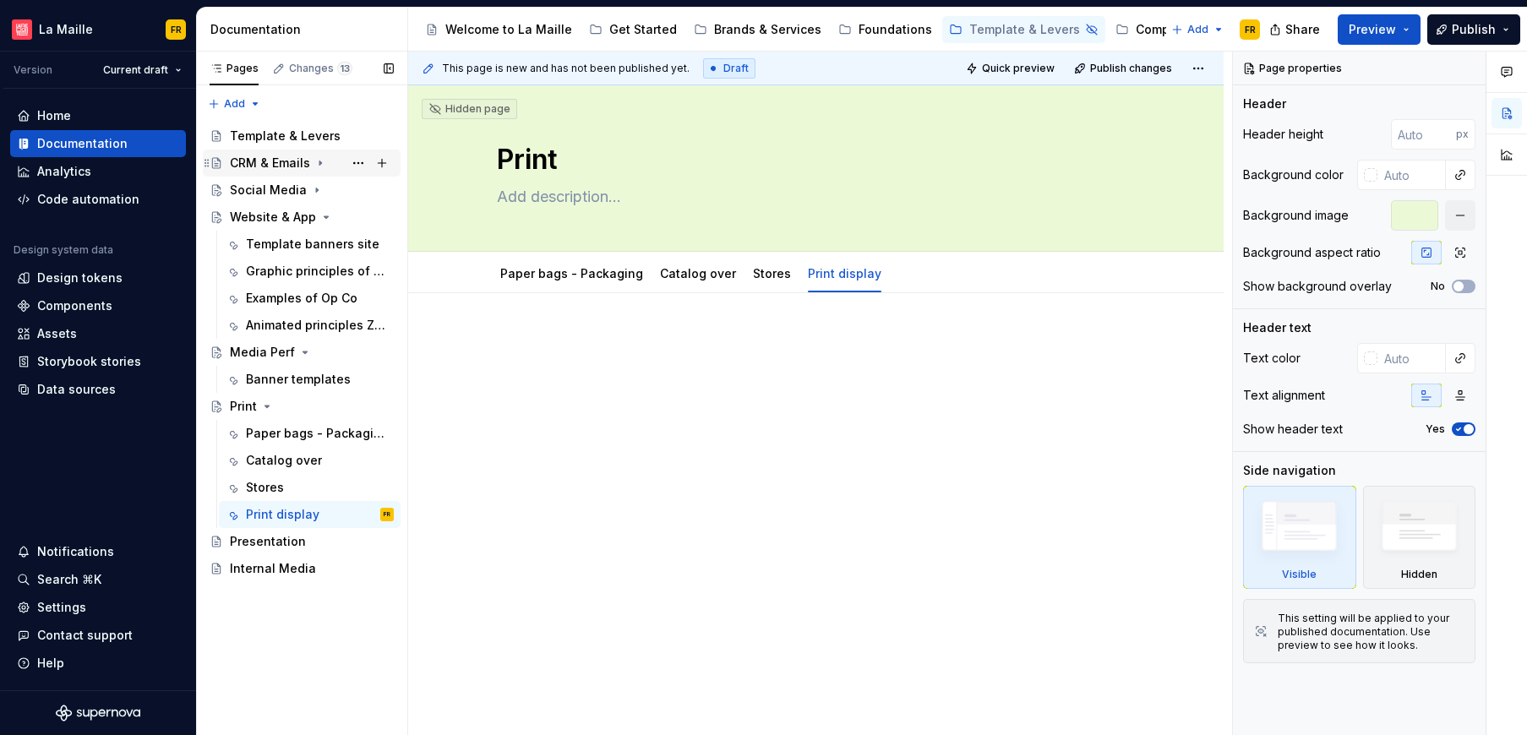
click at [324, 171] on div "CRM & Emails" at bounding box center [312, 163] width 164 height 24
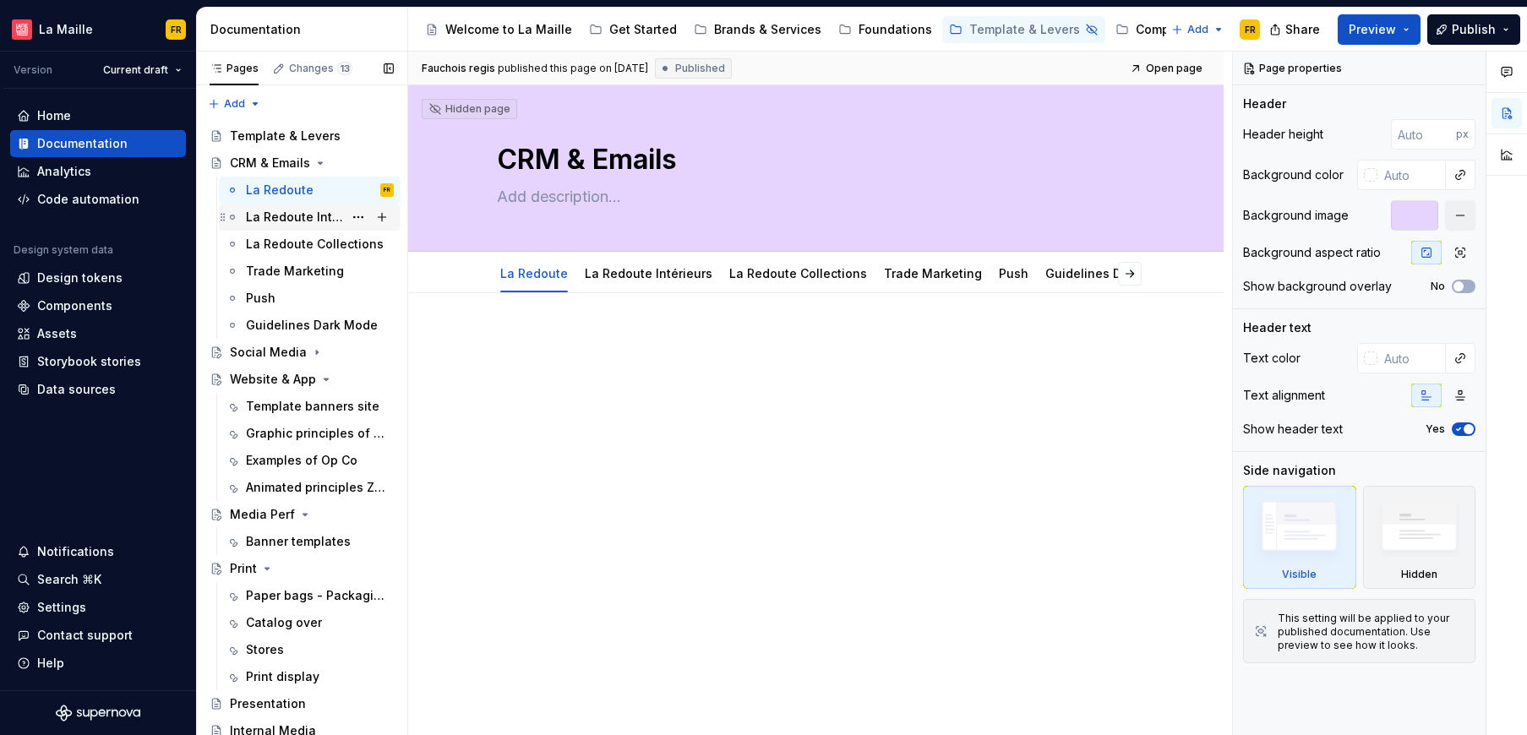
click at [318, 215] on div "La Redoute Intérieurs" at bounding box center [294, 217] width 97 height 17
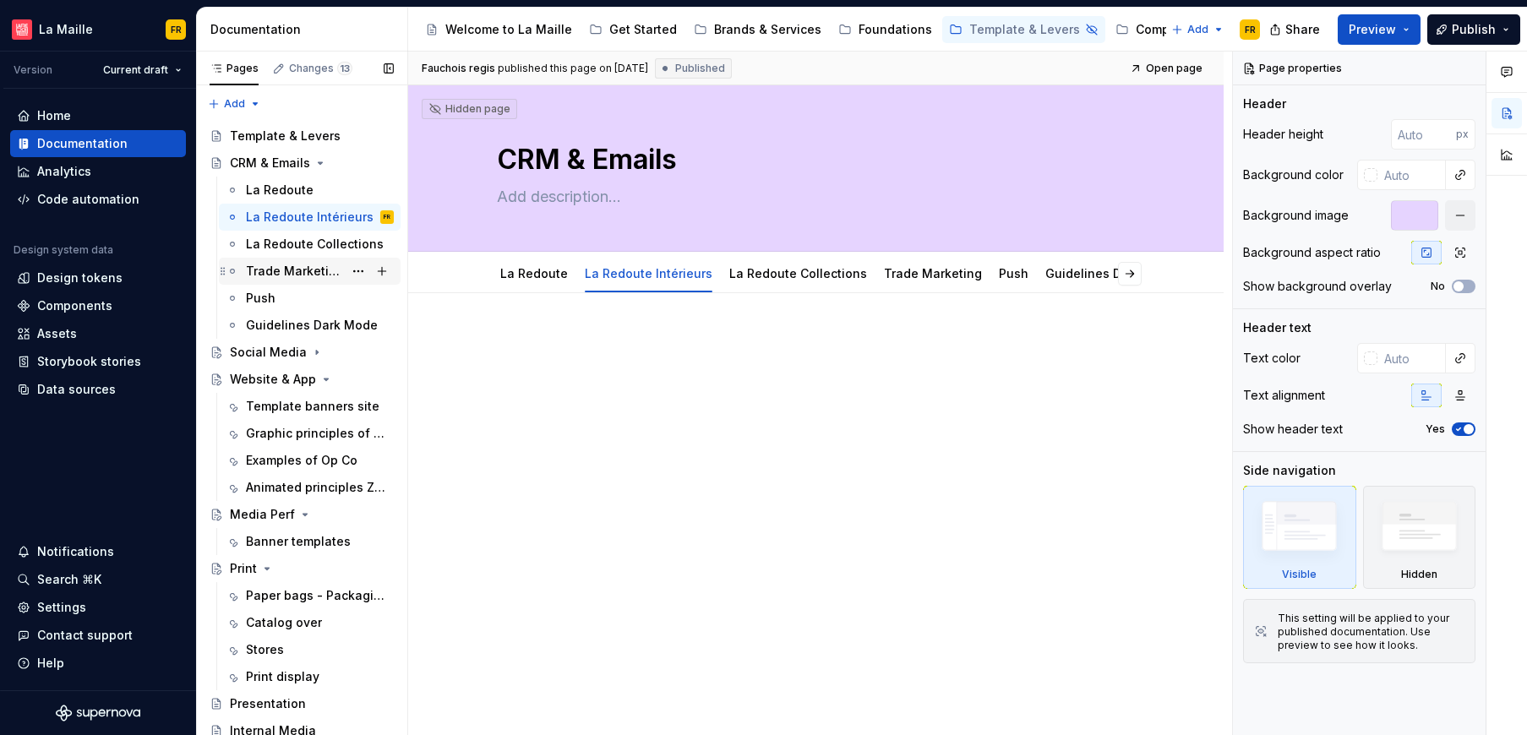
click at [296, 270] on div "Trade Marketing" at bounding box center [294, 271] width 97 height 17
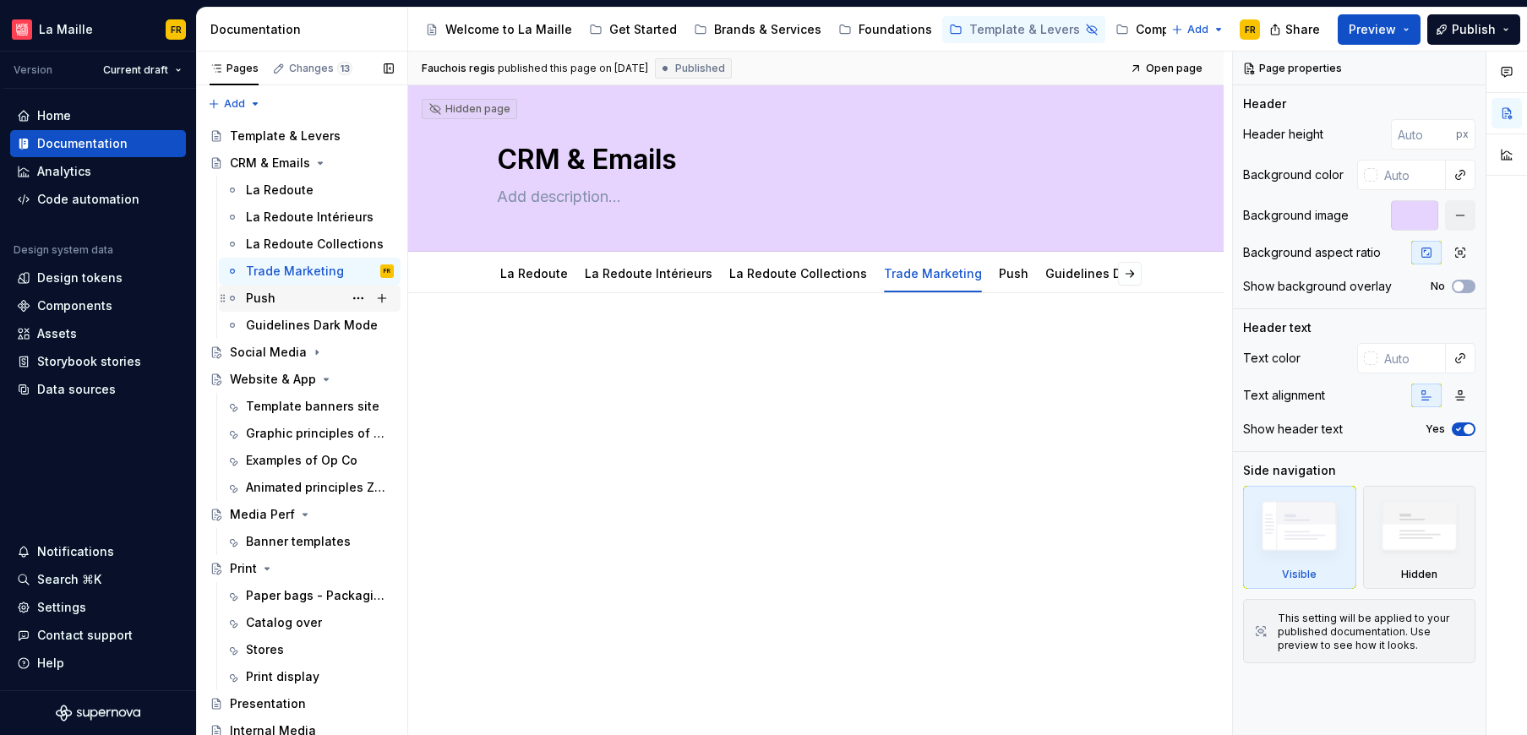
click at [289, 299] on div "Push" at bounding box center [320, 298] width 148 height 24
click at [285, 328] on div "Guidelines Dark Mode" at bounding box center [294, 325] width 97 height 17
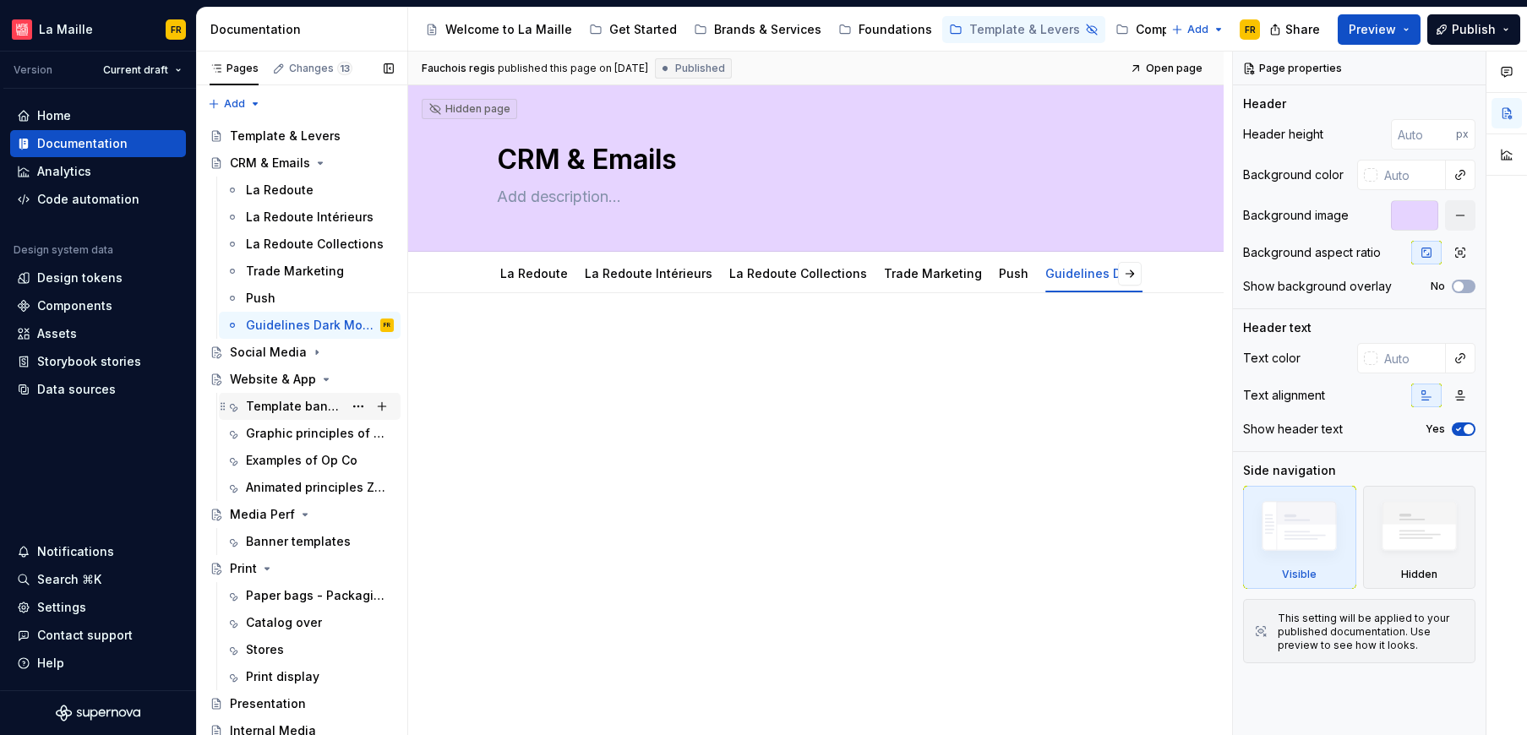
click at [289, 395] on div "Template banners site" at bounding box center [320, 407] width 148 height 24
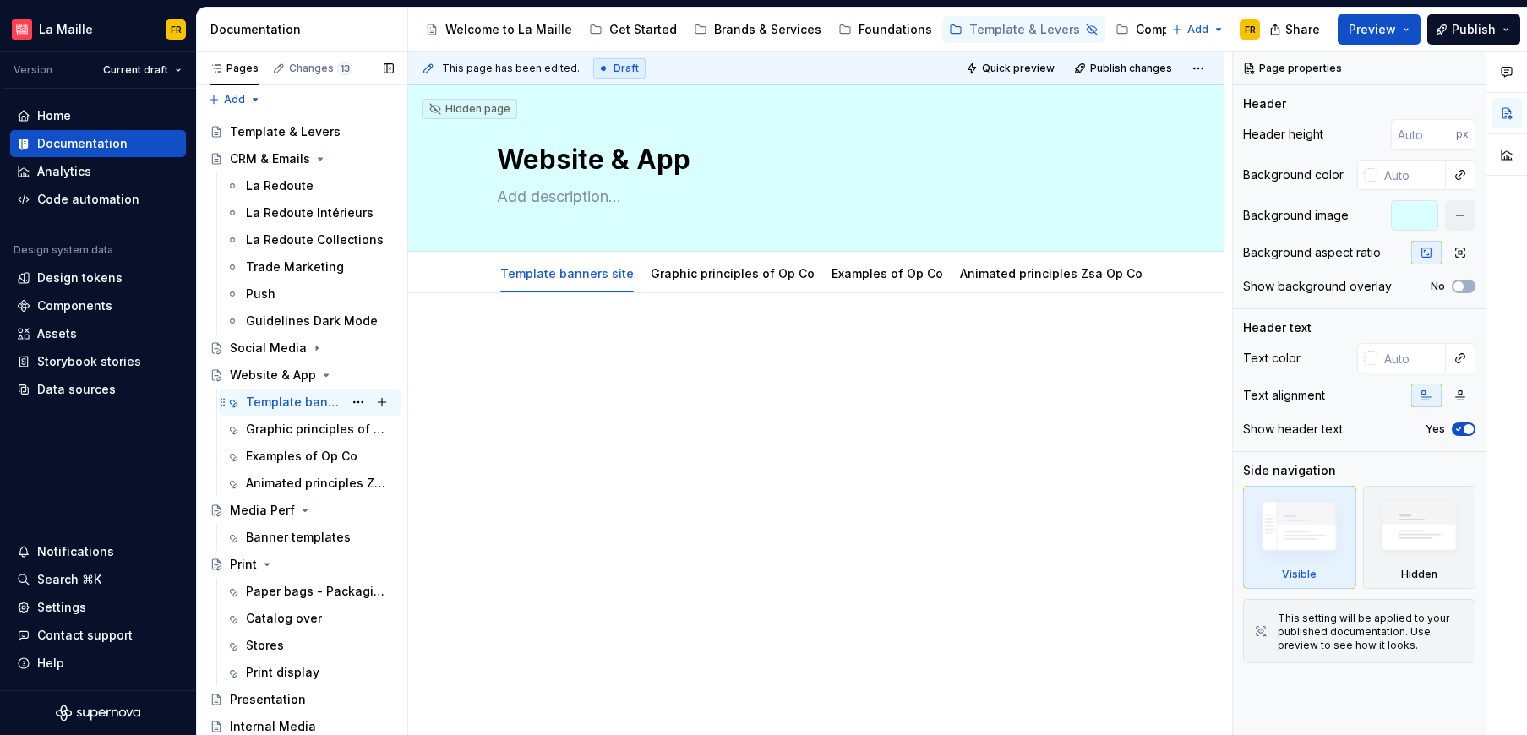
scroll to position [5, 0]
click at [277, 537] on div "Banner templates" at bounding box center [294, 536] width 97 height 17
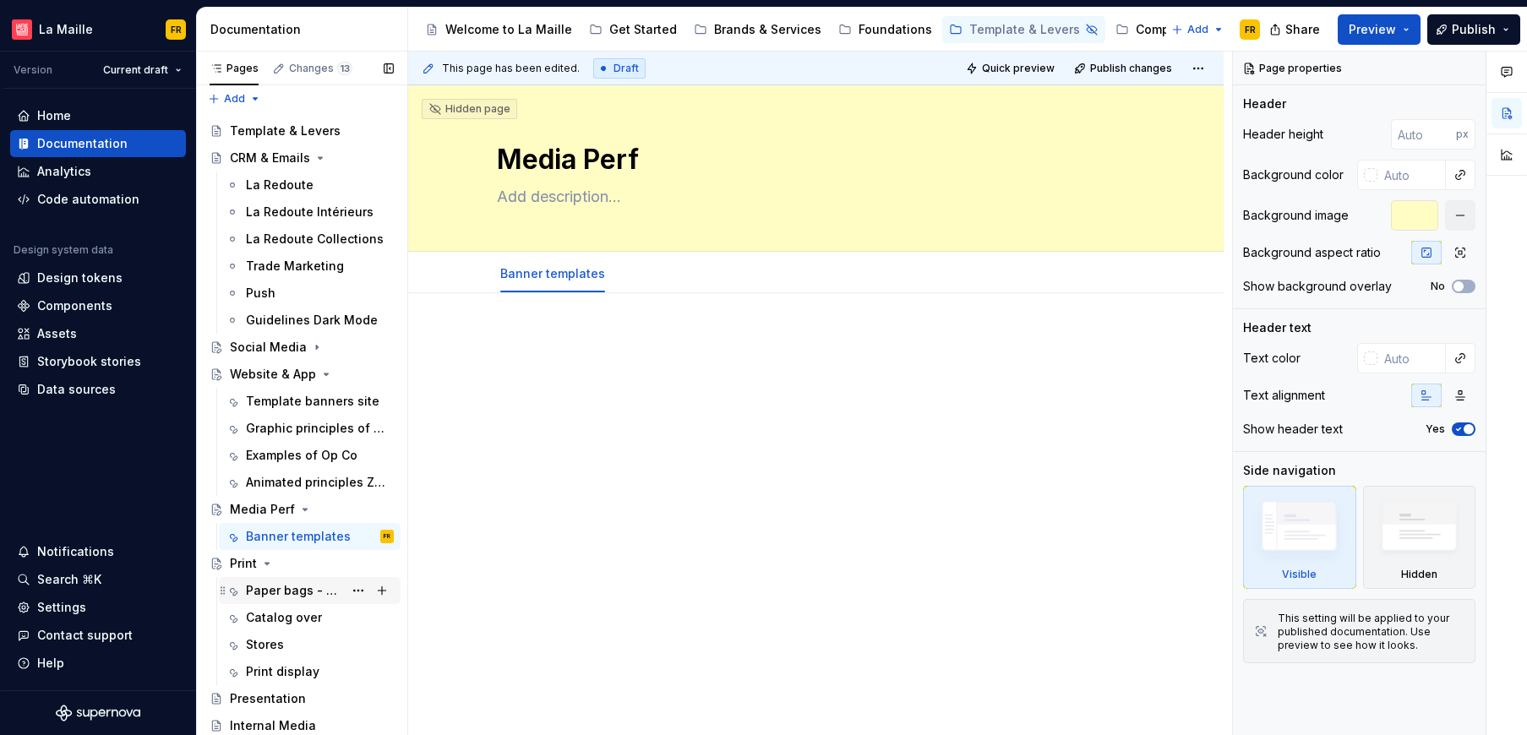
click at [277, 591] on div "Paper bags - Packaging" at bounding box center [294, 590] width 97 height 17
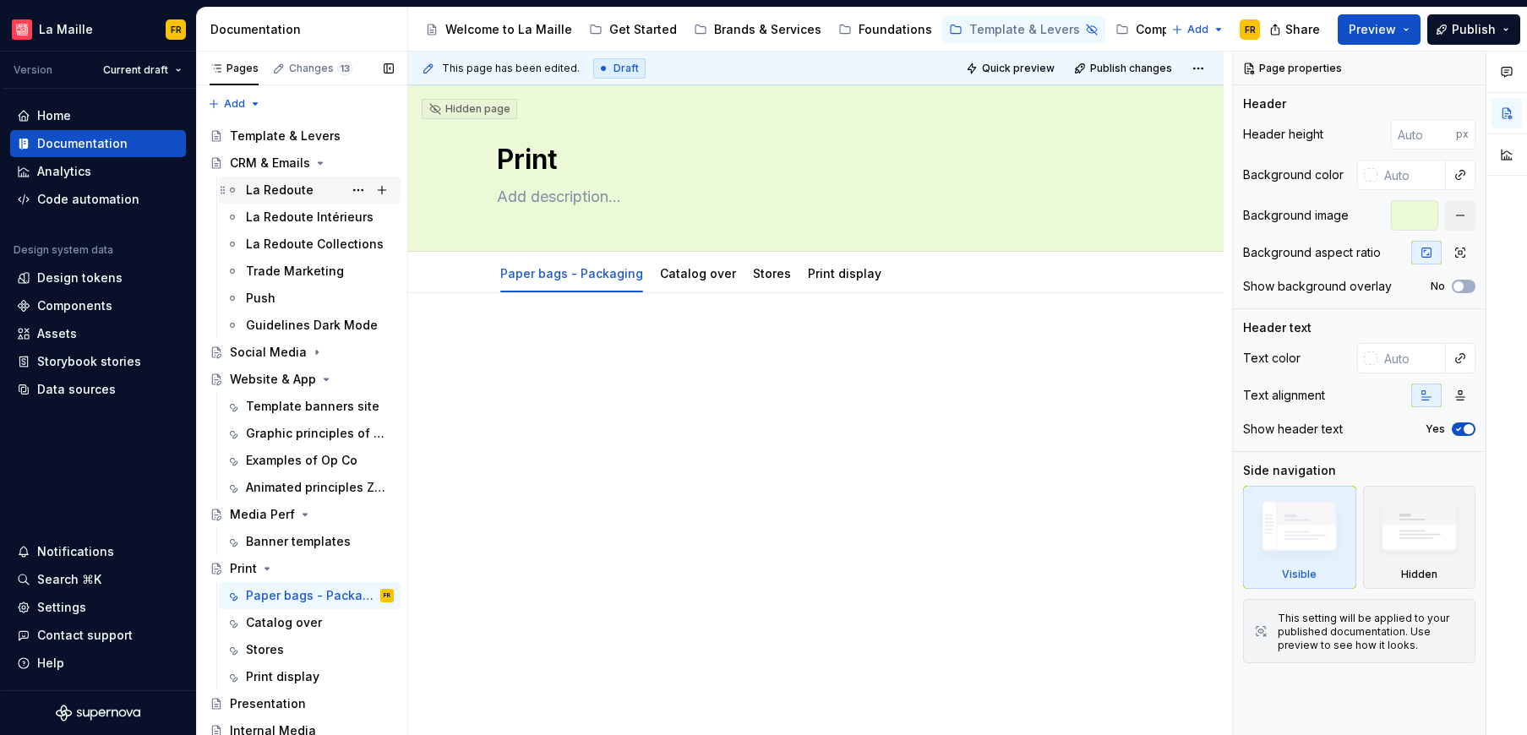
click at [277, 185] on div "La Redoute" at bounding box center [280, 190] width 68 height 17
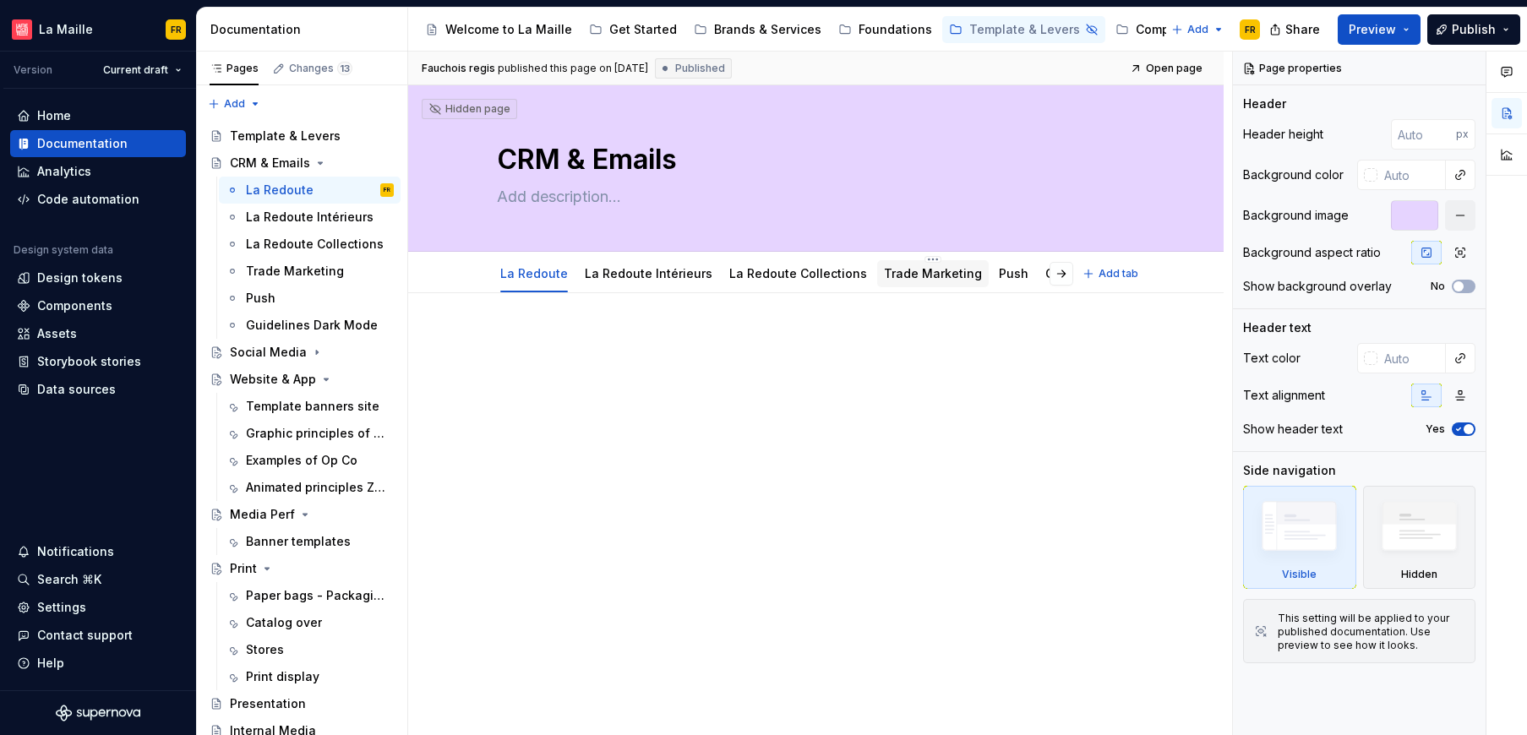
click at [912, 274] on link "Trade Marketing" at bounding box center [933, 273] width 98 height 14
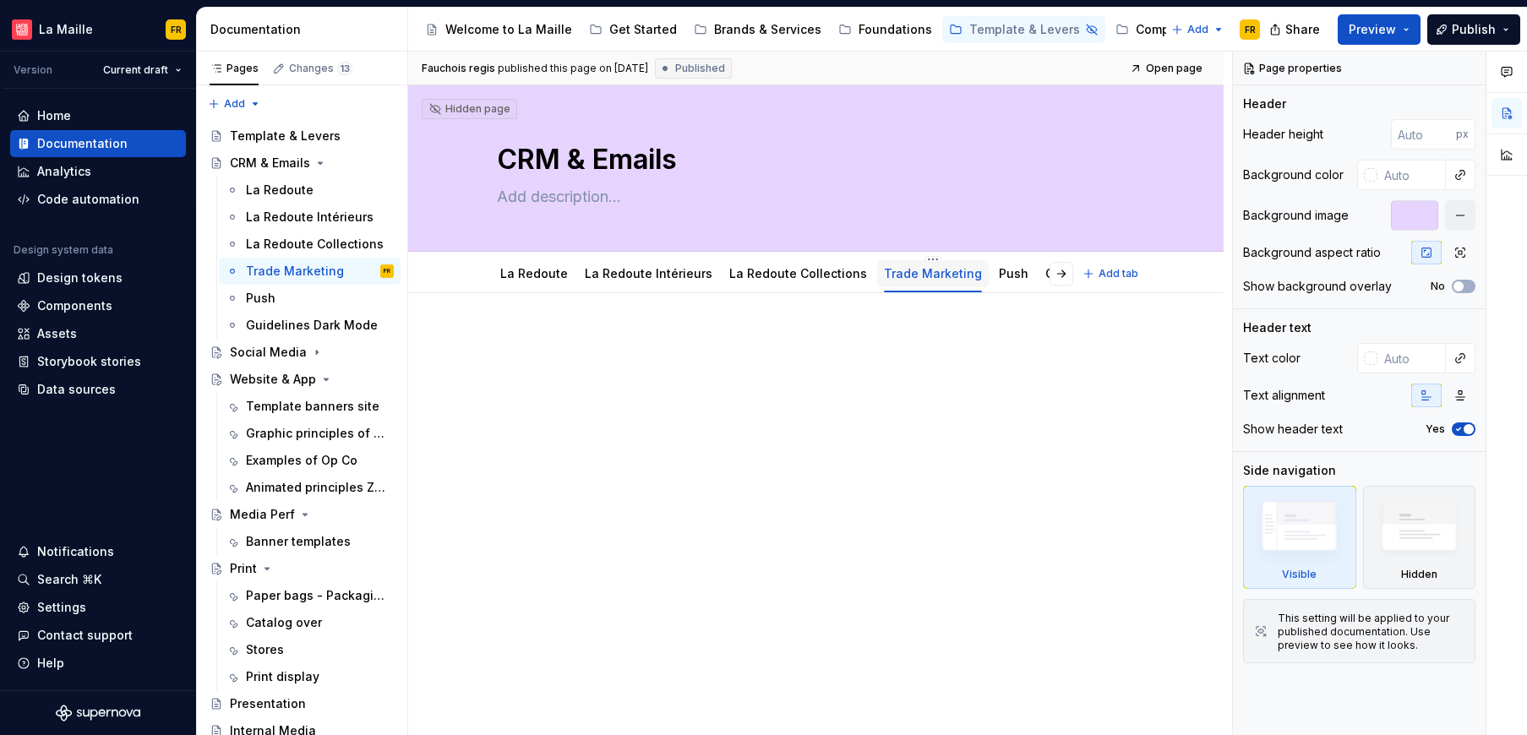
click at [904, 255] on div "Trade Marketing" at bounding box center [933, 272] width 112 height 35
click at [906, 257] on html "La Maille FR Version Current draft Home Documentation Analytics Code automation…" at bounding box center [763, 367] width 1527 height 735
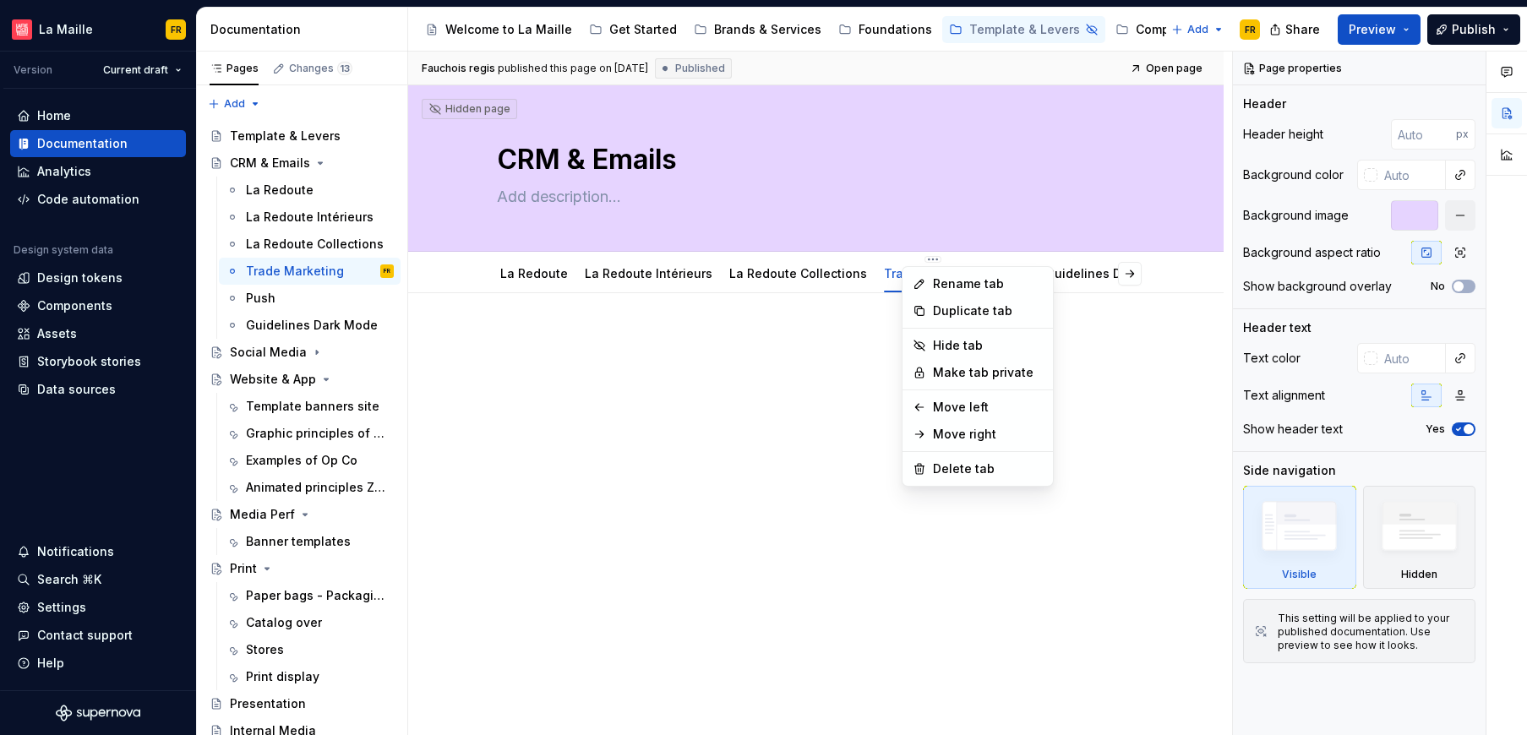
type textarea "*"
click at [939, 280] on div "Rename tab" at bounding box center [988, 283] width 110 height 17
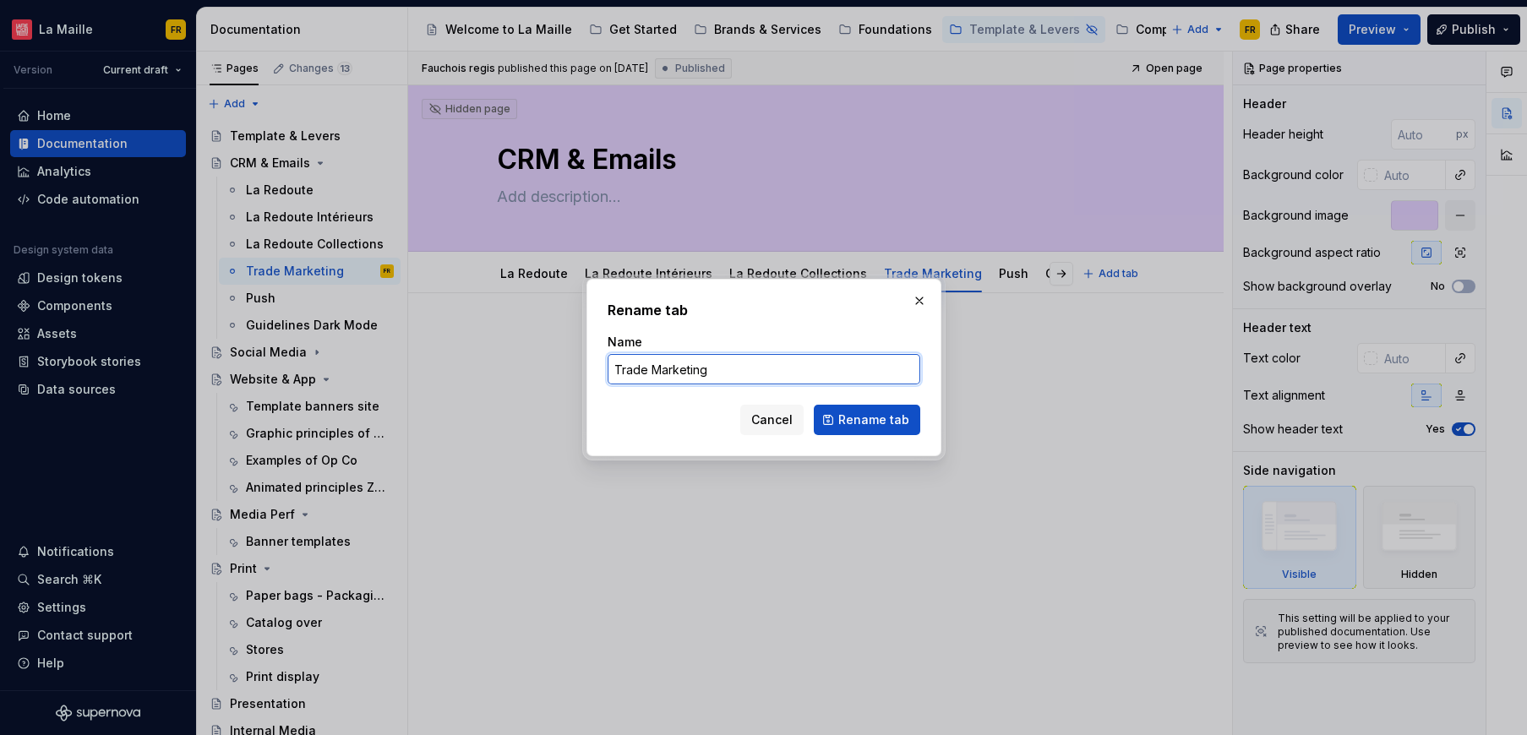
click at [651, 374] on input "Trade Marketing" at bounding box center [763, 369] width 313 height 30
click at [656, 372] on input "Trade Marketing" at bounding box center [763, 369] width 313 height 30
type input "Trade marketing"
click at [893, 416] on span "Rename tab" at bounding box center [873, 419] width 71 height 17
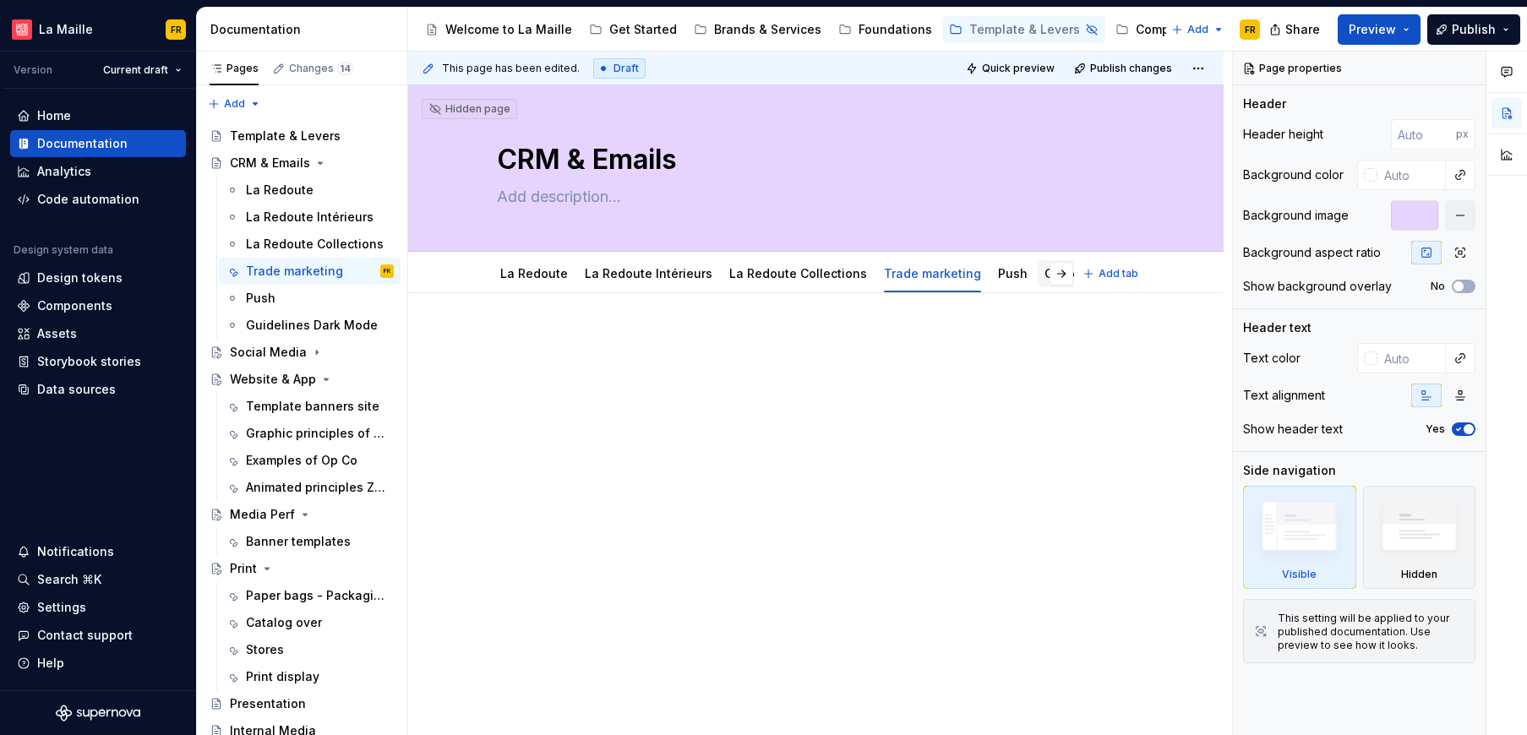
click at [1044, 275] on link "Guidelines Dark Mode" at bounding box center [1110, 273] width 132 height 14
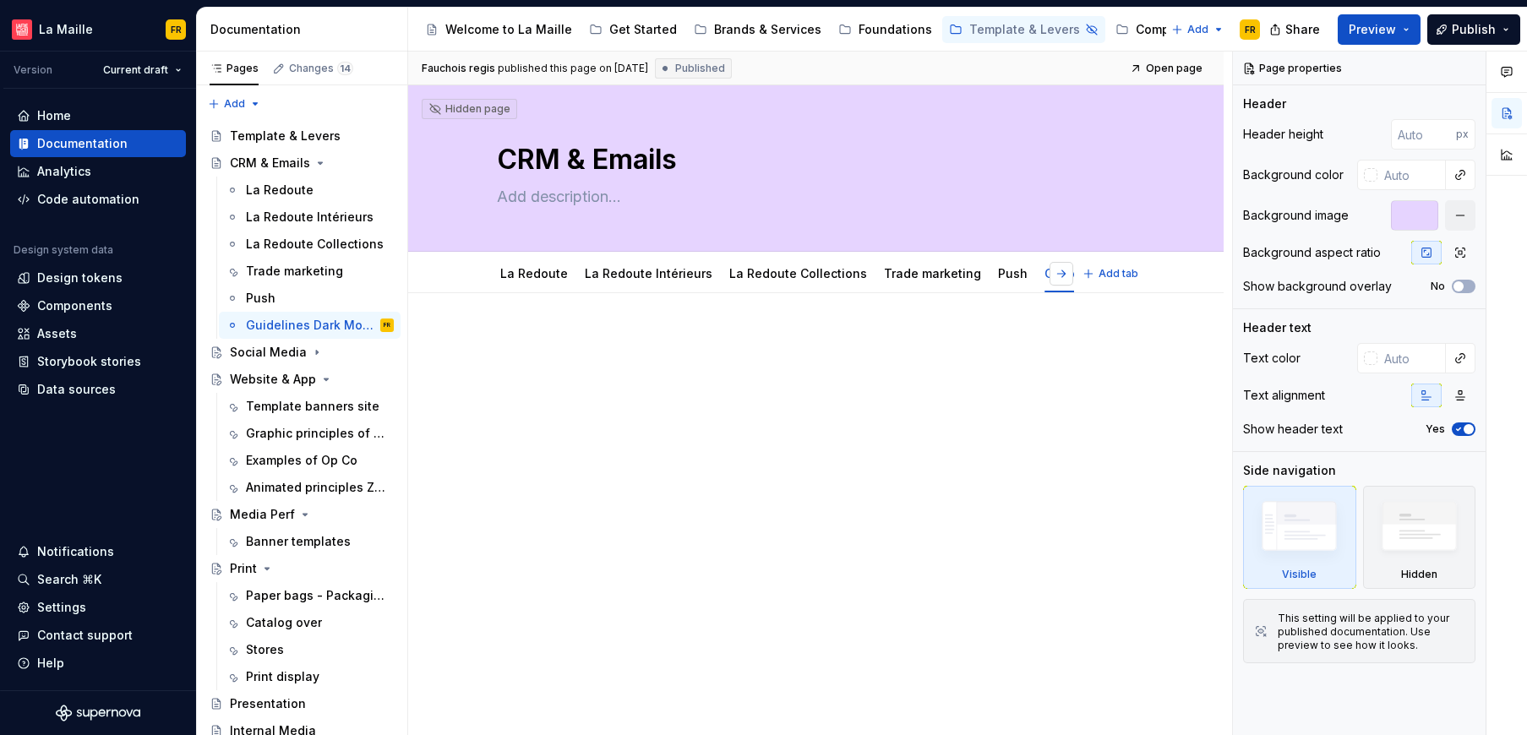
click at [1057, 269] on button "button" at bounding box center [1061, 274] width 24 height 24
click at [994, 259] on html "La Maille FR Version Current draft Home Documentation Analytics Code automation…" at bounding box center [763, 367] width 1527 height 735
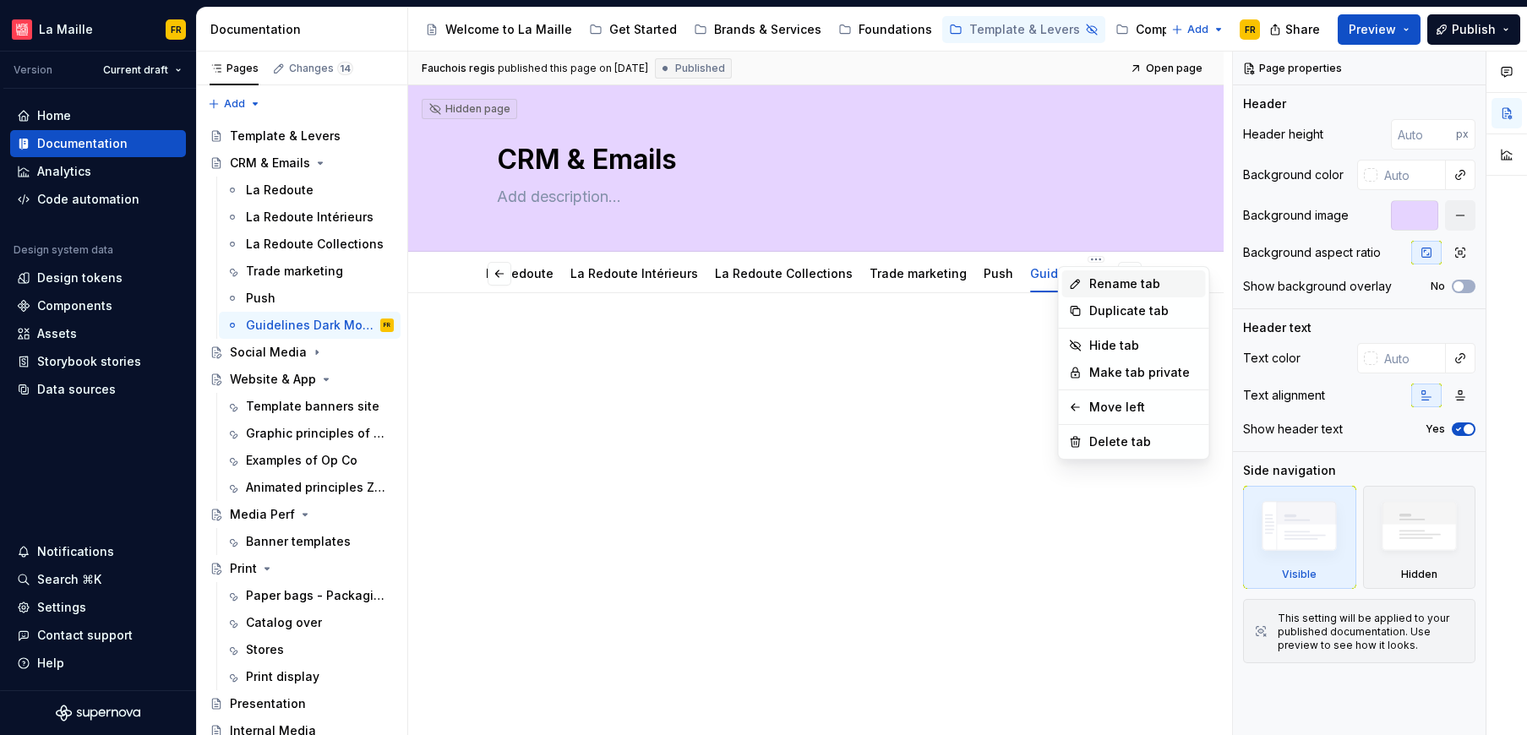
type textarea "*"
click at [1100, 286] on div "Rename tab" at bounding box center [1147, 283] width 110 height 17
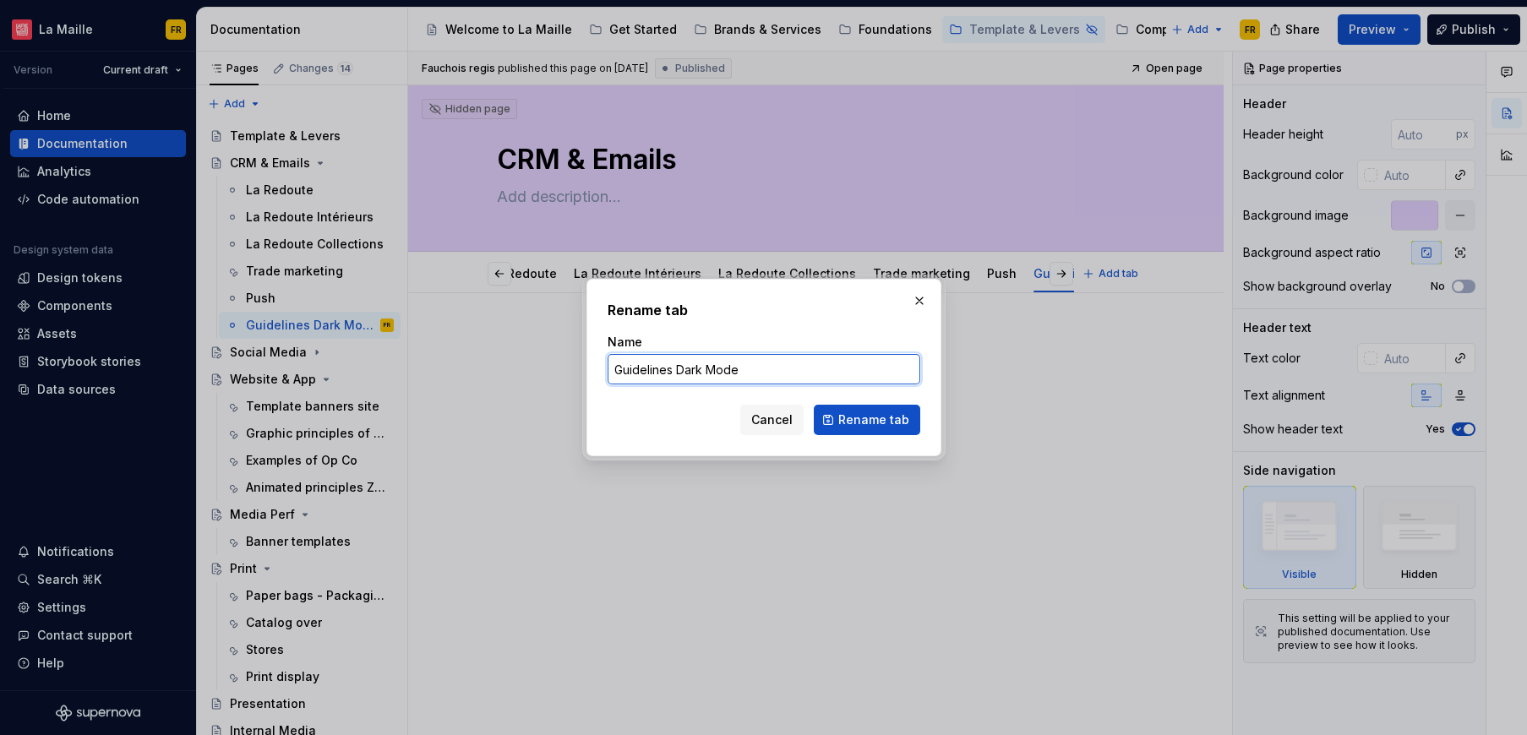
click at [682, 373] on input "Guidelines Dark Mode" at bounding box center [763, 369] width 313 height 30
click at [711, 375] on input "Guidelines dark Mode" at bounding box center [763, 369] width 313 height 30
type input "Guidelines dark mode"
click at [881, 428] on button "Rename tab" at bounding box center [867, 420] width 106 height 30
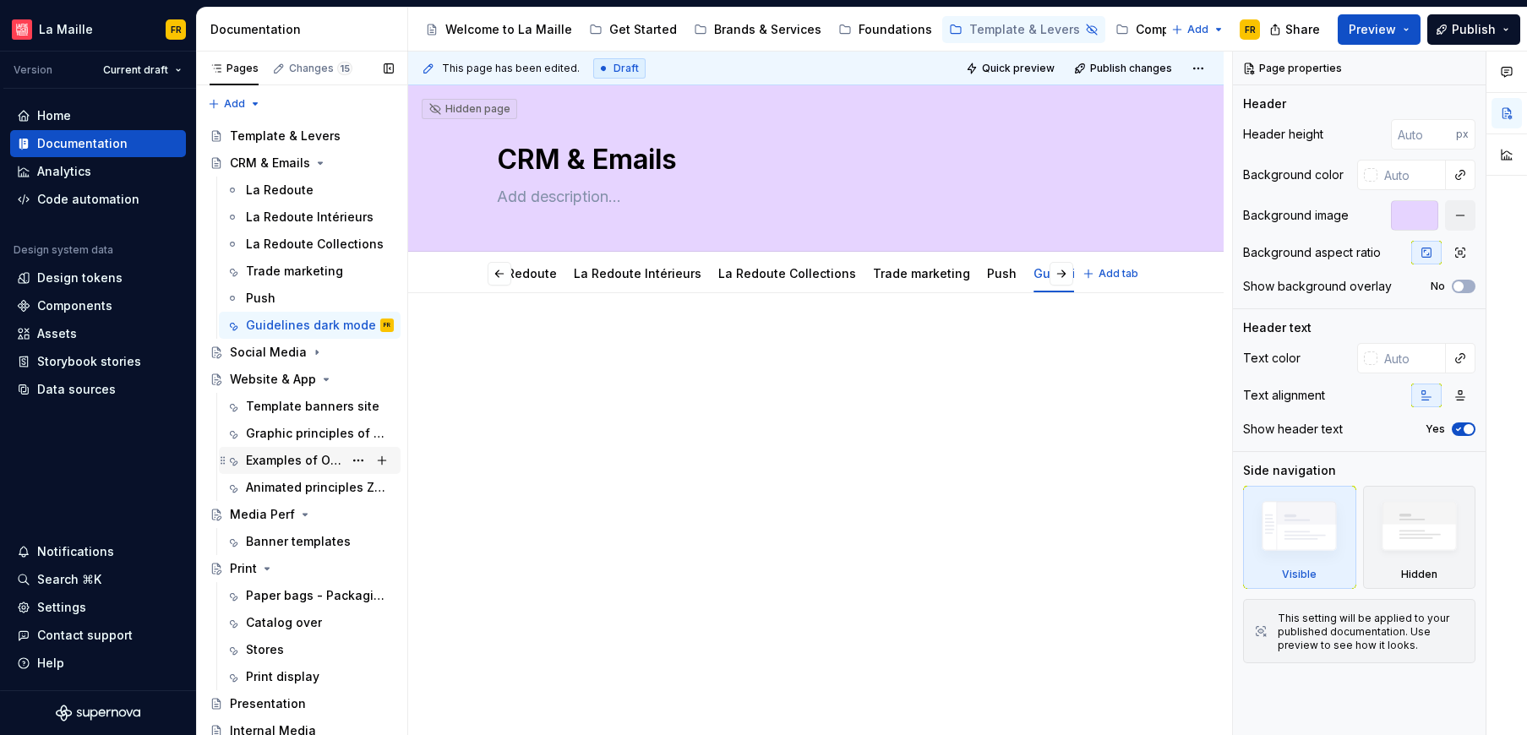
click at [280, 469] on div "Examples of Op Co" at bounding box center [320, 461] width 148 height 24
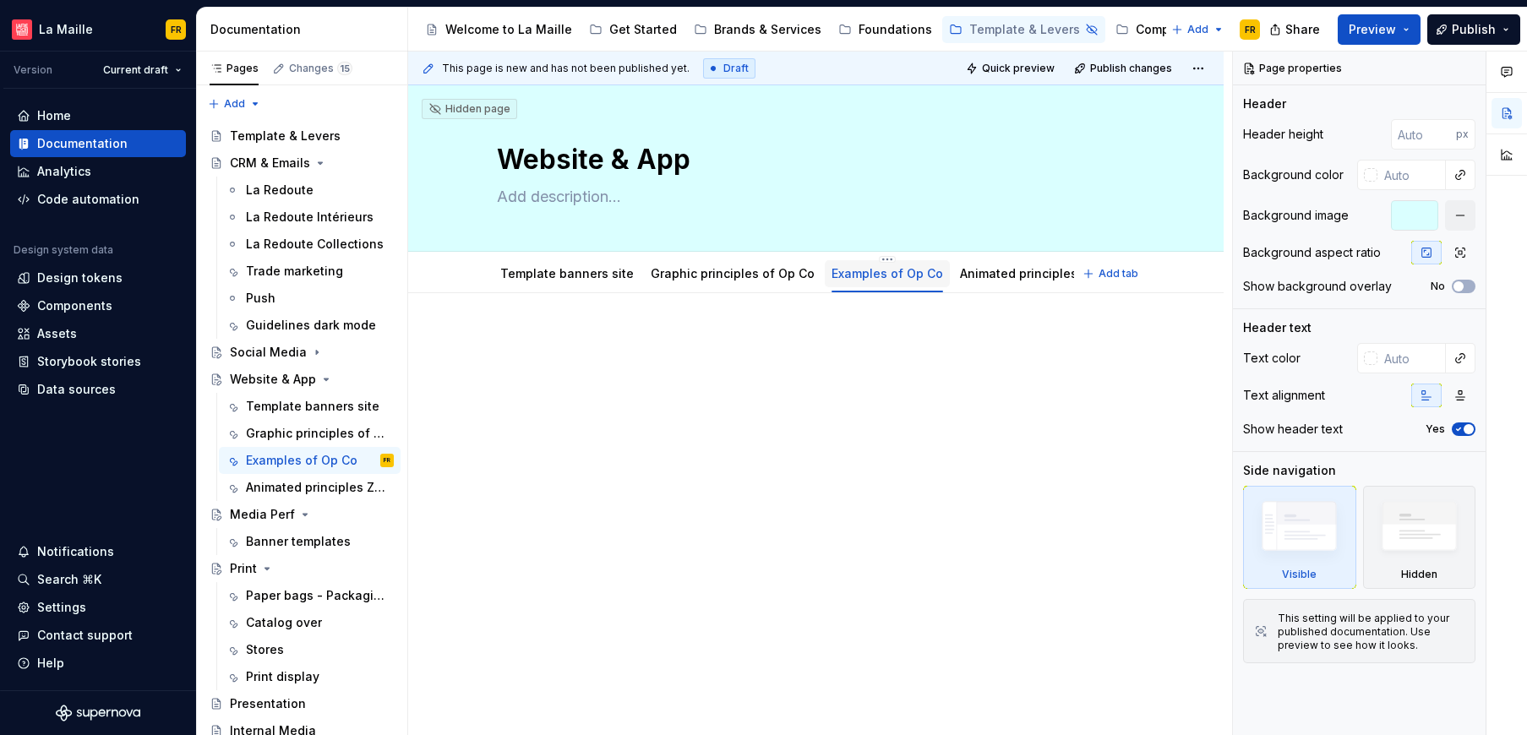
click at [839, 277] on link "Examples of Op Co" at bounding box center [887, 273] width 112 height 14
click at [868, 257] on html "La Maille FR Version Current draft Home Documentation Analytics Code automation…" at bounding box center [763, 367] width 1527 height 735
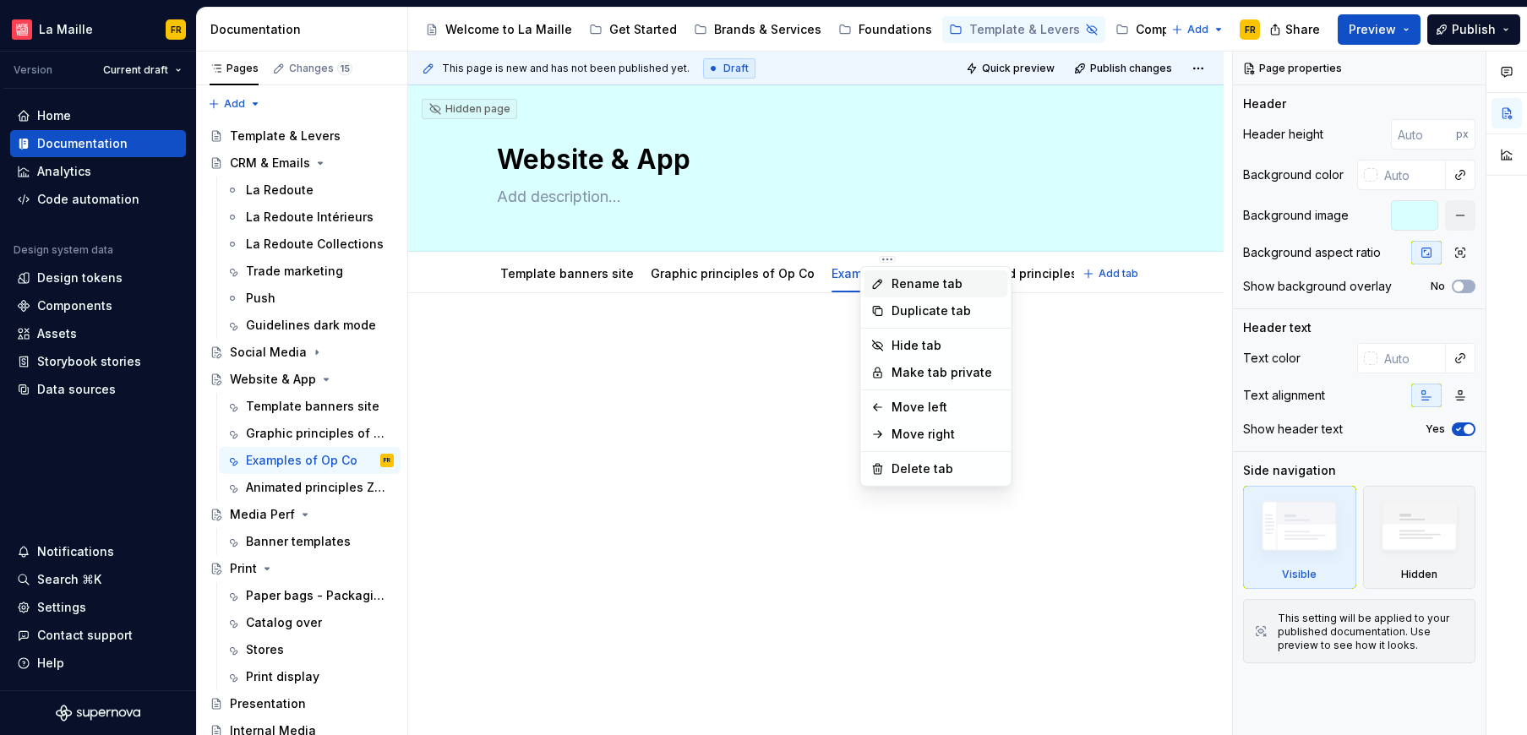
click at [914, 286] on div "Rename tab" at bounding box center [946, 283] width 110 height 17
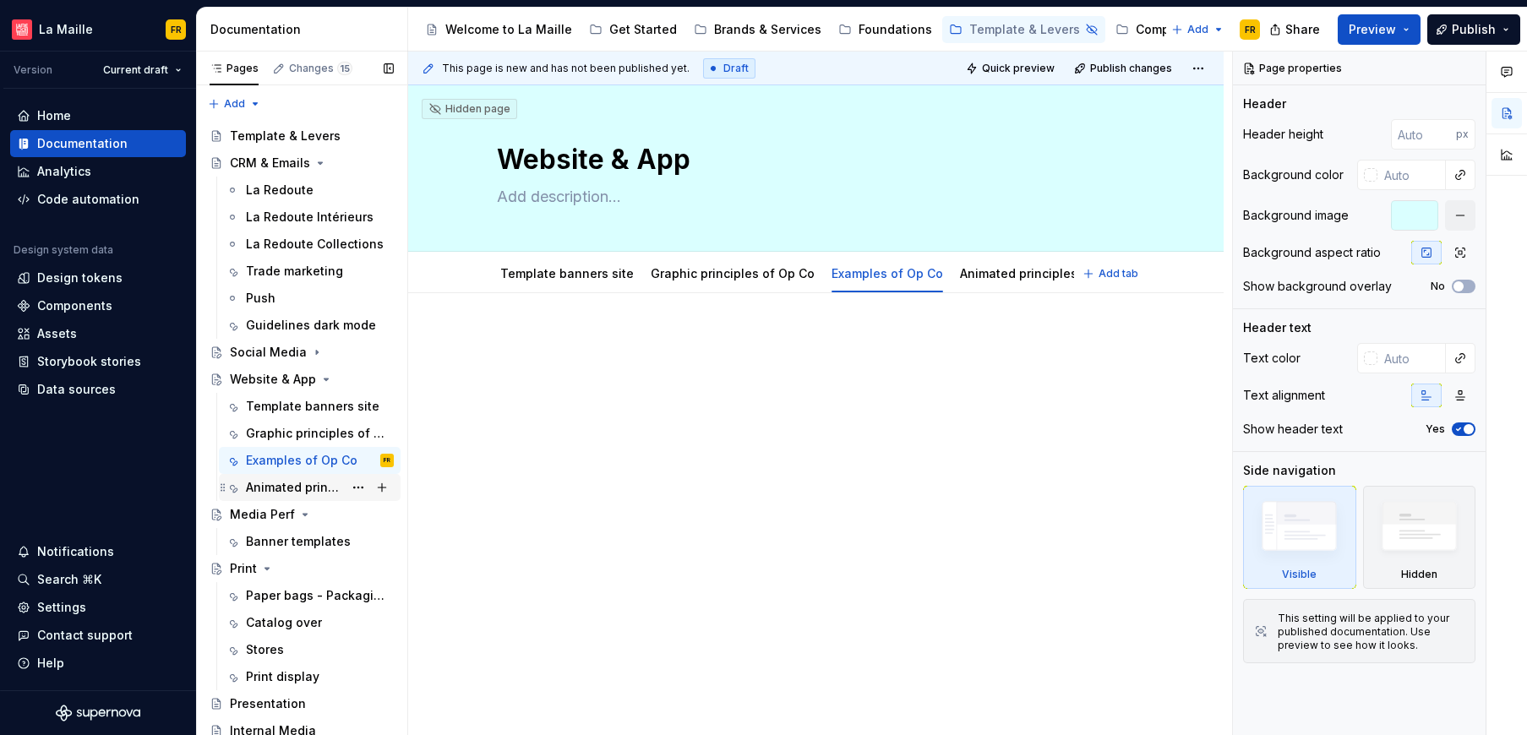
click at [297, 489] on div "Animated principles Zsa Op Co" at bounding box center [294, 487] width 97 height 17
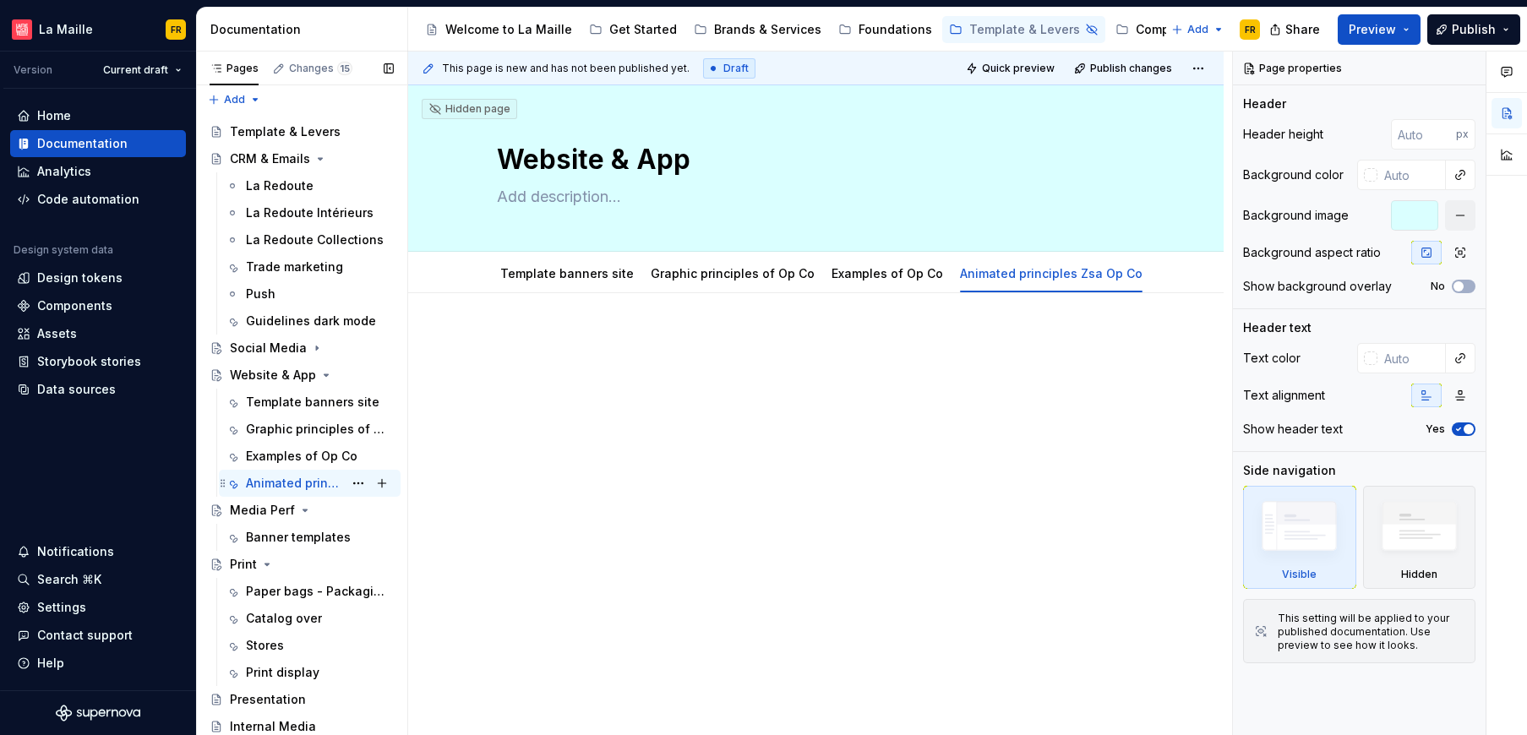
scroll to position [5, 0]
click at [307, 538] on div "Banner templates" at bounding box center [294, 536] width 97 height 17
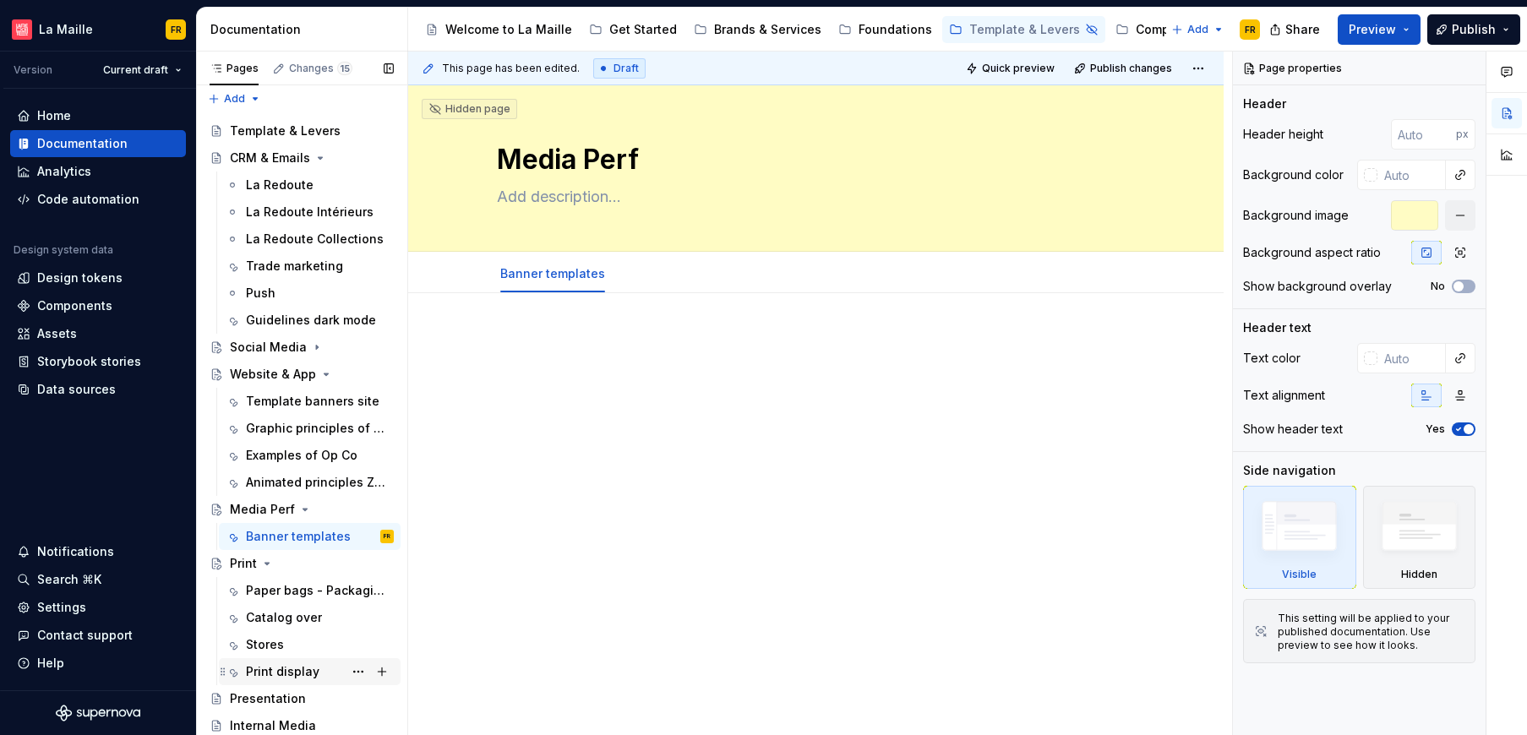
click at [277, 666] on div "Print display" at bounding box center [282, 671] width 73 height 17
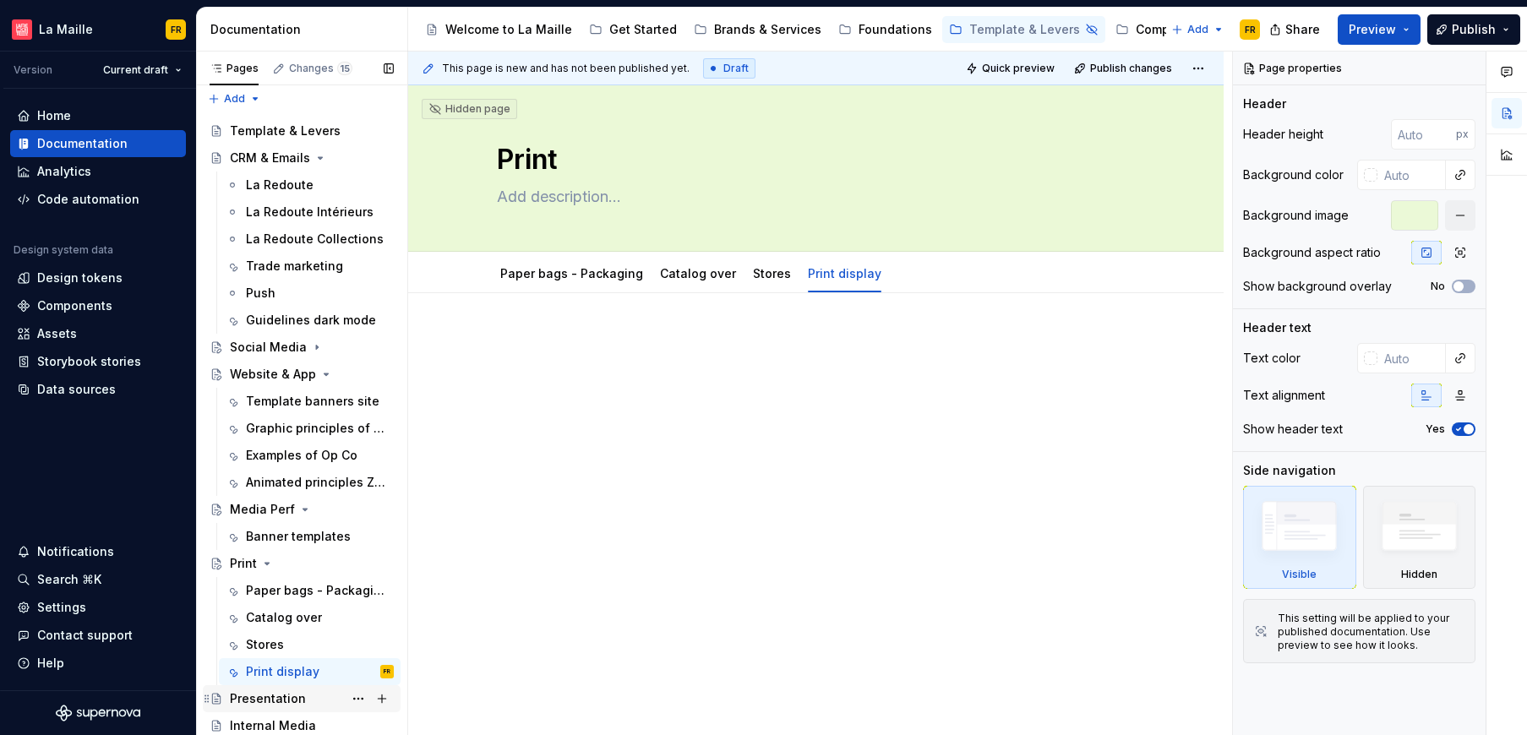
click at [290, 694] on div "Presentation" at bounding box center [268, 698] width 76 height 17
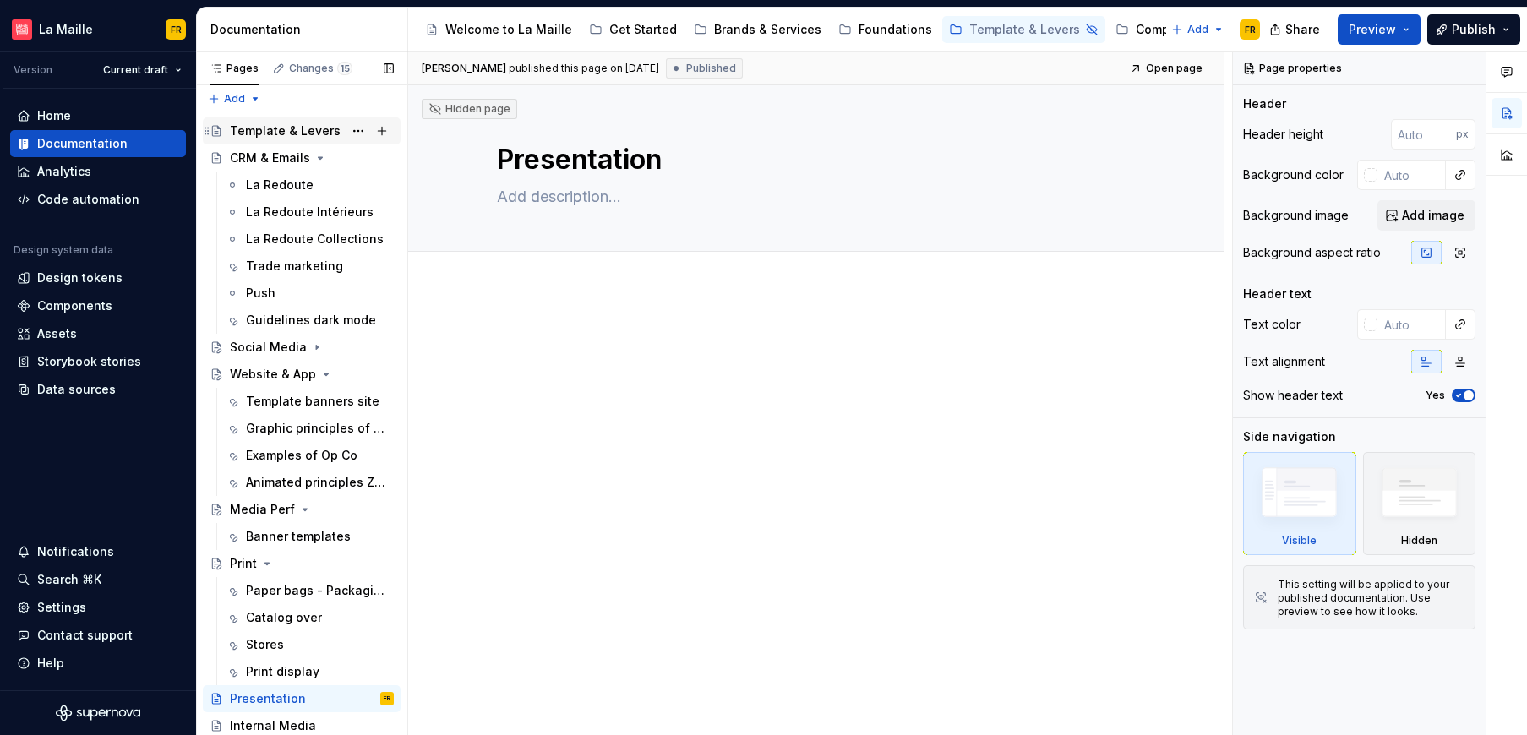
click at [277, 124] on div "Template & Levers" at bounding box center [285, 130] width 111 height 17
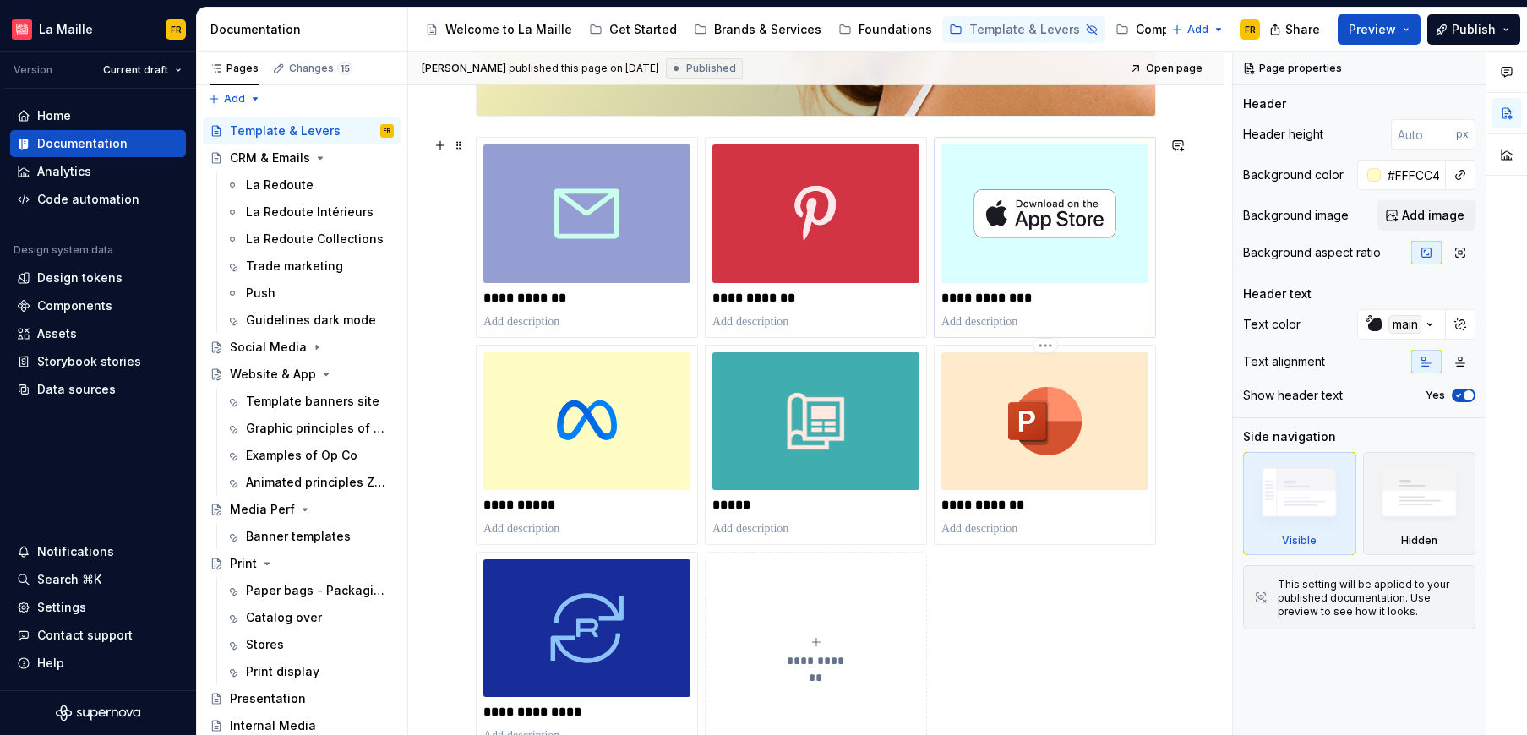
scroll to position [473, 0]
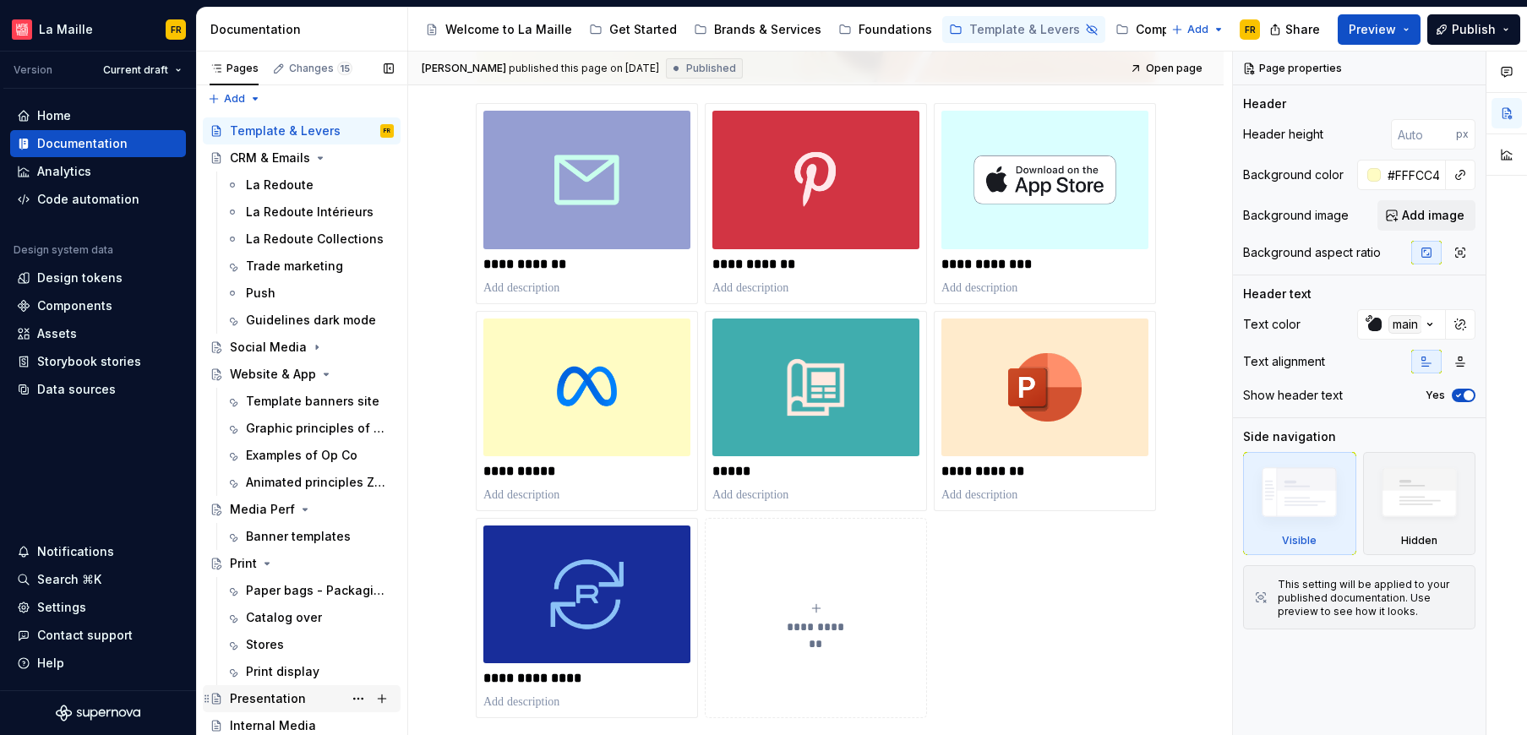
click at [260, 688] on div "Presentation" at bounding box center [312, 699] width 164 height 24
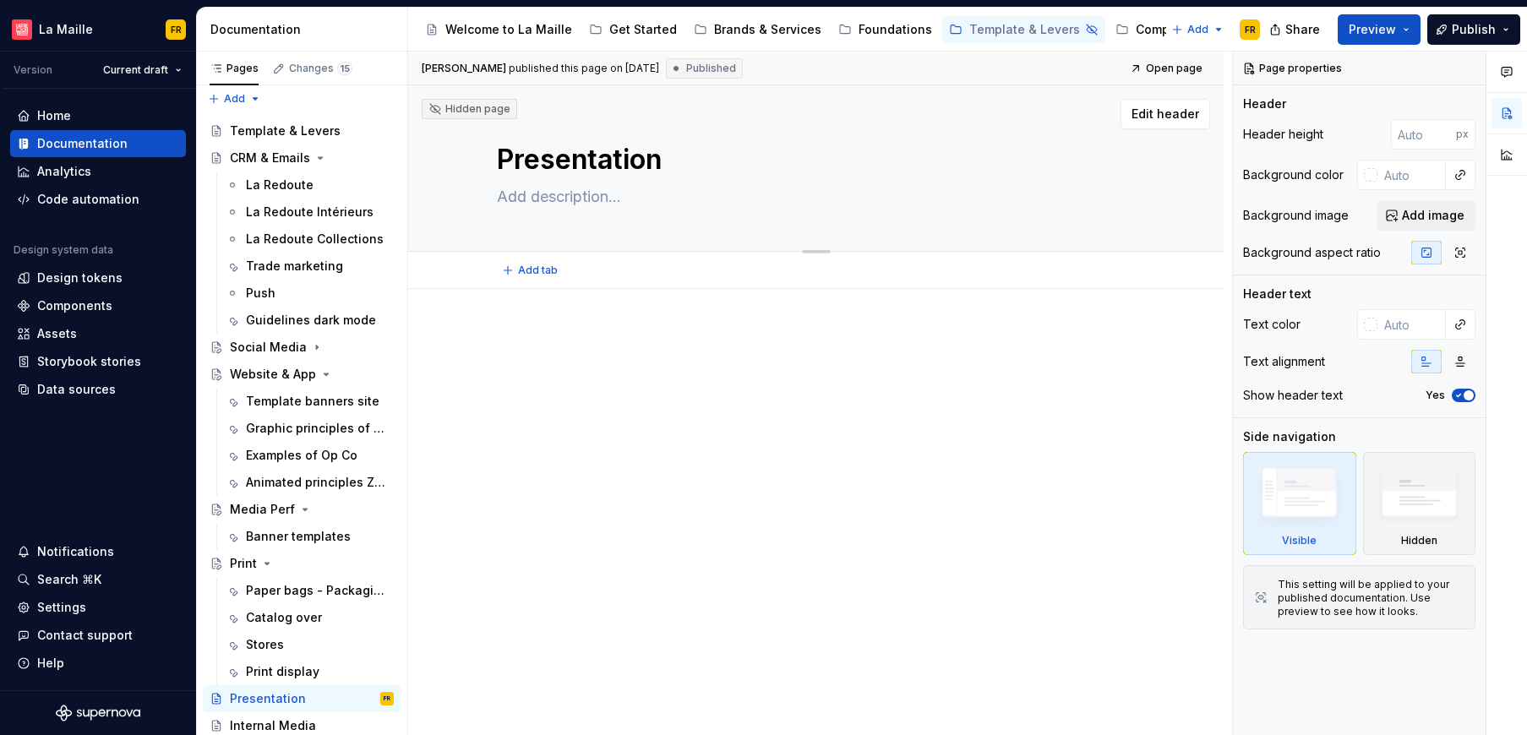
click at [996, 206] on textarea at bounding box center [812, 196] width 639 height 27
click at [1447, 215] on span "Add image" at bounding box center [1433, 215] width 63 height 17
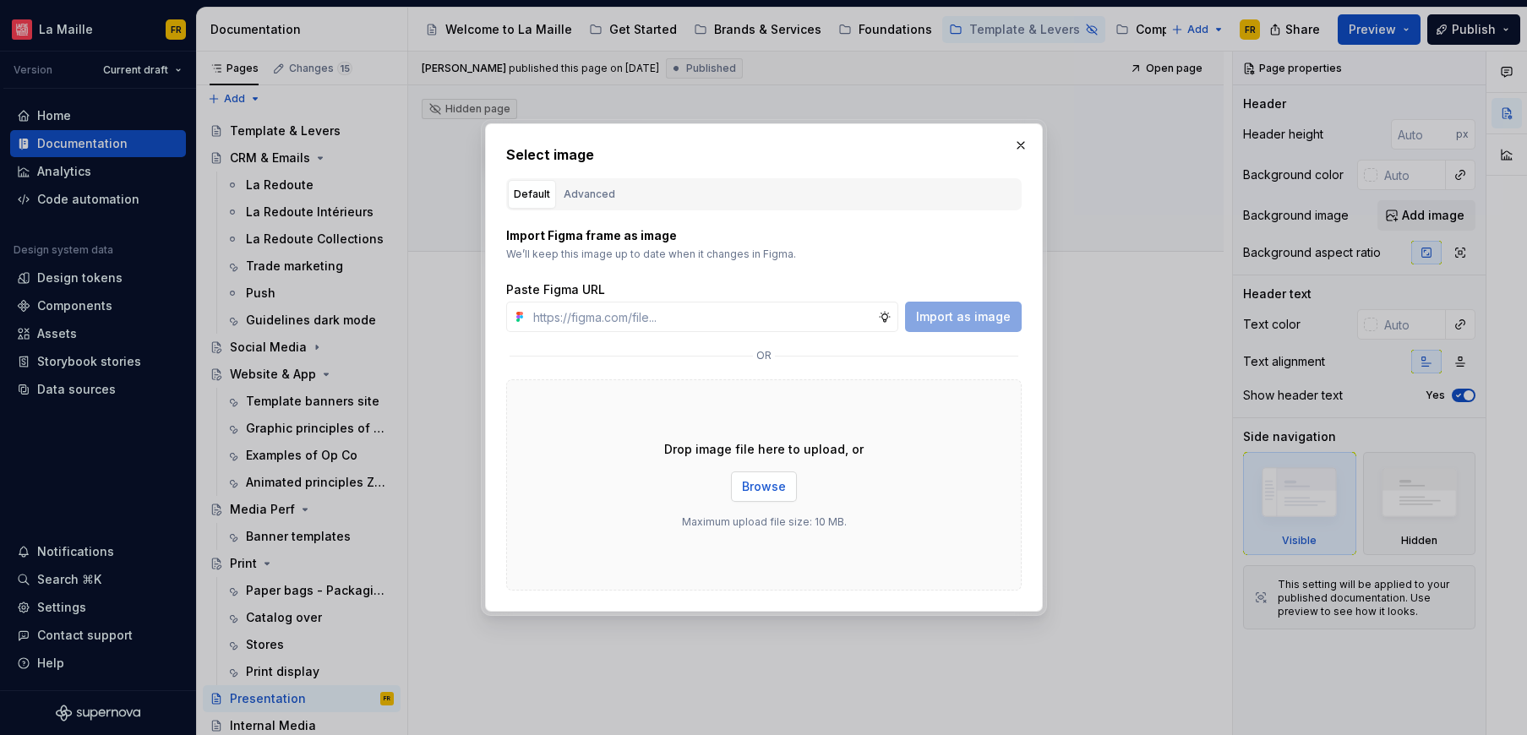
click at [764, 487] on span "Browse" at bounding box center [764, 486] width 44 height 17
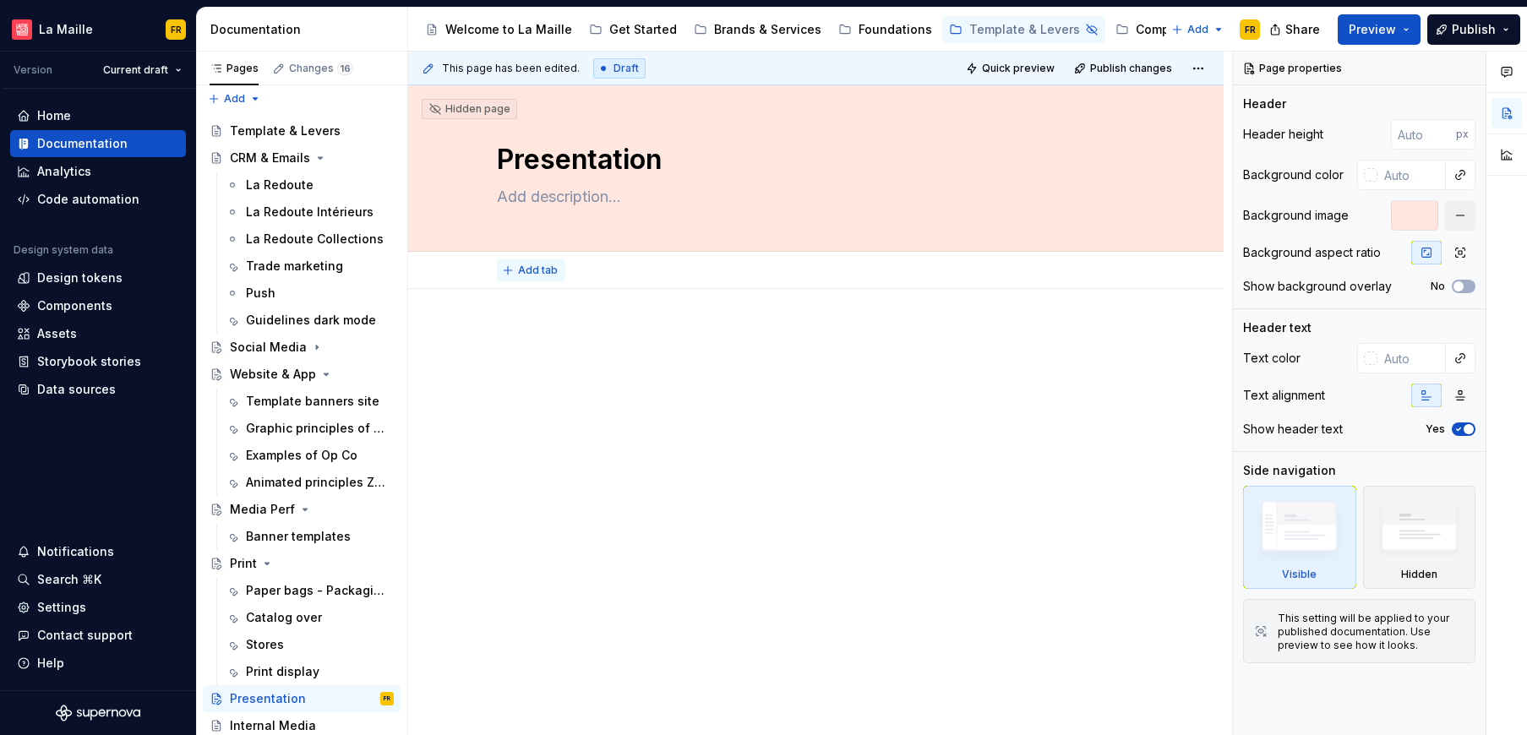
click at [543, 271] on span "Add tab" at bounding box center [538, 271] width 40 height 14
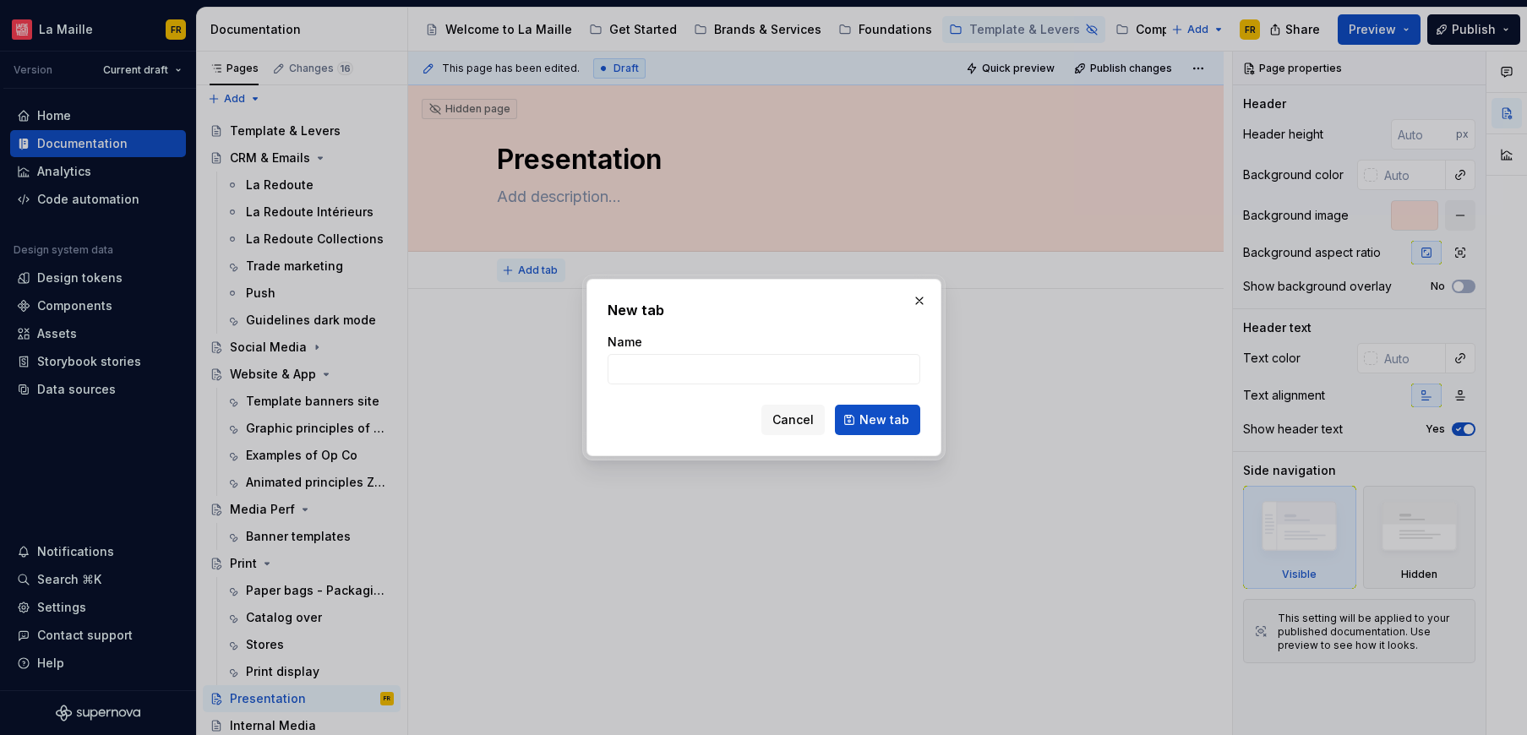
type textarea "*"
type input "PPT"
click at [863, 420] on span "New tab" at bounding box center [884, 419] width 50 height 17
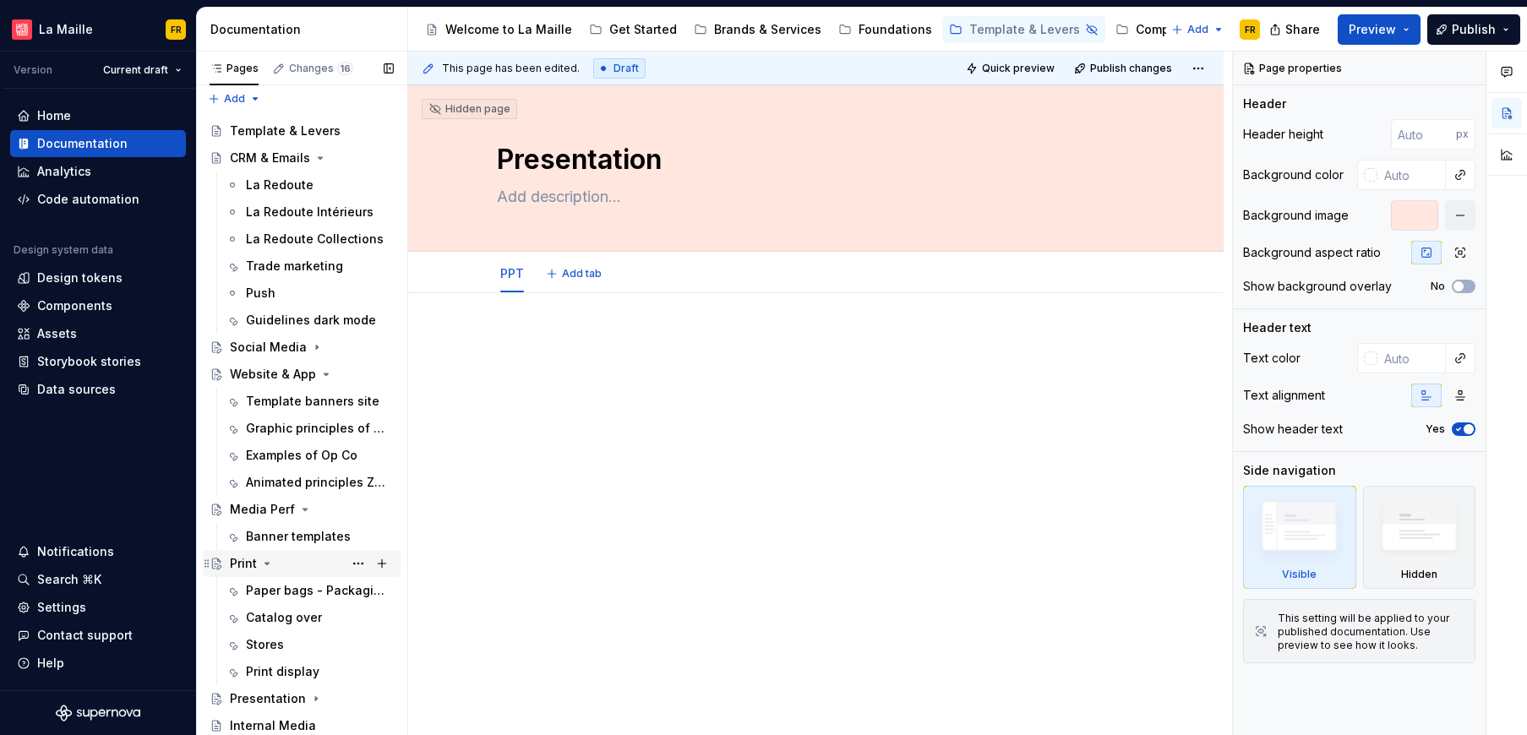
click at [260, 563] on icon "Page tree" at bounding box center [267, 564] width 14 height 14
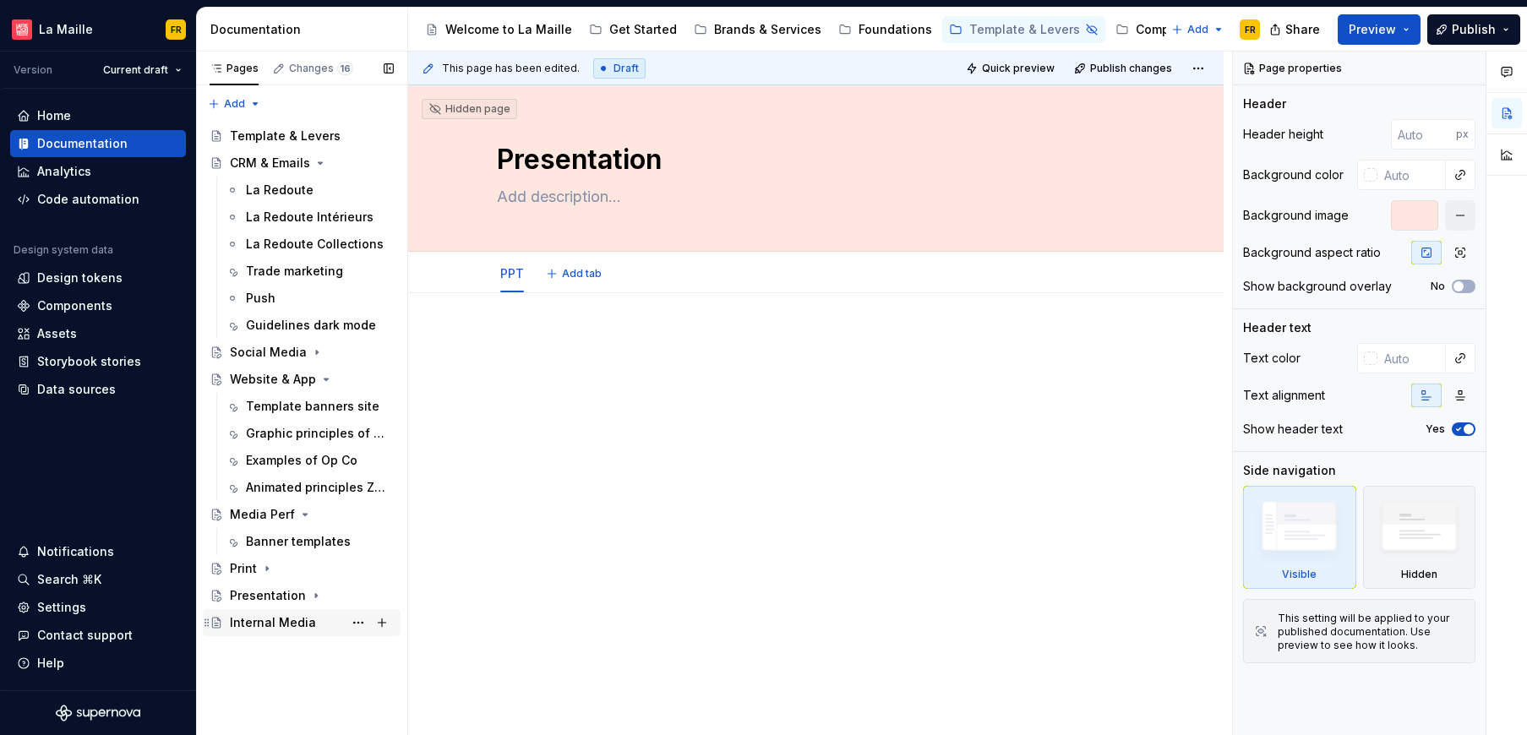
click at [259, 626] on div "Internal Media" at bounding box center [273, 622] width 86 height 17
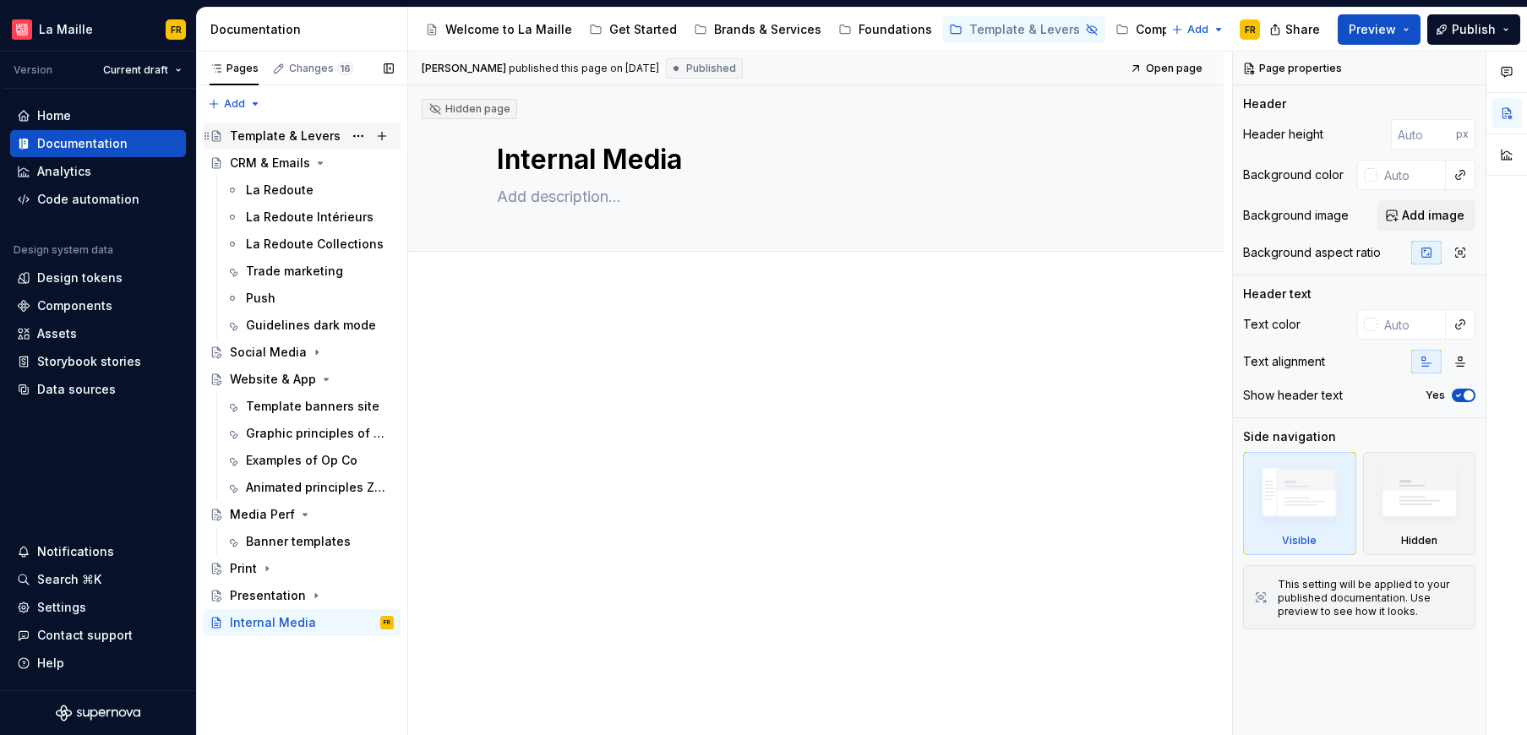
click at [329, 135] on div "Template & Levers" at bounding box center [285, 136] width 111 height 17
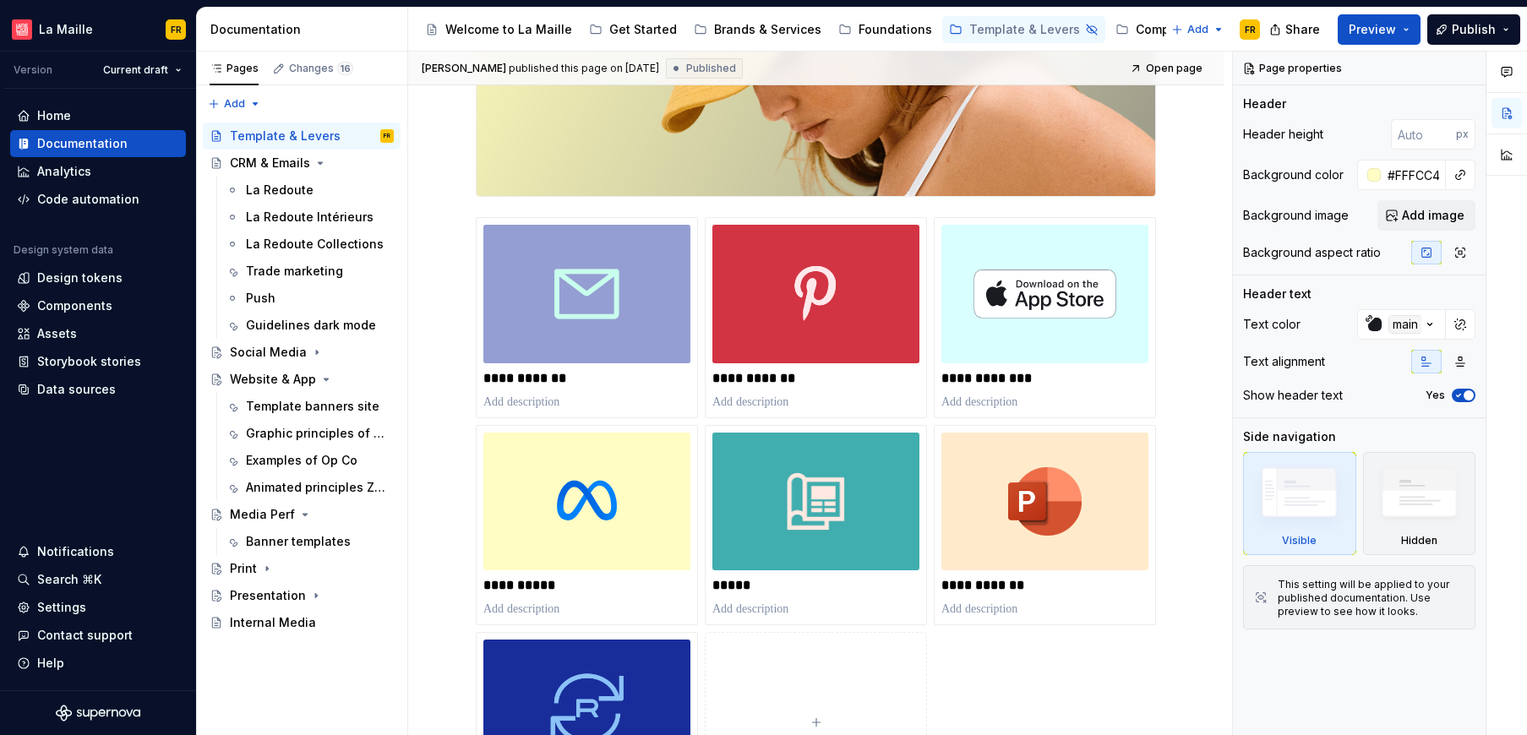
scroll to position [688, 0]
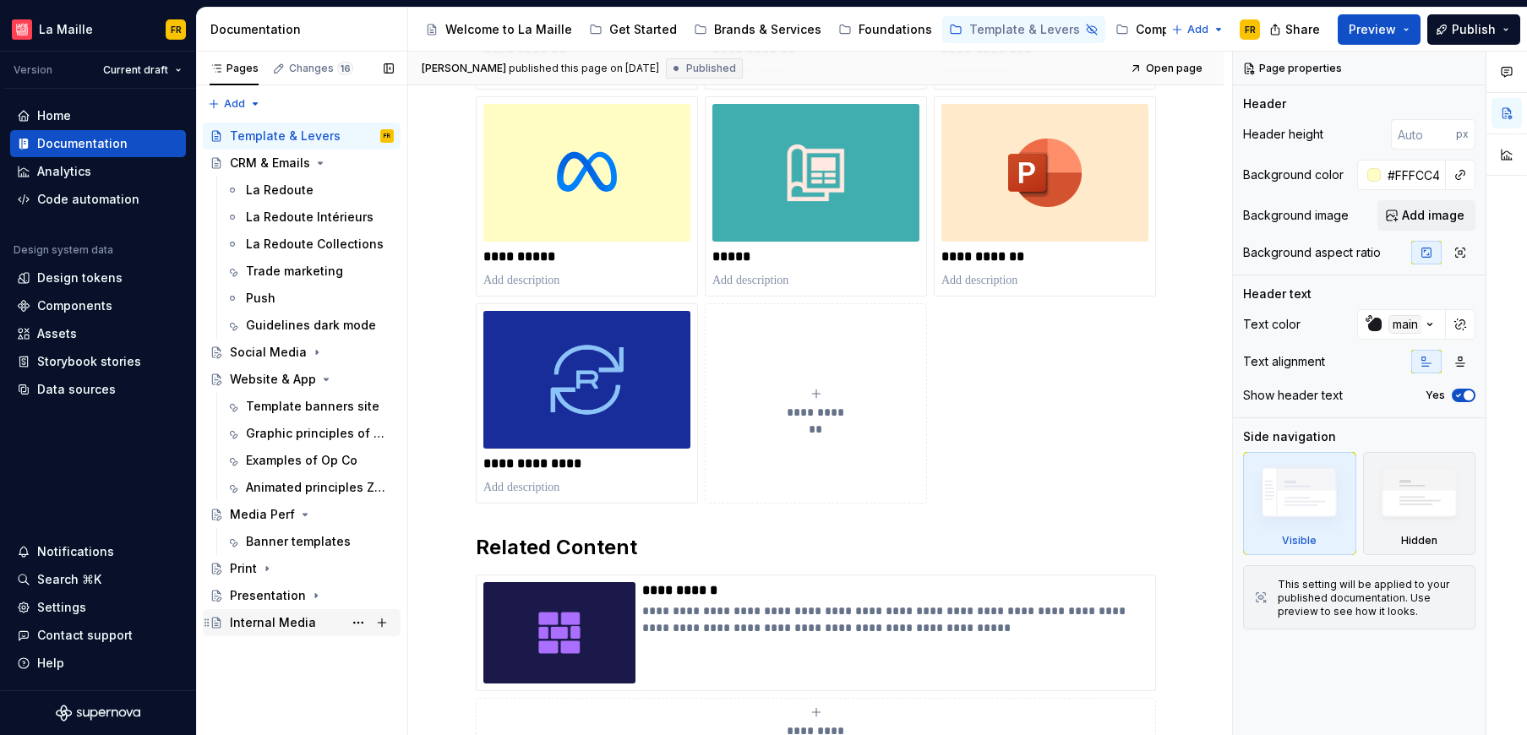
click at [264, 624] on div "Internal Media" at bounding box center [273, 622] width 86 height 17
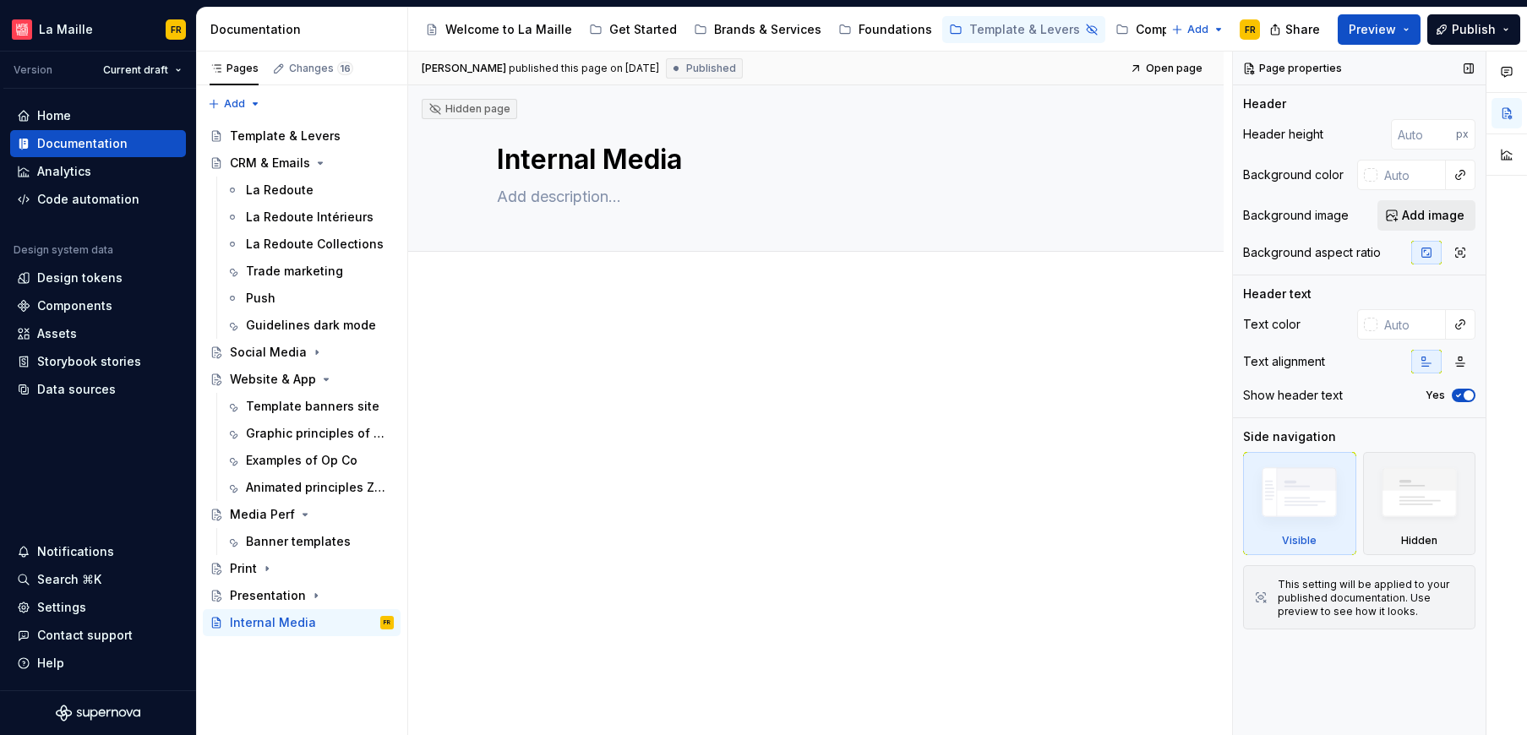
click at [1442, 214] on span "Add image" at bounding box center [1433, 215] width 63 height 17
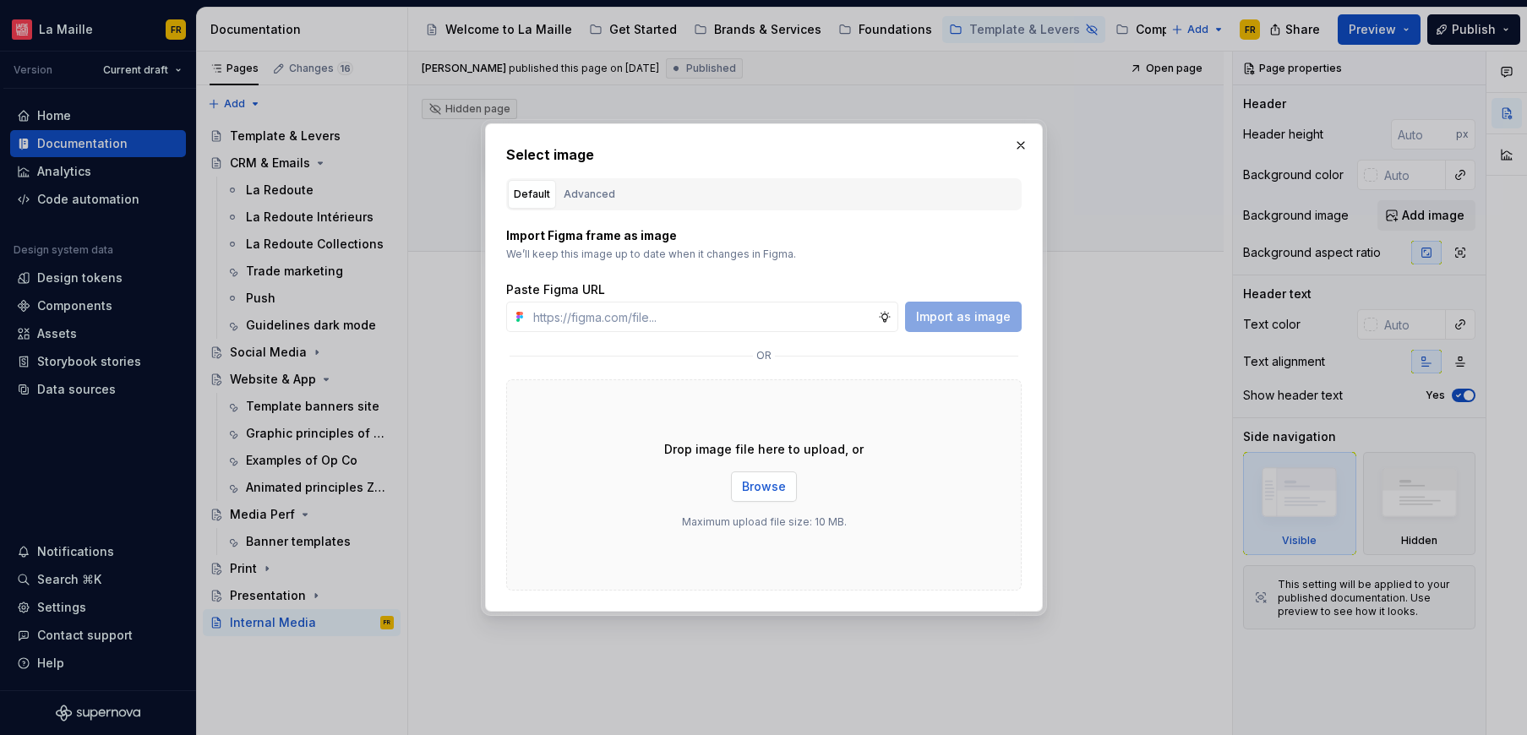
click at [746, 482] on span "Browse" at bounding box center [764, 486] width 44 height 17
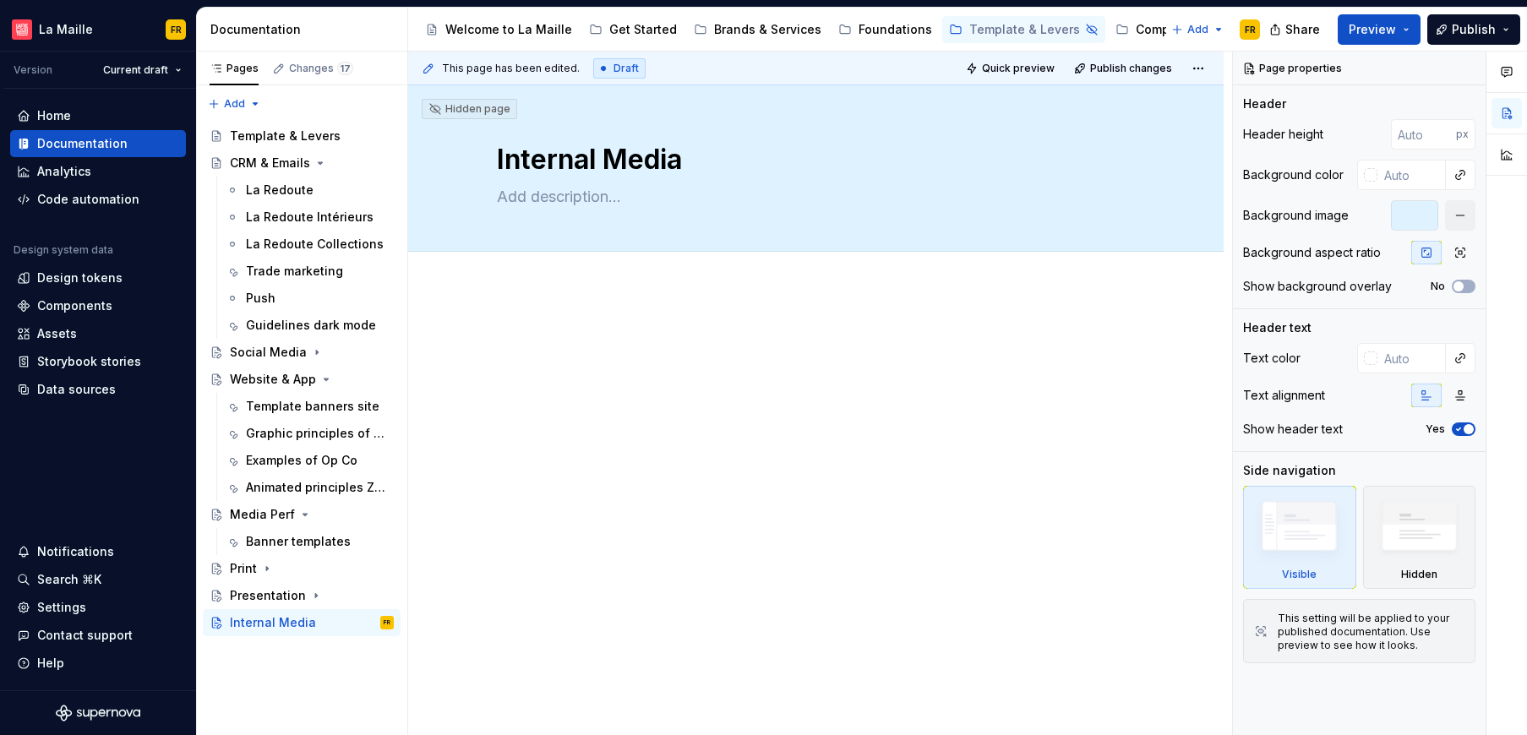
type textarea "*"
click at [545, 274] on span "Add tab" at bounding box center [538, 271] width 40 height 14
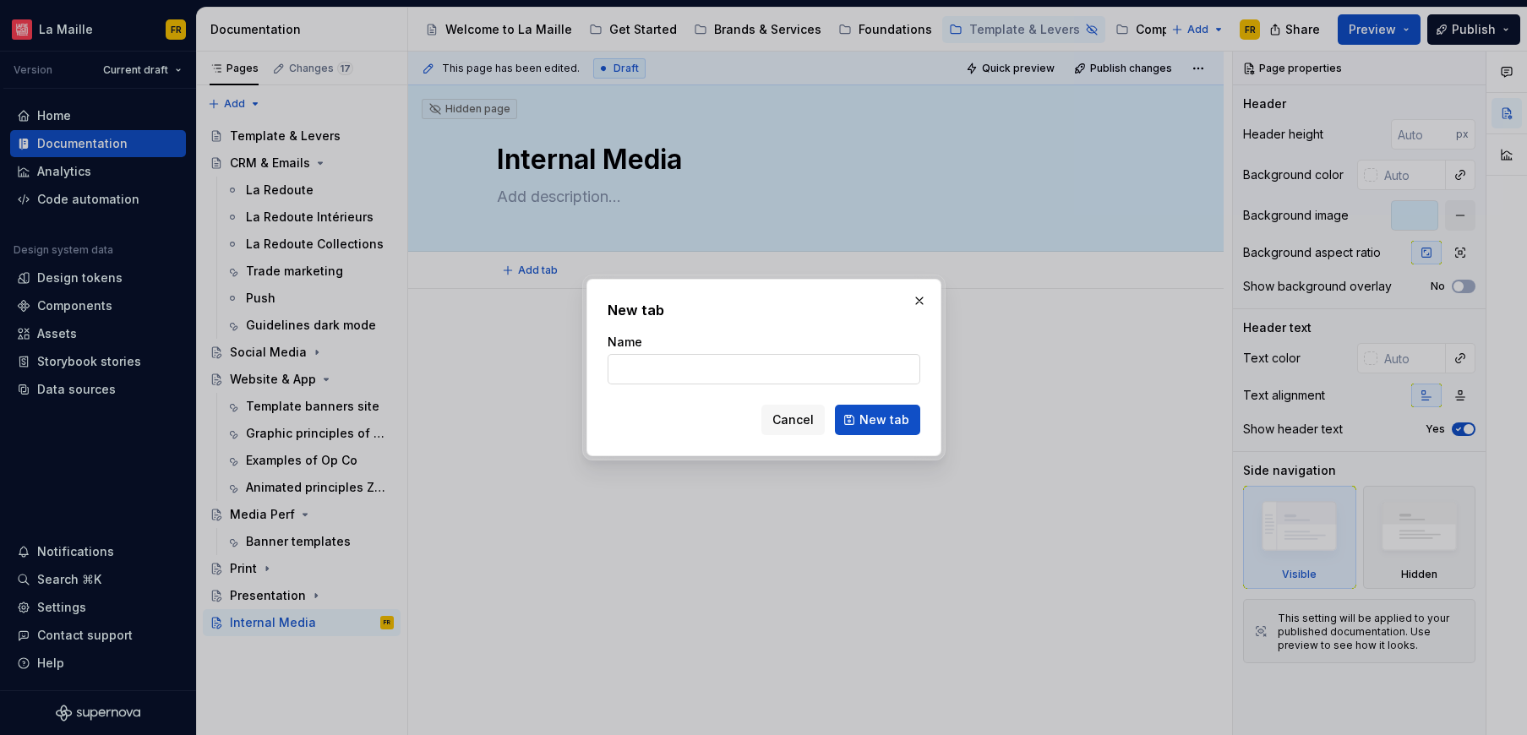
click at [665, 375] on input "Name" at bounding box center [763, 369] width 313 height 30
type input "Badge"
click at [901, 420] on span "New tab" at bounding box center [884, 419] width 50 height 17
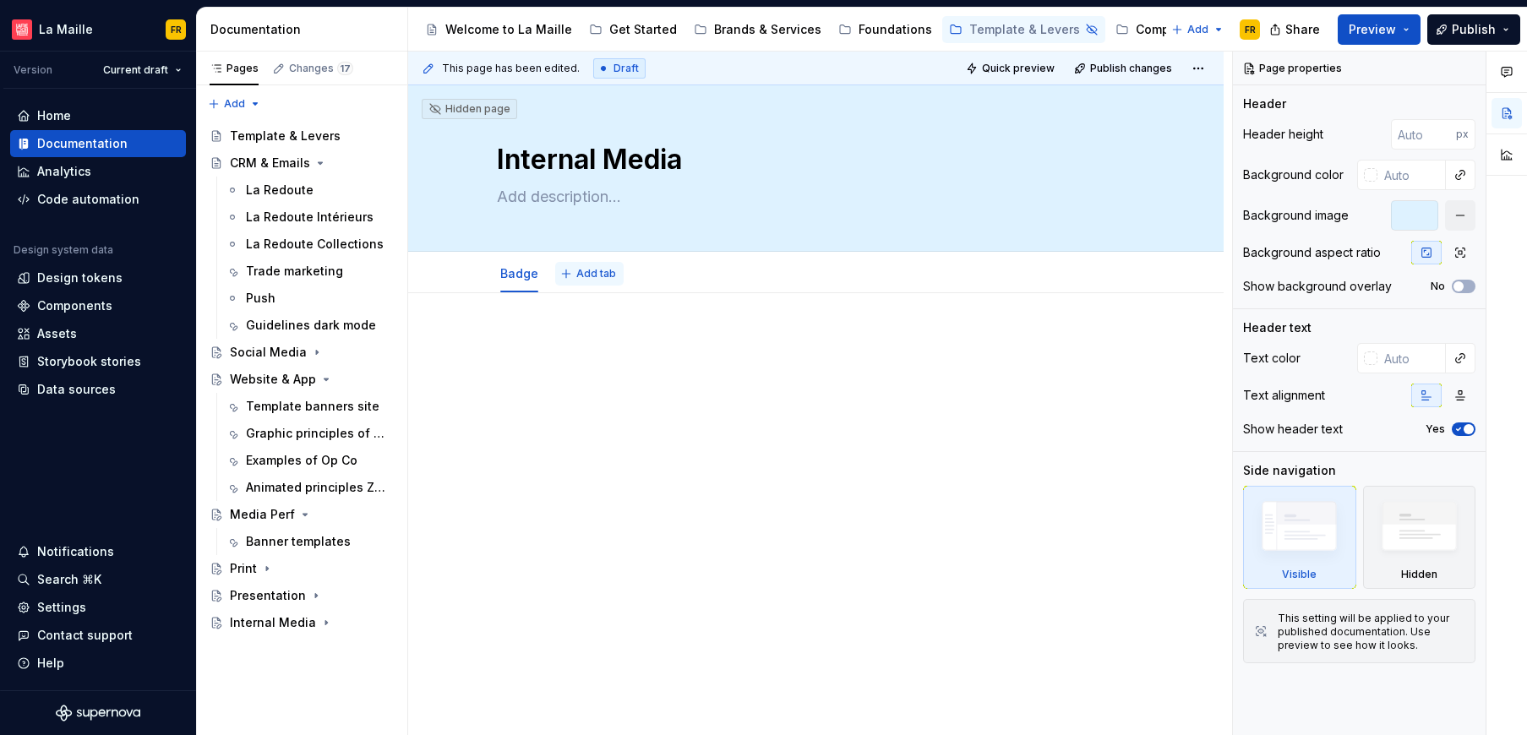
click at [590, 273] on span "Add tab" at bounding box center [596, 274] width 40 height 14
type textarea "*"
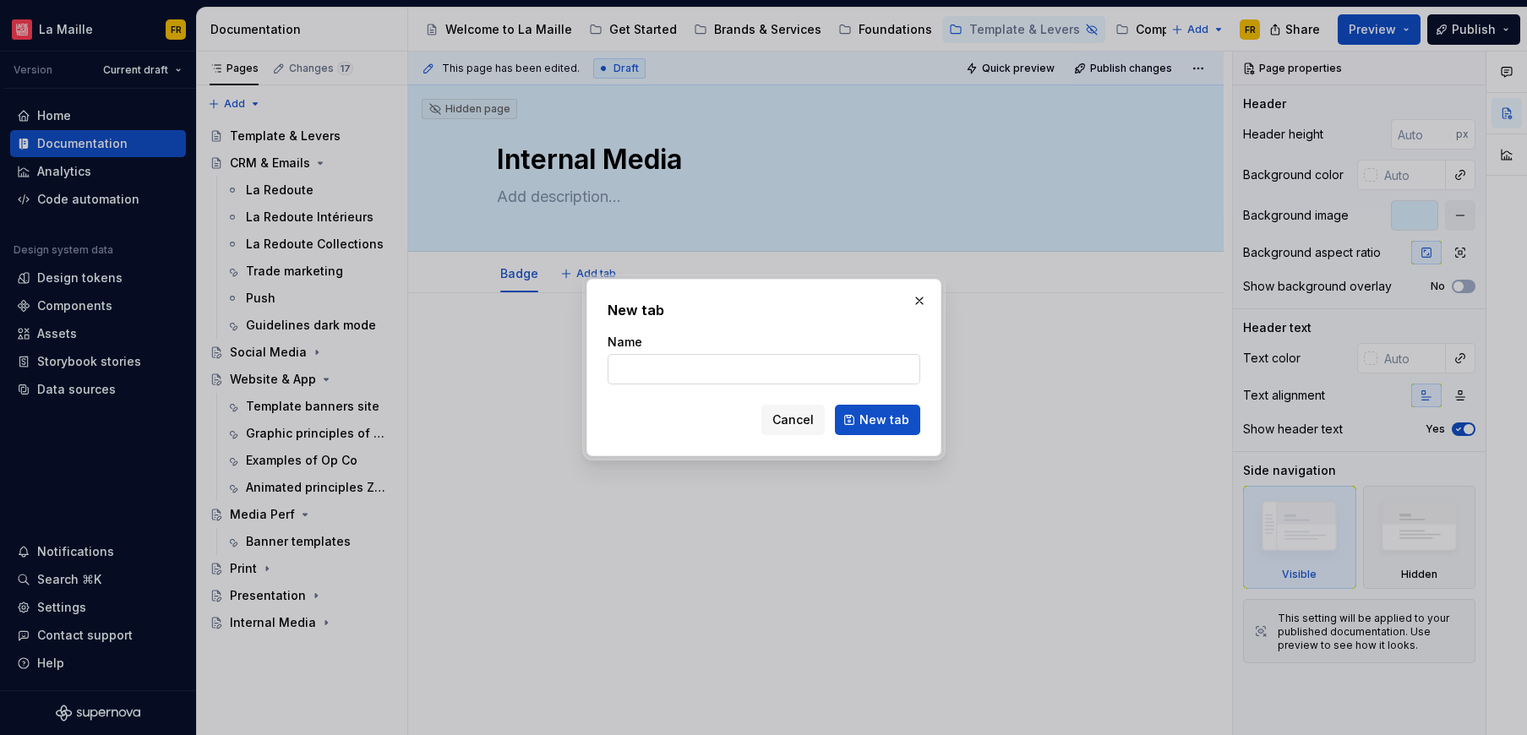
click at [672, 370] on input "Name" at bounding box center [763, 369] width 313 height 30
type input "Signature"
click button "New tab" at bounding box center [877, 420] width 85 height 30
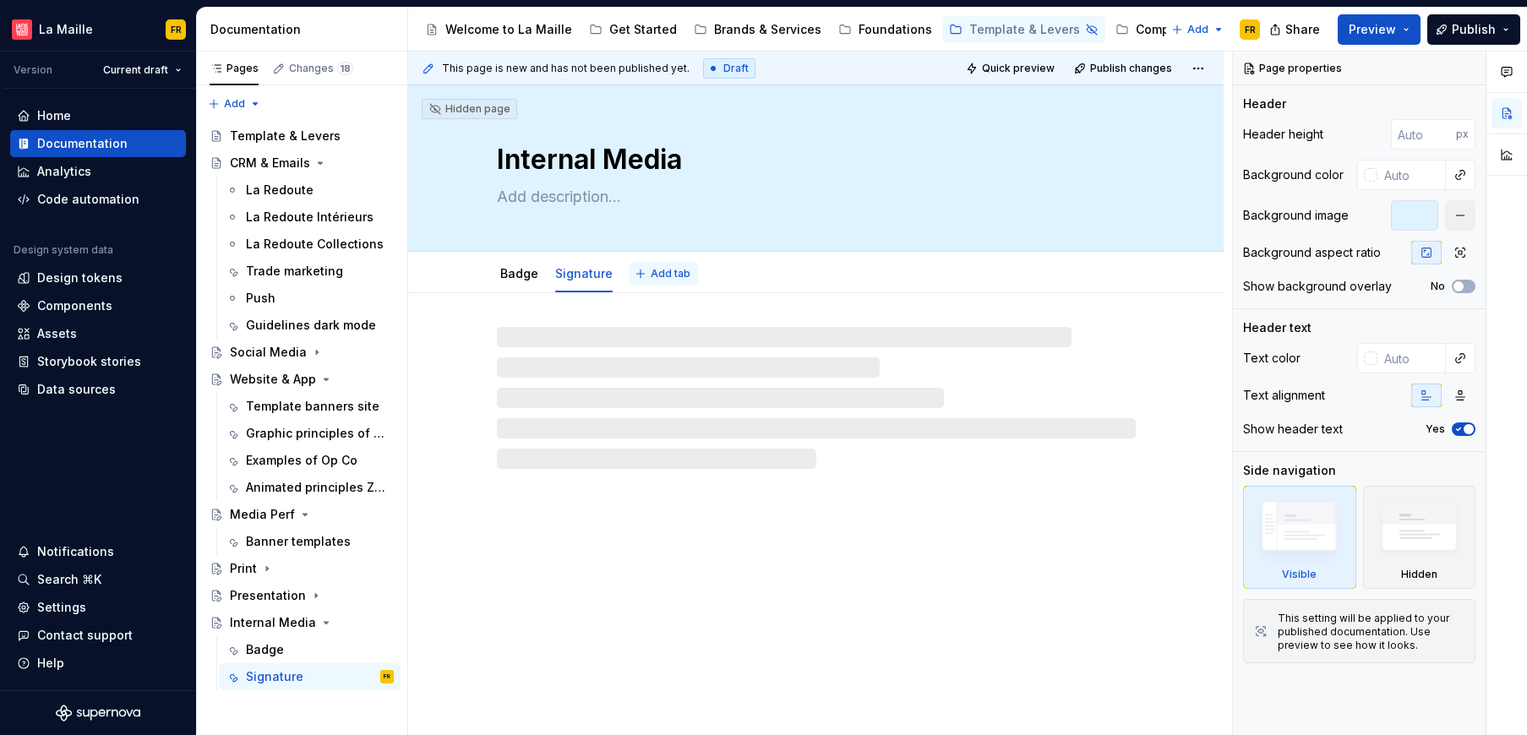
click at [678, 278] on span "Add tab" at bounding box center [671, 274] width 40 height 14
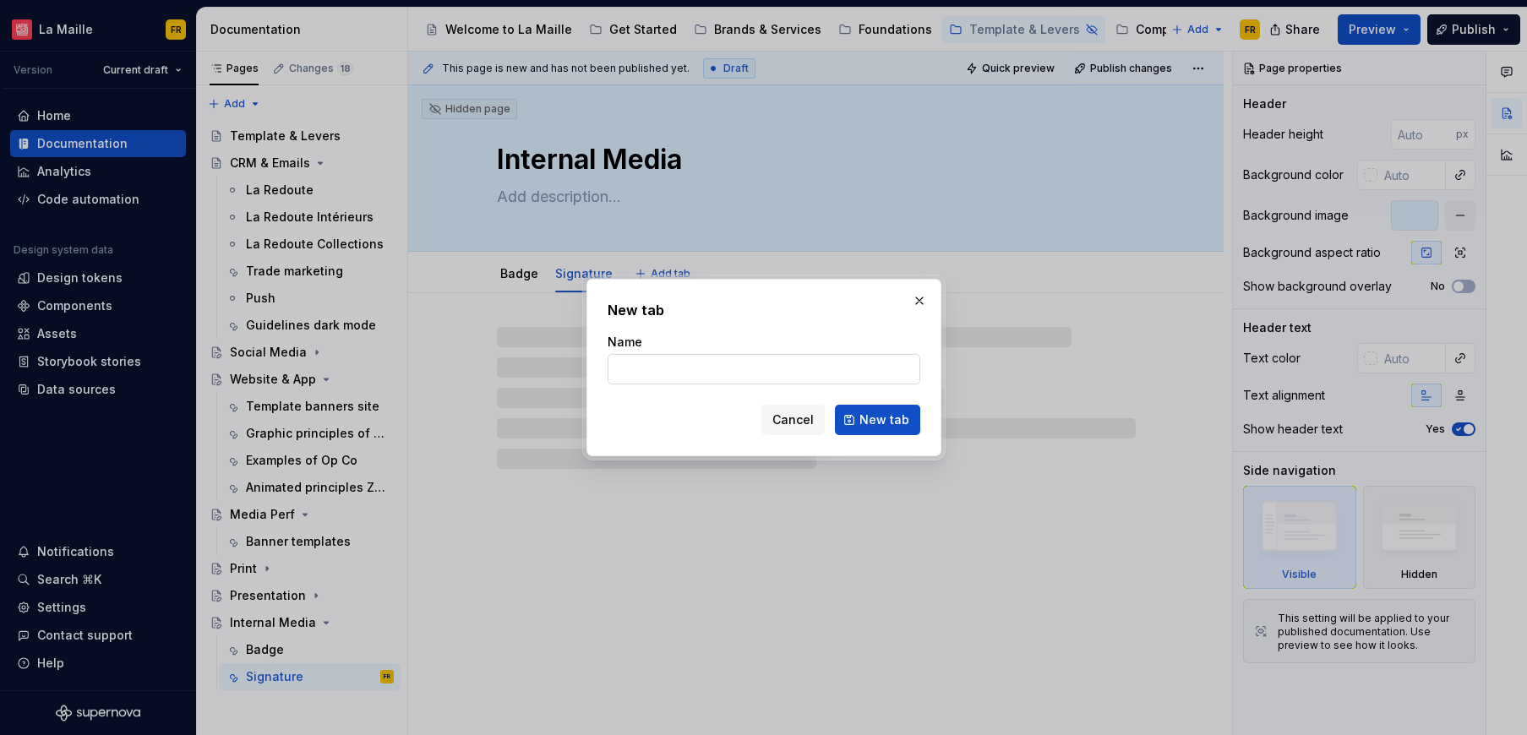
type textarea "*"
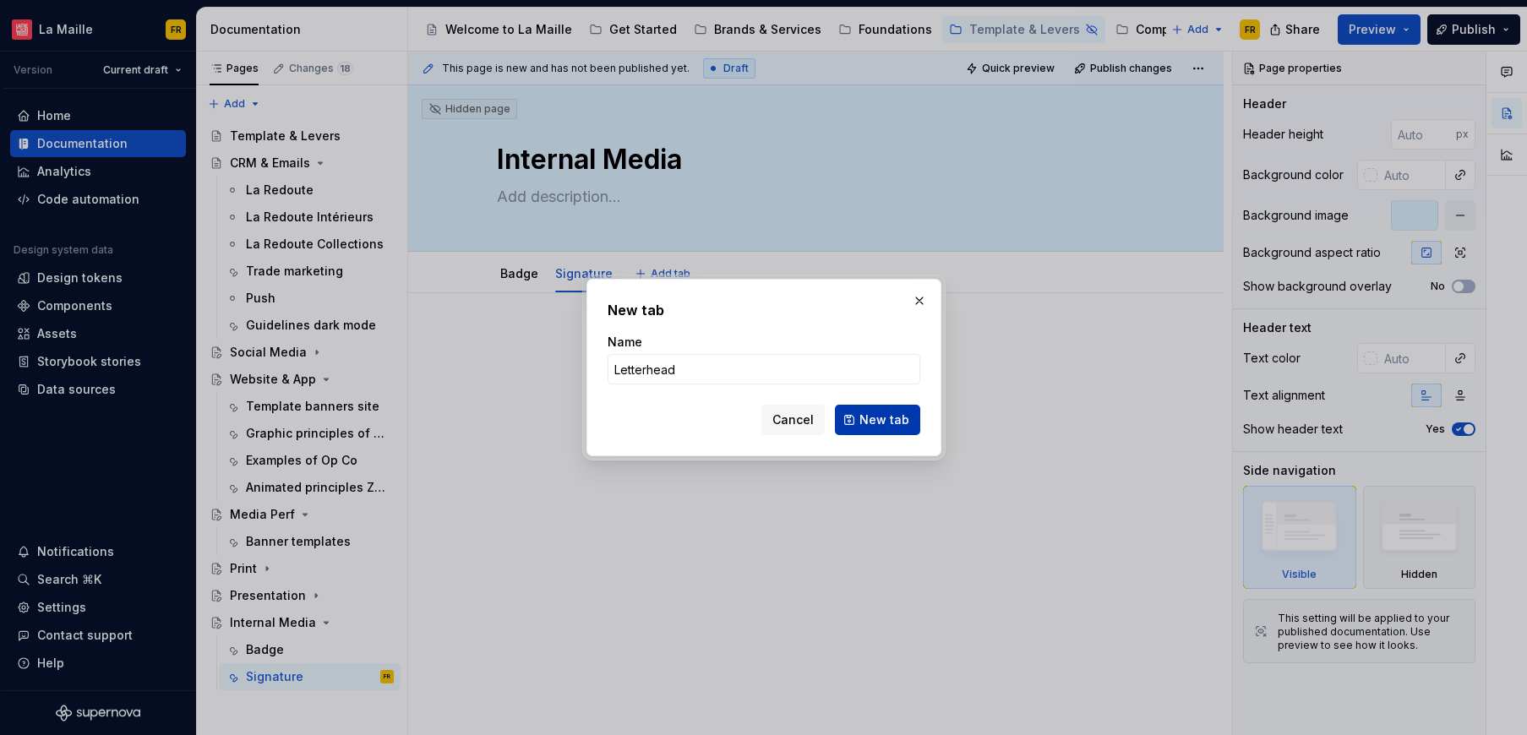
type input "Letterhead"
click at [895, 427] on span "New tab" at bounding box center [884, 419] width 50 height 17
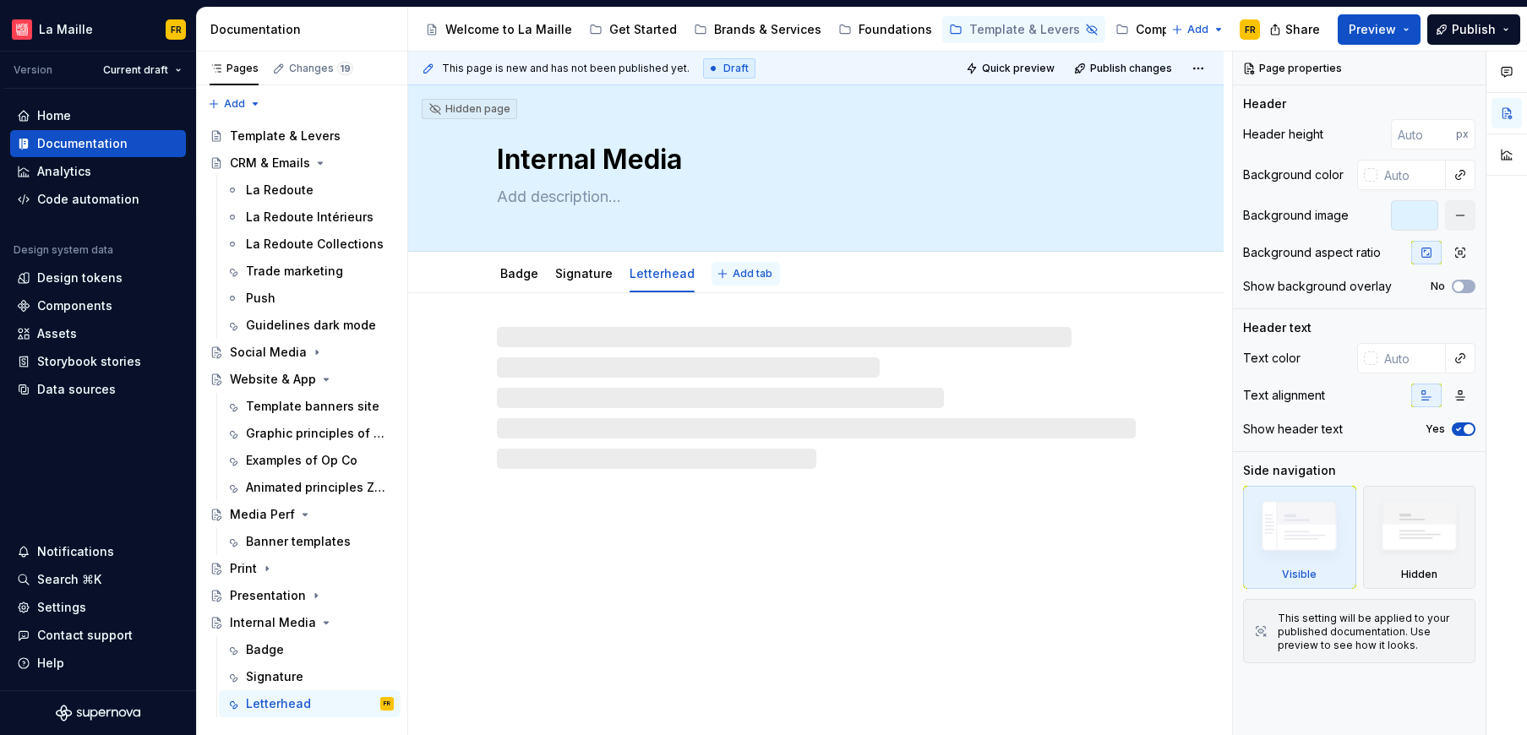
click at [732, 273] on span "Add tab" at bounding box center [752, 274] width 40 height 14
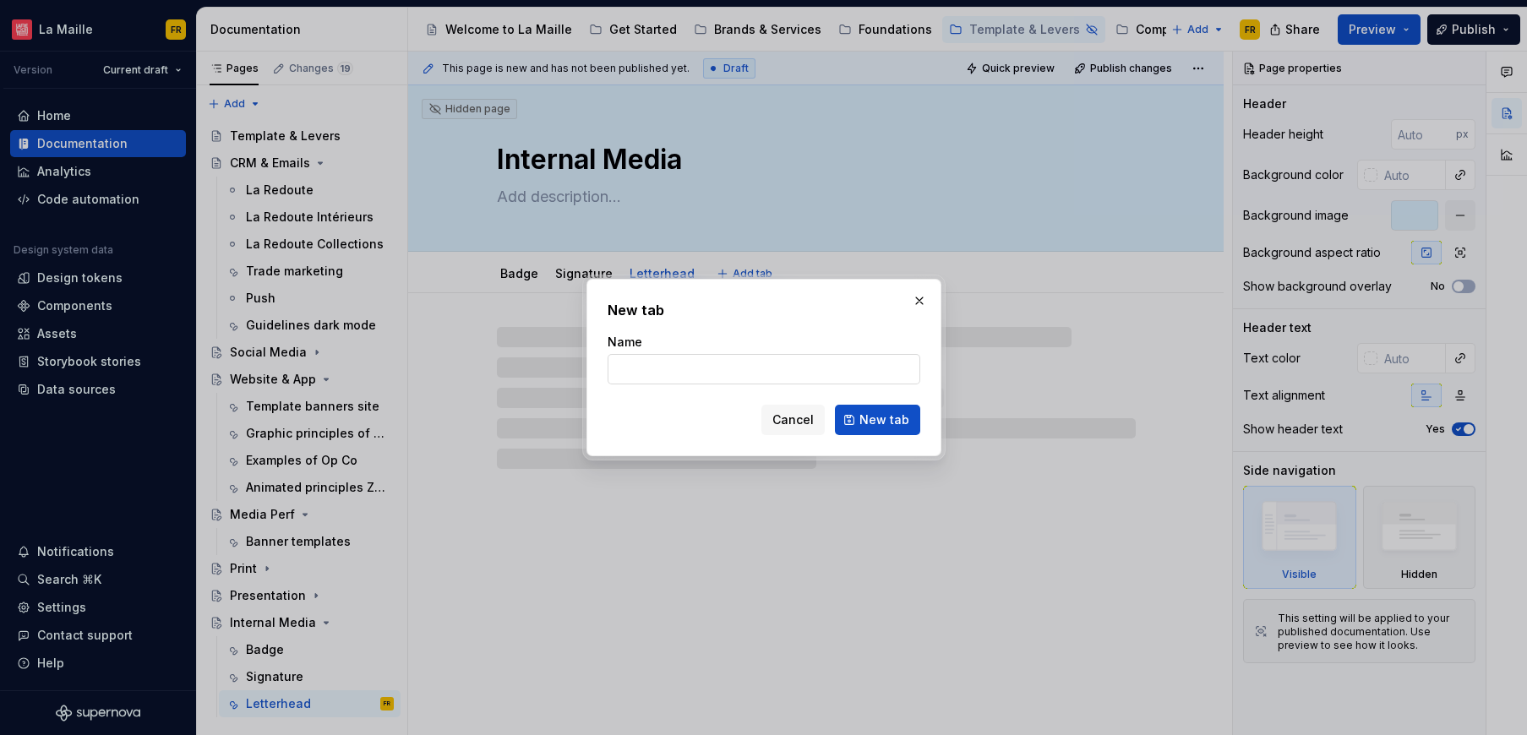
type textarea "*"
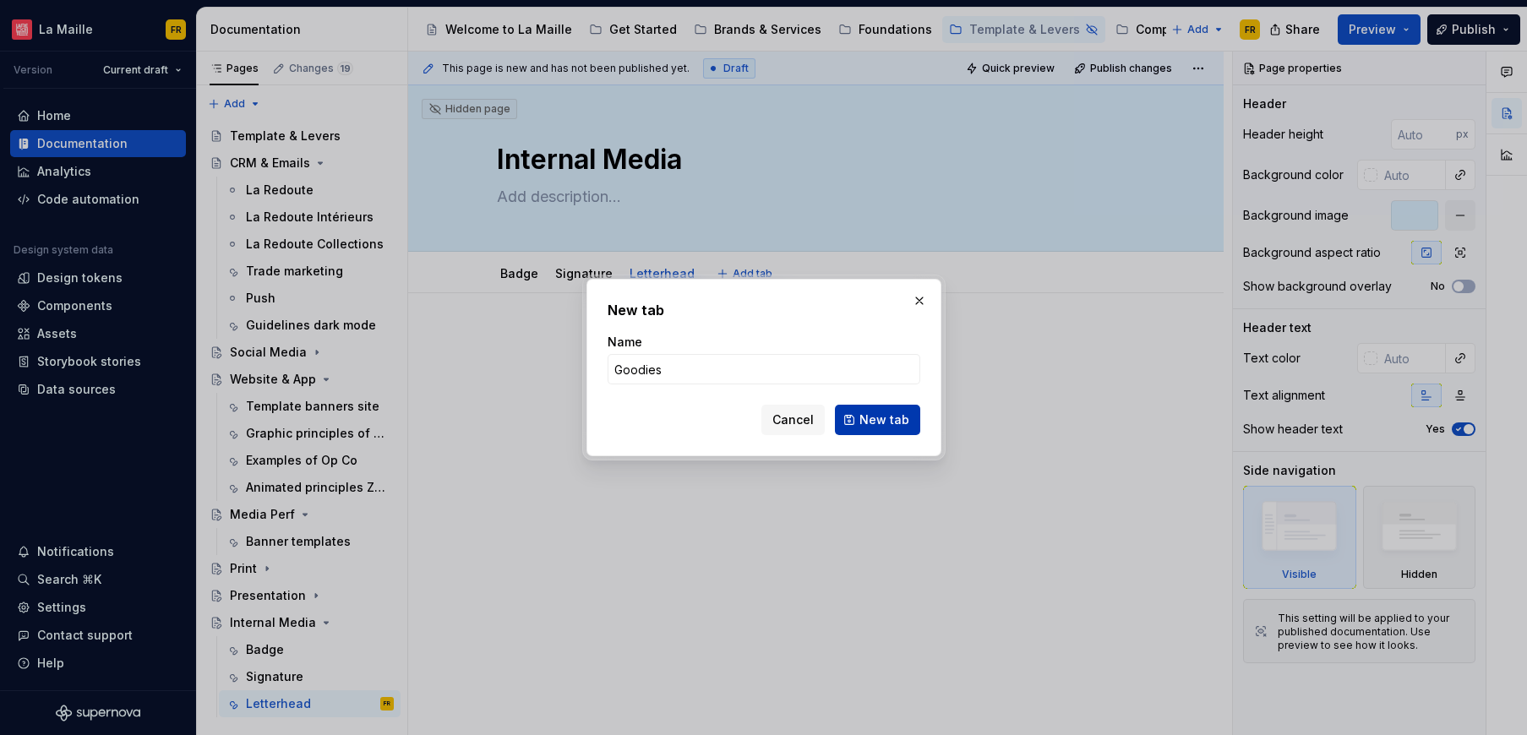
type input "Goodies"
click at [895, 432] on button "New tab" at bounding box center [877, 420] width 85 height 30
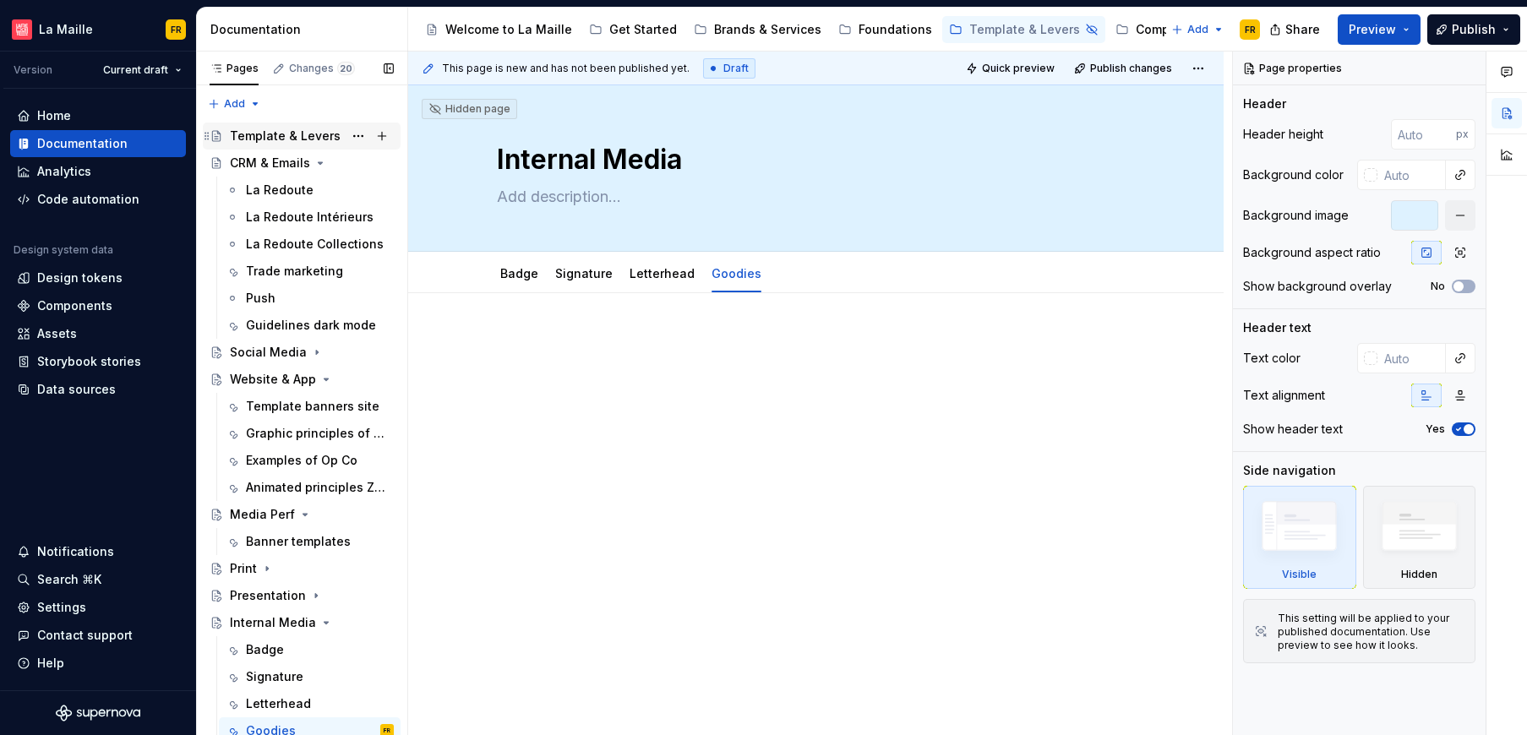
click at [292, 138] on div "Template & Levers" at bounding box center [285, 136] width 111 height 17
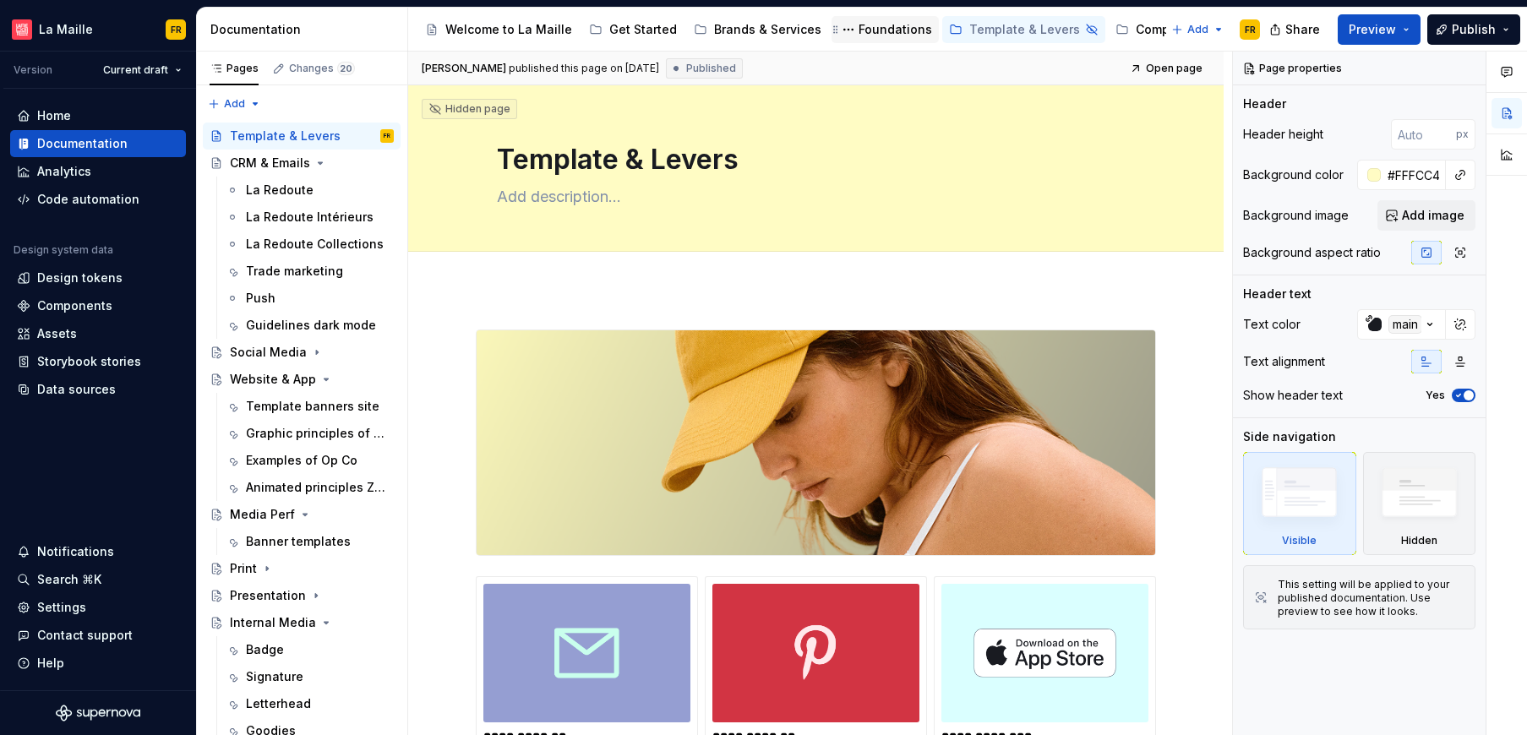
click at [872, 28] on div "Foundations" at bounding box center [894, 29] width 73 height 17
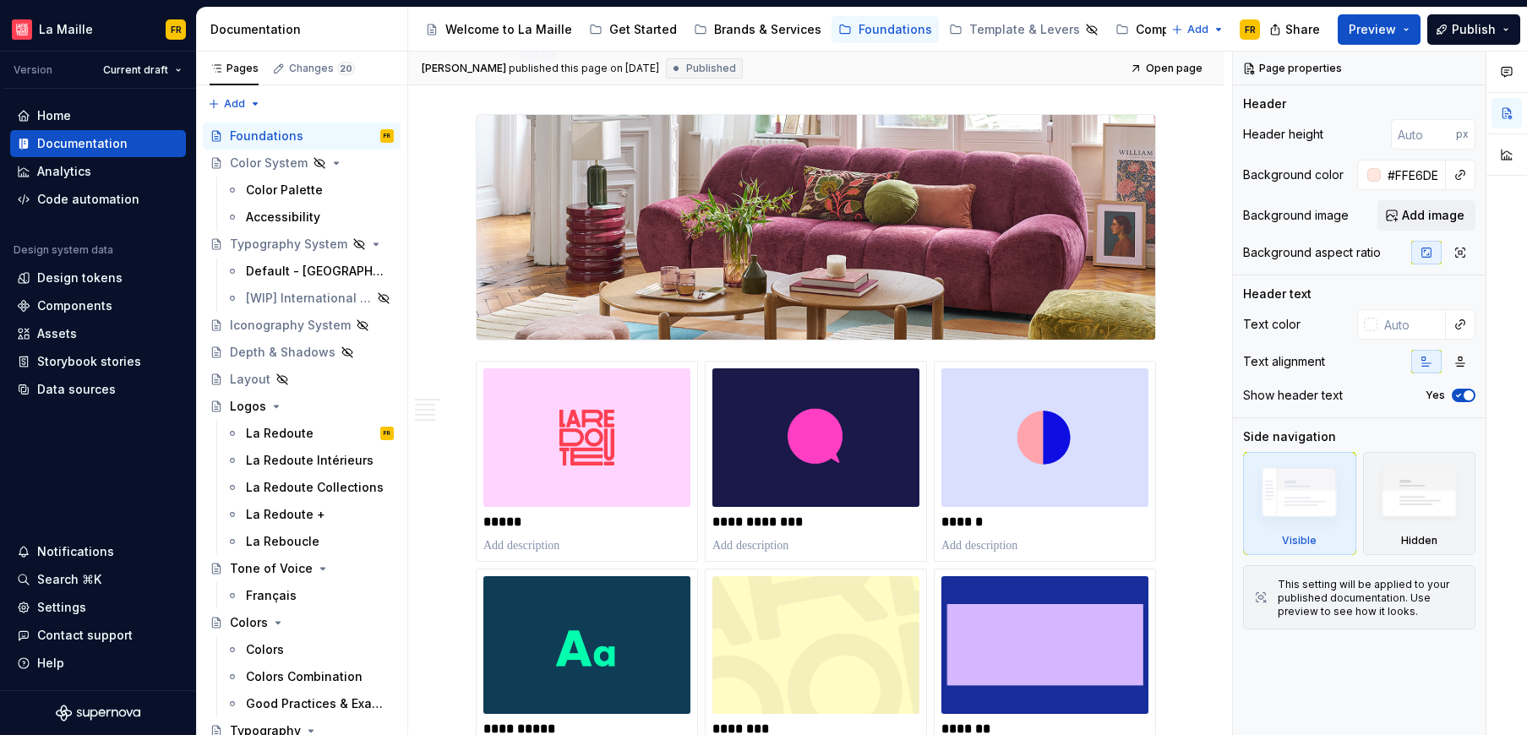
scroll to position [264, 0]
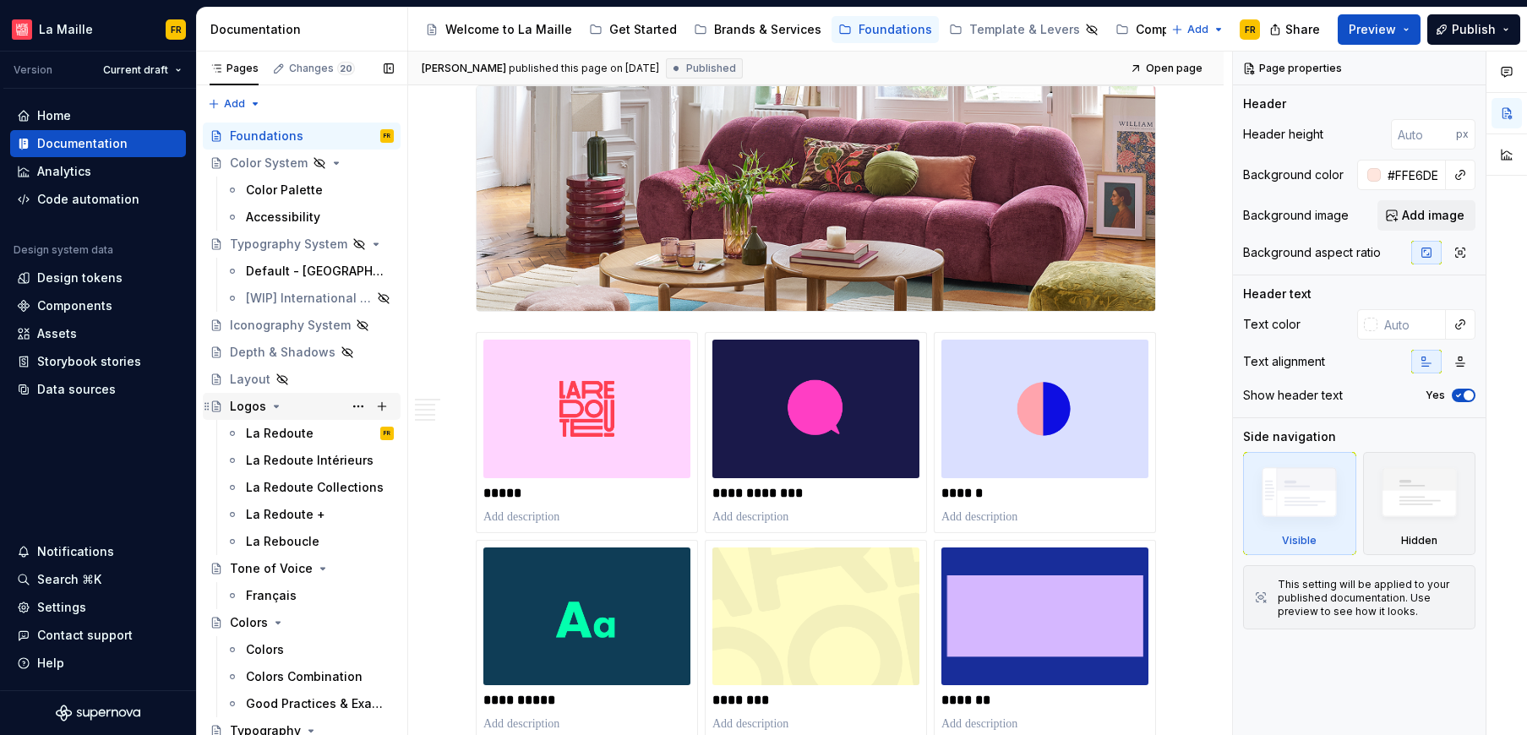
click at [263, 404] on div "Logos" at bounding box center [248, 406] width 36 height 17
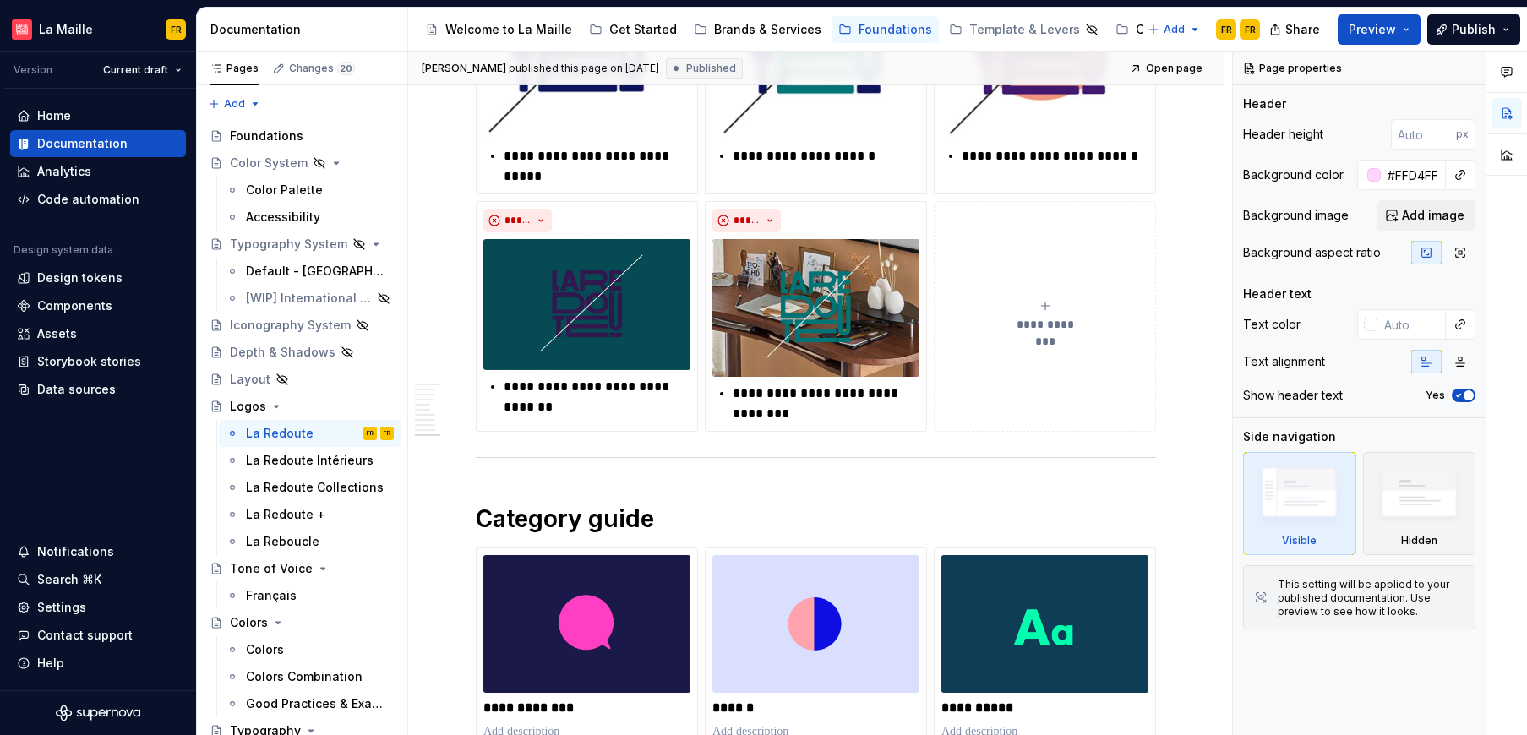
scroll to position [5251, 0]
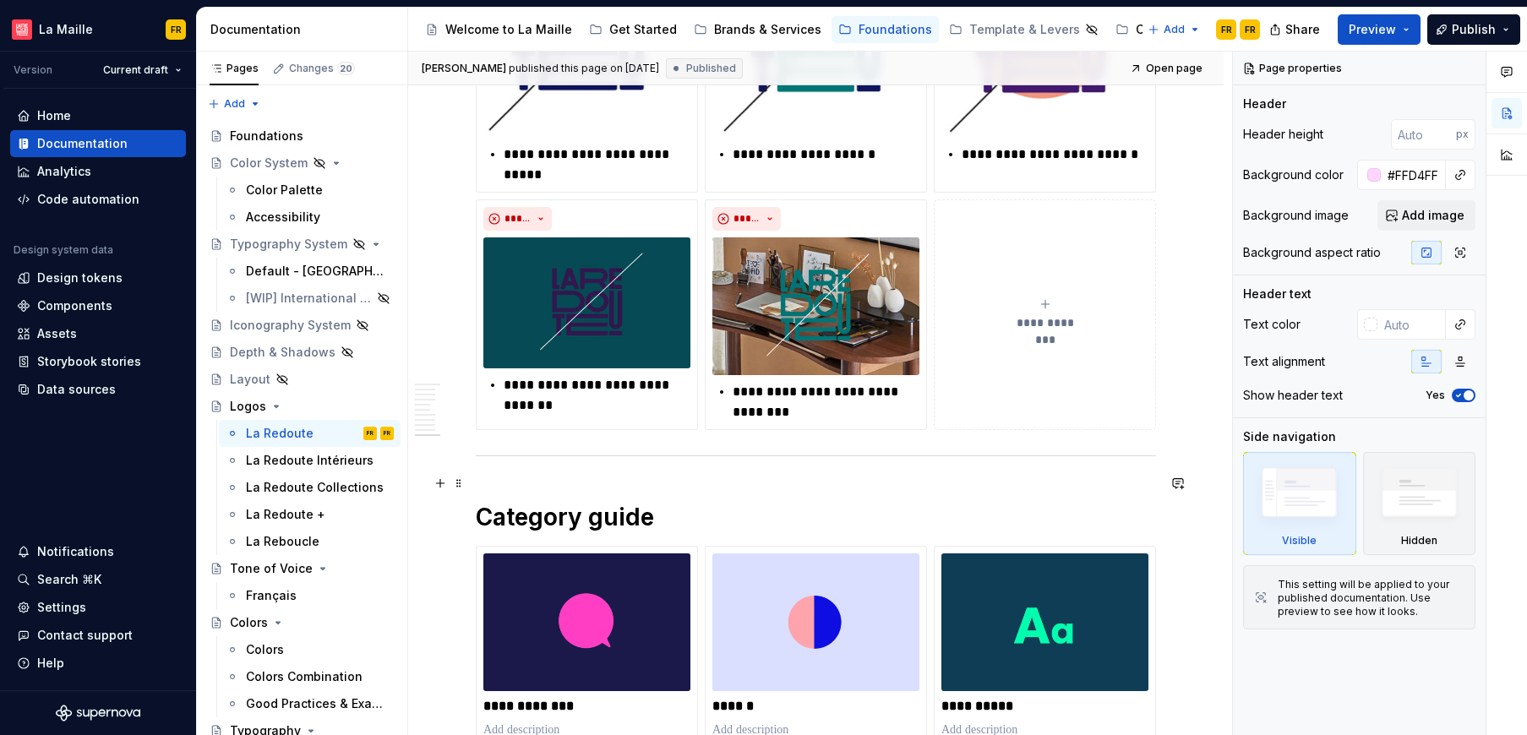
click at [776, 461] on div at bounding box center [816, 455] width 680 height 11
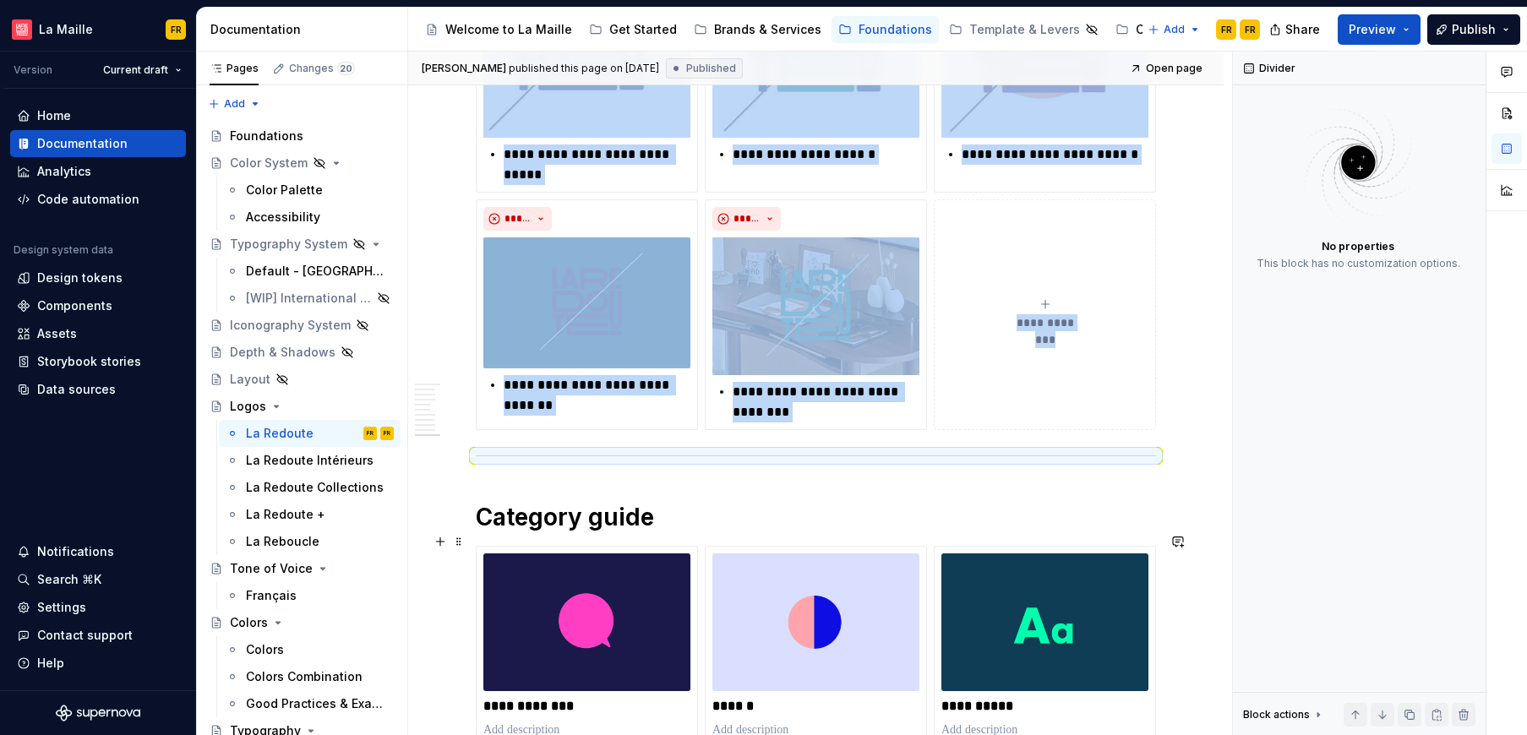
click at [627, 532] on h1 "Category guide" at bounding box center [816, 517] width 680 height 30
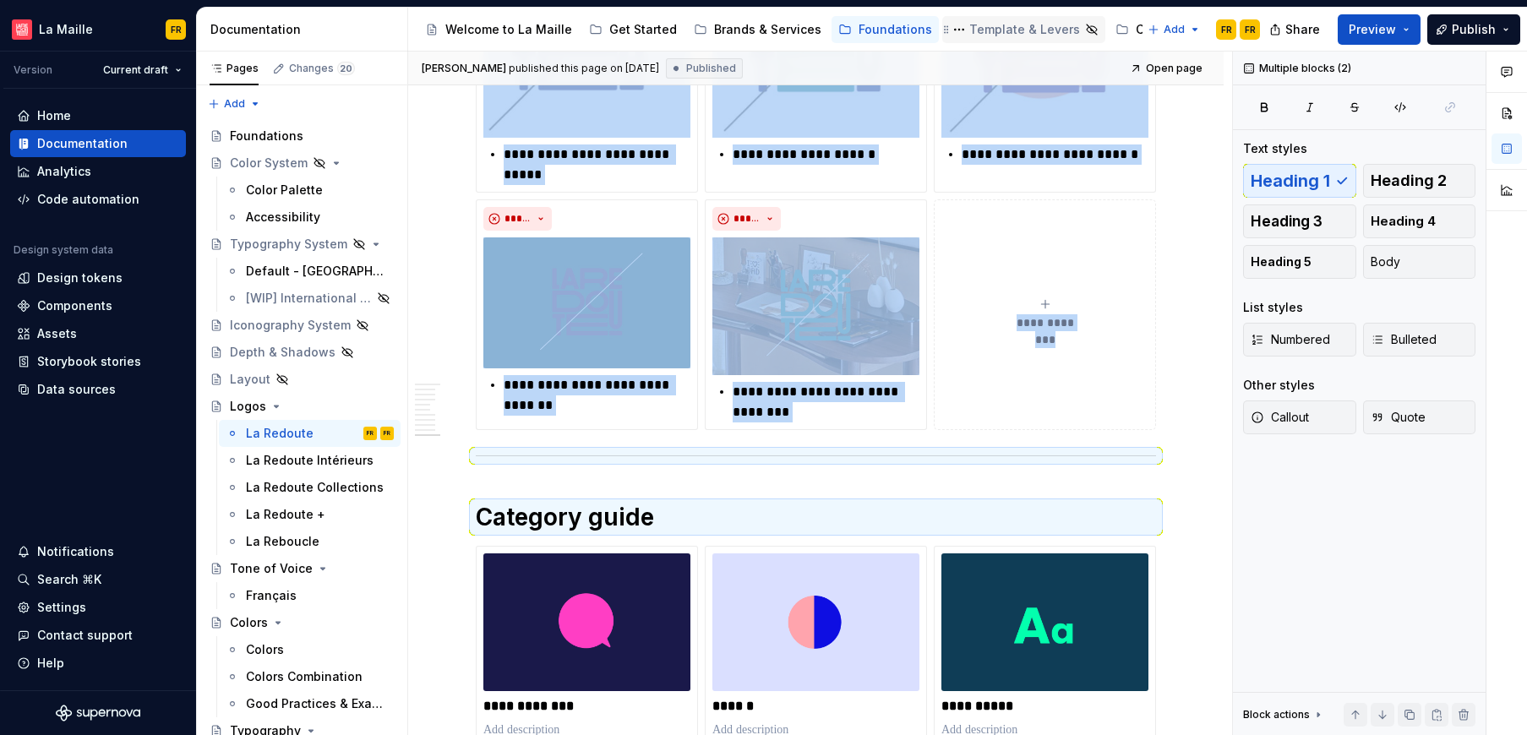
click at [979, 26] on div "Template & Levers" at bounding box center [1024, 29] width 111 height 17
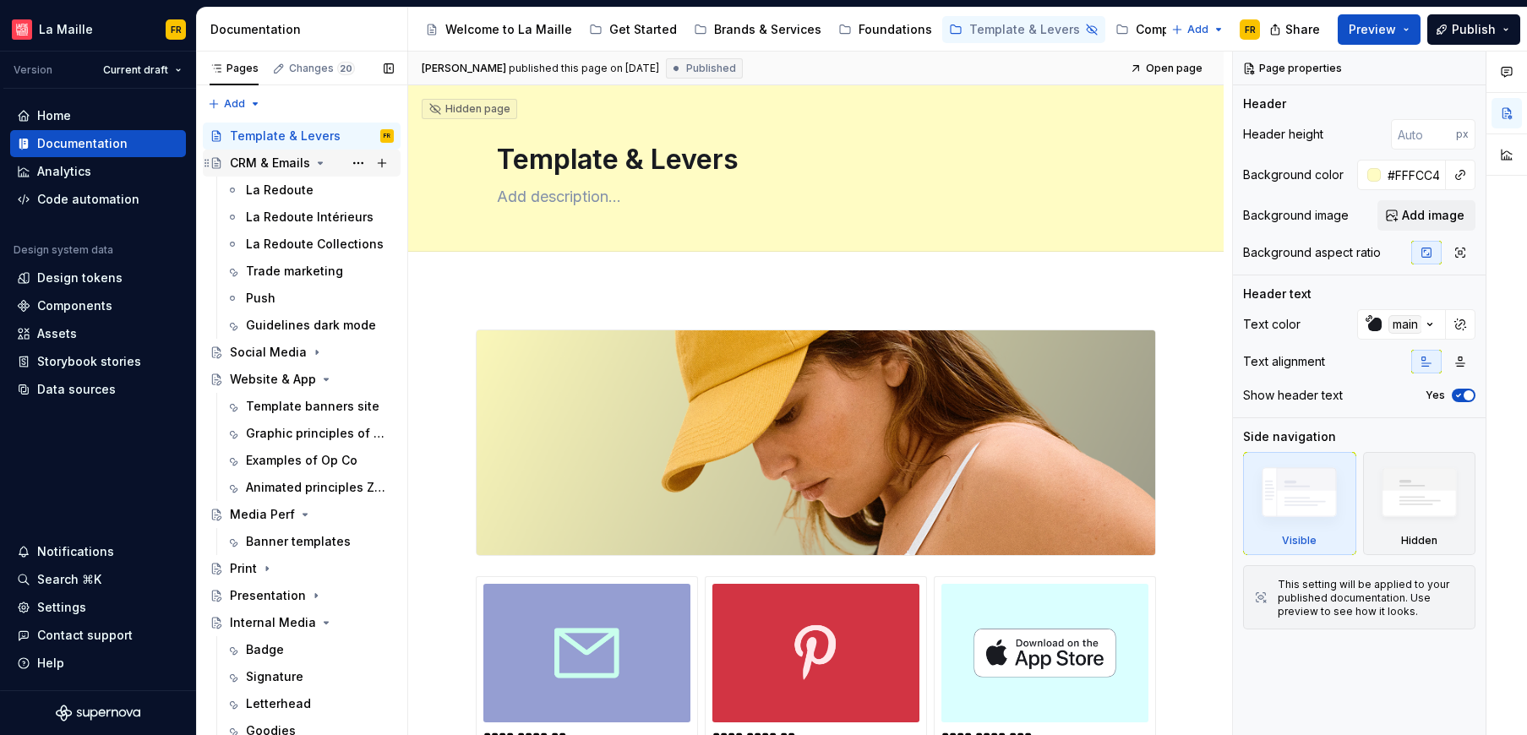
click at [263, 166] on div "CRM & Emails" at bounding box center [270, 163] width 80 height 17
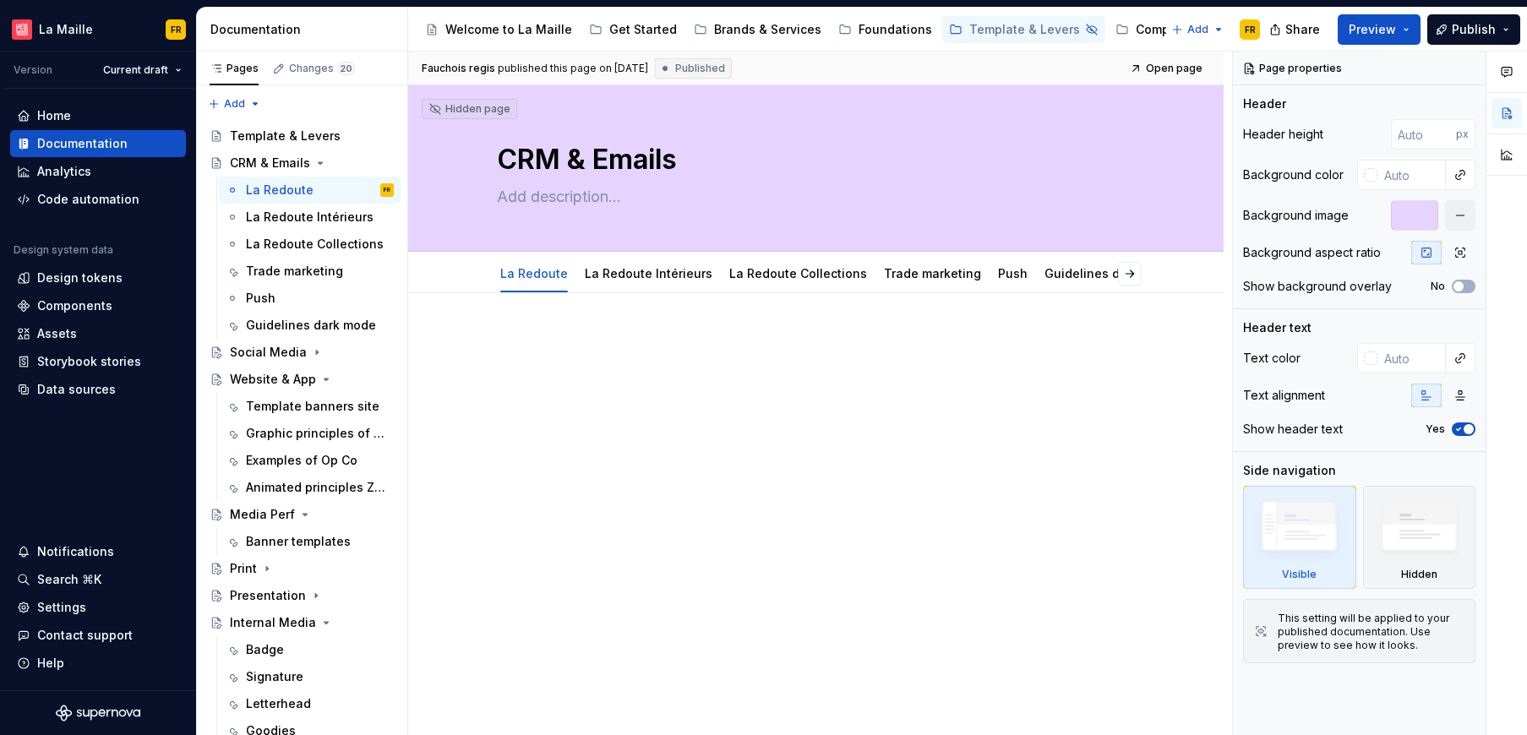
click at [776, 469] on div at bounding box center [815, 466] width 815 height 346
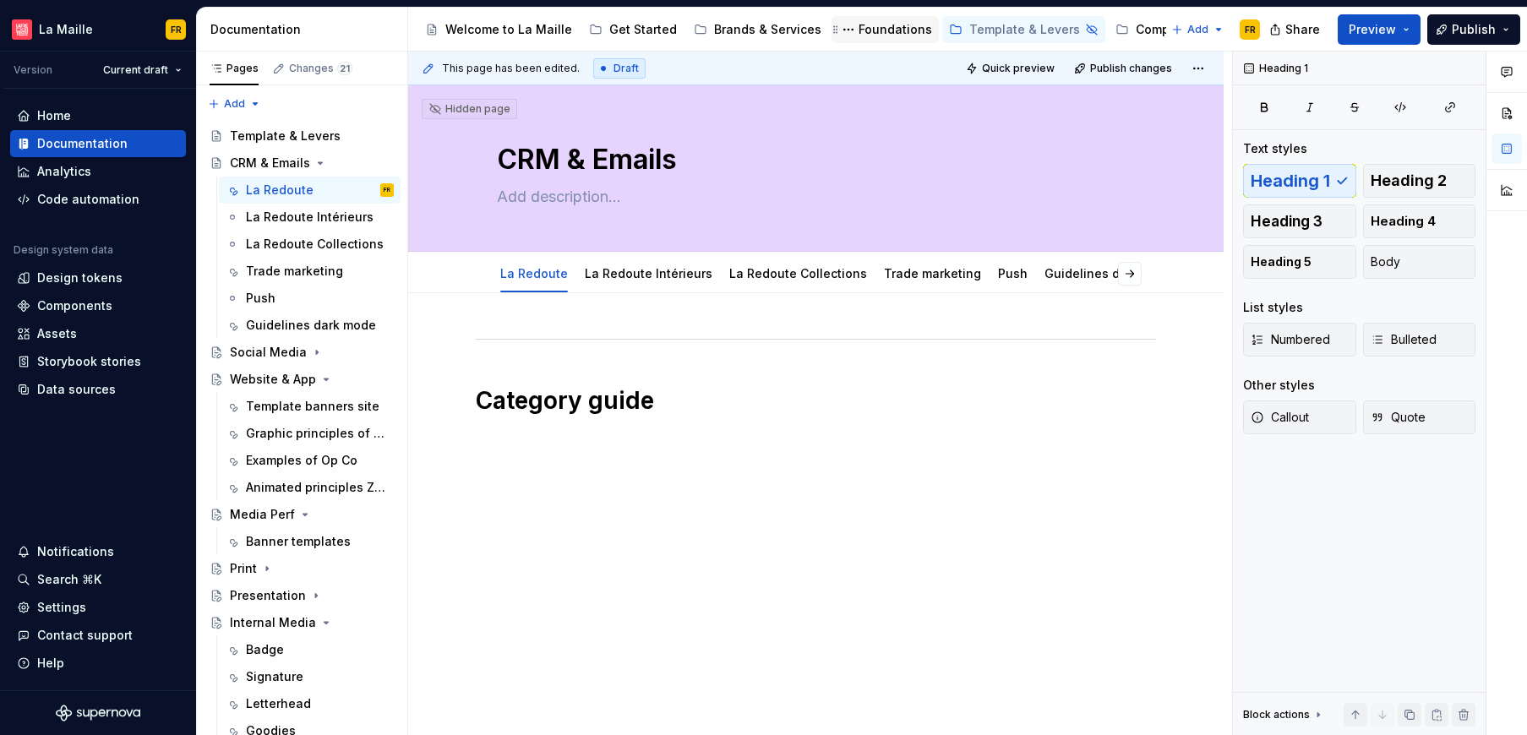
click at [870, 27] on div "Foundations" at bounding box center [894, 29] width 73 height 17
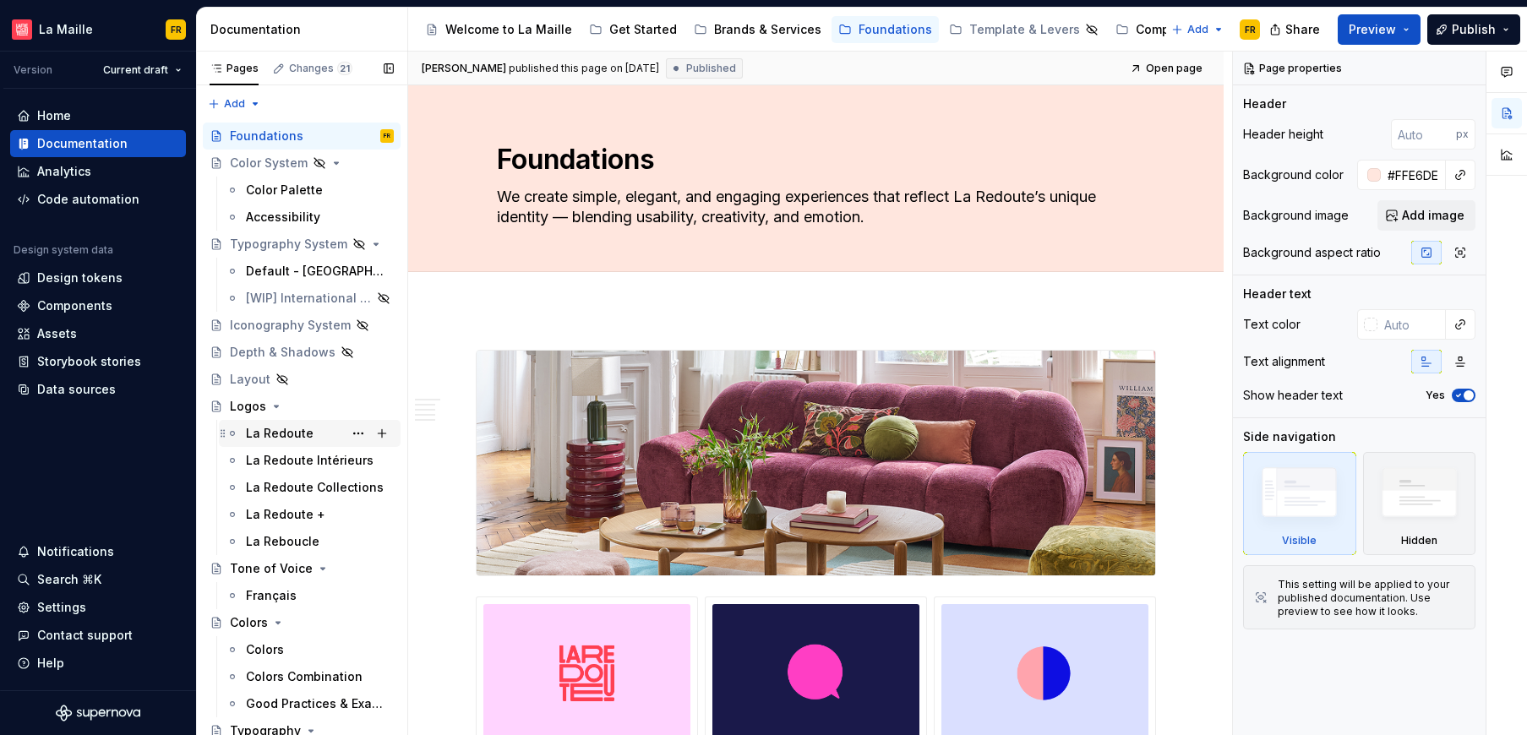
click at [270, 440] on div "La Redoute" at bounding box center [280, 433] width 68 height 17
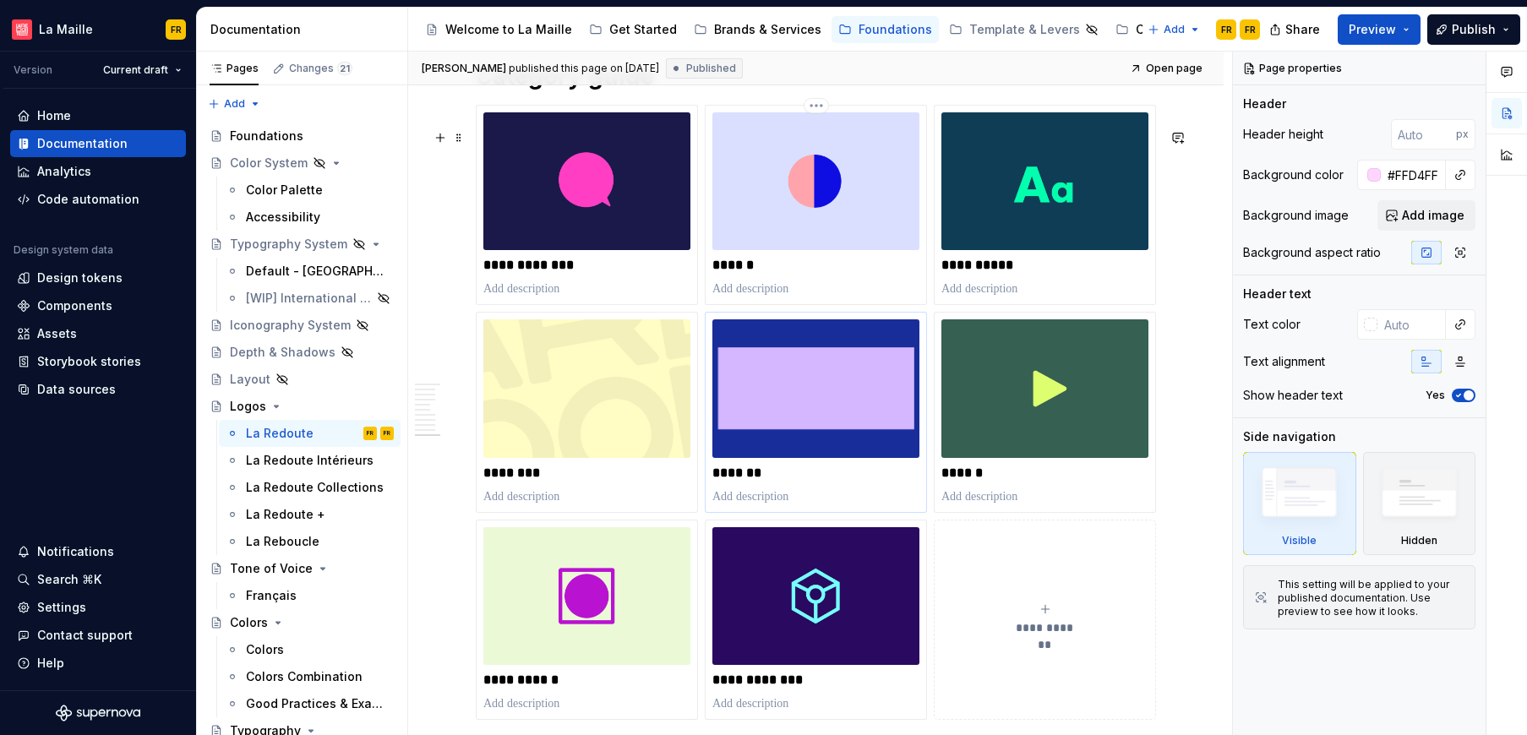
scroll to position [5728, 0]
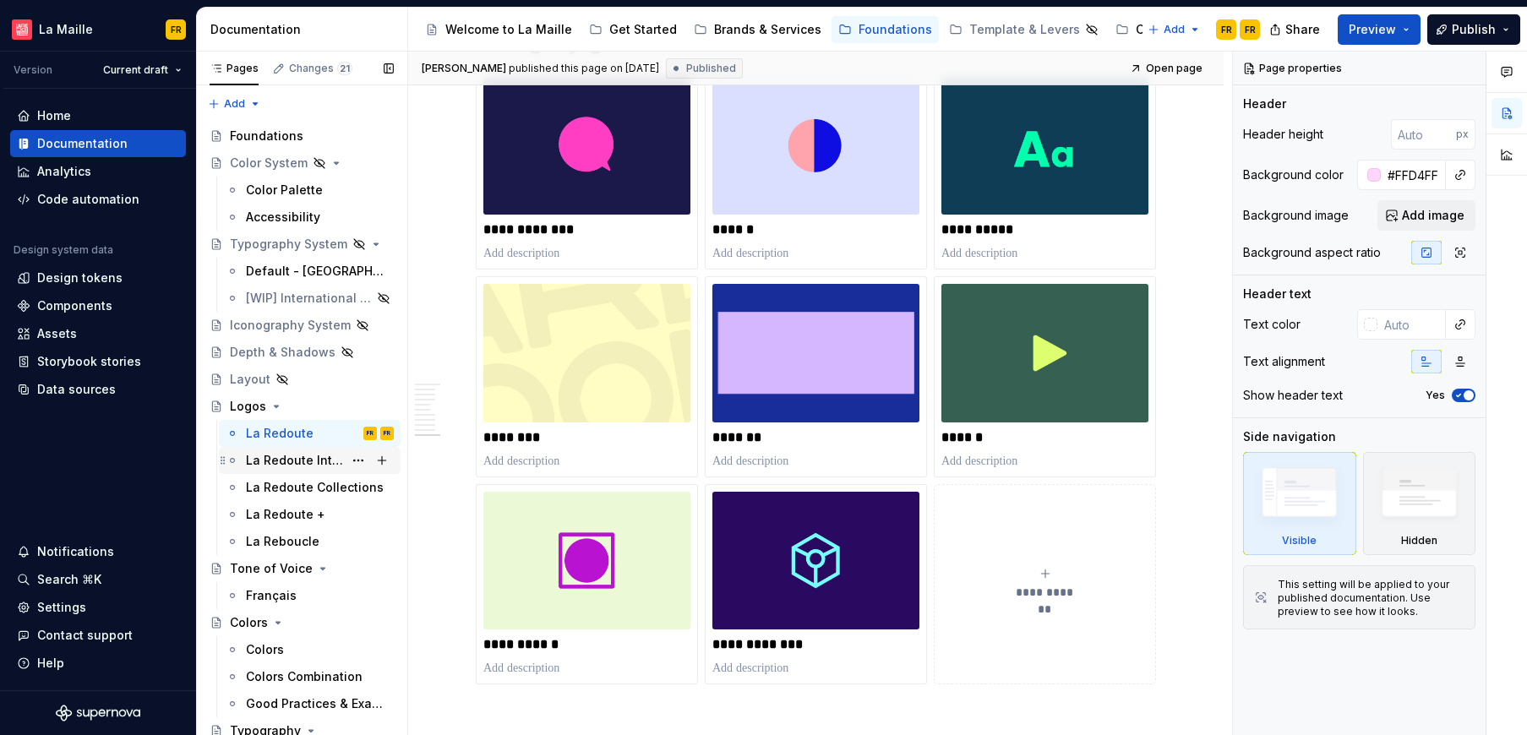
click at [278, 465] on div "La Redoute Intérieurs" at bounding box center [294, 460] width 97 height 17
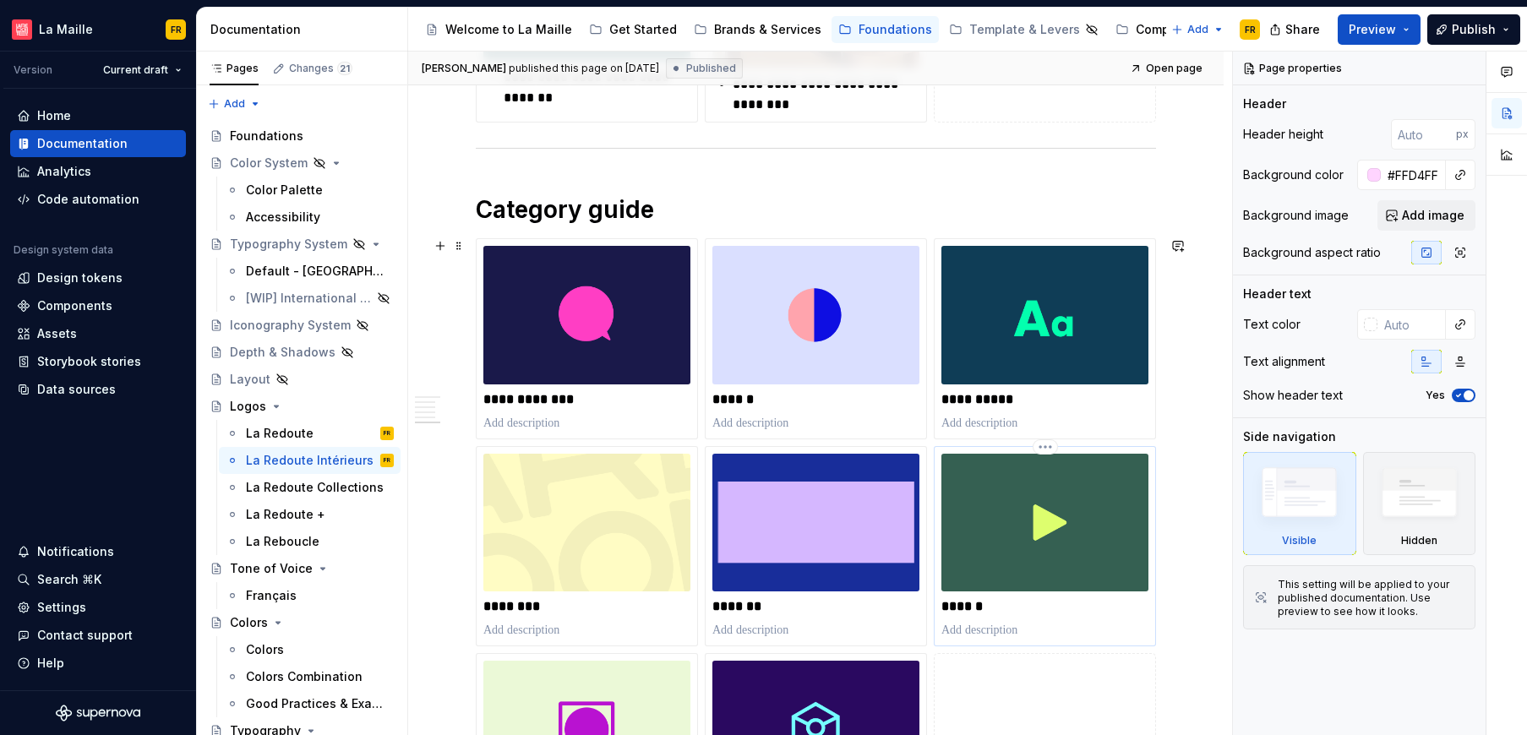
scroll to position [2391, 0]
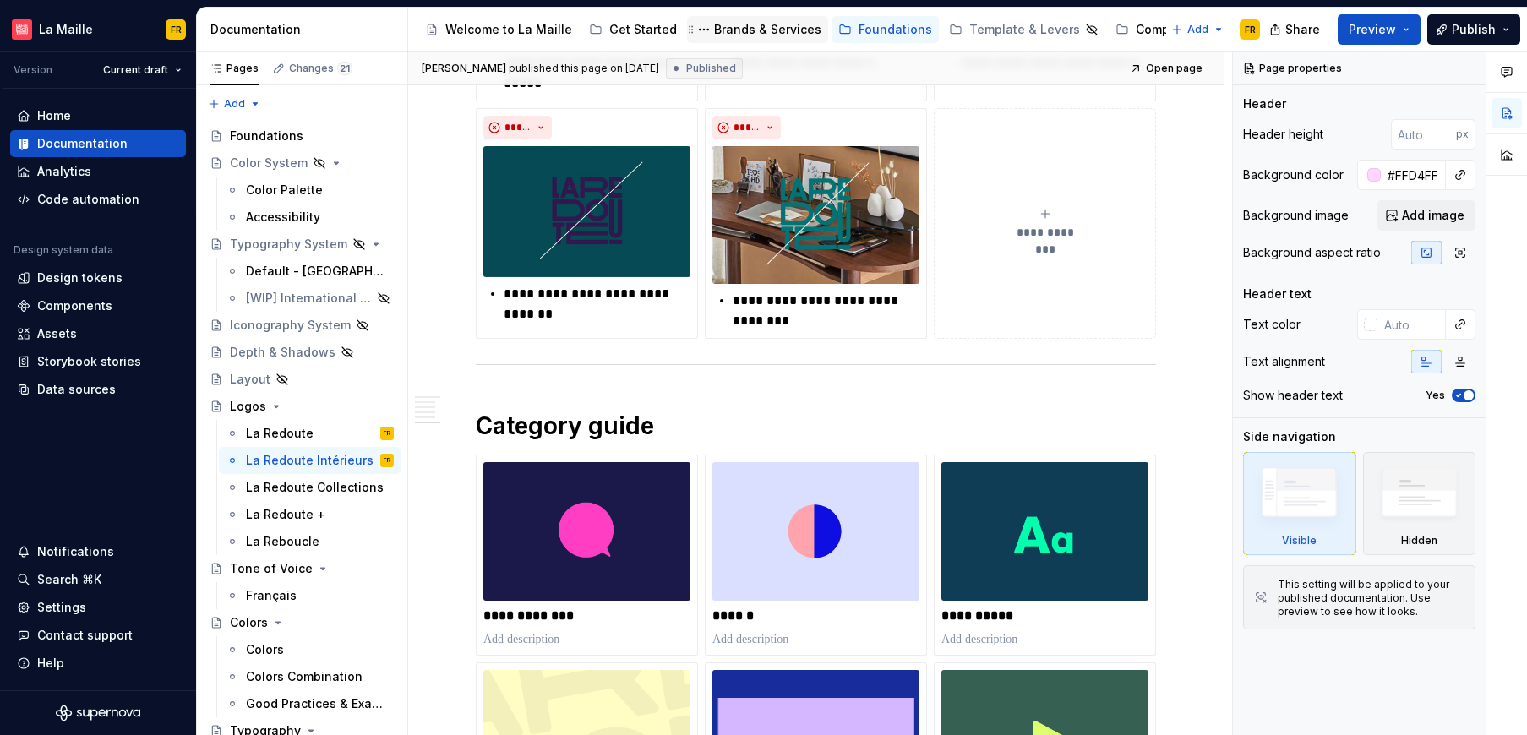
click at [767, 35] on div "Brands & Services" at bounding box center [767, 29] width 107 height 17
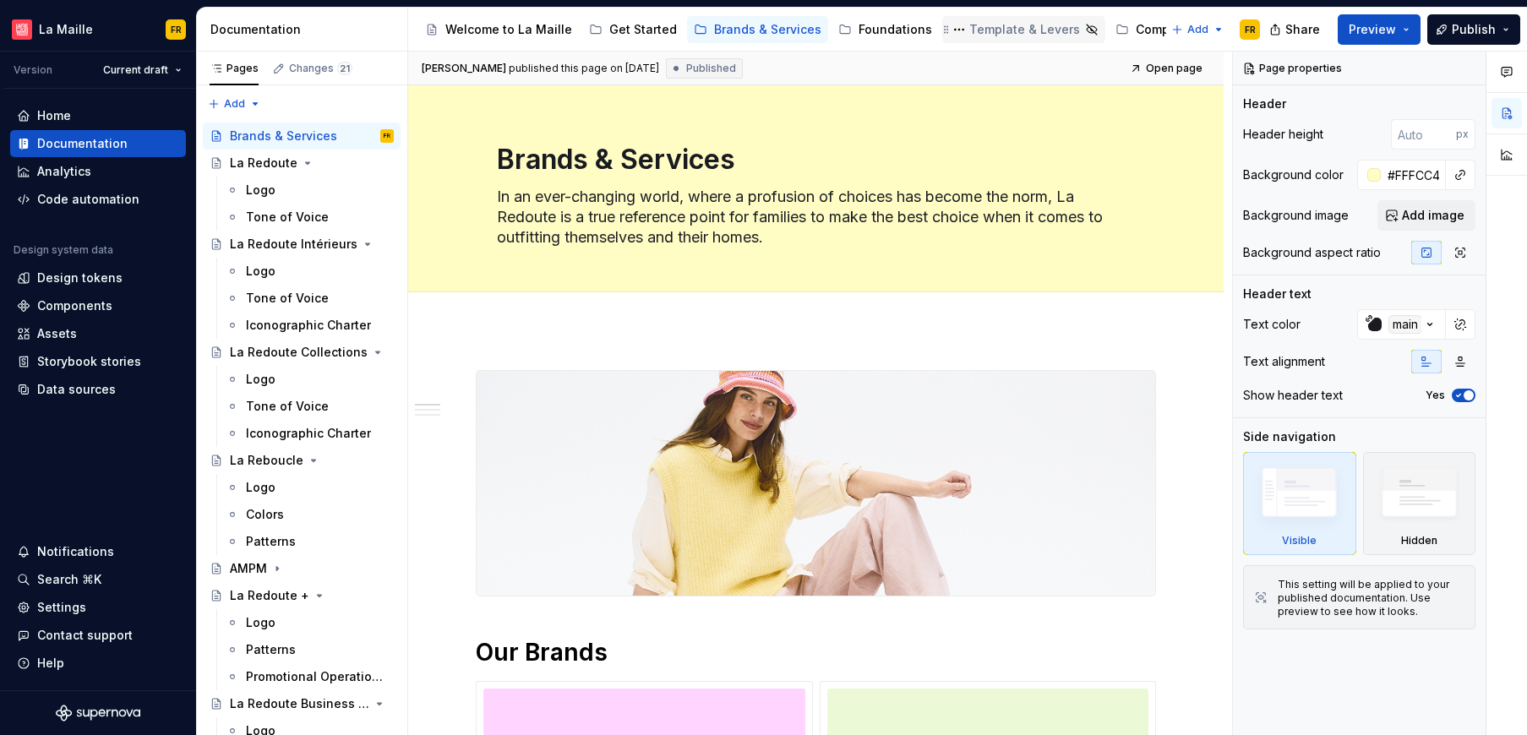
click at [1000, 33] on div "Template & Levers" at bounding box center [1024, 29] width 111 height 17
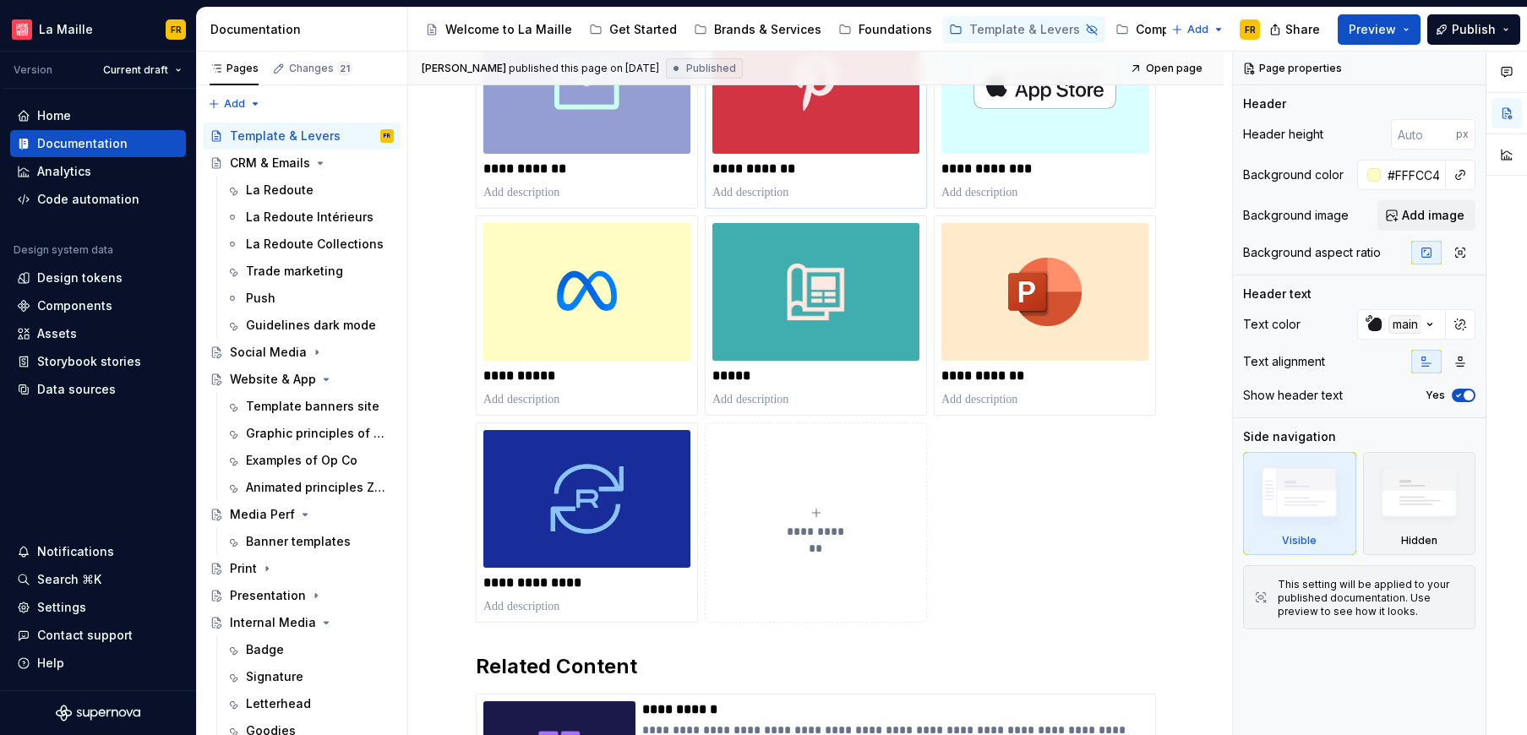
scroll to position [563, 0]
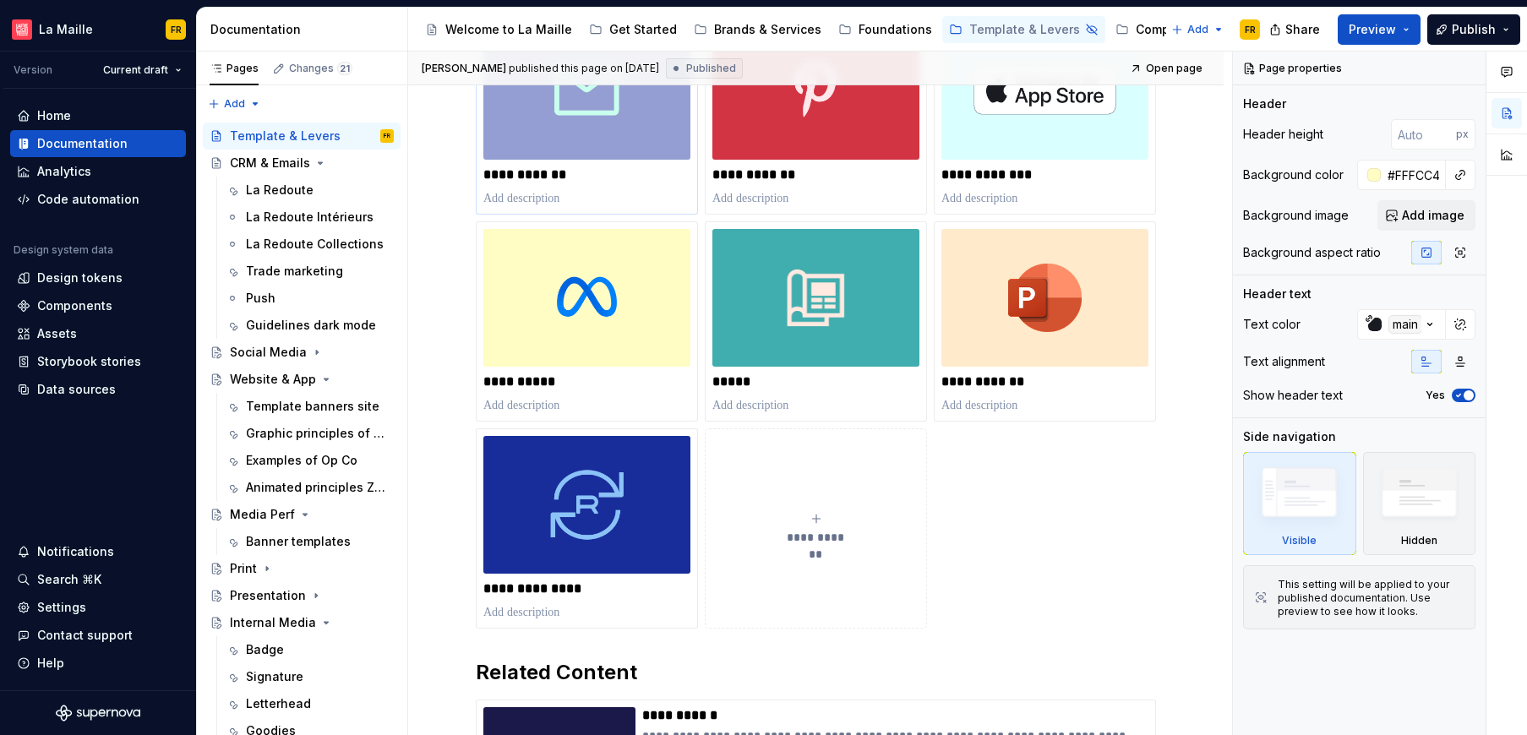
click at [558, 133] on img at bounding box center [586, 90] width 207 height 138
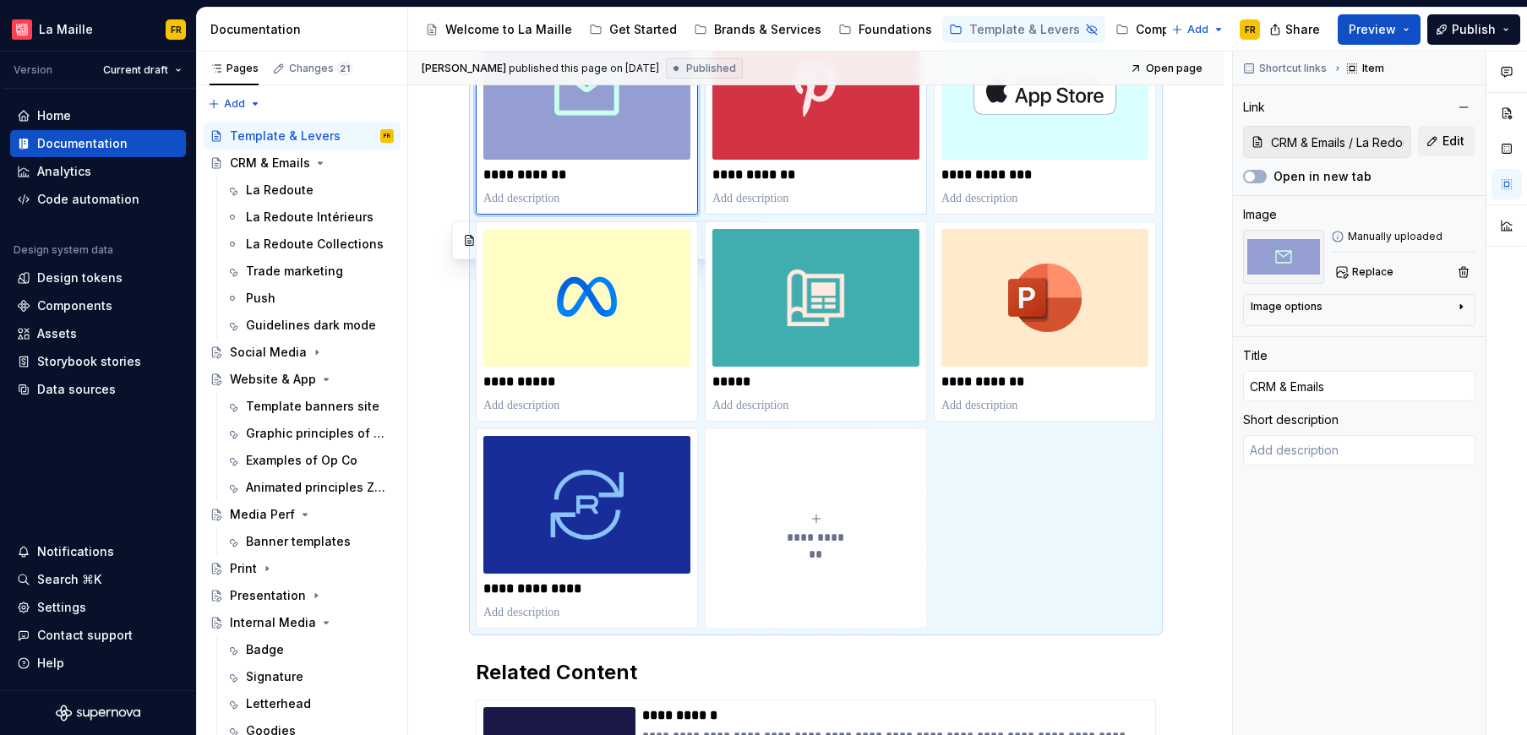
click at [845, 163] on div "**********" at bounding box center [815, 113] width 207 height 185
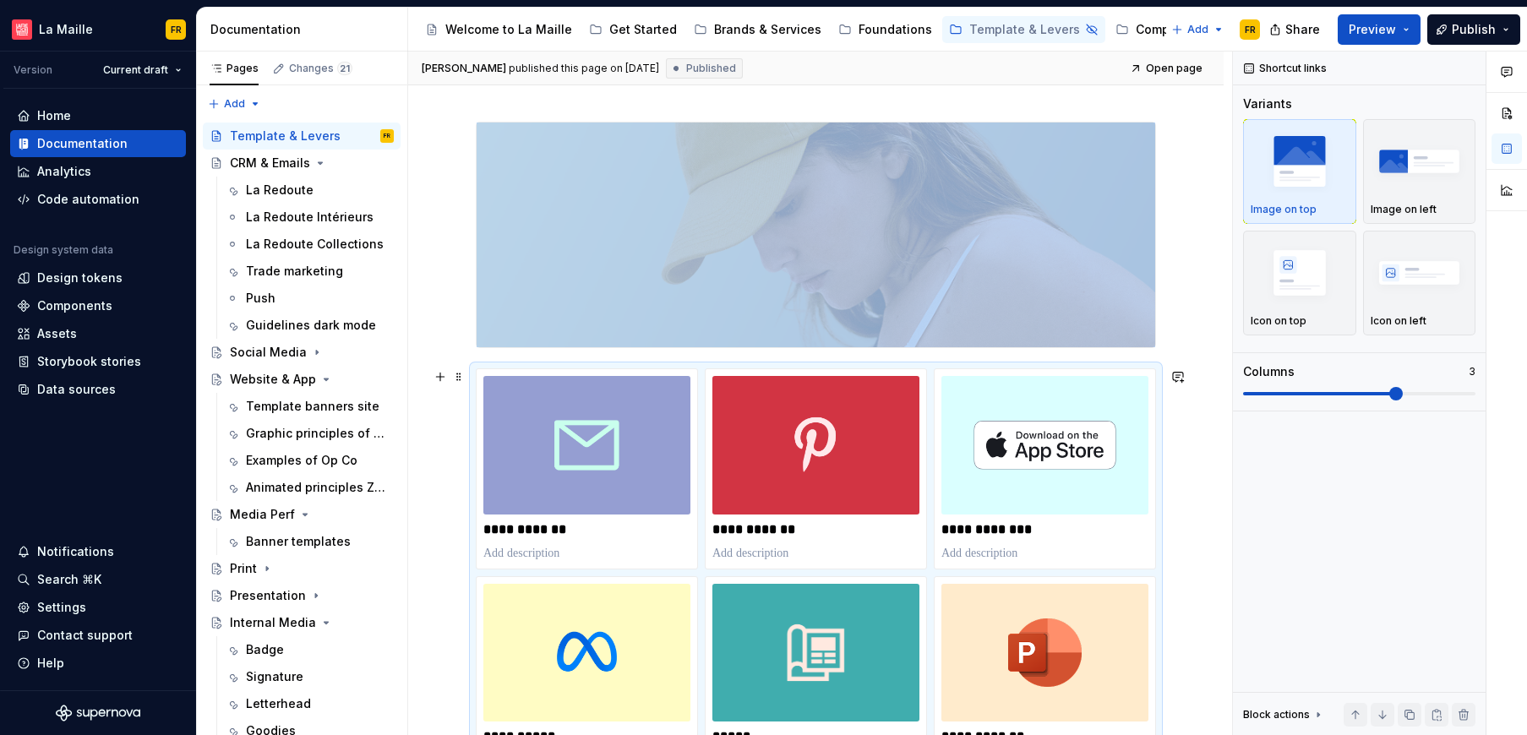
scroll to position [225, 0]
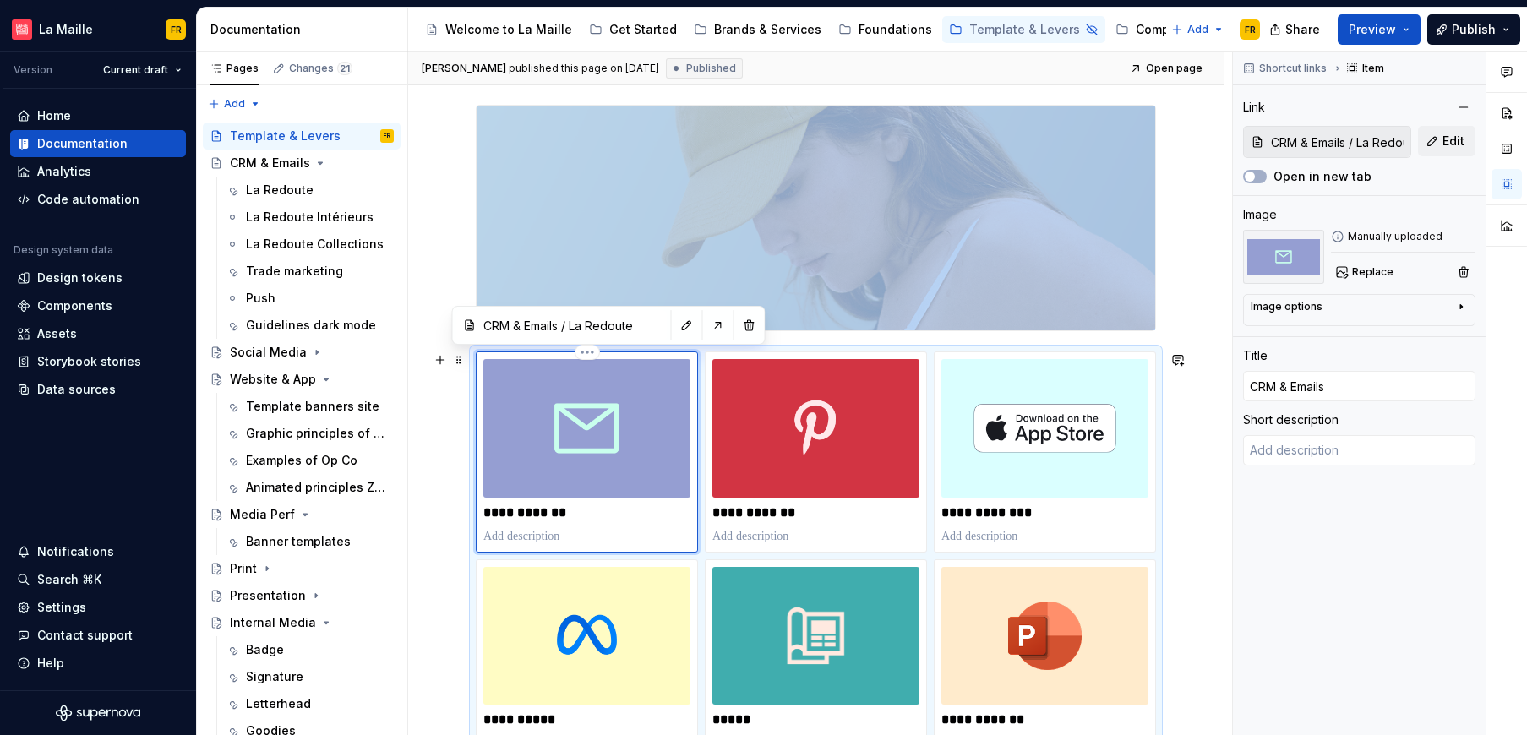
click at [550, 456] on img at bounding box center [586, 428] width 207 height 138
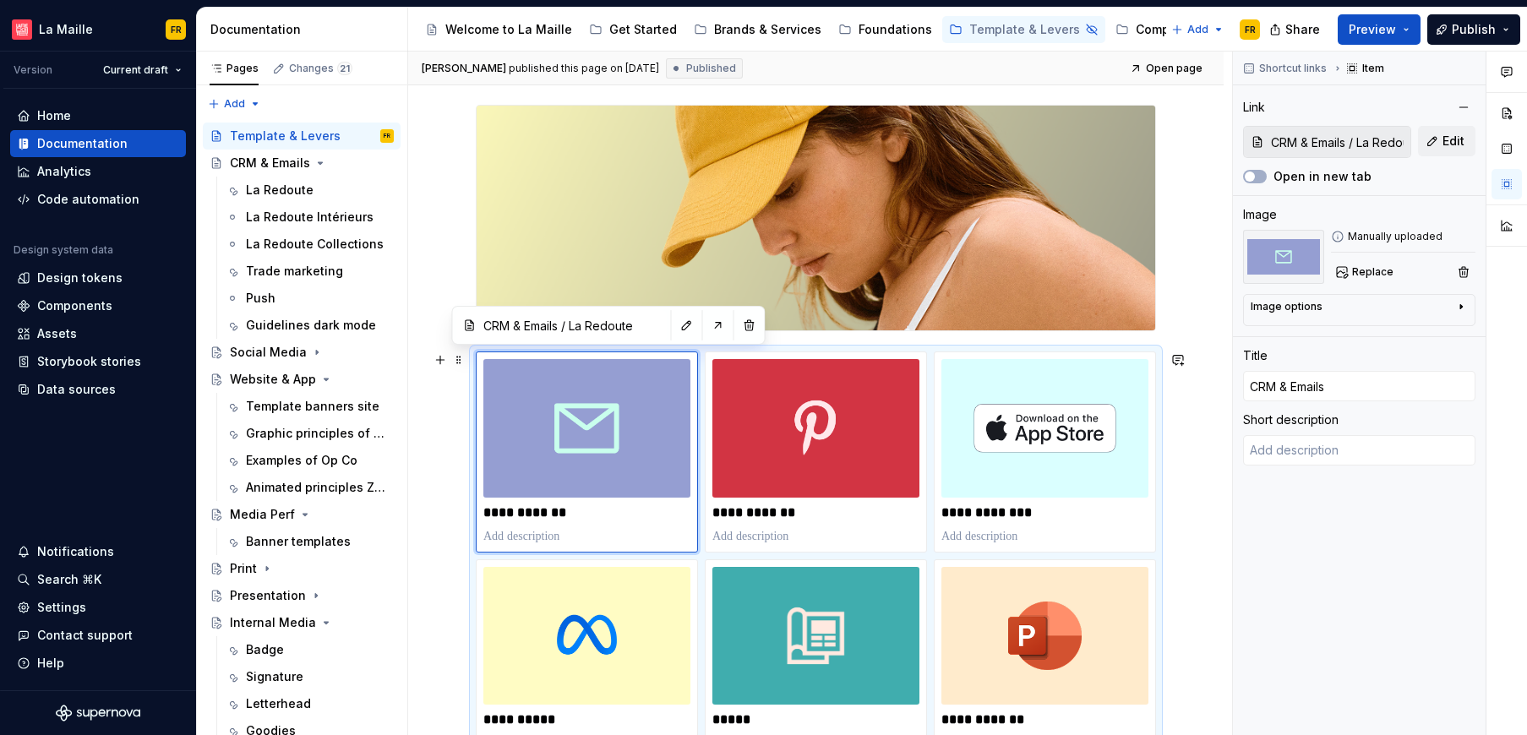
click at [825, 351] on div "**********" at bounding box center [816, 658] width 680 height 615
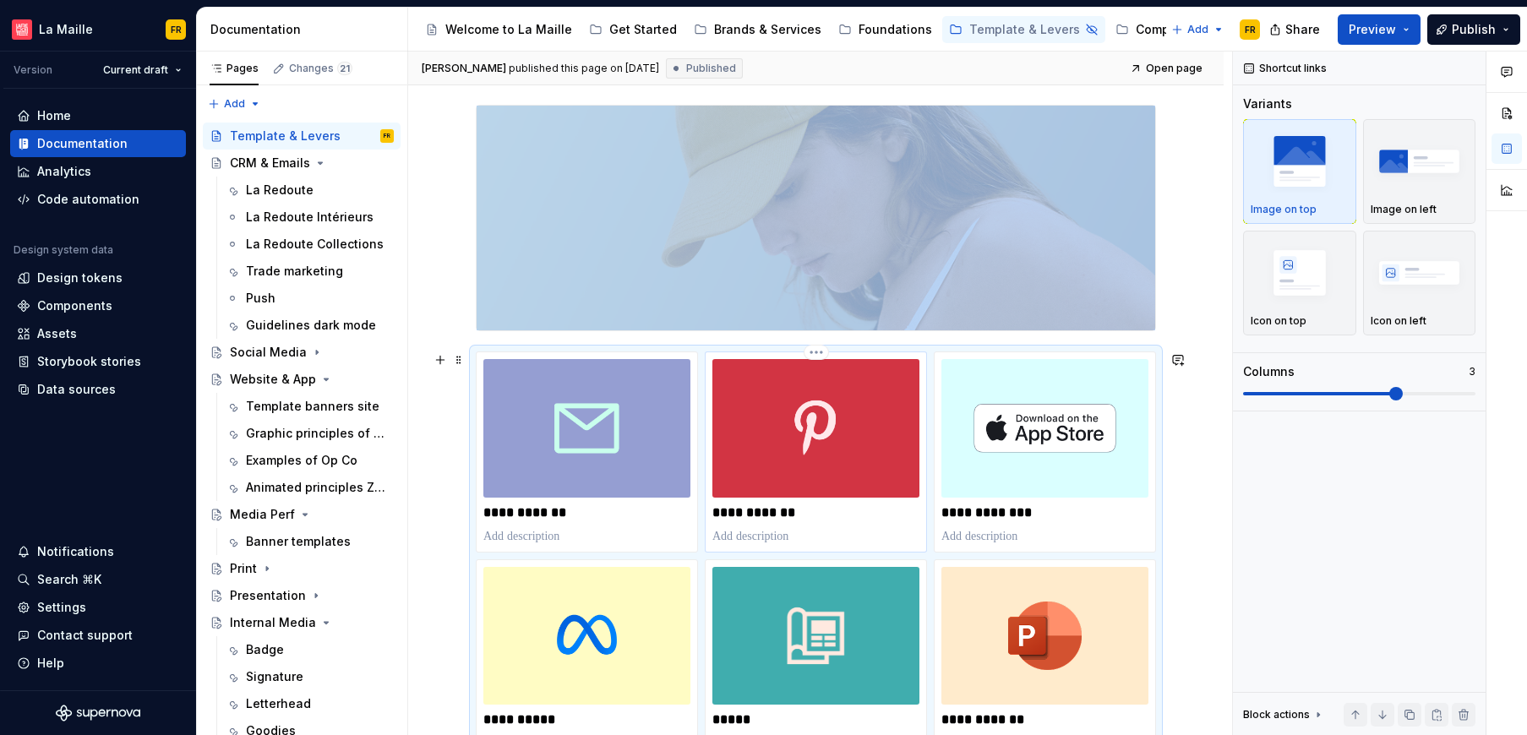
copy div
click at [248, 157] on div "CRM & Emails" at bounding box center [270, 163] width 80 height 17
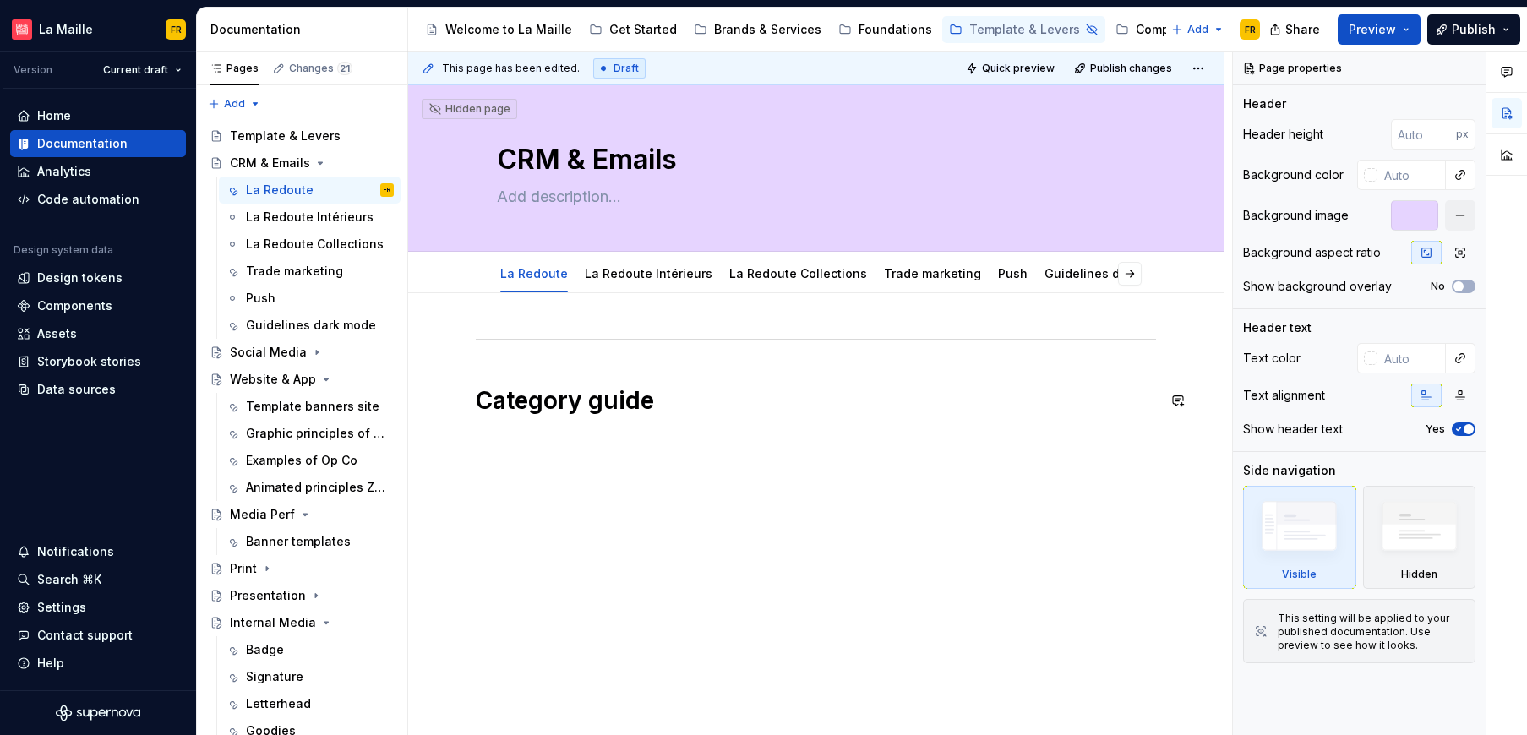
type textarea "*"
click at [724, 530] on div "Category guide" at bounding box center [815, 474] width 815 height 363
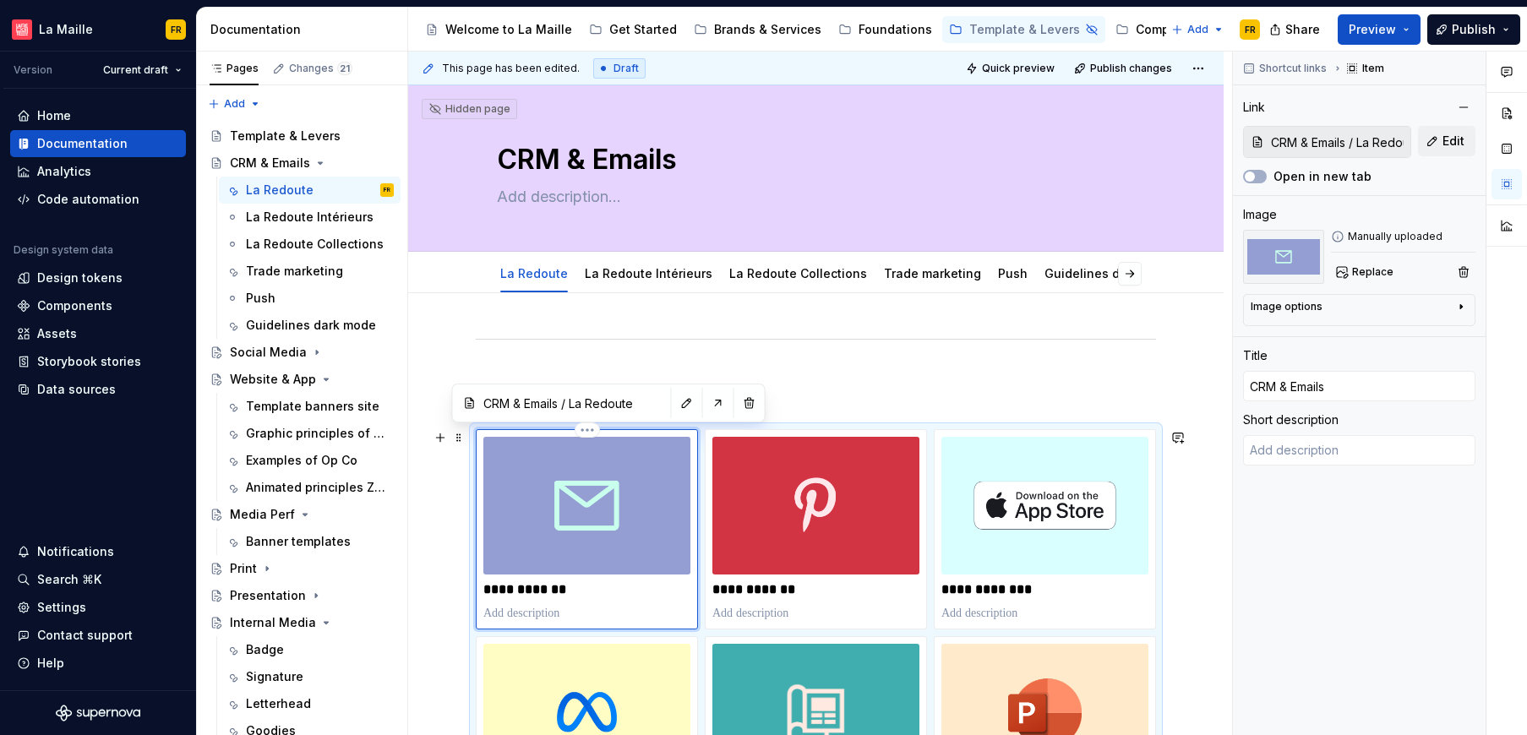
click at [614, 523] on img at bounding box center [586, 506] width 207 height 138
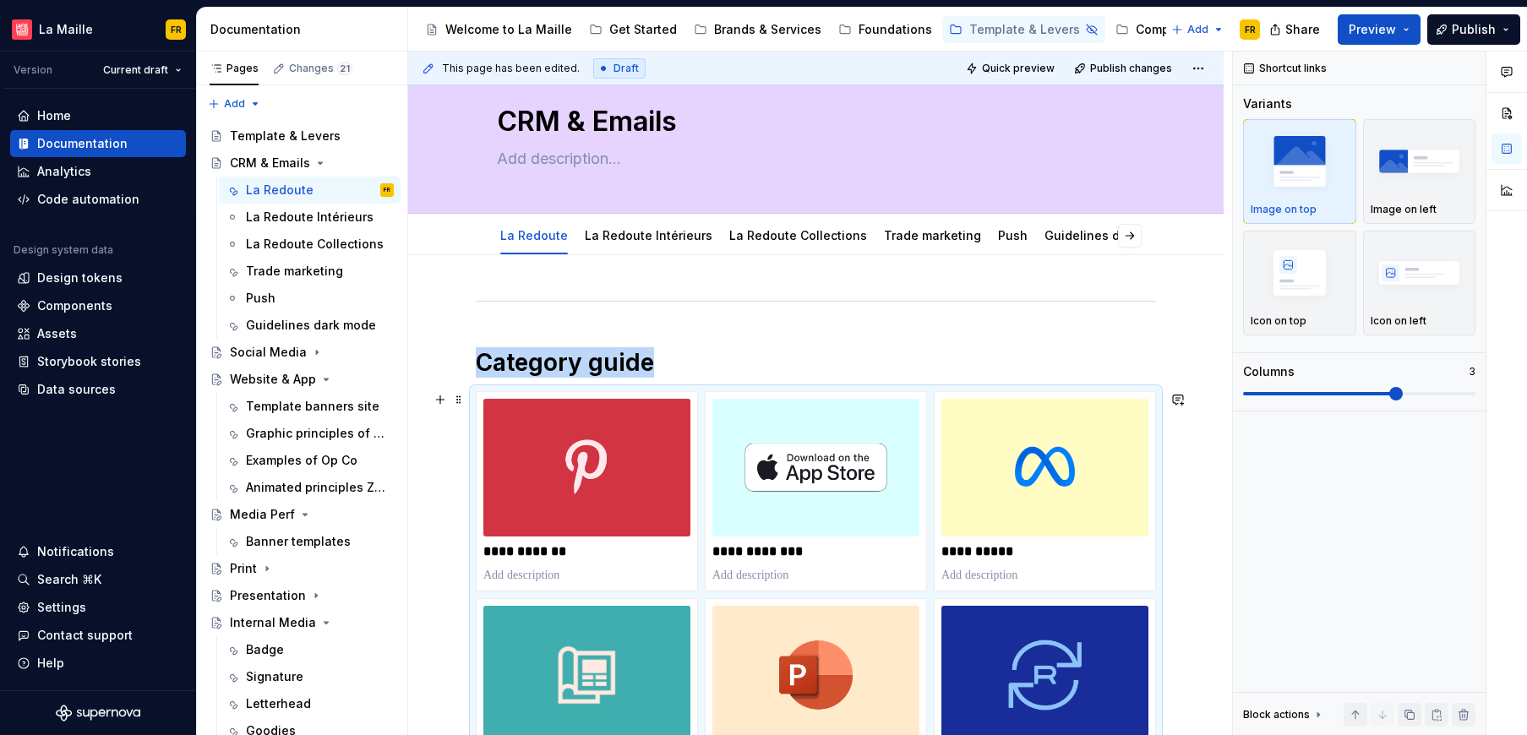
scroll to position [35, 0]
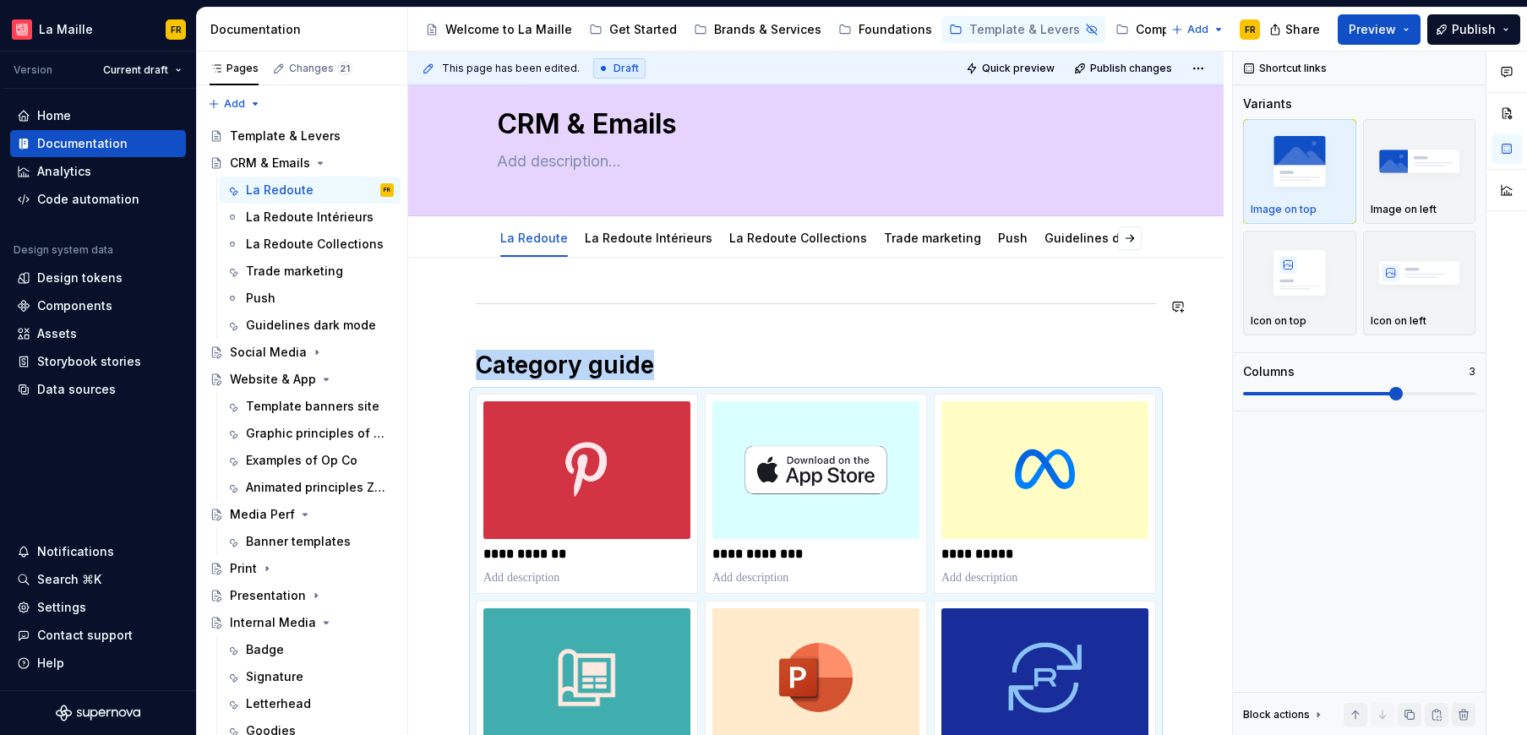
click at [597, 286] on div "**********" at bounding box center [815, 678] width 815 height 841
click at [482, 286] on div "**********" at bounding box center [815, 678] width 815 height 841
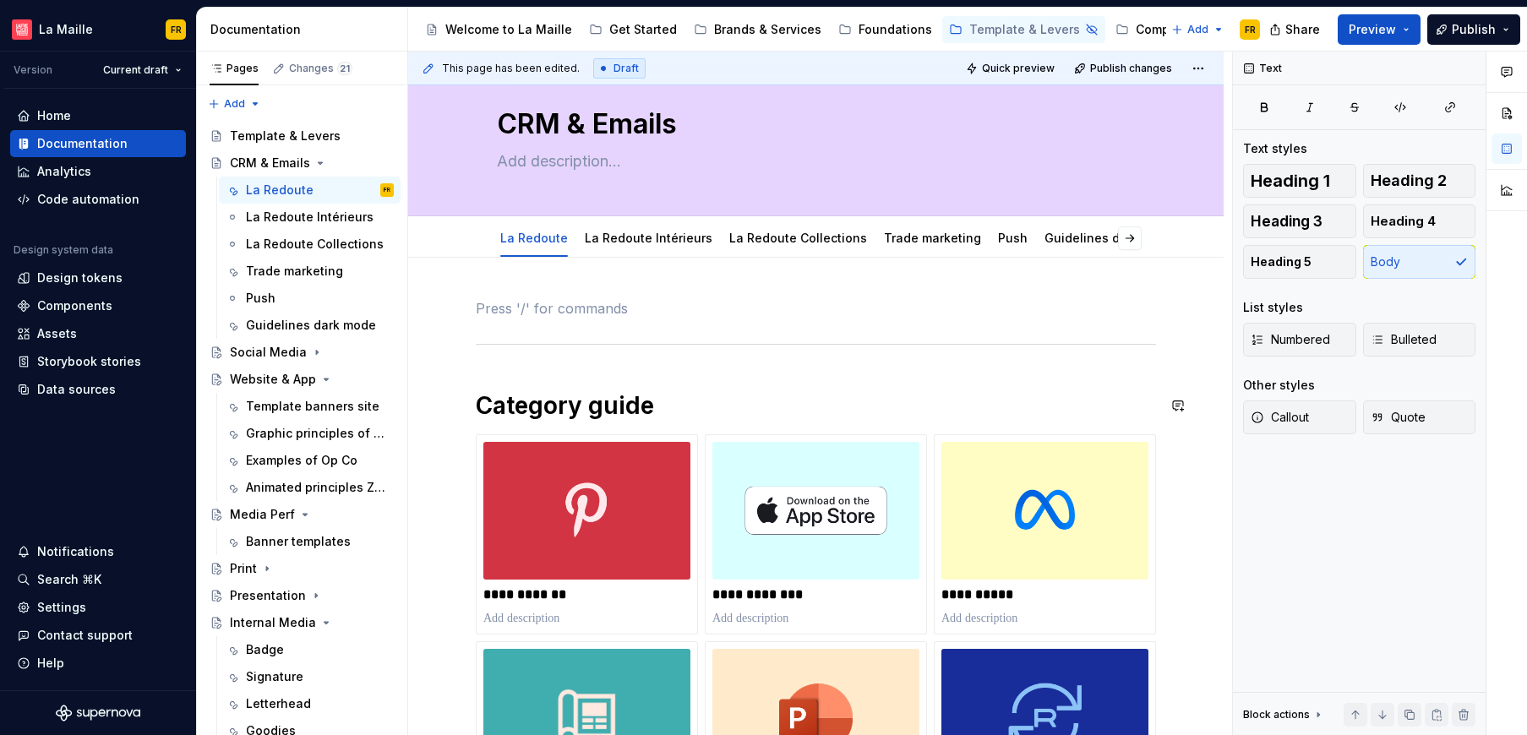
click at [508, 363] on div "**********" at bounding box center [816, 598] width 680 height 600
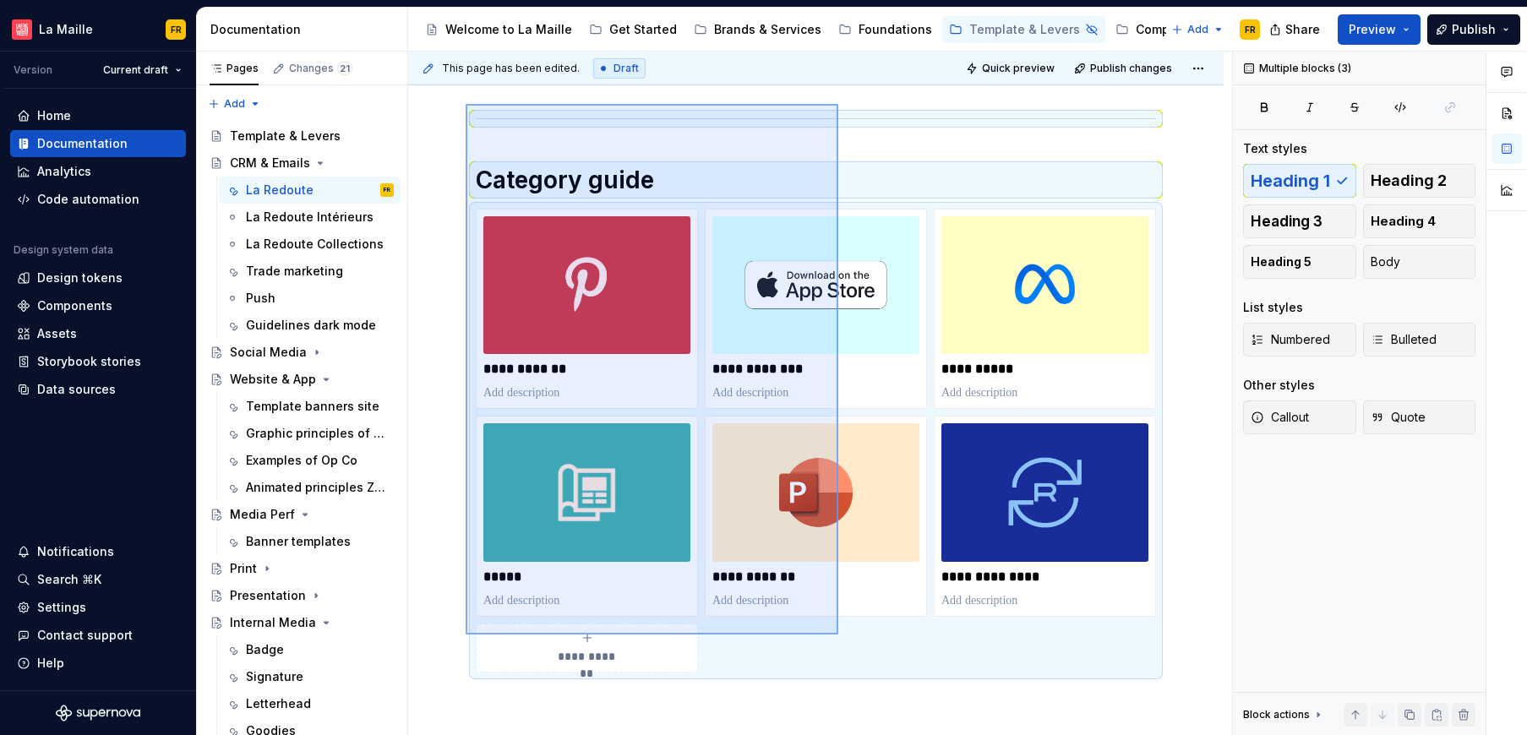
scroll to position [261, 0]
drag, startPoint x: 547, startPoint y: 389, endPoint x: 833, endPoint y: 624, distance: 370.4
click at [833, 624] on div "**********" at bounding box center [820, 394] width 824 height 684
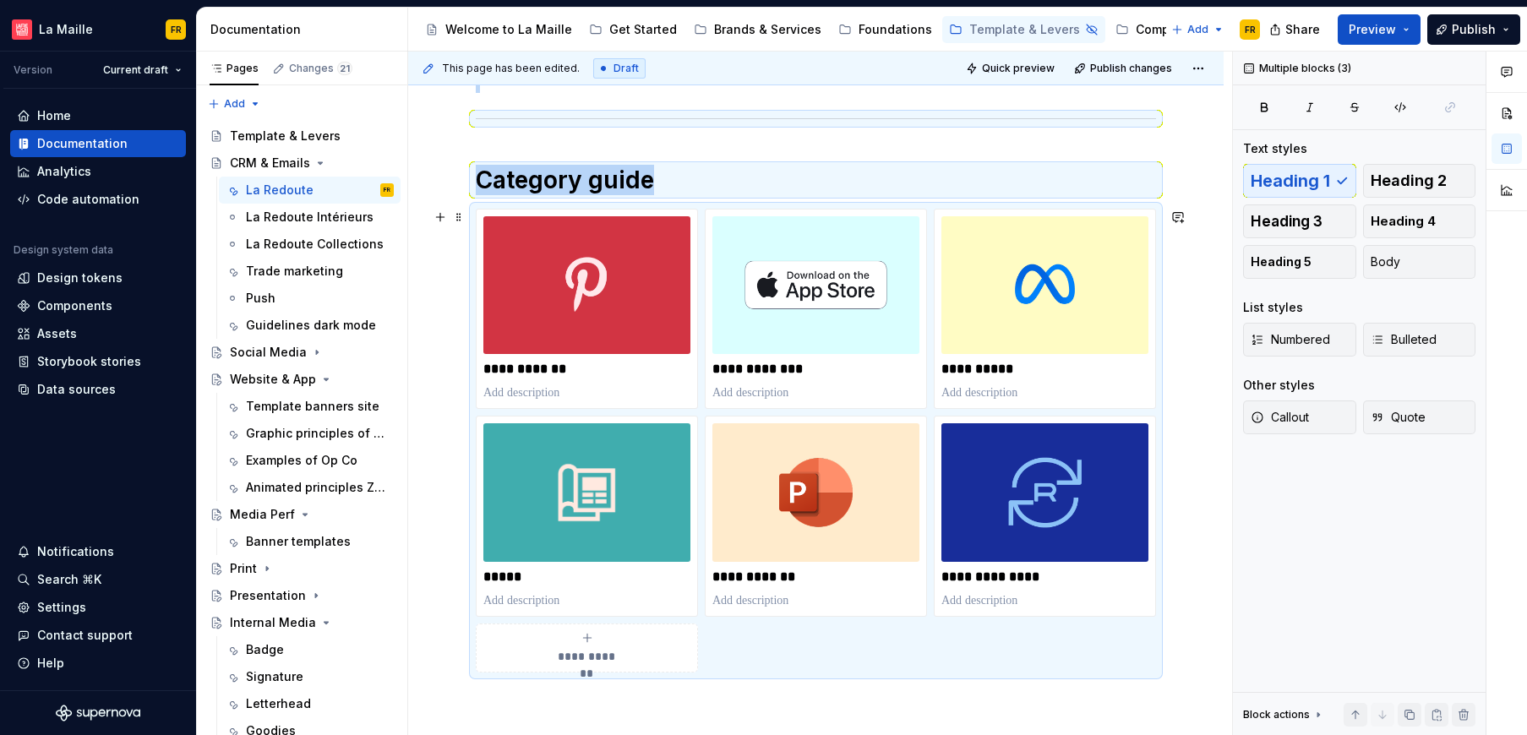
copy div "Category guide"
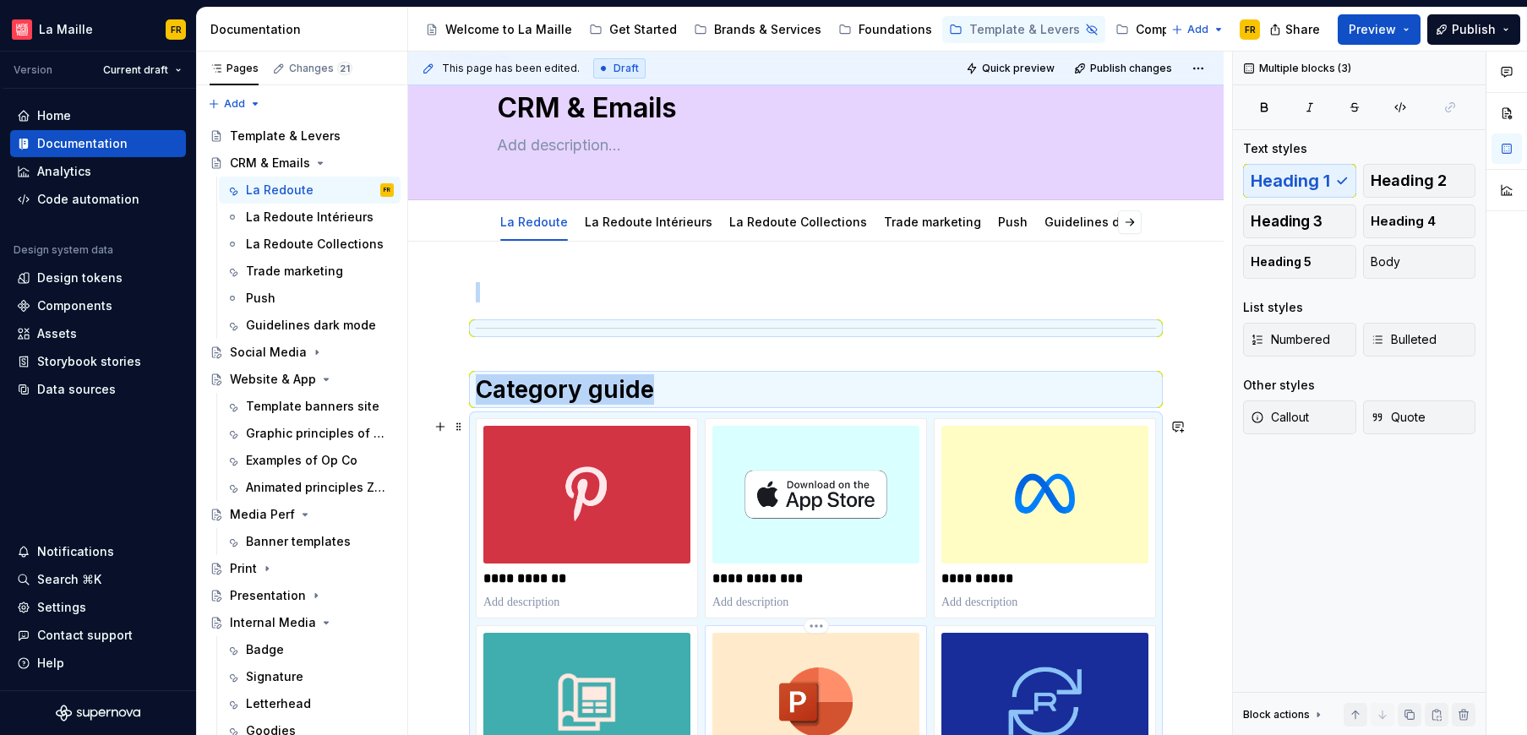
scroll to position [0, 0]
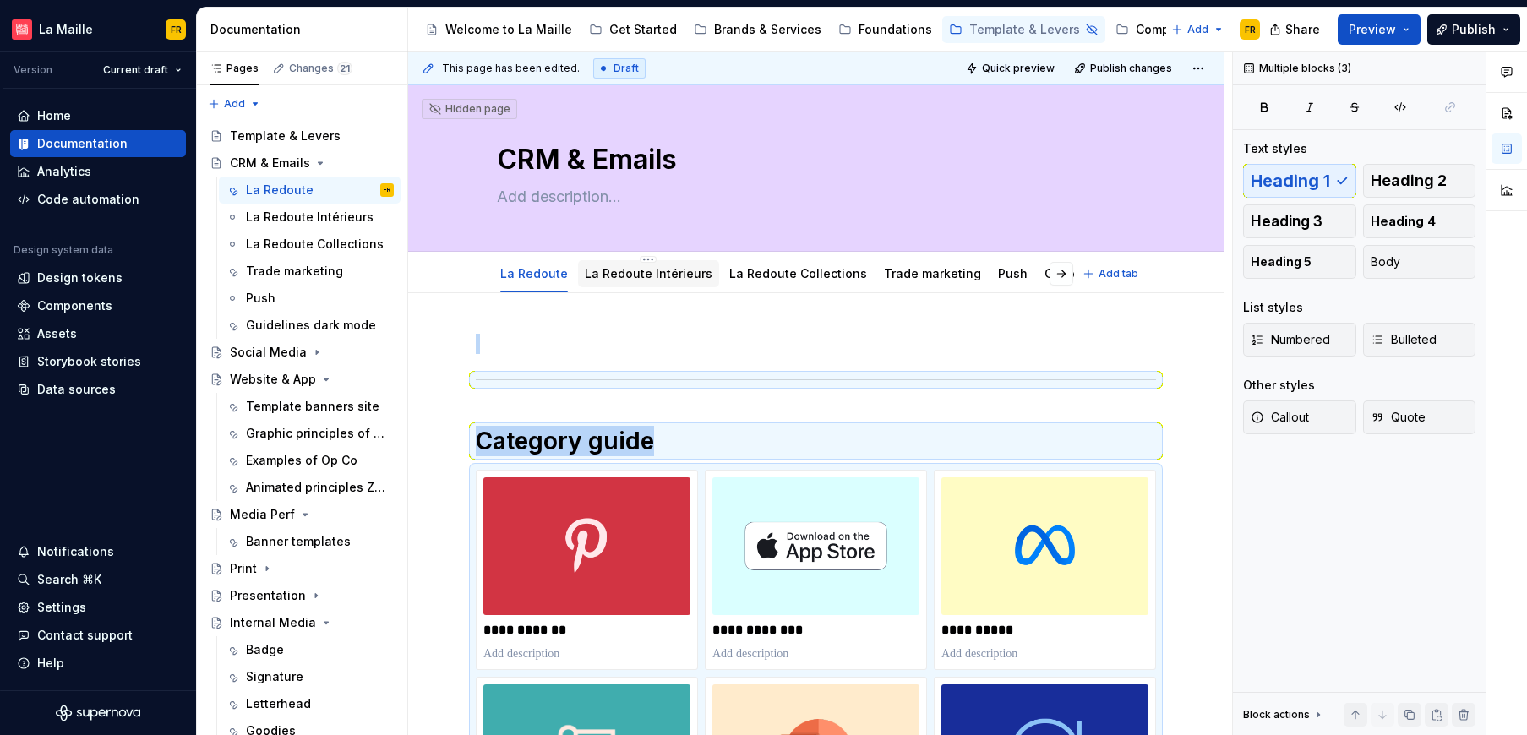
click at [623, 275] on link "La Redoute Intérieurs" at bounding box center [649, 273] width 128 height 14
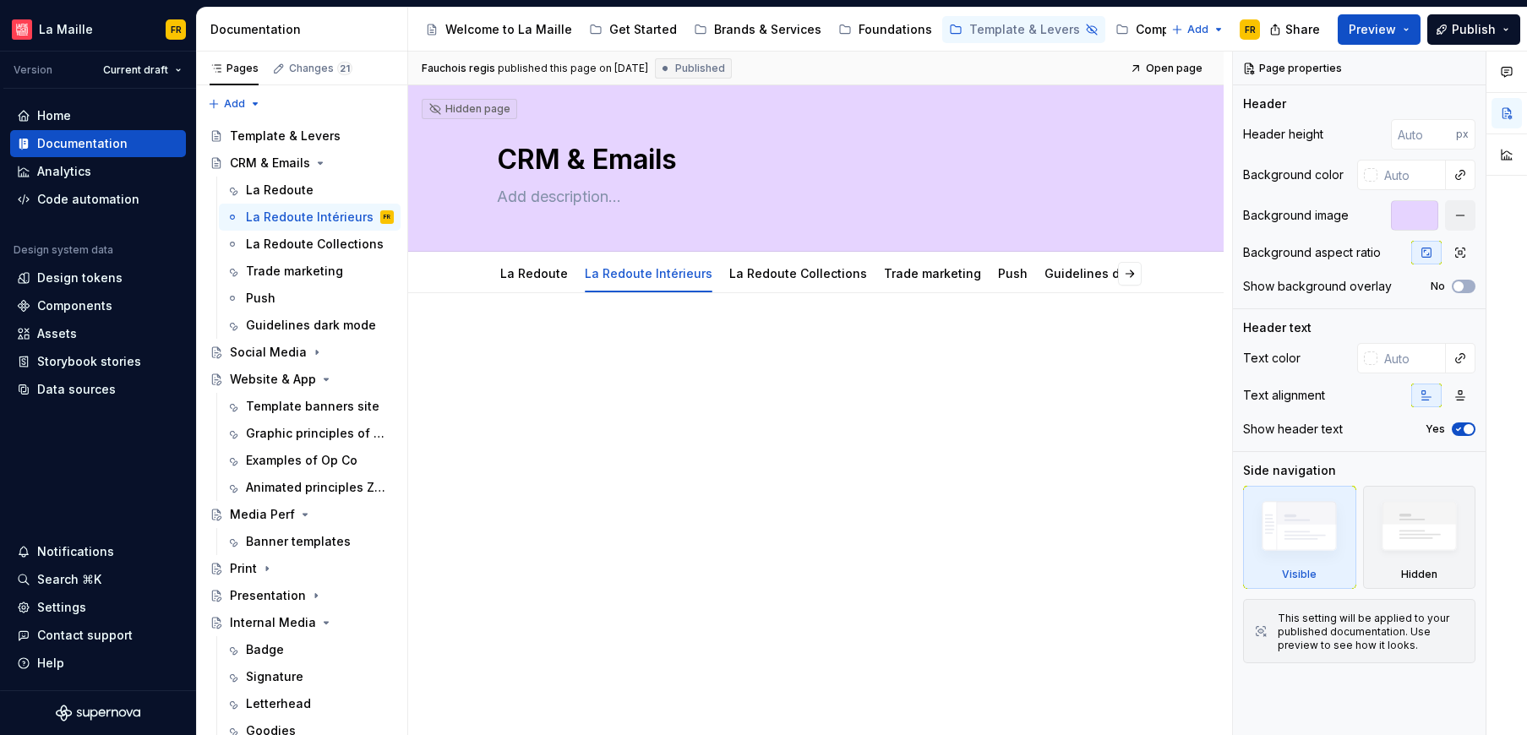
click at [738, 478] on div at bounding box center [815, 466] width 815 height 346
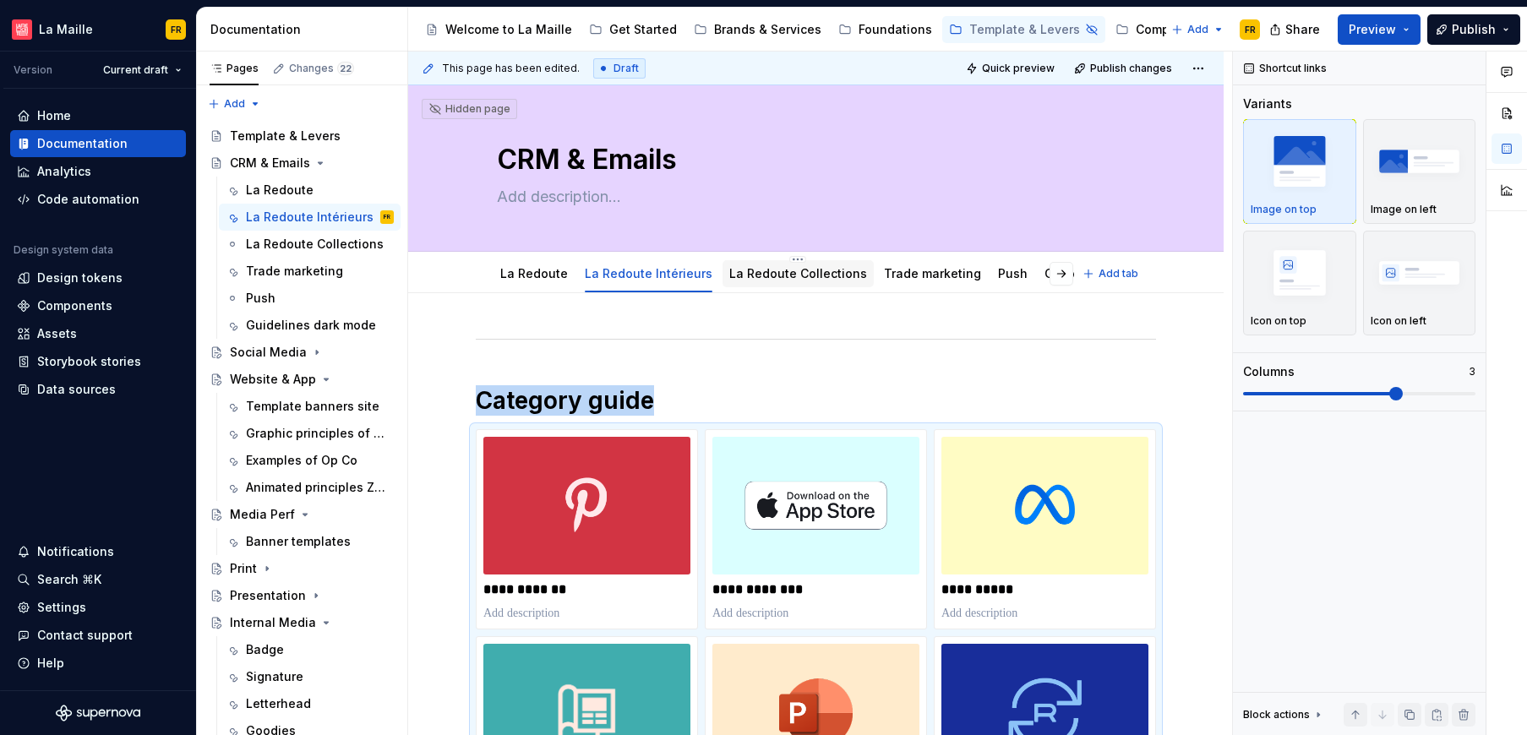
click at [776, 272] on link "La Redoute Collections" at bounding box center [798, 273] width 138 height 14
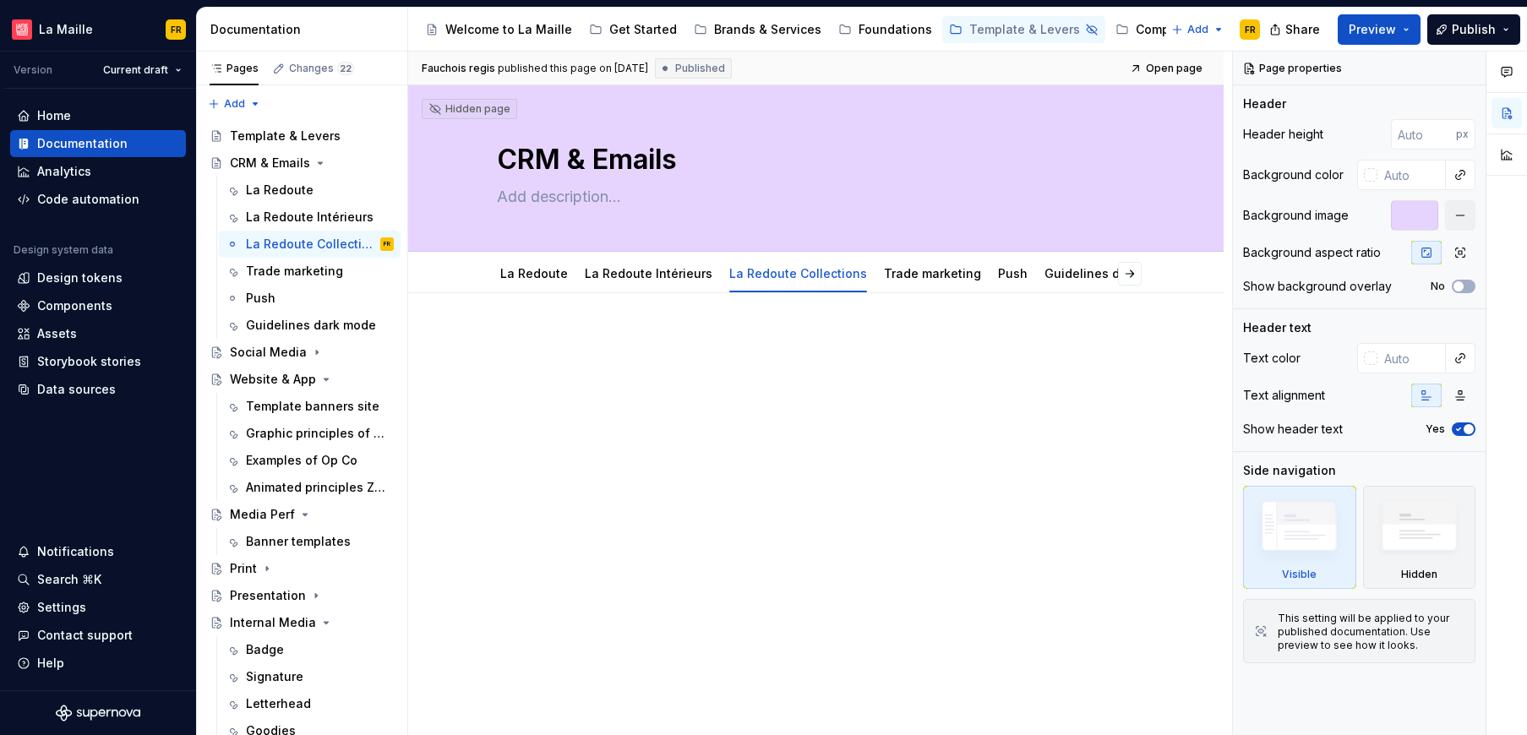
click at [782, 418] on div at bounding box center [815, 466] width 815 height 346
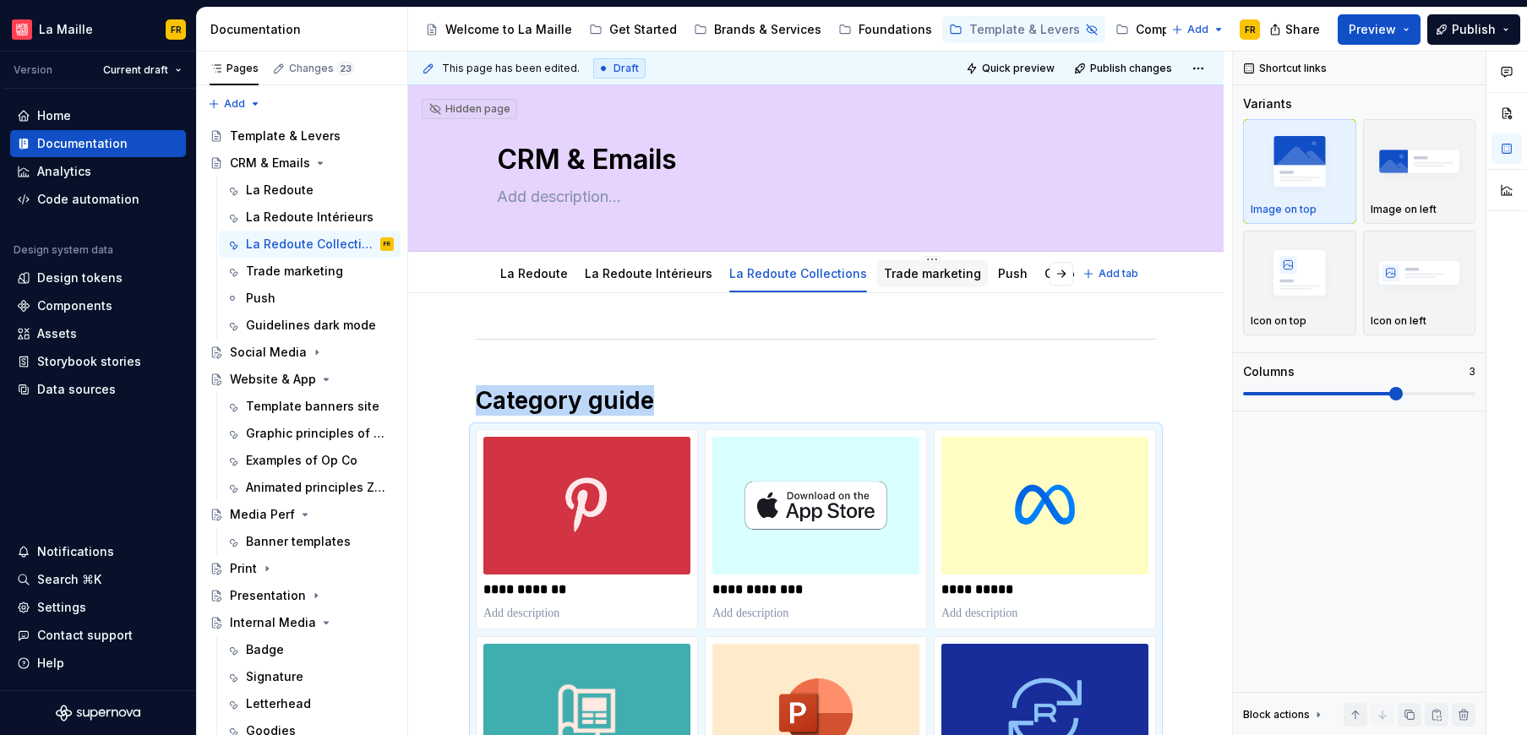
click at [928, 272] on link "Trade marketing" at bounding box center [932, 273] width 97 height 14
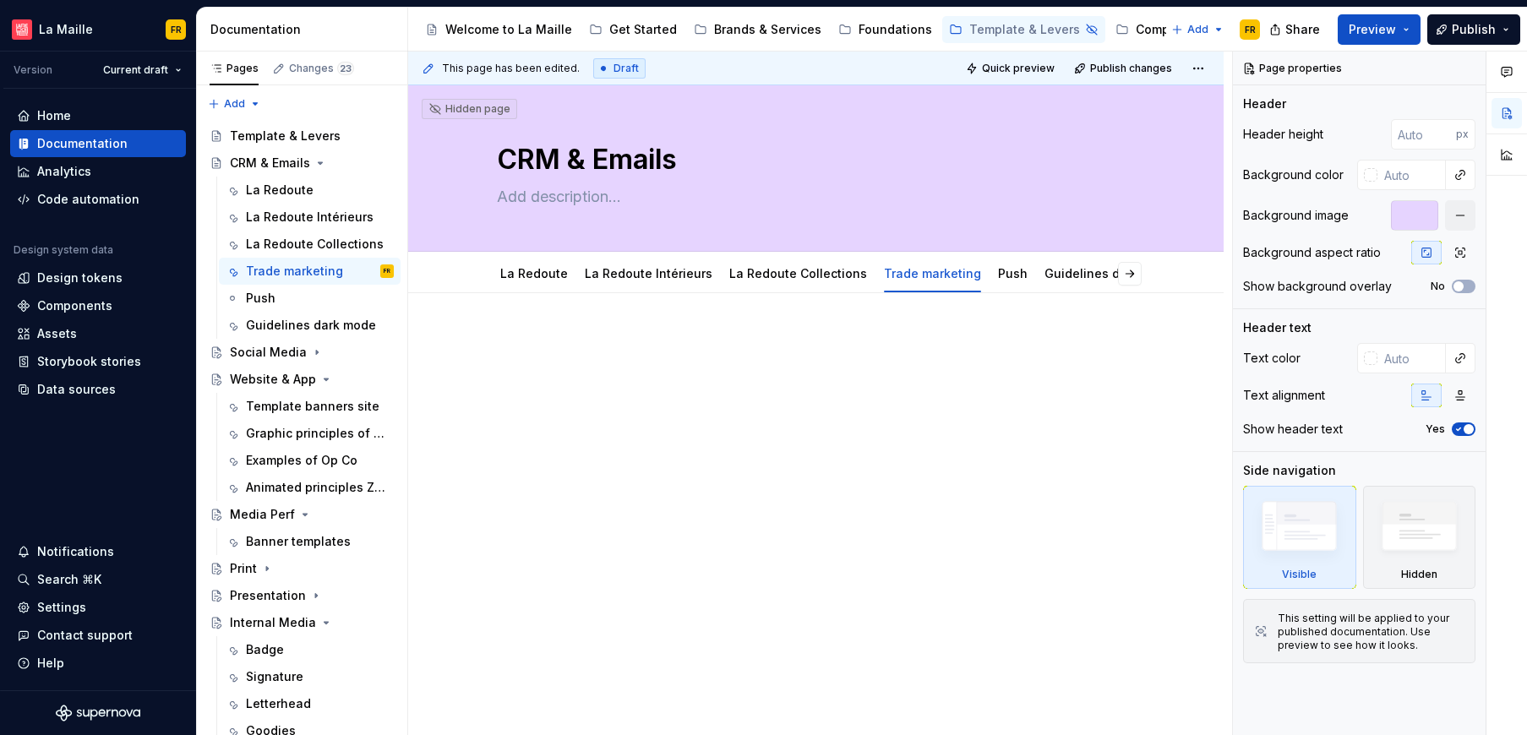
click at [797, 535] on div at bounding box center [815, 466] width 815 height 346
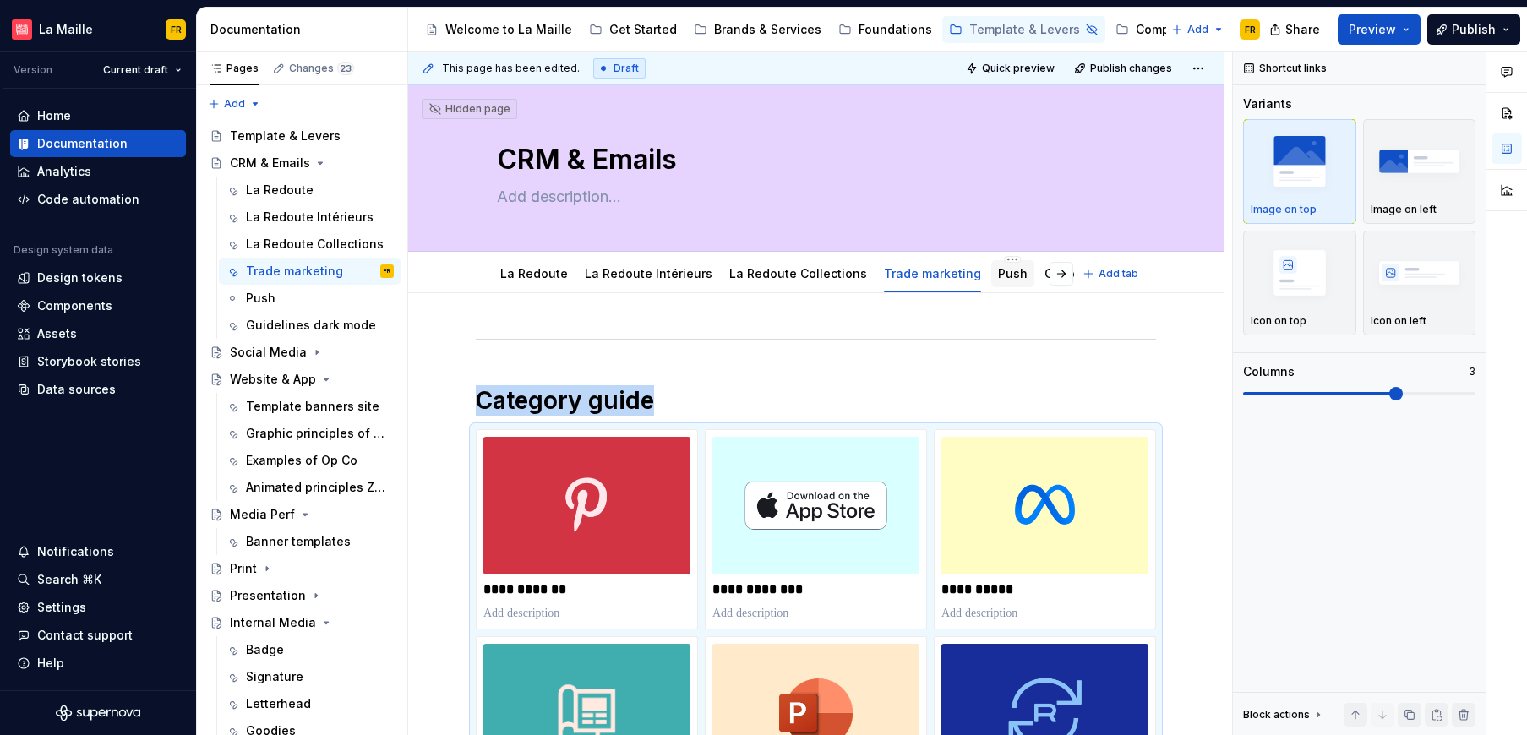
click at [998, 279] on link "Push" at bounding box center [1013, 273] width 30 height 14
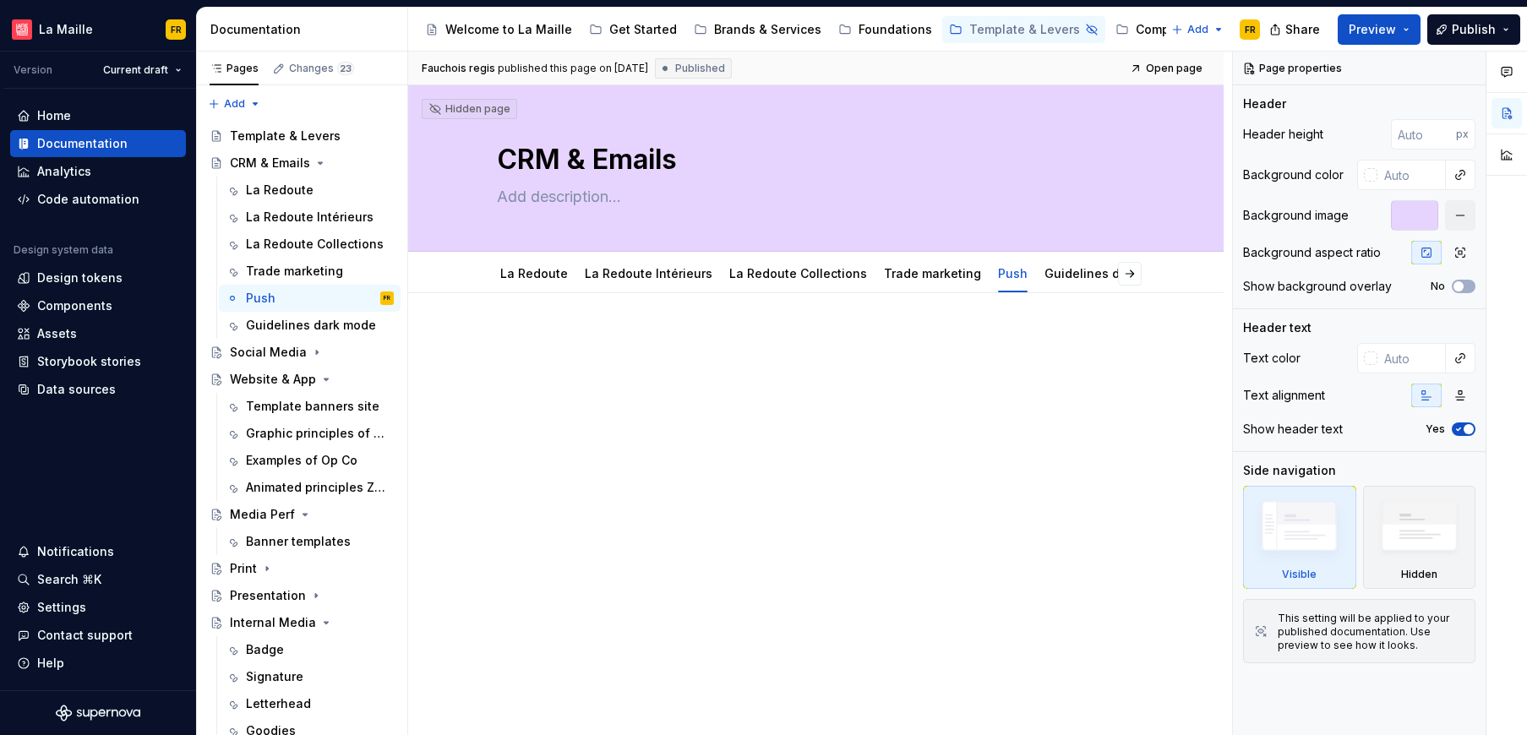
click at [890, 528] on div at bounding box center [815, 466] width 815 height 346
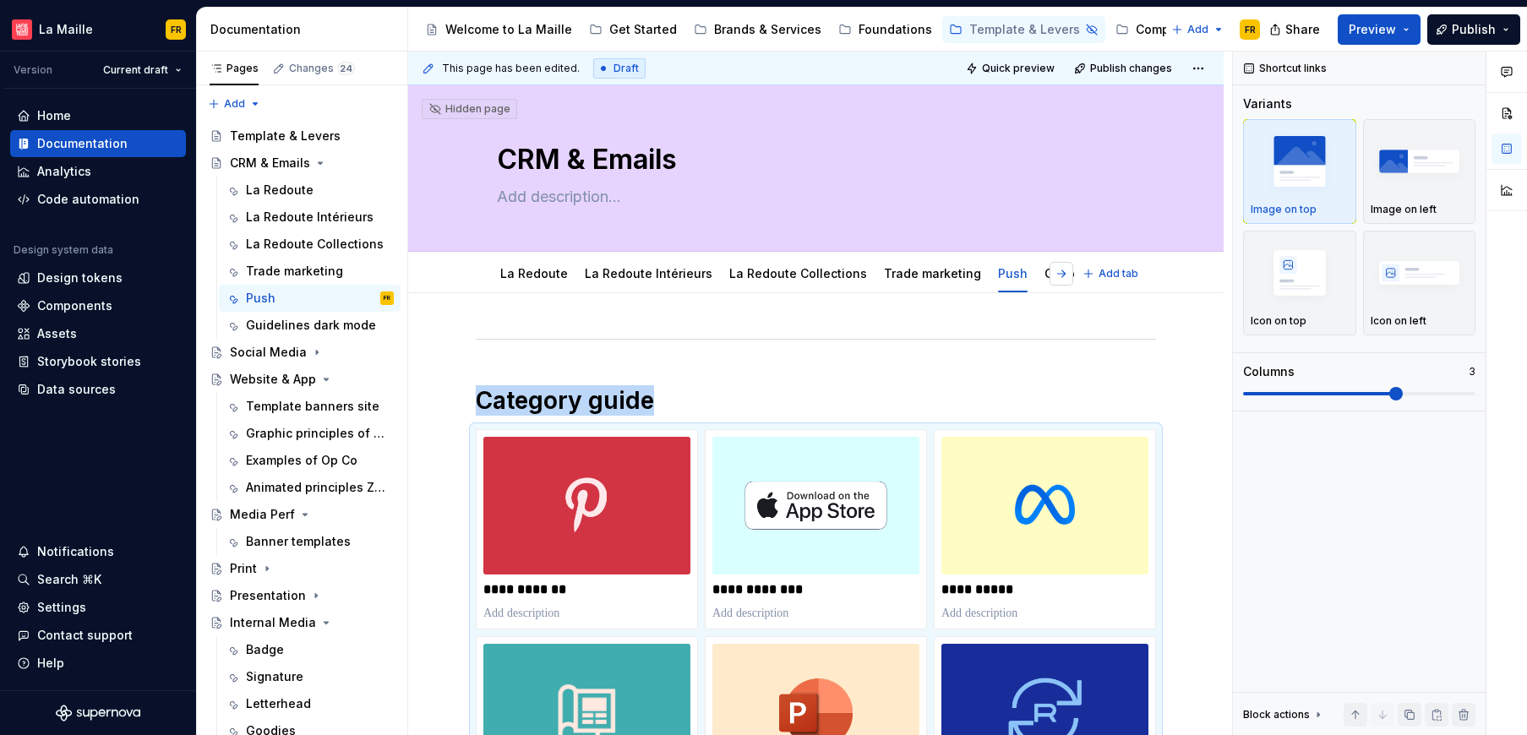
click at [1060, 273] on button "button" at bounding box center [1061, 274] width 24 height 24
click at [1002, 277] on link "Guidelines dark mode" at bounding box center [1029, 273] width 130 height 14
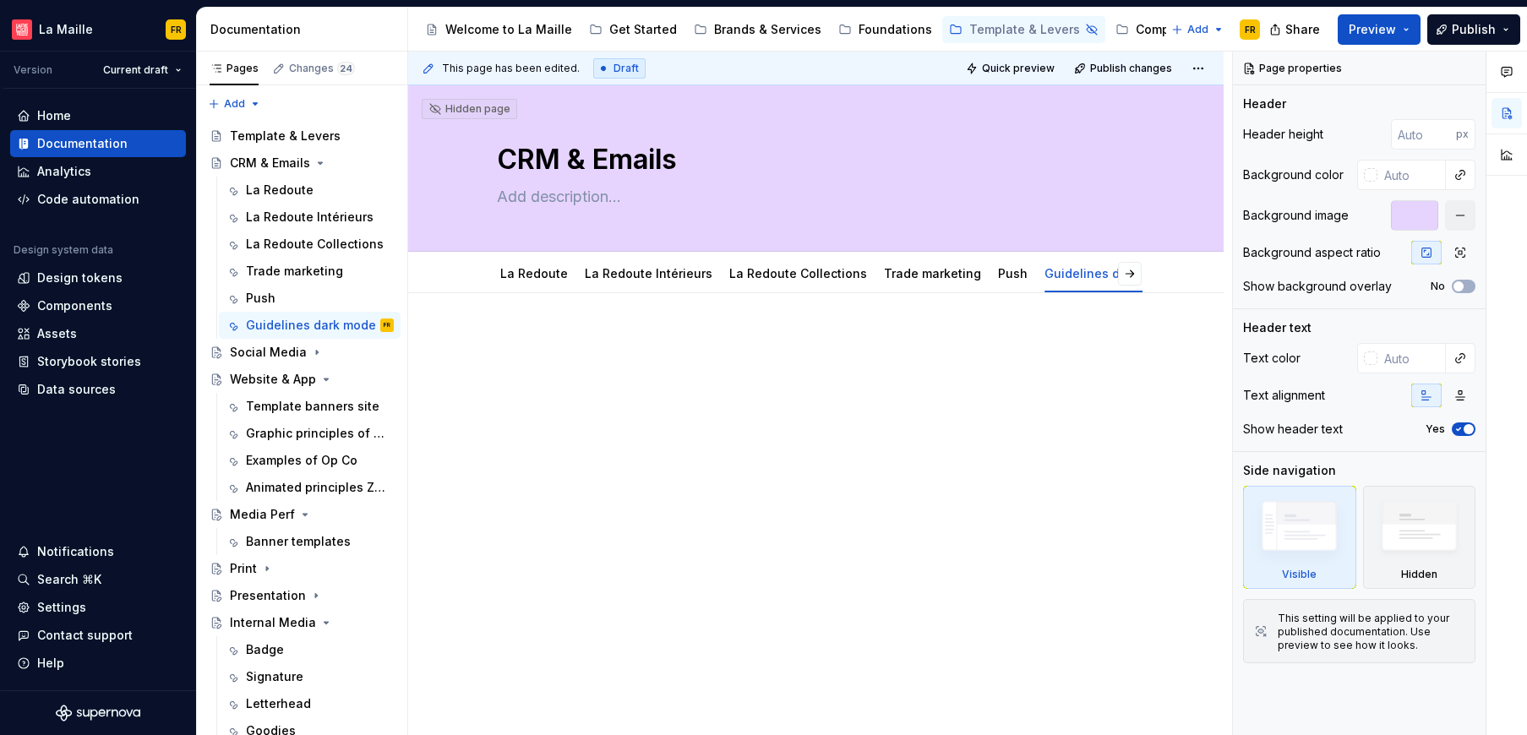
click at [890, 503] on div at bounding box center [815, 466] width 815 height 346
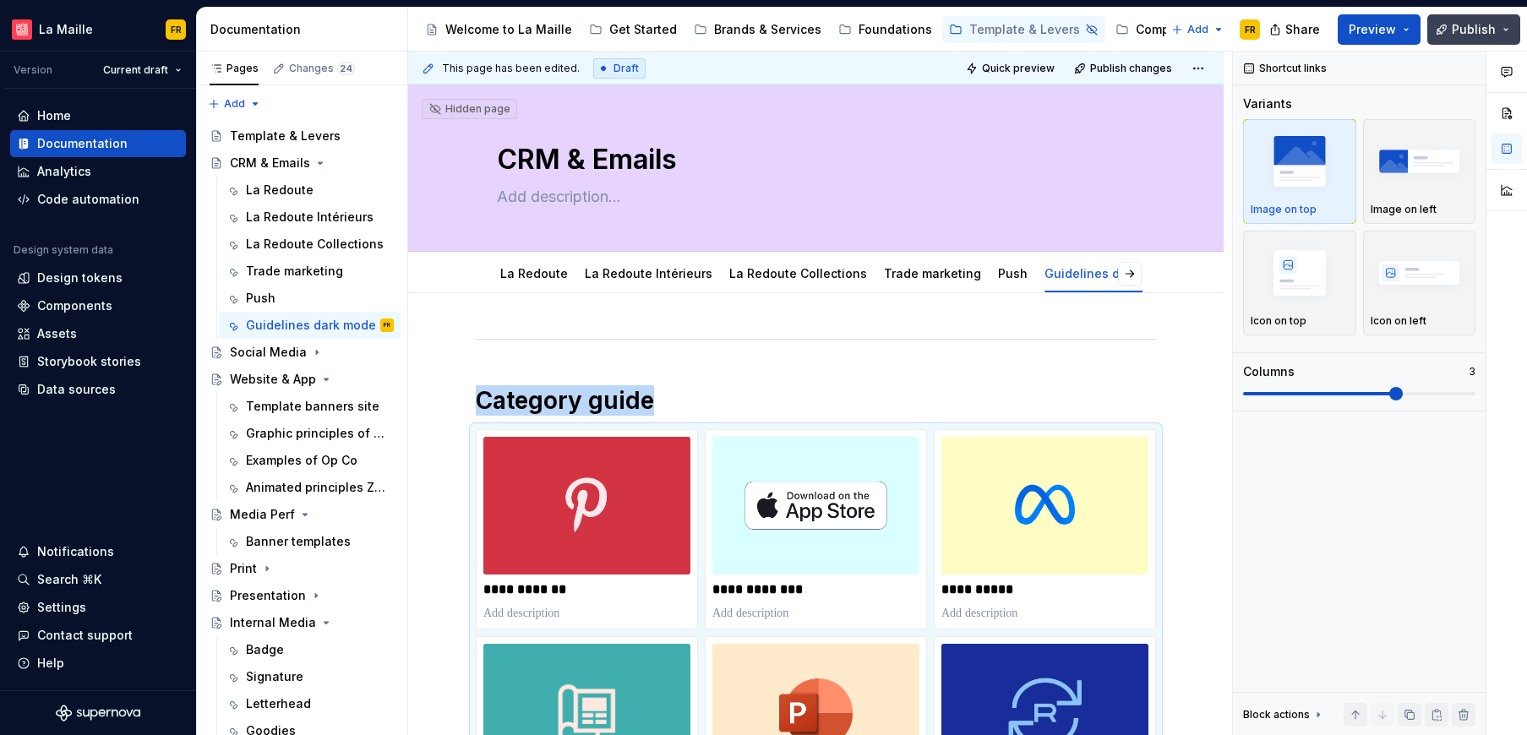
click at [1462, 30] on span "Publish" at bounding box center [1473, 29] width 44 height 17
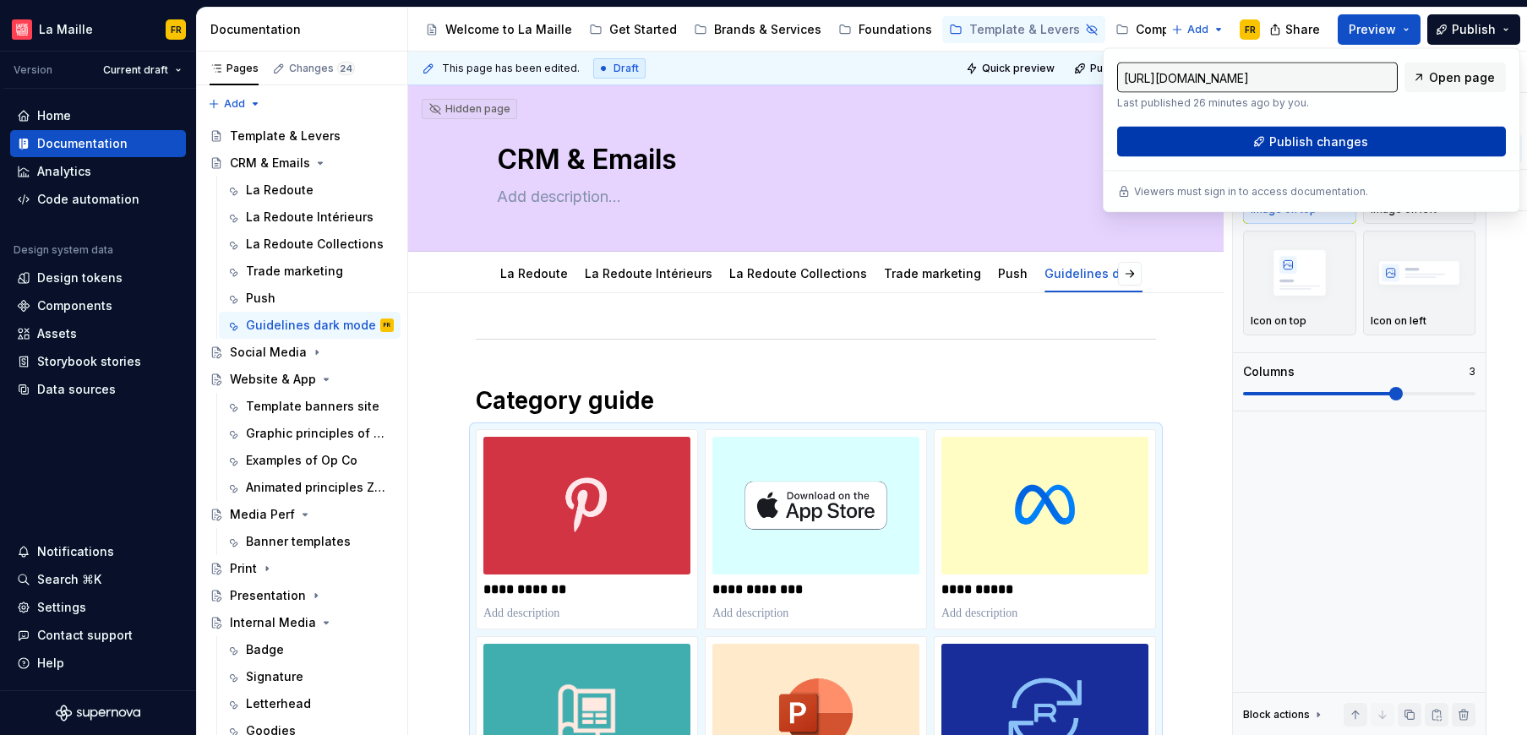
click at [1357, 149] on span "Publish changes" at bounding box center [1318, 141] width 99 height 17
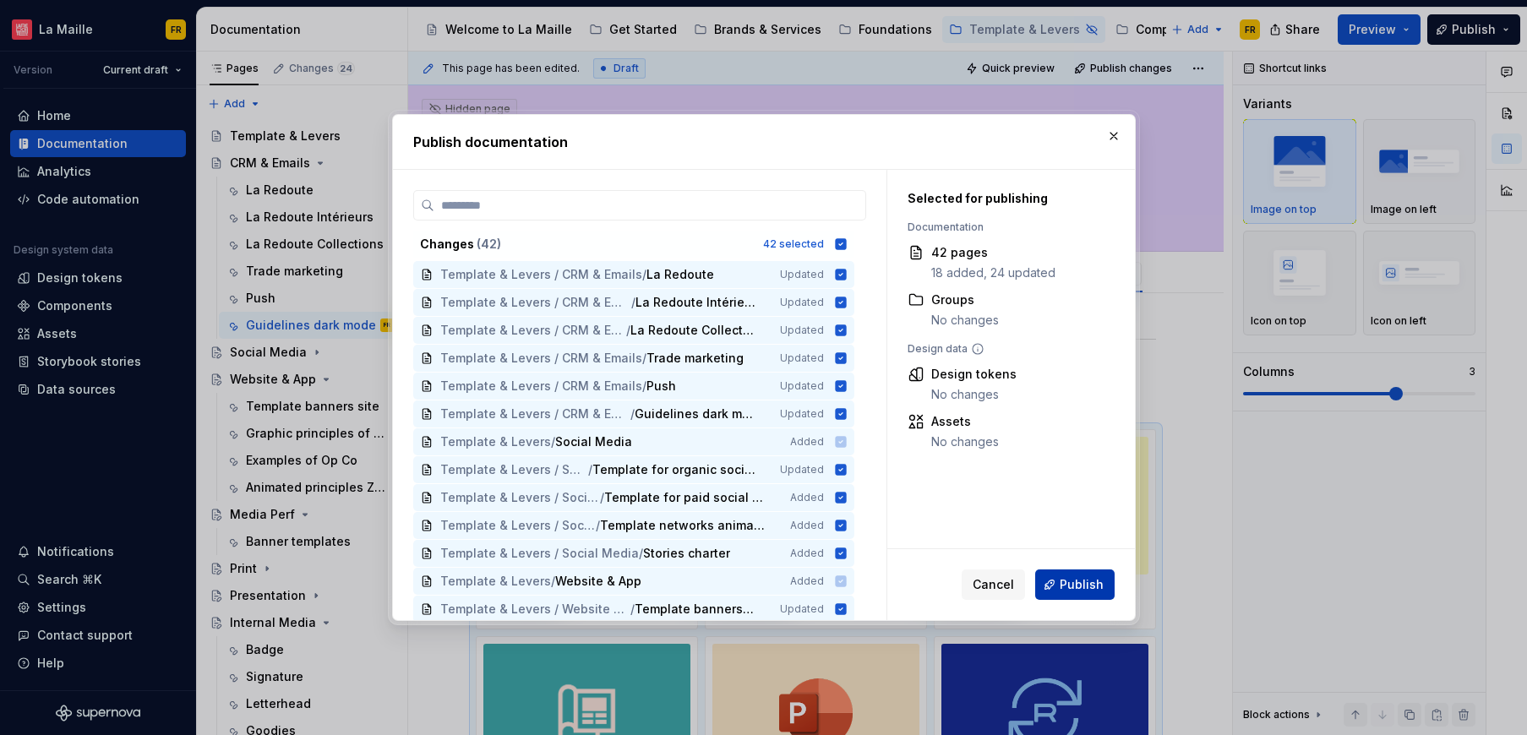
click at [1091, 585] on span "Publish" at bounding box center [1081, 584] width 44 height 17
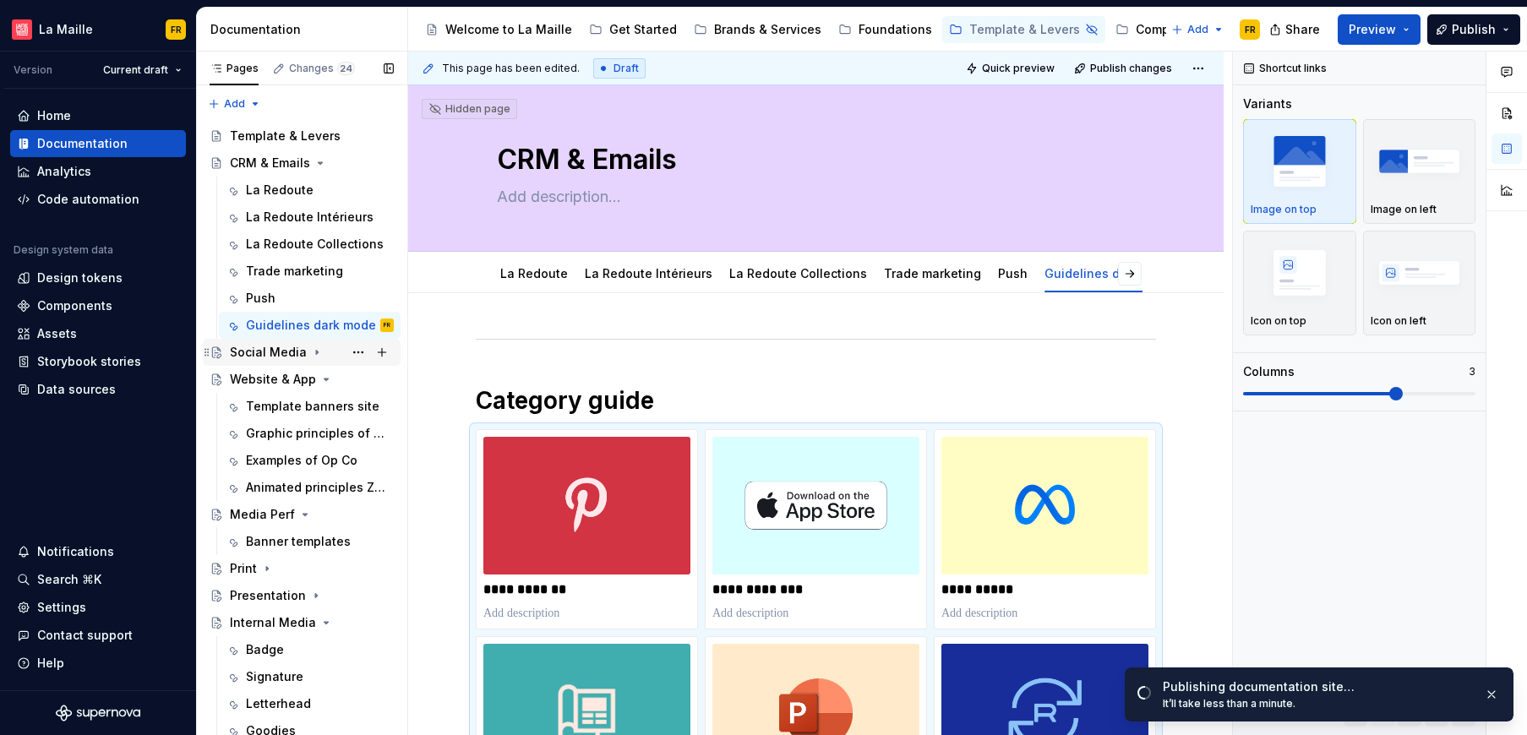
click at [242, 350] on div "Social Media" at bounding box center [268, 352] width 77 height 17
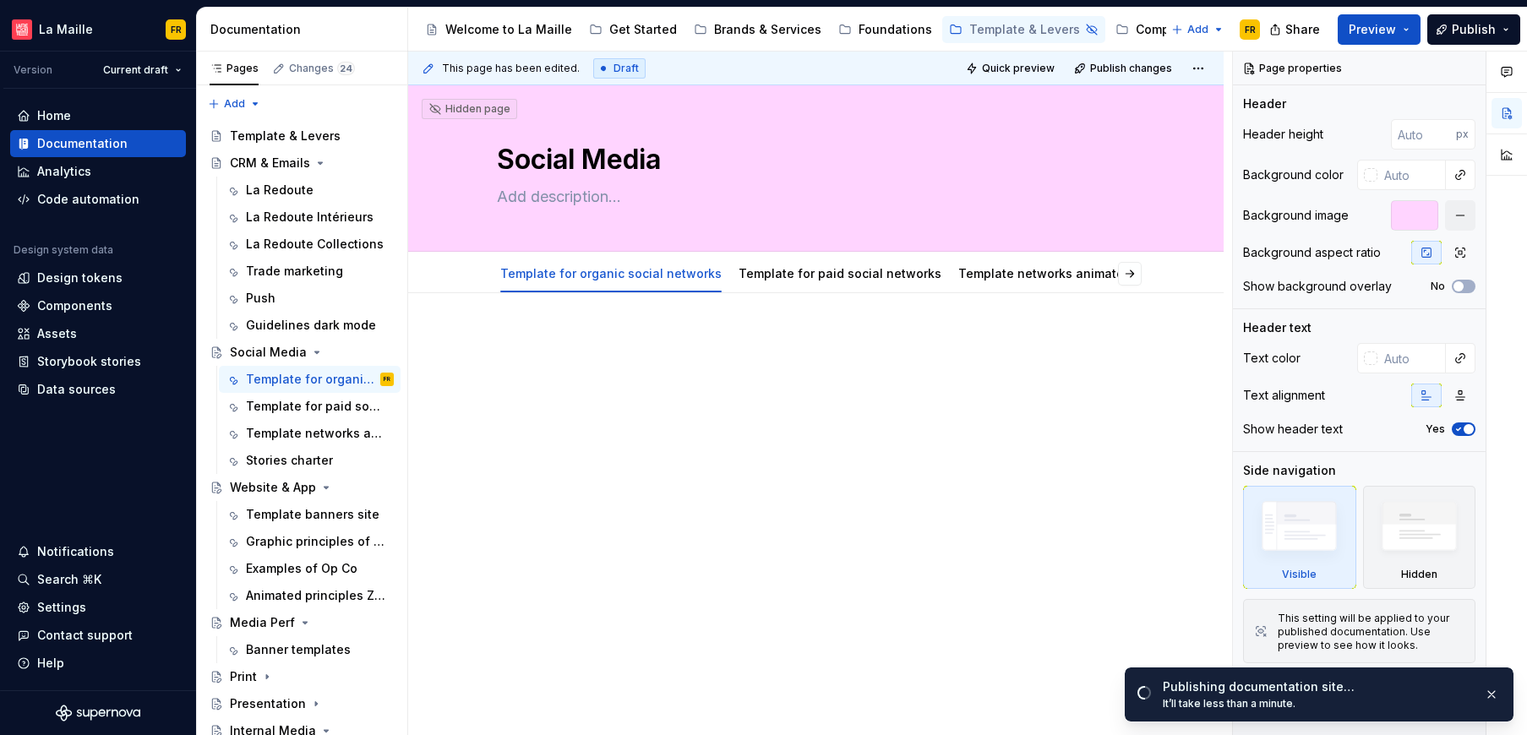
type textarea "*"
click at [767, 435] on div at bounding box center [815, 466] width 815 height 346
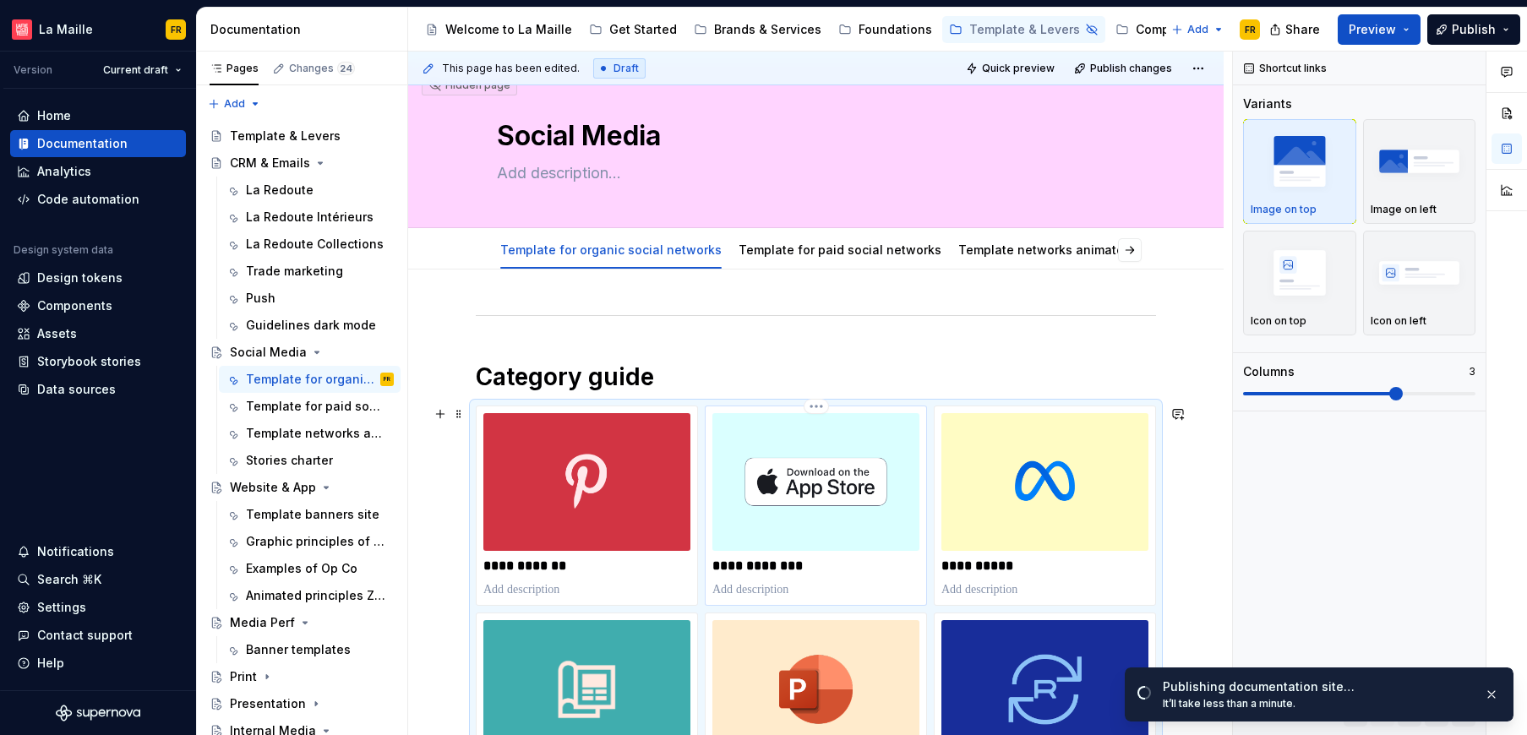
scroll to position [26, 0]
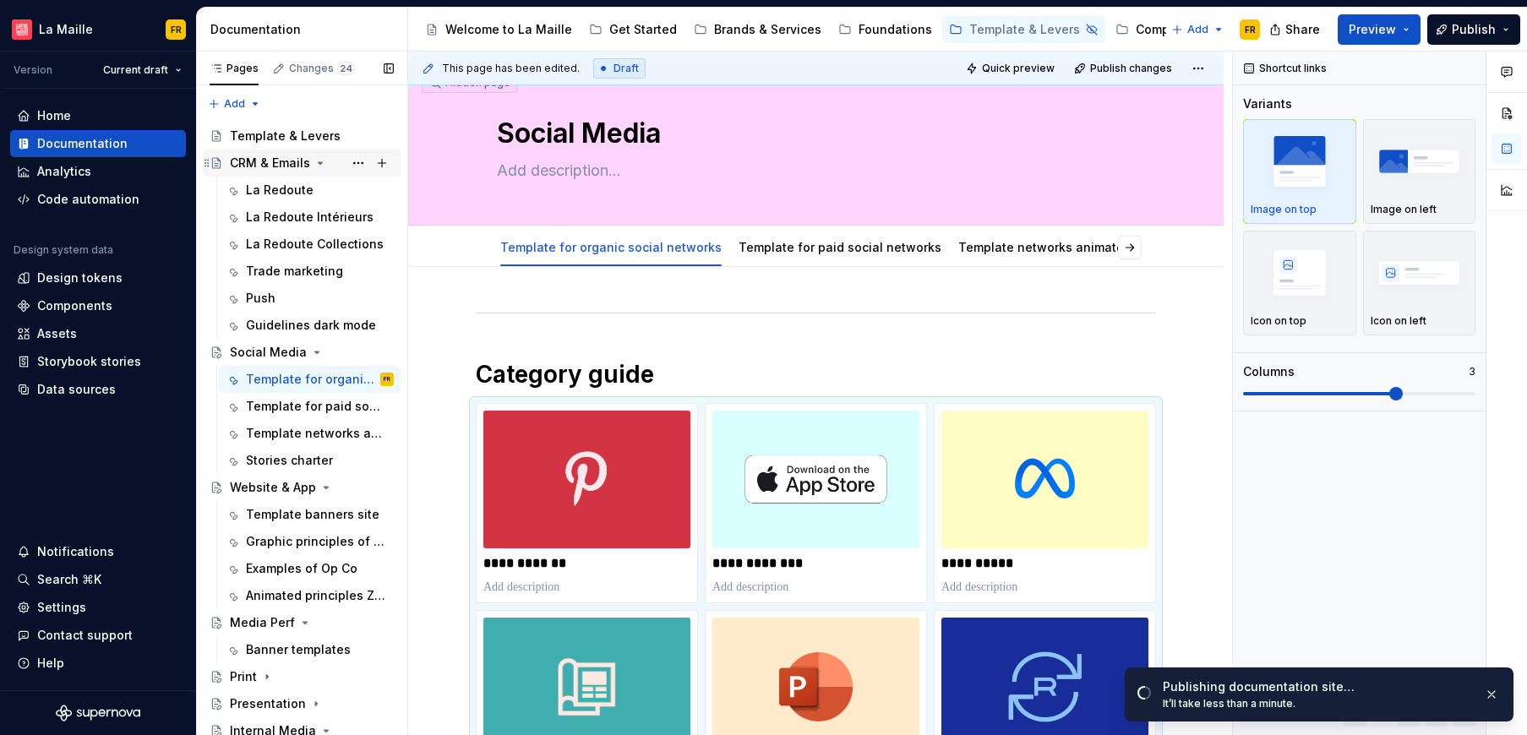
click at [277, 169] on div "CRM & Emails" at bounding box center [270, 163] width 80 height 17
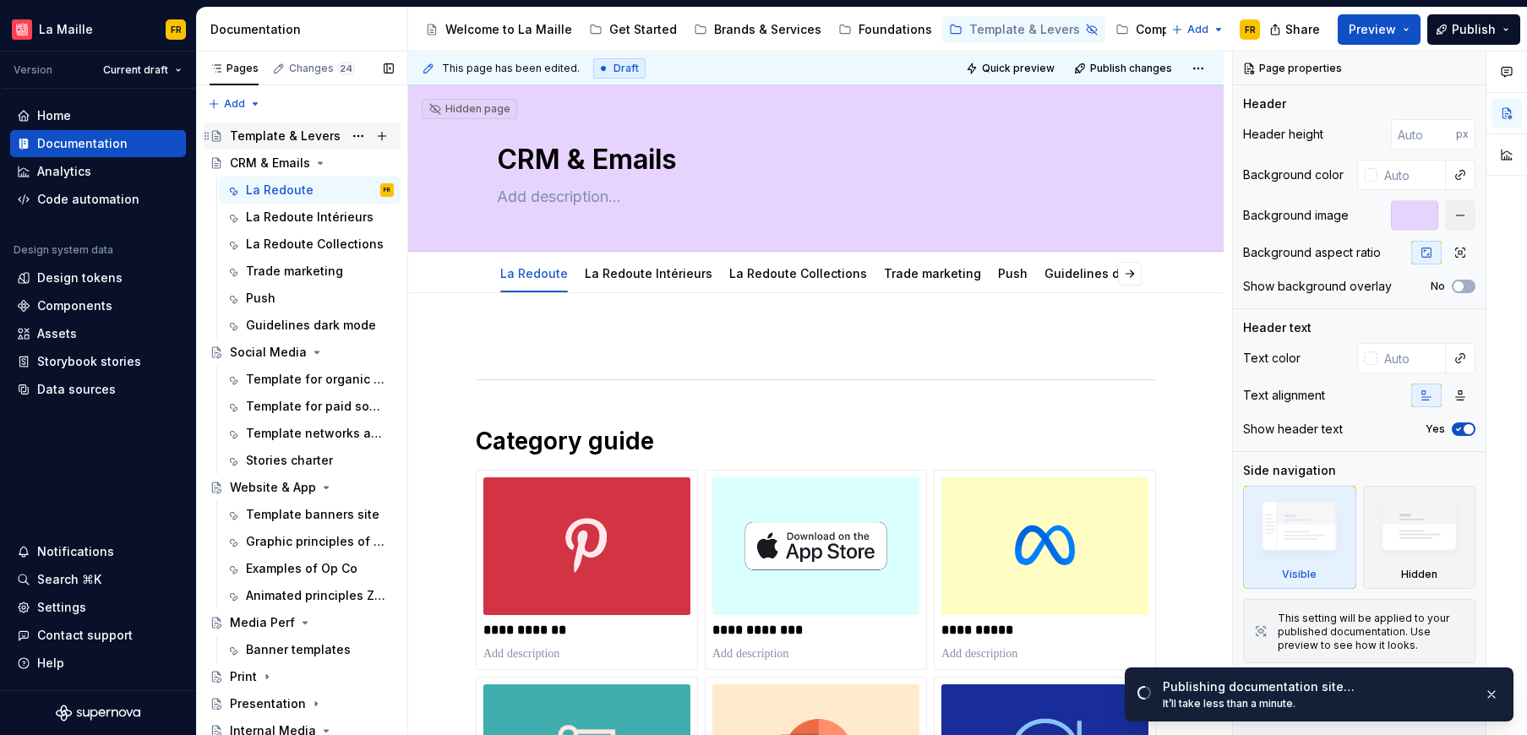
click at [275, 135] on div "Template & Levers" at bounding box center [285, 136] width 111 height 17
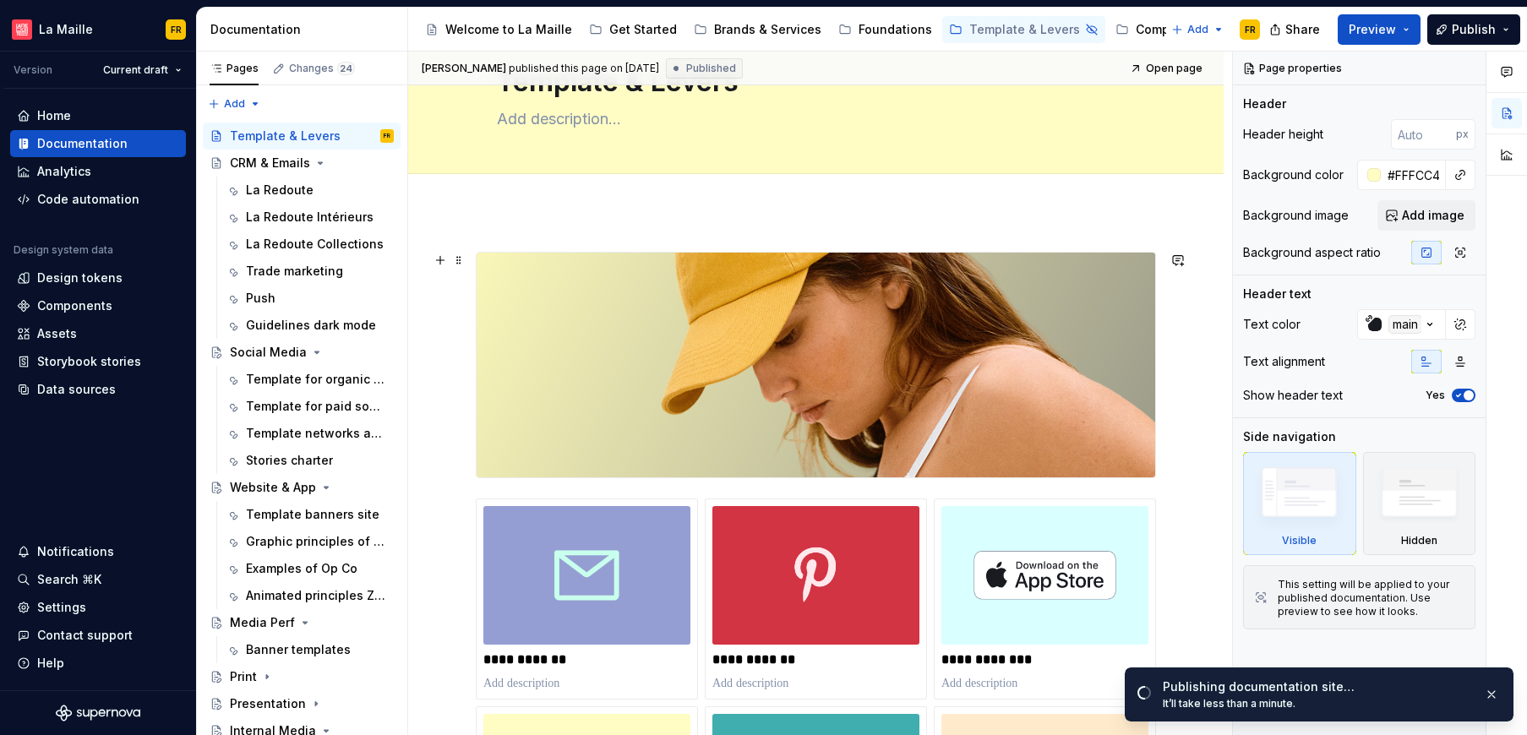
scroll to position [324, 0]
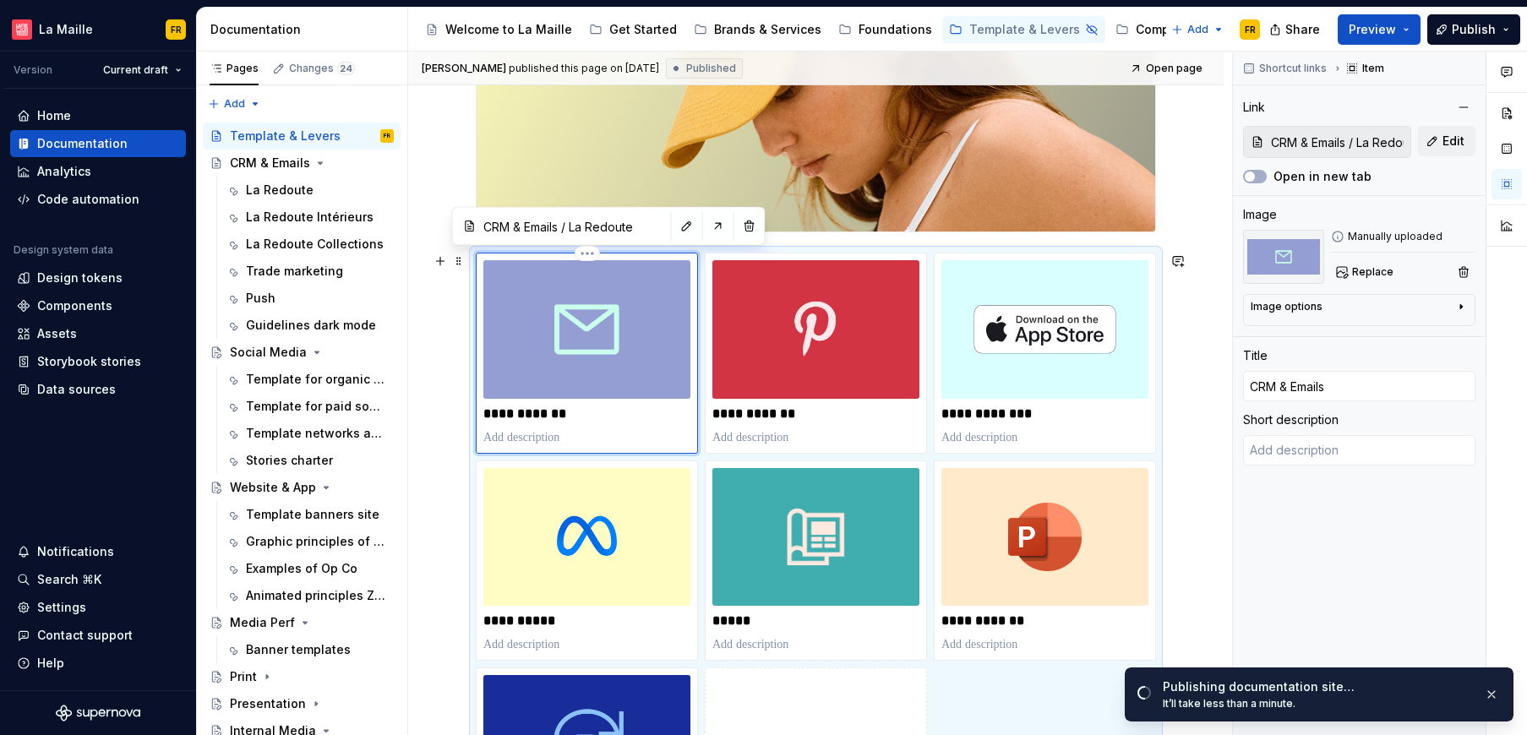
click at [502, 297] on img at bounding box center [586, 329] width 207 height 138
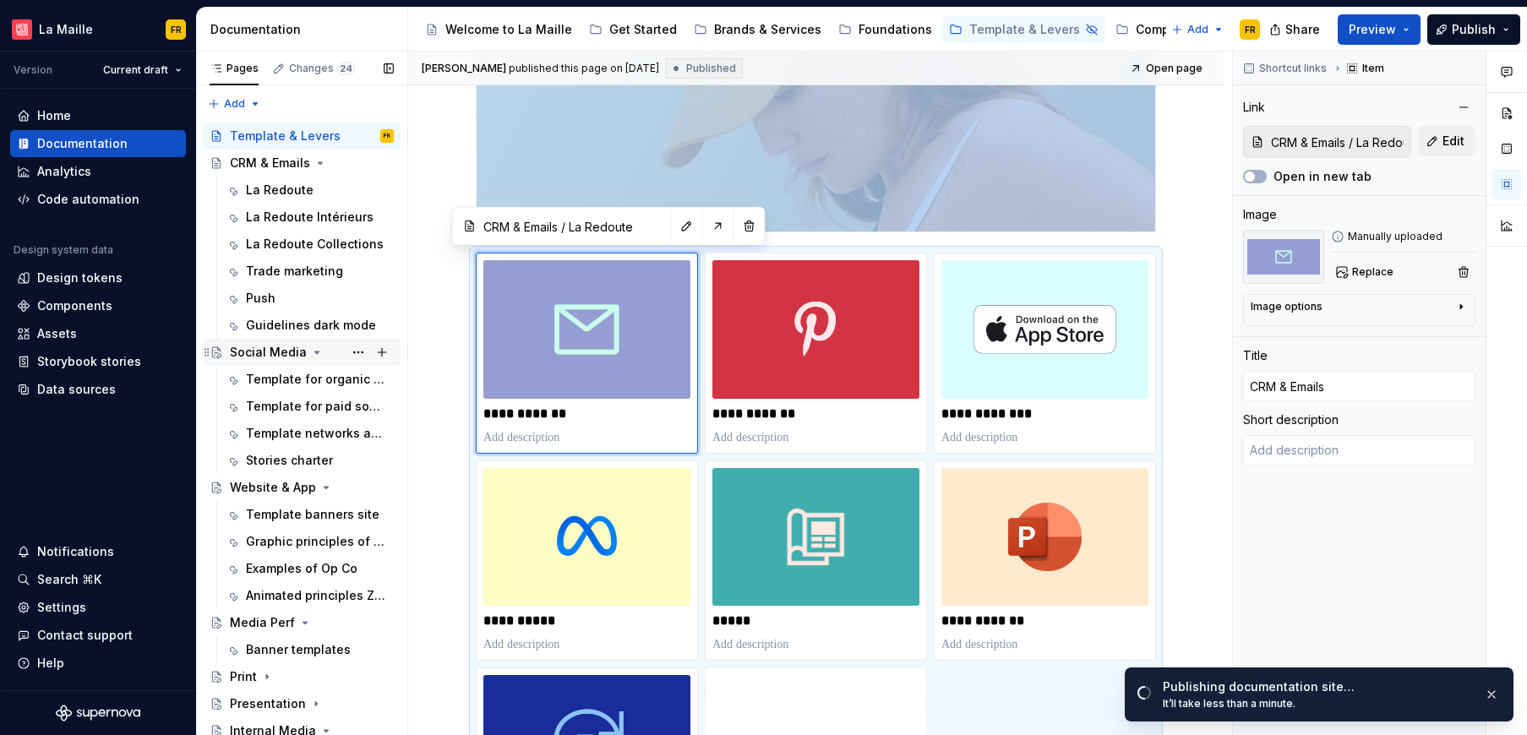
click at [274, 354] on div "Social Media" at bounding box center [268, 352] width 77 height 17
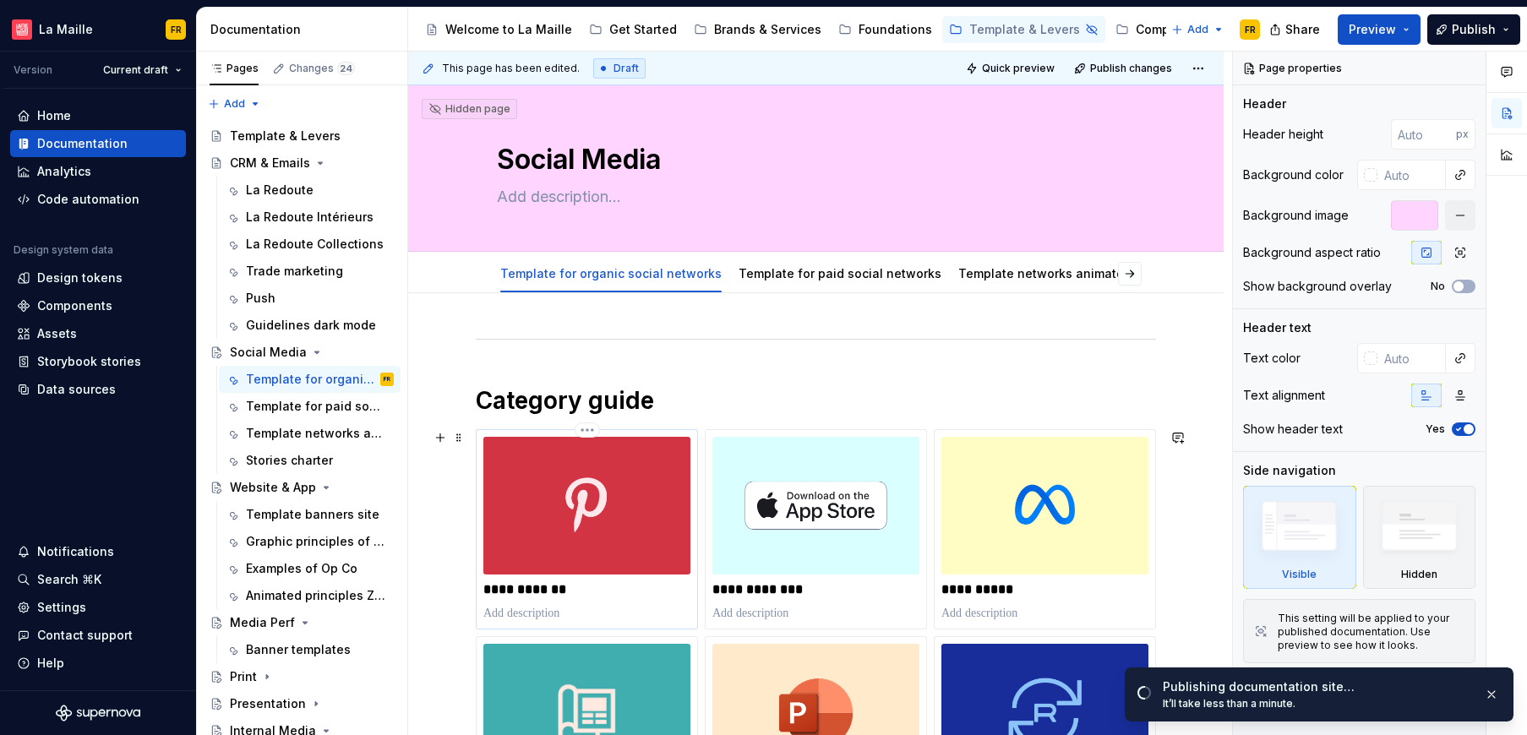
click at [610, 479] on img at bounding box center [586, 506] width 207 height 138
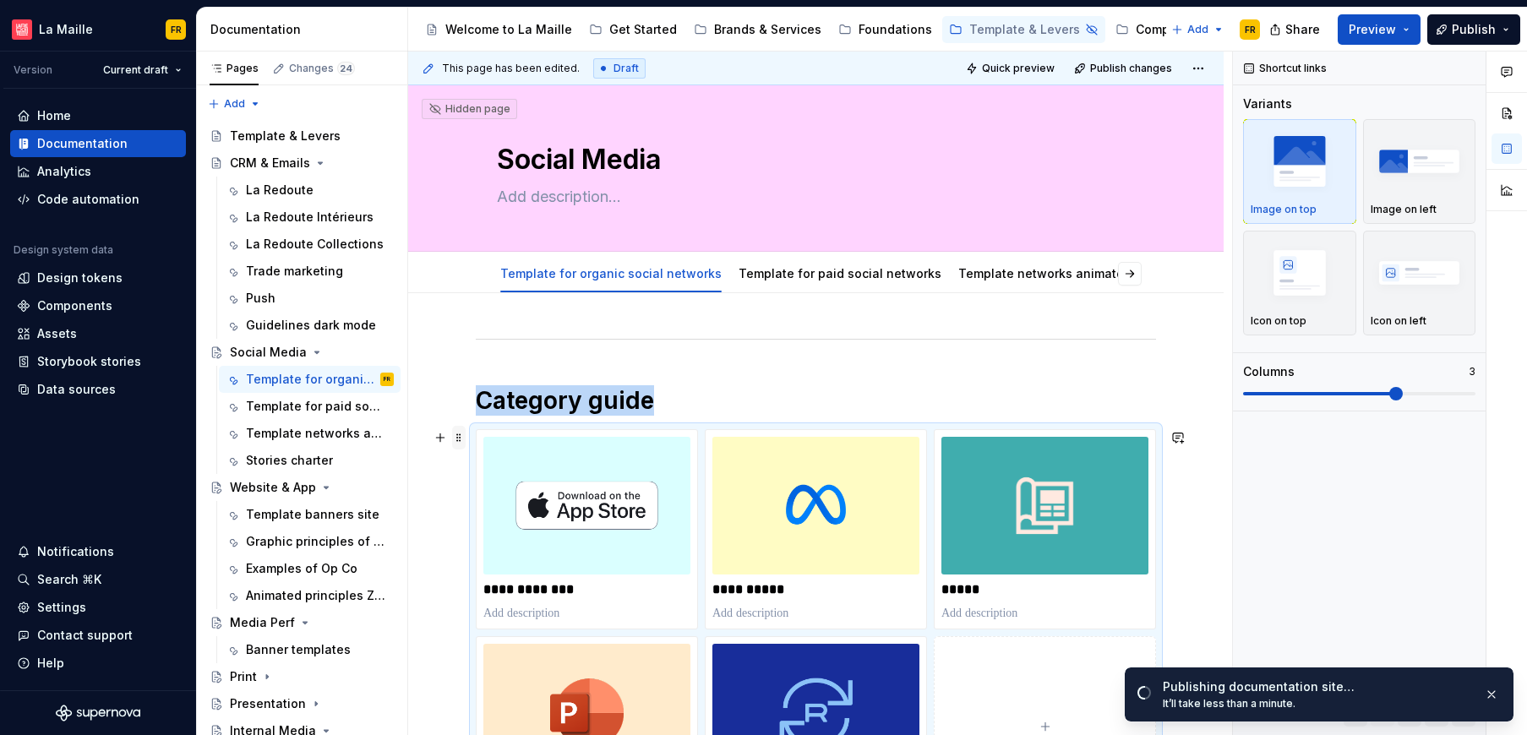
click at [455, 444] on span at bounding box center [459, 438] width 14 height 24
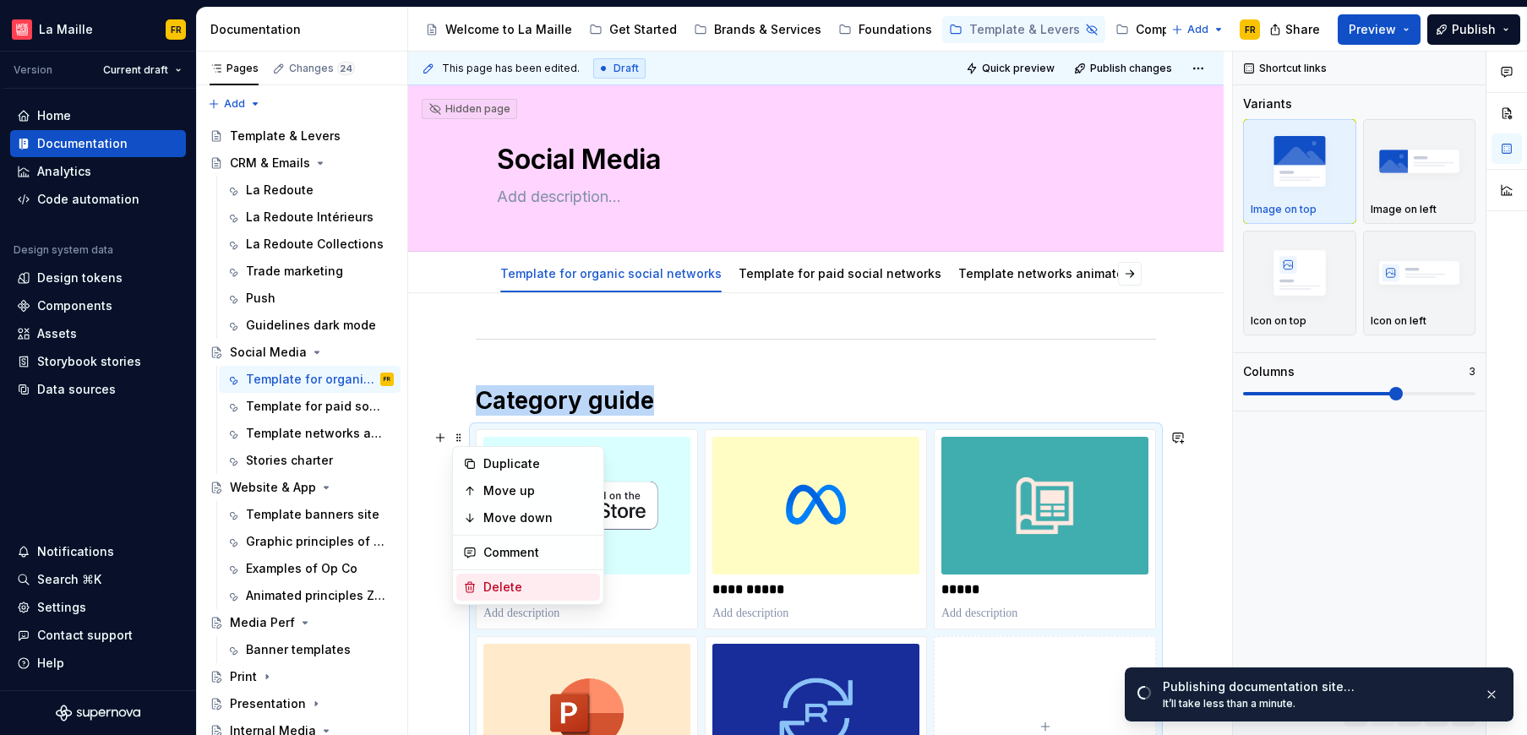
click at [480, 595] on div "Delete" at bounding box center [528, 587] width 144 height 27
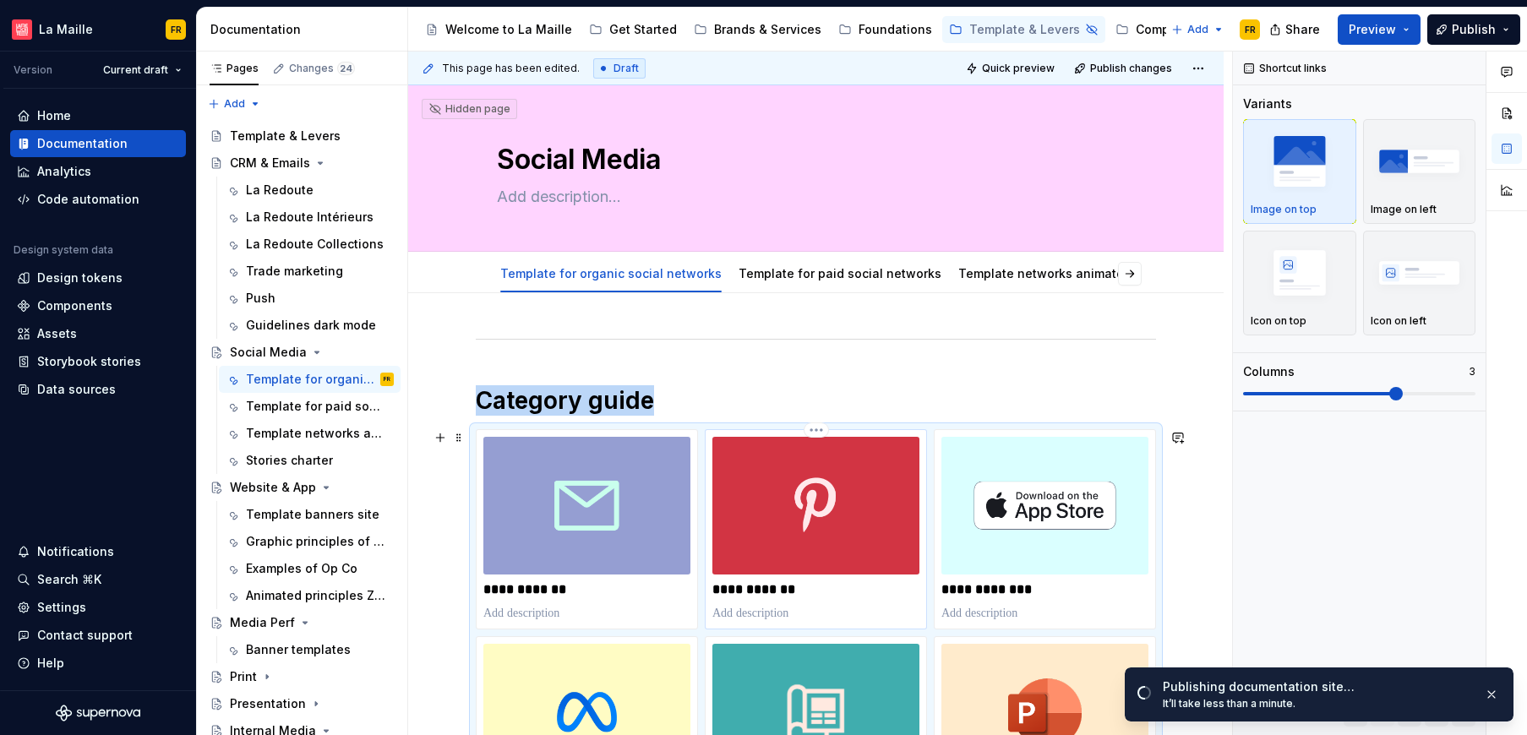
click at [787, 551] on img at bounding box center [815, 506] width 207 height 138
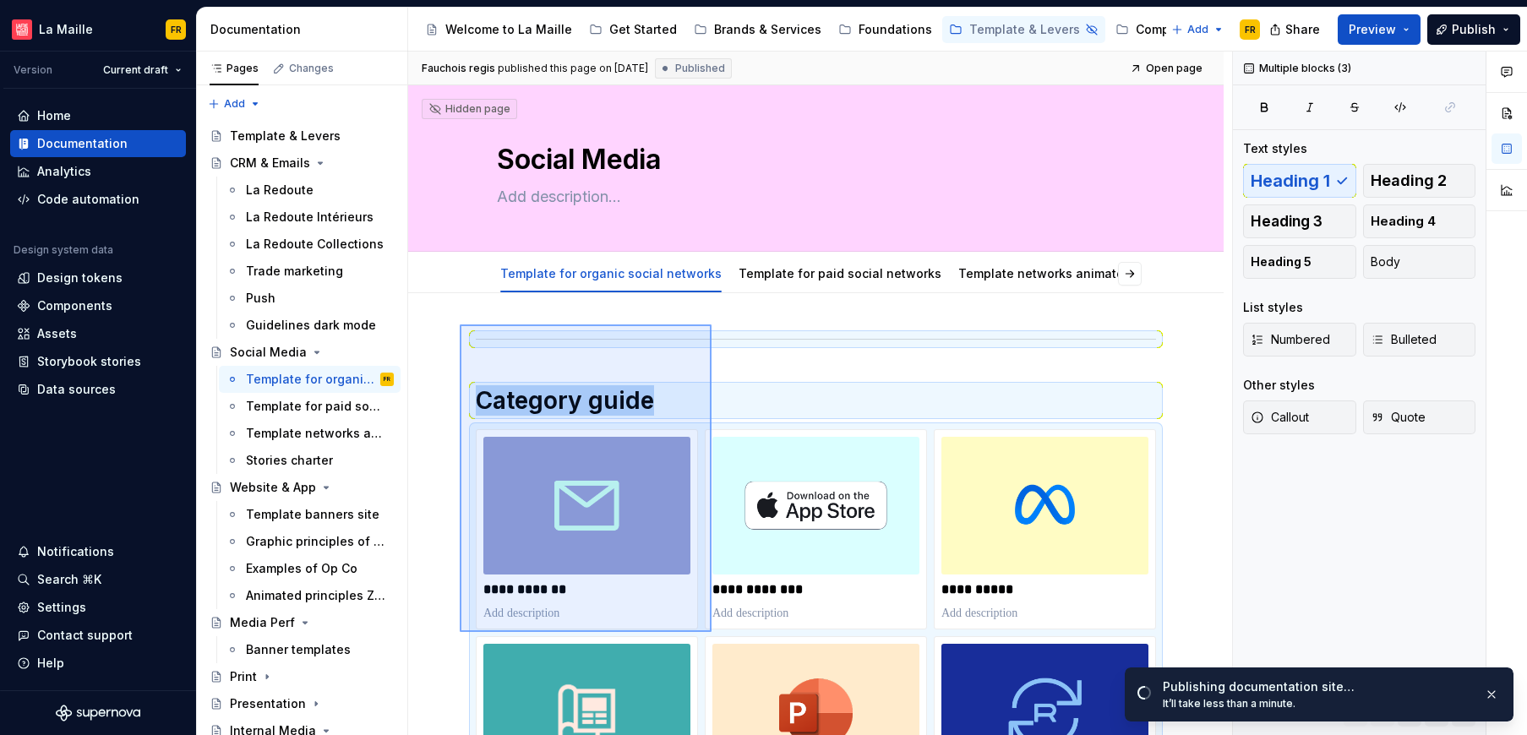
drag, startPoint x: 460, startPoint y: 324, endPoint x: 711, endPoint y: 632, distance: 397.4
click at [711, 632] on div "**********" at bounding box center [820, 394] width 824 height 684
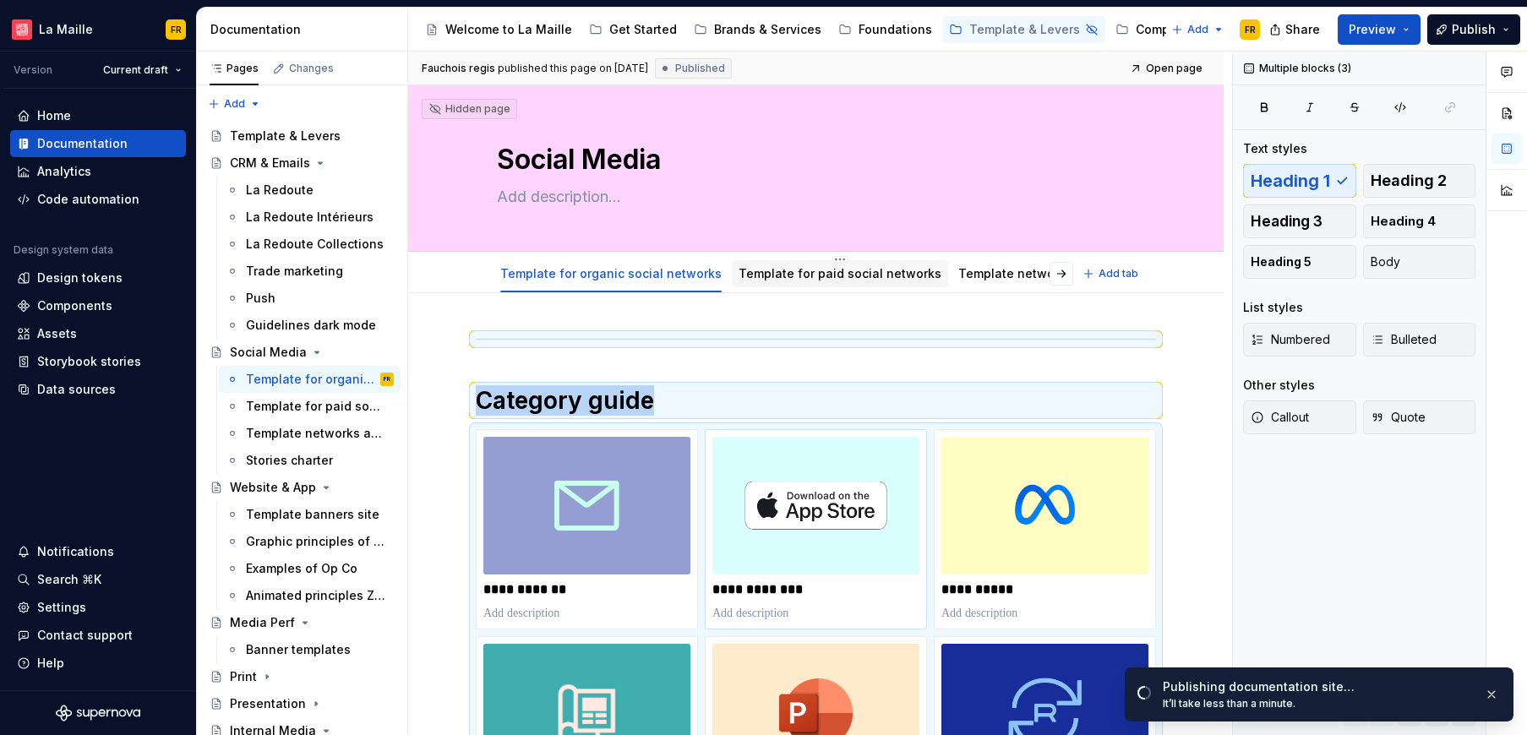
click at [820, 276] on link "Template for paid social networks" at bounding box center [839, 273] width 203 height 14
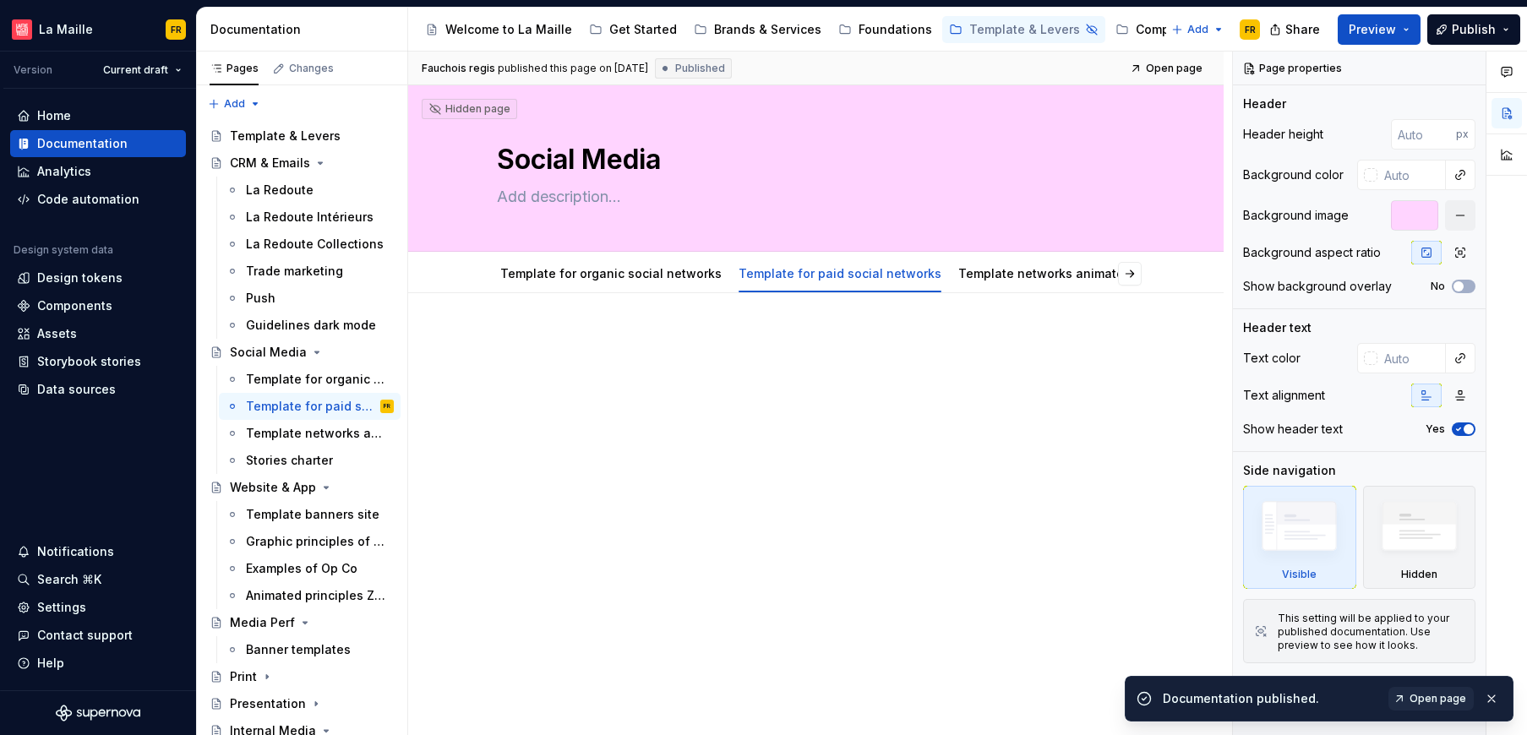
click at [828, 476] on div at bounding box center [815, 466] width 815 height 346
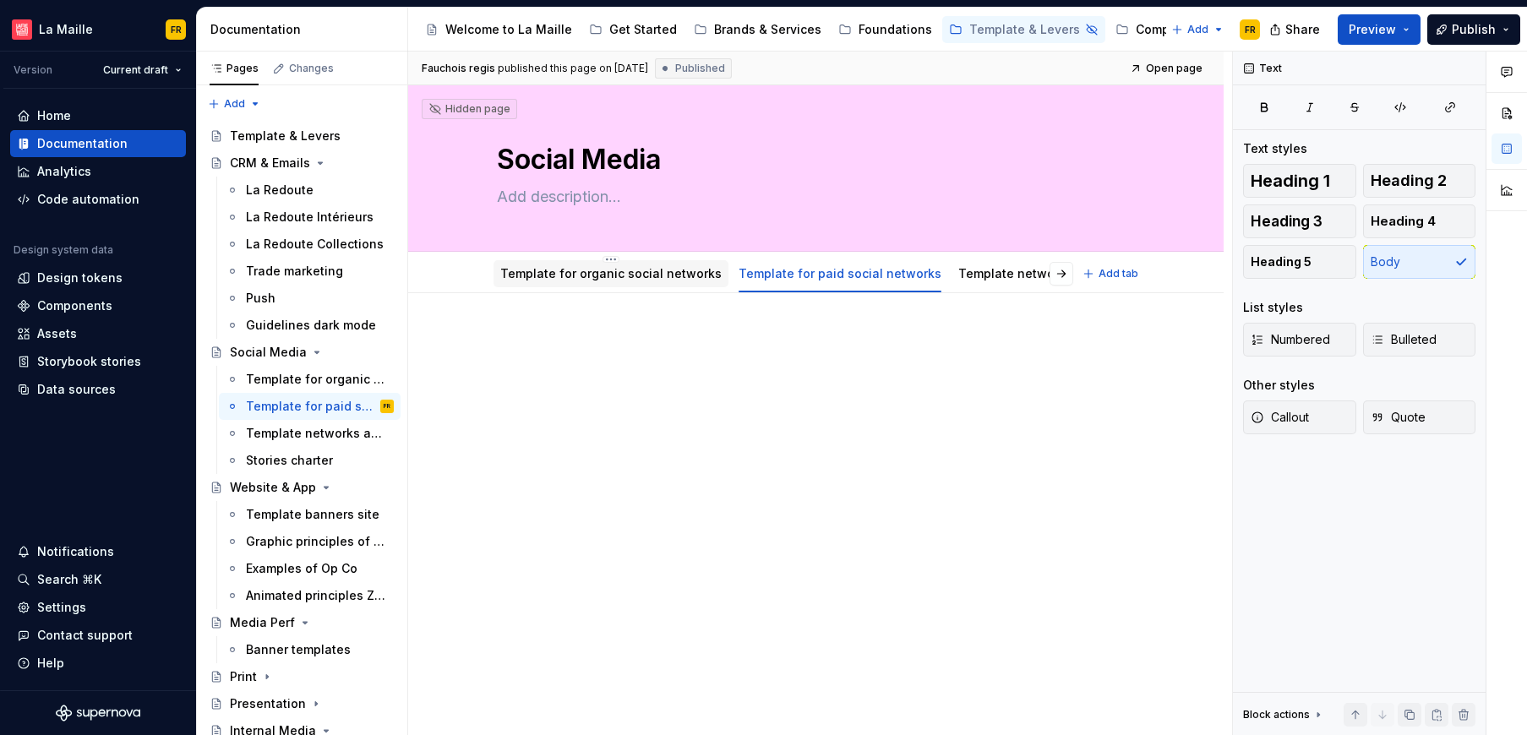
click at [577, 288] on div "Template for organic social networks" at bounding box center [610, 274] width 235 height 30
click at [578, 272] on link "Template for organic social networks" at bounding box center [610, 273] width 221 height 14
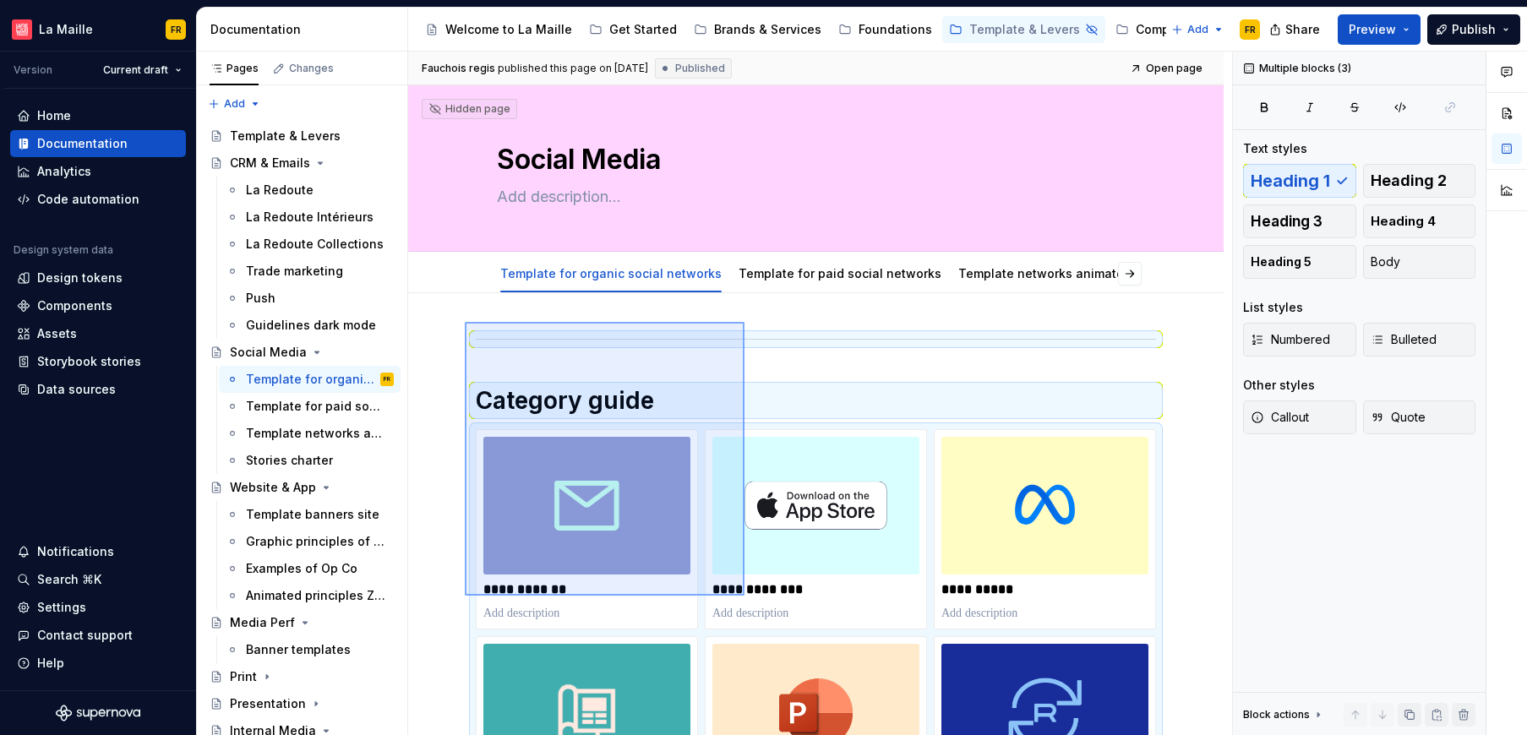
drag, startPoint x: 593, startPoint y: 460, endPoint x: 744, endPoint y: 596, distance: 203.4
click at [744, 596] on div "**********" at bounding box center [820, 394] width 824 height 684
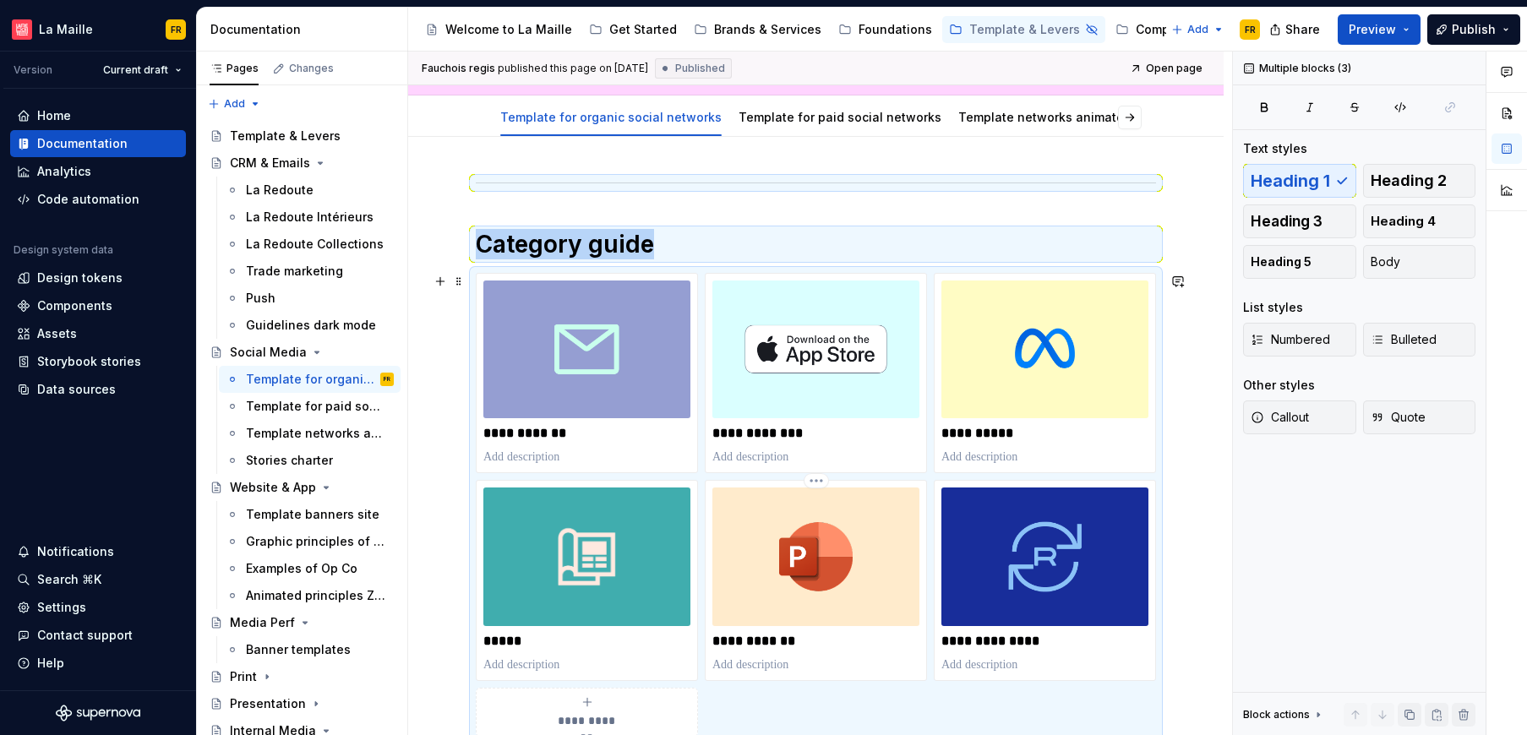
copy div "Category guide"
click at [770, 113] on link "Template for paid social networks" at bounding box center [839, 117] width 203 height 14
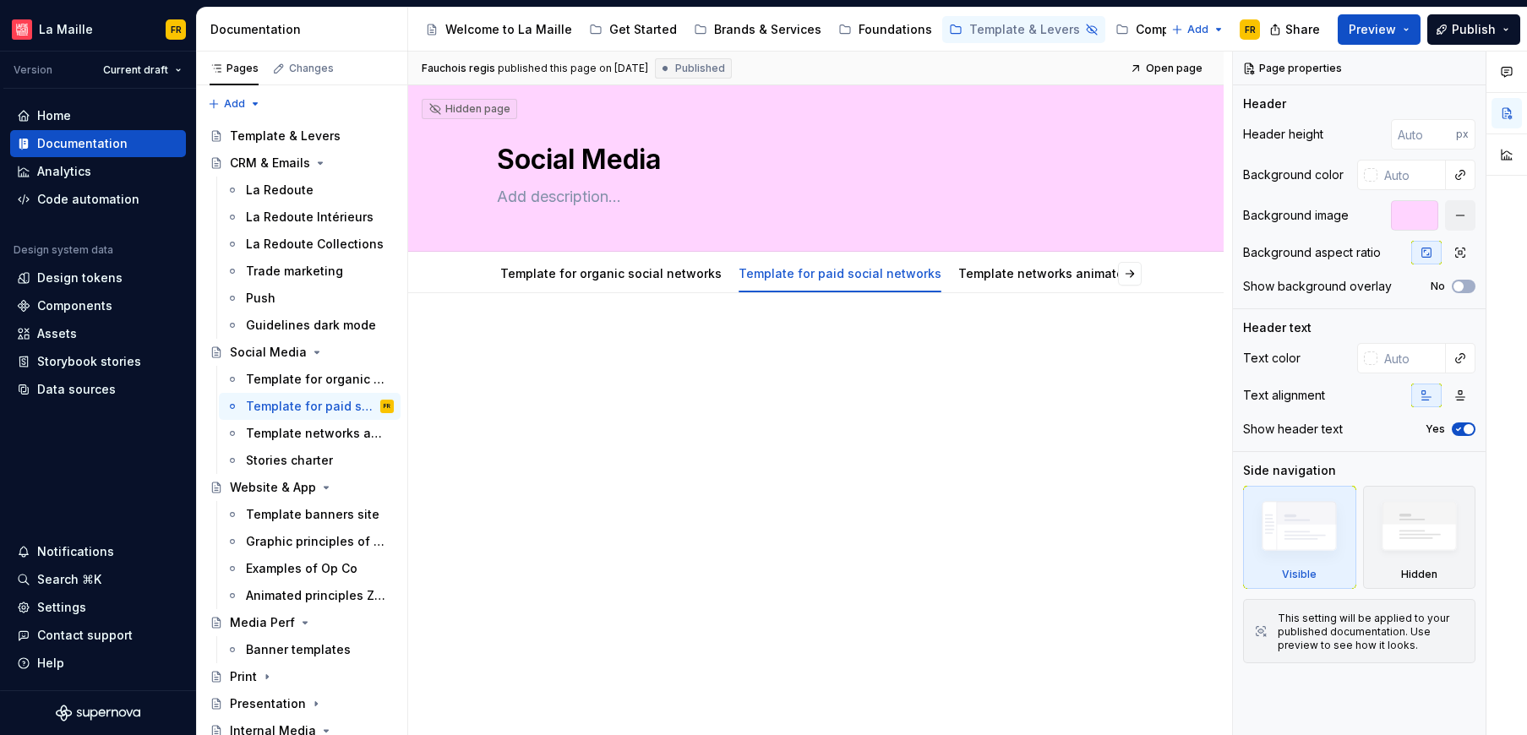
click at [767, 479] on div at bounding box center [815, 466] width 815 height 346
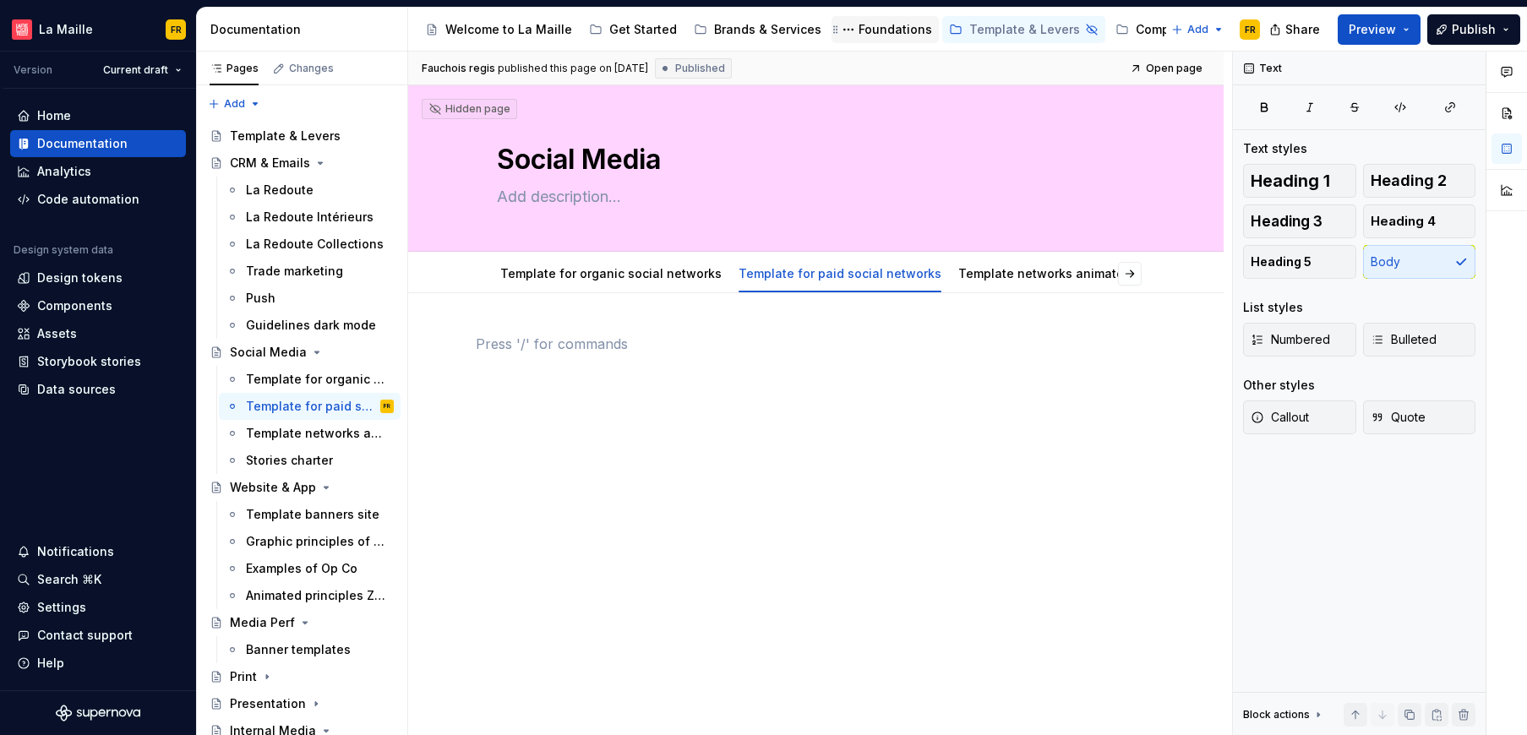
click at [867, 19] on div "Foundations" at bounding box center [885, 29] width 94 height 20
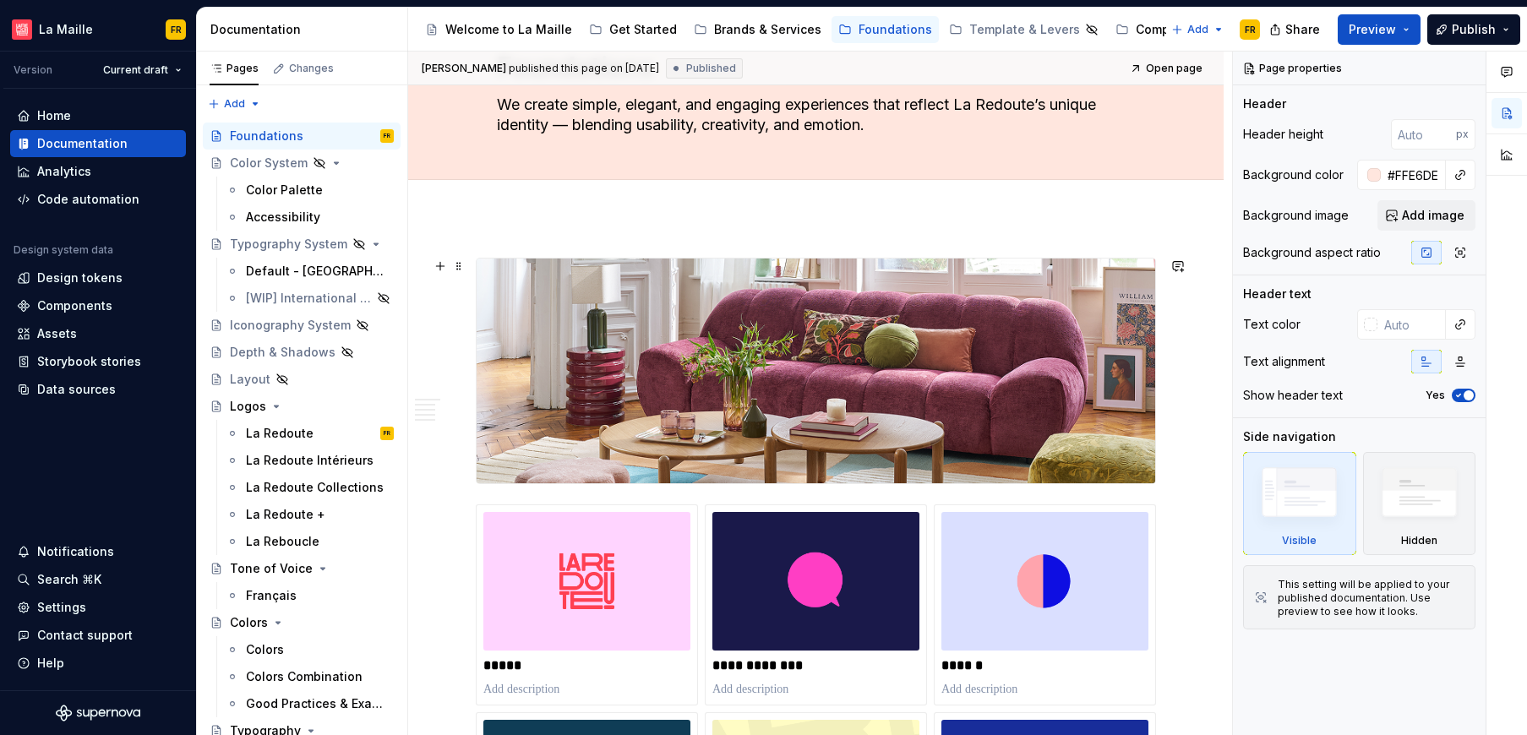
scroll to position [100, 0]
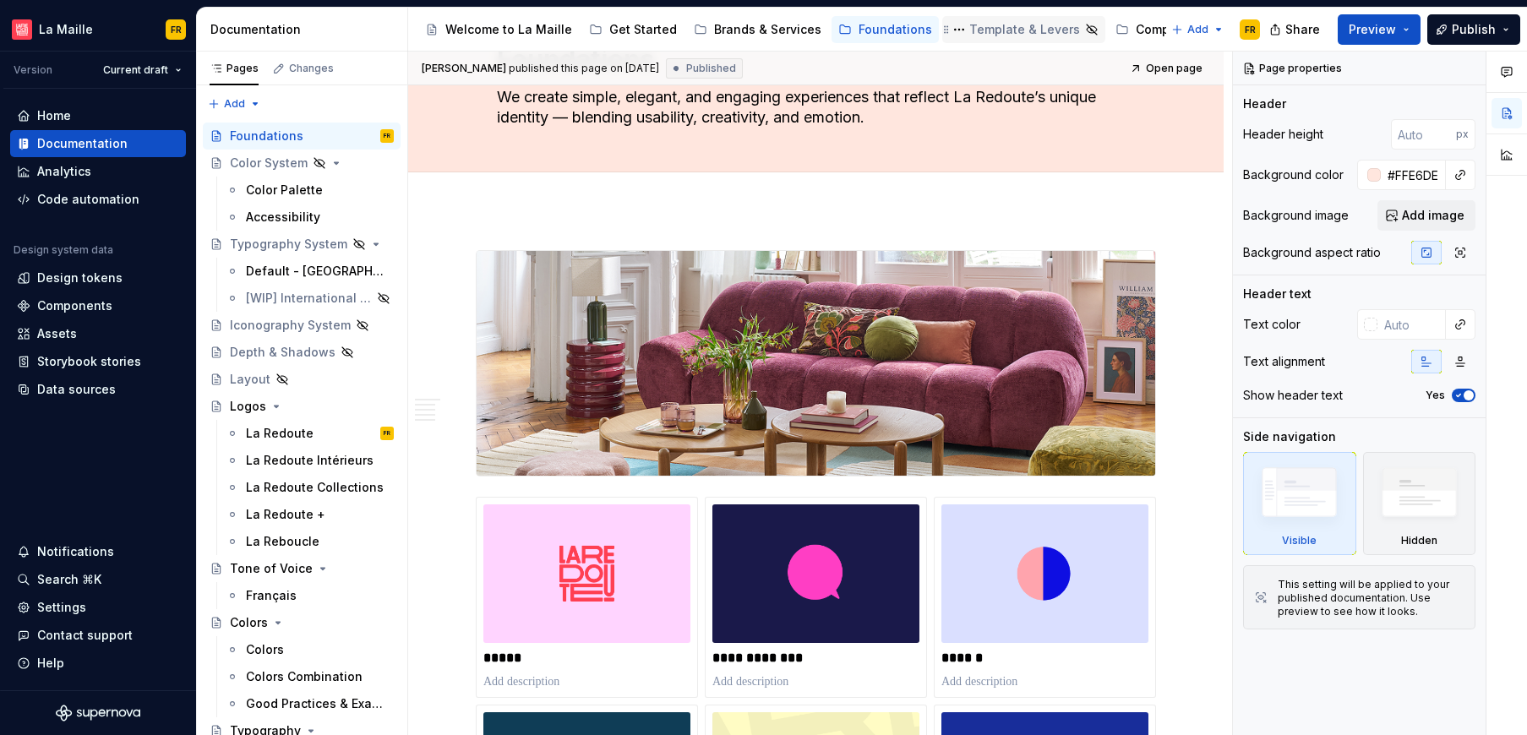
click at [969, 30] on div "Template & Levers" at bounding box center [1024, 29] width 111 height 17
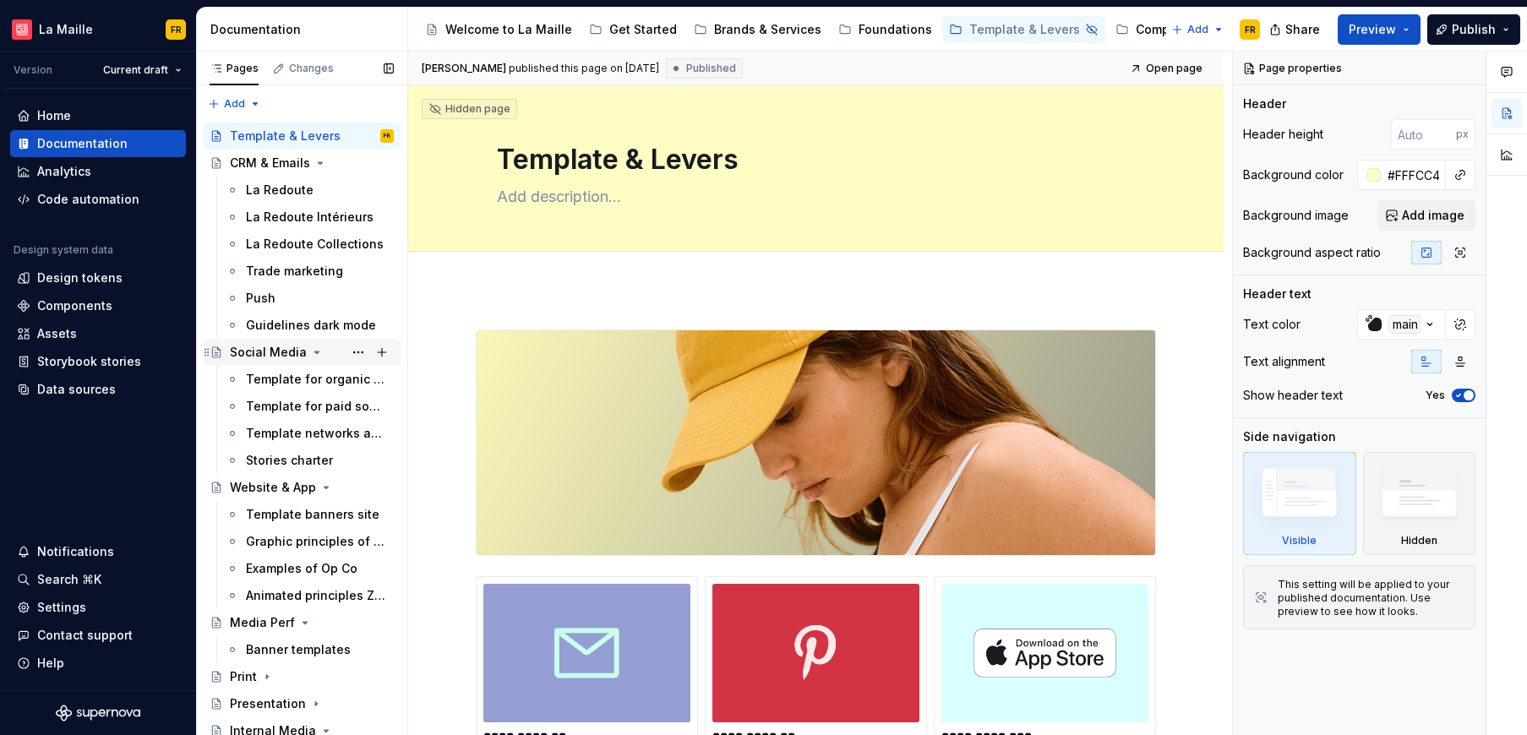
click at [269, 355] on div "Social Media" at bounding box center [268, 352] width 77 height 17
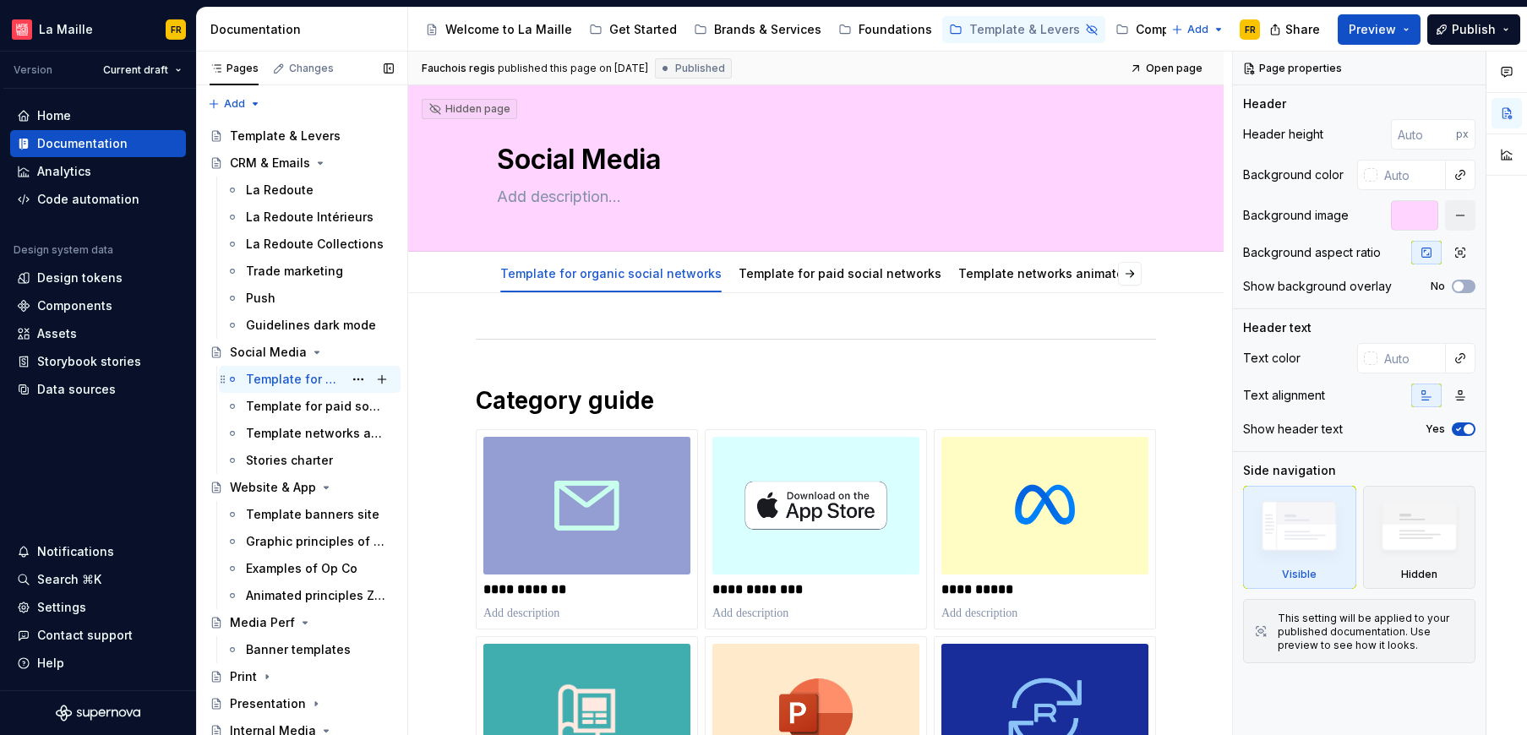
click at [268, 374] on div "Template for organic social networks" at bounding box center [294, 379] width 97 height 17
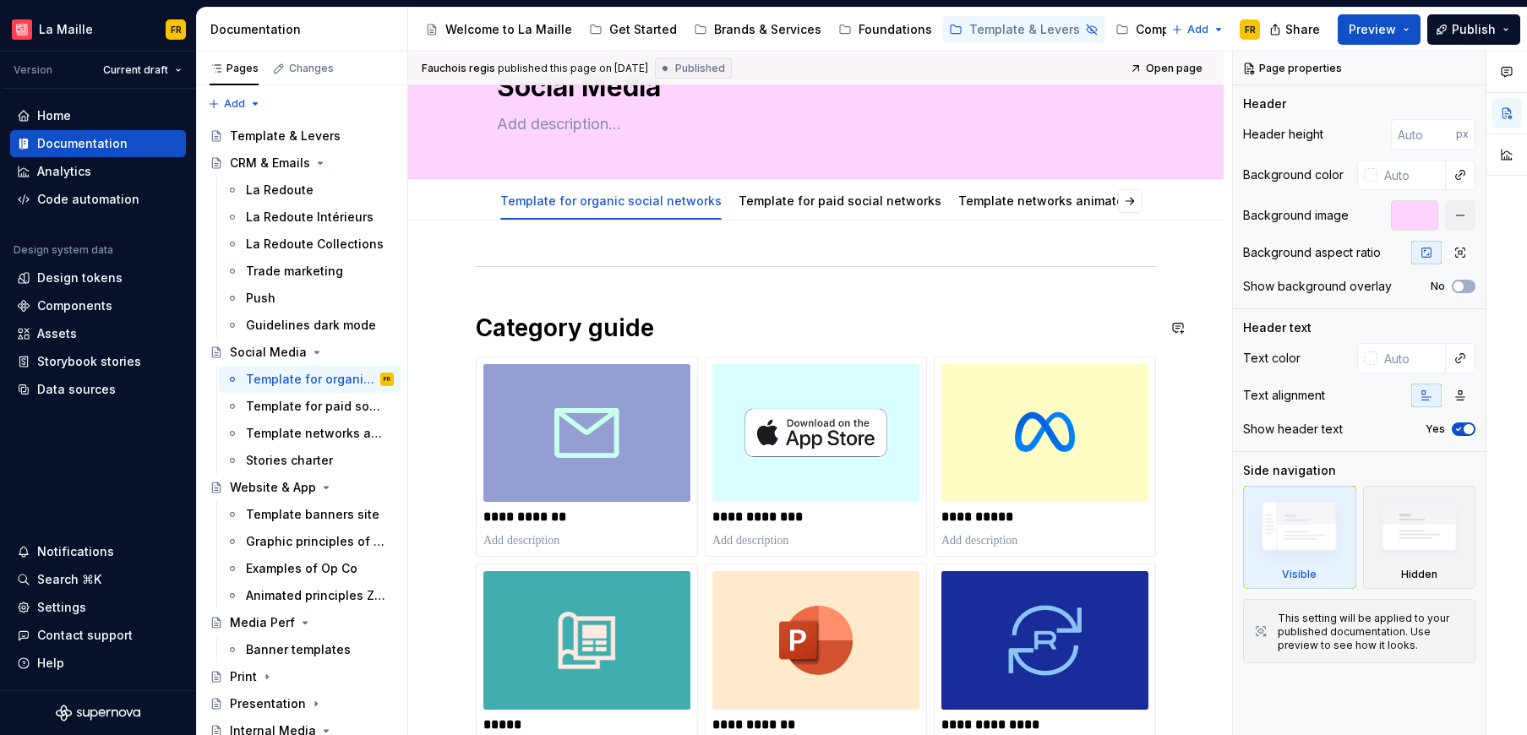
scroll to position [101, 0]
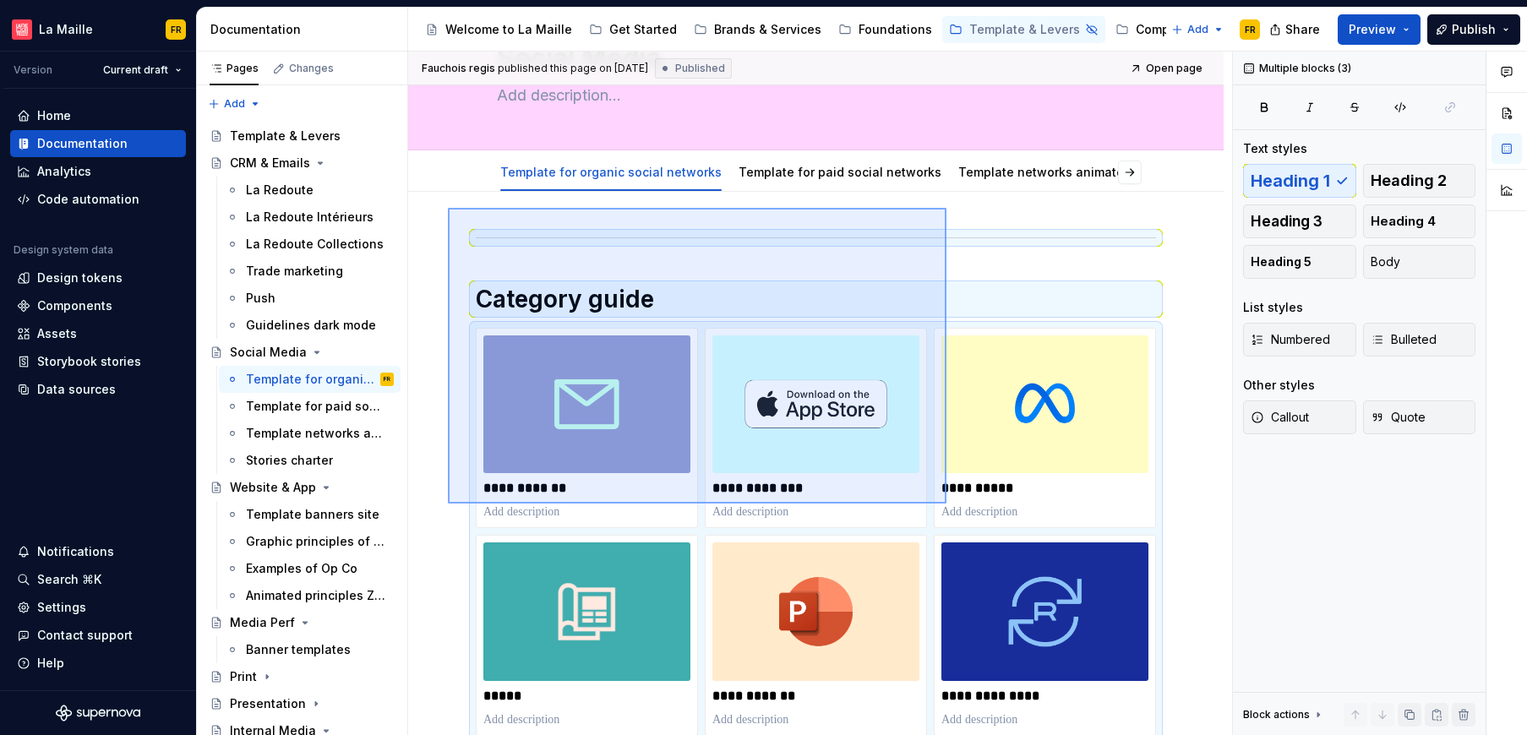
drag, startPoint x: 448, startPoint y: 208, endPoint x: 946, endPoint y: 504, distance: 579.6
click at [946, 504] on div "**********" at bounding box center [820, 394] width 824 height 684
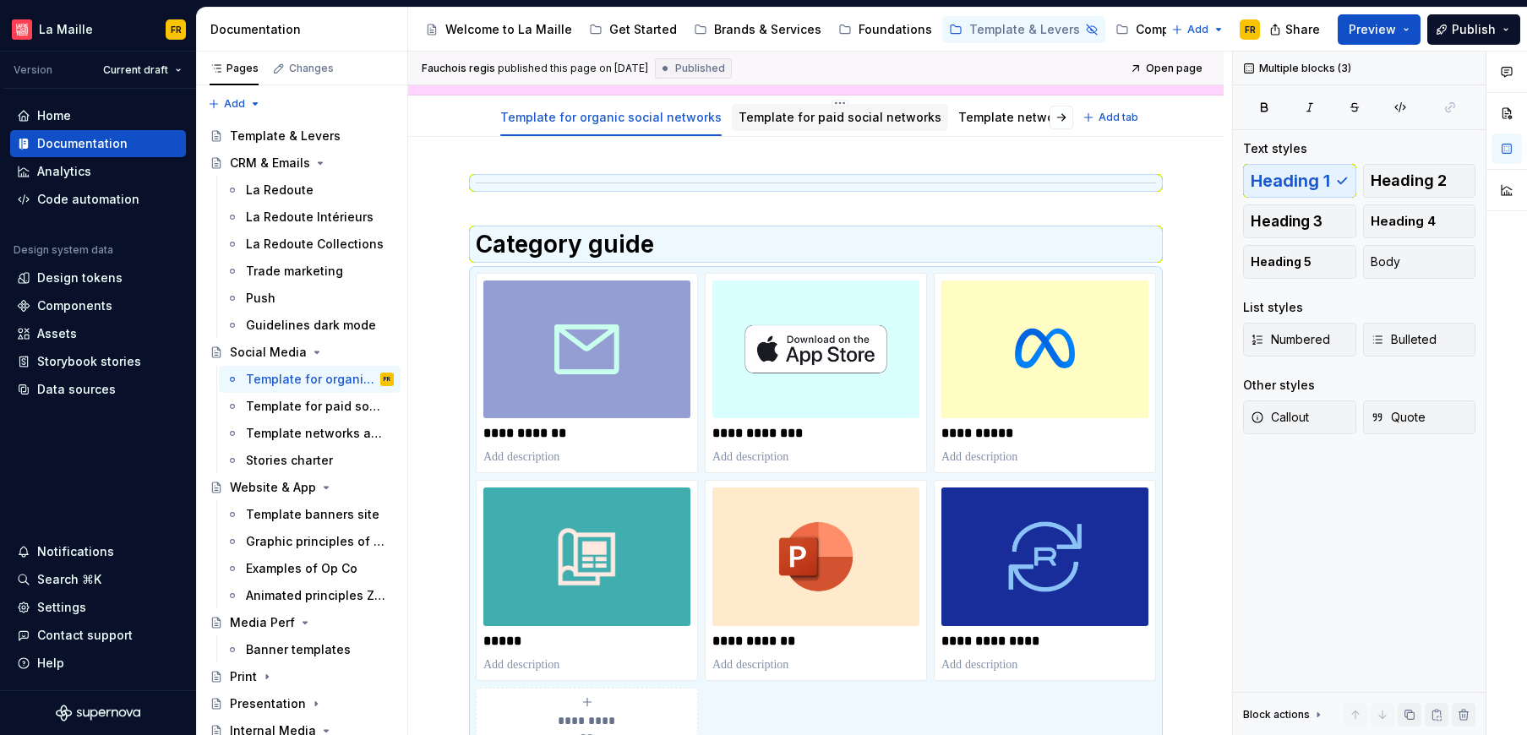
click at [772, 107] on div "Template for paid social networks" at bounding box center [839, 117] width 203 height 20
click at [773, 117] on link "Template for paid social networks" at bounding box center [839, 117] width 203 height 14
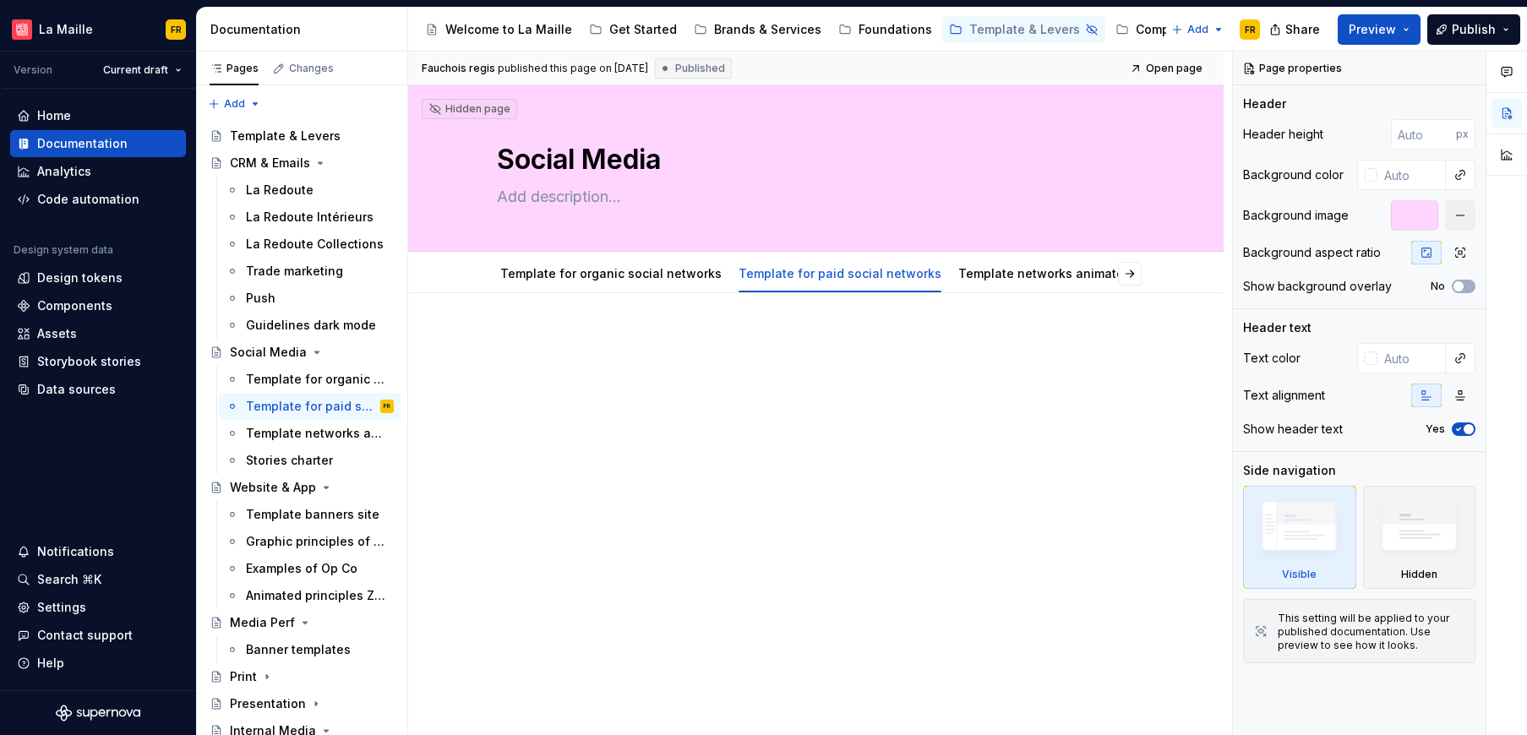
click at [631, 420] on div at bounding box center [815, 466] width 815 height 346
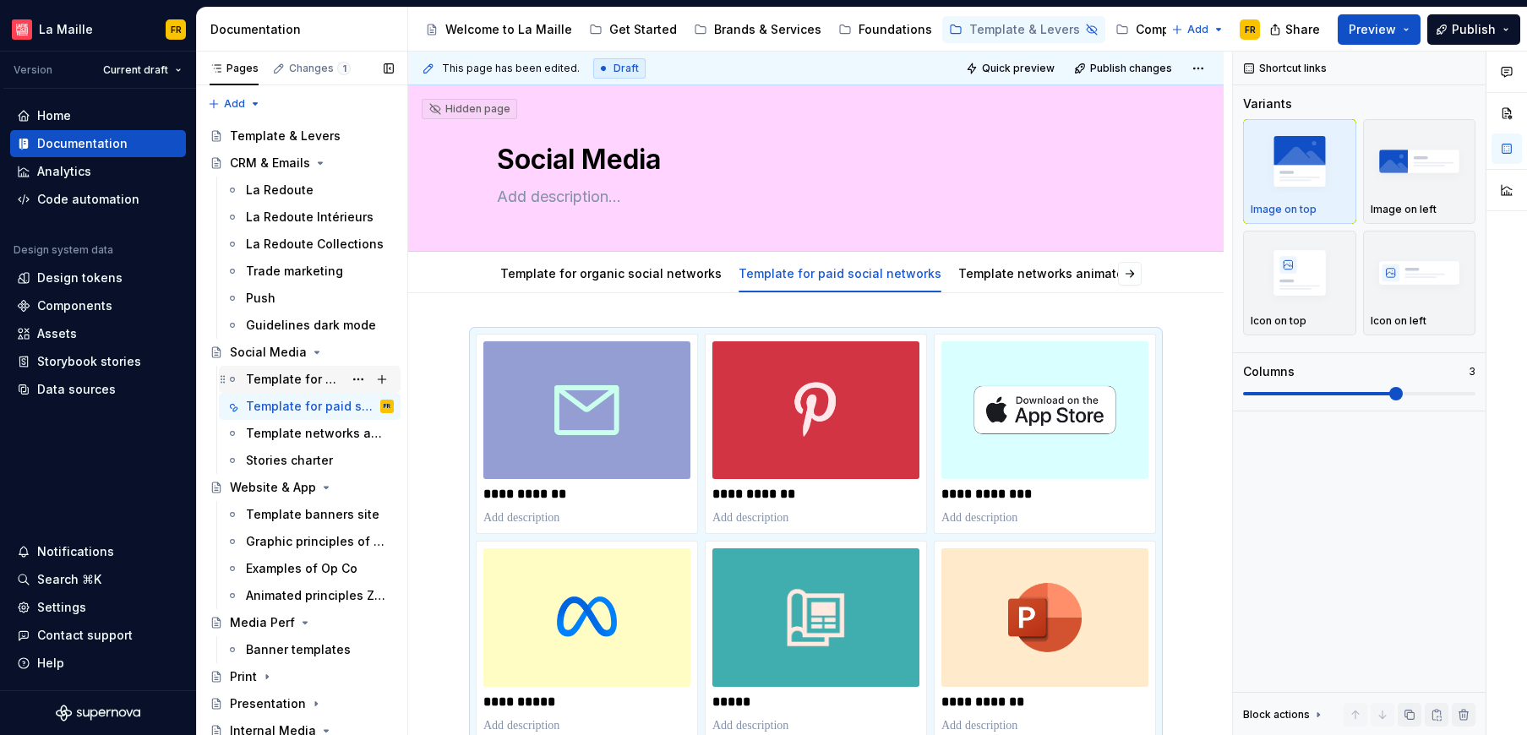
click at [288, 371] on div "Template for organic social networks" at bounding box center [294, 379] width 97 height 17
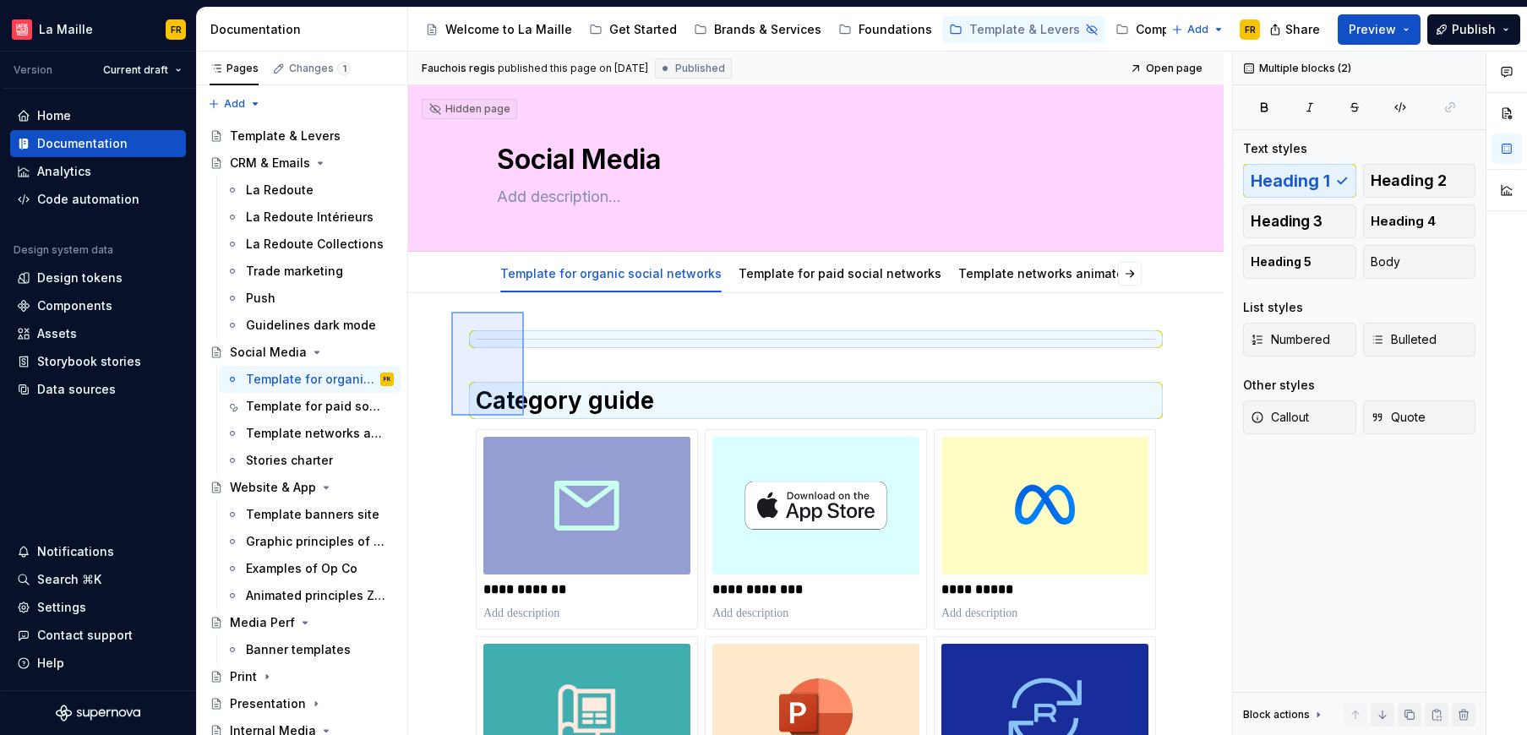
drag, startPoint x: 460, startPoint y: 324, endPoint x: 524, endPoint y: 416, distance: 111.8
click at [524, 416] on div "**********" at bounding box center [820, 394] width 824 height 684
copy hr
click at [271, 401] on div "Template for paid social networks" at bounding box center [294, 406] width 97 height 17
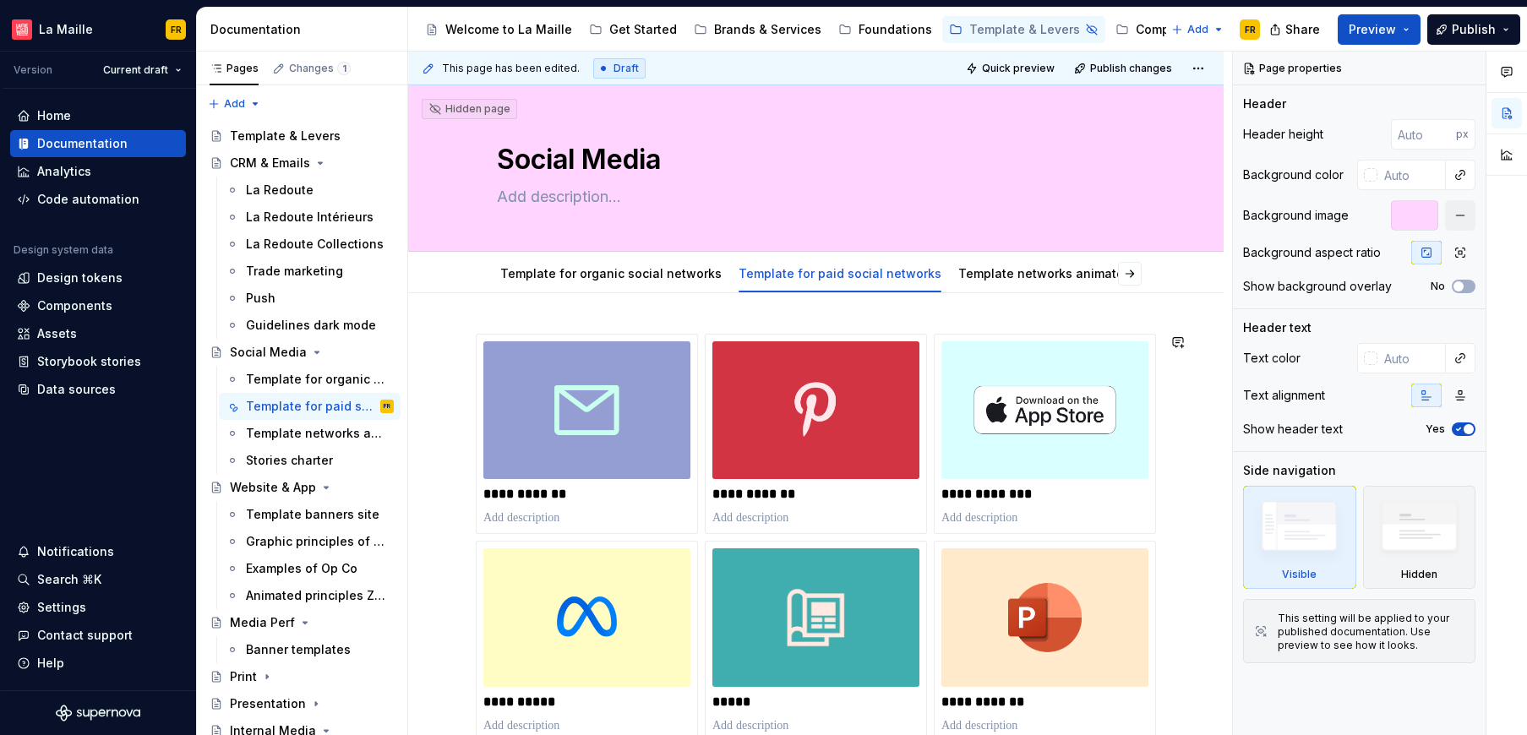
click at [538, 319] on div "**********" at bounding box center [815, 741] width 815 height 896
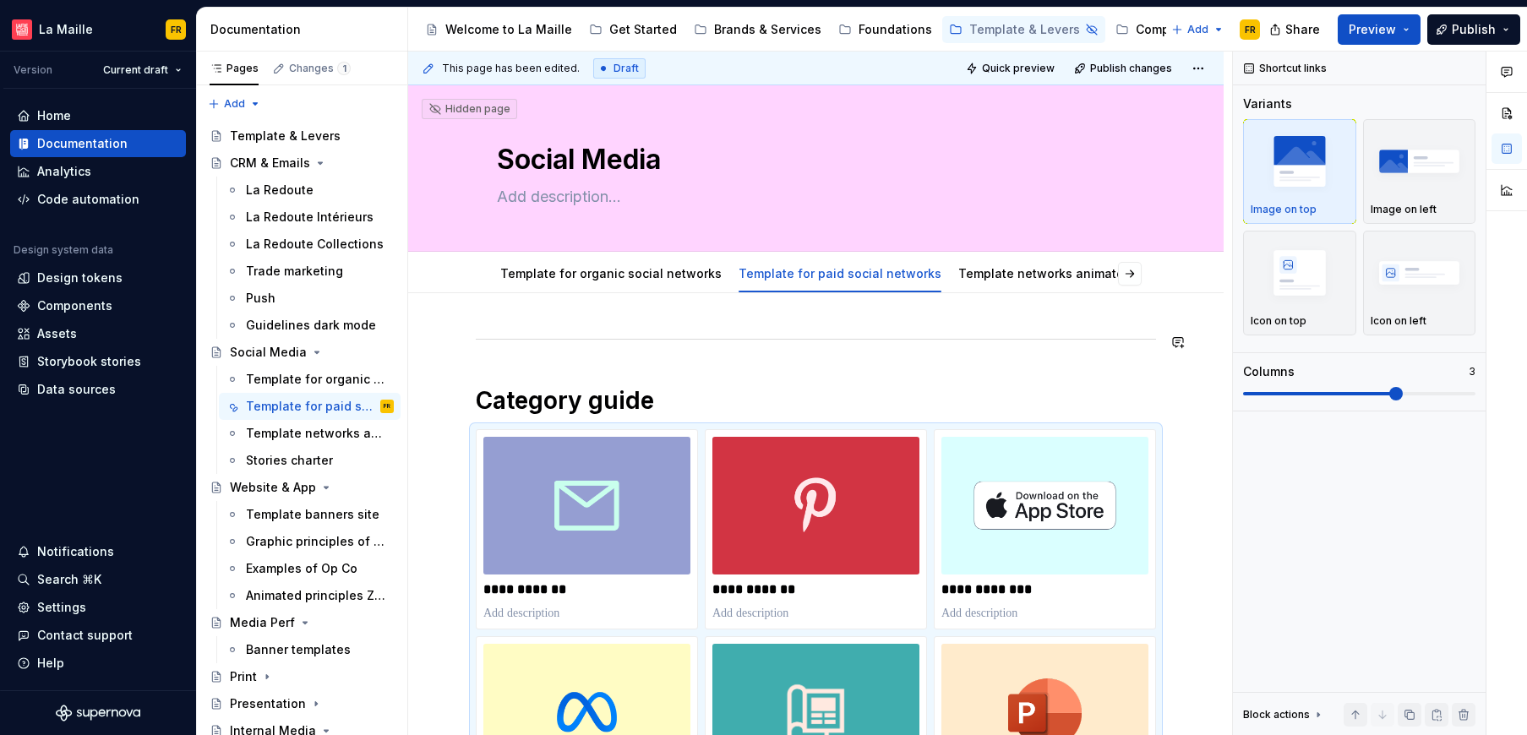
click at [556, 366] on div "**********" at bounding box center [816, 689] width 680 height 710
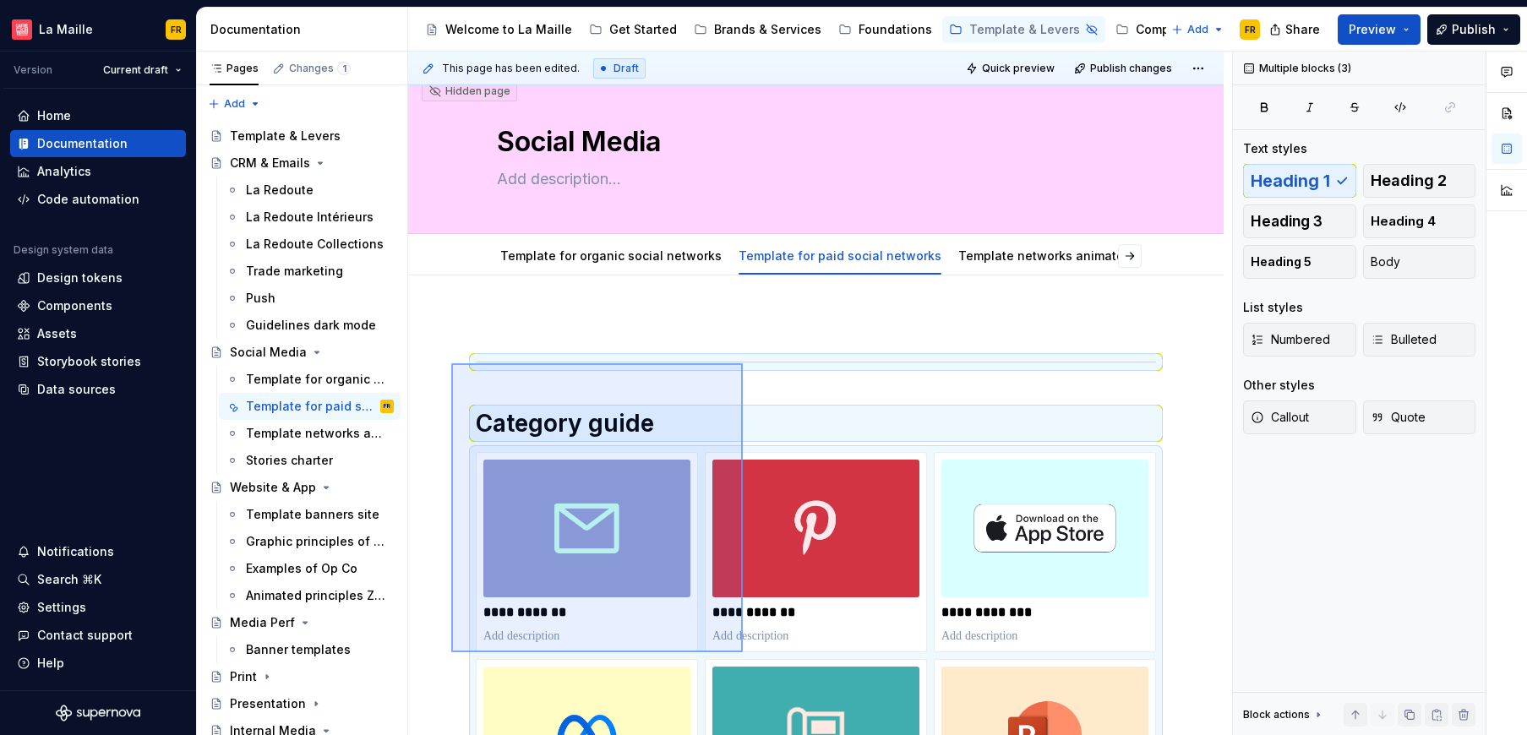
drag, startPoint x: 501, startPoint y: 412, endPoint x: 745, endPoint y: 651, distance: 341.1
click at [744, 651] on div "**********" at bounding box center [820, 394] width 824 height 684
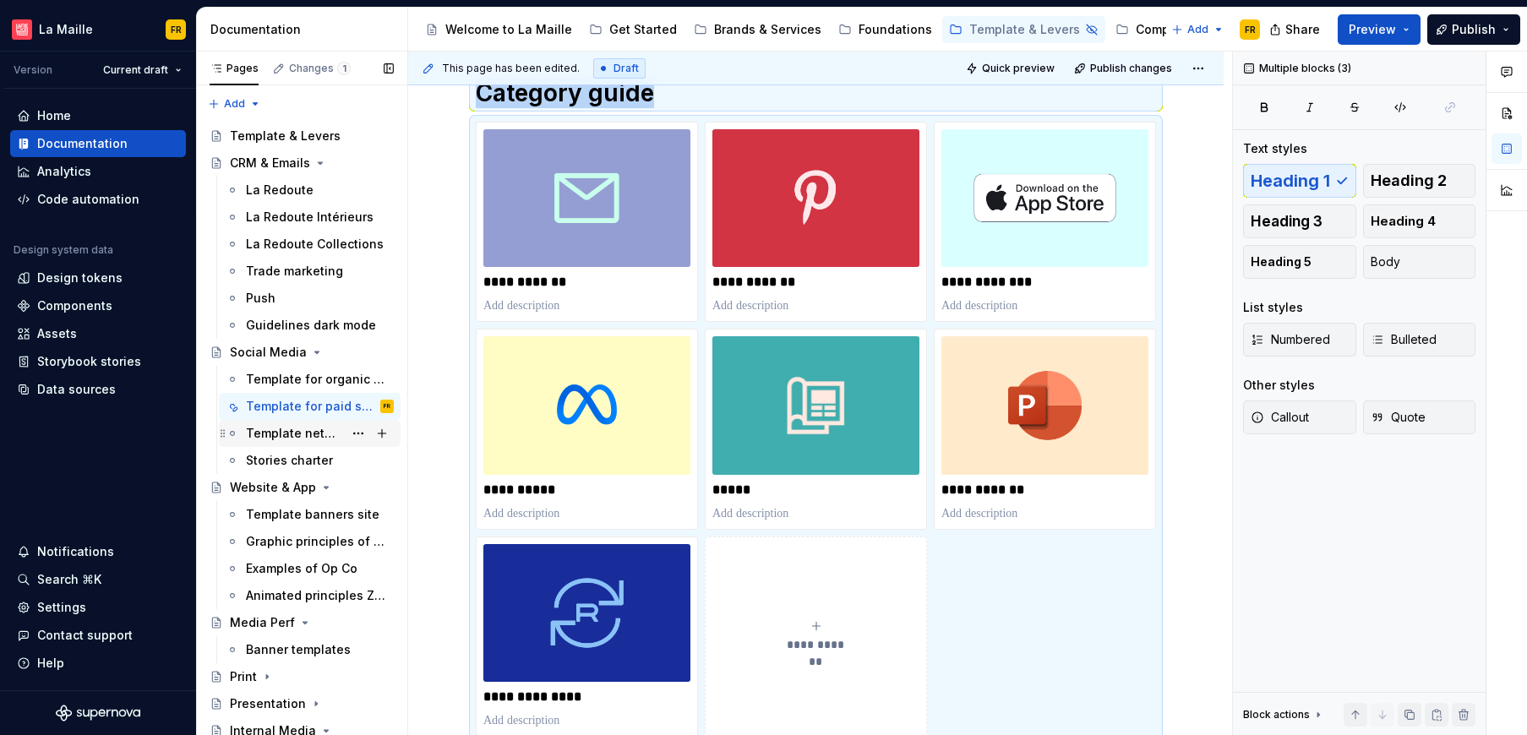
click at [297, 430] on div "Template networks animated social" at bounding box center [294, 433] width 97 height 17
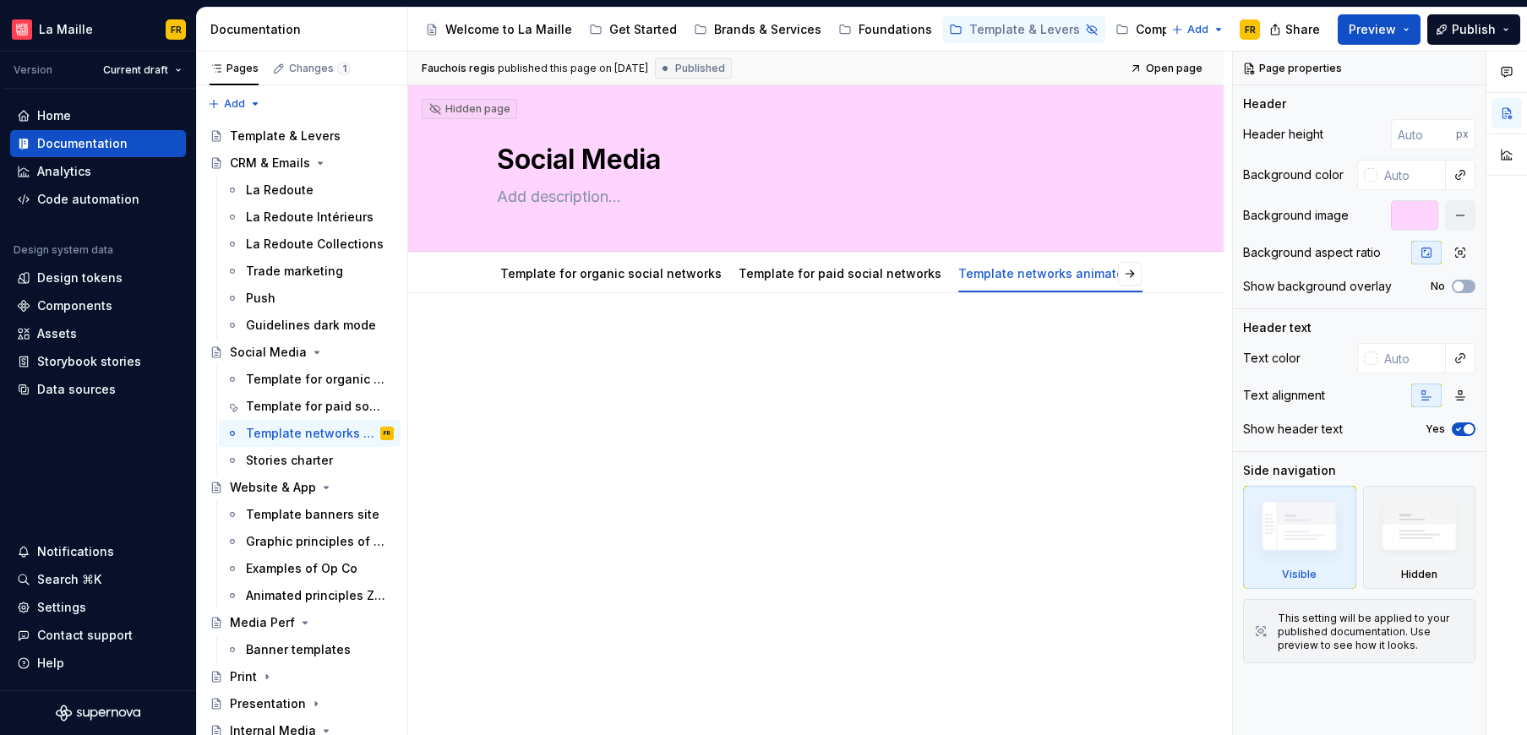
click at [645, 409] on div at bounding box center [816, 376] width 680 height 84
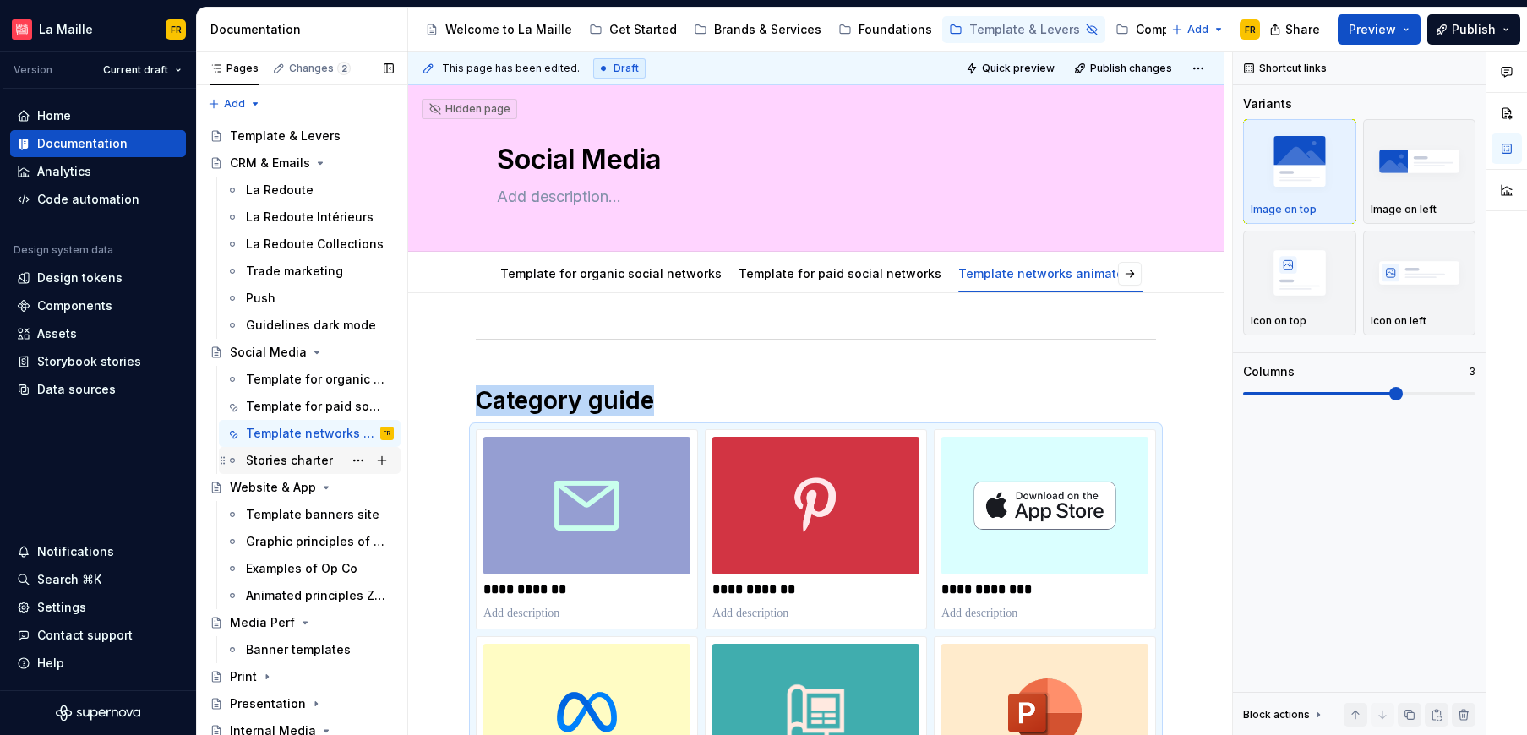
click at [281, 458] on div "Stories charter" at bounding box center [289, 460] width 87 height 17
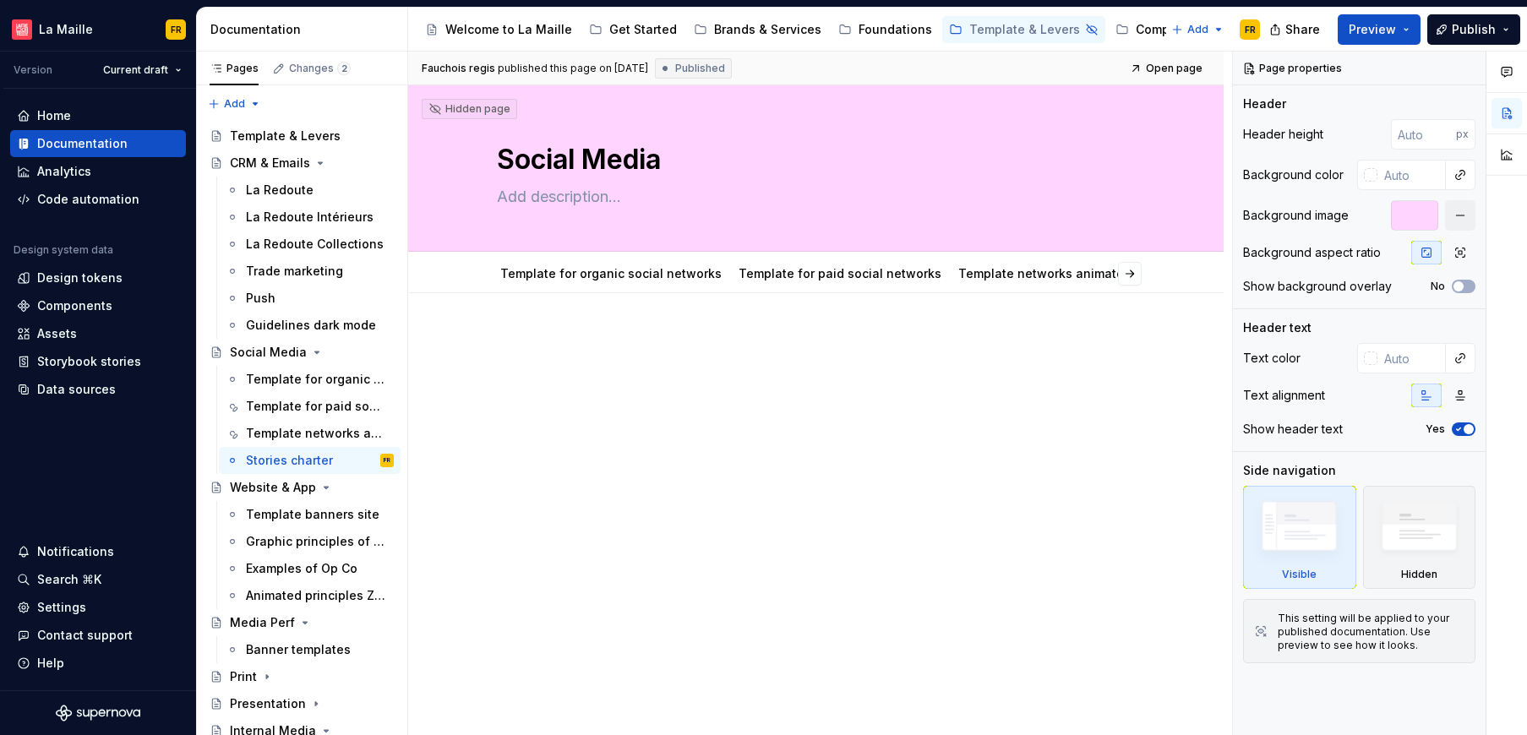
click at [630, 367] on div at bounding box center [816, 366] width 680 height 64
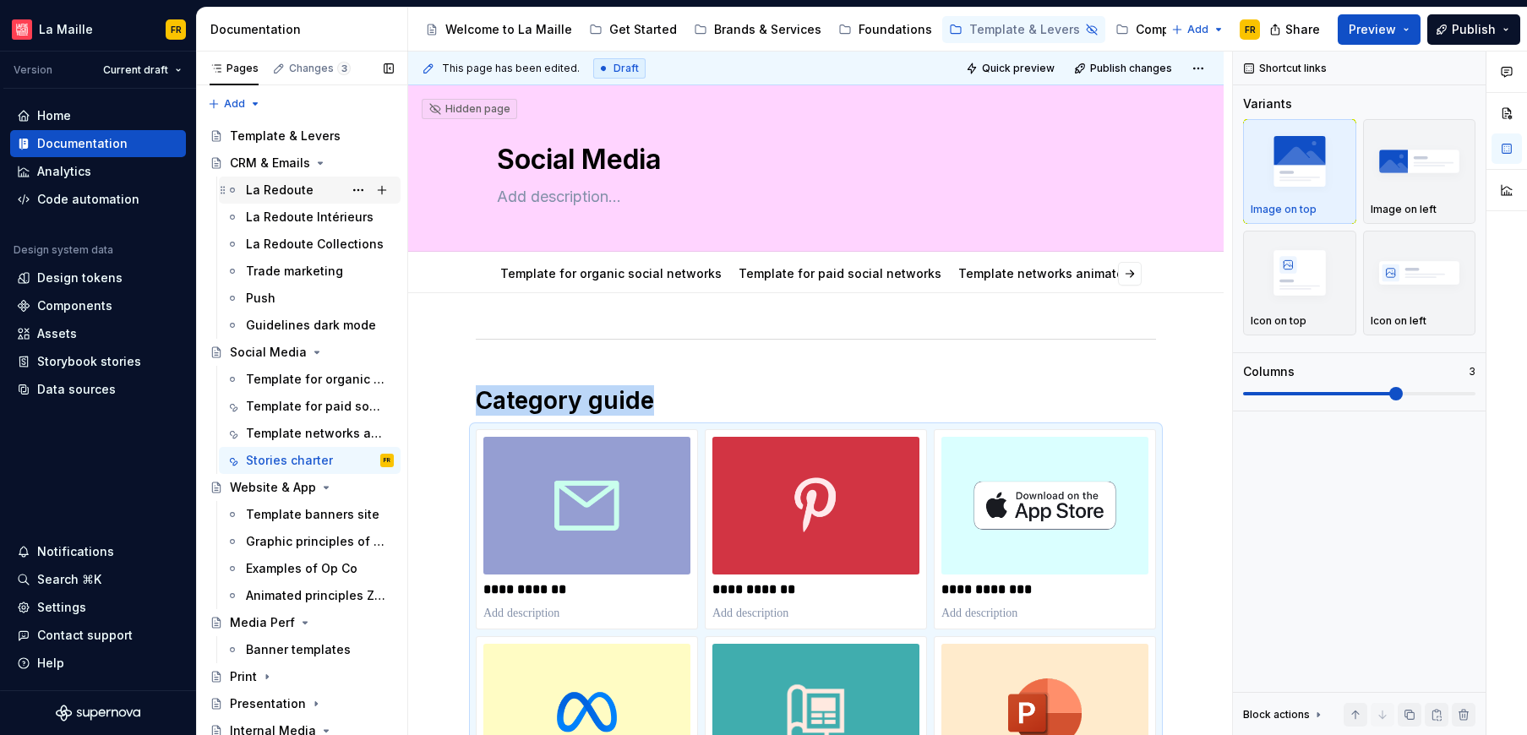
click at [275, 195] on div "La Redoute" at bounding box center [280, 190] width 68 height 17
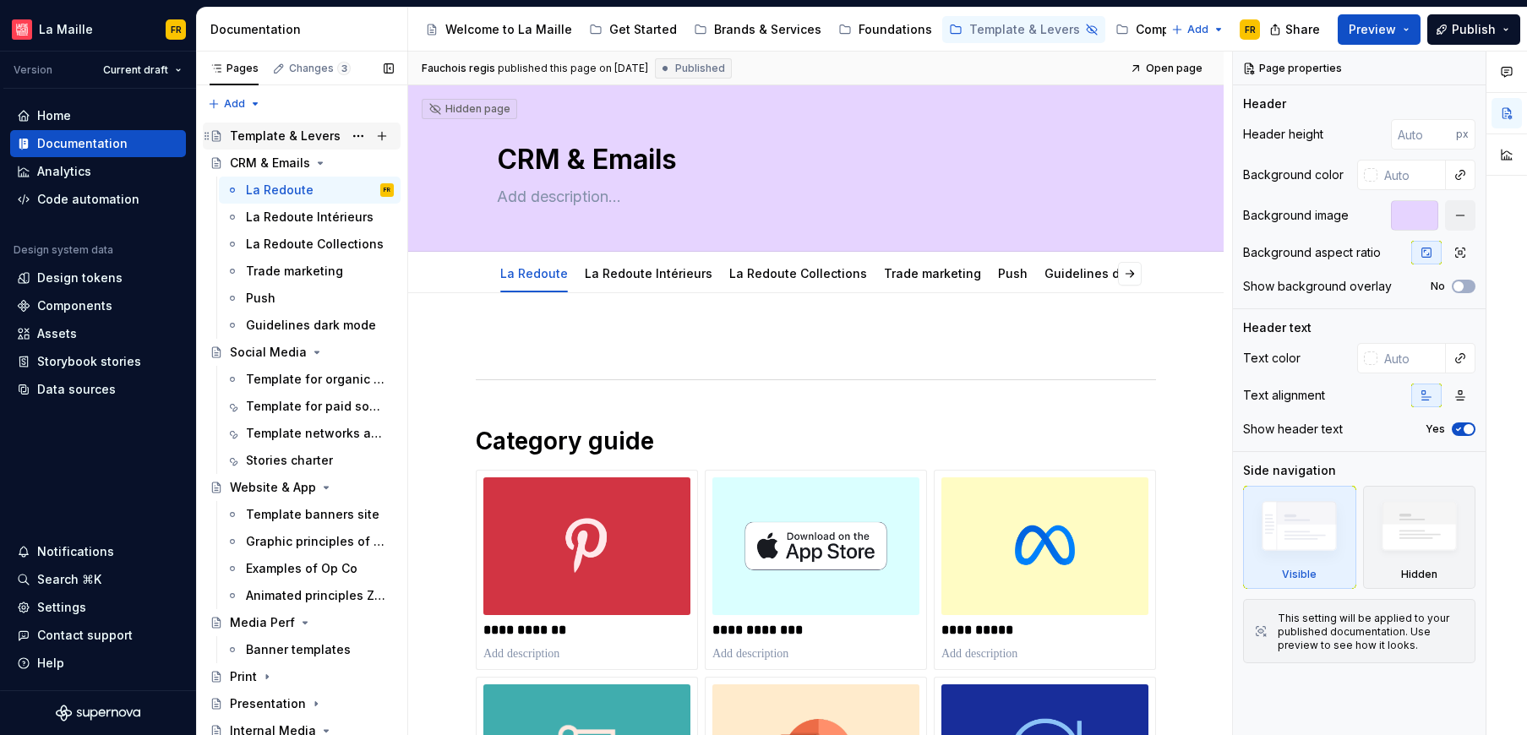
click at [307, 137] on div "Template & Levers" at bounding box center [285, 136] width 111 height 17
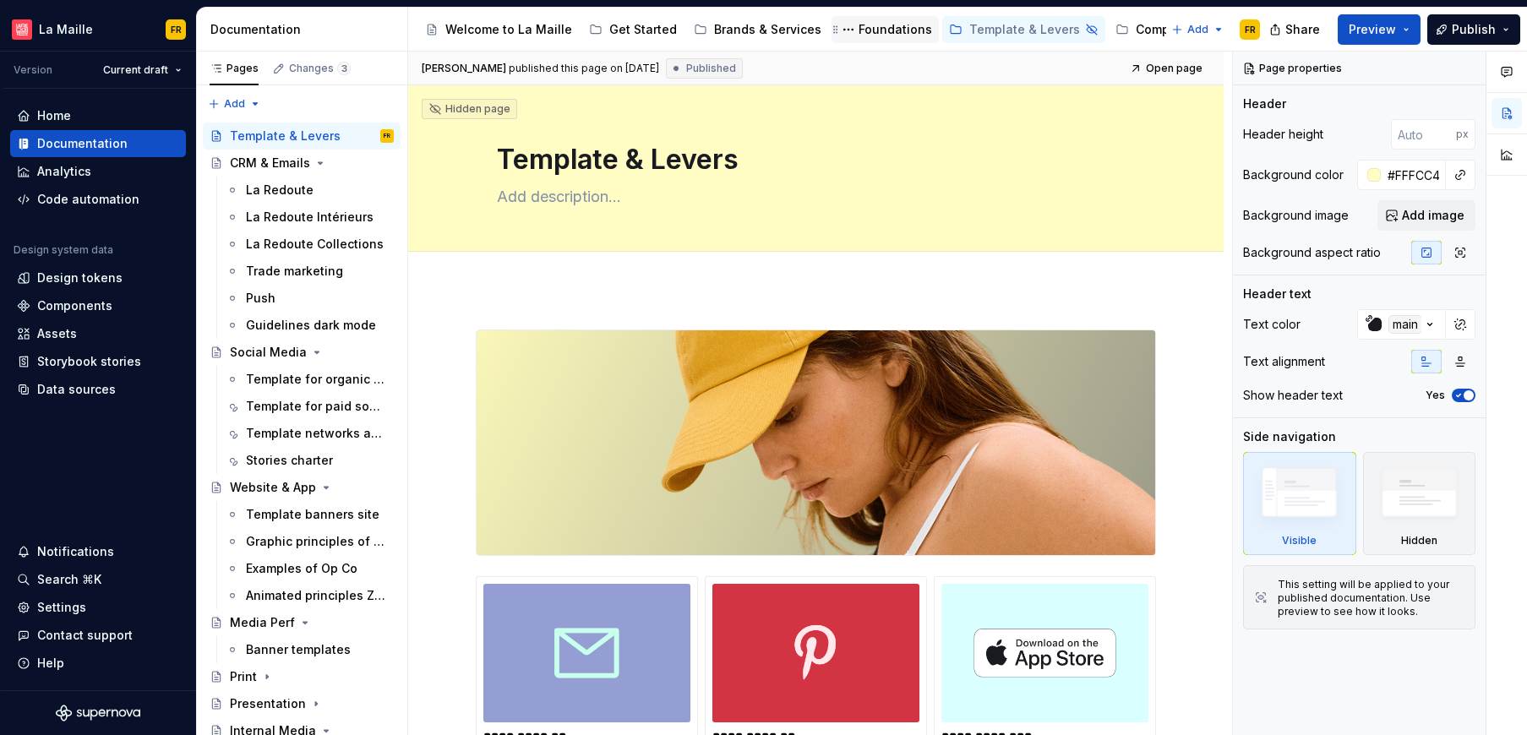
click at [863, 29] on div "Foundations" at bounding box center [894, 29] width 73 height 17
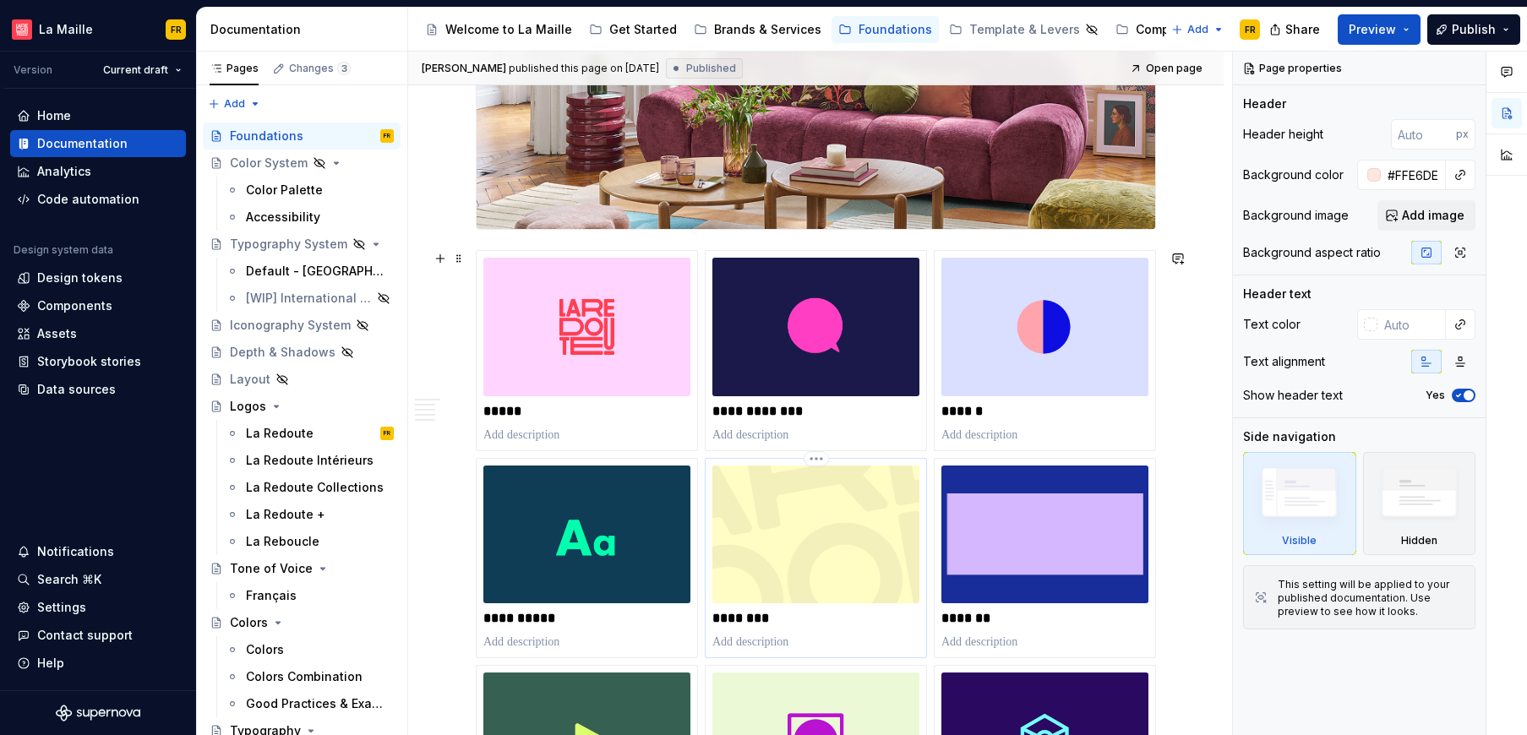
scroll to position [343, 0]
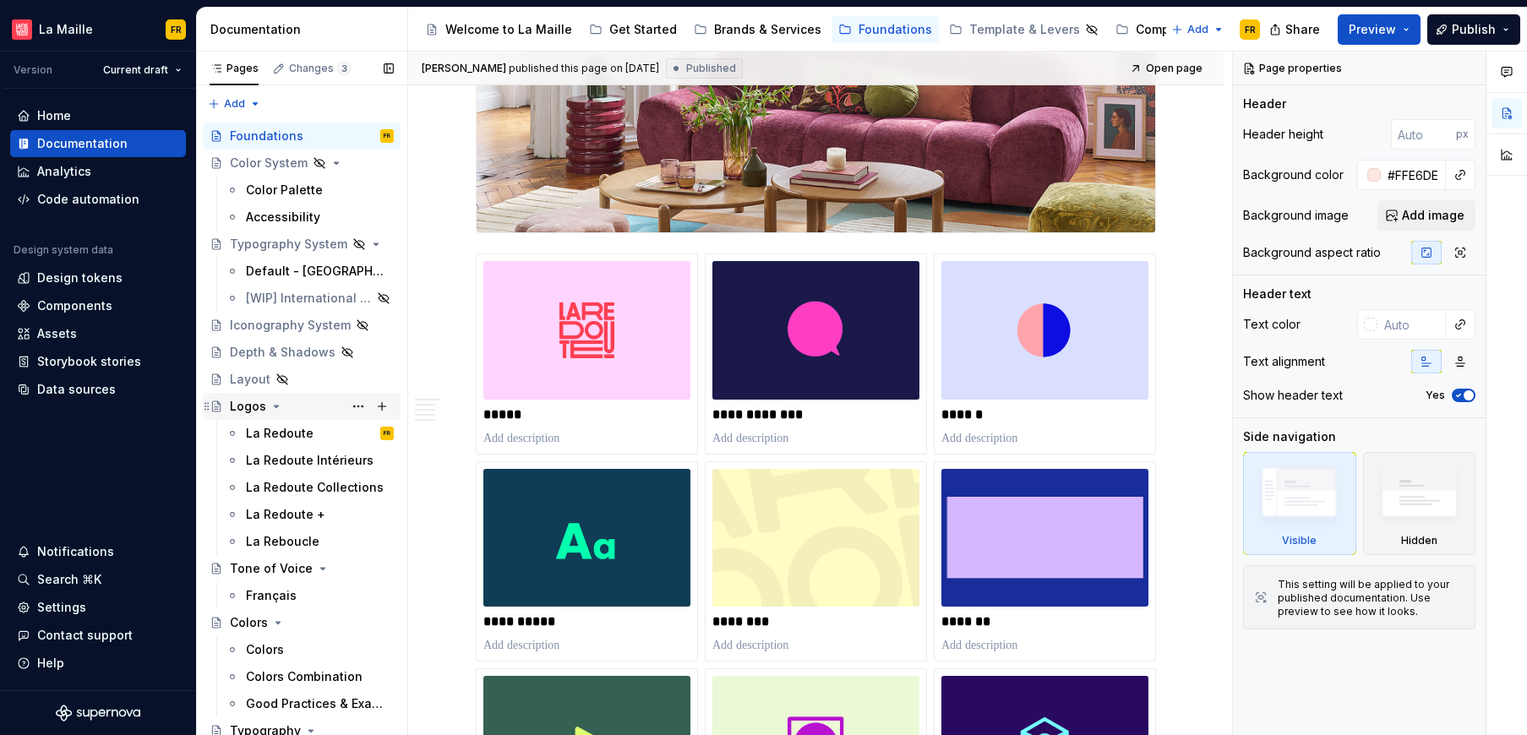
click at [250, 398] on div "Logos" at bounding box center [248, 406] width 36 height 17
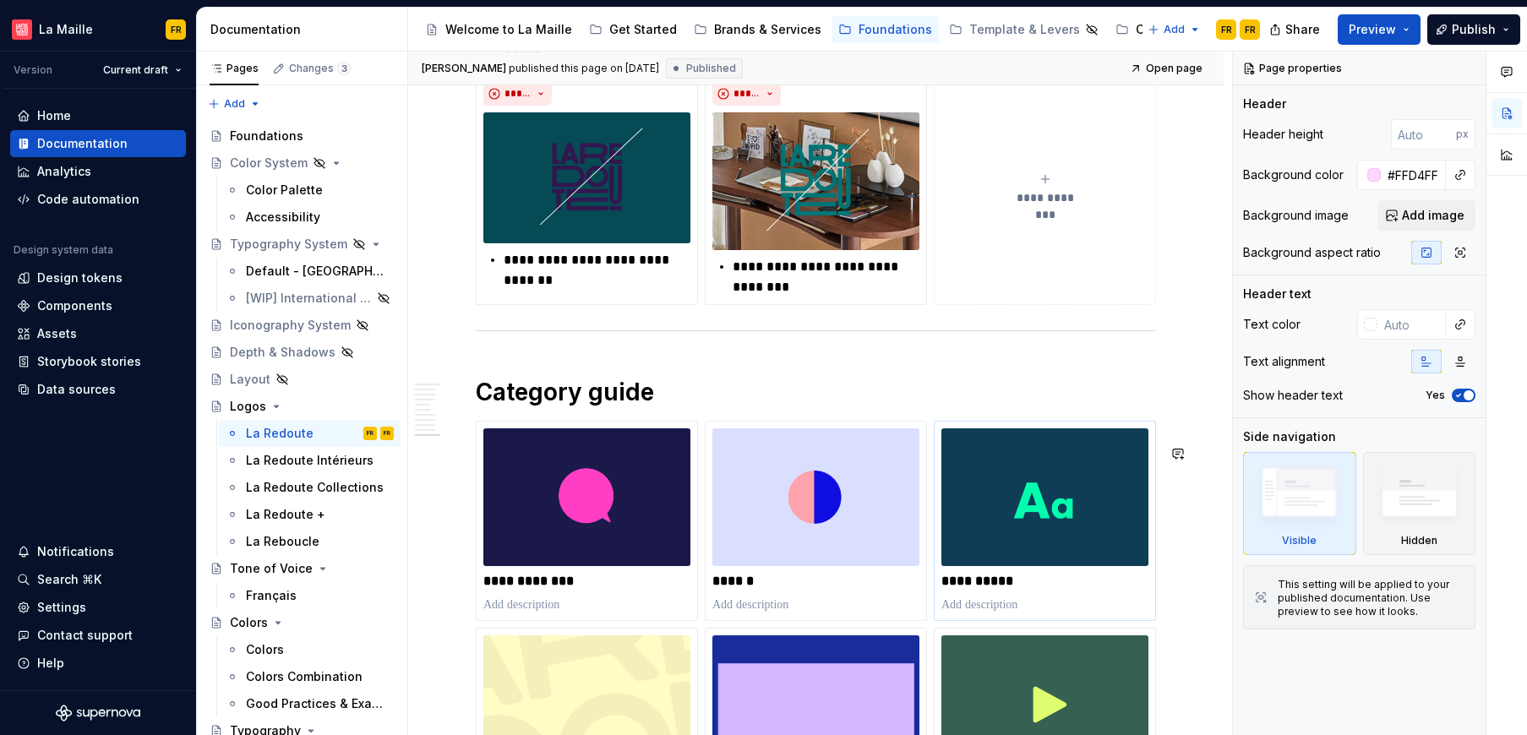
scroll to position [5409, 0]
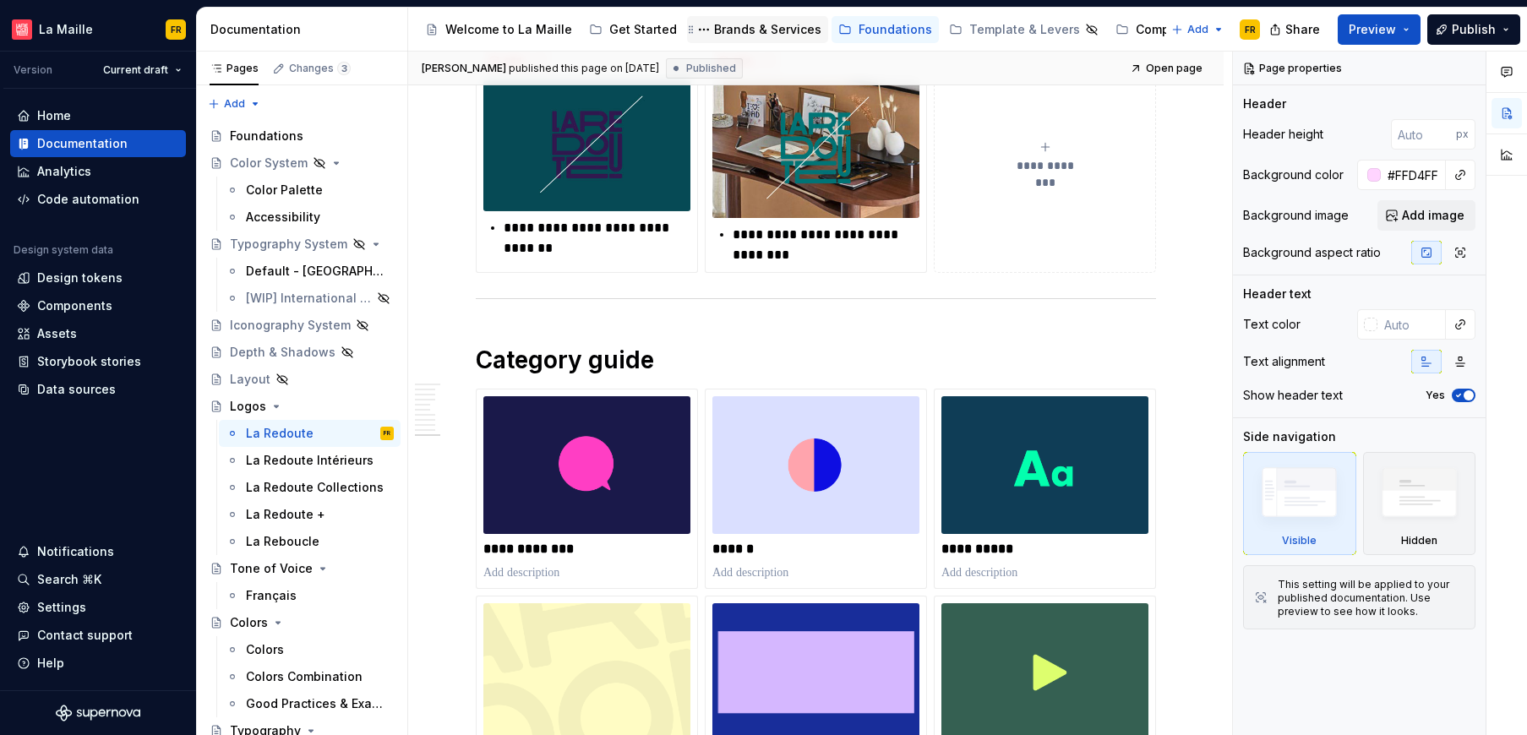
click at [753, 24] on div "Brands & Services" at bounding box center [767, 29] width 107 height 17
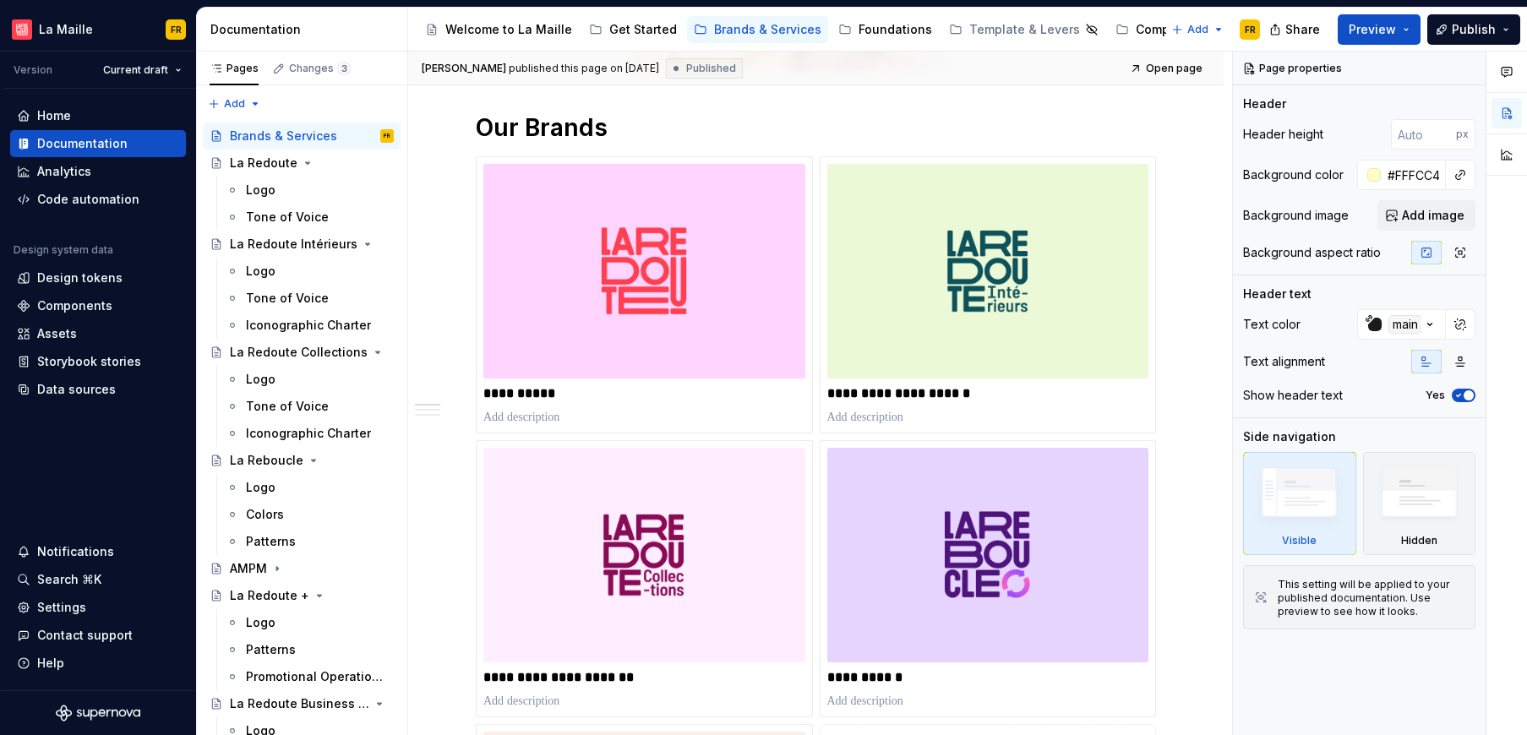
scroll to position [533, 0]
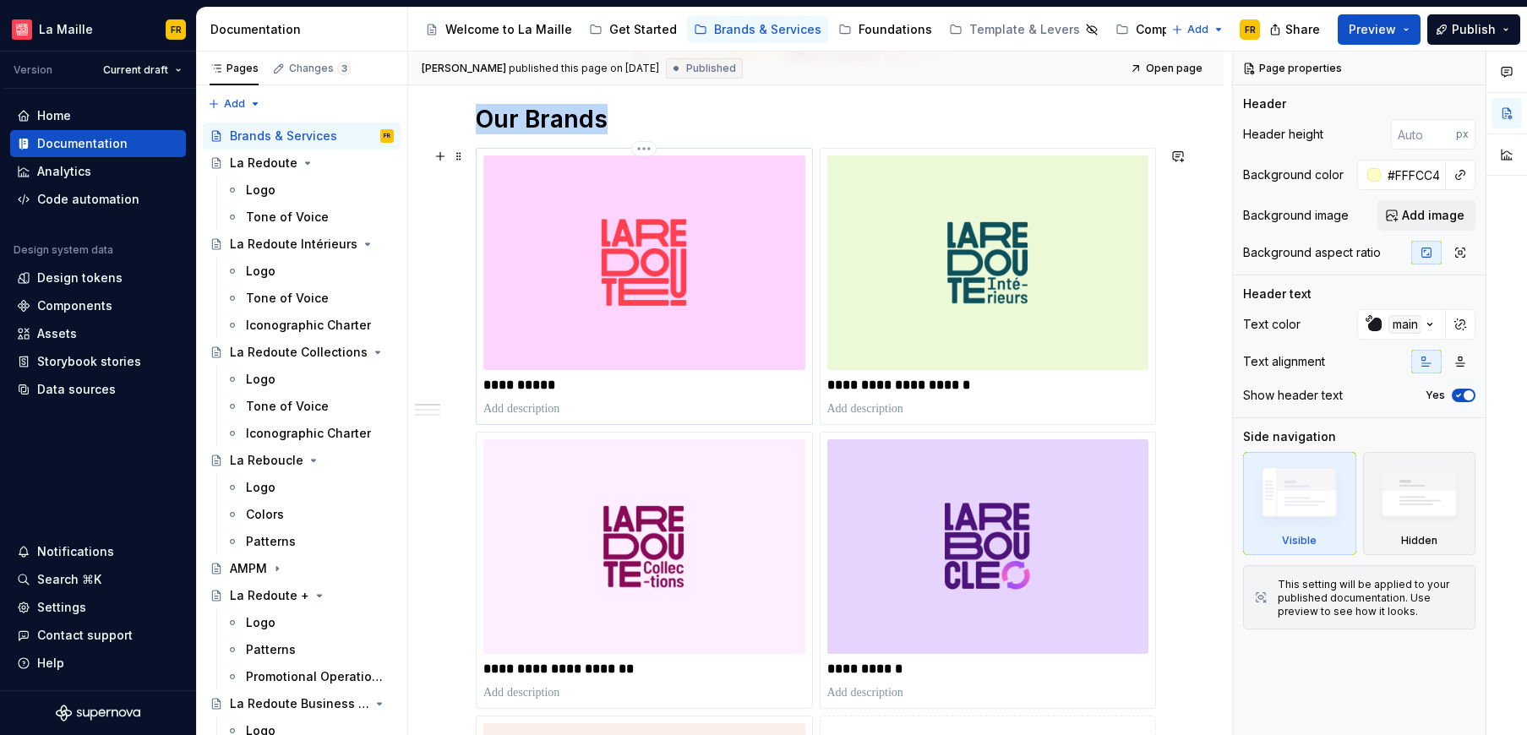
click at [549, 398] on div "**********" at bounding box center [644, 286] width 322 height 262
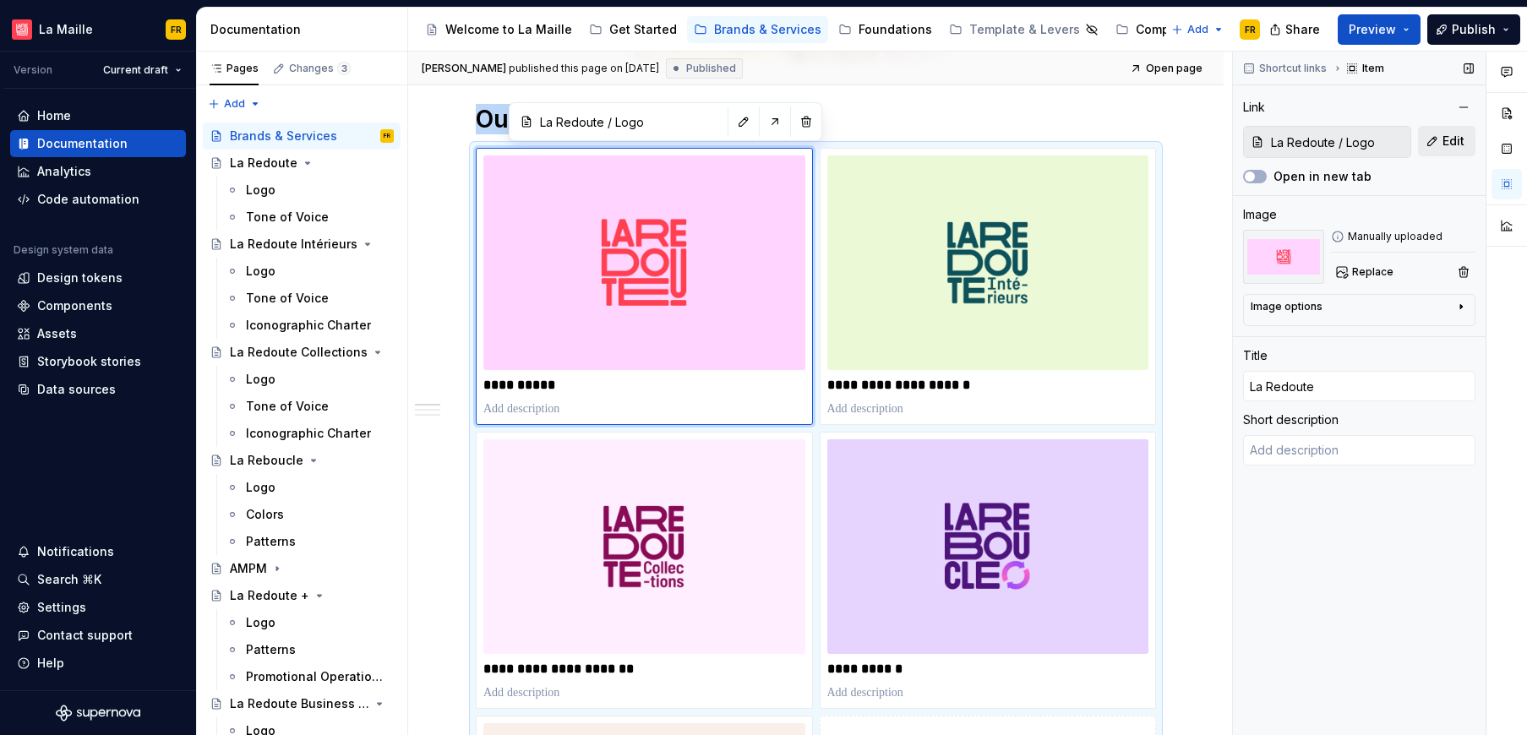
click at [1451, 141] on span "Edit" at bounding box center [1453, 141] width 22 height 17
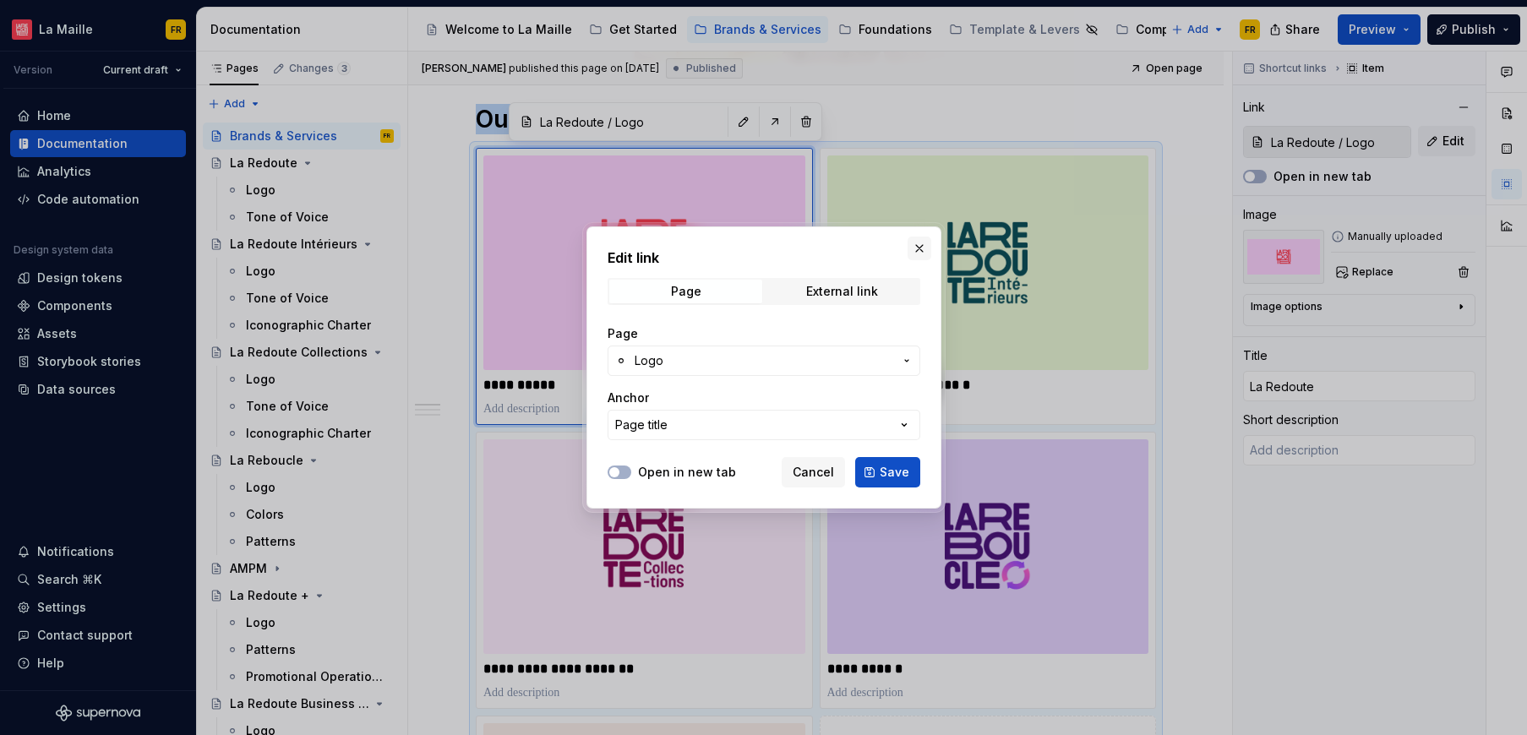
click at [923, 241] on button "button" at bounding box center [919, 249] width 24 height 24
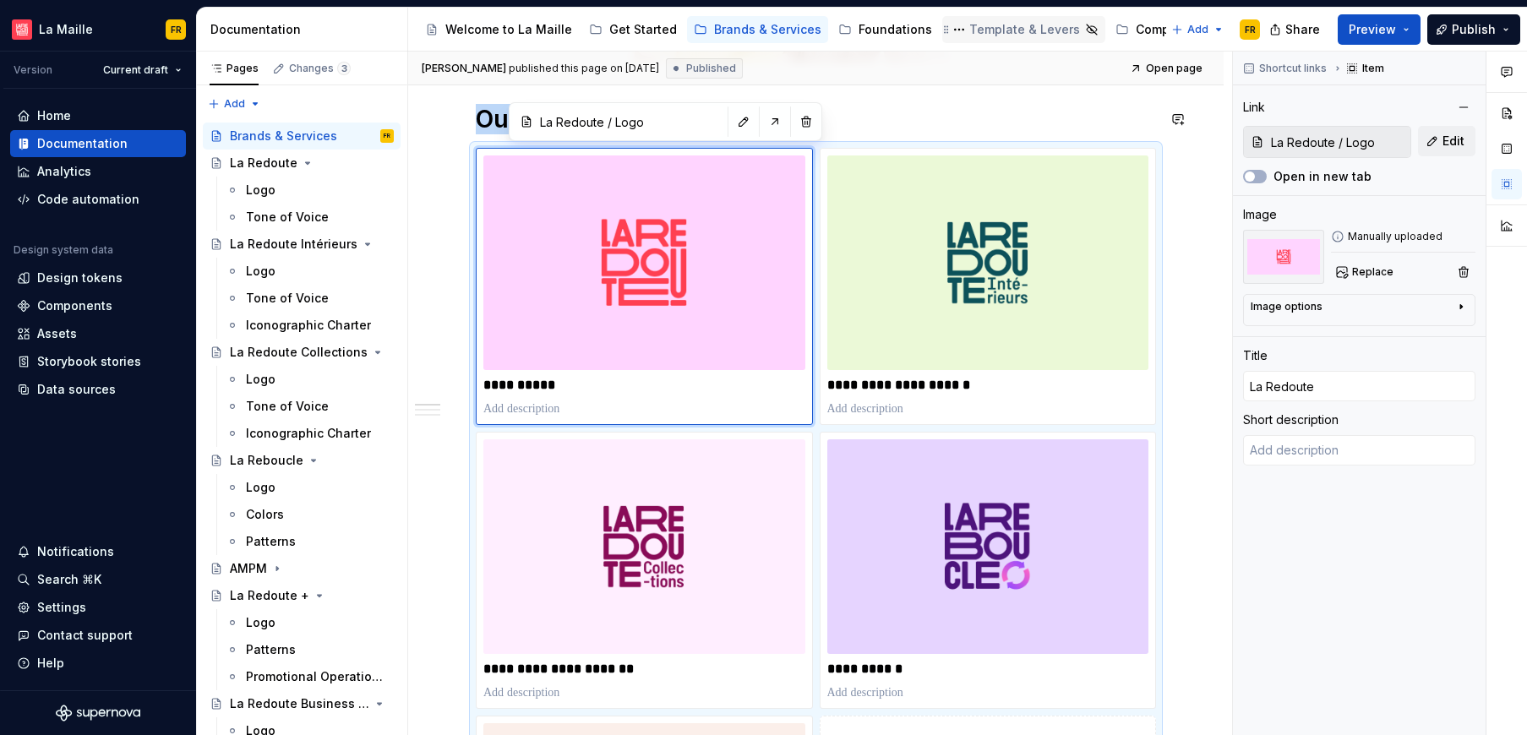
click at [983, 30] on div "Template & Levers" at bounding box center [1024, 29] width 111 height 17
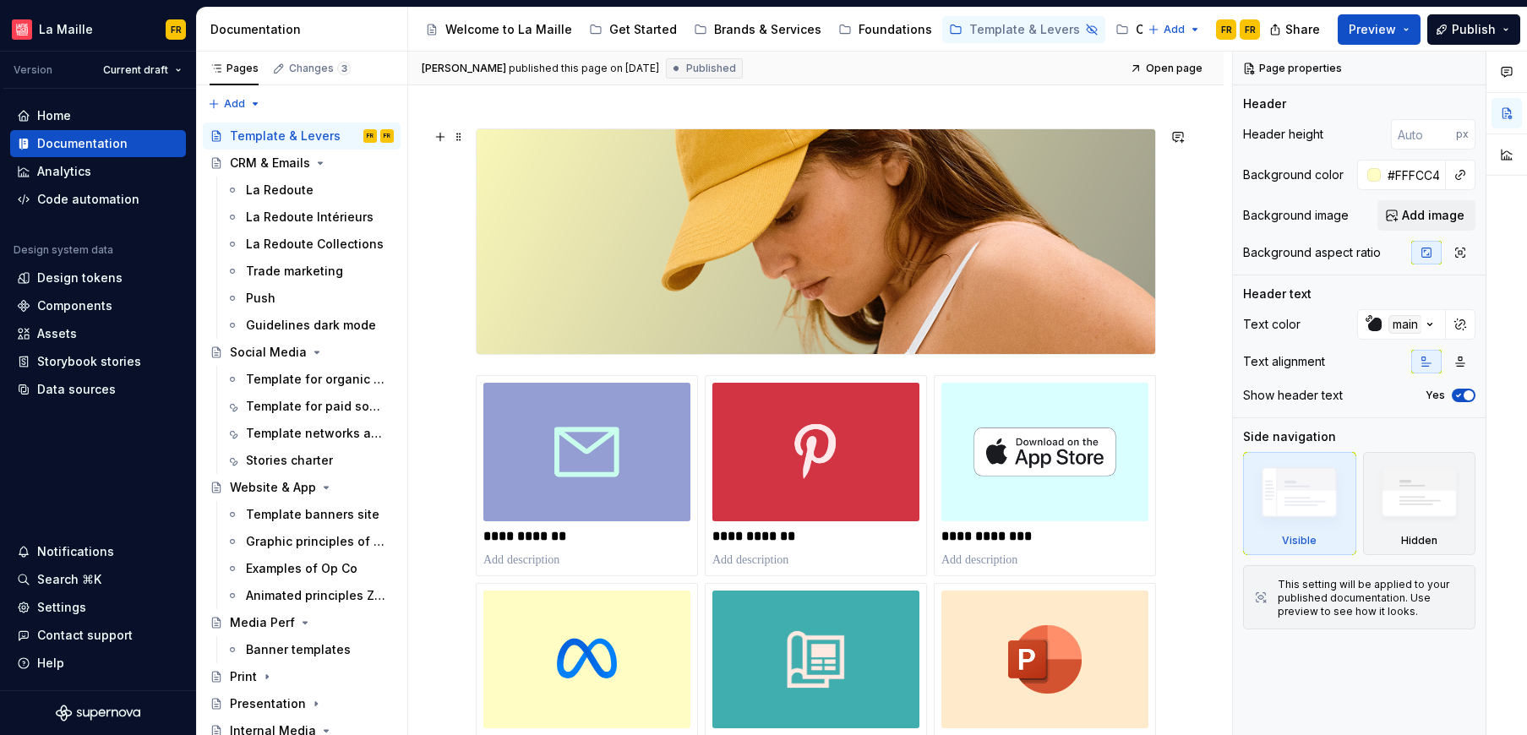
scroll to position [422, 0]
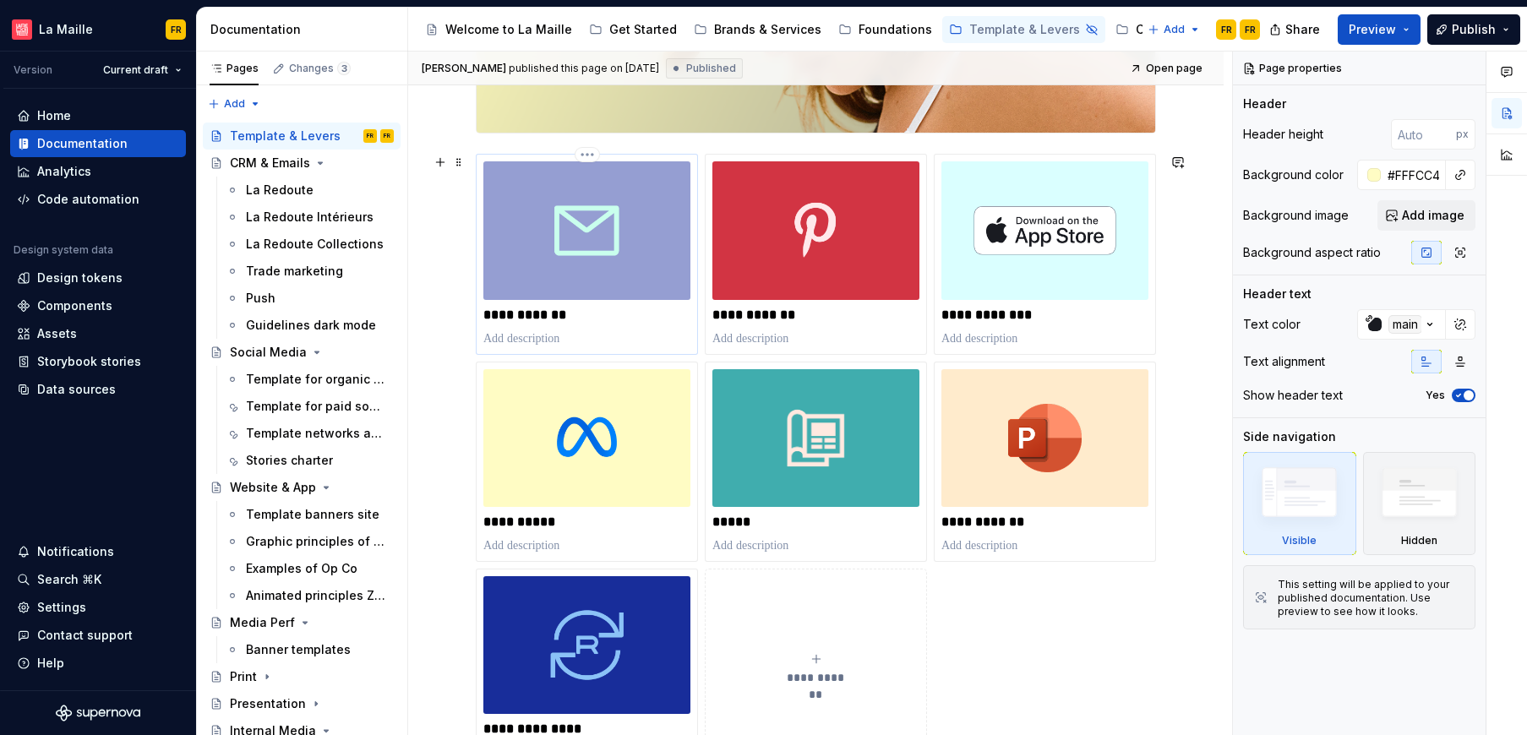
click at [547, 318] on p "**********" at bounding box center [586, 315] width 207 height 17
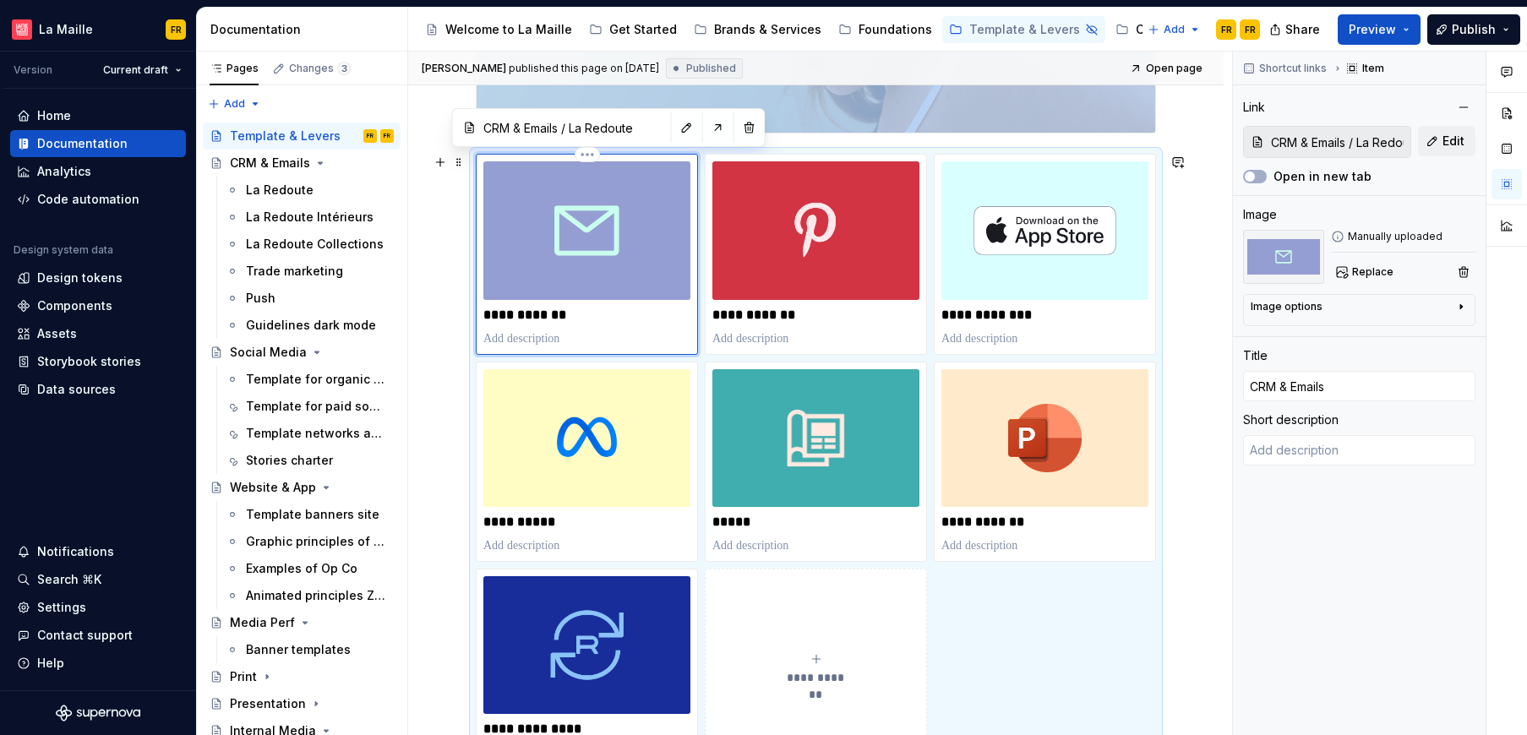
click at [586, 329] on div "**********" at bounding box center [586, 253] width 207 height 185
click at [675, 123] on button "button" at bounding box center [687, 128] width 24 height 24
type textarea "*"
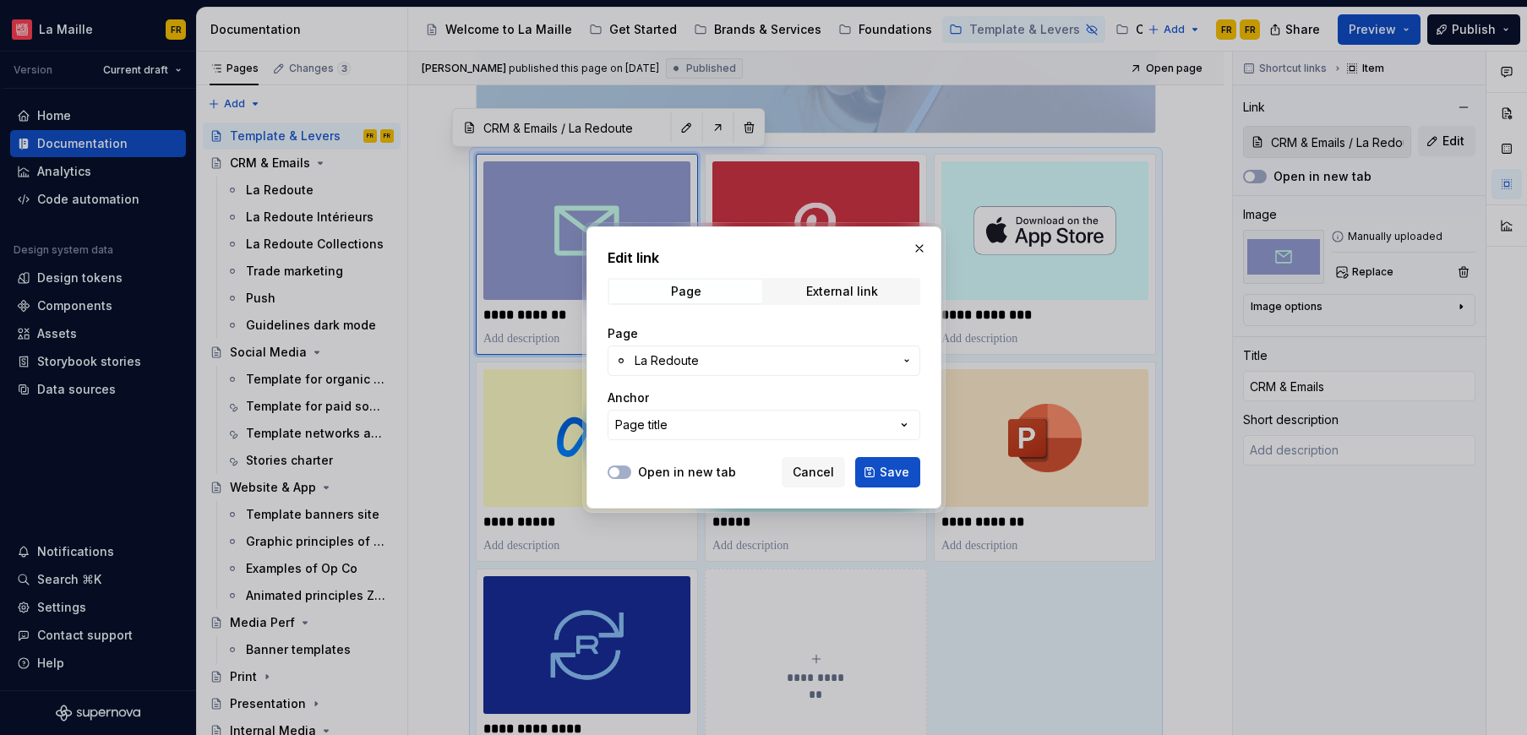
click at [689, 362] on span "La Redoute" at bounding box center [666, 360] width 64 height 17
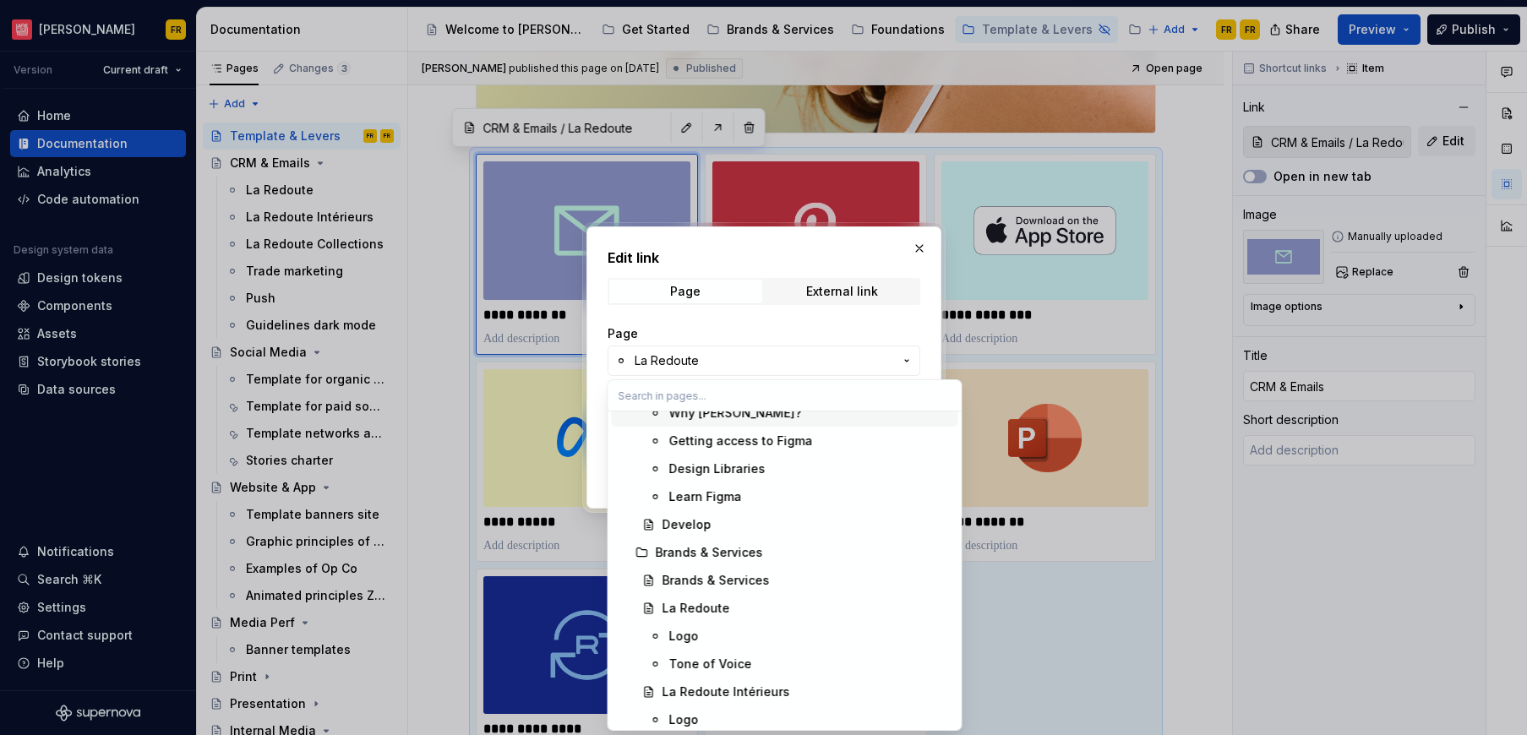
scroll to position [199, 0]
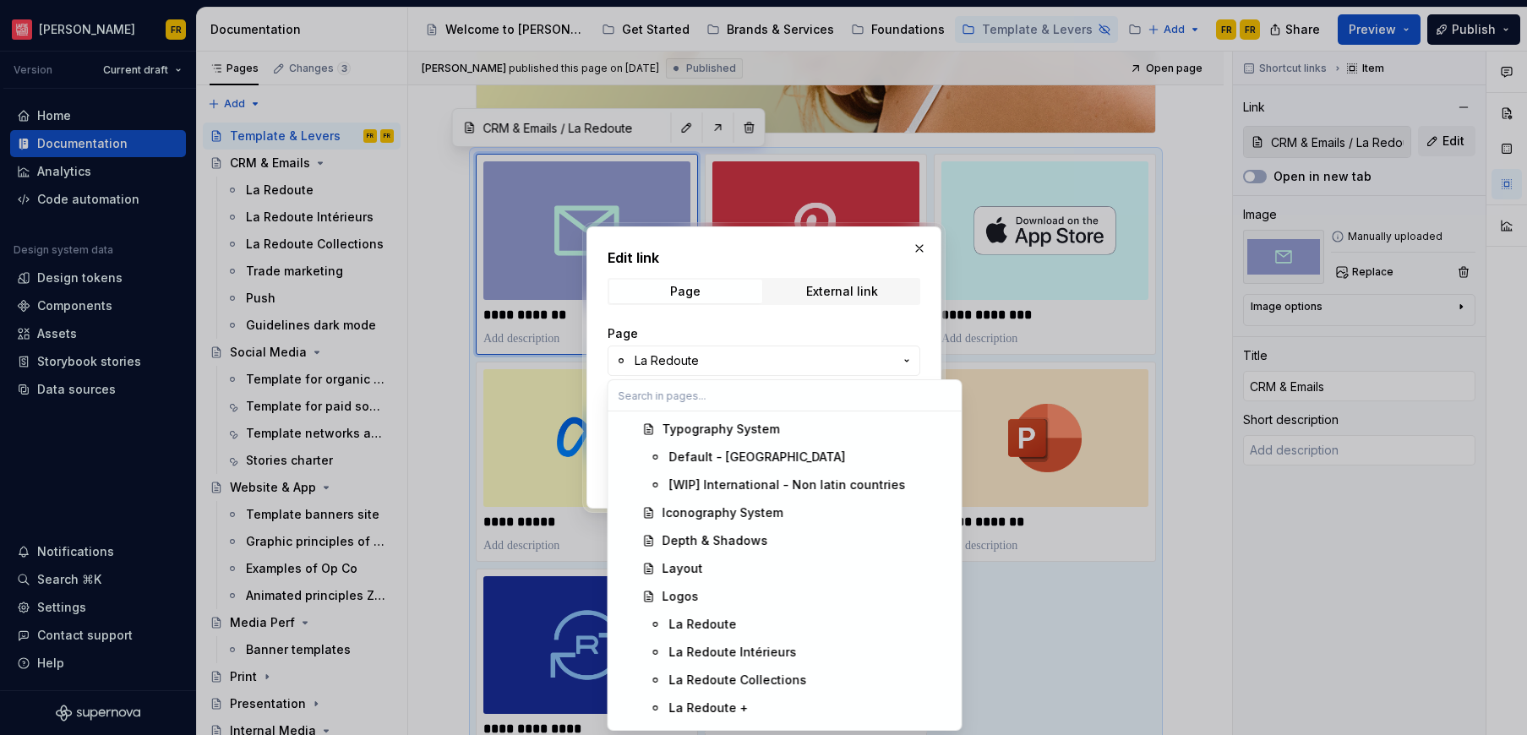
type textarea "*"
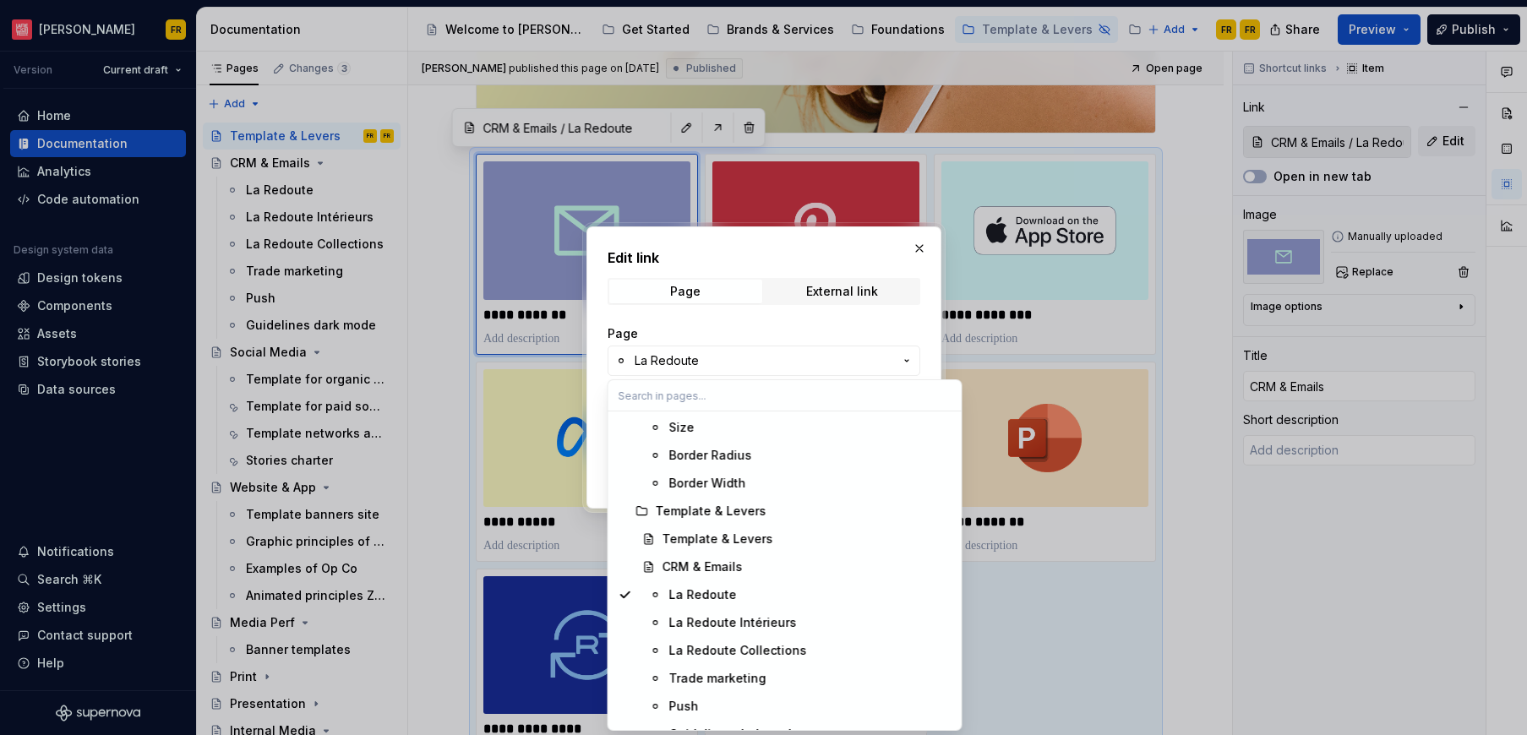
scroll to position [2288, 0]
click at [814, 542] on div "Template & Levers" at bounding box center [806, 538] width 289 height 17
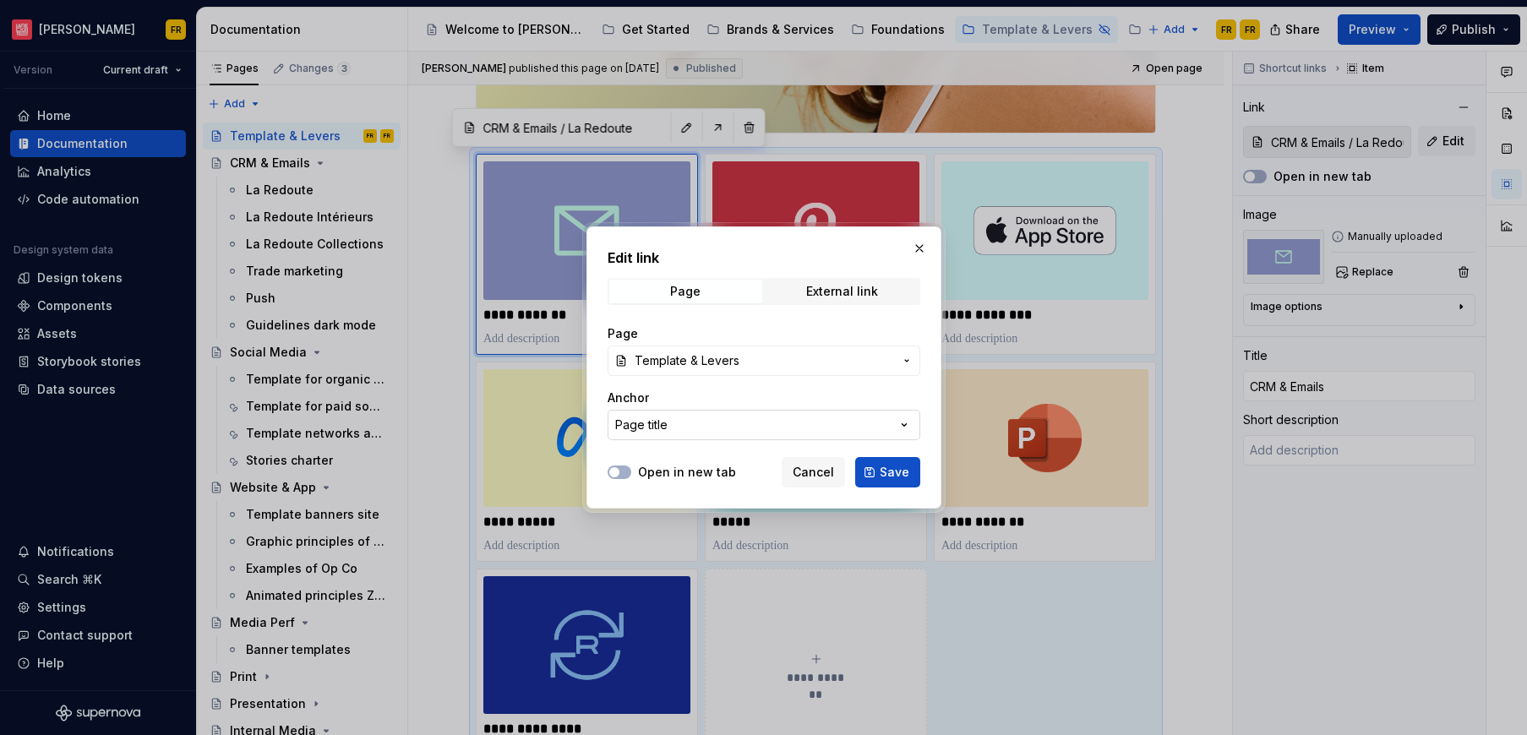
click at [715, 430] on button "Page title" at bounding box center [763, 425] width 313 height 30
click at [715, 430] on div "Edit link Page External link Page Template & Levers Anchor Page title Open in n…" at bounding box center [763, 367] width 1527 height 735
click at [901, 420] on icon "button" at bounding box center [904, 424] width 17 height 17
click at [770, 407] on div "Edit link Page External link Page Template & Levers Anchor Page title Open in n…" at bounding box center [763, 367] width 1527 height 735
click at [781, 361] on span "Template & Levers" at bounding box center [763, 360] width 259 height 17
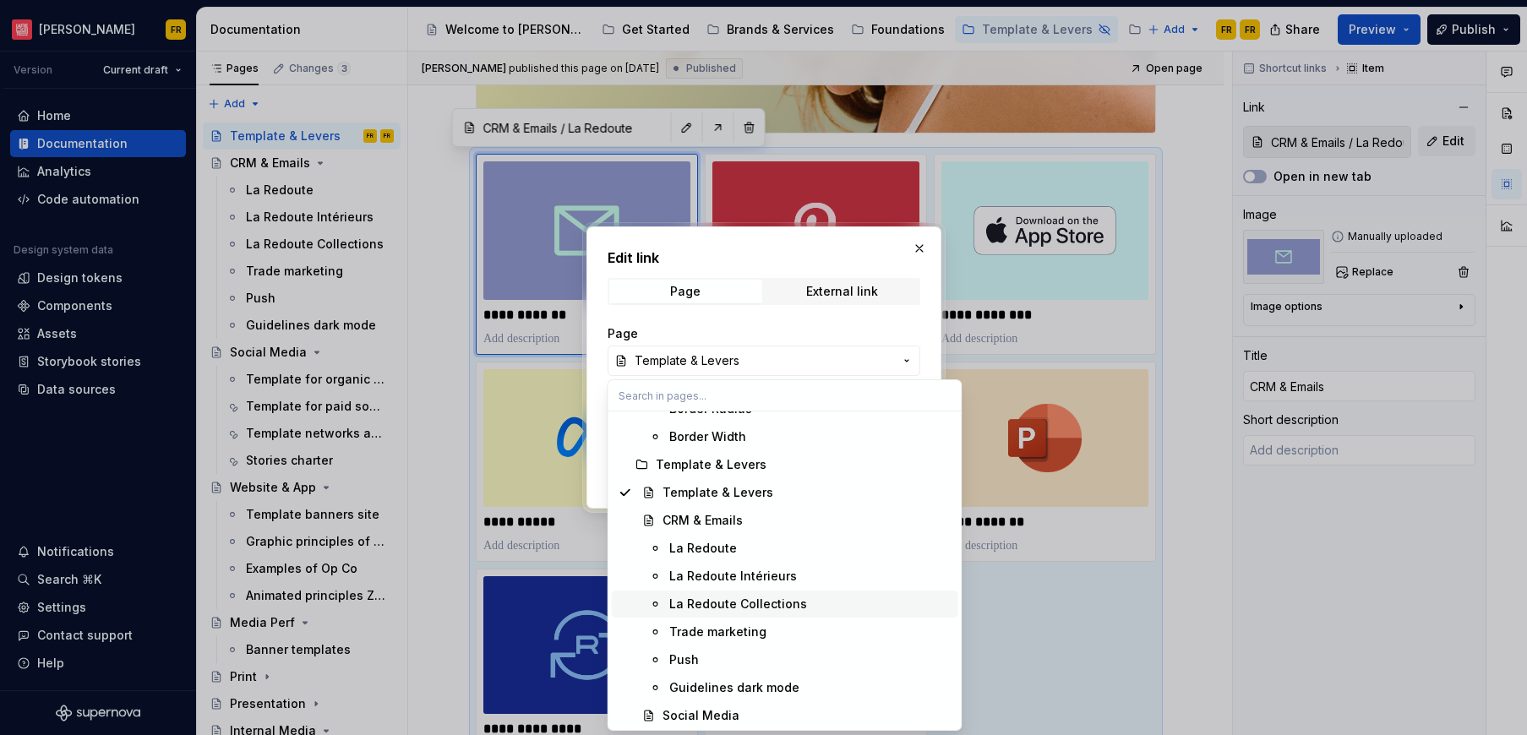
scroll to position [2331, 0]
click at [709, 466] on div "Template & Levers" at bounding box center [711, 467] width 111 height 17
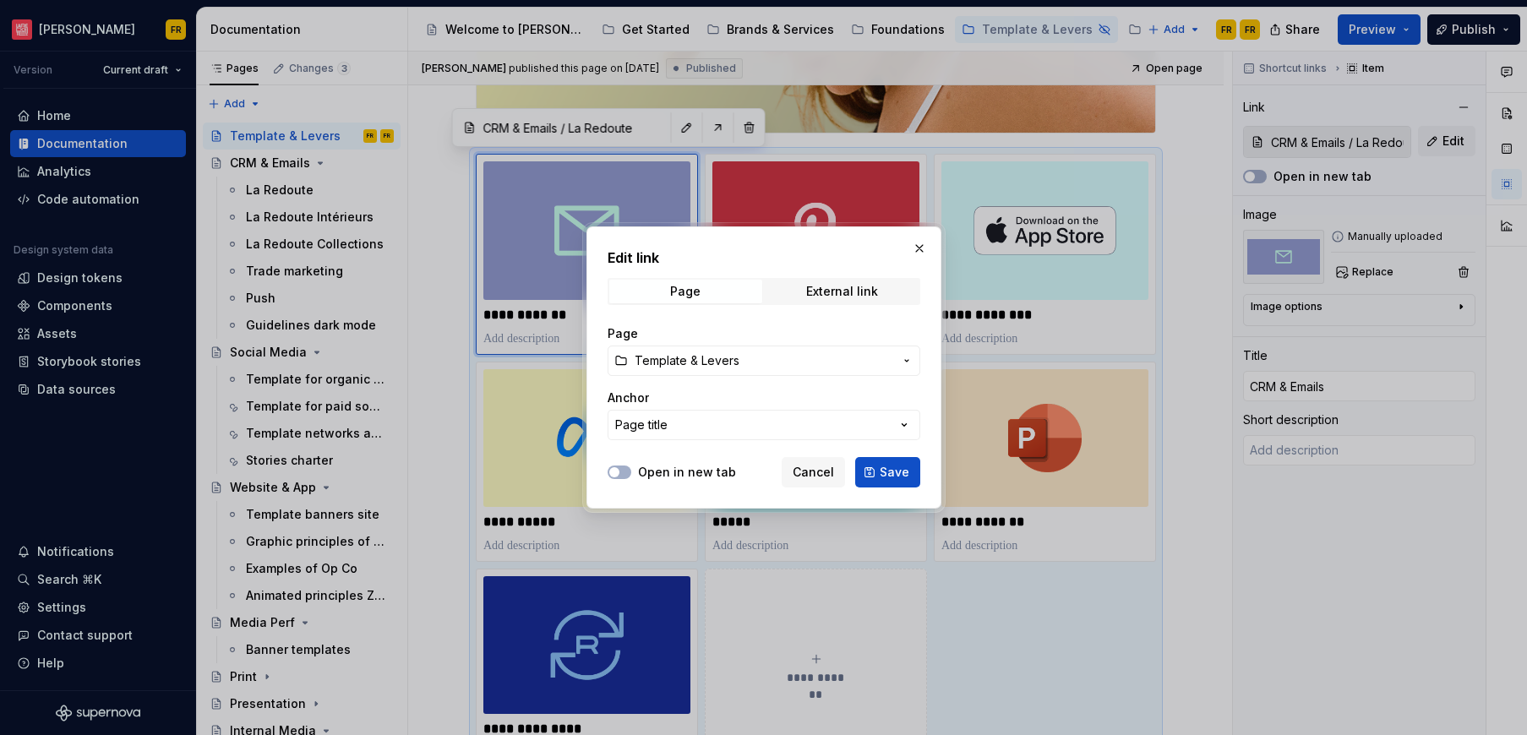
click at [705, 420] on button "Page title" at bounding box center [763, 425] width 313 height 30
click at [706, 423] on div "Edit link Page External link Page Template & Levers Anchor Page title Open in n…" at bounding box center [763, 367] width 1527 height 735
click at [730, 361] on span "Template & Levers" at bounding box center [686, 360] width 105 height 17
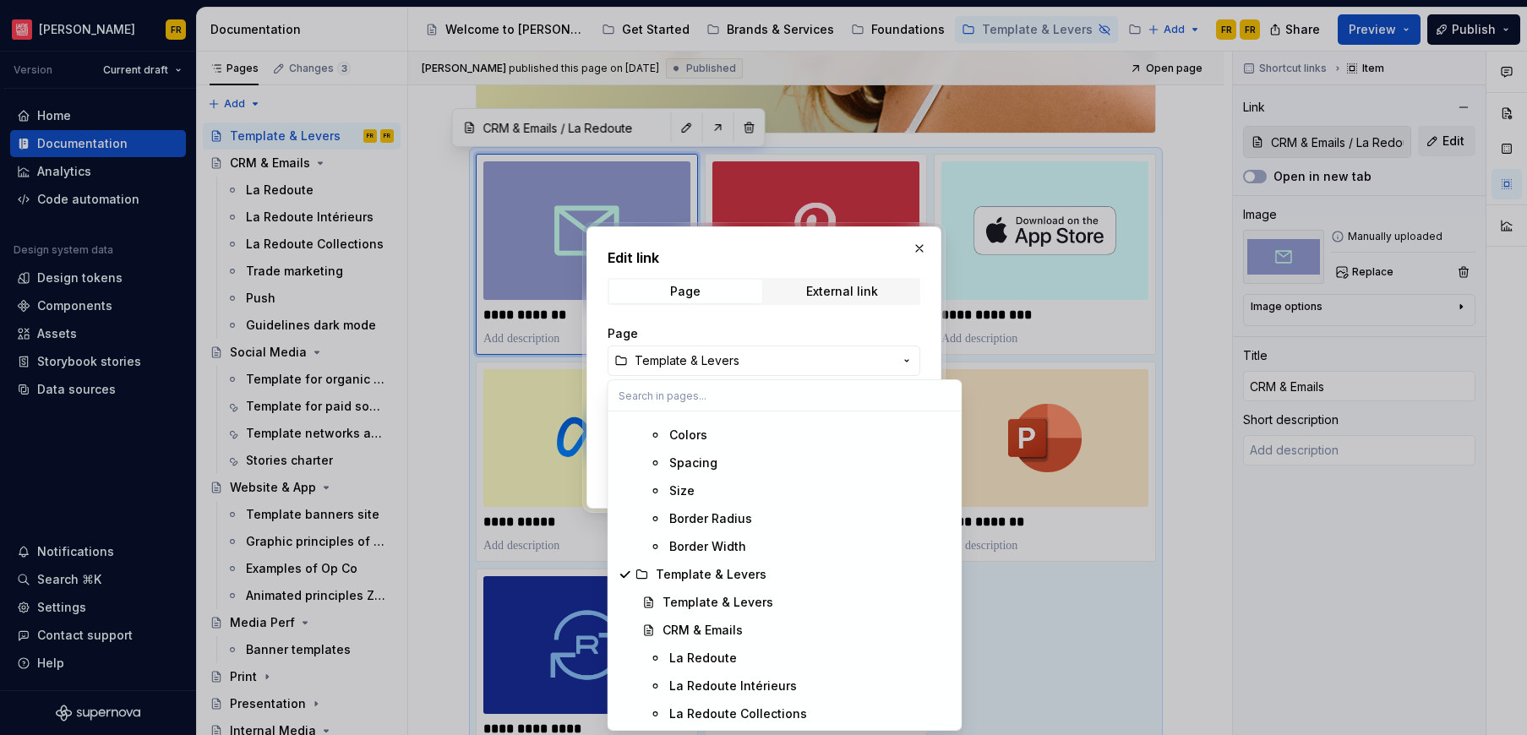
scroll to position [2286, 0]
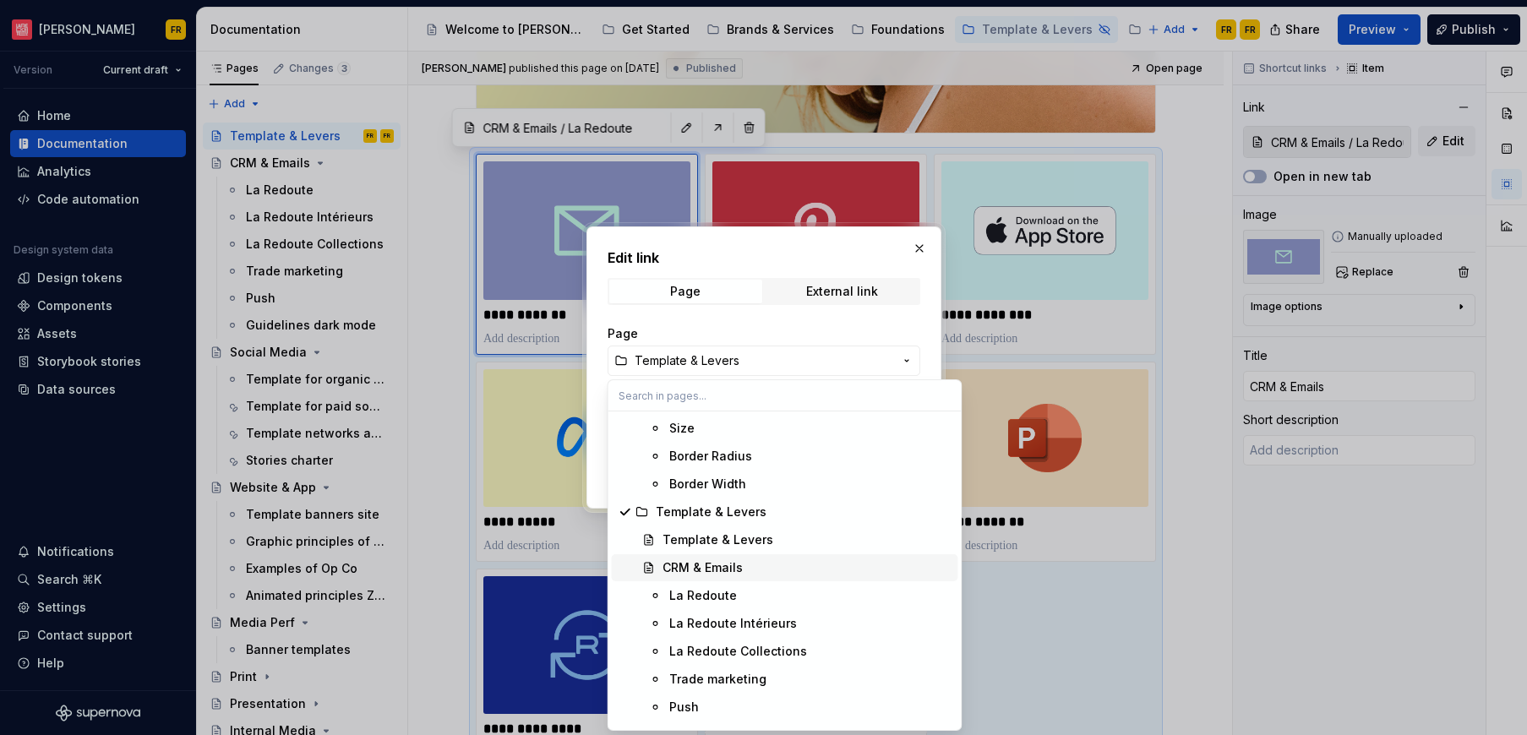
click at [767, 572] on div "CRM & Emails" at bounding box center [806, 567] width 289 height 17
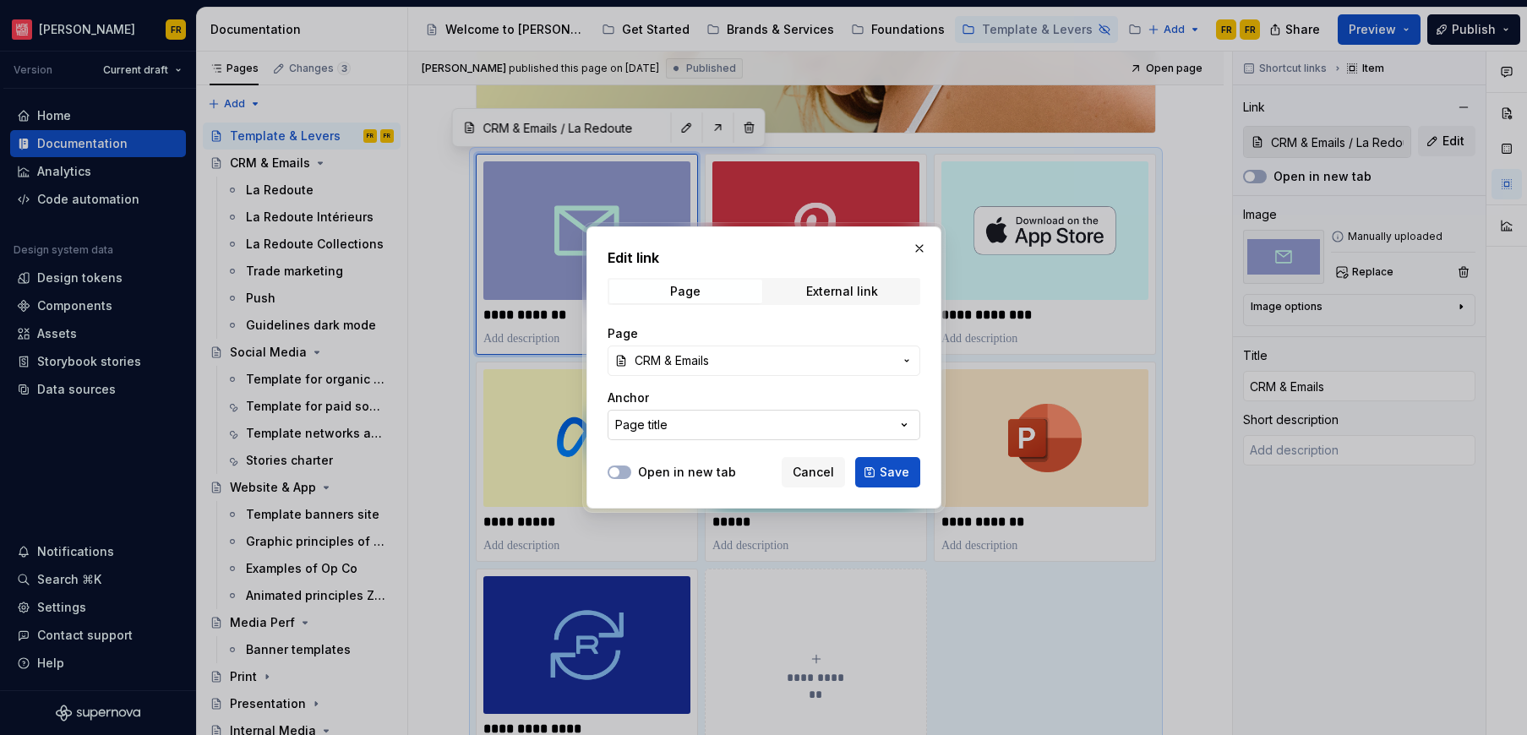
click at [906, 428] on icon "button" at bounding box center [904, 424] width 17 height 17
click at [906, 428] on div "Edit link Page External link Page CRM & Emails Anchor Page title Open in new ta…" at bounding box center [763, 367] width 1527 height 735
click at [888, 473] on span "Save" at bounding box center [894, 472] width 30 height 17
type input "CRM & Emails"
type textarea "*"
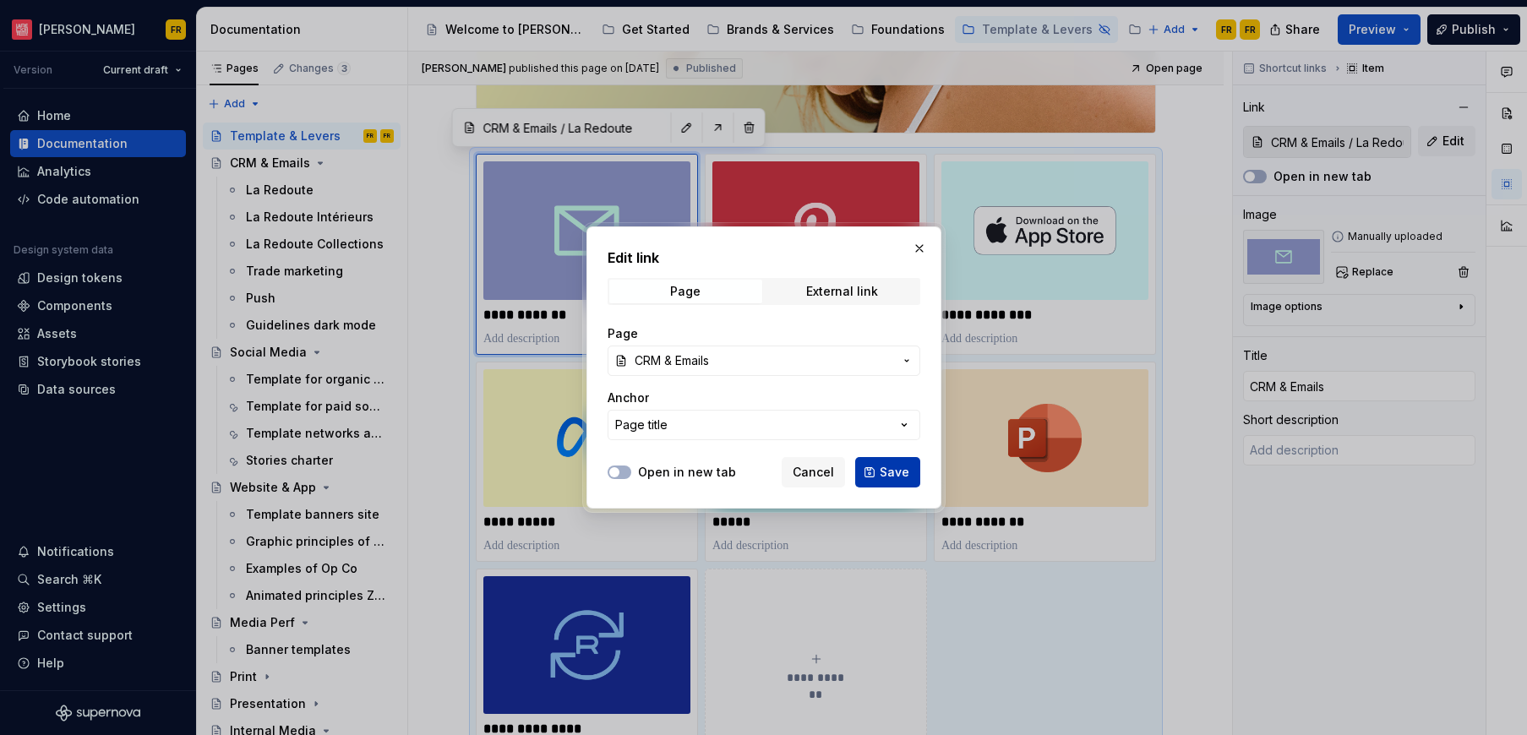
type input "CRM & Emails"
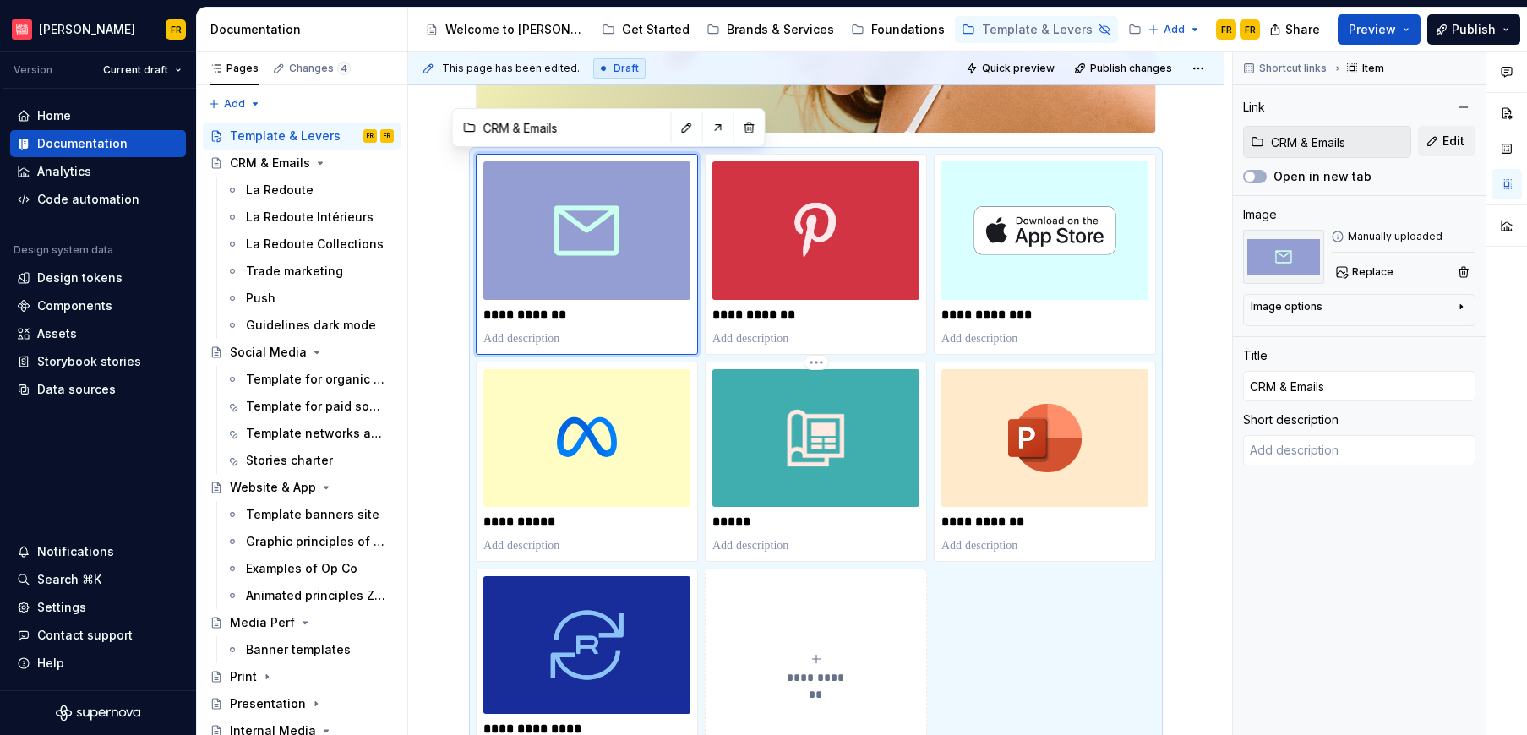
type textarea "*"
click at [759, 319] on p "**********" at bounding box center [815, 315] width 207 height 17
type input "Social Media / Template for organic social networks"
type input "Social Media"
type textarea "*"
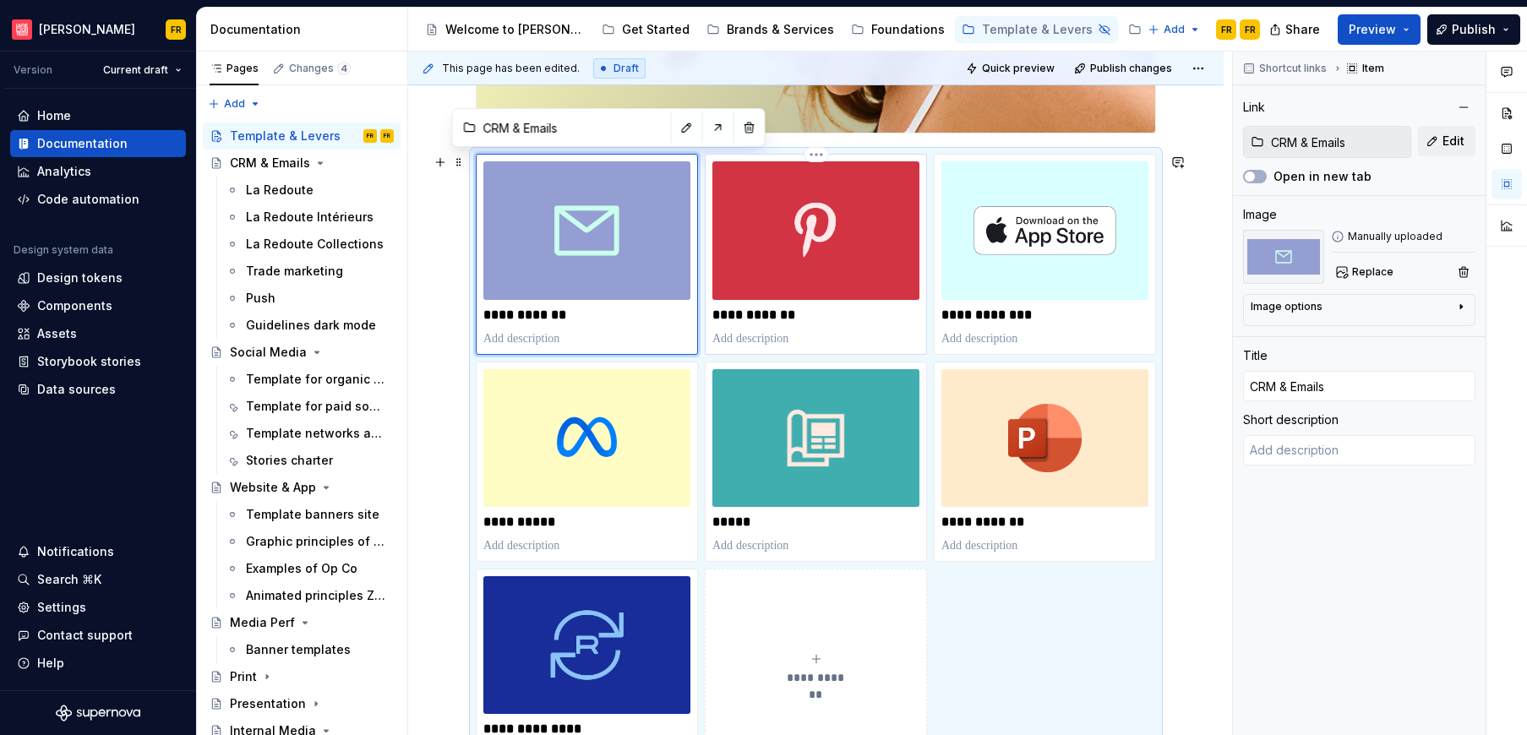
type input "Social Media / Template for organic social networks"
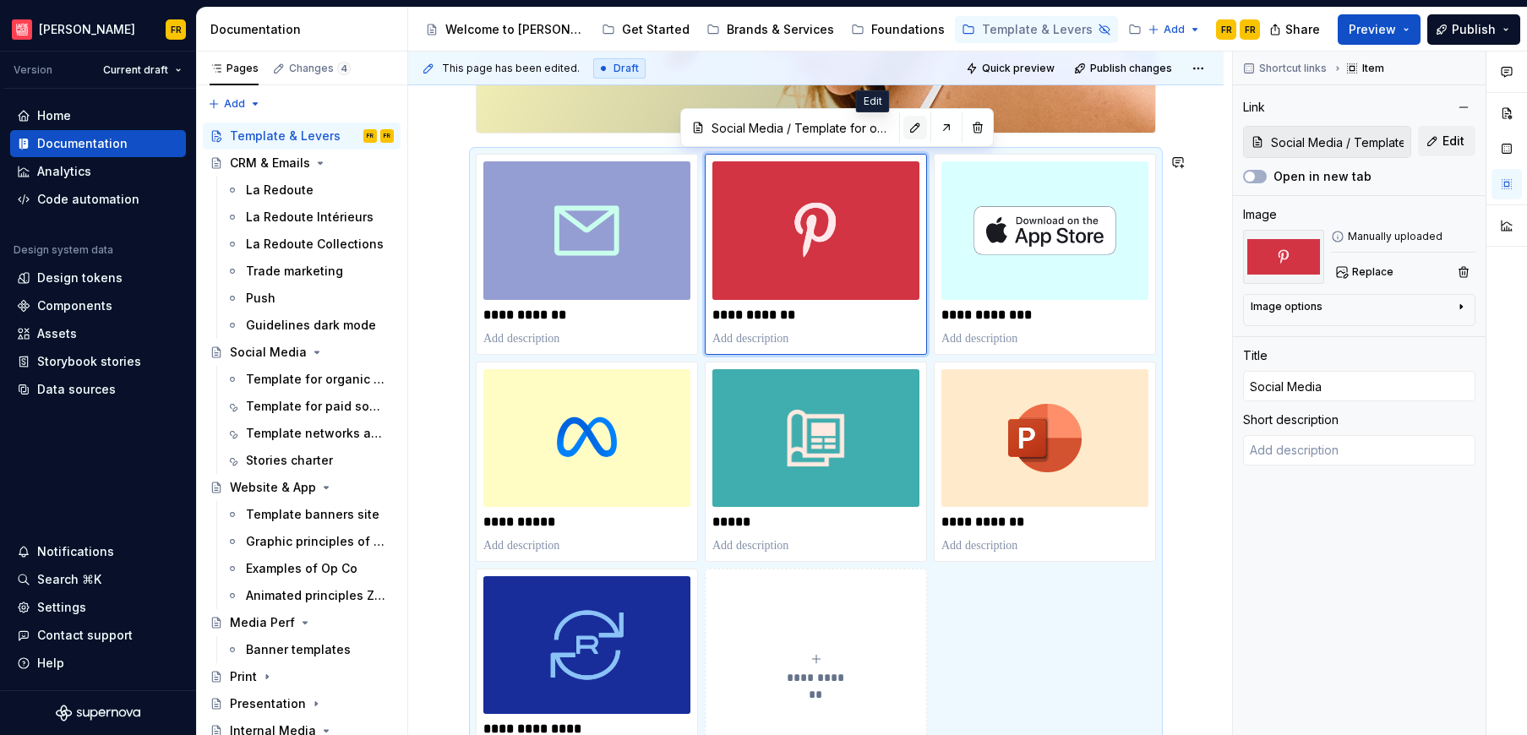
click at [903, 126] on button "button" at bounding box center [915, 128] width 24 height 24
type textarea "*"
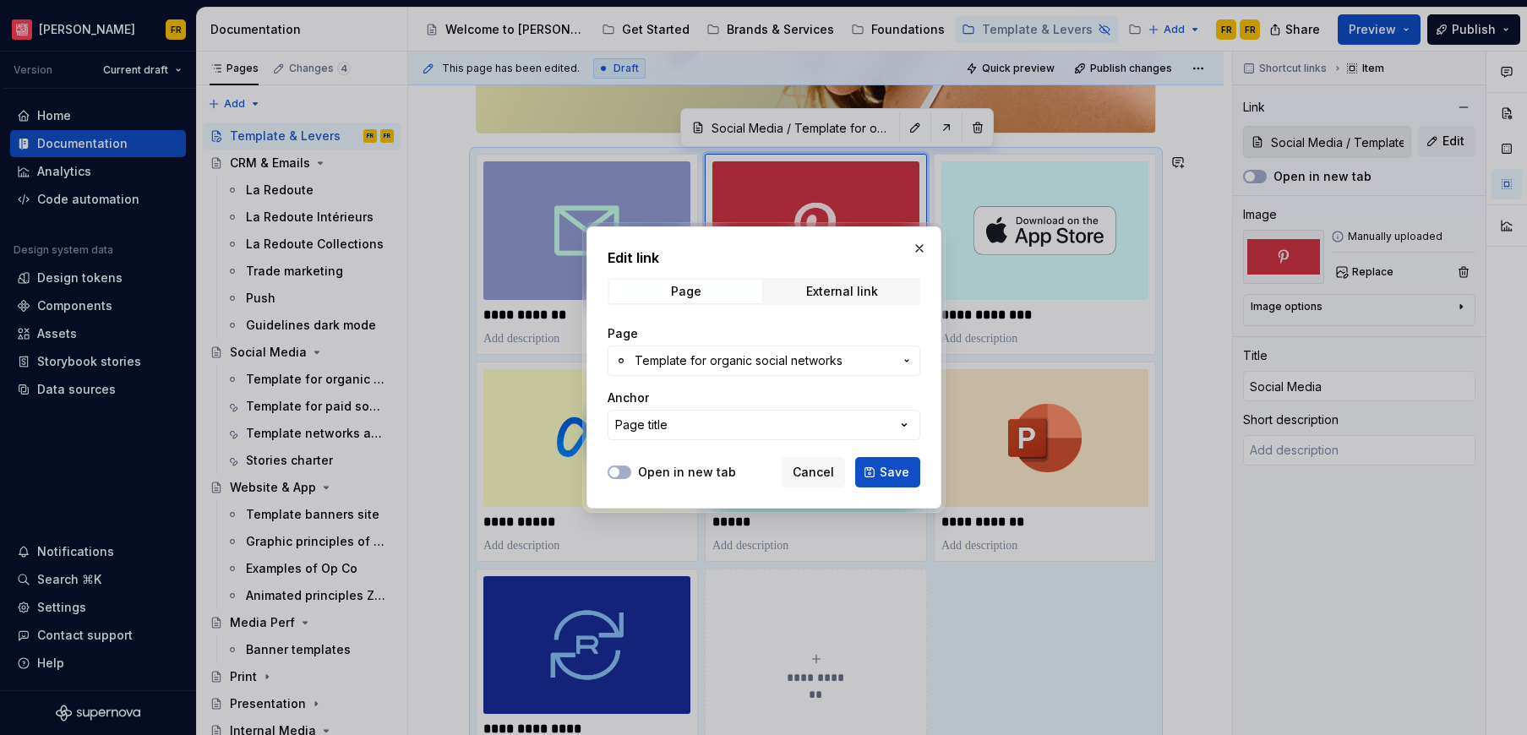
click at [773, 359] on span "Template for organic social networks" at bounding box center [738, 360] width 208 height 17
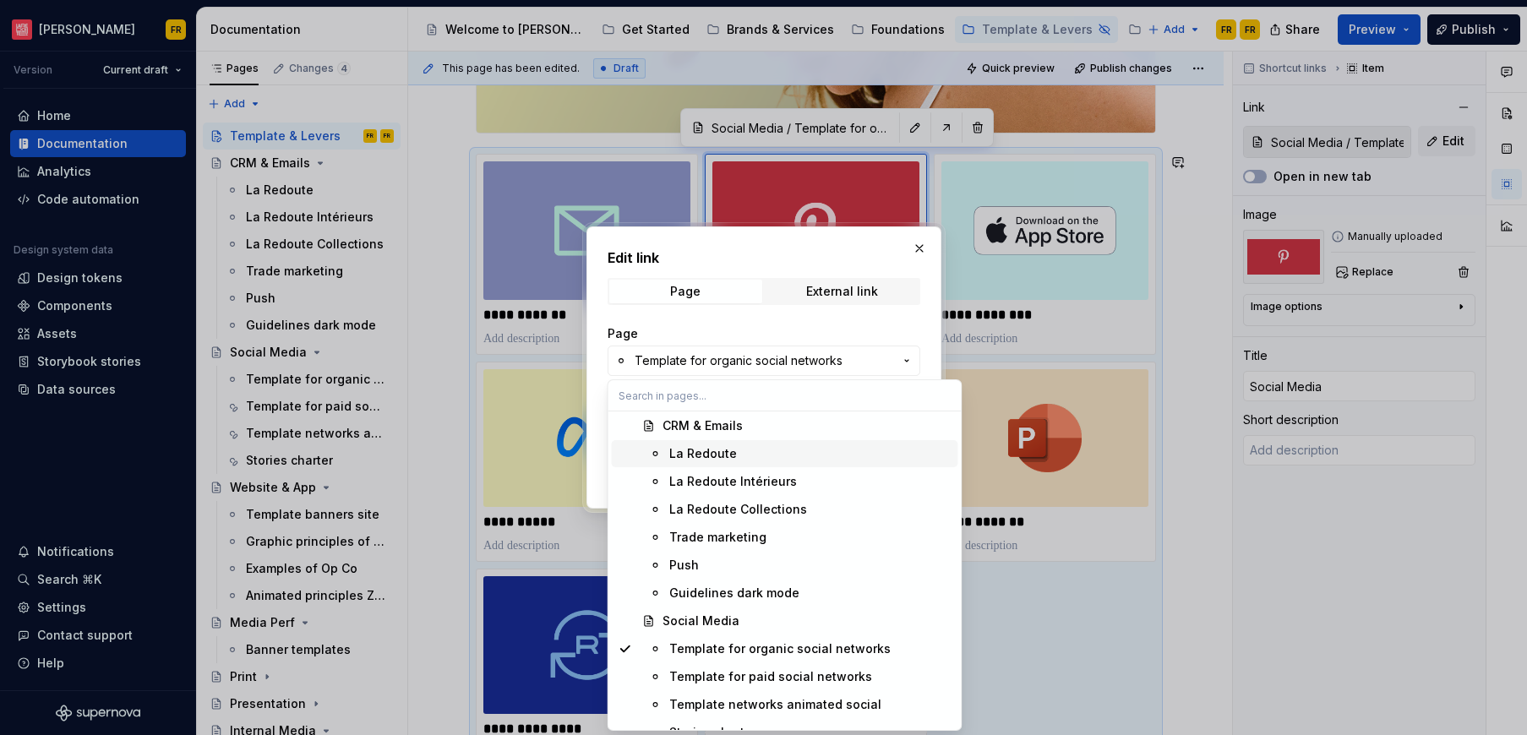
scroll to position [2438, 0]
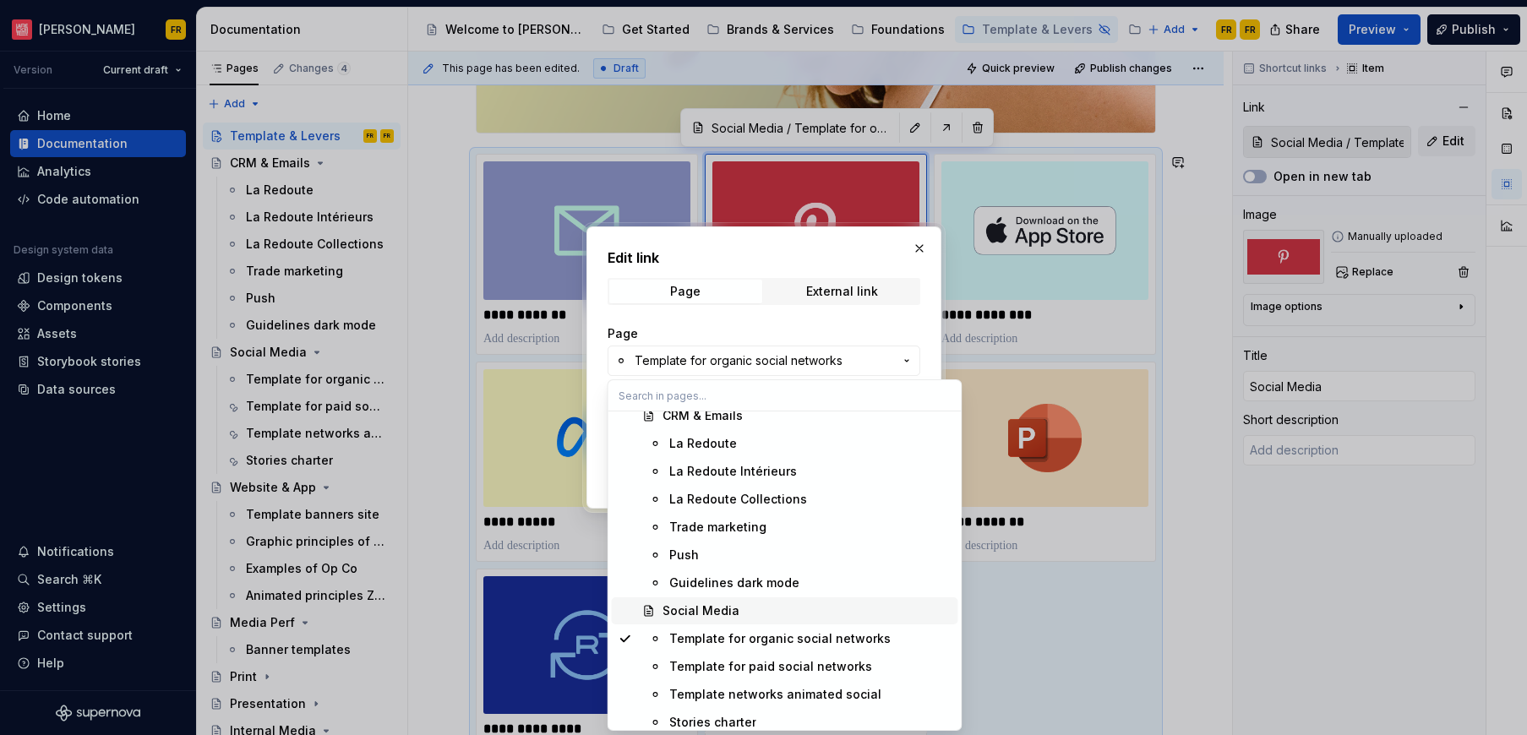
click at [726, 605] on div "Social Media" at bounding box center [700, 610] width 77 height 17
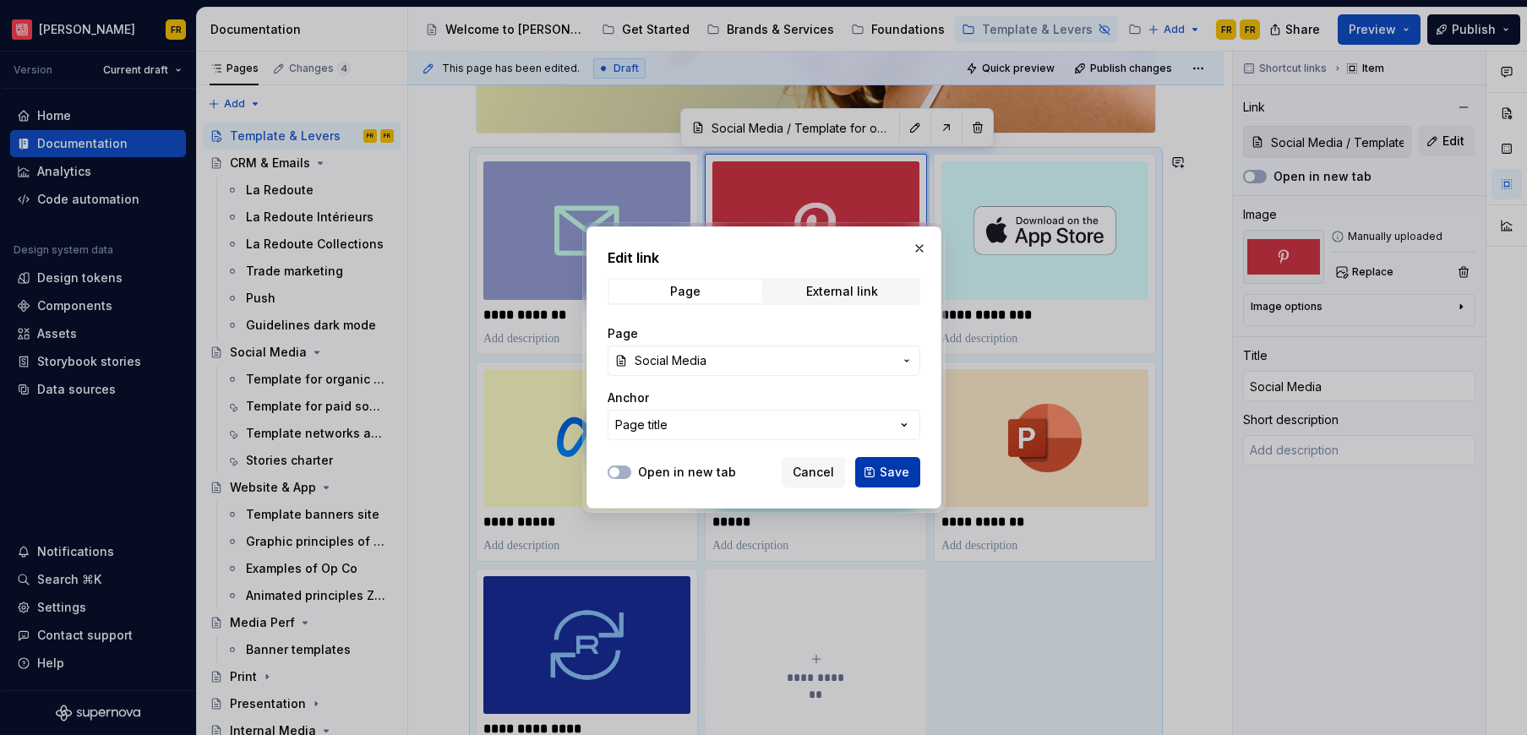
click at [897, 478] on span "Save" at bounding box center [894, 472] width 30 height 17
type input "Social Media"
type textarea "*"
type input "Social Media"
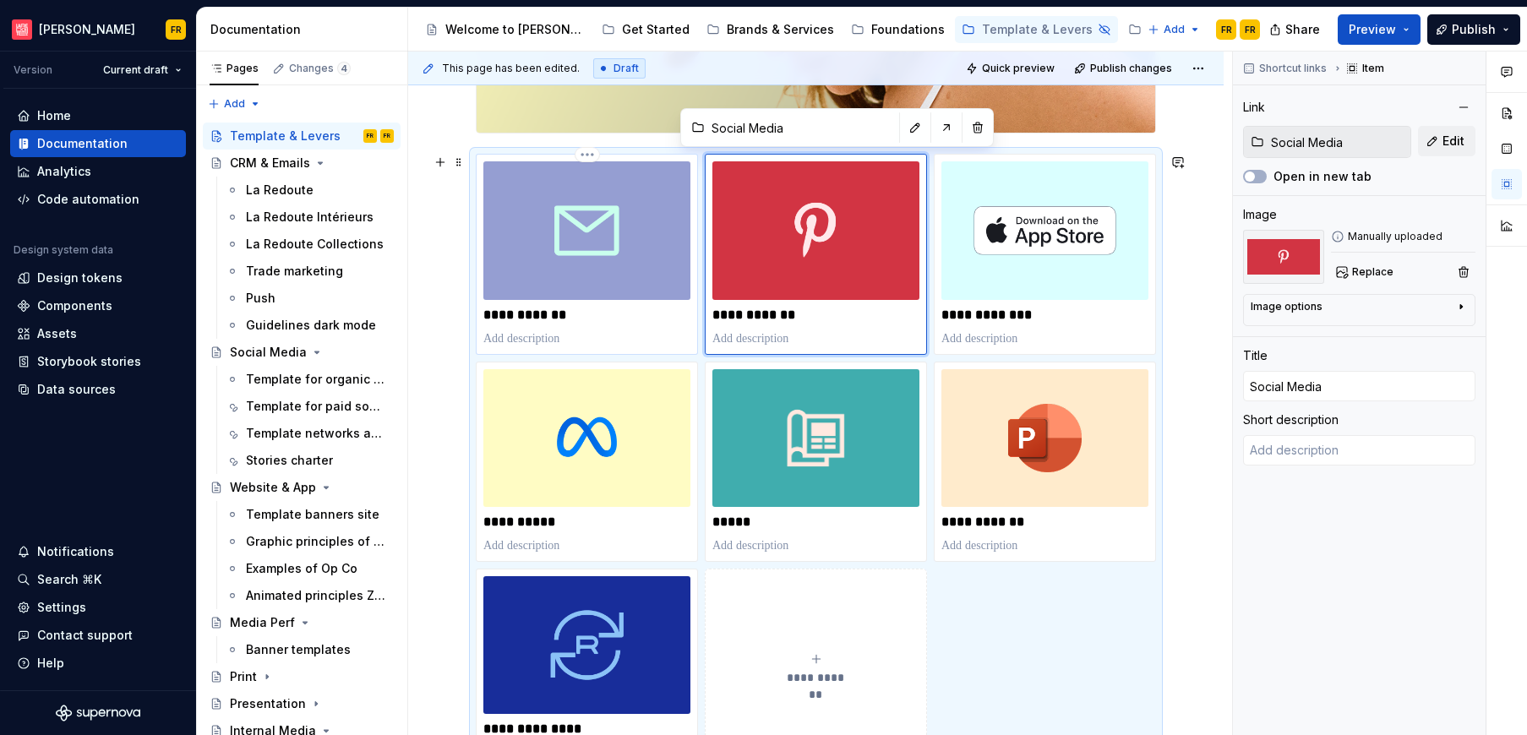
type input "CRM & Emails"
type textarea "*"
type input "CRM & Emails"
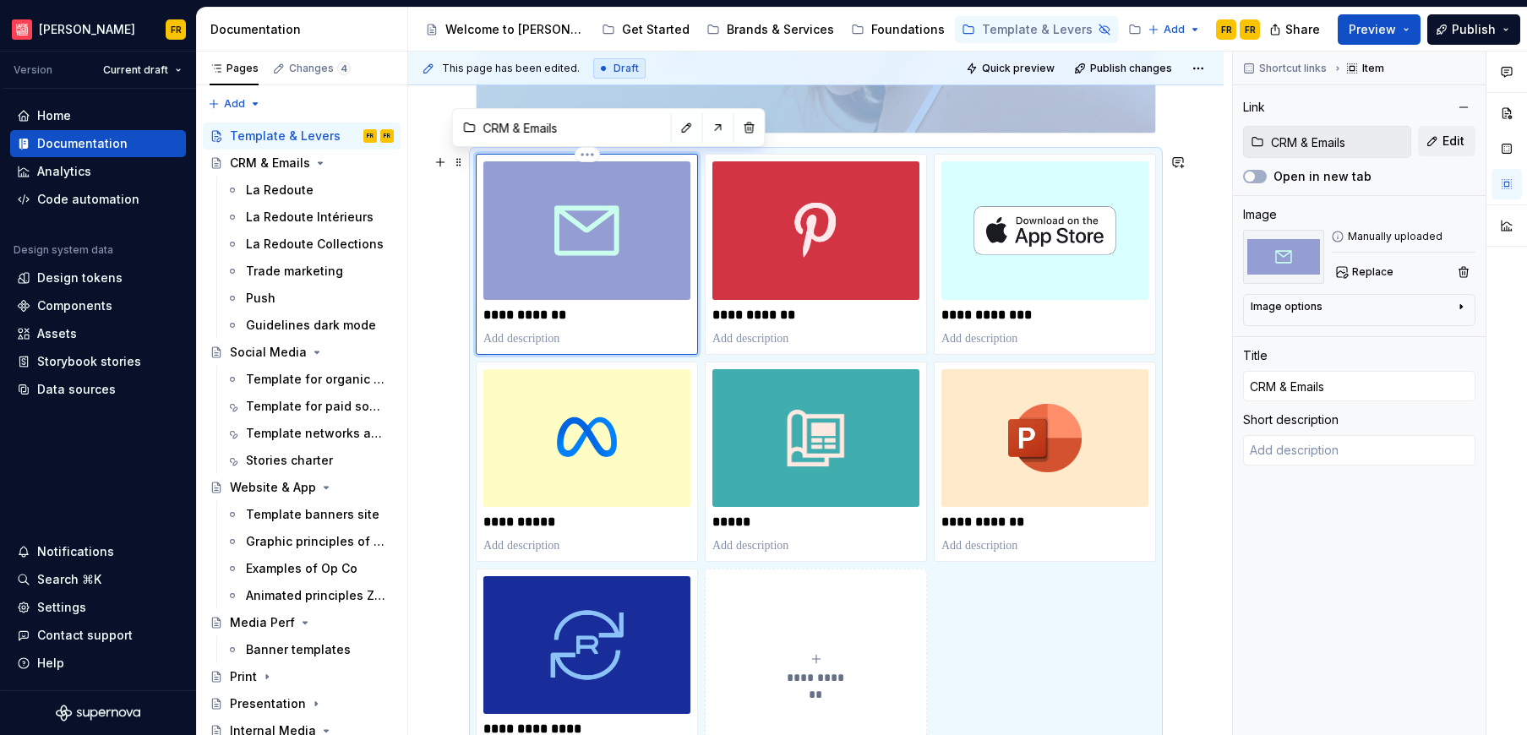
click at [608, 283] on img at bounding box center [586, 230] width 207 height 138
click at [1445, 146] on span "Edit" at bounding box center [1453, 141] width 22 height 17
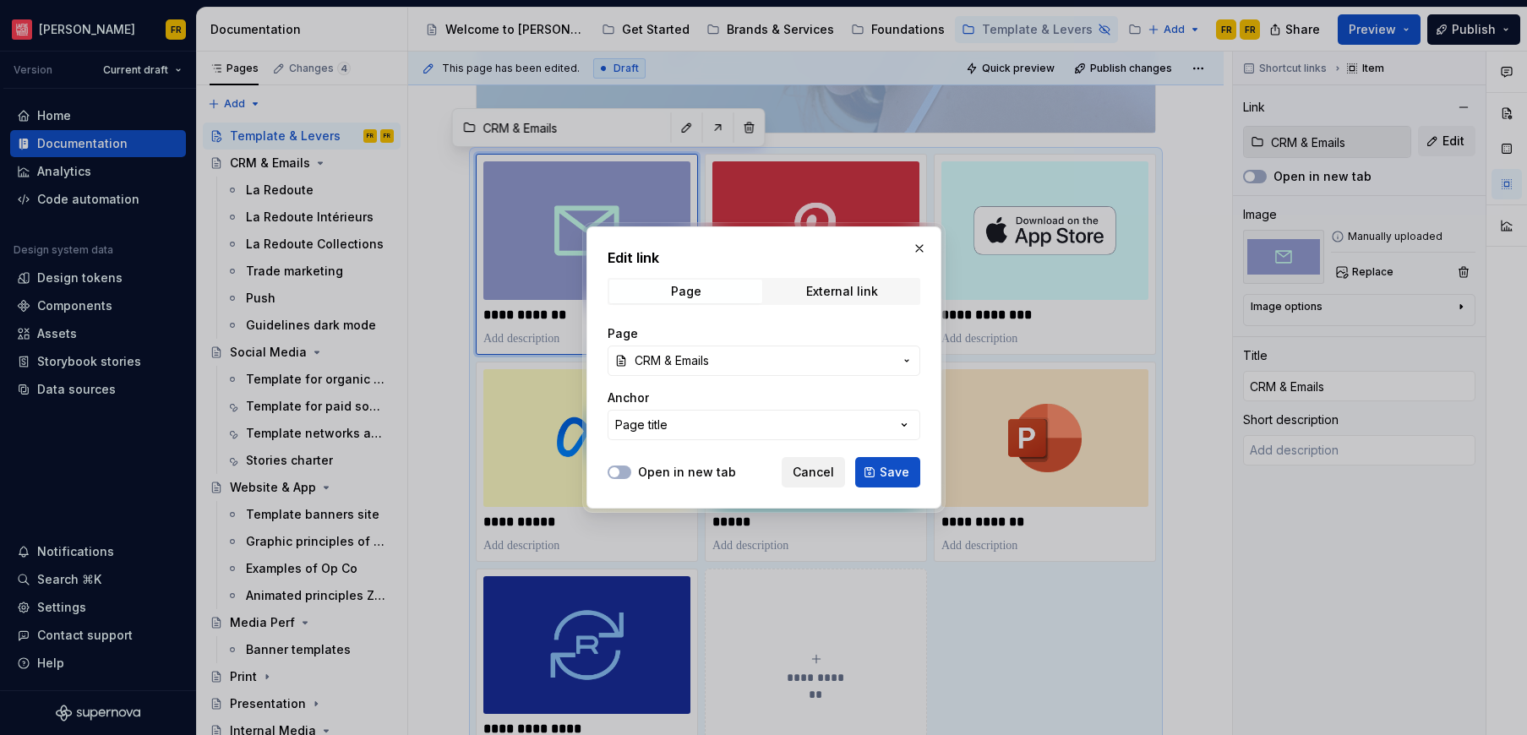
click at [803, 482] on button "Cancel" at bounding box center [812, 472] width 63 height 30
type textarea "*"
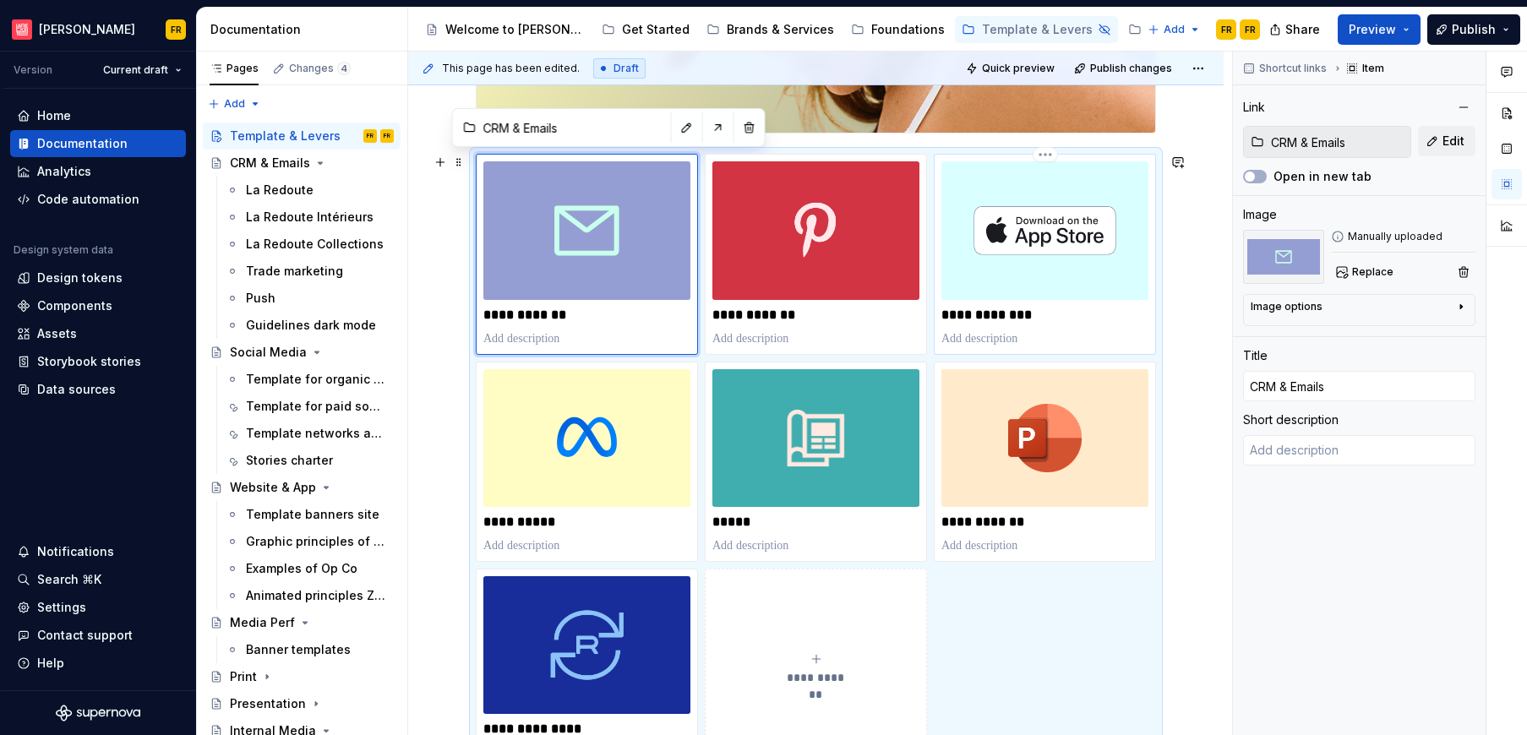
click at [1018, 315] on p "**********" at bounding box center [1044, 315] width 207 height 17
type input "Website & App / Template banners site"
type input "Website & App"
type textarea "*"
type input "Website & App / Template banners site"
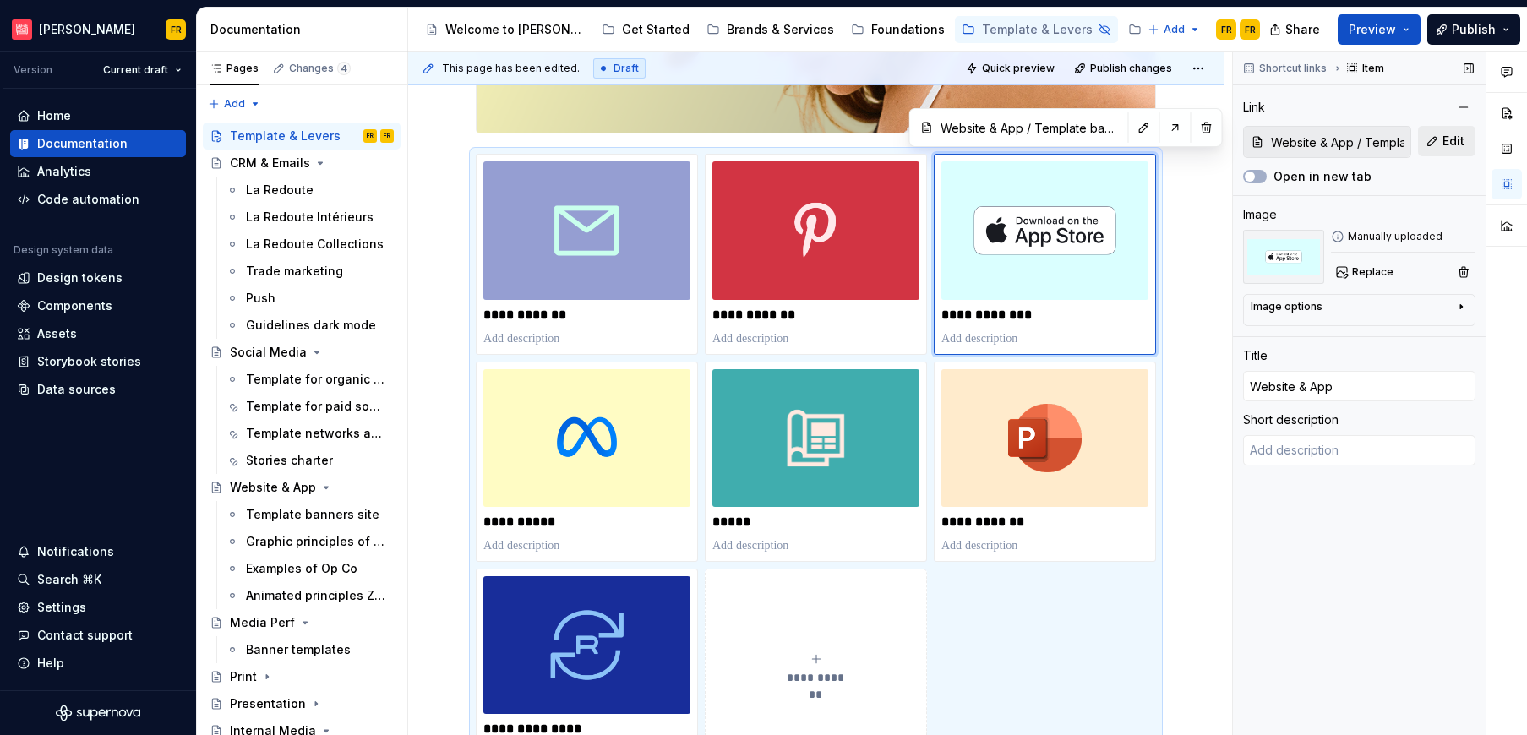
click at [1454, 144] on span "Edit" at bounding box center [1453, 141] width 22 height 17
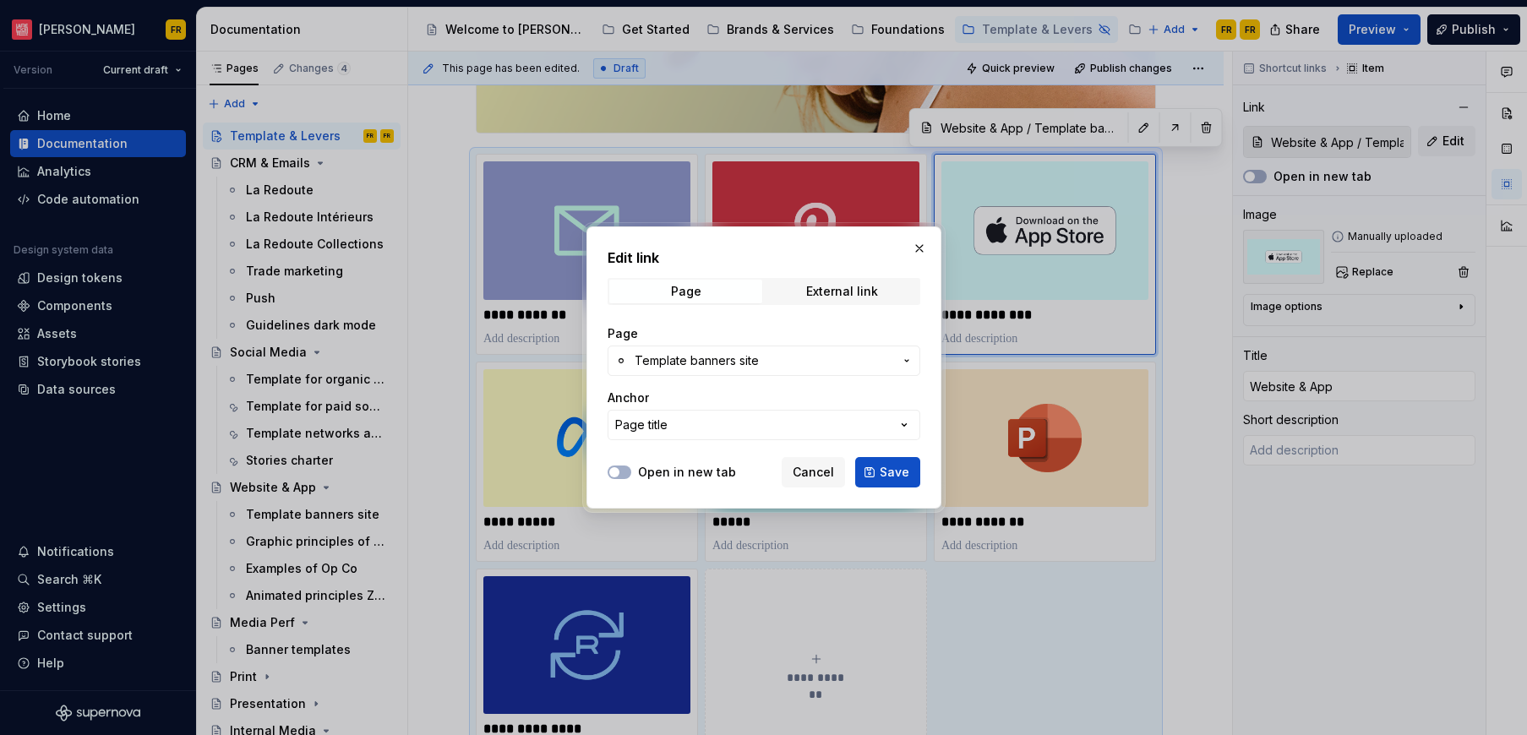
click at [715, 356] on span "Template banners site" at bounding box center [696, 360] width 124 height 17
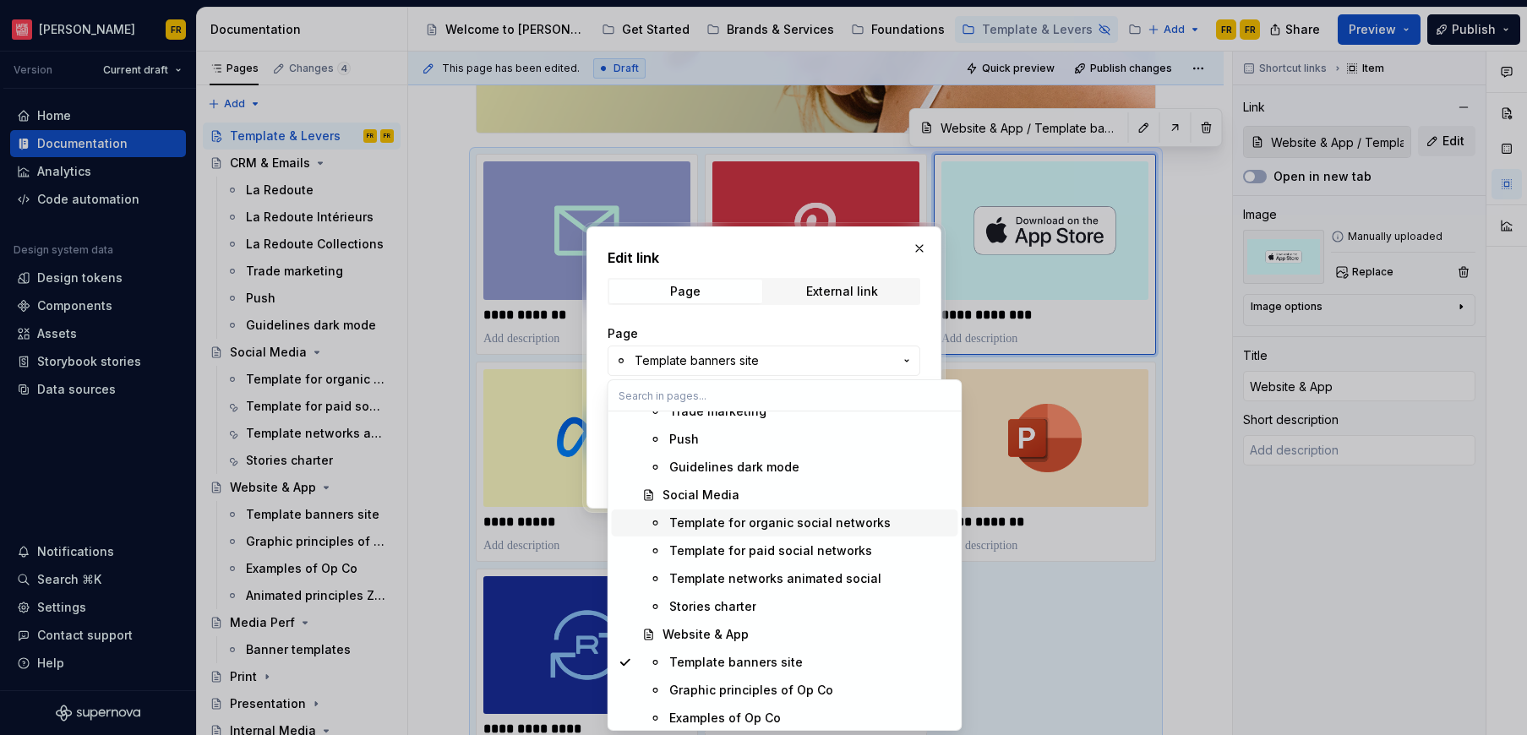
scroll to position [2562, 0]
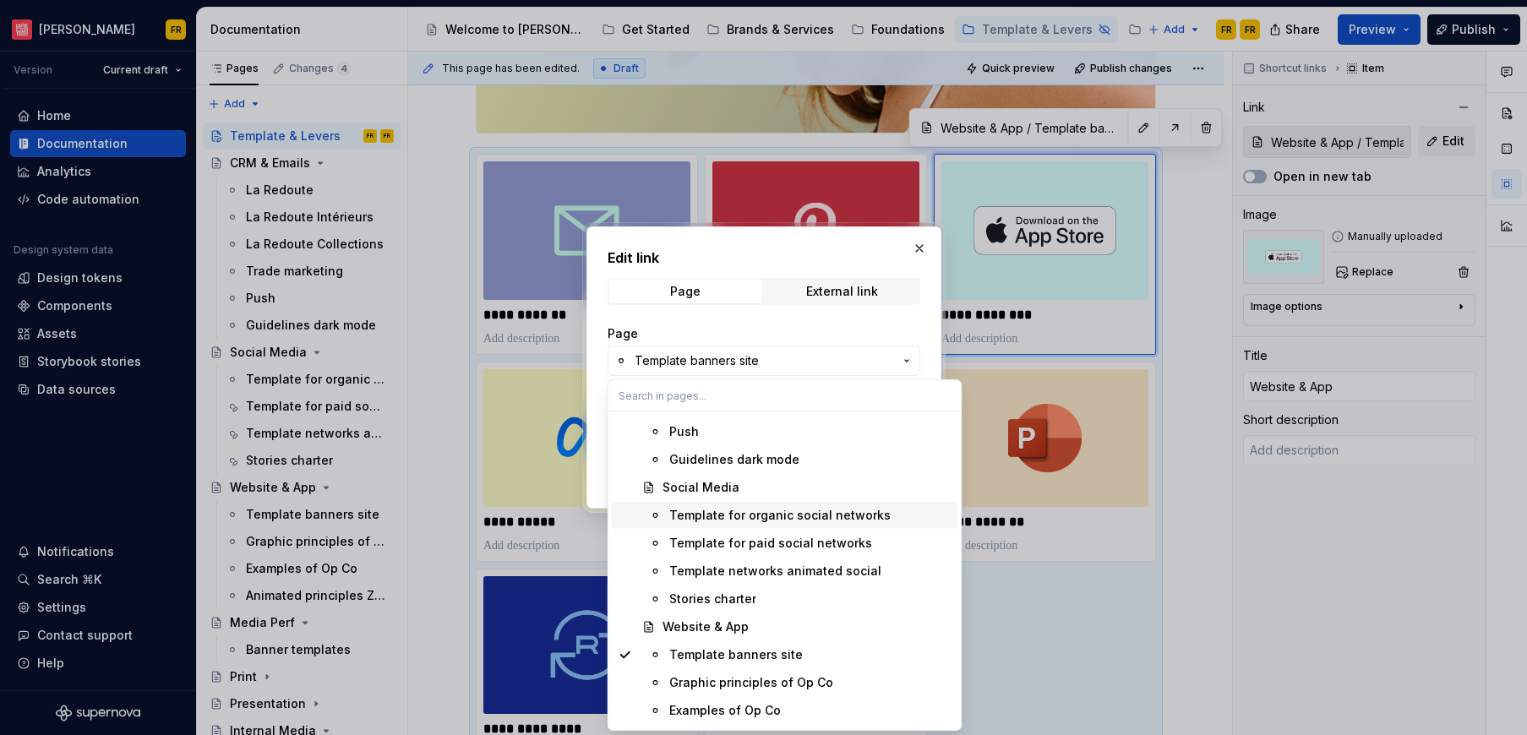
type textarea "*"
click at [727, 631] on div "Website & App" at bounding box center [705, 626] width 86 height 17
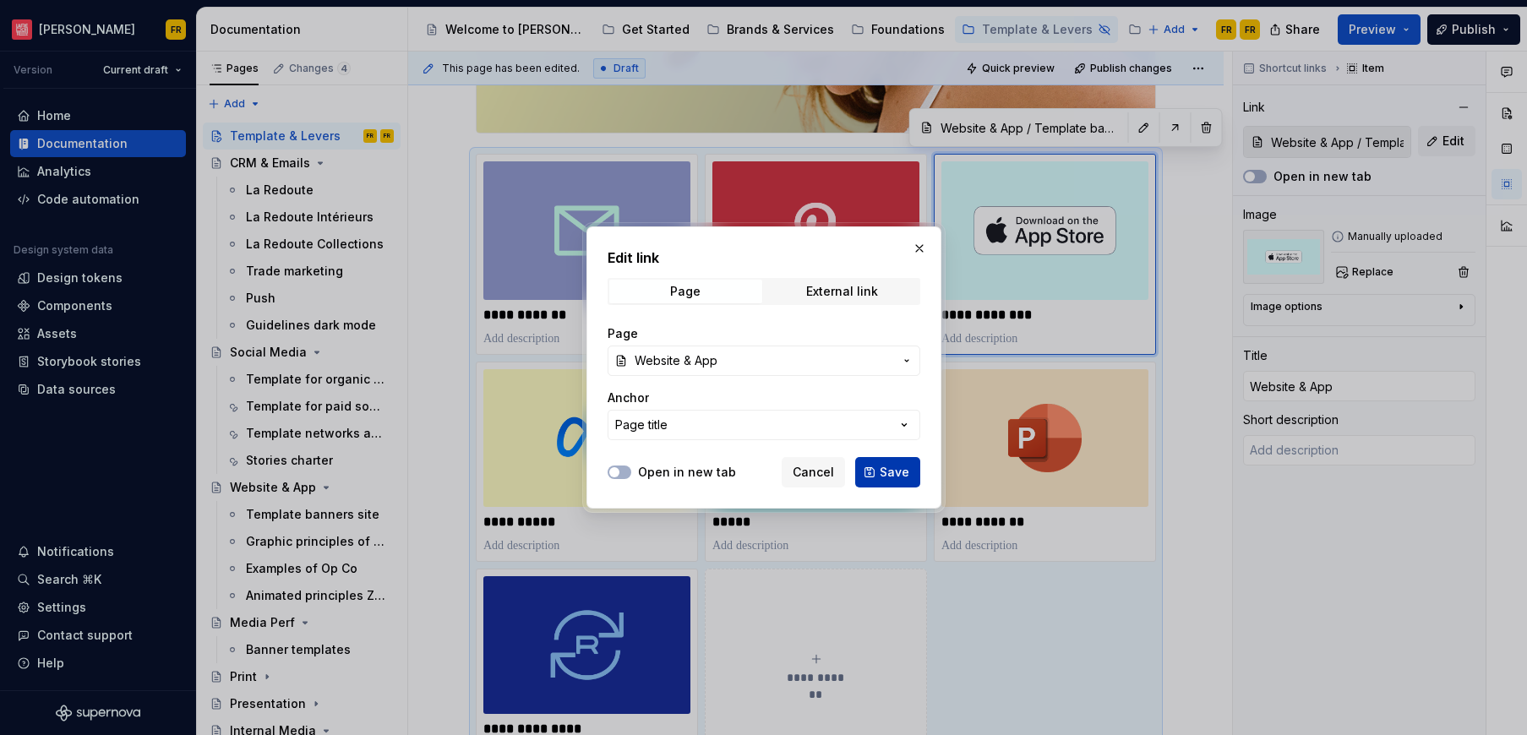
click at [892, 479] on span "Save" at bounding box center [894, 472] width 30 height 17
type input "Website & App"
type textarea "*"
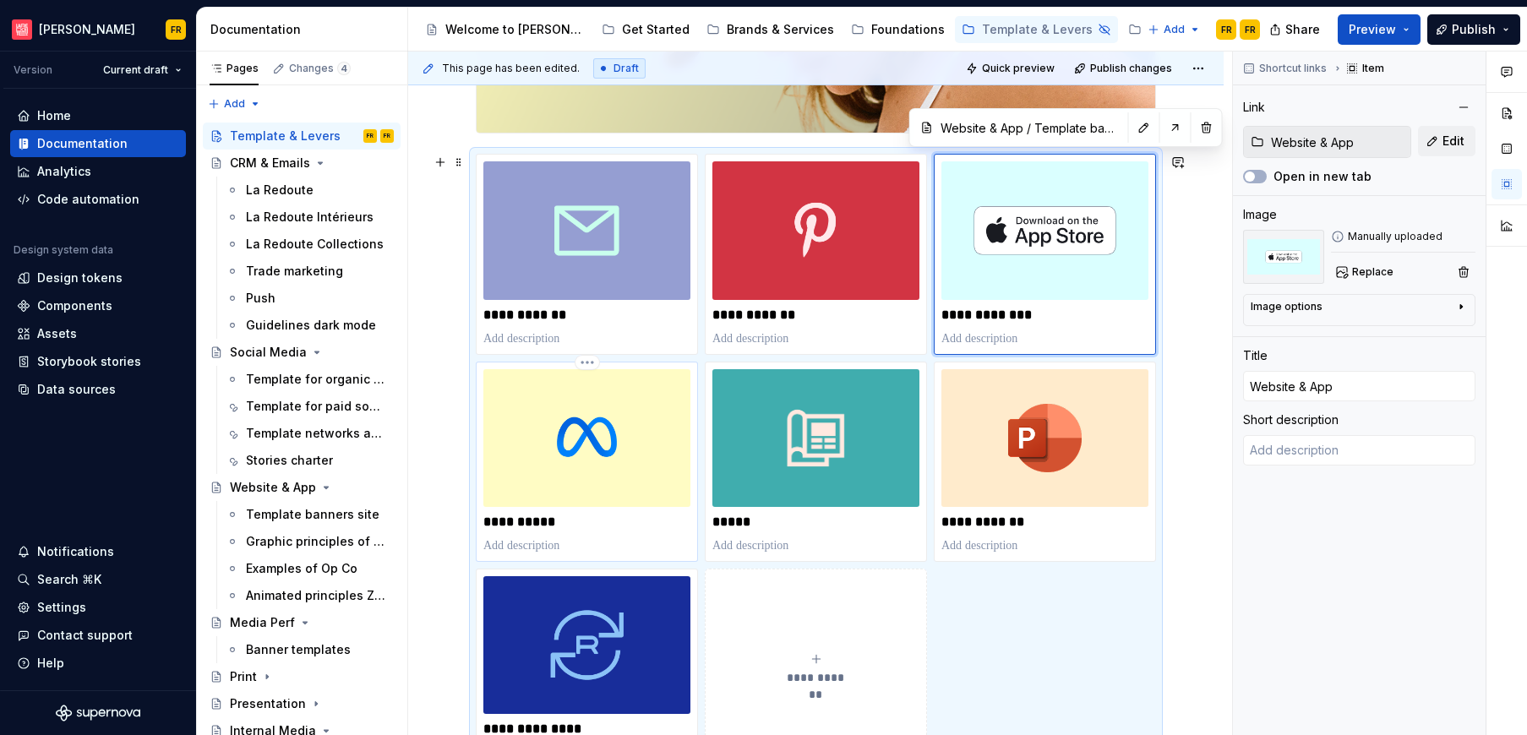
type input "Media Perf / Banner templates"
type input "Media Perf"
type textarea "*"
type input "Media Perf / Banner templates"
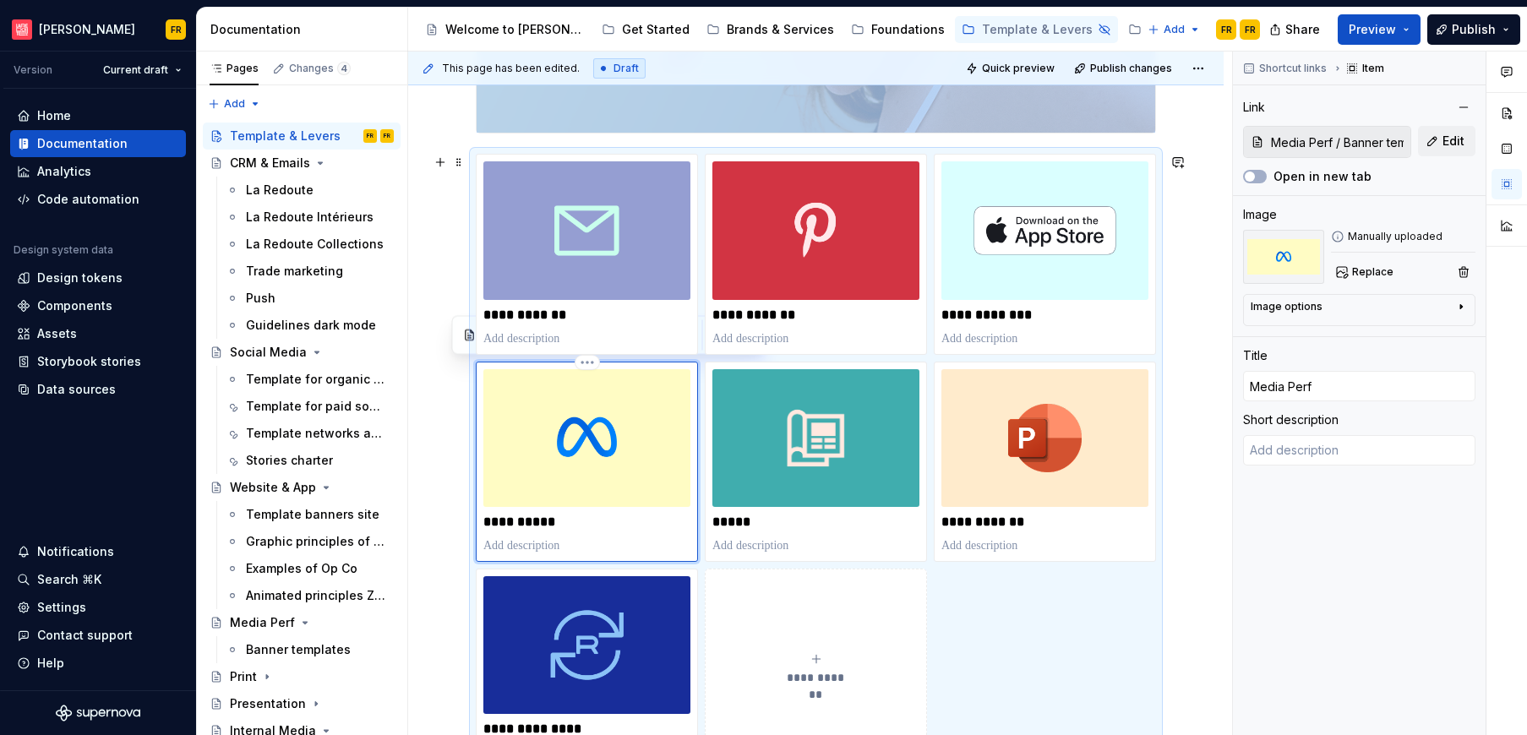
click at [577, 485] on img at bounding box center [586, 438] width 207 height 138
click at [1451, 139] on span "Edit" at bounding box center [1453, 141] width 22 height 17
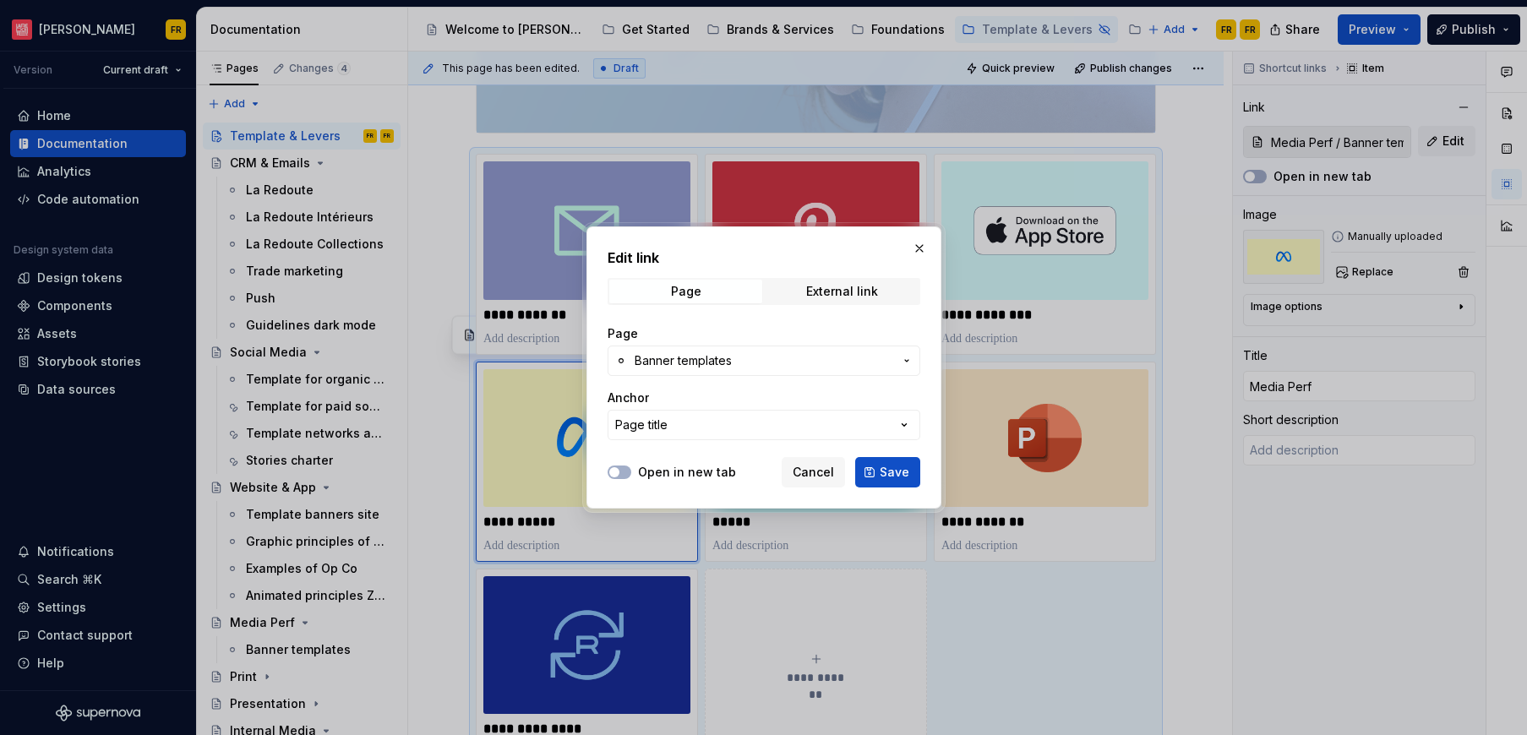
click at [717, 359] on span "Banner templates" at bounding box center [682, 360] width 97 height 17
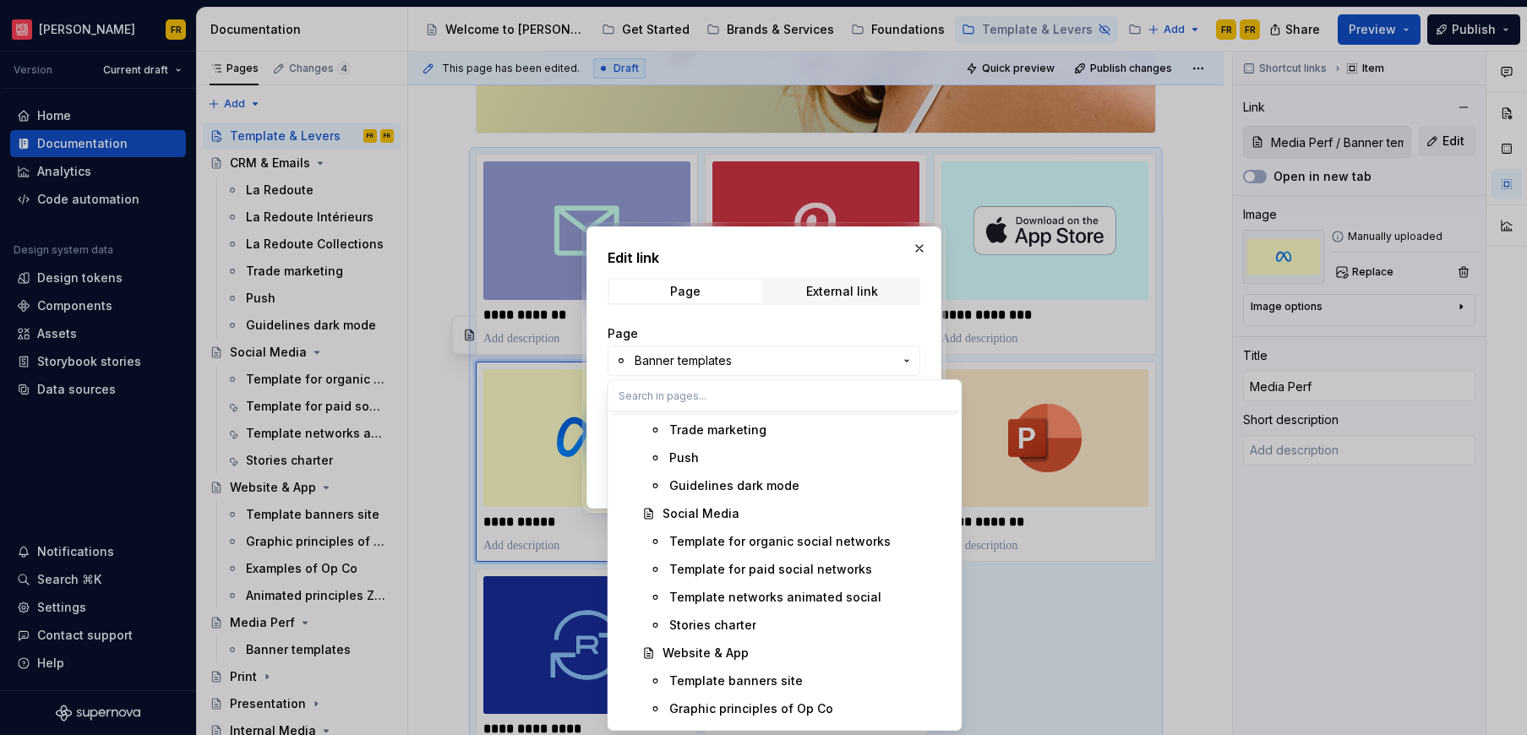
scroll to position [2537, 0]
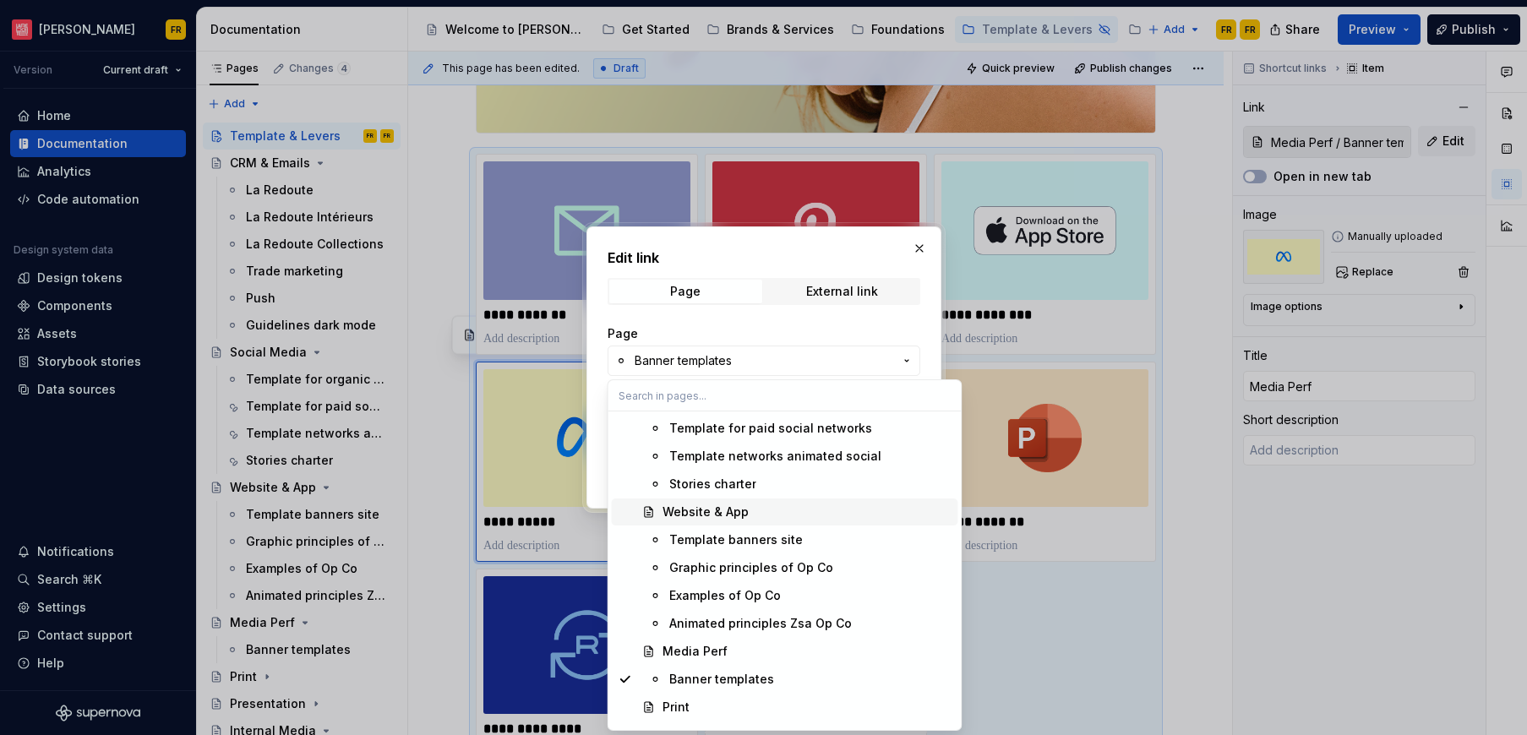
type textarea "*"
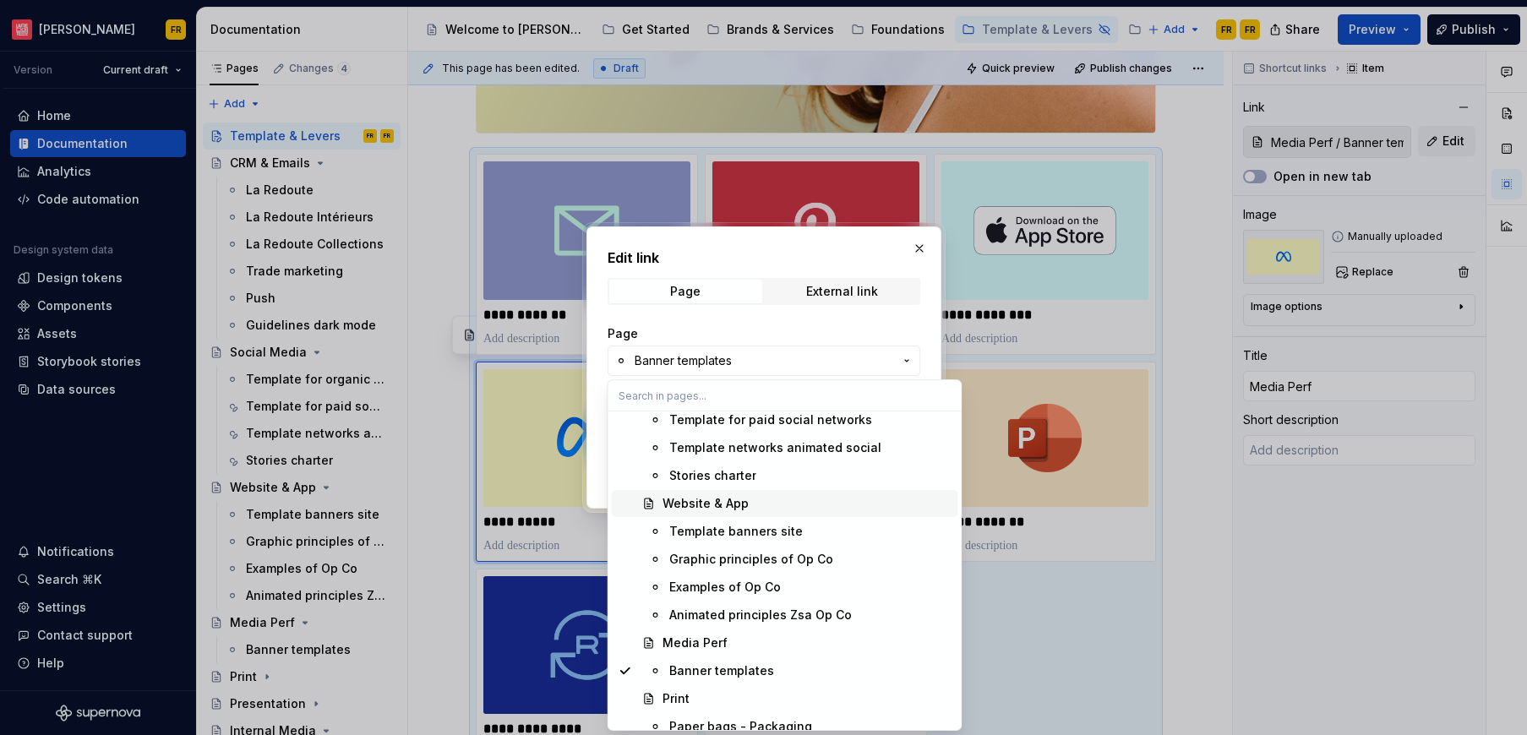
scroll to position [2686, 0]
click at [775, 646] on div "Media Perf" at bounding box center [806, 642] width 289 height 17
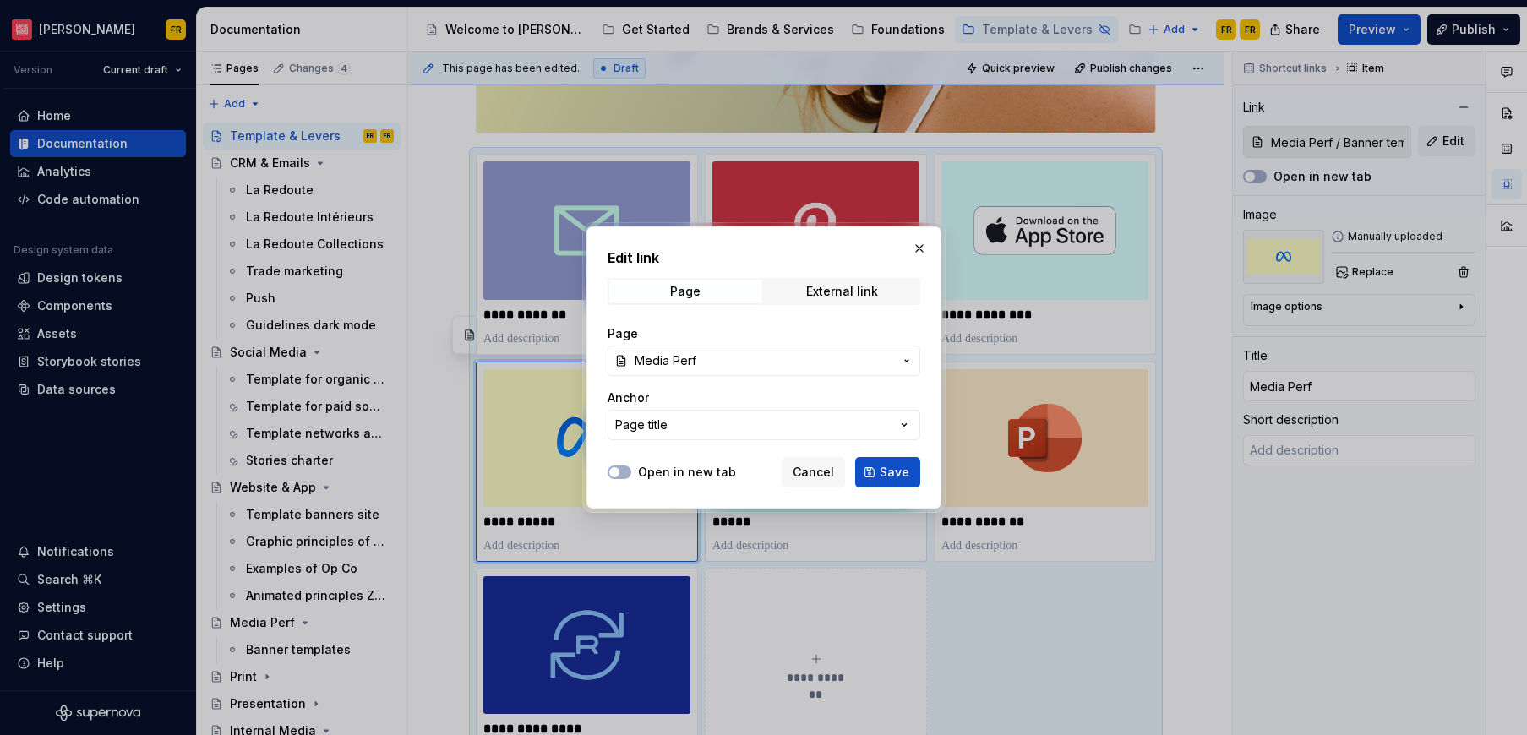
click at [892, 471] on span "Save" at bounding box center [894, 472] width 30 height 17
type input "Media Perf"
type textarea "*"
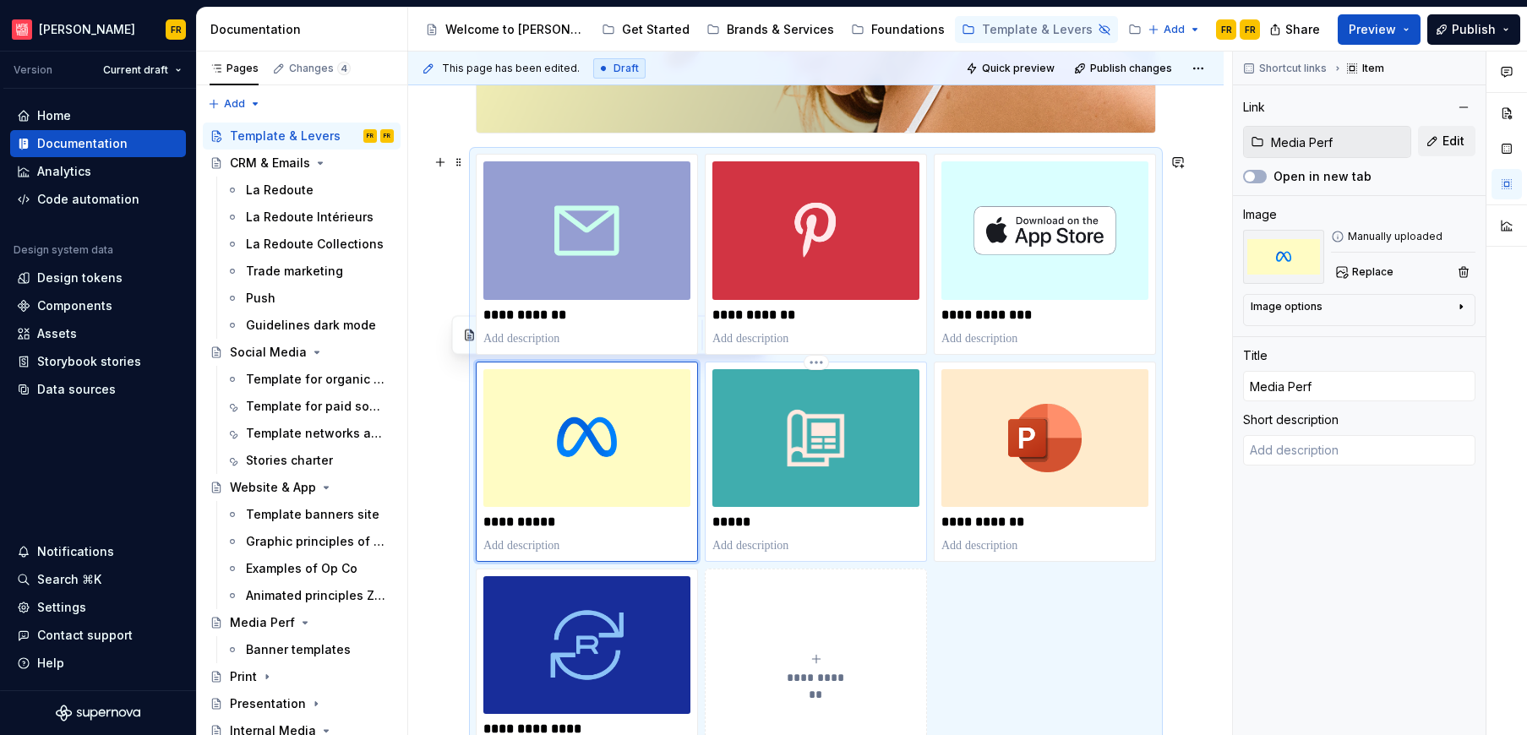
type input "Print / Paper bags - Packaging"
type input "Print"
type textarea "*"
type input "Print / Paper bags - Packaging"
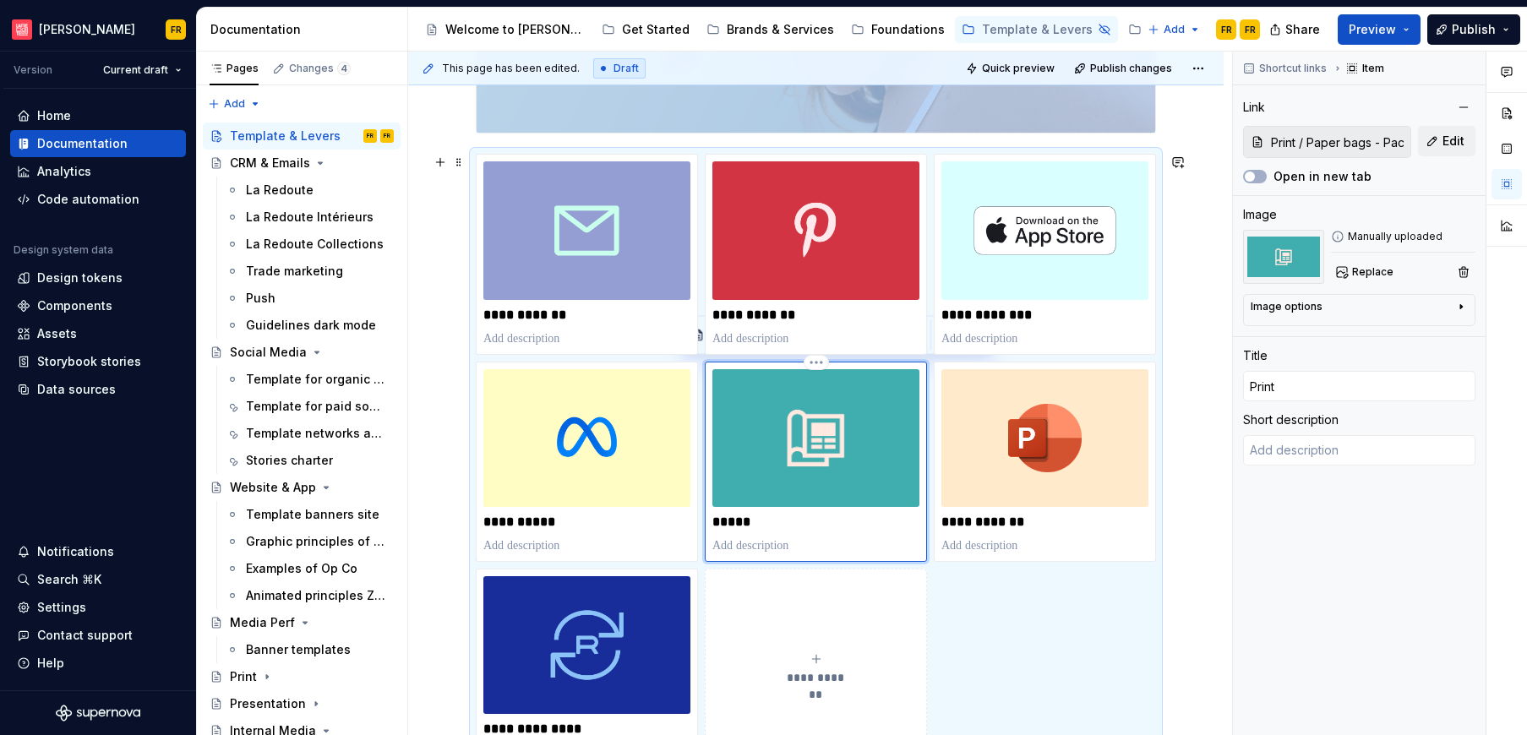
click at [816, 472] on img at bounding box center [815, 438] width 207 height 138
click at [1453, 144] on span "Edit" at bounding box center [1453, 141] width 22 height 17
type textarea "*"
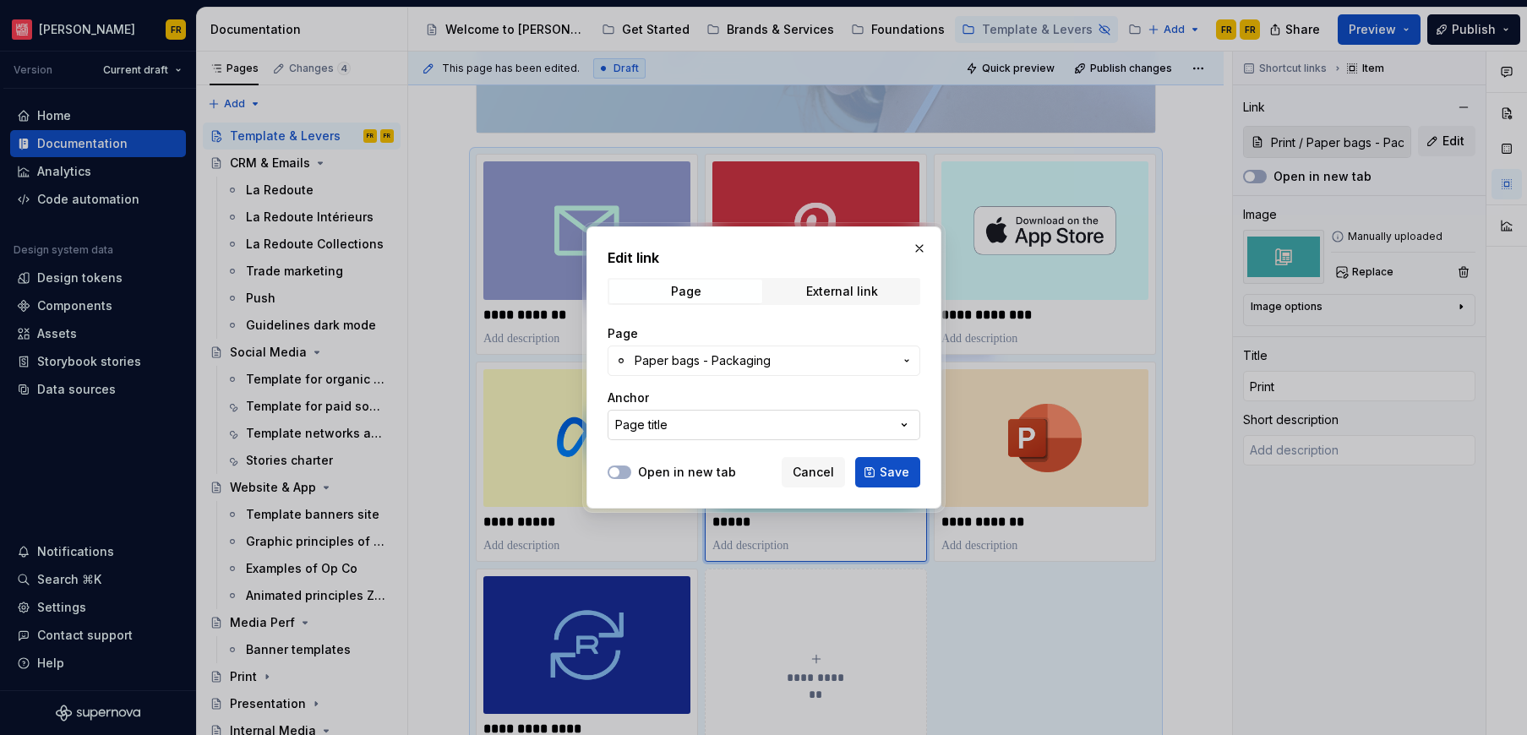
click at [718, 427] on button "Page title" at bounding box center [763, 425] width 313 height 30
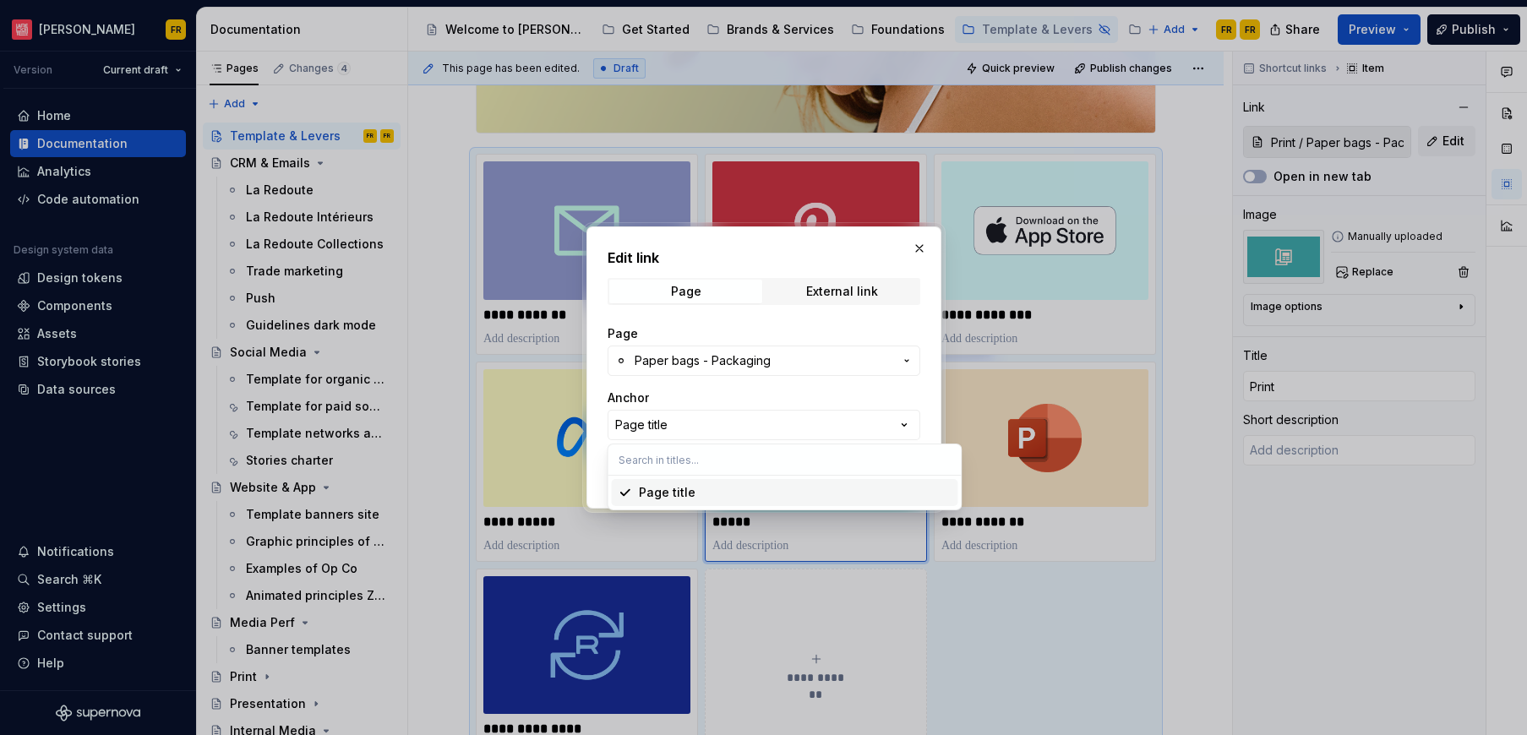
click at [726, 357] on div "Edit link Page External link Page Paper bags - Packaging Anchor Page title Open…" at bounding box center [763, 367] width 1527 height 735
click at [726, 357] on span "Paper bags - Packaging" at bounding box center [702, 360] width 136 height 17
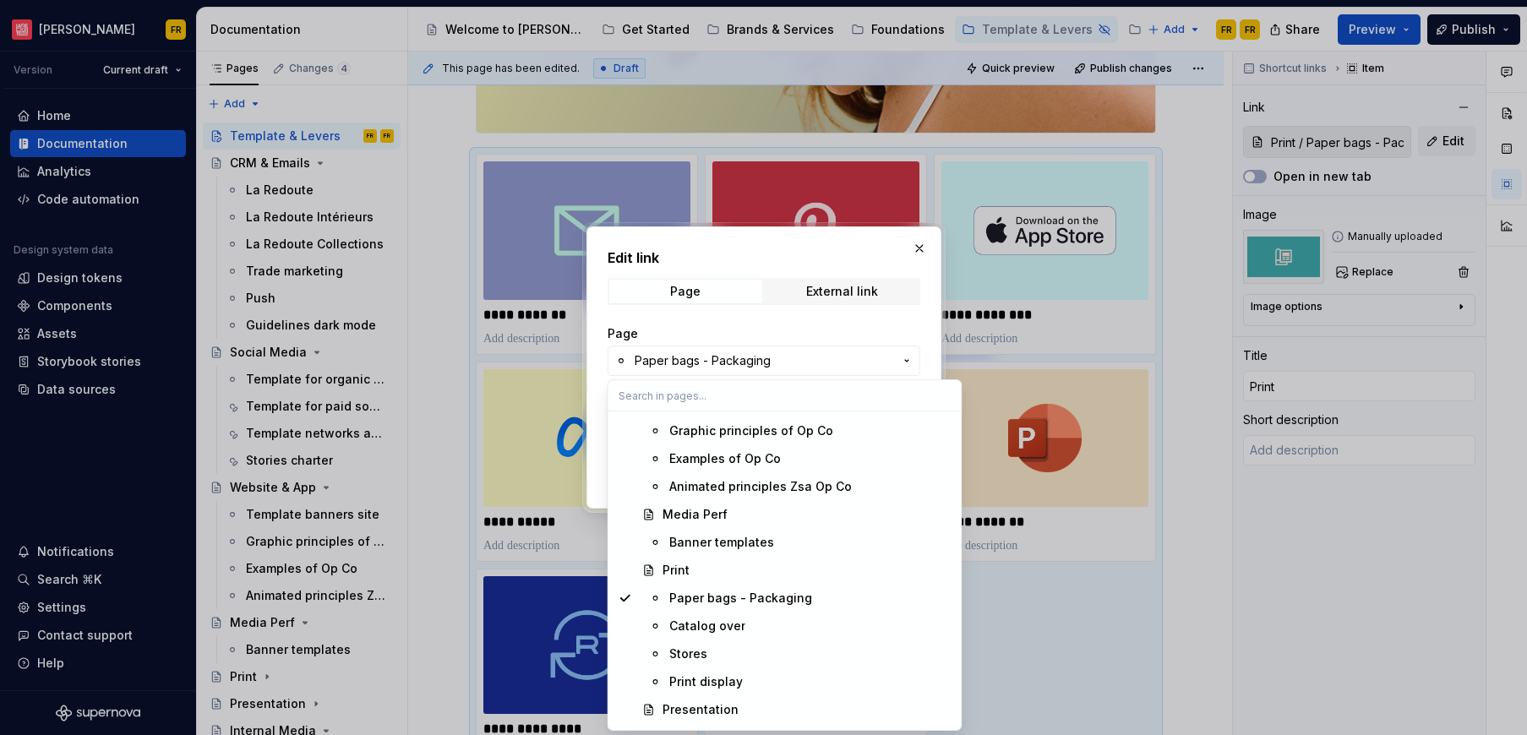
scroll to position [2862, 0]
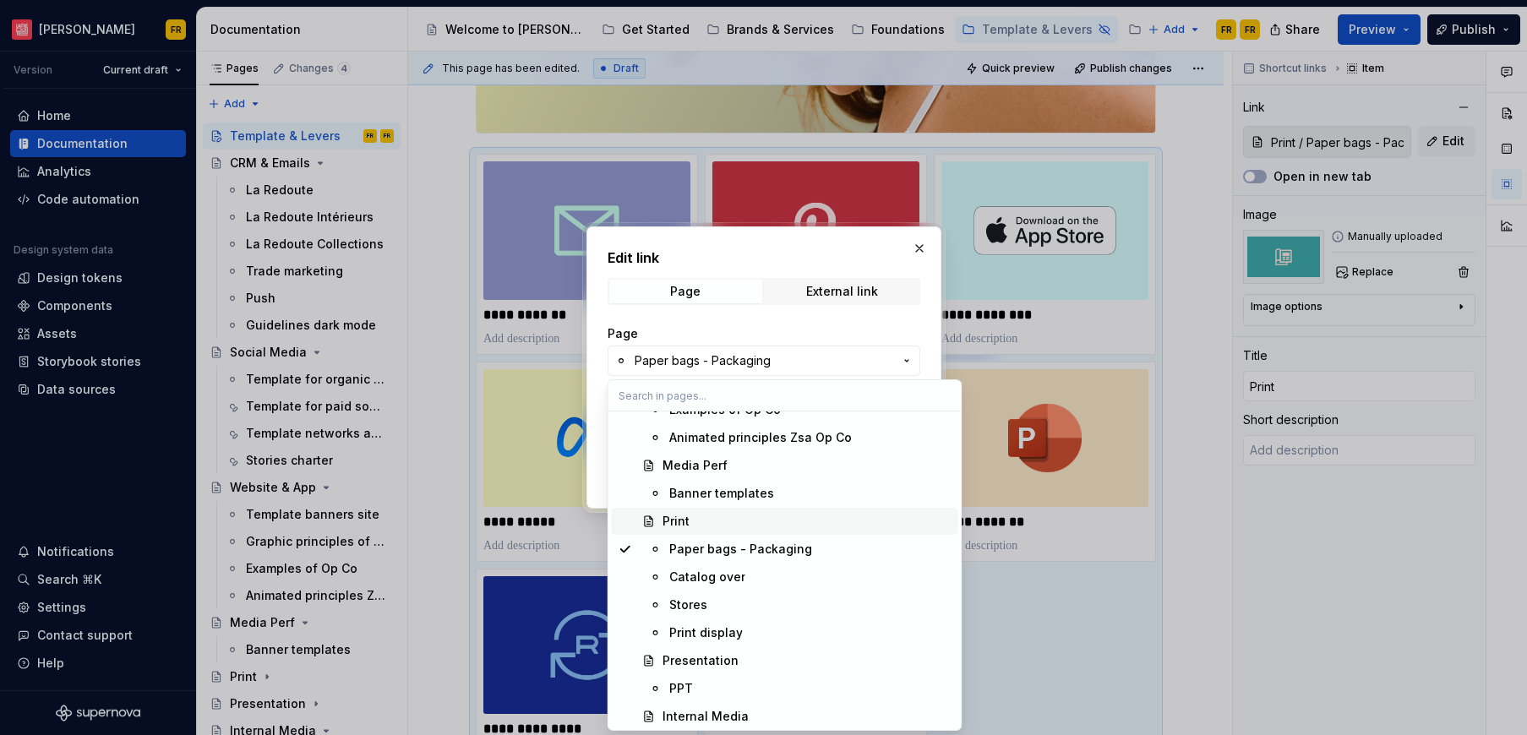
click at [676, 524] on div "Print" at bounding box center [675, 521] width 27 height 17
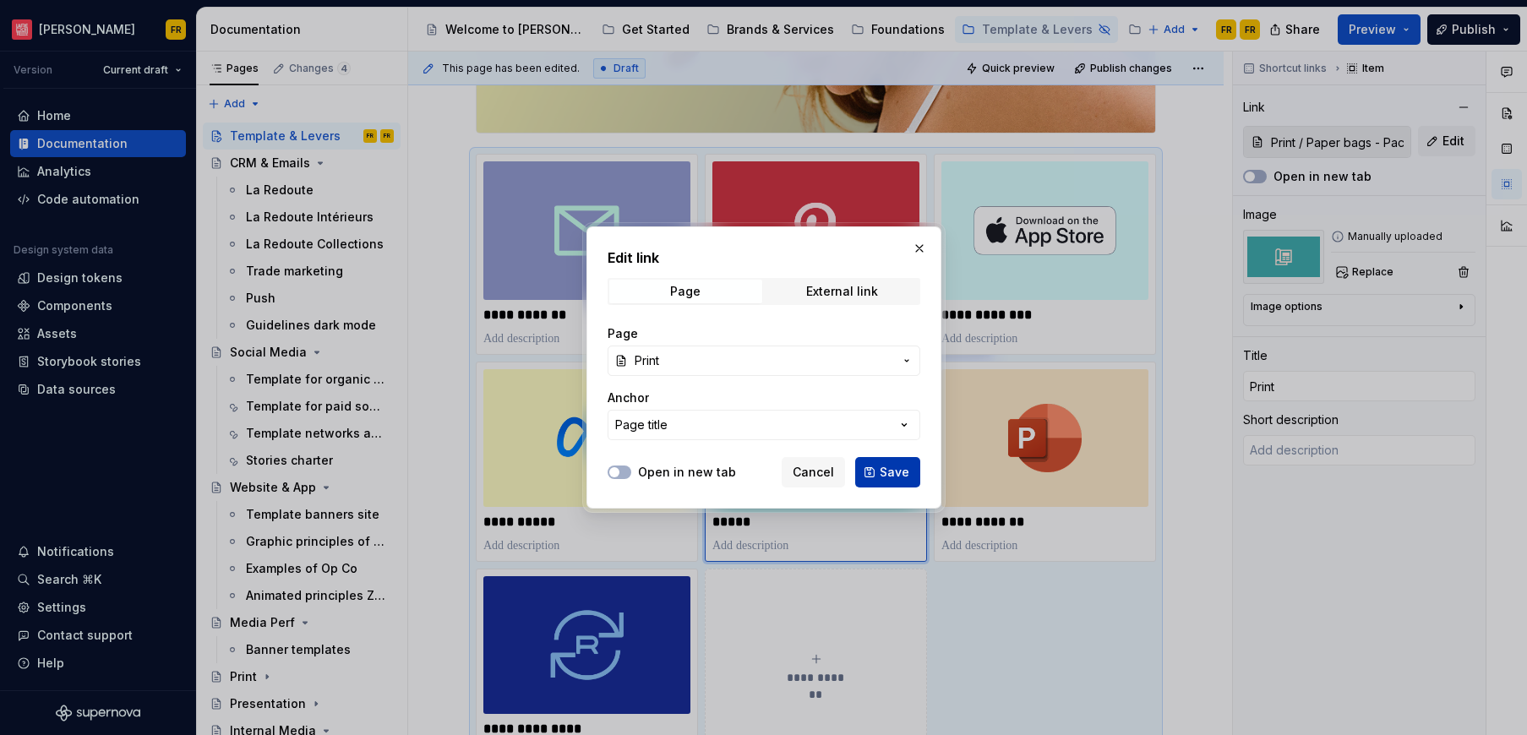
click at [901, 474] on span "Save" at bounding box center [894, 472] width 30 height 17
type input "Print"
type textarea "*"
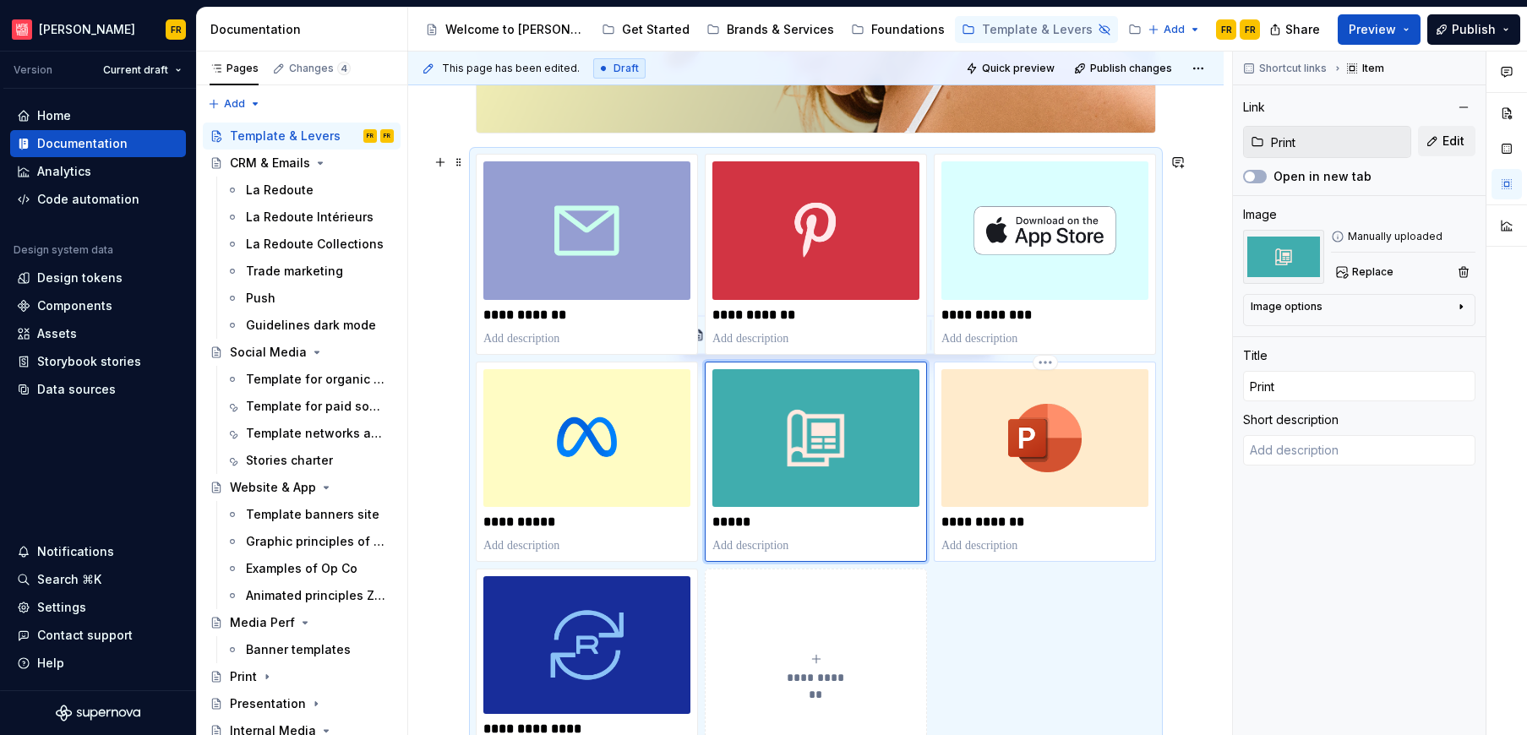
type input "Presentation / PPT"
type input "Presentation"
type textarea "*"
type input "Presentation / PPT"
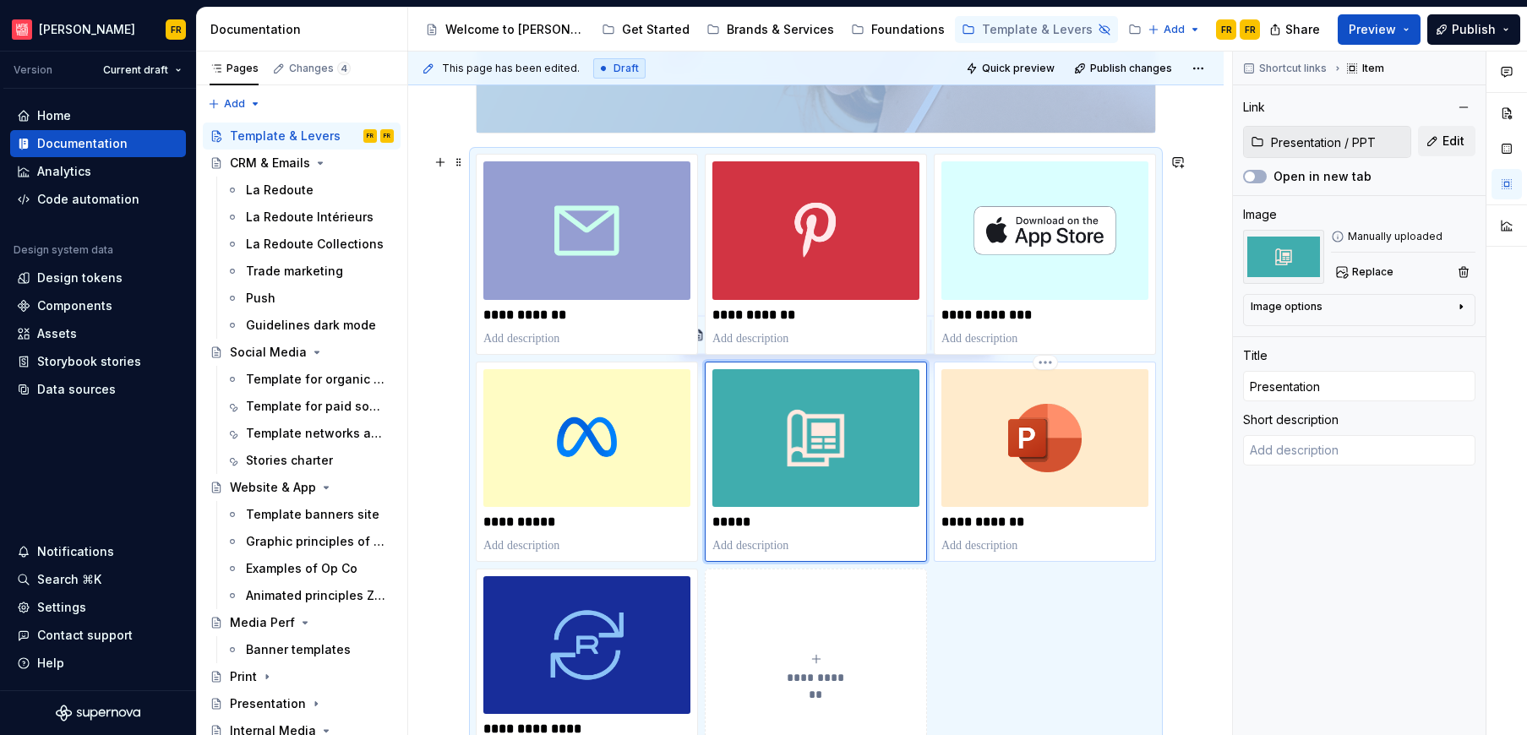
click at [1033, 484] on img at bounding box center [1044, 438] width 207 height 138
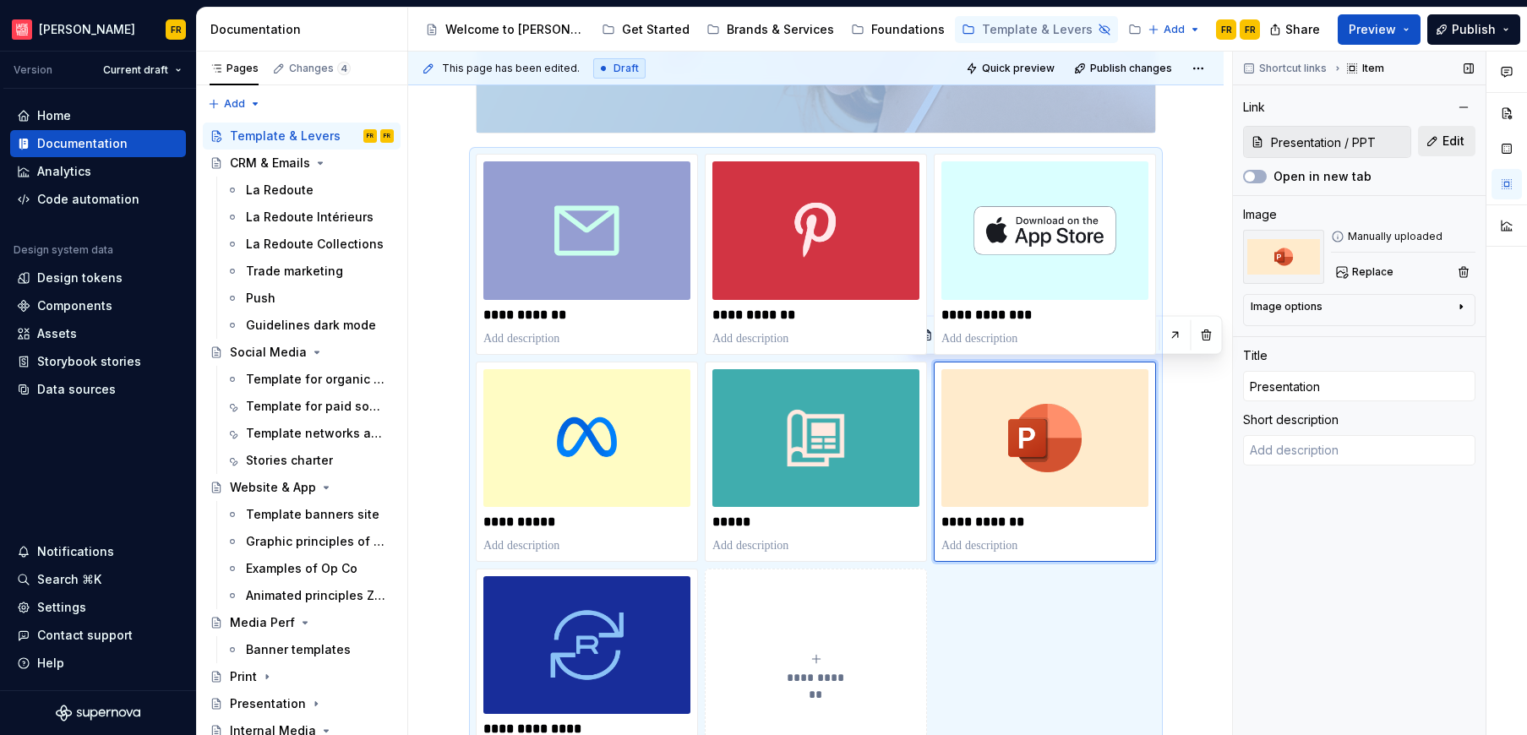
click at [1452, 151] on button "Edit" at bounding box center [1446, 141] width 57 height 30
type textarea "*"
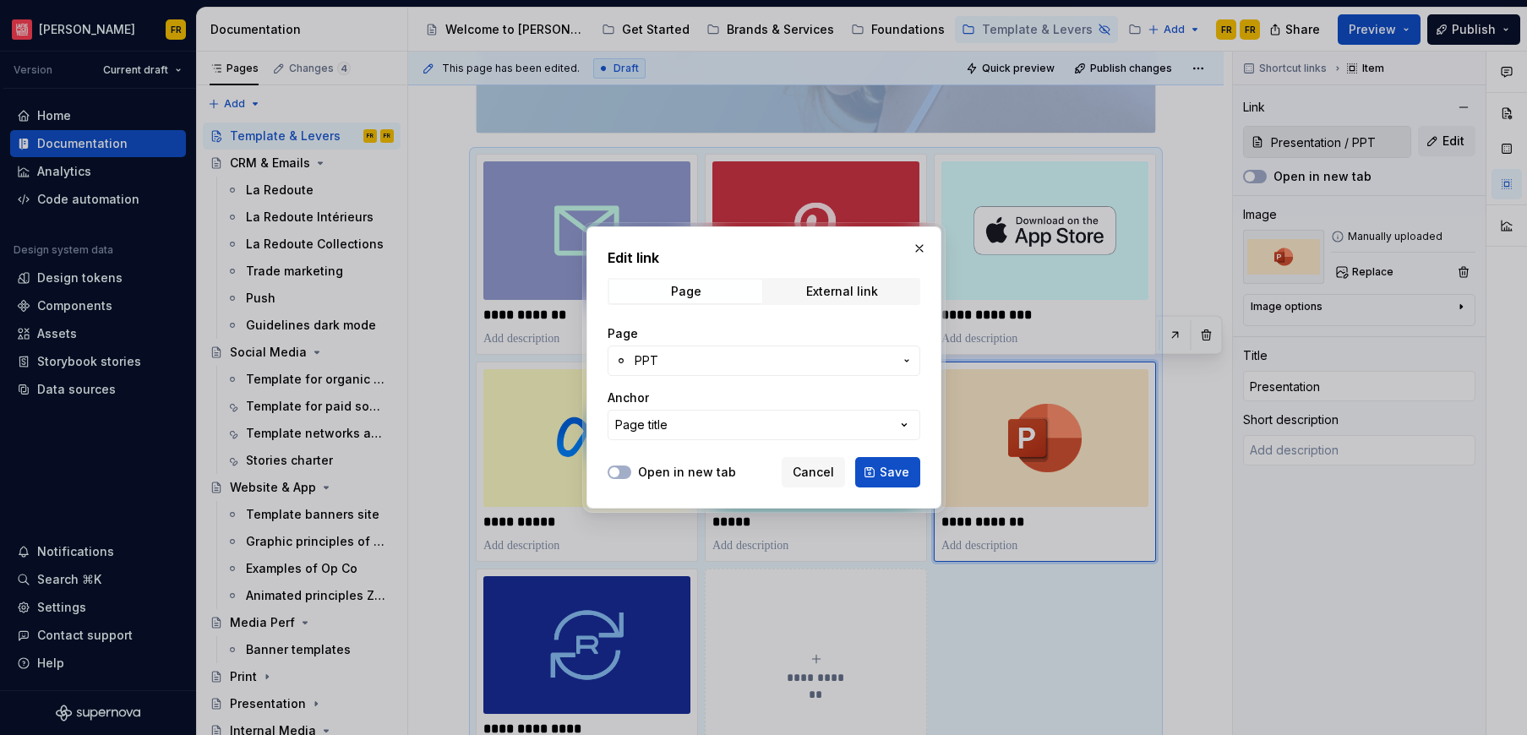
click at [725, 354] on span "PPT" at bounding box center [763, 360] width 259 height 17
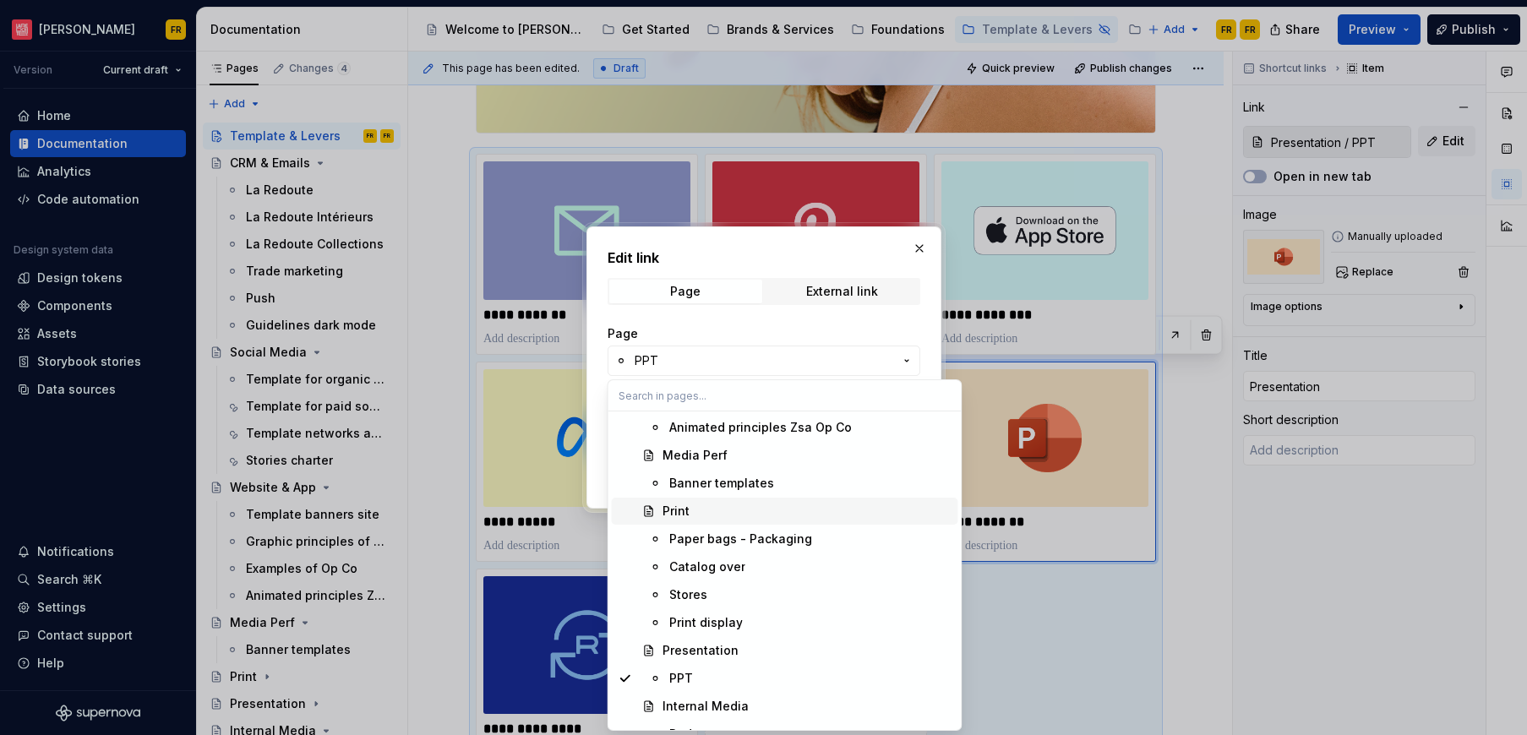
scroll to position [2874, 0]
click at [766, 645] on div "Presentation" at bounding box center [806, 648] width 289 height 17
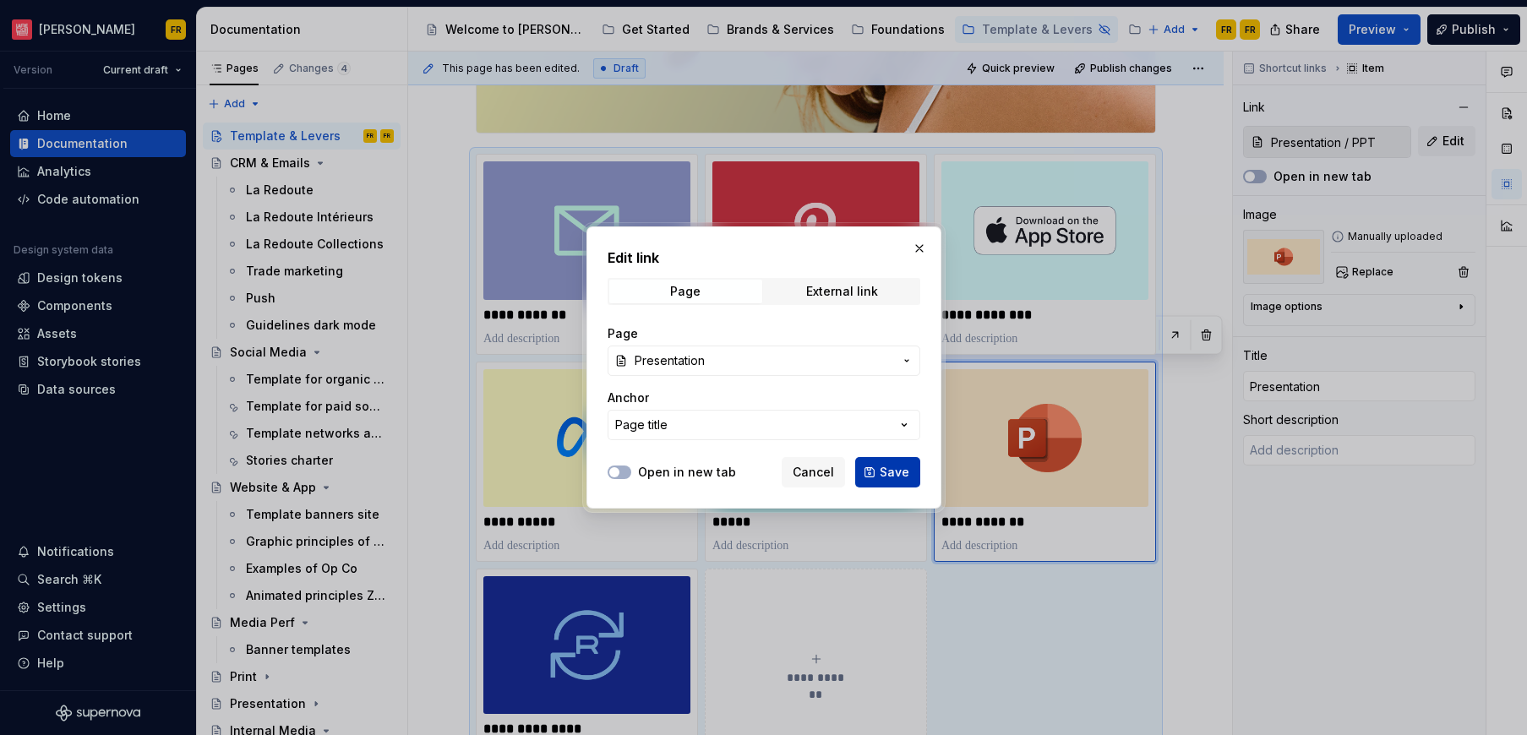
click at [895, 476] on span "Save" at bounding box center [894, 472] width 30 height 17
type input "Presentation"
type textarea "*"
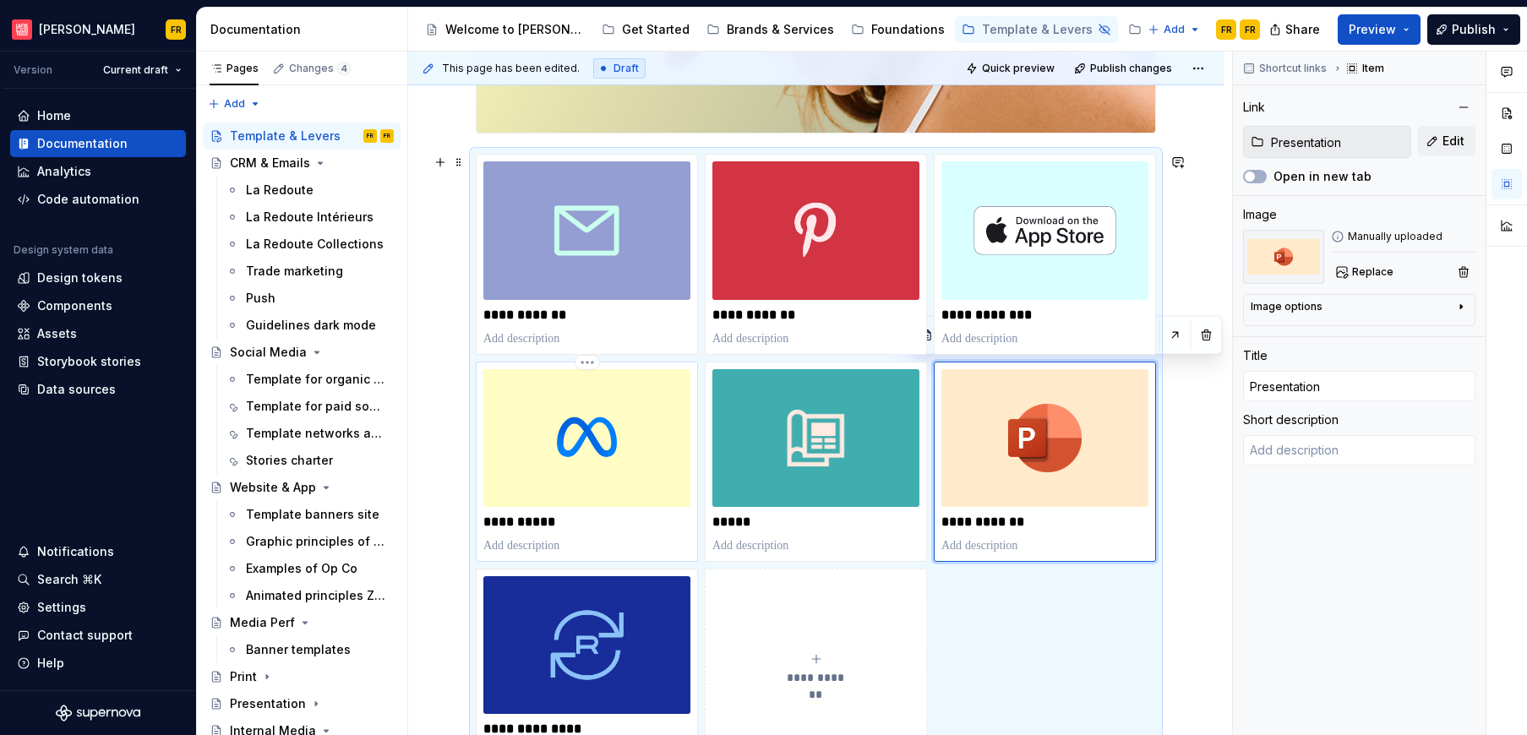
type input "Presentation"
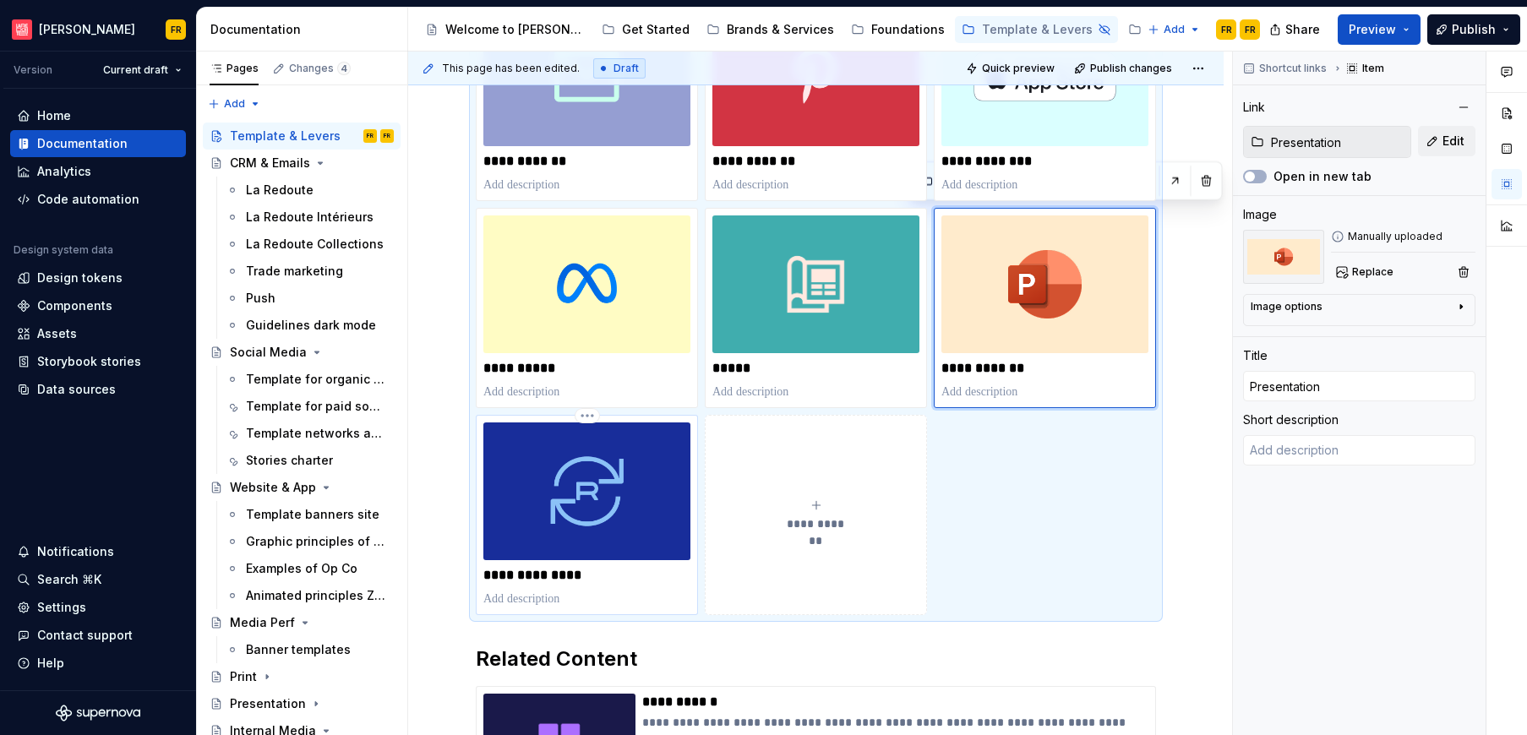
scroll to position [576, 0]
type input "Internal Media / Badge"
type input "Internal Media"
type textarea "*"
type input "Internal Media / Badge"
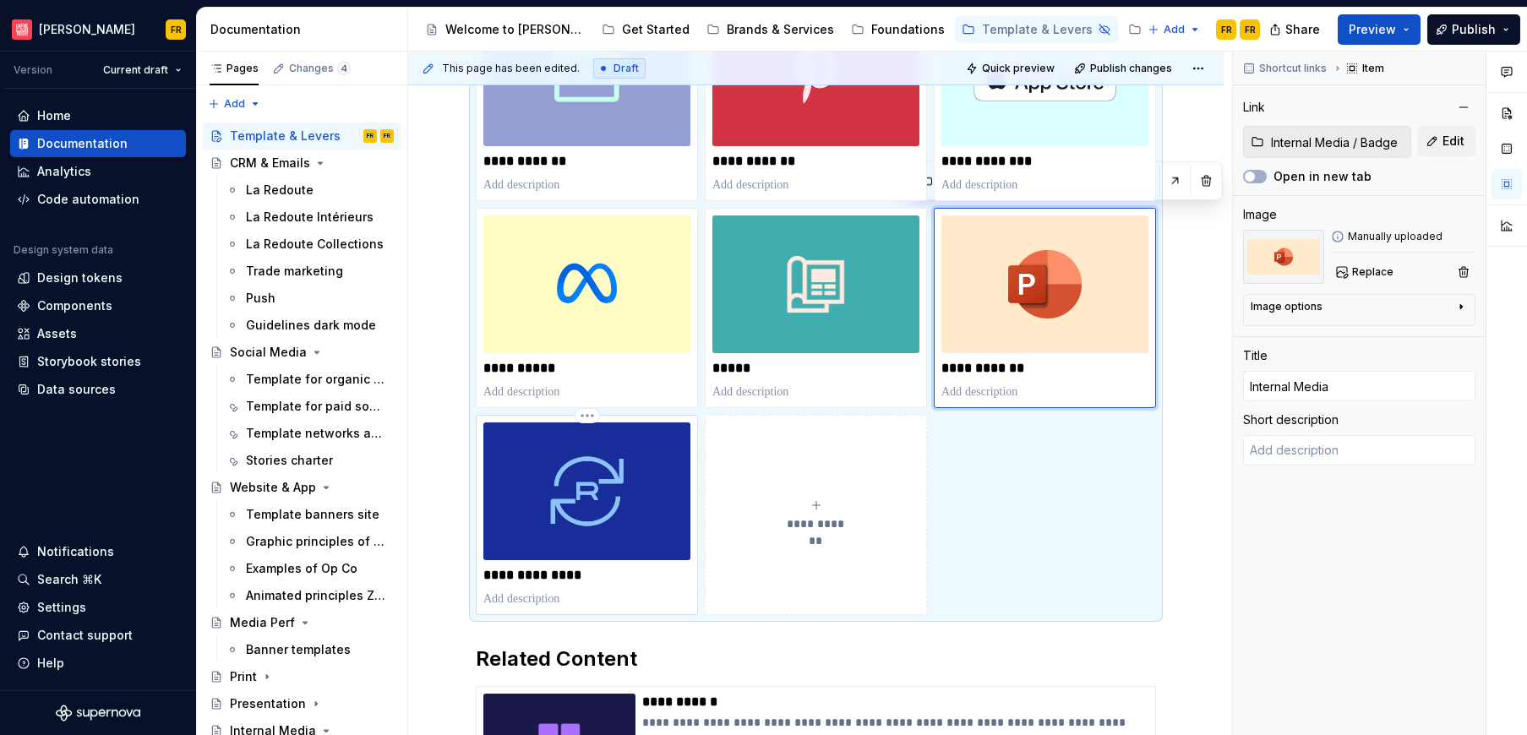
click at [629, 538] on img at bounding box center [586, 491] width 207 height 138
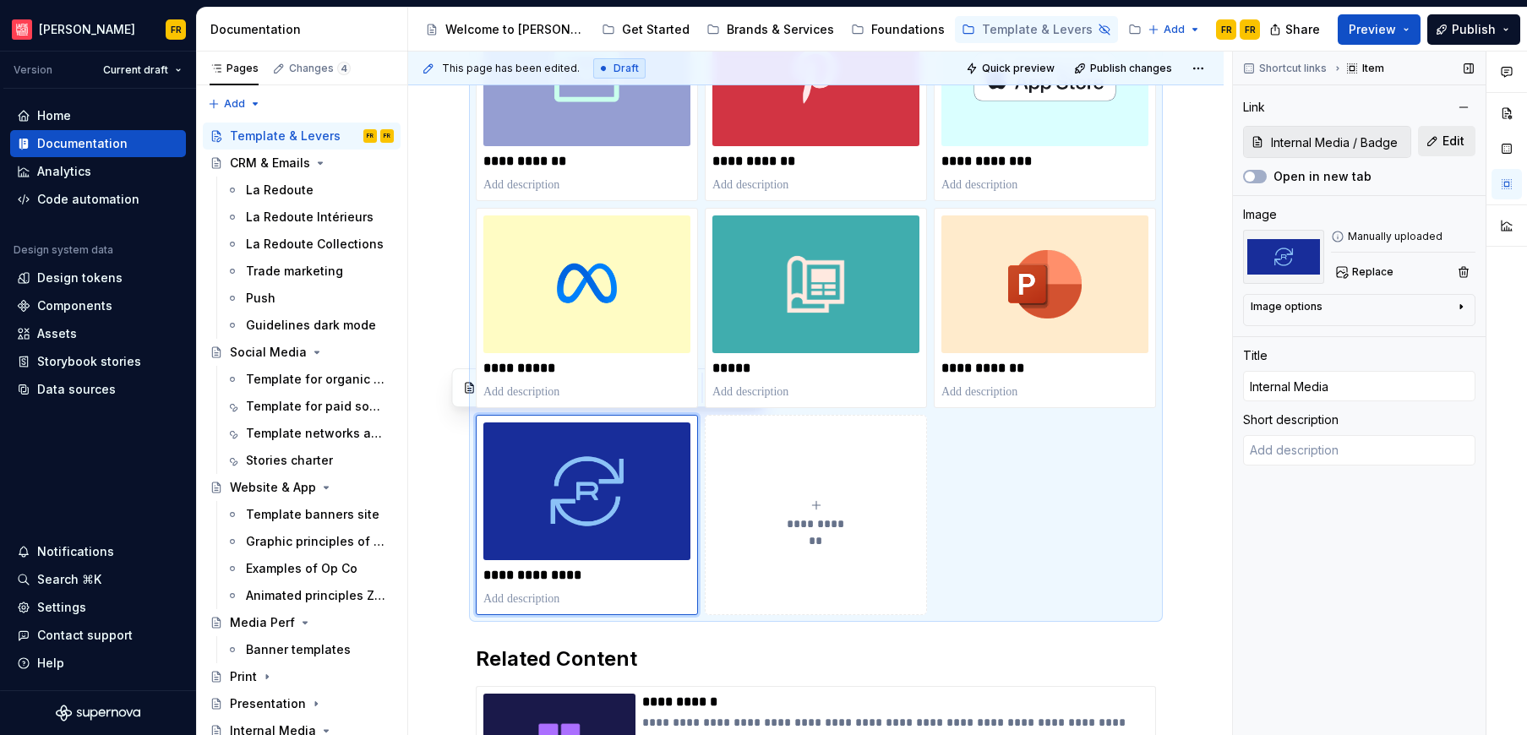
click at [1450, 146] on span "Edit" at bounding box center [1453, 141] width 22 height 17
type textarea "*"
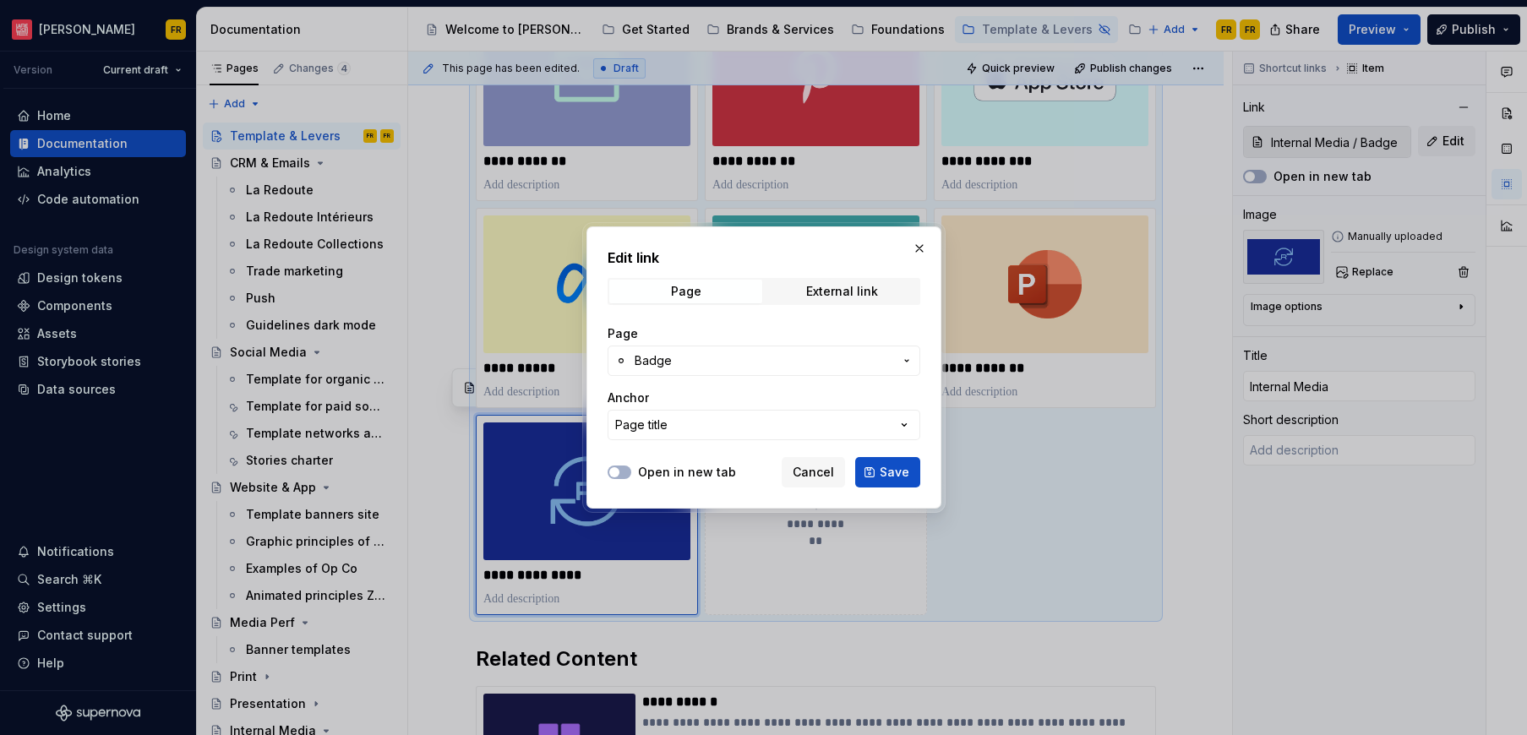
click at [700, 360] on span "Badge" at bounding box center [763, 360] width 259 height 17
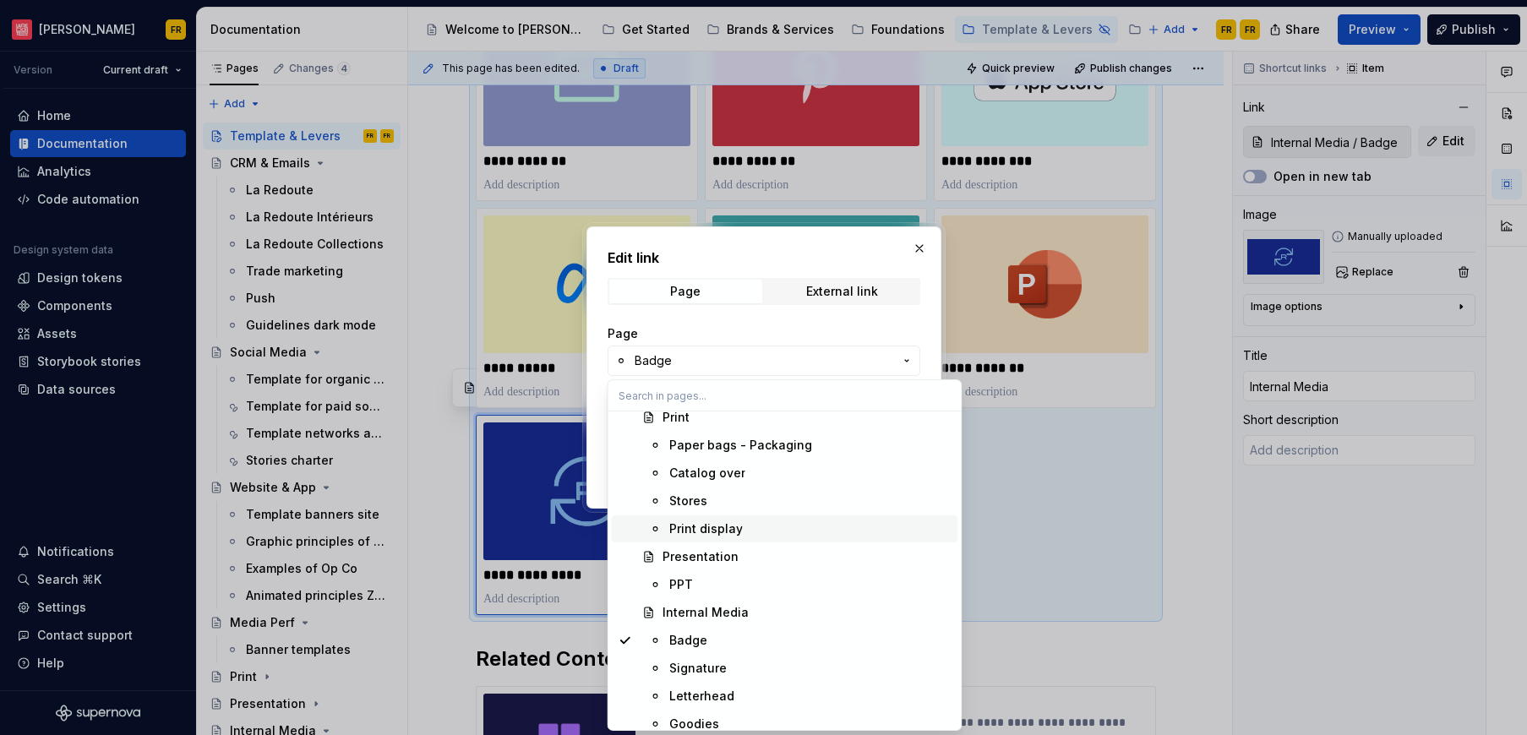
scroll to position [2969, 0]
click at [776, 611] on div "Internal Media" at bounding box center [806, 610] width 289 height 17
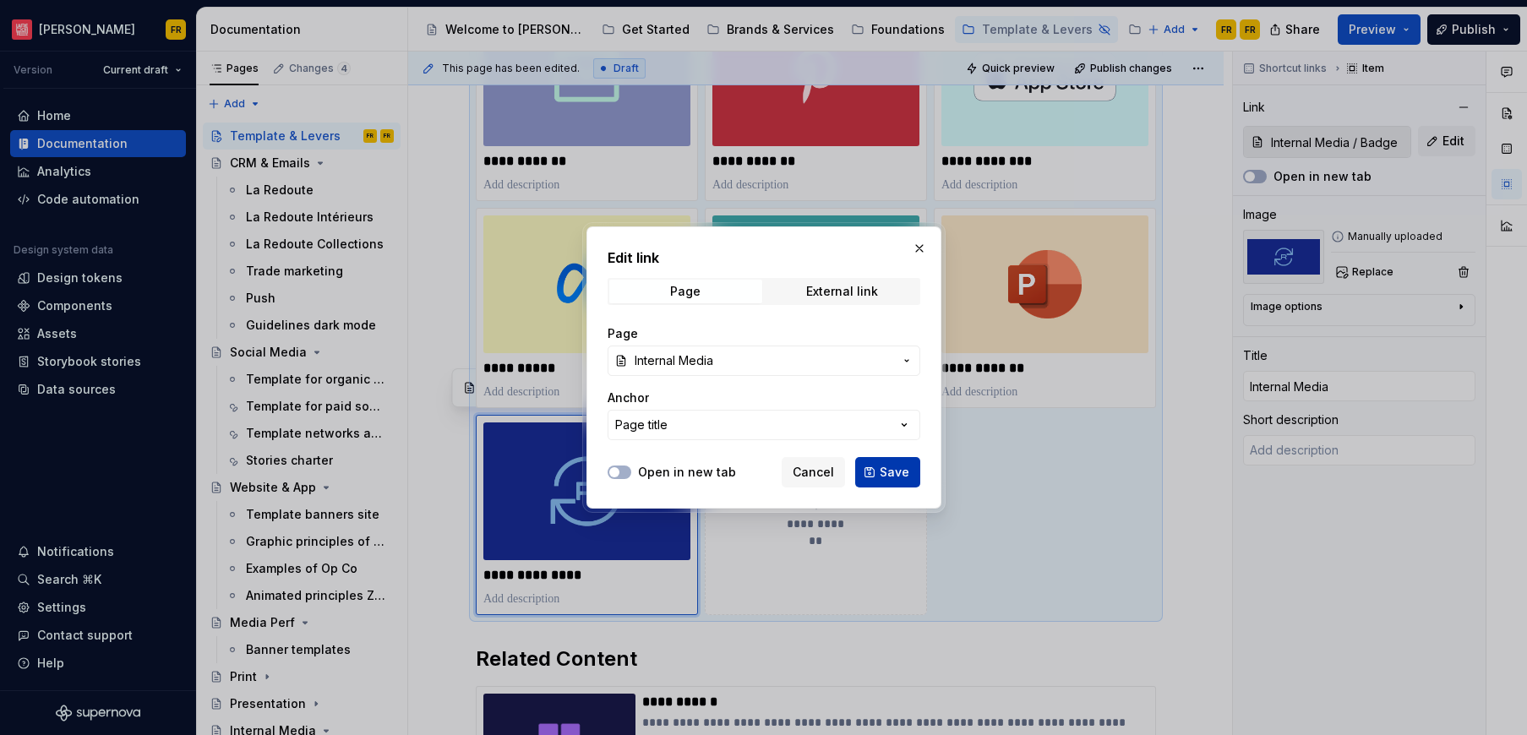
click at [904, 473] on span "Save" at bounding box center [894, 472] width 30 height 17
type input "Internal Media"
type textarea "*"
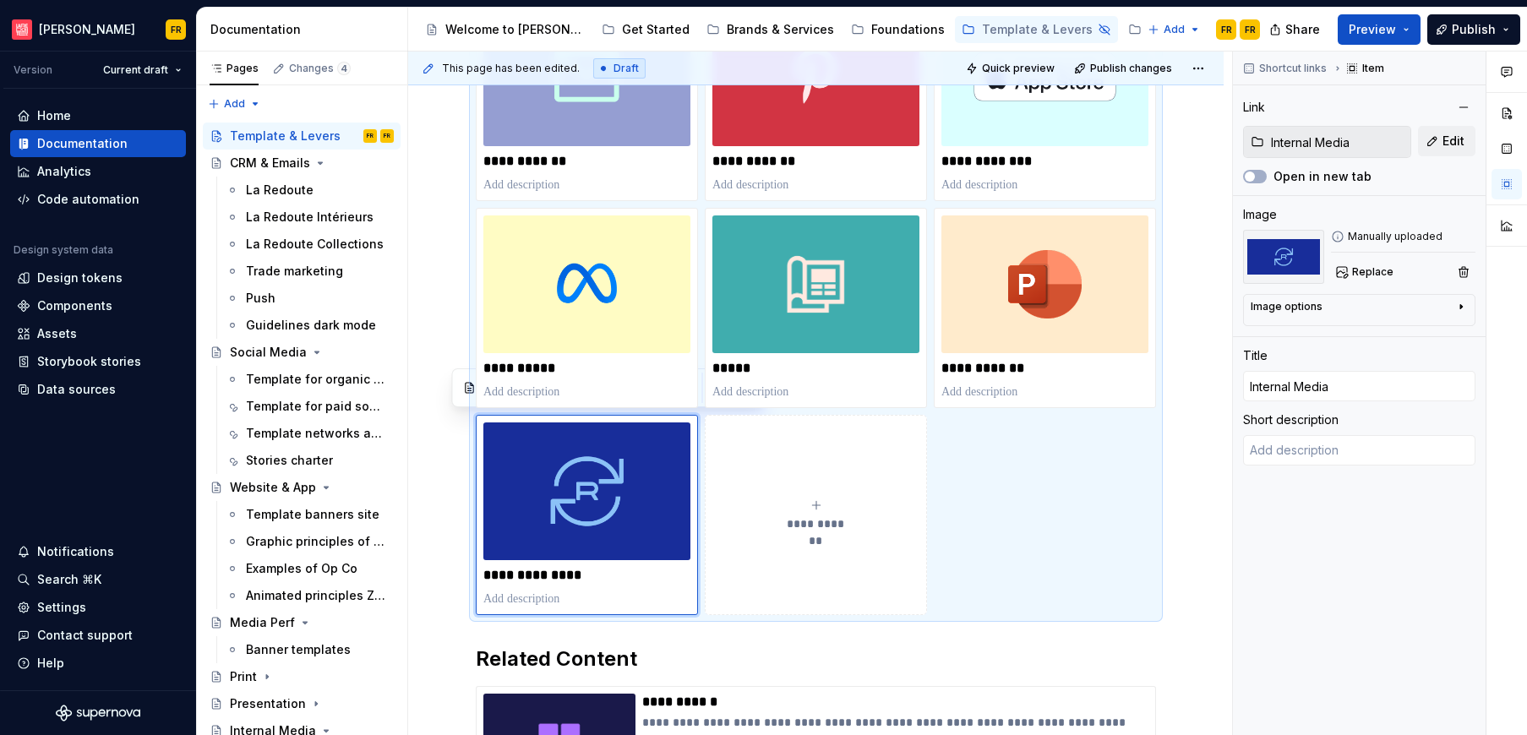
type input "Internal Media"
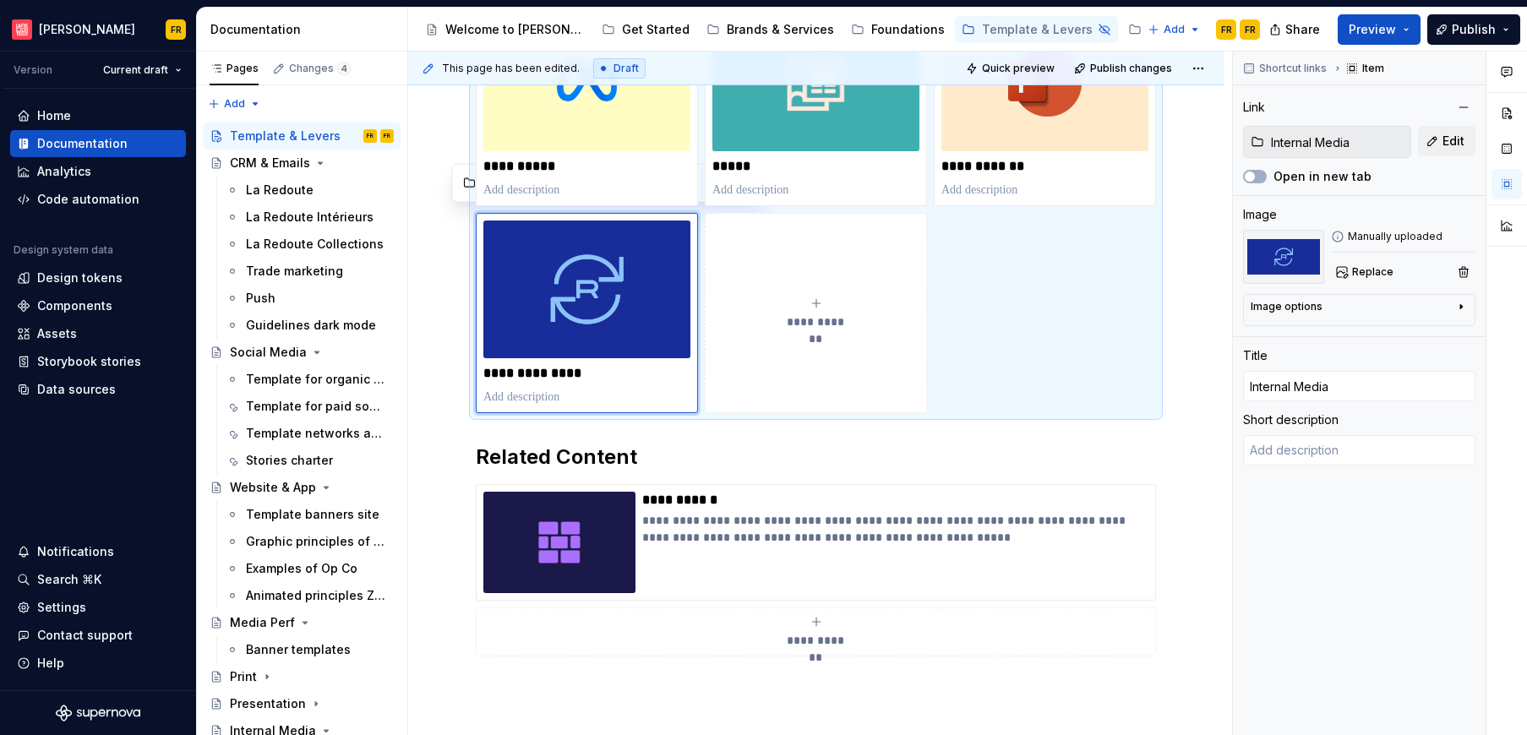
scroll to position [781, 0]
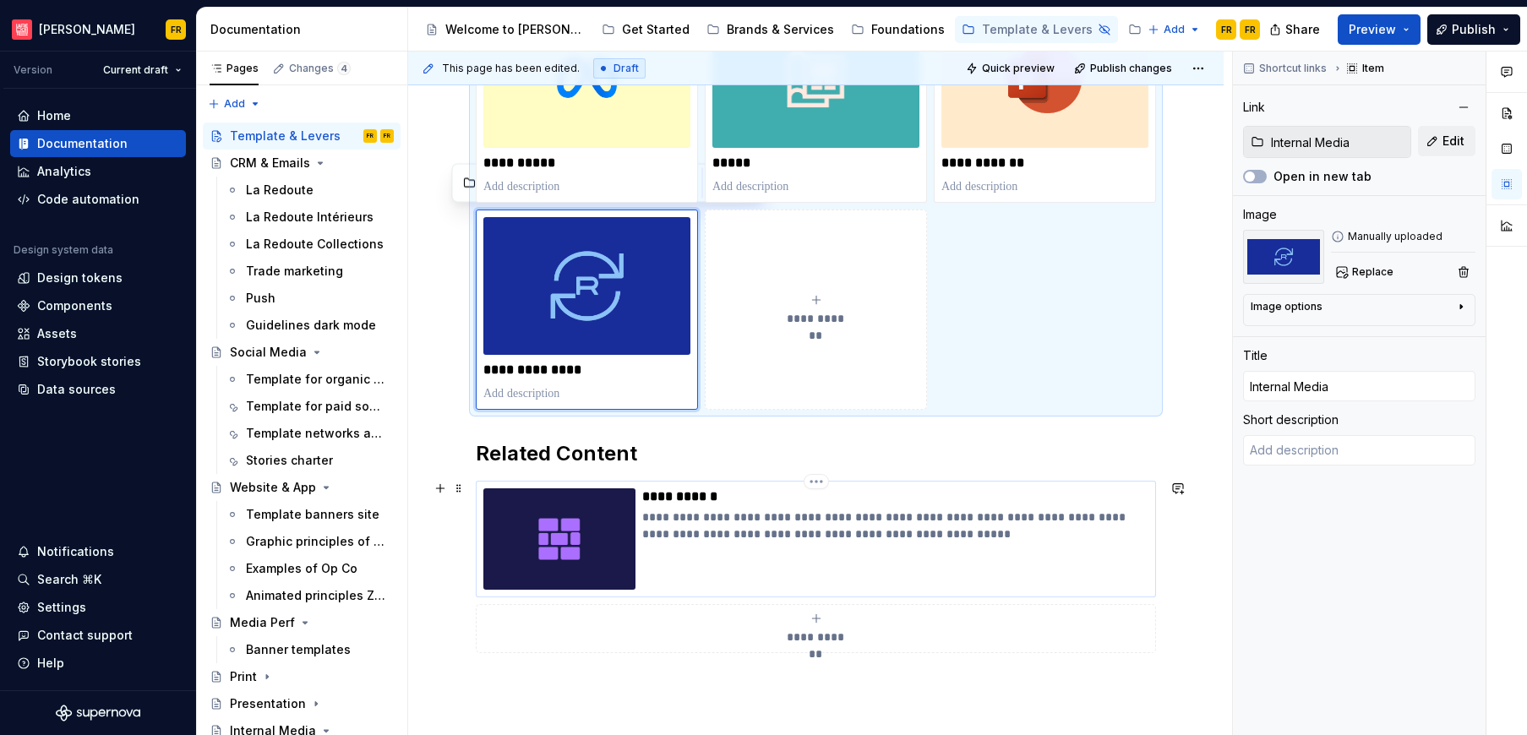
type input "Foundations / Foundations"
type input "Foundations"
type textarea "*"
type input "Foundations / Foundations"
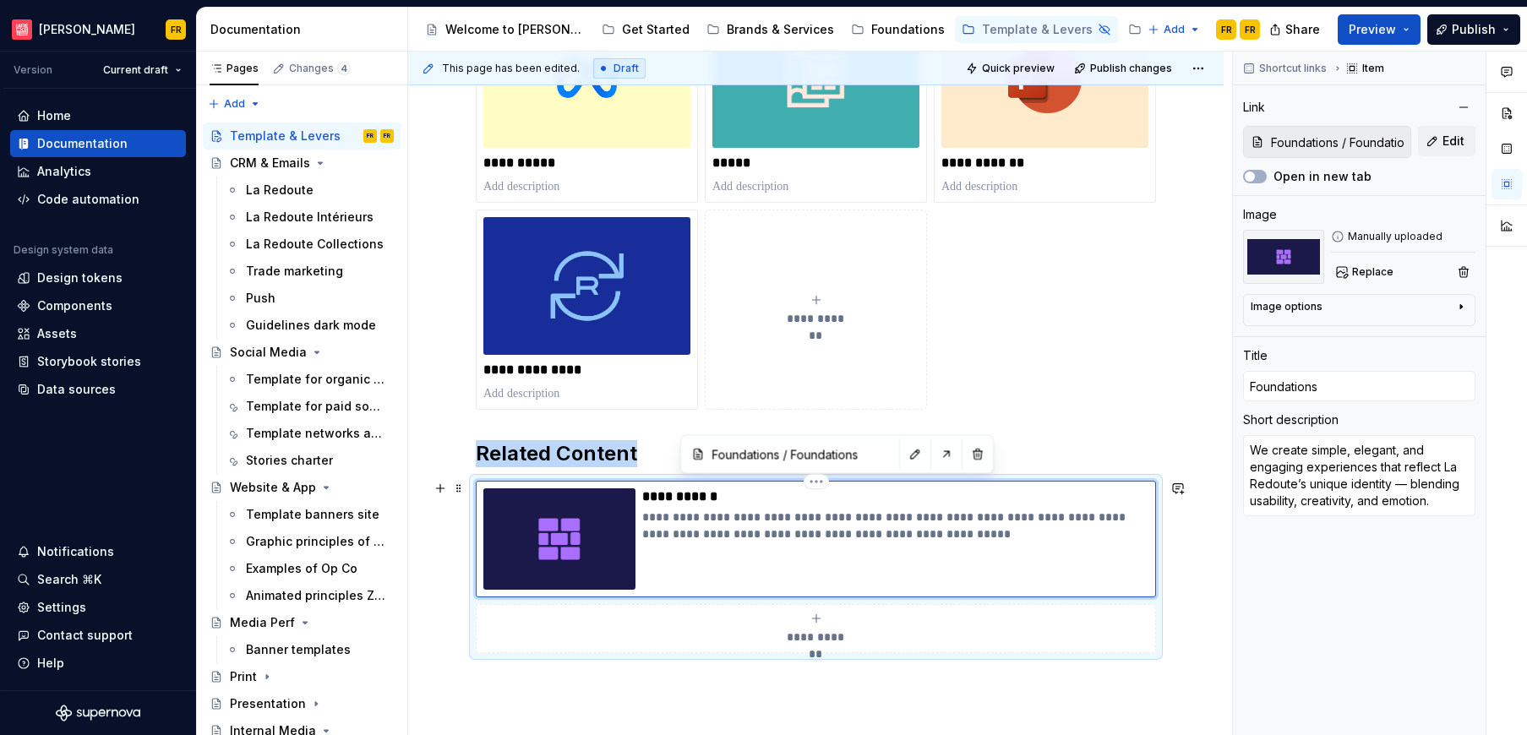
click at [563, 568] on img at bounding box center [559, 538] width 152 height 101
click at [1449, 139] on span "Edit" at bounding box center [1453, 141] width 22 height 17
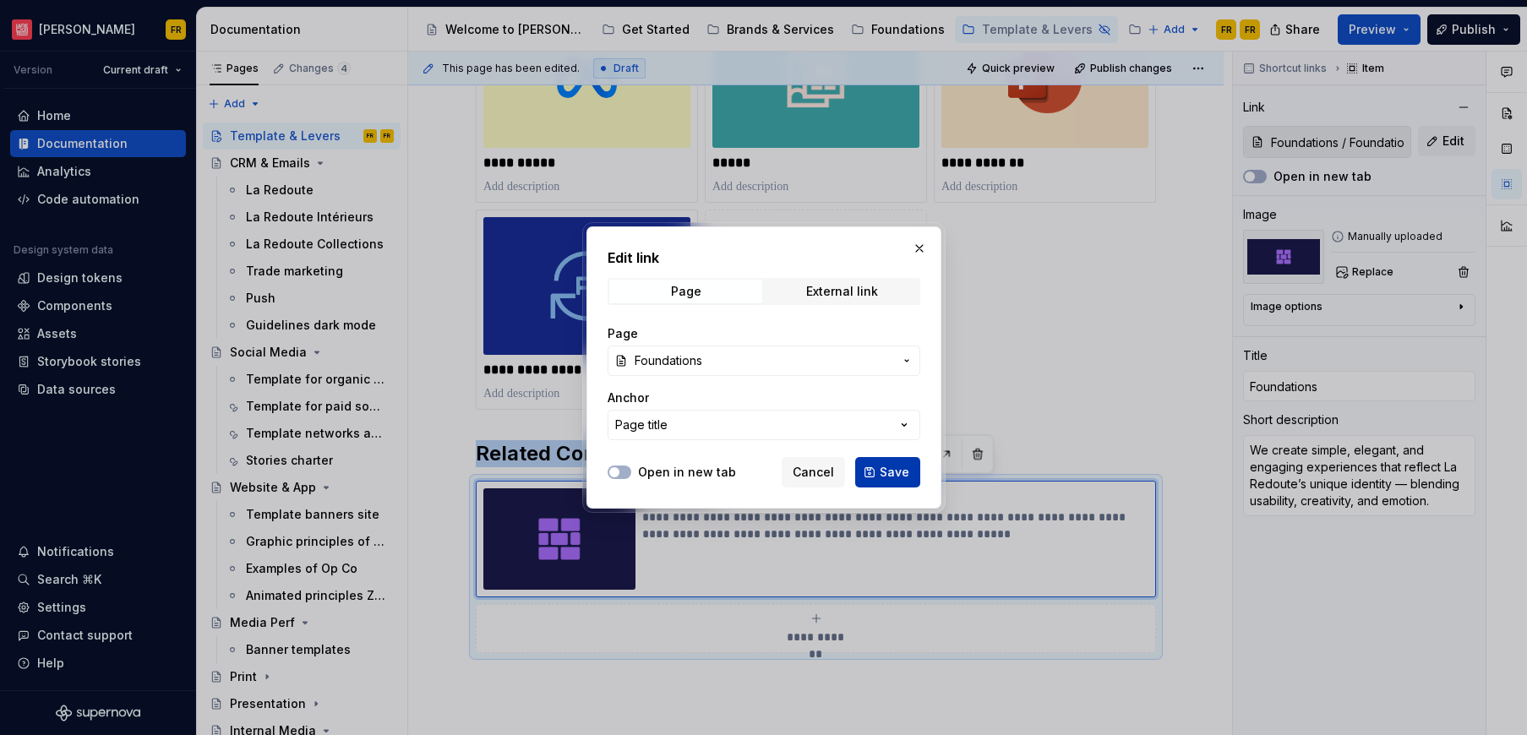
click at [903, 470] on span "Save" at bounding box center [894, 472] width 30 height 17
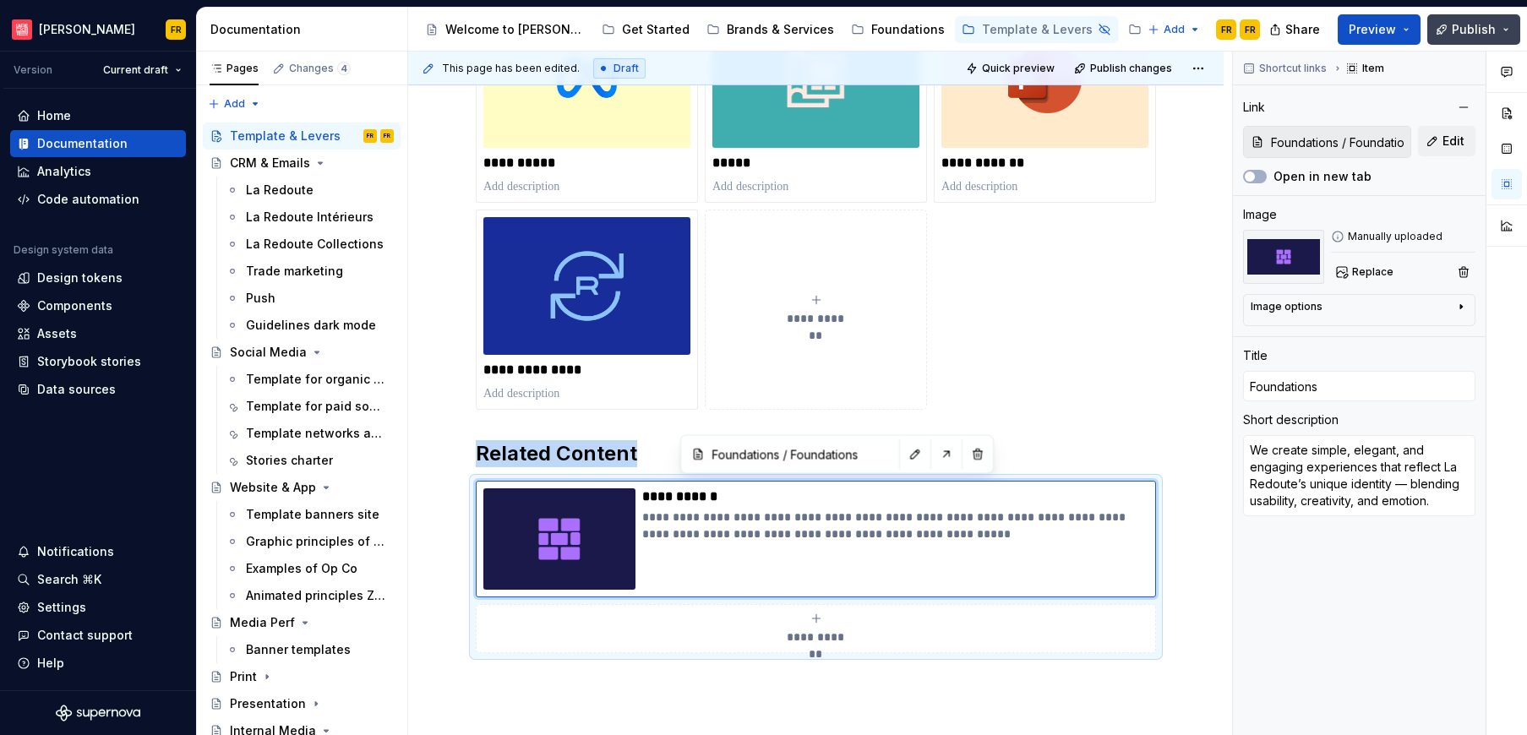
click at [1476, 35] on span "Publish" at bounding box center [1473, 29] width 44 height 17
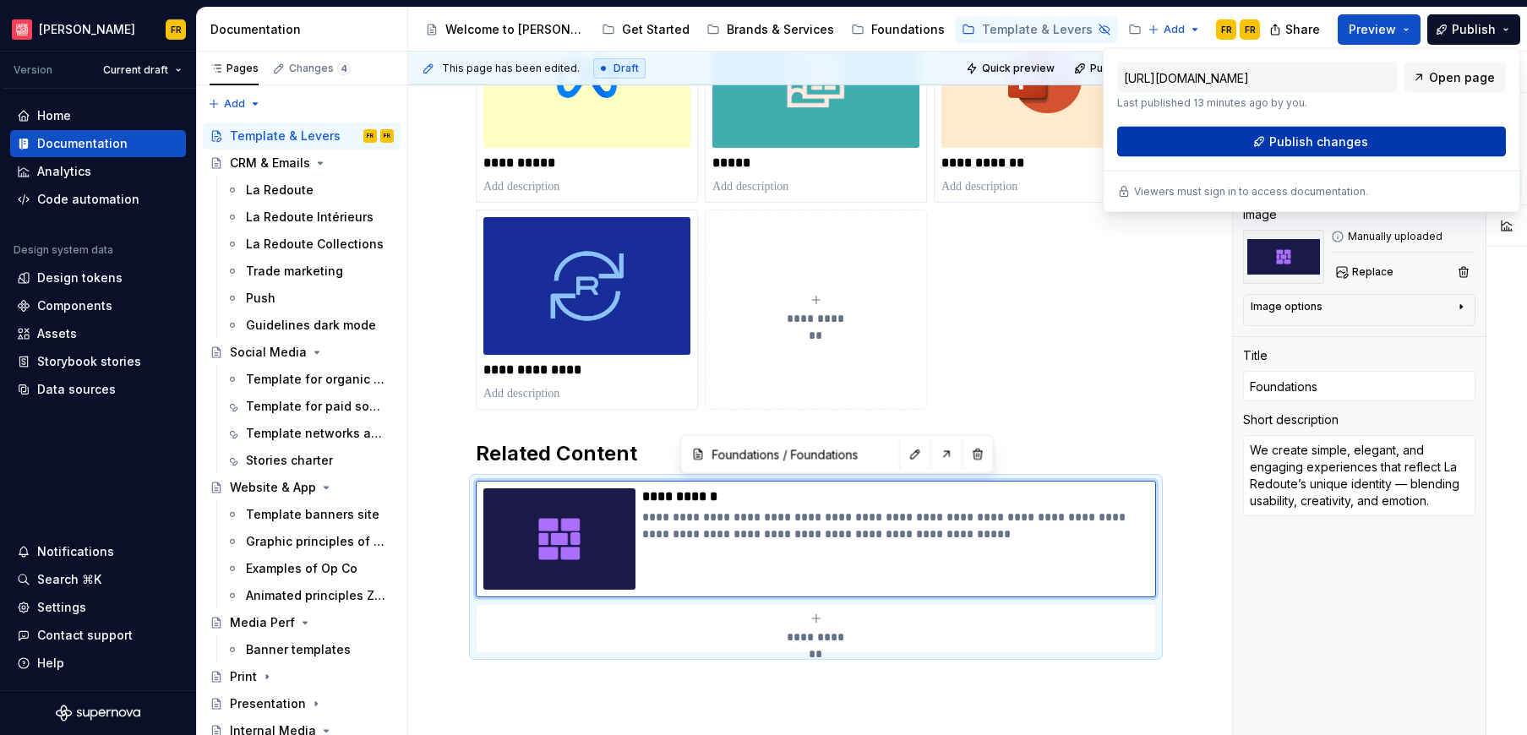
click at [1402, 139] on button "Publish changes" at bounding box center [1311, 142] width 389 height 30
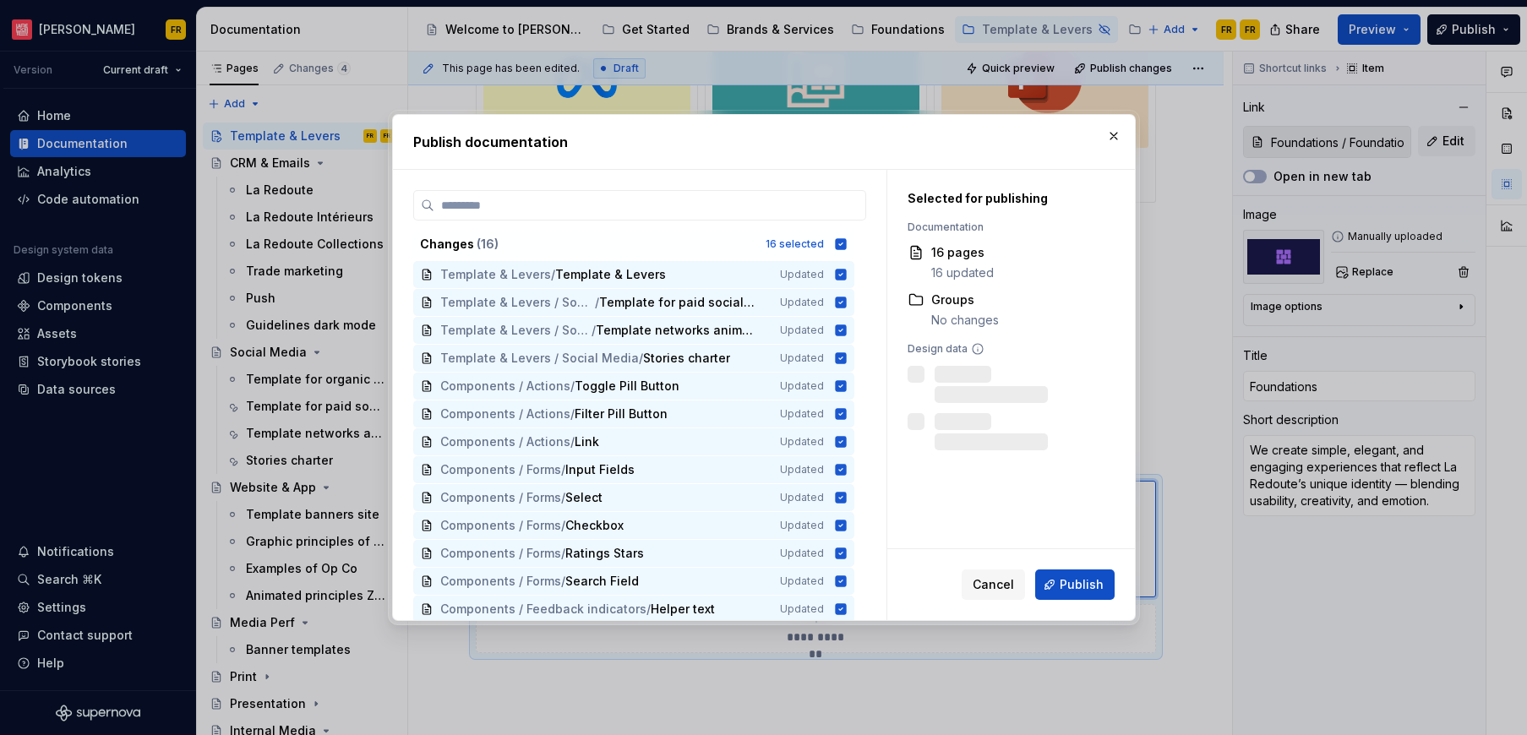
drag, startPoint x: 1077, startPoint y: 579, endPoint x: 1085, endPoint y: 552, distance: 28.1
click at [1080, 572] on button "Publish" at bounding box center [1074, 584] width 79 height 30
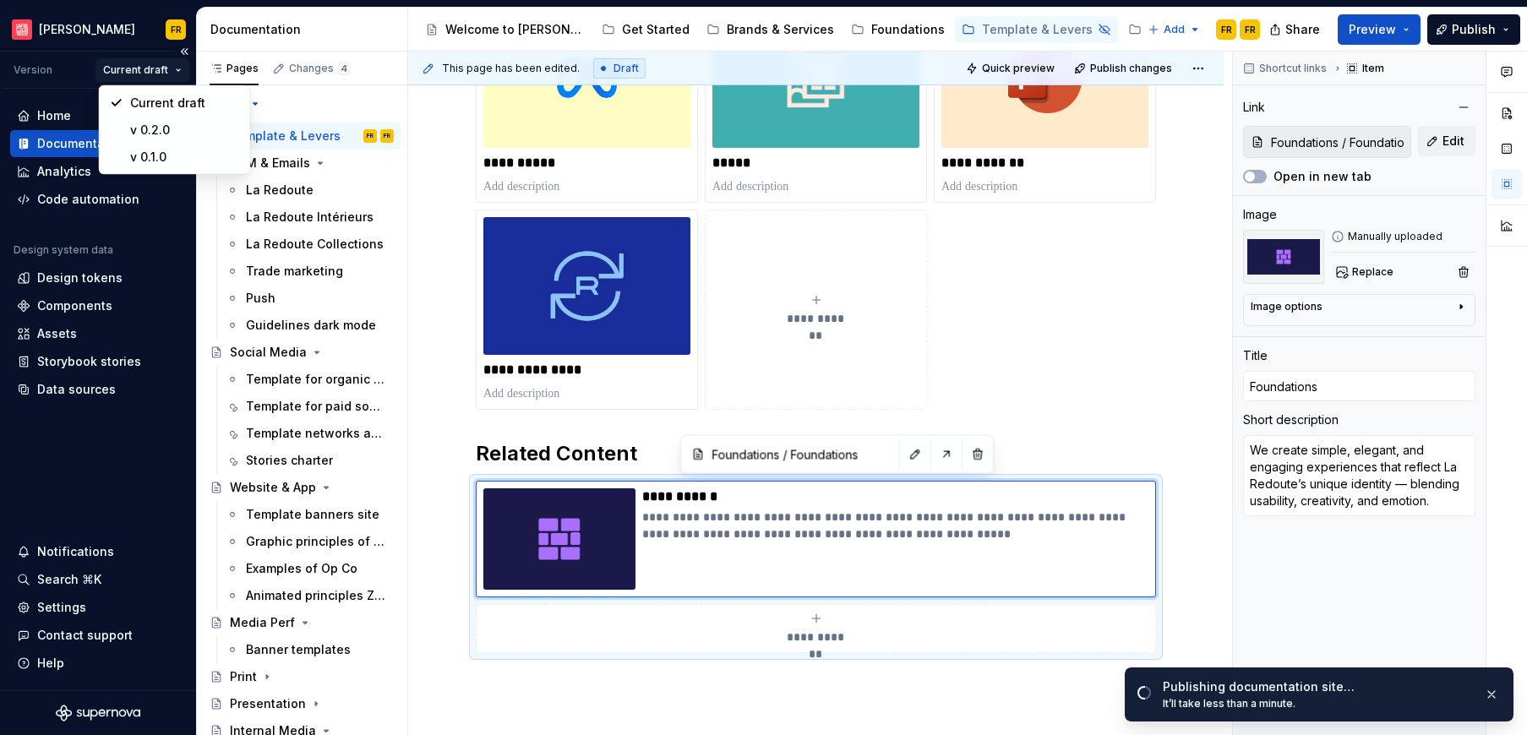
click at [131, 67] on html "La Maille FR Version Current draft Home Documentation Analytics Code automation…" at bounding box center [763, 367] width 1527 height 735
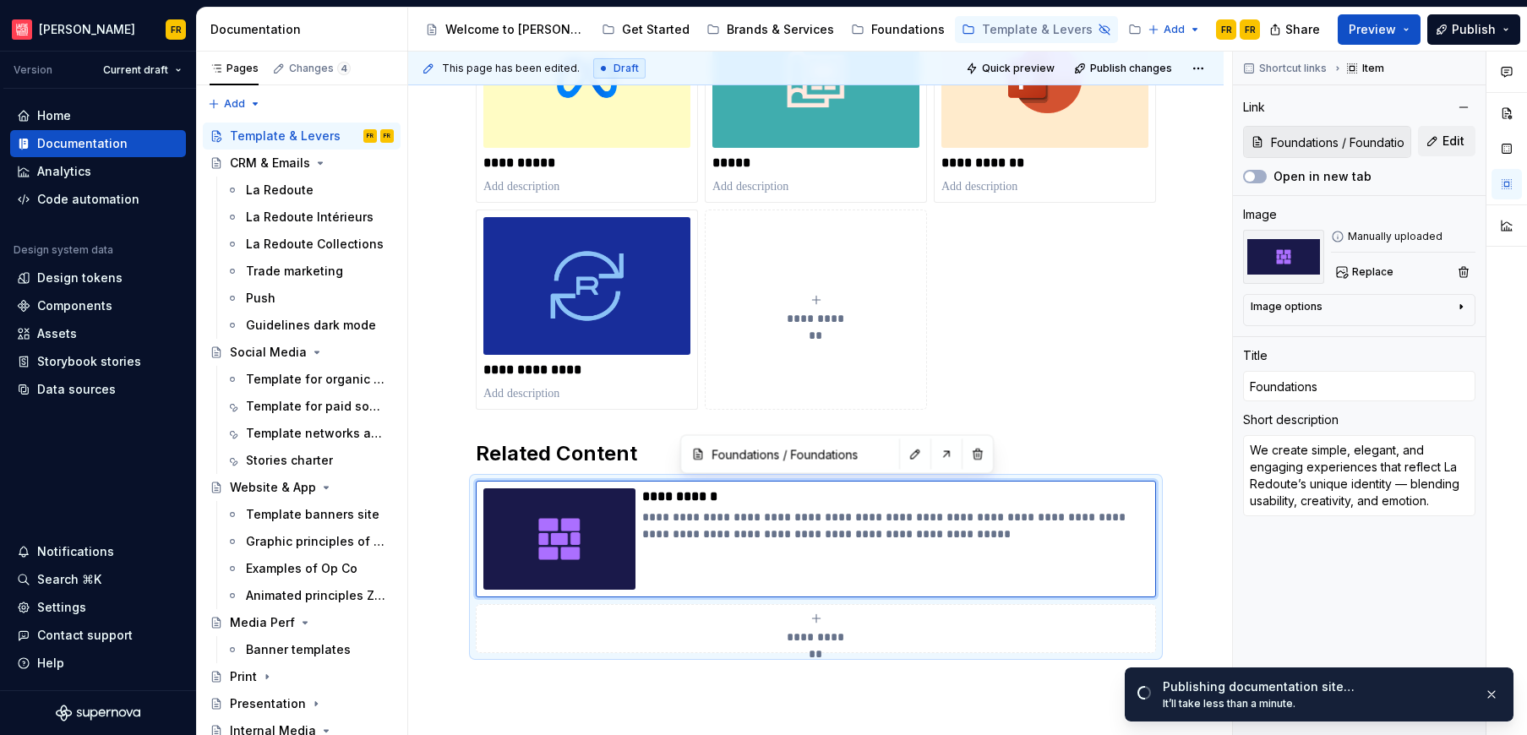
click at [139, 61] on html "La Maille FR Version Current draft Home Documentation Analytics Code automation…" at bounding box center [763, 367] width 1527 height 735
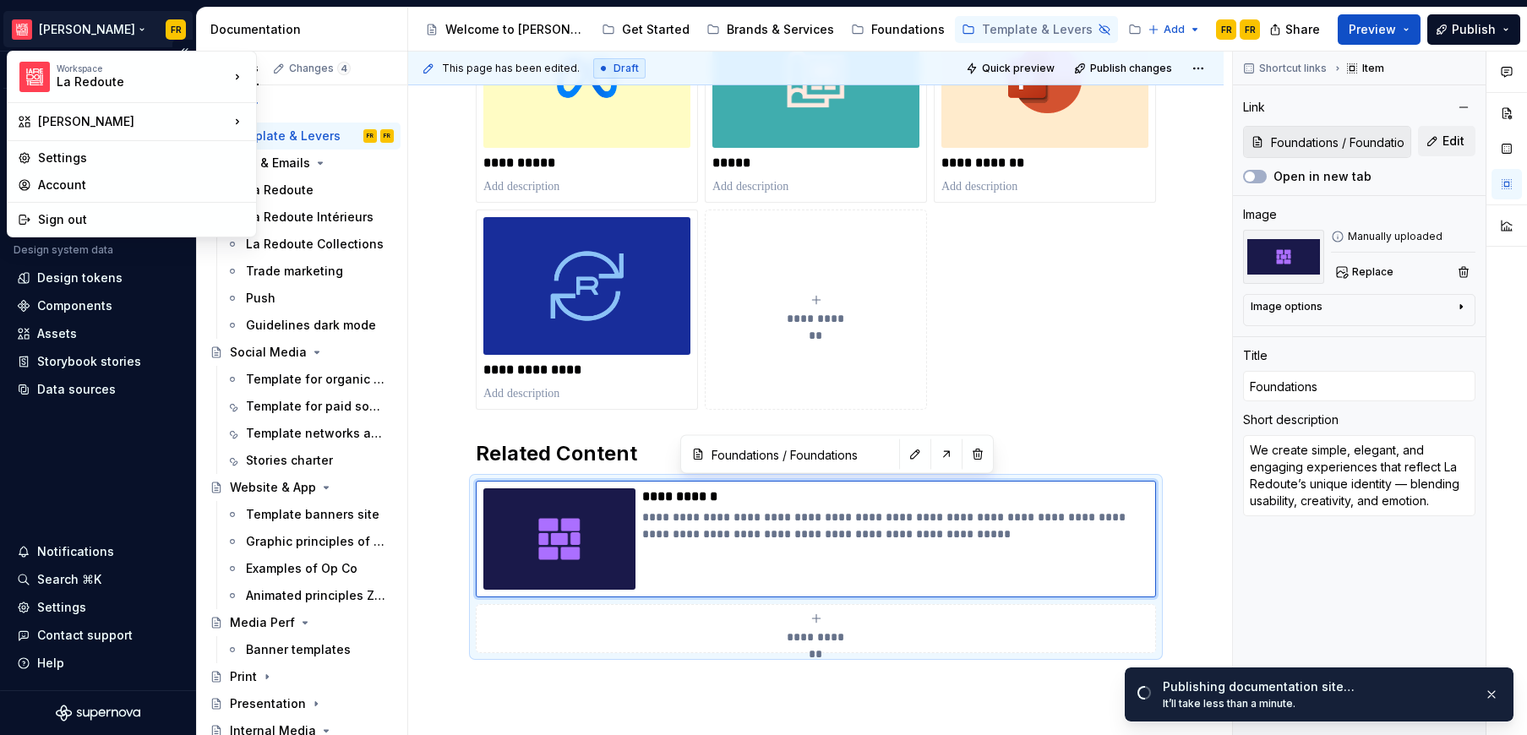
click at [56, 30] on html "La Maille FR Version Current draft Home Documentation Analytics Code automation…" at bounding box center [763, 367] width 1527 height 735
click at [77, 117] on div "La Maille" at bounding box center [133, 121] width 191 height 17
click at [351, 109] on div "New workspace" at bounding box center [339, 110] width 110 height 17
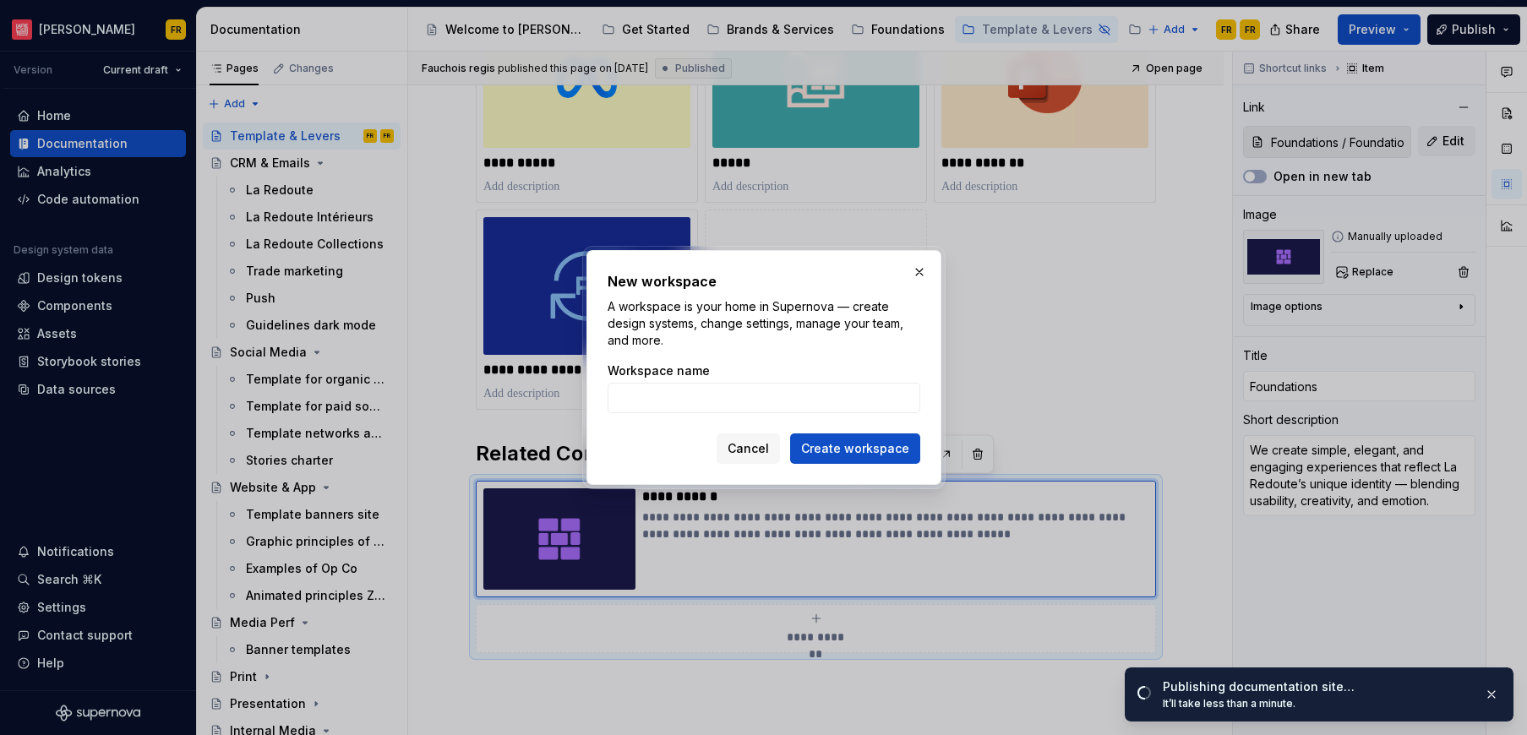
type textarea "*"
type input "suppor"
type textarea "*"
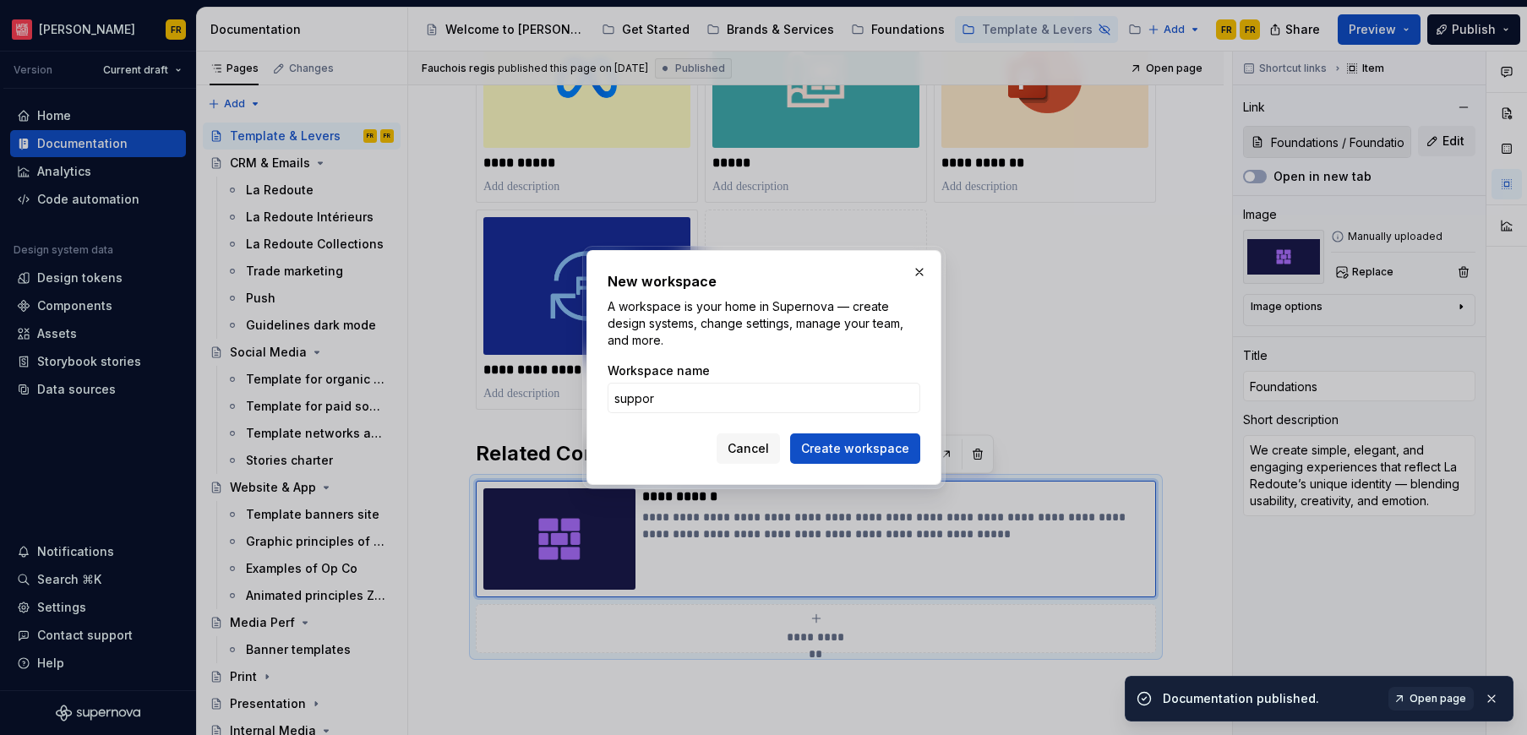
type input "support"
type textarea "*"
type input "support ex"
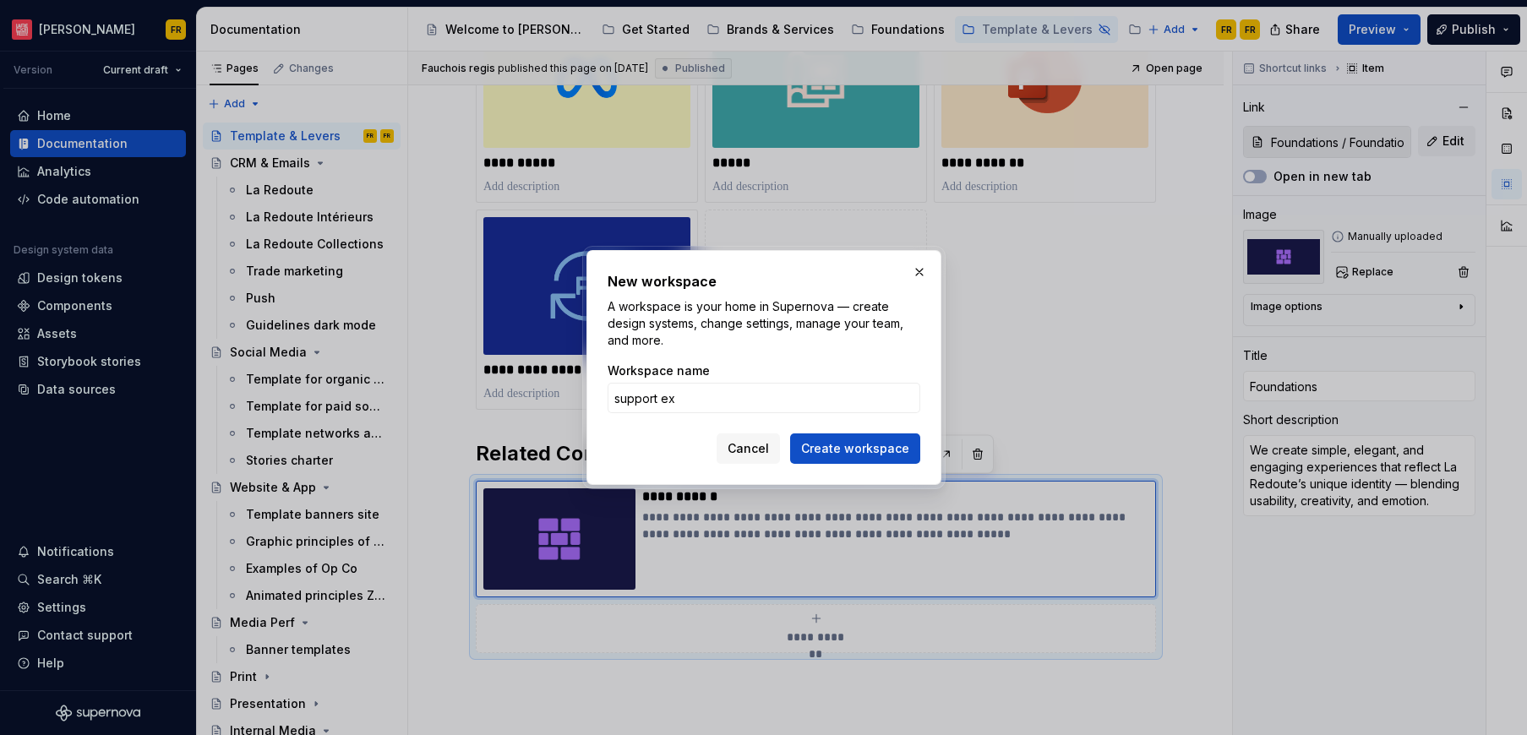
type textarea "*"
type input "support exe"
type textarea "*"
type input "support exe"
click at [863, 447] on span "Create workspace" at bounding box center [855, 448] width 108 height 17
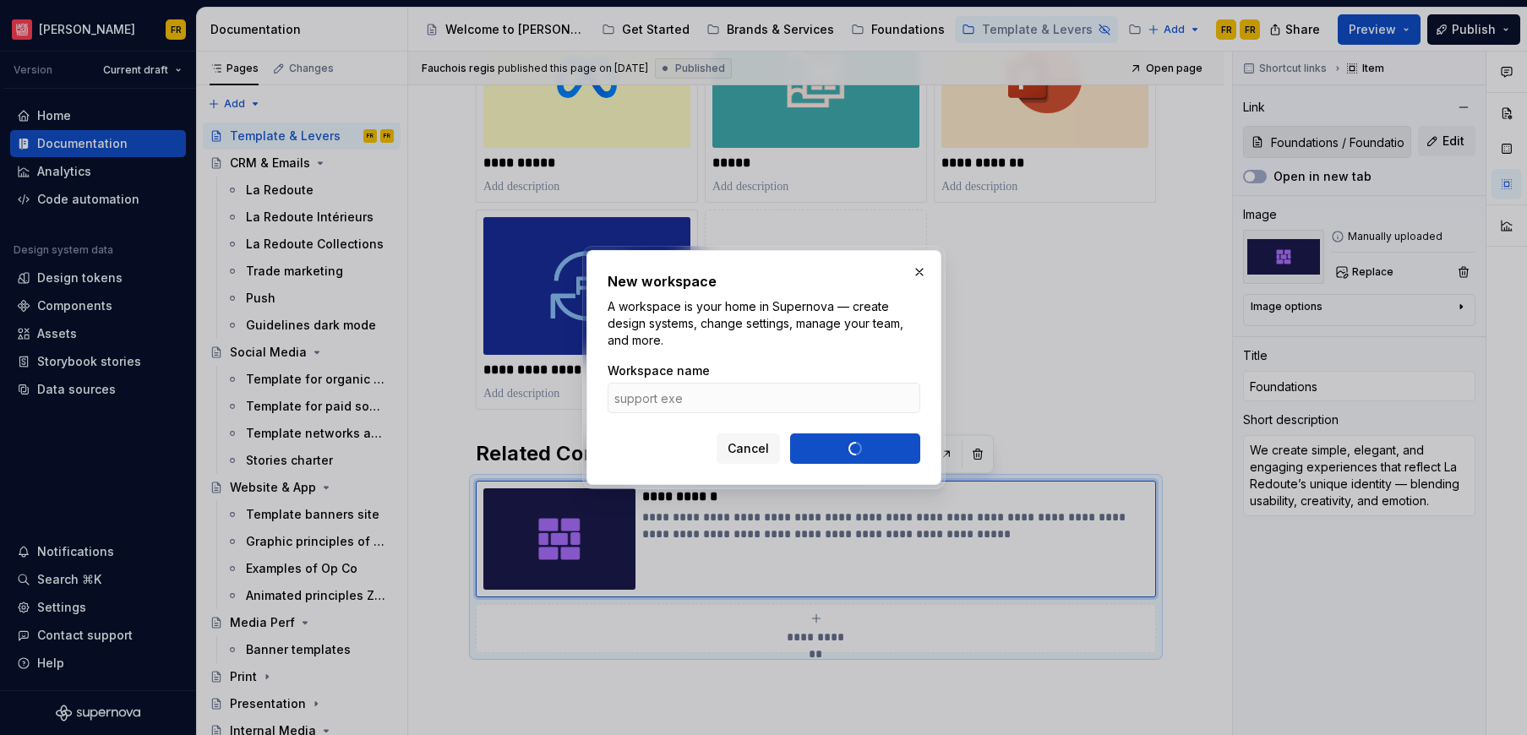
type textarea "*"
